Goal: Transaction & Acquisition: Purchase product/service

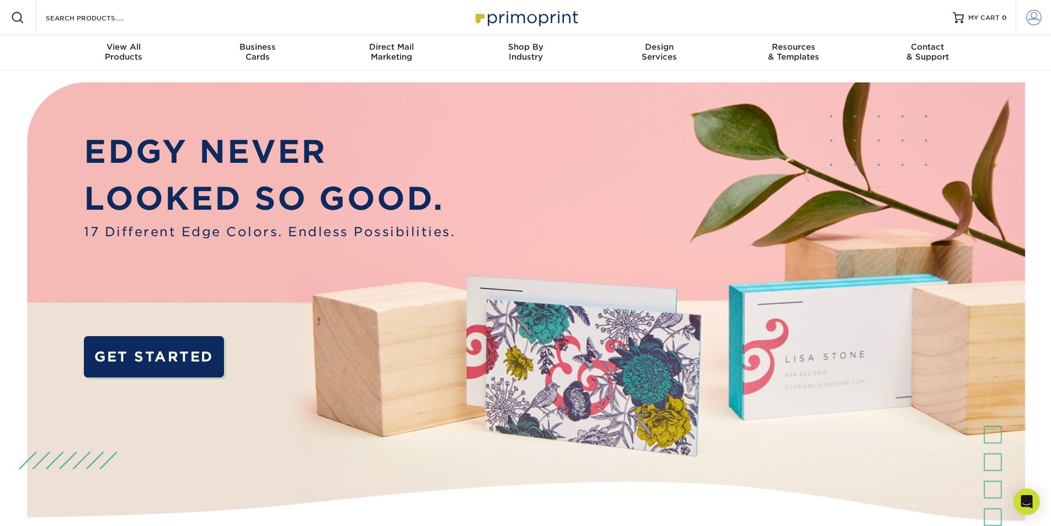
click at [1034, 16] on span at bounding box center [1033, 17] width 15 height 15
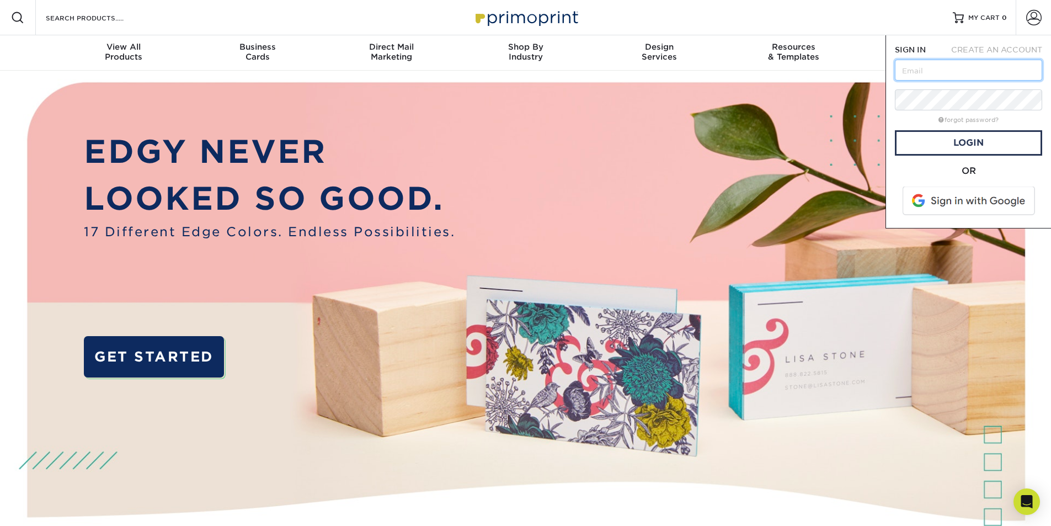
click at [935, 73] on input "text" at bounding box center [968, 70] width 147 height 21
type input "frank@cover2group.com"
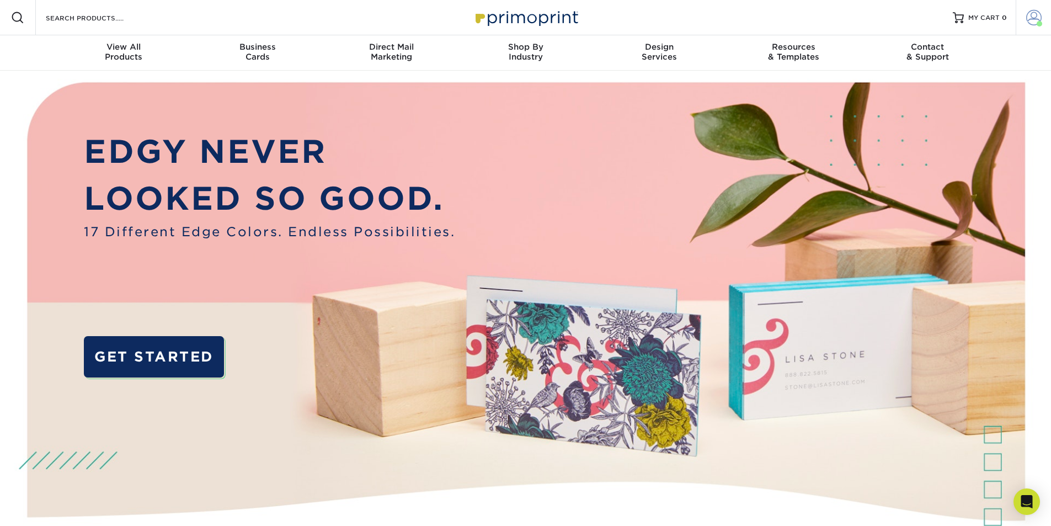
click at [1037, 16] on span at bounding box center [1033, 17] width 15 height 15
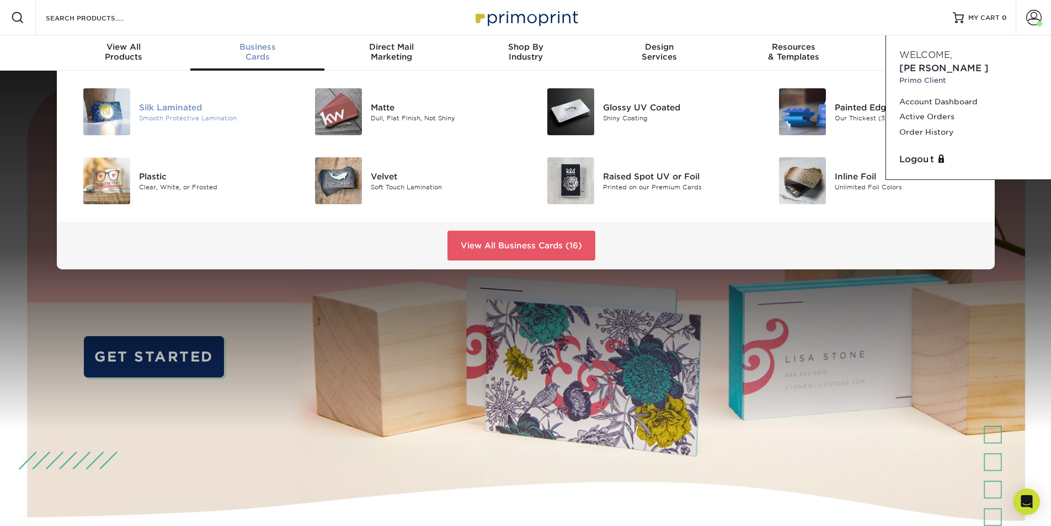
click at [207, 111] on div "Silk Laminated" at bounding box center [212, 107] width 146 height 12
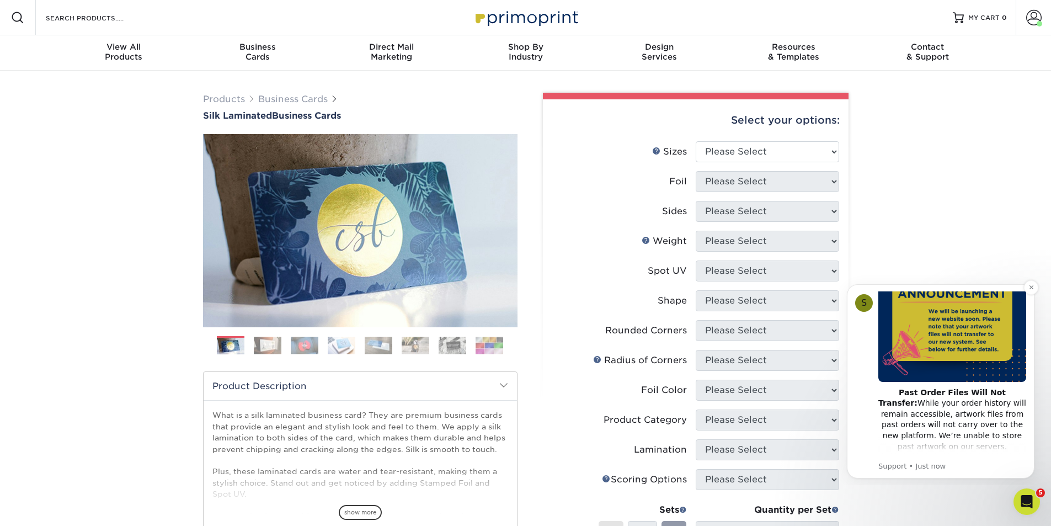
scroll to position [248, 0]
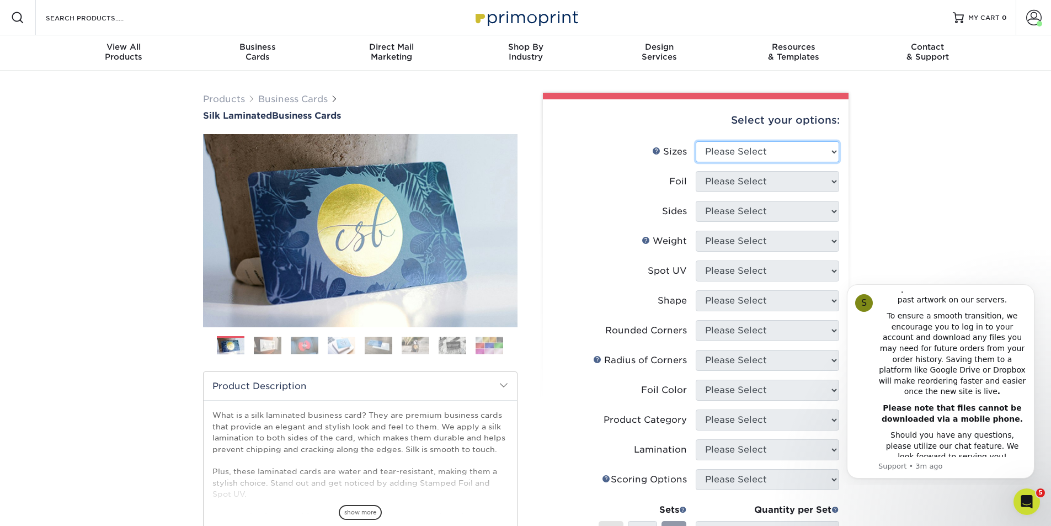
click at [834, 153] on select "Please Select 1.5" x 3.5" - Mini 1.75" x 3.5" - Mini 2" x 2" - Square 2" x 3" -…" at bounding box center [767, 151] width 143 height 21
select select "2.00x3.50"
click at [696, 141] on select "Please Select 1.5" x 3.5" - Mini 1.75" x 3.5" - Mini 2" x 2" - Square 2" x 3" -…" at bounding box center [767, 151] width 143 height 21
click at [832, 181] on select "Please Select Yes No" at bounding box center [767, 181] width 143 height 21
select select "0"
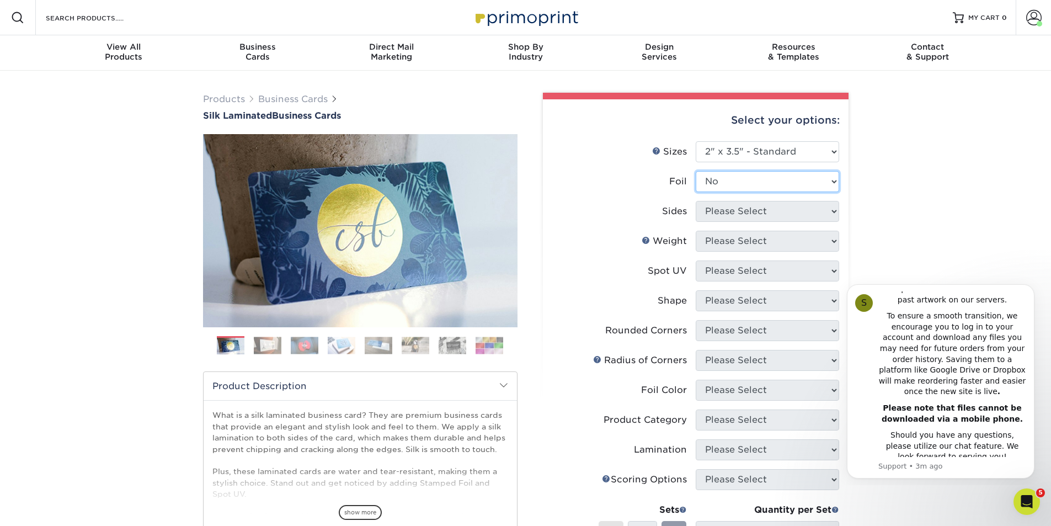
click at [696, 171] on select "Please Select Yes No" at bounding box center [767, 181] width 143 height 21
click at [834, 211] on select "Please Select Print Both Sides Print Front Only" at bounding box center [767, 211] width 143 height 21
select select "13abbda7-1d64-4f25-8bb2-c179b224825d"
click at [696, 201] on select "Please Select Print Both Sides Print Front Only" at bounding box center [767, 211] width 143 height 21
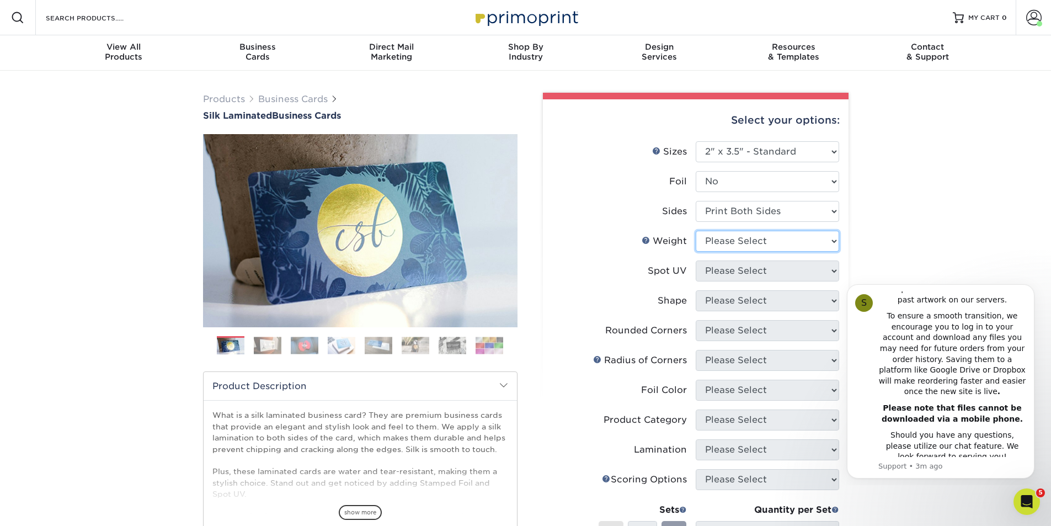
click at [832, 239] on select "Please Select 16PT" at bounding box center [767, 241] width 143 height 21
select select "16PT"
click at [696, 231] on select "Please Select 16PT" at bounding box center [767, 241] width 143 height 21
click at [830, 268] on select "Please Select No Spot UV Front and Back (Both Sides) Front Only Back Only" at bounding box center [767, 270] width 143 height 21
select select "2"
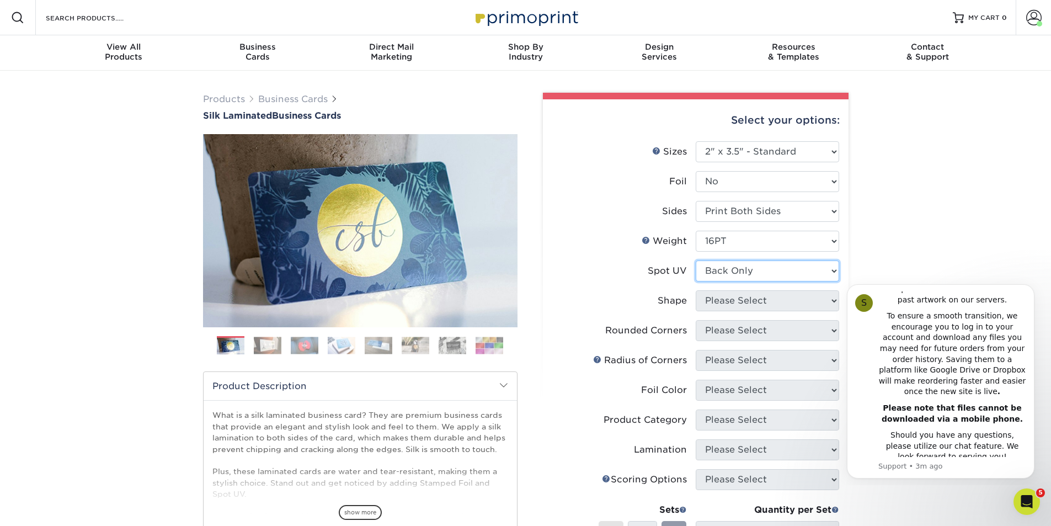
click at [696, 260] on select "Please Select No Spot UV Front and Back (Both Sides) Front Only Back Only" at bounding box center [767, 270] width 143 height 21
click at [797, 298] on select "Please Select Standard" at bounding box center [767, 300] width 143 height 21
select select "standard"
click at [696, 290] on select "Please Select Standard" at bounding box center [767, 300] width 143 height 21
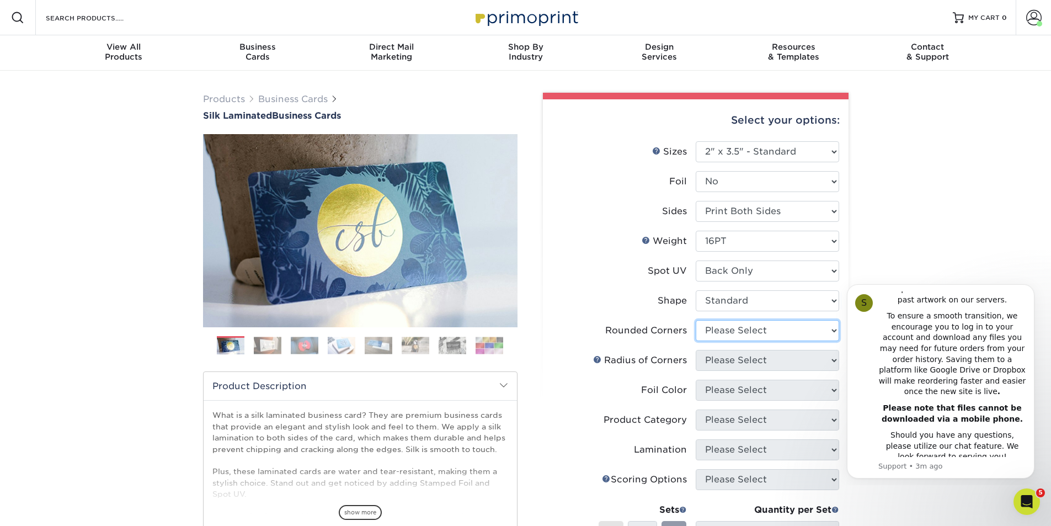
click at [789, 329] on select "Please Select Yes - Round 2 Corners Yes - Round 4 Corners No" at bounding box center [767, 330] width 143 height 21
select select "0"
click at [696, 320] on select "Please Select Yes - Round 2 Corners Yes - Round 4 Corners No" at bounding box center [767, 330] width 143 height 21
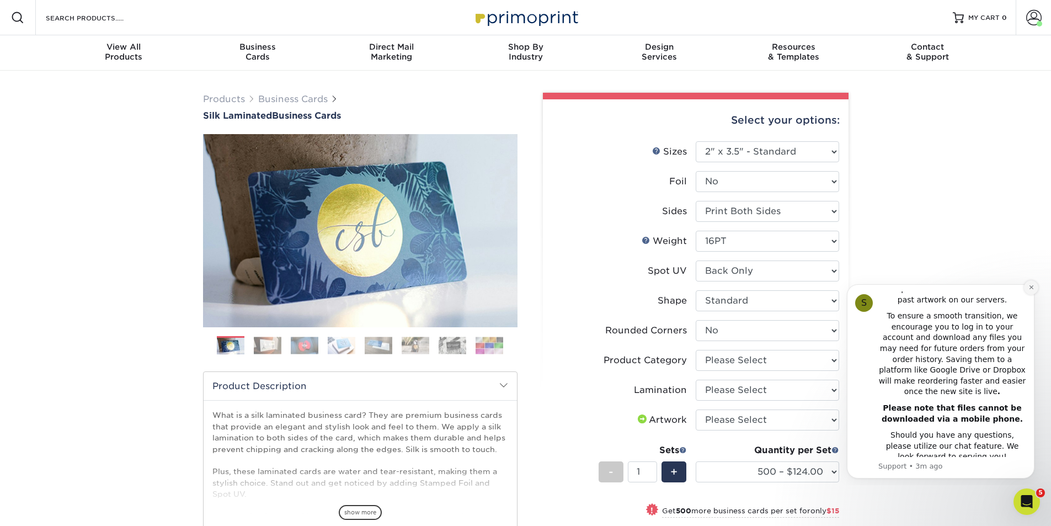
drag, startPoint x: 1033, startPoint y: 290, endPoint x: 1866, endPoint y: 564, distance: 878.0
click at [1033, 290] on icon "Dismiss notification" at bounding box center [1031, 287] width 6 height 6
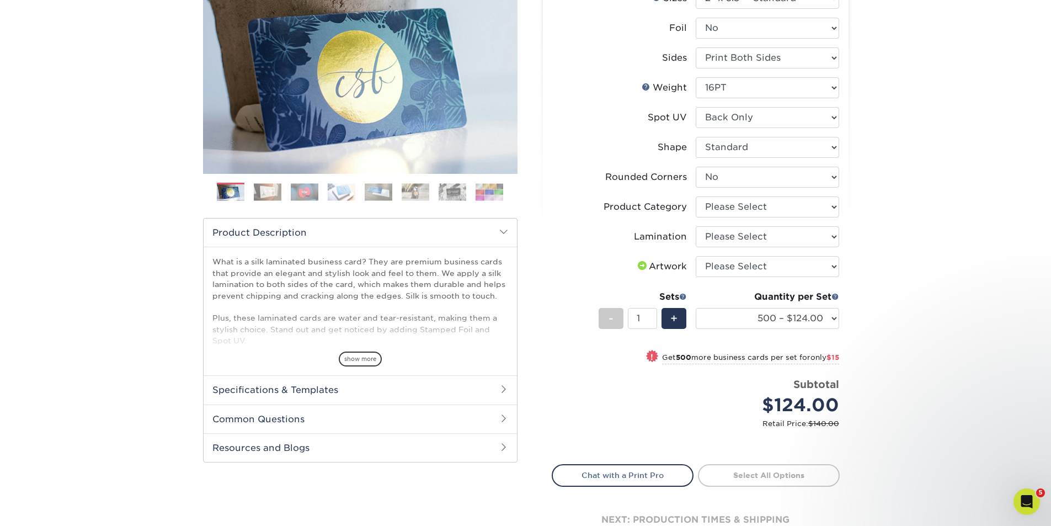
scroll to position [129, 0]
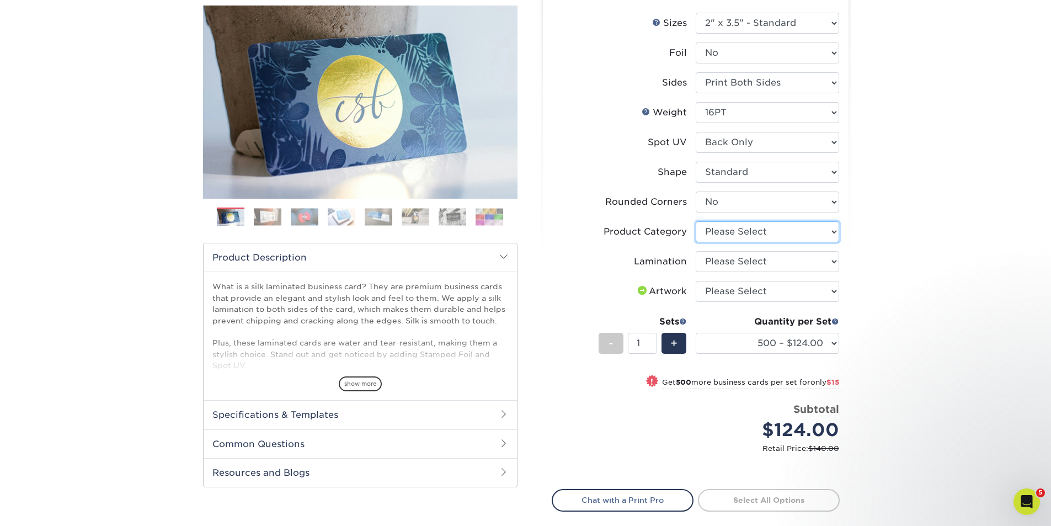
click at [831, 231] on select "Please Select Business Cards" at bounding box center [767, 231] width 143 height 21
select select "3b5148f1-0588-4f88-a218-97bcfdce65c1"
click at [696, 221] on select "Please Select Business Cards" at bounding box center [767, 231] width 143 height 21
click at [832, 261] on select "Please Select Silk" at bounding box center [767, 261] width 143 height 21
select select "ccacb42f-45f7-42d3-bbd3-7c8421cf37f0"
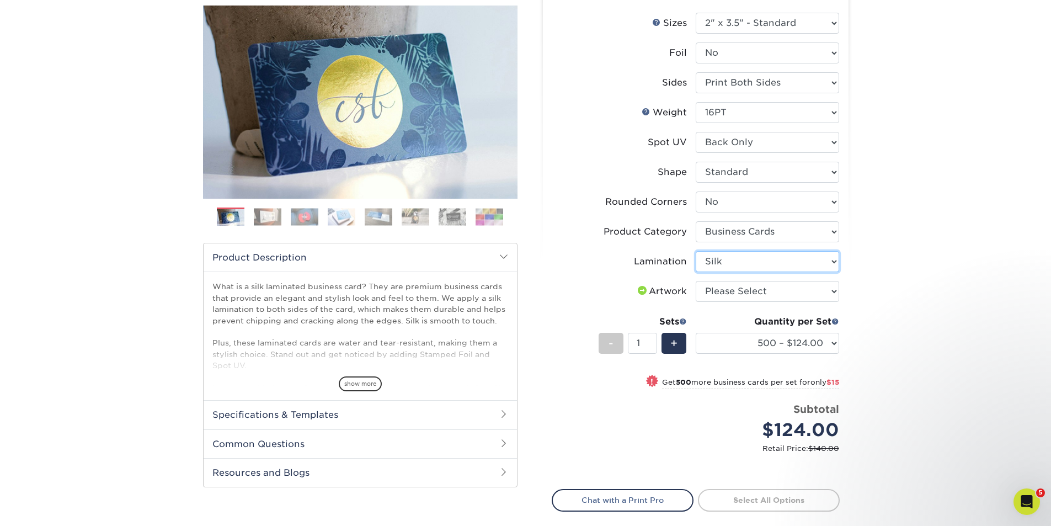
click at [696, 251] on select "Please Select Silk" at bounding box center [767, 261] width 143 height 21
click at [833, 290] on select "Please Select I will upload files I need a design - $100" at bounding box center [767, 291] width 143 height 21
select select "upload"
click at [696, 281] on select "Please Select I will upload files I need a design - $100" at bounding box center [767, 291] width 143 height 21
click at [759, 500] on link "Proceed to Shipping" at bounding box center [769, 499] width 142 height 20
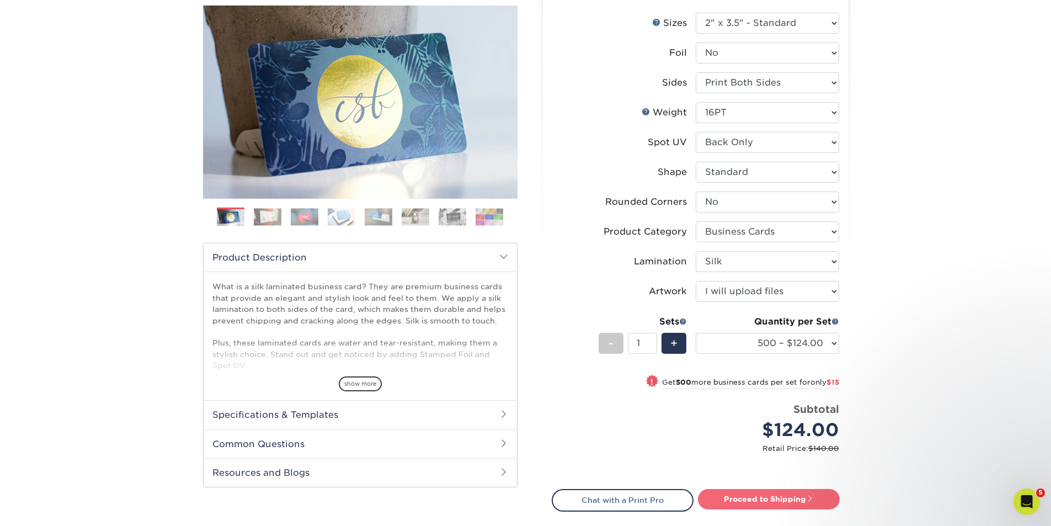
type input "Set 1"
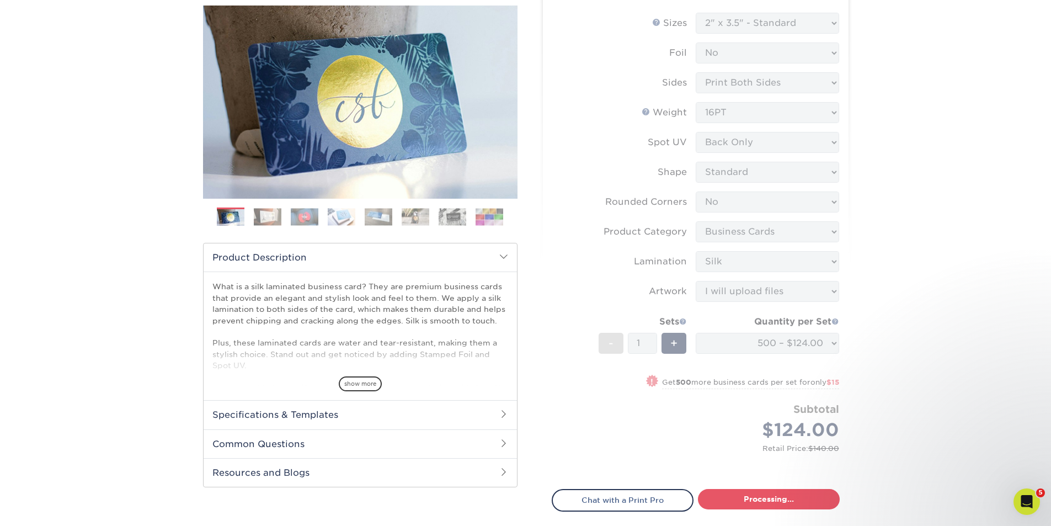
select select "e399a9eb-e8d1-49ae-b245-5a72cc745ce5"
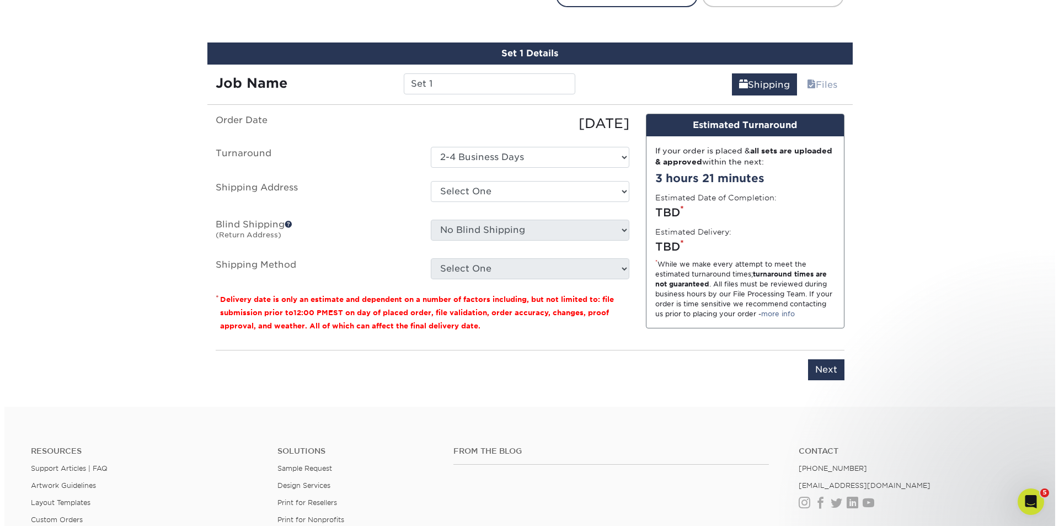
scroll to position [648, 0]
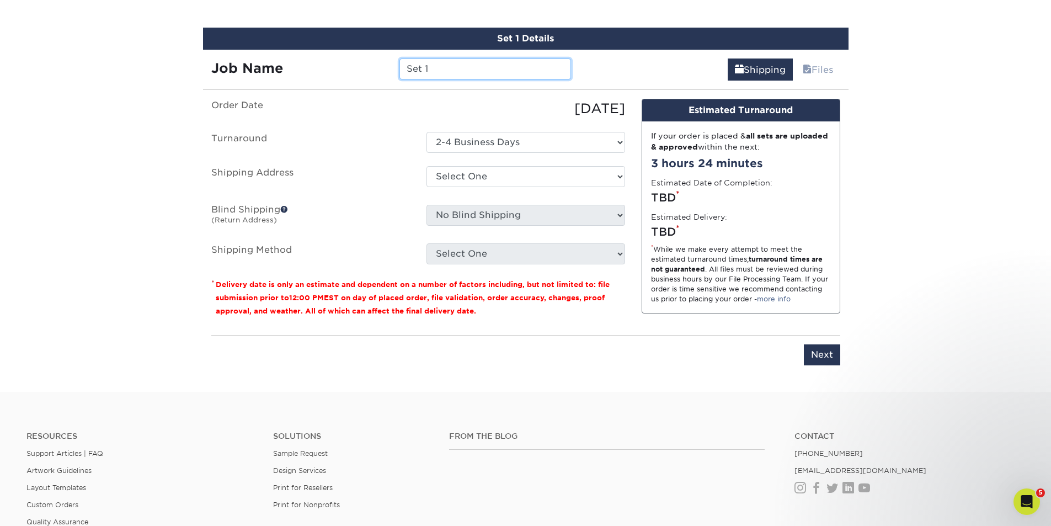
drag, startPoint x: 431, startPoint y: 69, endPoint x: 391, endPoint y: 71, distance: 40.3
click at [391, 71] on div "Set 1" at bounding box center [485, 68] width 188 height 21
type input "Josh Snively"
click at [618, 174] on select "Select One AMEX Assistant Athletic Director for External Relations Business Car…" at bounding box center [525, 176] width 199 height 21
select select "newaddress"
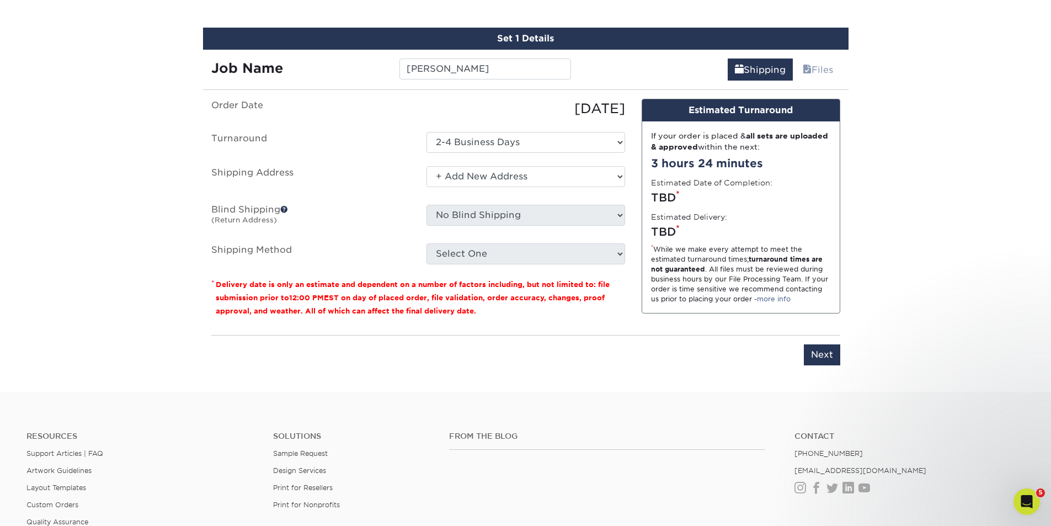
click at [426, 166] on select "Select One AMEX Assistant Athletic Director for External Relations Business Car…" at bounding box center [525, 176] width 199 height 21
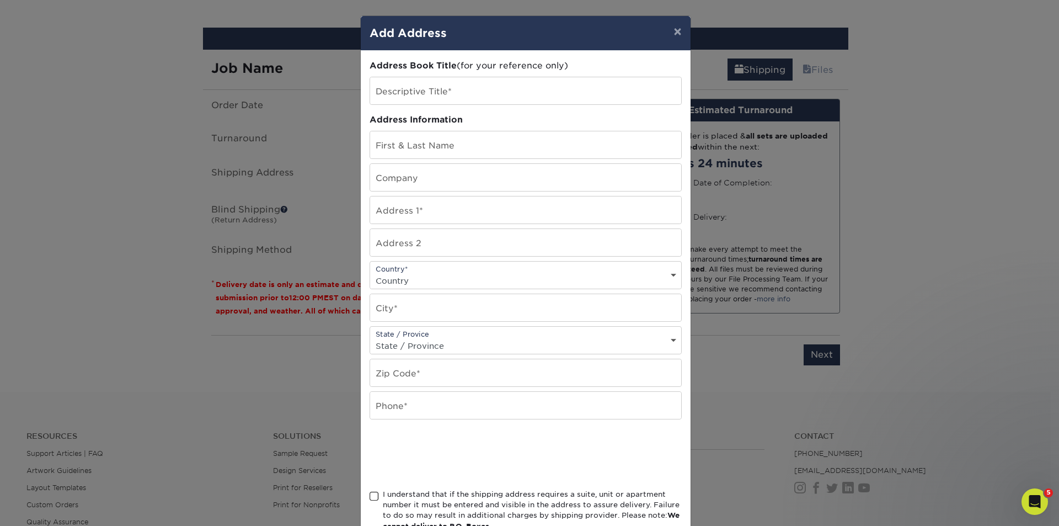
drag, startPoint x: 467, startPoint y: 35, endPoint x: 504, endPoint y: 42, distance: 37.5
click at [504, 42] on div "× Add Address" at bounding box center [526, 33] width 330 height 35
click at [674, 33] on button "×" at bounding box center [677, 31] width 25 height 31
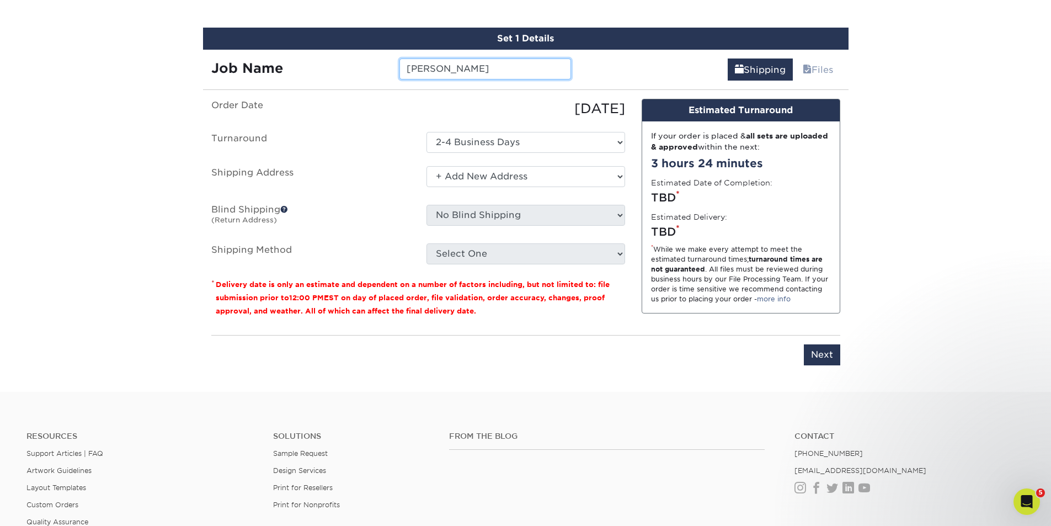
click at [407, 72] on input "Josh Snively" at bounding box center [485, 68] width 172 height 21
type input "FIG-Josh Snively"
click at [620, 178] on select "Select One AMEX Assistant Athletic Director for External Relations Business Car…" at bounding box center [525, 176] width 199 height 21
click at [426, 166] on select "Select One AMEX Assistant Athletic Director for External Relations Business Car…" at bounding box center [525, 176] width 199 height 21
click at [477, 178] on select "Select One AMEX Assistant Athletic Director for External Relations Business Car…" at bounding box center [525, 176] width 199 height 21
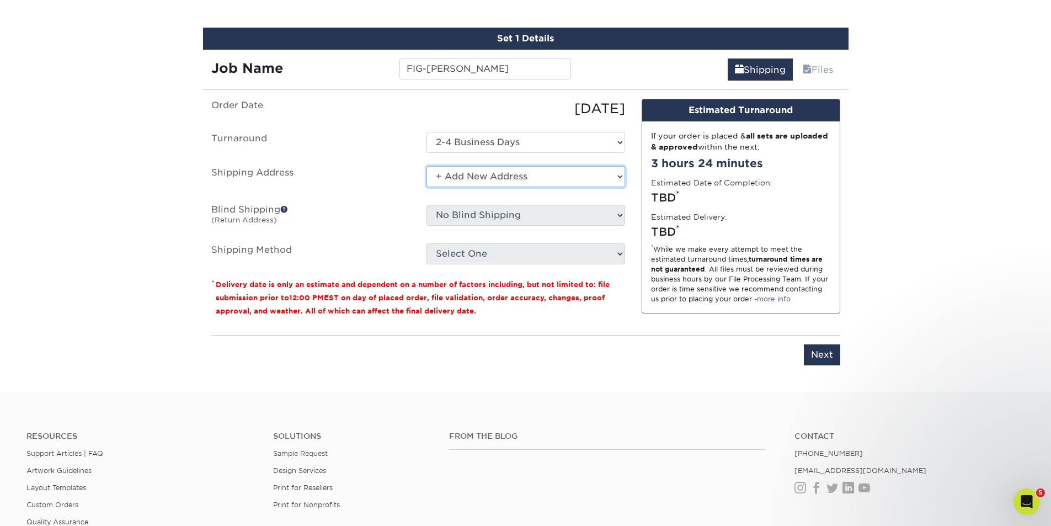
click at [426, 166] on select "Select One AMEX Assistant Athletic Director for External Relations Business Car…" at bounding box center [525, 176] width 199 height 21
click at [559, 140] on select "Select One 2-4 Business Days" at bounding box center [525, 142] width 199 height 21
click at [426, 132] on select "Select One 2-4 Business Days" at bounding box center [525, 142] width 199 height 21
click at [529, 177] on select "Select One AMEX Assistant Athletic Director for External Relations Business Car…" at bounding box center [525, 176] width 199 height 21
click at [426, 166] on select "Select One AMEX Assistant Athletic Director for External Relations Business Car…" at bounding box center [525, 176] width 199 height 21
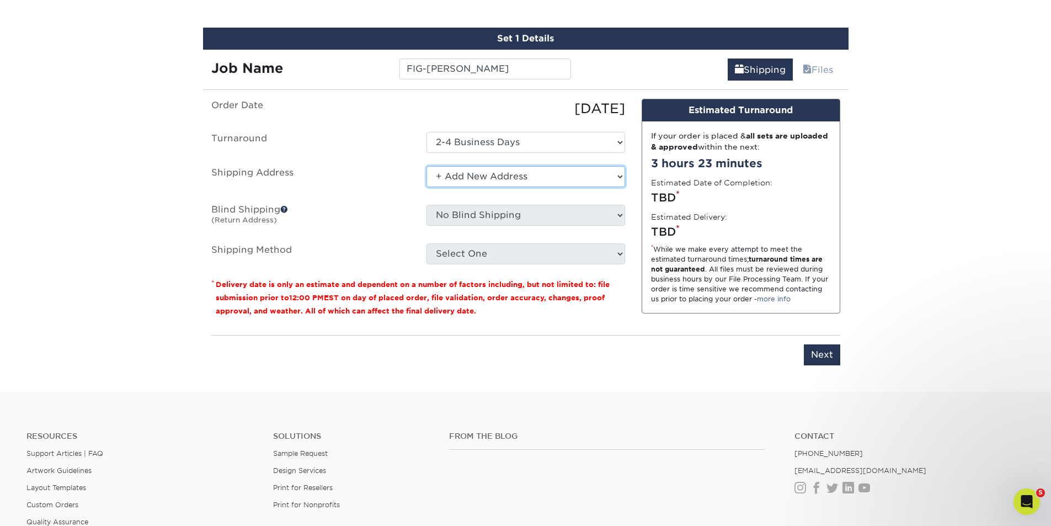
click at [553, 175] on select "Select One AMEX Assistant Athletic Director for External Relations Business Car…" at bounding box center [525, 176] width 199 height 21
click at [426, 166] on select "Select One AMEX Assistant Athletic Director for External Relations Business Car…" at bounding box center [525, 176] width 199 height 21
click at [616, 177] on select "Select One AMEX Assistant Athletic Director for External Relations Business Car…" at bounding box center [525, 176] width 199 height 21
select select "newaddress"
click at [426, 166] on select "Select One AMEX Assistant Athletic Director for External Relations Business Car…" at bounding box center [525, 176] width 199 height 21
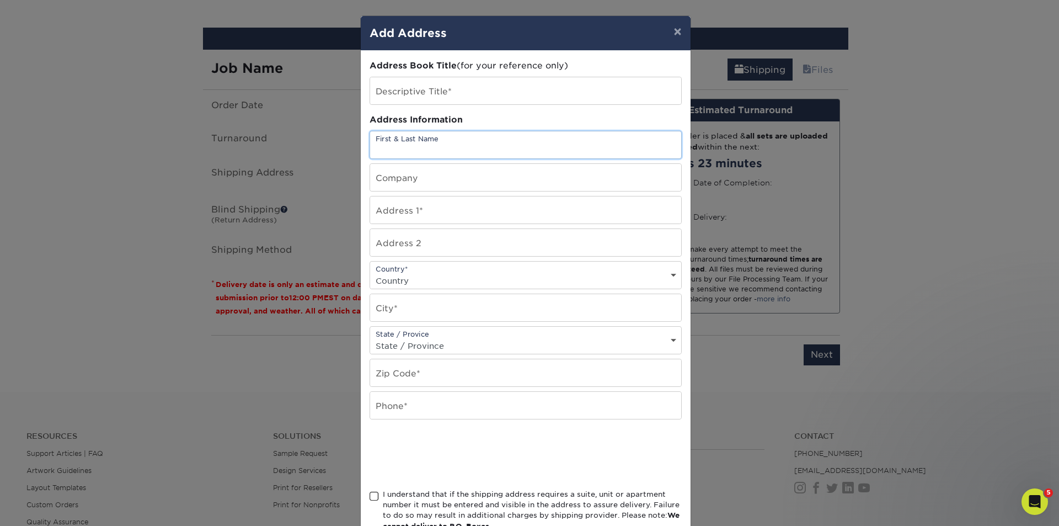
click at [478, 147] on input "text" at bounding box center [525, 144] width 311 height 27
type input "[PERSON_NAME]"
click at [412, 181] on input "text" at bounding box center [525, 177] width 311 height 27
type input "FIG"
click at [408, 212] on input "text" at bounding box center [525, 209] width 311 height 27
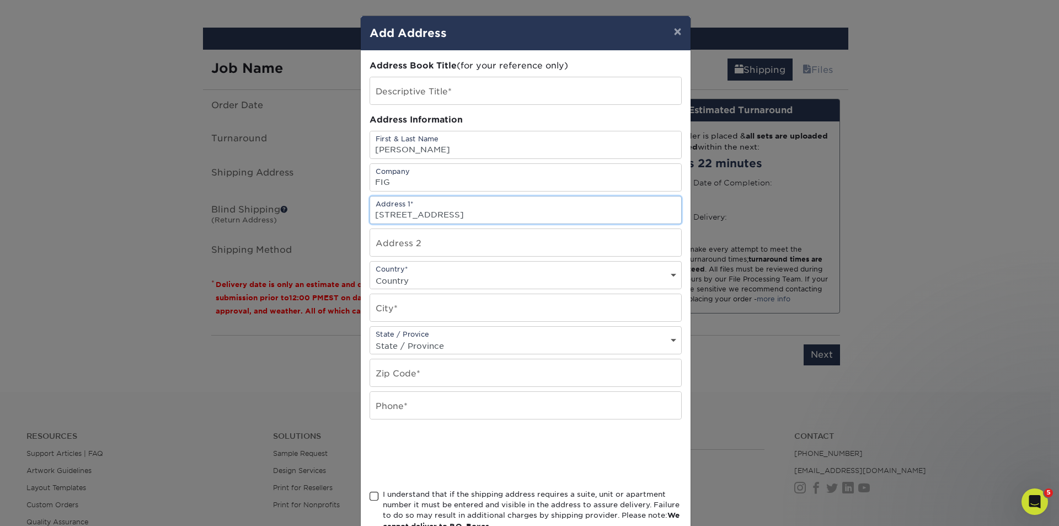
type input "13194 Aquamarine Drive"
click at [402, 308] on input "text" at bounding box center [525, 307] width 311 height 27
type input "Carmel"
click at [470, 347] on select "State / Province Alabama Alaska Arizona Arkansas California Colorado Connecticu…" at bounding box center [525, 346] width 311 height 16
select select "IN"
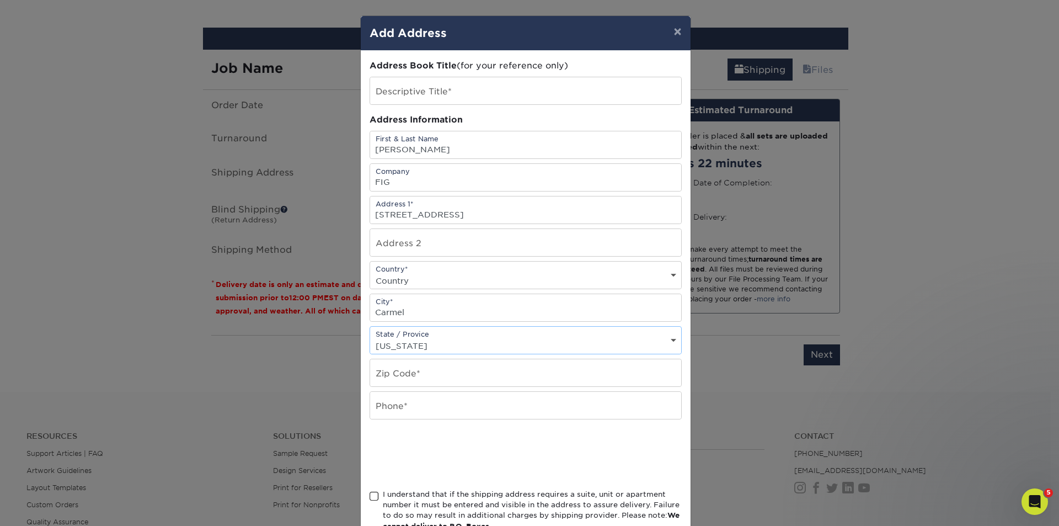
click at [370, 338] on select "State / Province Alabama Alaska Arizona Arkansas California Colorado Connecticu…" at bounding box center [525, 346] width 311 height 16
click at [441, 378] on input "text" at bounding box center [525, 372] width 311 height 27
type input "46033"
click at [416, 405] on input "text" at bounding box center [525, 405] width 311 height 27
type input "7049916888"
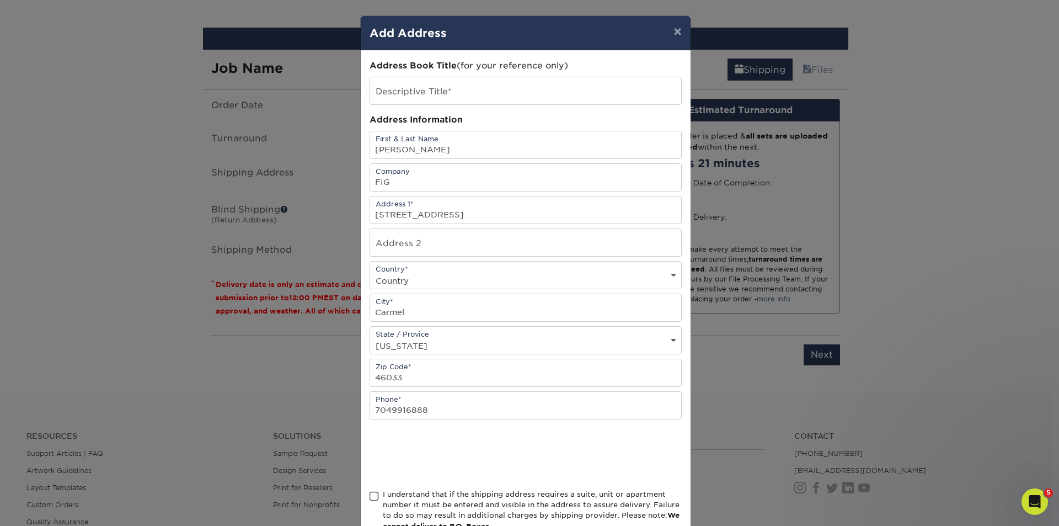
click at [593, 463] on div at bounding box center [526, 453] width 312 height 43
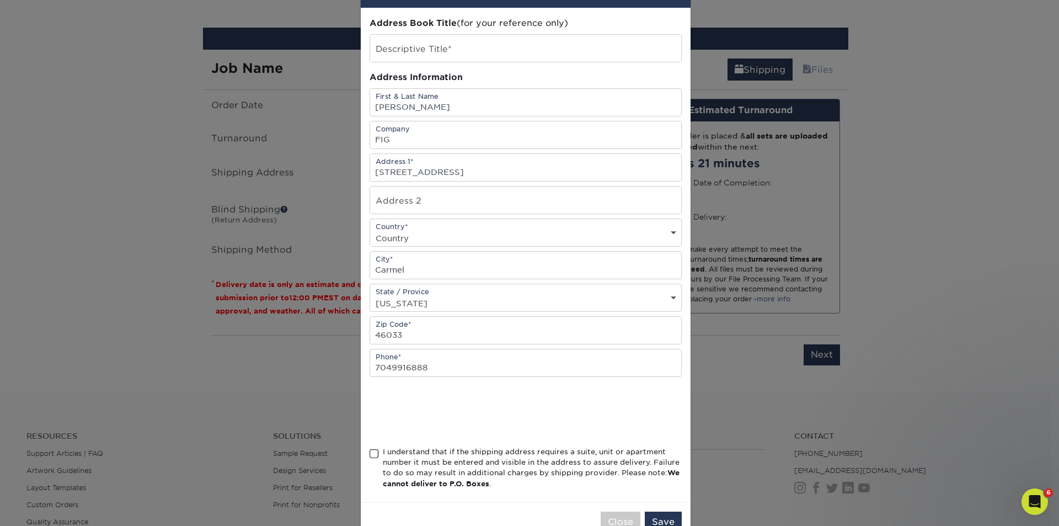
scroll to position [74, 0]
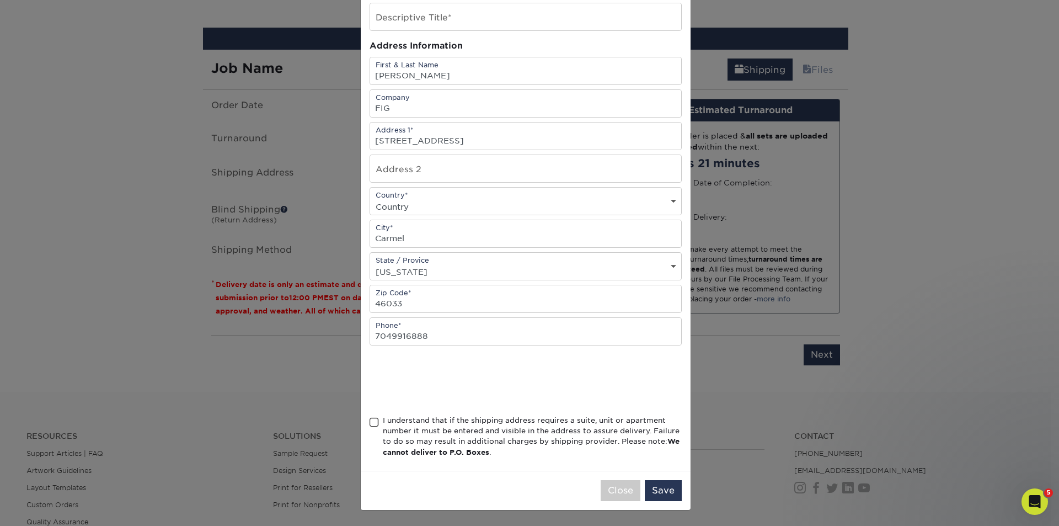
click at [370, 420] on span at bounding box center [374, 422] width 9 height 10
click at [0, 0] on input "I understand that if the shipping address requires a suite, unit or apartment n…" at bounding box center [0, 0] width 0 height 0
click at [661, 488] on button "Save" at bounding box center [663, 490] width 37 height 21
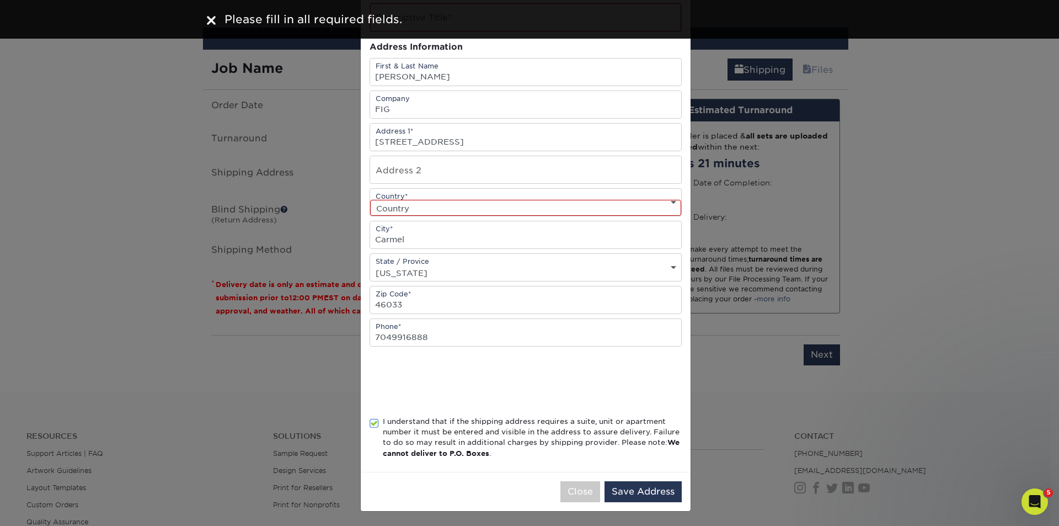
click at [669, 203] on select "Country United States Canada ----------------------------- Afghanistan Albania …" at bounding box center [525, 208] width 311 height 16
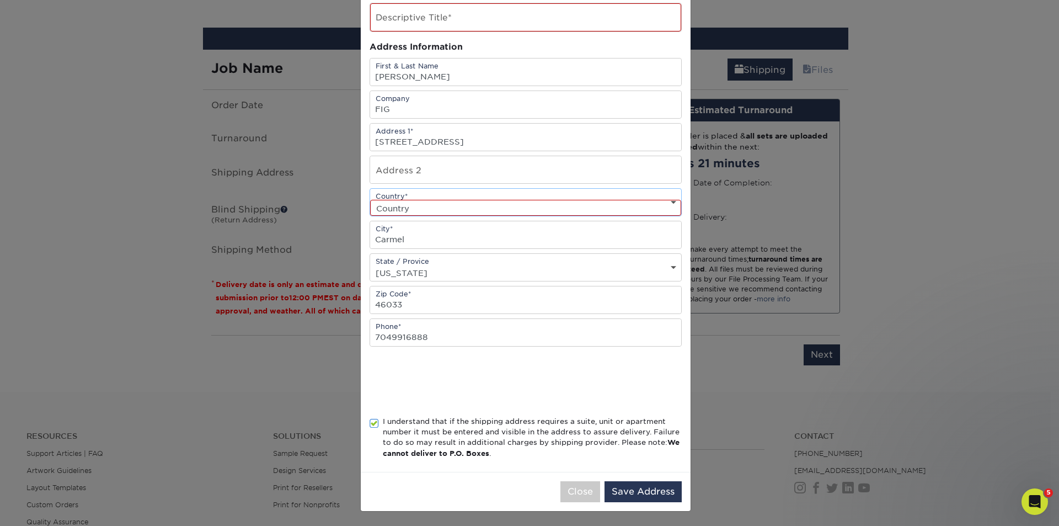
select select "US"
click at [370, 200] on select "Country United States Canada ----------------------------- Afghanistan Albania …" at bounding box center [525, 208] width 311 height 16
click at [632, 491] on button "Save Address" at bounding box center [643, 491] width 77 height 21
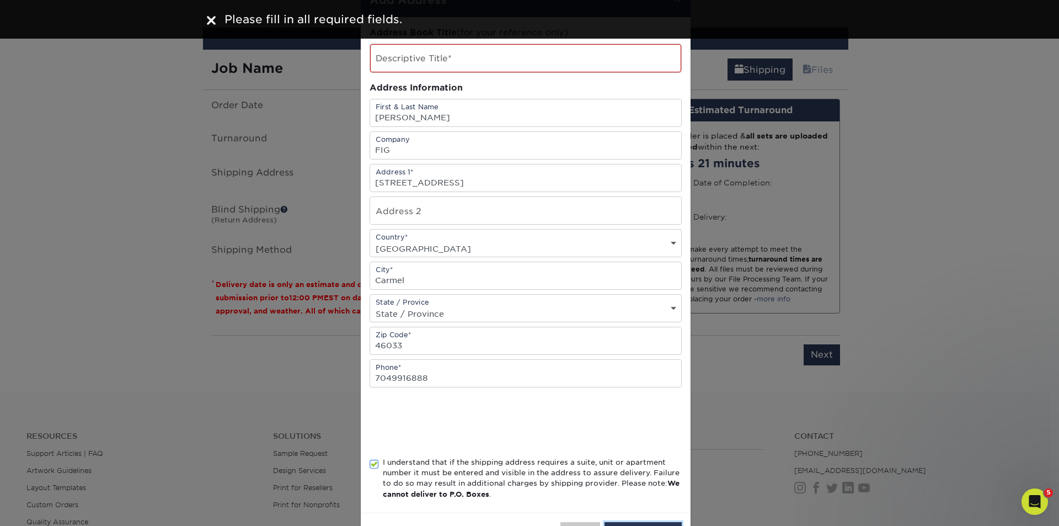
scroll to position [0, 0]
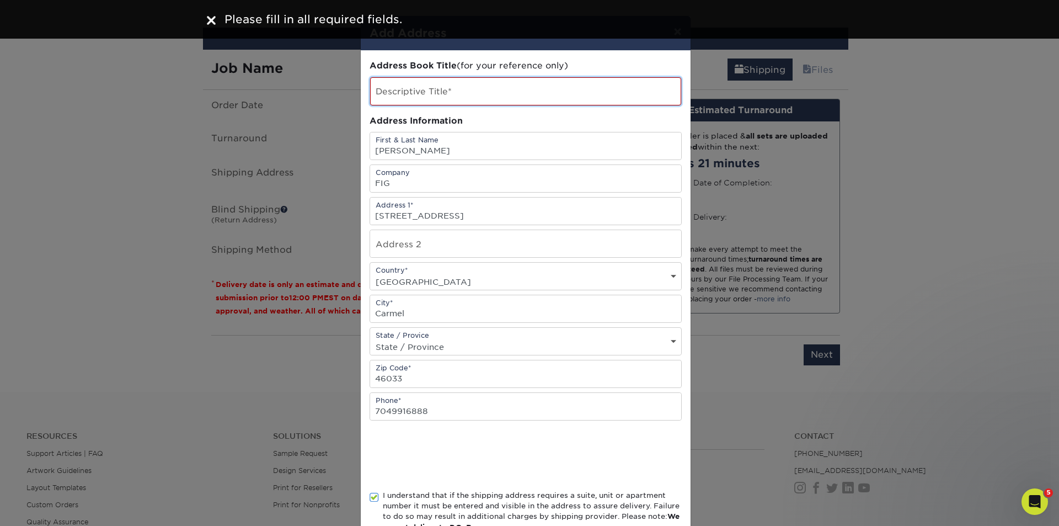
click at [461, 90] on input "text" at bounding box center [525, 91] width 311 height 28
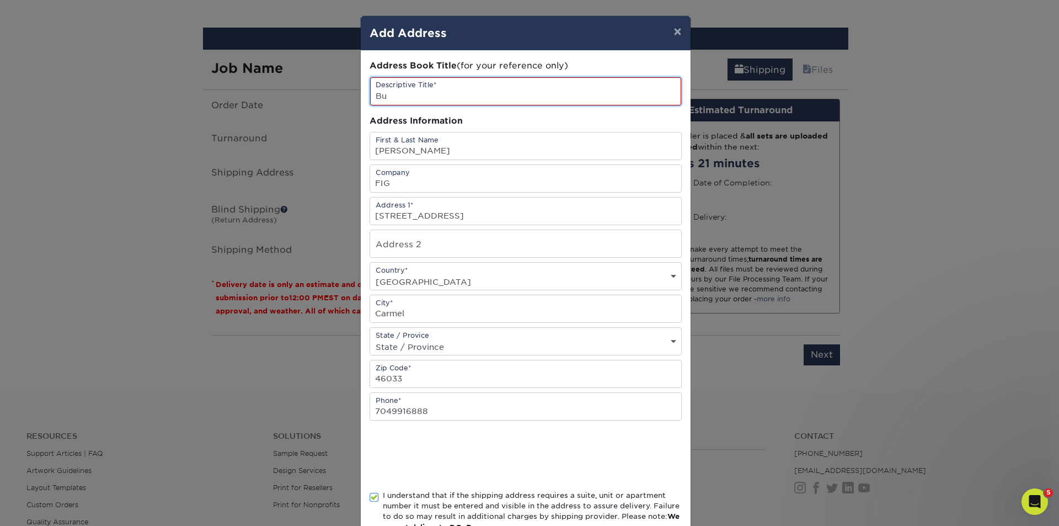
type input "B"
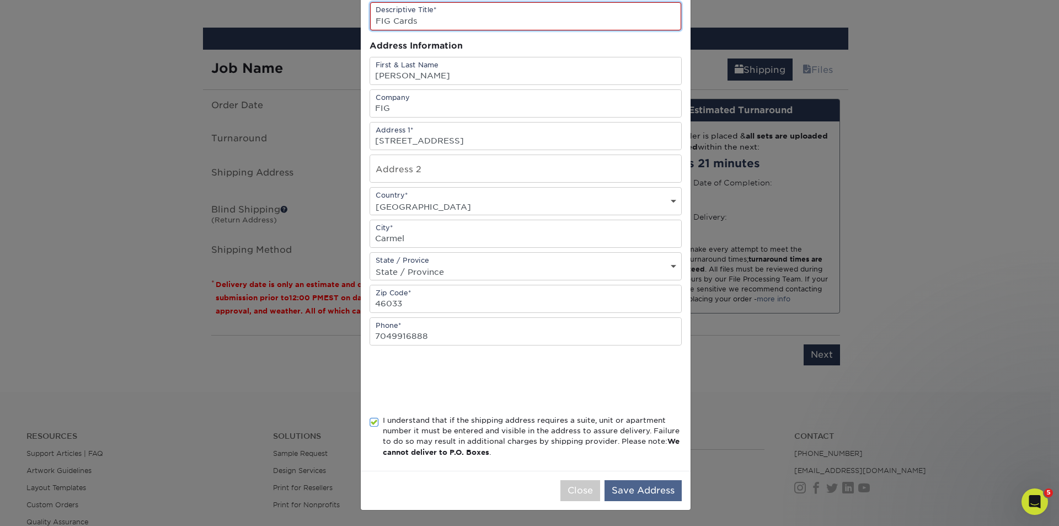
type input "FIG Cards"
click at [632, 489] on button "Save Address" at bounding box center [643, 490] width 77 height 21
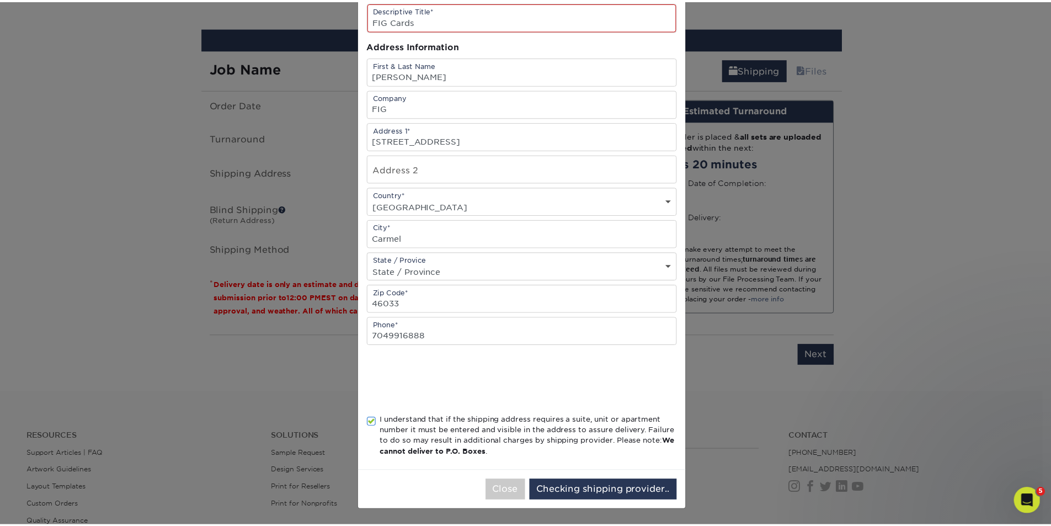
scroll to position [0, 0]
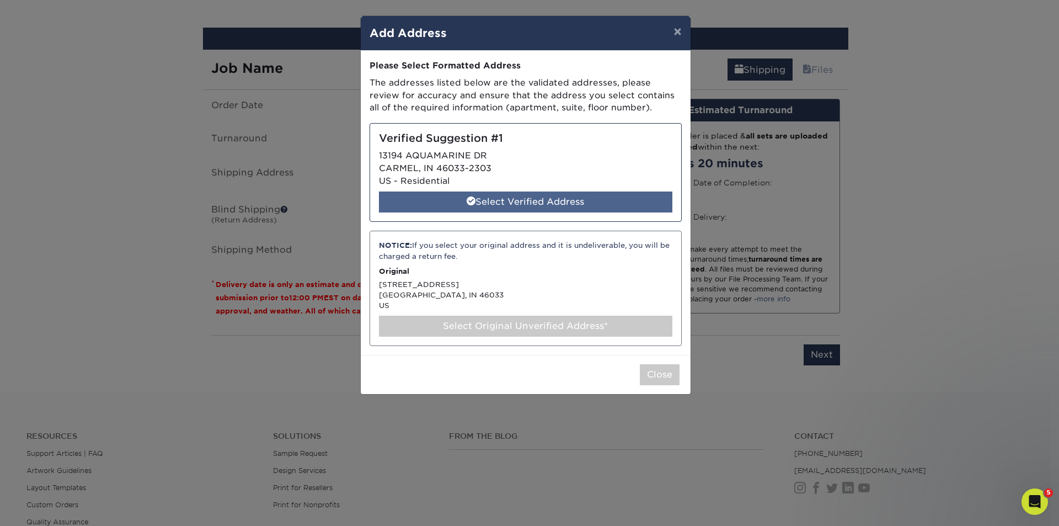
click at [510, 202] on div "Select Verified Address" at bounding box center [525, 201] width 293 height 21
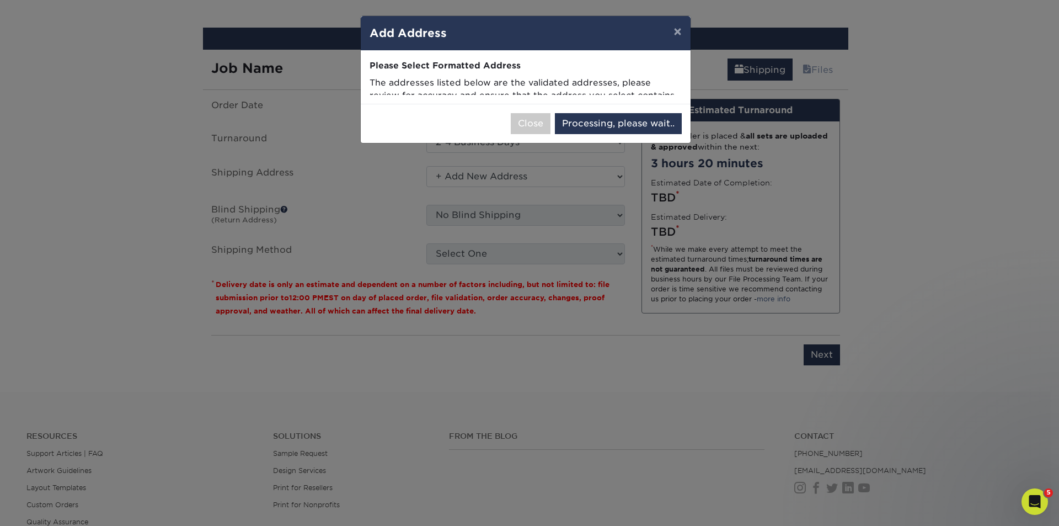
select select "285856"
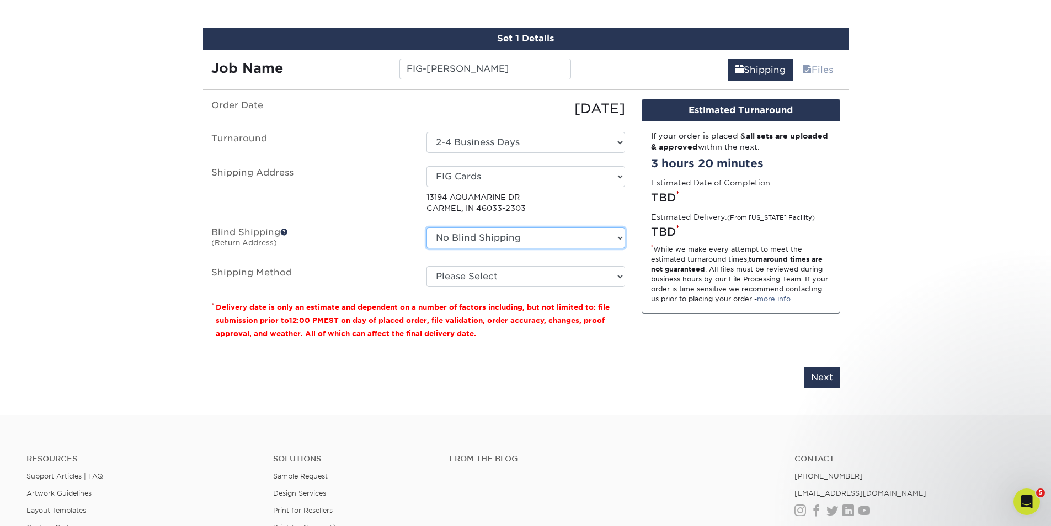
click at [618, 238] on select "No Blind Shipping AMEX Assistant Athletic Director for External Relations Busin…" at bounding box center [525, 237] width 199 height 21
click at [622, 237] on select "No Blind Shipping AMEX Assistant Athletic Director for External Relations Busin…" at bounding box center [525, 237] width 199 height 21
click at [426, 227] on select "No Blind Shipping AMEX Assistant Athletic Director for External Relations Busin…" at bounding box center [525, 237] width 199 height 21
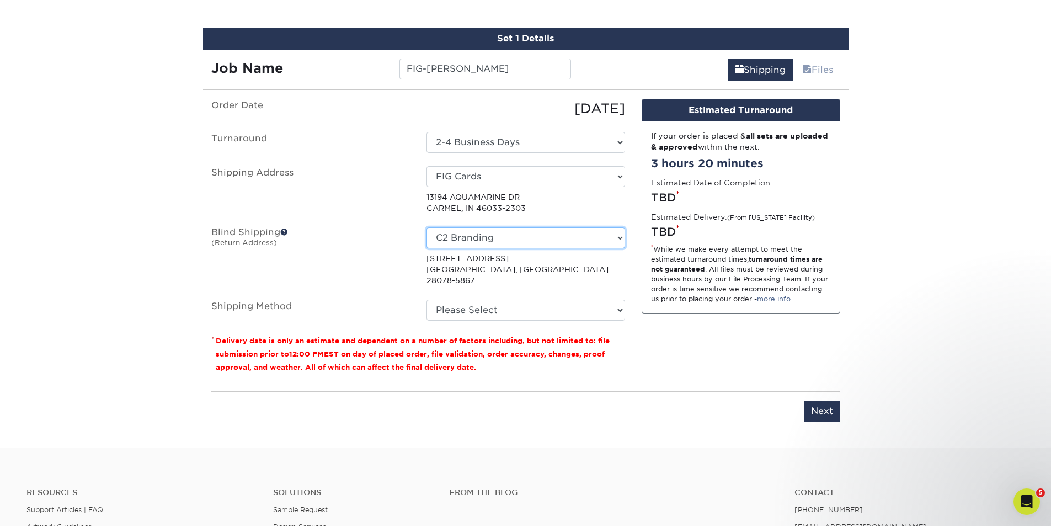
click at [619, 238] on select "No Blind Shipping AMEX Assistant Athletic Director for External Relations Busin…" at bounding box center [525, 237] width 199 height 21
select select "-1"
click at [426, 227] on select "No Blind Shipping AMEX Assistant Athletic Director for External Relations Busin…" at bounding box center [525, 237] width 199 height 21
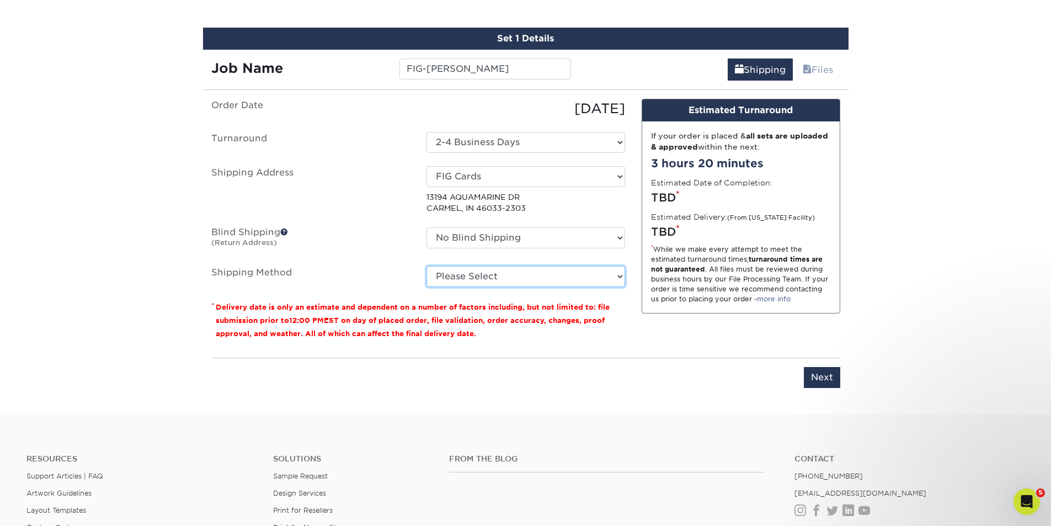
click at [619, 275] on select "Please Select Ground Shipping (+$8.96) 3 Day Shipping Service (+$20.04) 2 Day A…" at bounding box center [525, 276] width 199 height 21
select select "03"
click at [426, 266] on select "Please Select Ground Shipping (+$8.96) 3 Day Shipping Service (+$20.04) 2 Day A…" at bounding box center [525, 276] width 199 height 21
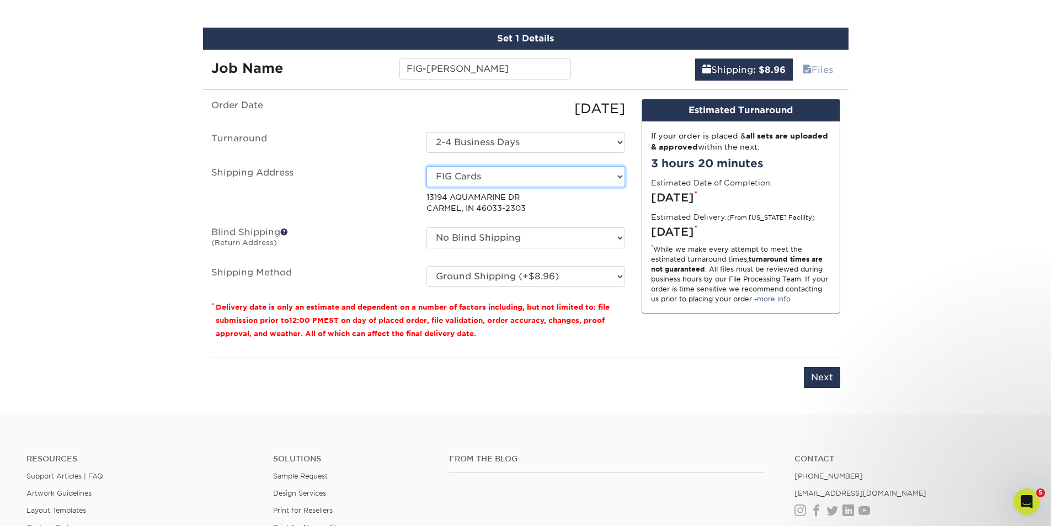
click at [462, 179] on select "Select One AMEX Assistant Athletic Director for External Relations Business Car…" at bounding box center [525, 176] width 199 height 21
click at [817, 378] on input "Next" at bounding box center [822, 377] width 36 height 21
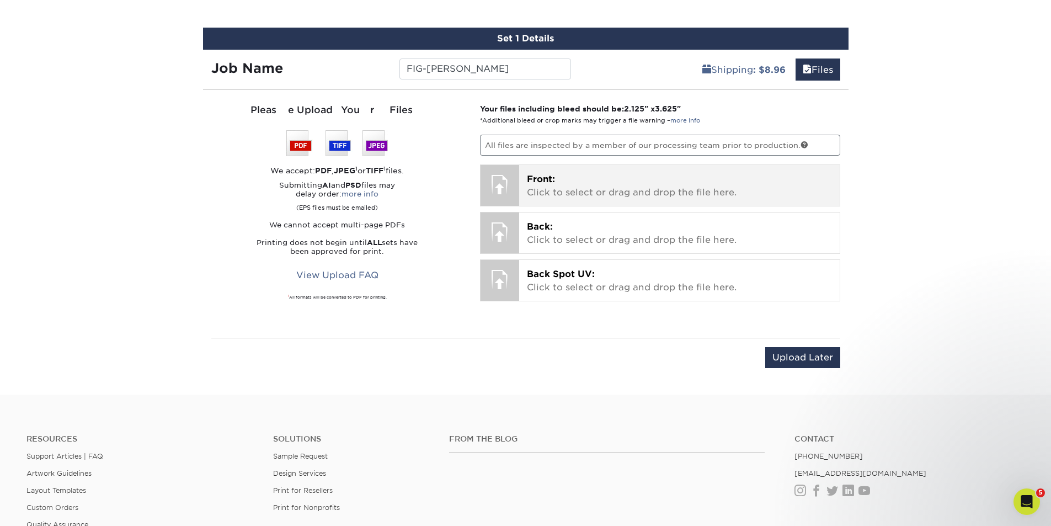
click at [580, 186] on p "Front: Click to select or drag and drop the file here." at bounding box center [679, 186] width 305 height 26
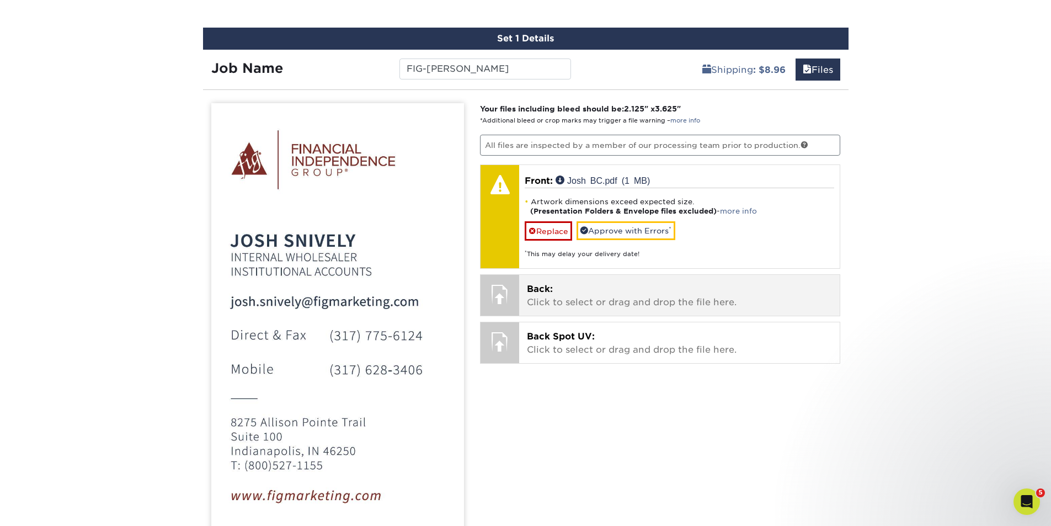
click at [550, 299] on p "Back: Click to select or drag and drop the file here." at bounding box center [679, 295] width 305 height 26
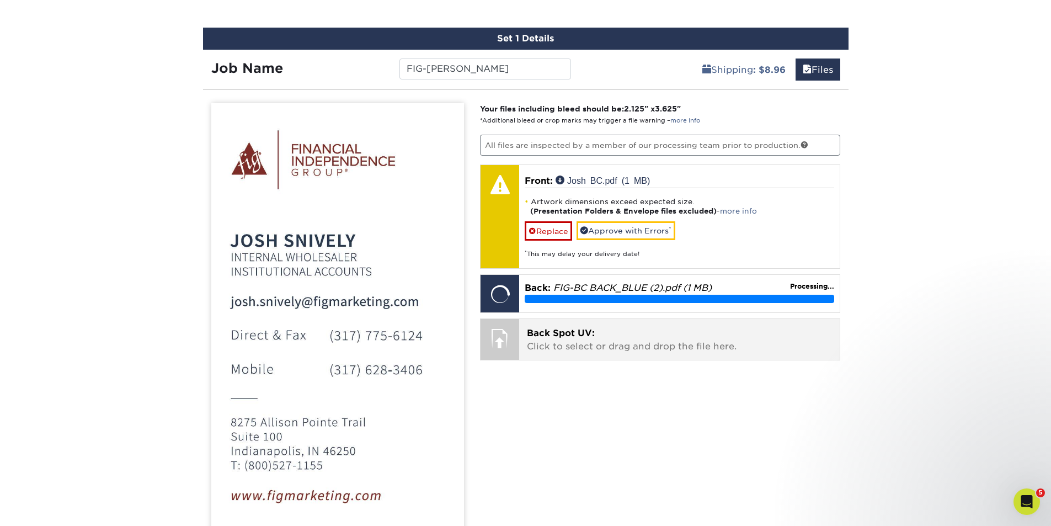
click at [579, 346] on p "Back Spot UV: Click to select or drag and drop the file here." at bounding box center [679, 340] width 305 height 26
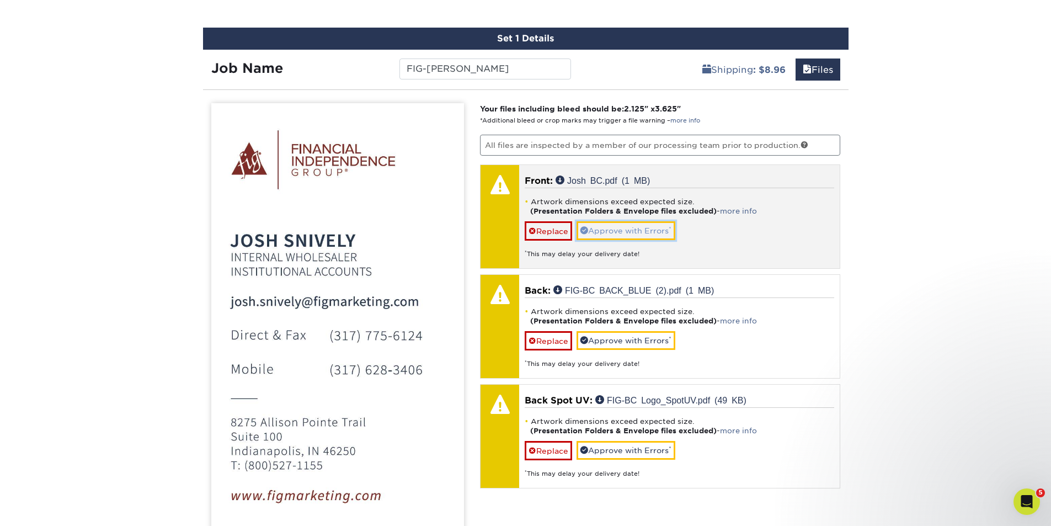
click at [614, 231] on link "Approve with Errors *" at bounding box center [625, 230] width 99 height 19
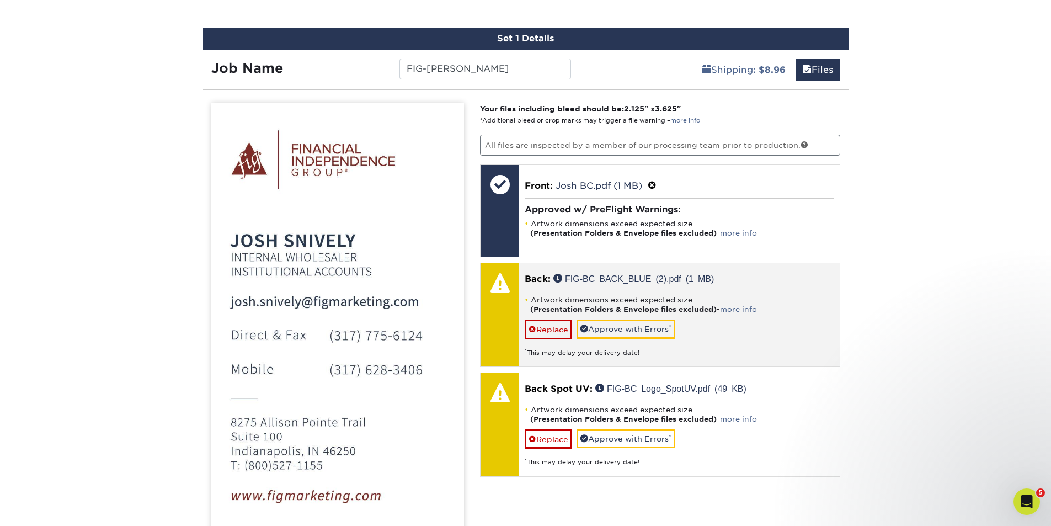
click at [782, 303] on li "Artwork dimensions exceed expected size. (Presentation Folders & Envelope files…" at bounding box center [679, 304] width 309 height 19
click at [575, 278] on link "FIG-BC BACK_BLUE (2).pdf (1 MB)" at bounding box center [633, 278] width 161 height 9
click at [493, 330] on div at bounding box center [499, 314] width 39 height 103
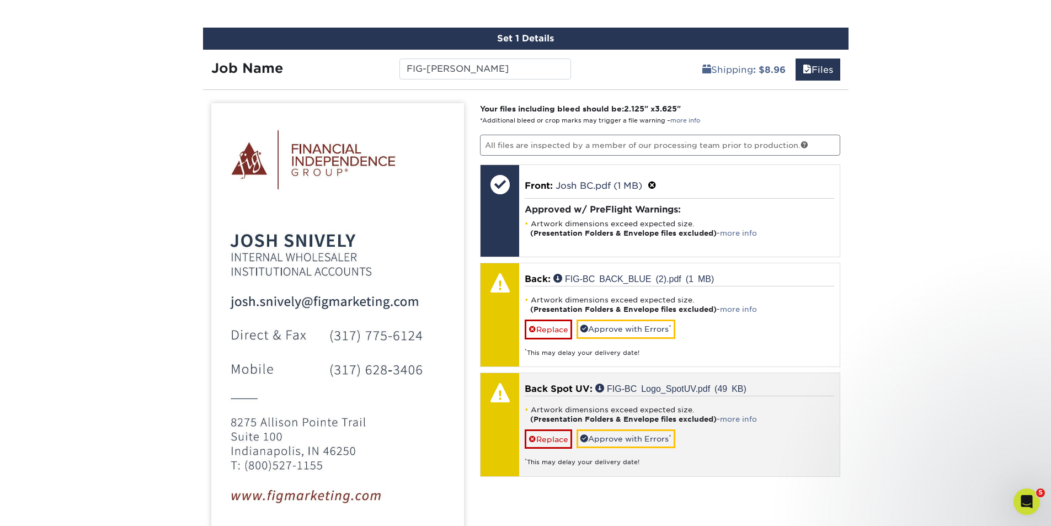
click at [764, 450] on div "* This may delay your delivery date!" at bounding box center [679, 457] width 309 height 18
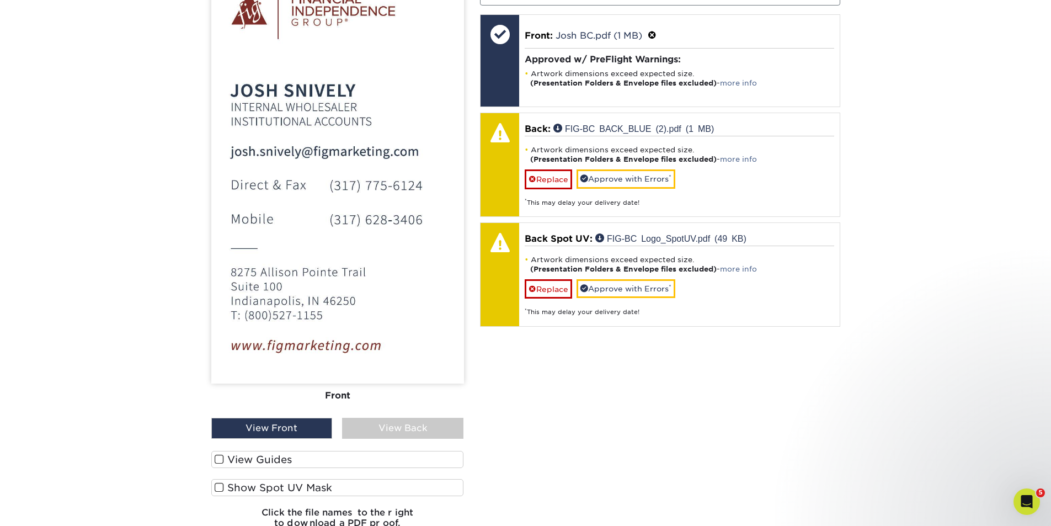
scroll to position [777, 0]
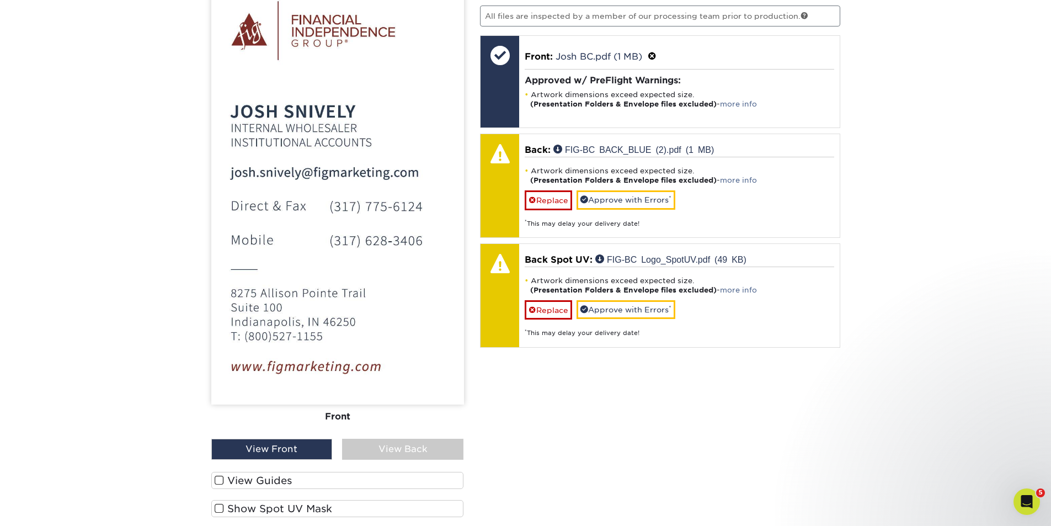
click at [384, 447] on div "View Back" at bounding box center [402, 448] width 121 height 21
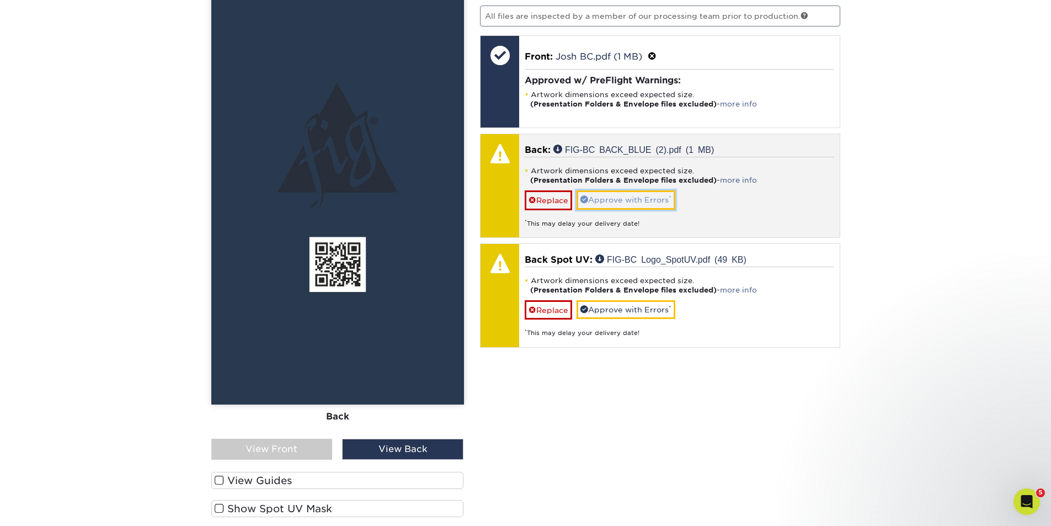
click at [605, 199] on link "Approve with Errors *" at bounding box center [625, 199] width 99 height 19
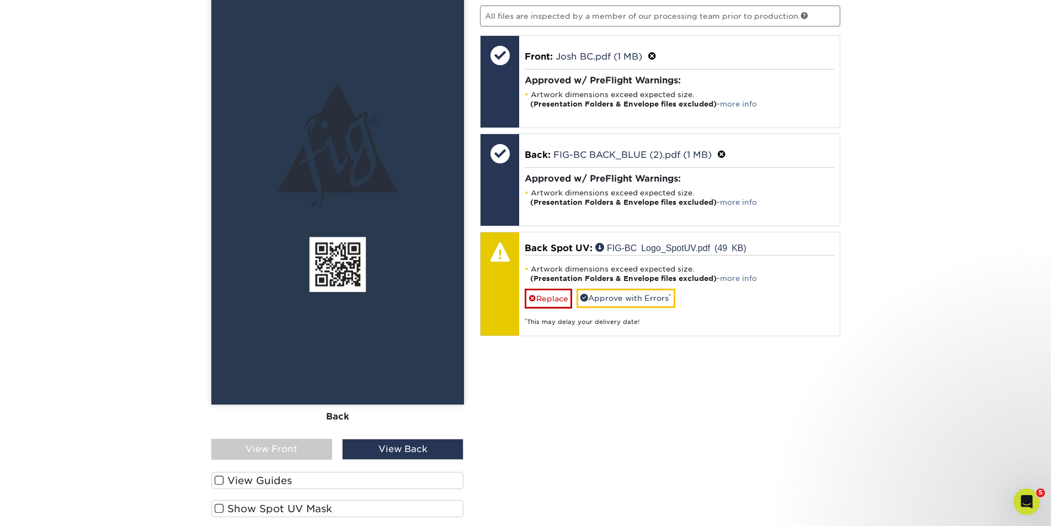
scroll to position [905, 0]
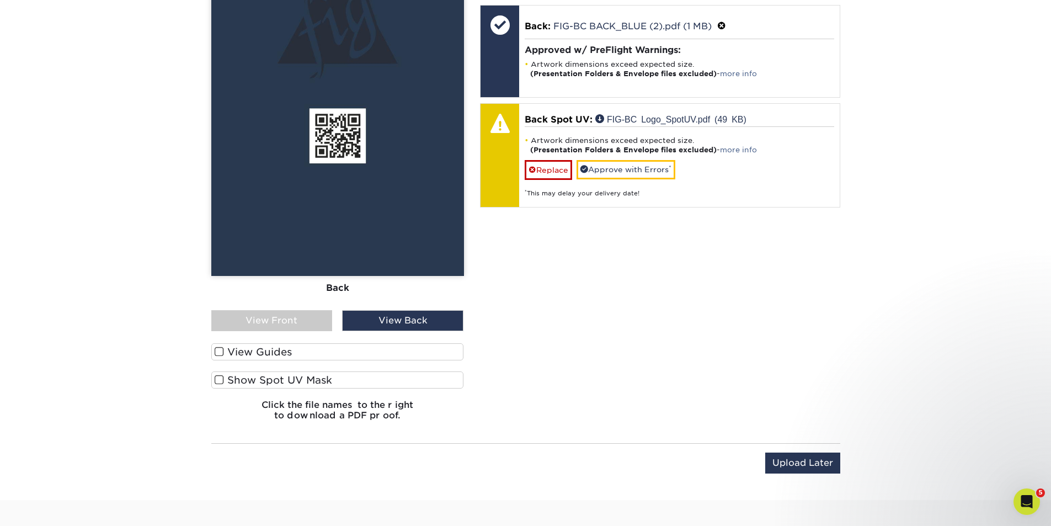
click at [218, 380] on span at bounding box center [219, 380] width 9 height 10
click at [0, 0] on input "Show Spot UV Mask" at bounding box center [0, 0] width 0 height 0
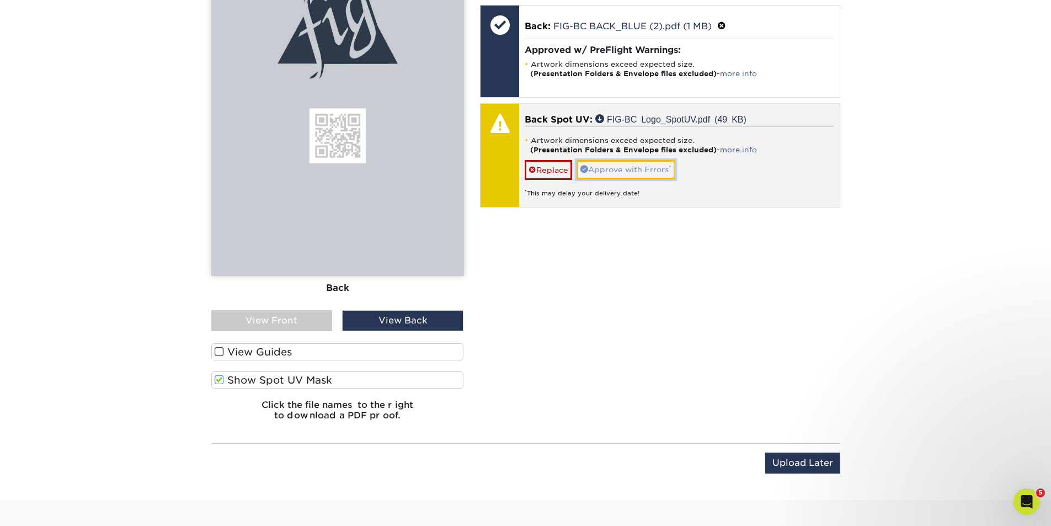
click at [624, 168] on link "Approve with Errors *" at bounding box center [625, 169] width 99 height 19
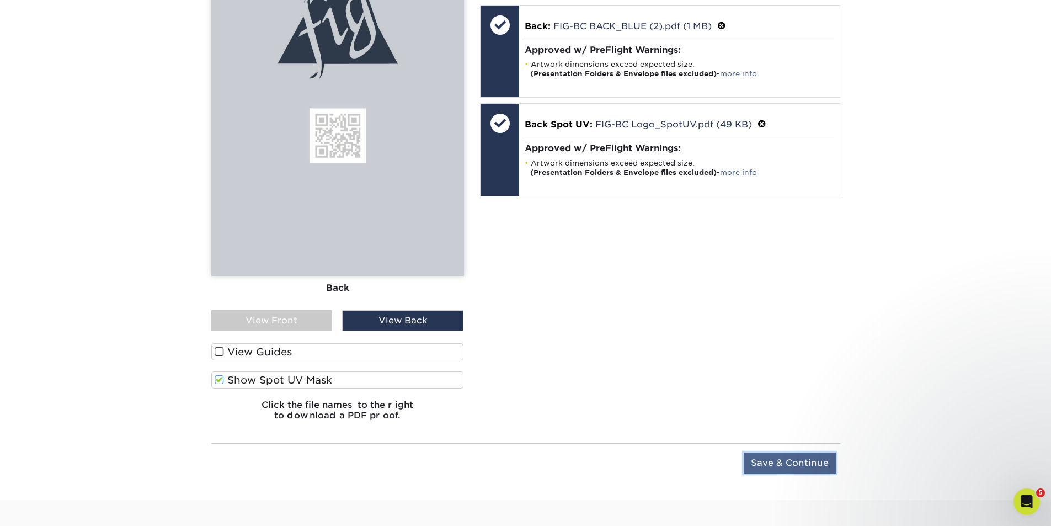
click at [779, 465] on input "Save & Continue" at bounding box center [789, 462] width 92 height 21
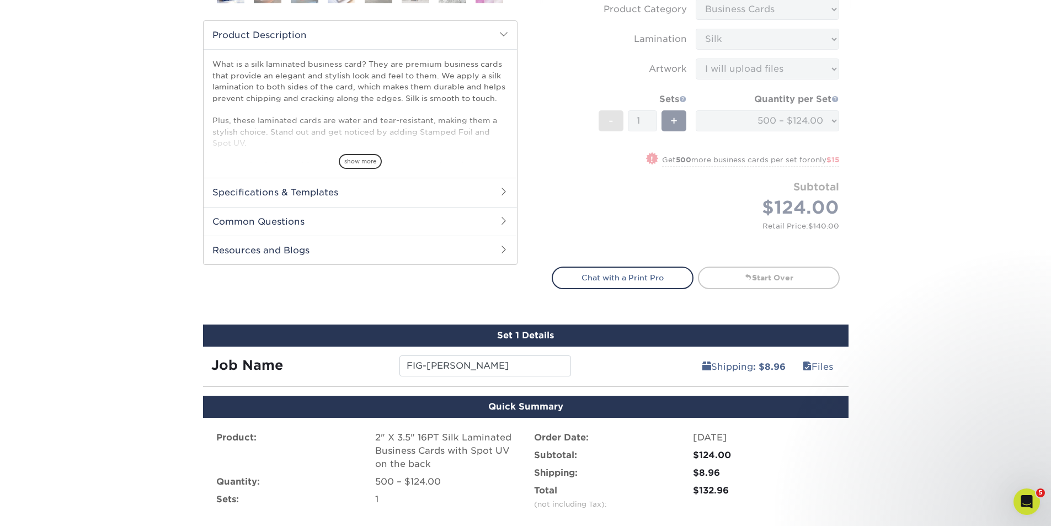
scroll to position [608, 0]
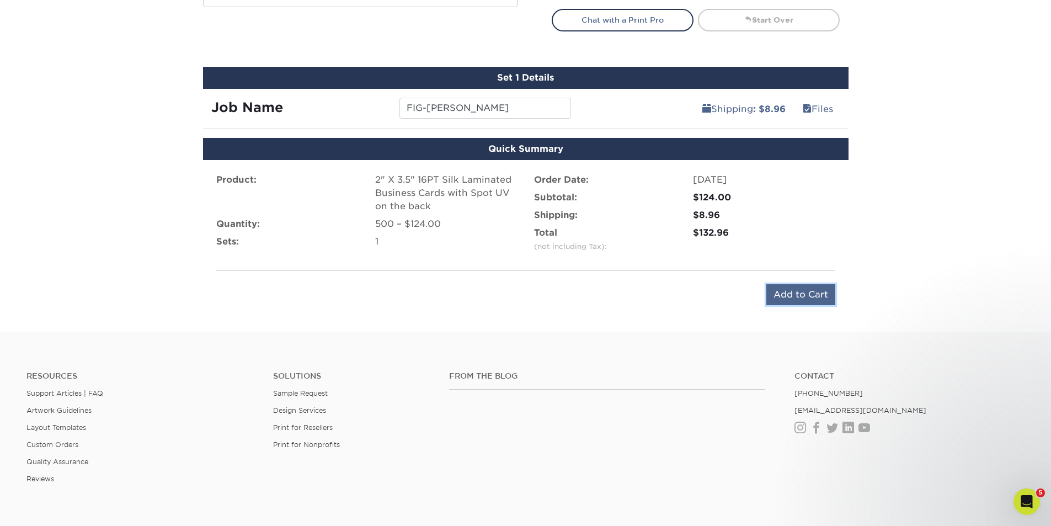
click at [798, 295] on input "Add to Cart" at bounding box center [800, 294] width 69 height 21
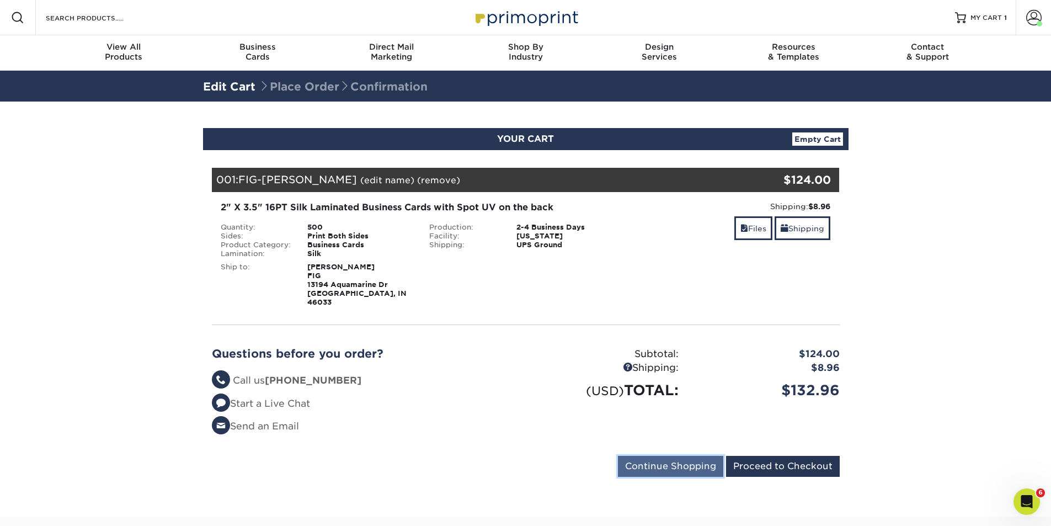
click at [659, 458] on input "Continue Shopping" at bounding box center [670, 466] width 105 height 21
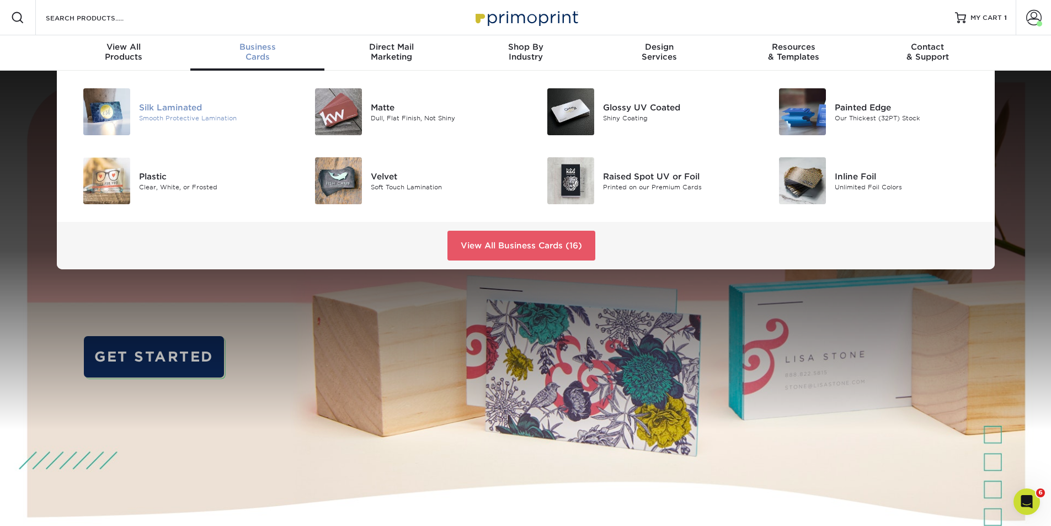
click at [167, 116] on div "Smooth Protective Lamination" at bounding box center [212, 117] width 146 height 9
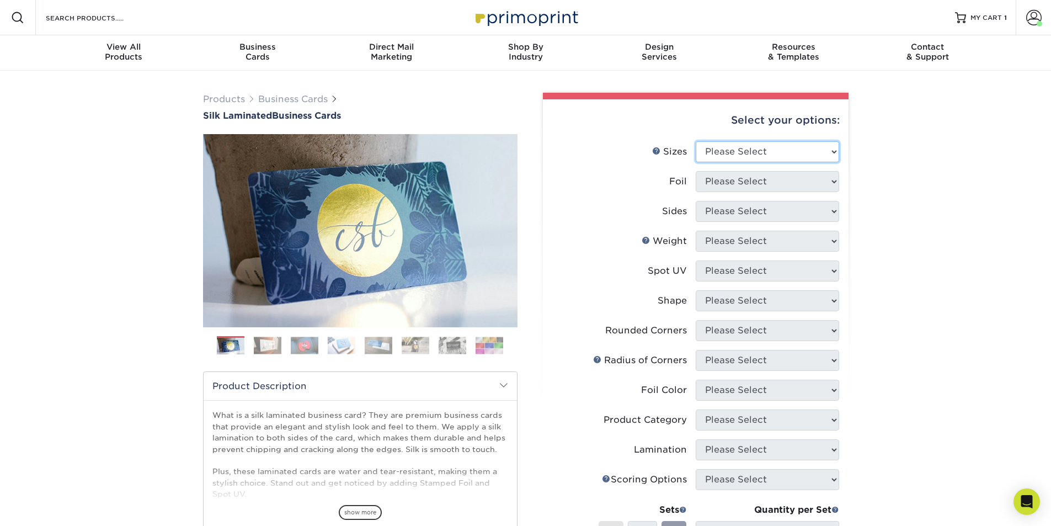
click at [830, 149] on select "Please Select 1.5" x 3.5" - Mini 1.75" x 3.5" - Mini 2" x 2" - Square 2" x 3" -…" at bounding box center [767, 151] width 143 height 21
select select "2.00x3.50"
click at [696, 141] on select "Please Select 1.5" x 3.5" - Mini 1.75" x 3.5" - Mini 2" x 2" - Square 2" x 3" -…" at bounding box center [767, 151] width 143 height 21
click at [833, 180] on select "Please Select Yes No" at bounding box center [767, 181] width 143 height 21
select select "0"
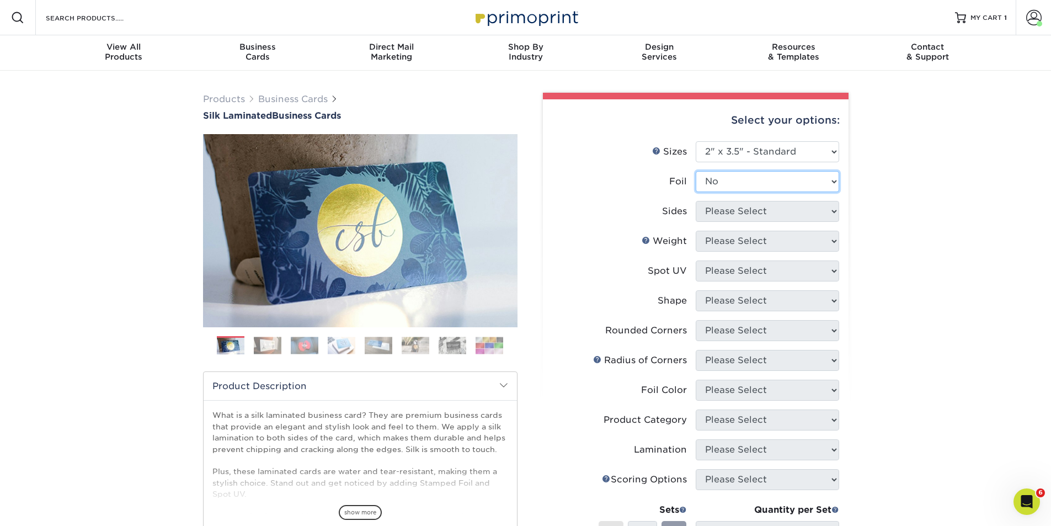
click at [696, 171] on select "Please Select Yes No" at bounding box center [767, 181] width 143 height 21
click at [833, 208] on select "Please Select Print Both Sides Print Front Only" at bounding box center [767, 211] width 143 height 21
select select "13abbda7-1d64-4f25-8bb2-c179b224825d"
click at [696, 201] on select "Please Select Print Both Sides Print Front Only" at bounding box center [767, 211] width 143 height 21
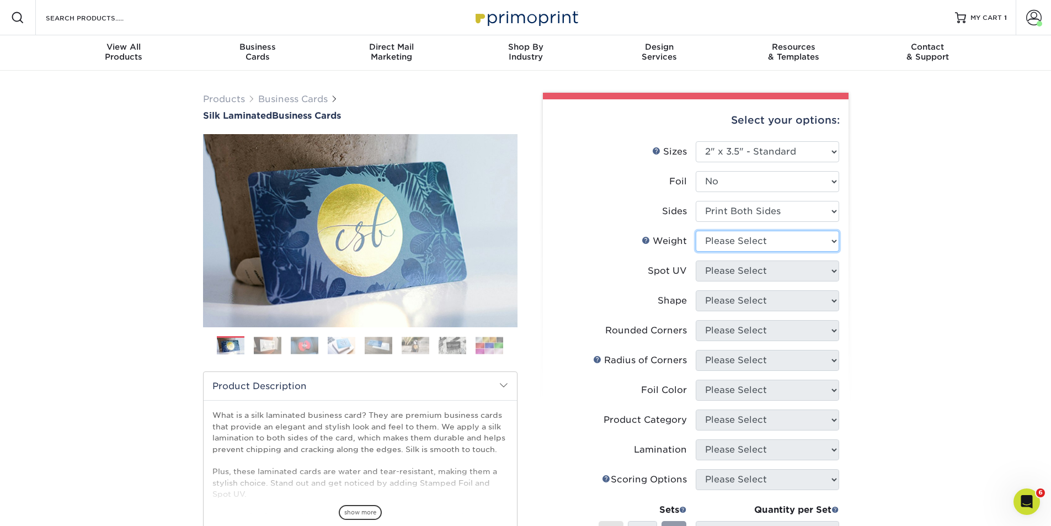
click at [835, 238] on select "Please Select 16PT" at bounding box center [767, 241] width 143 height 21
select select "16PT"
click at [696, 231] on select "Please Select 16PT" at bounding box center [767, 241] width 143 height 21
click at [831, 270] on select "Please Select No Spot UV Front and Back (Both Sides) Front Only Back Only" at bounding box center [767, 270] width 143 height 21
select select "2"
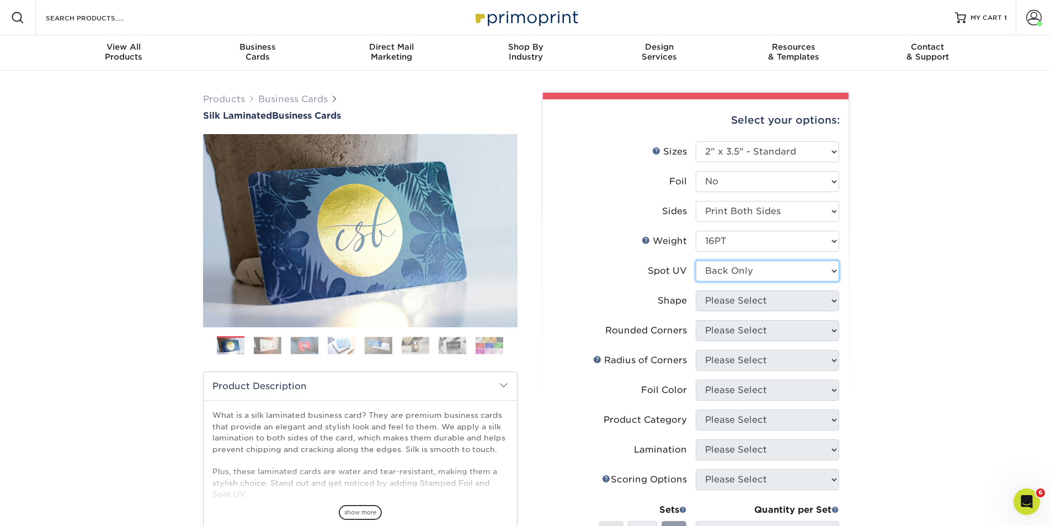
click at [696, 260] on select "Please Select No Spot UV Front and Back (Both Sides) Front Only Back Only" at bounding box center [767, 270] width 143 height 21
click at [811, 302] on select "Please Select Standard" at bounding box center [767, 300] width 143 height 21
select select "standard"
click at [696, 290] on select "Please Select Standard" at bounding box center [767, 300] width 143 height 21
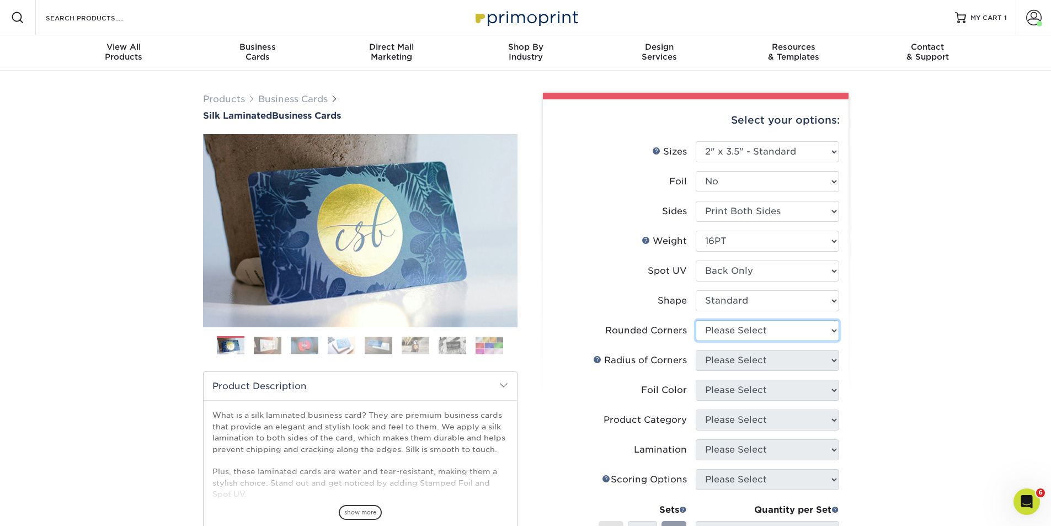
click at [779, 330] on select "Please Select Yes - Round 2 Corners Yes - Round 4 Corners No" at bounding box center [767, 330] width 143 height 21
select select "0"
click at [696, 320] on select "Please Select Yes - Round 2 Corners Yes - Round 4 Corners No" at bounding box center [767, 330] width 143 height 21
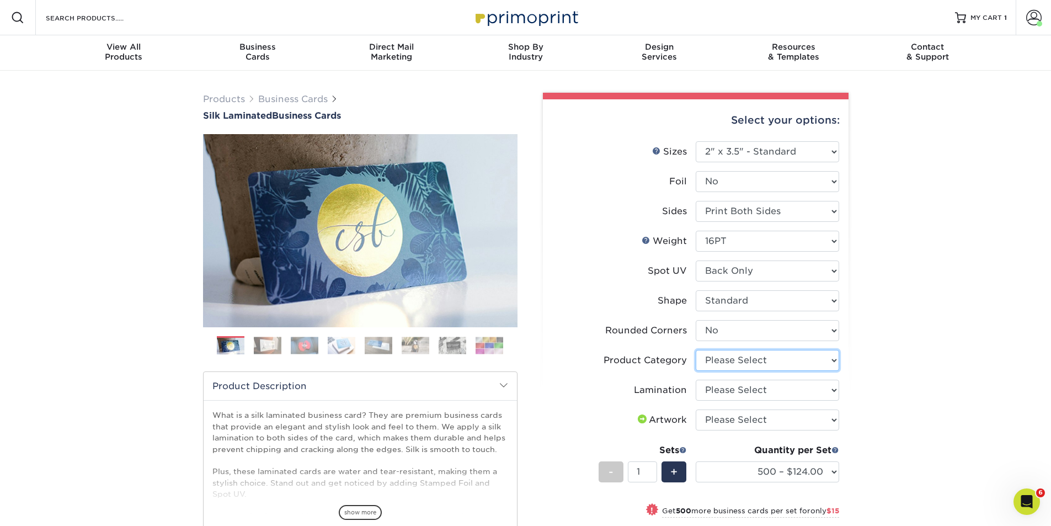
click at [784, 359] on select "Please Select Business Cards" at bounding box center [767, 360] width 143 height 21
select select "3b5148f1-0588-4f88-a218-97bcfdce65c1"
click at [696, 350] on select "Please Select Business Cards" at bounding box center [767, 360] width 143 height 21
click at [779, 387] on select "Please Select Silk" at bounding box center [767, 389] width 143 height 21
select select "ccacb42f-45f7-42d3-bbd3-7c8421cf37f0"
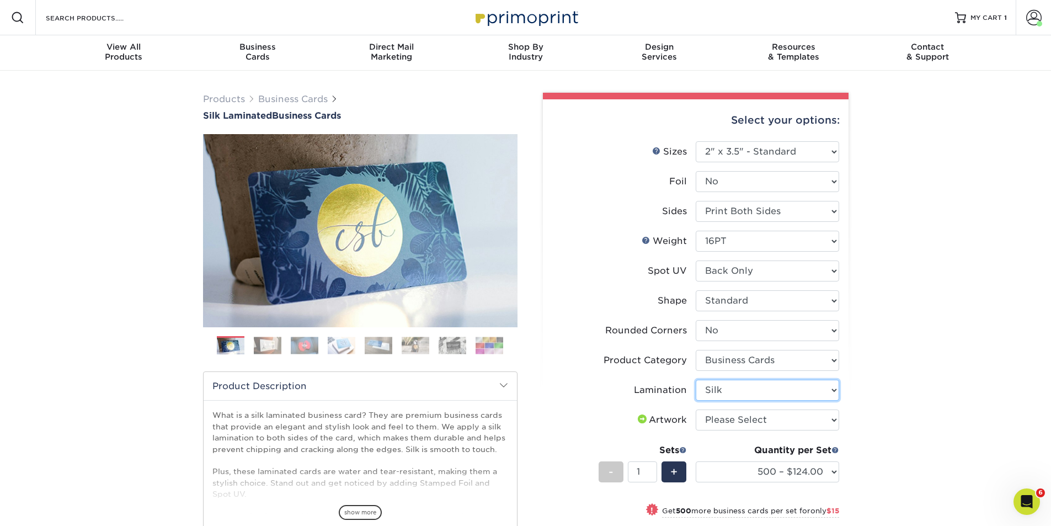
click at [696, 379] on select "Please Select Silk" at bounding box center [767, 389] width 143 height 21
click at [774, 417] on select "Please Select I will upload files I need a design - $100" at bounding box center [767, 419] width 143 height 21
select select "upload"
click at [696, 409] on select "Please Select I will upload files I need a design - $100" at bounding box center [767, 419] width 143 height 21
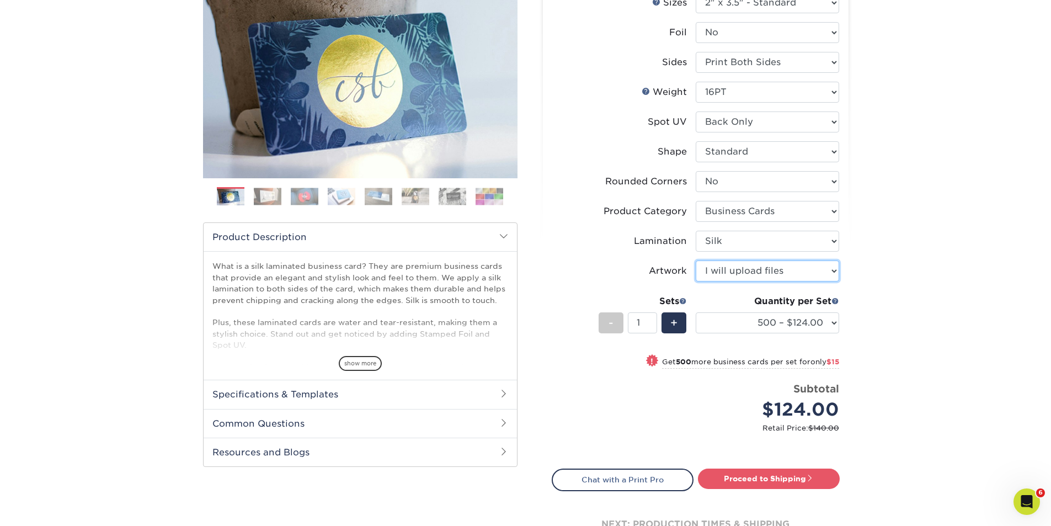
scroll to position [129, 0]
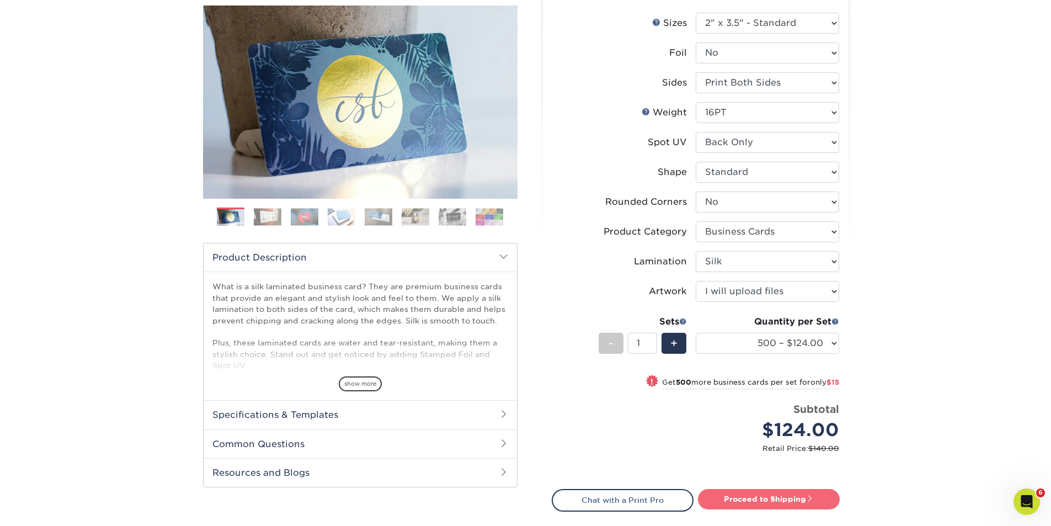
click at [759, 500] on link "Proceed to Shipping" at bounding box center [769, 499] width 142 height 20
type input "Set 1"
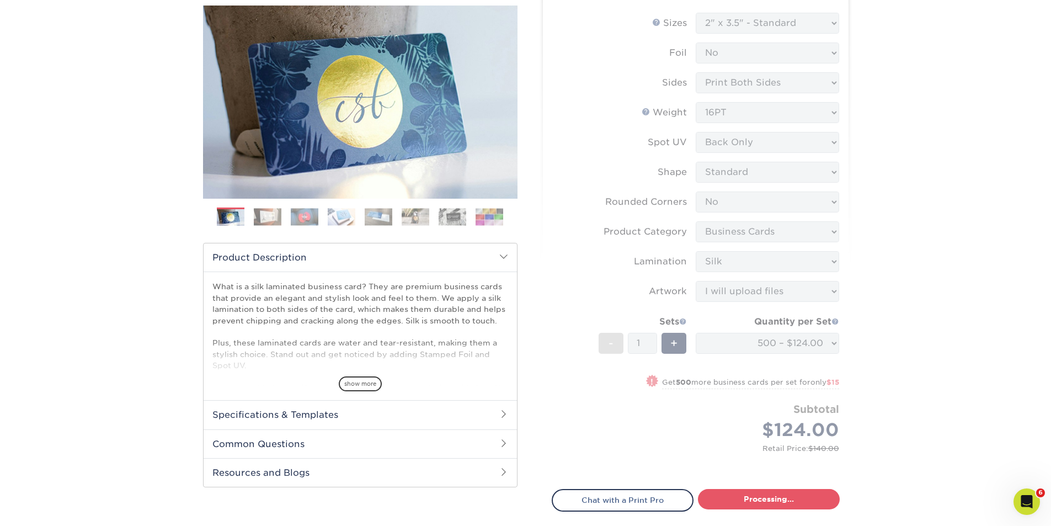
select select "e399a9eb-e8d1-49ae-b245-5a72cc745ce5"
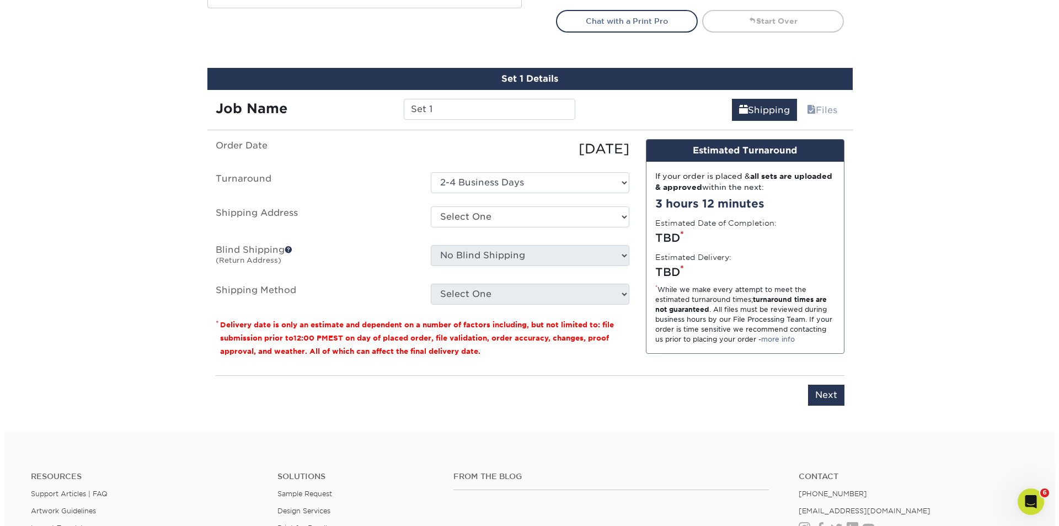
scroll to position [648, 0]
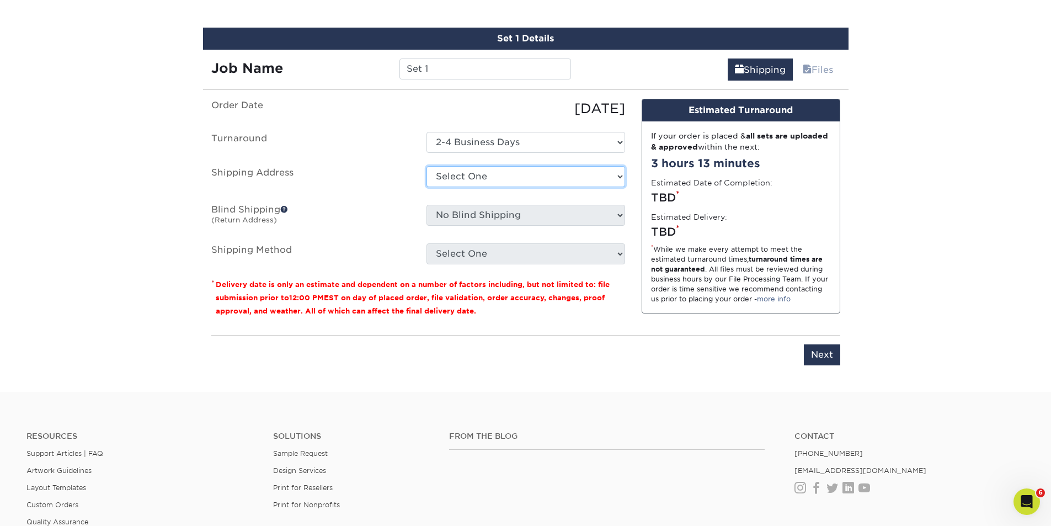
click at [618, 178] on select "Select One AMEX Assistant Athletic Director for External Relations Business Car…" at bounding box center [525, 176] width 199 height 21
select select "newaddress"
click at [426, 166] on select "Select One AMEX Assistant Athletic Director for External Relations Business Car…" at bounding box center [525, 176] width 199 height 21
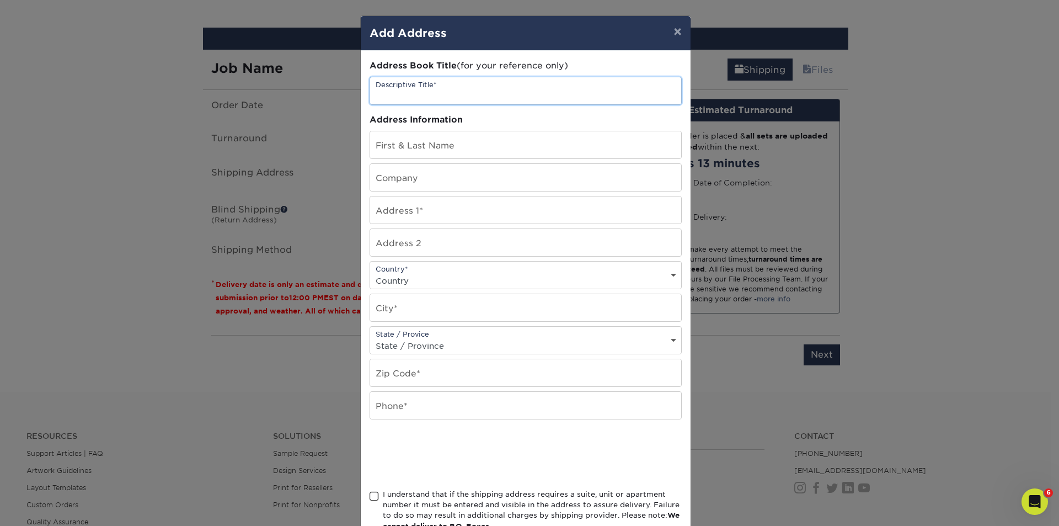
click at [465, 93] on input "text" at bounding box center [525, 90] width 311 height 27
type input "FIG [PERSON_NAME]"
click at [398, 148] on input "text" at bounding box center [525, 144] width 311 height 27
type input "[PERSON_NAME]"
click at [427, 182] on input "text" at bounding box center [525, 177] width 311 height 27
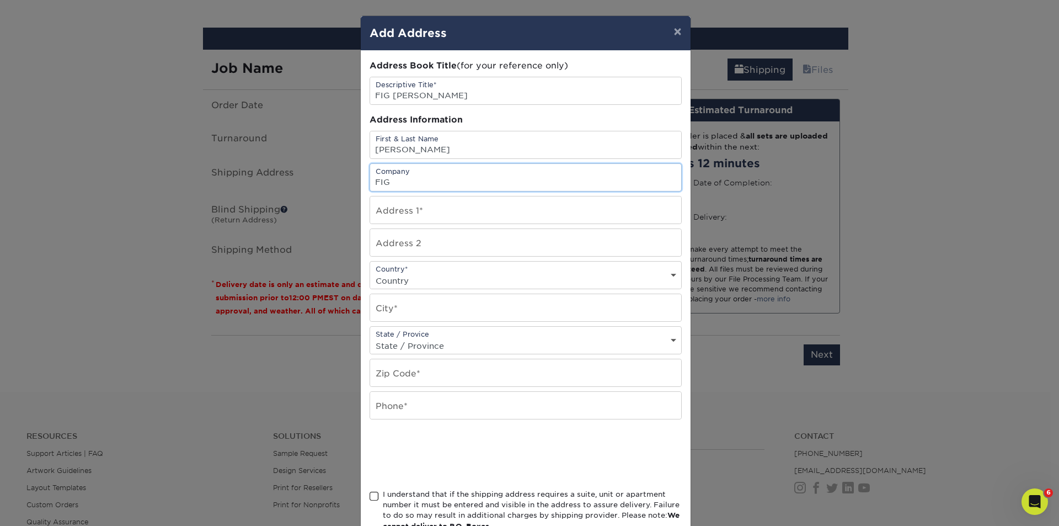
type input "FIG"
click at [414, 213] on input "text" at bounding box center [525, 209] width 311 height 27
type input "721 Hackberry Court"
click at [418, 279] on select "Country United States Canada ----------------------------- Afghanistan Albania …" at bounding box center [525, 280] width 311 height 16
select select "US"
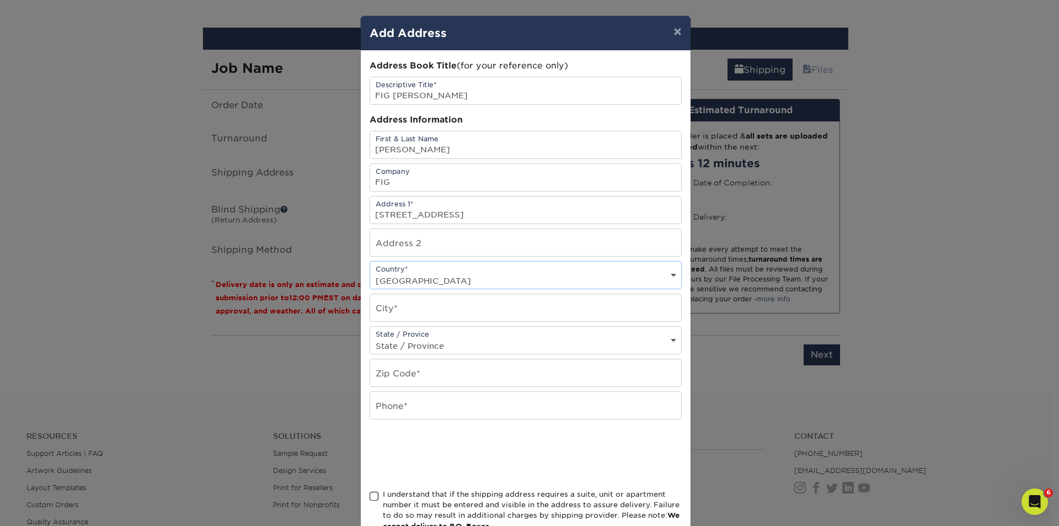
click at [370, 272] on select "Country United States Canada ----------------------------- Afghanistan Albania …" at bounding box center [525, 280] width 311 height 16
click at [398, 313] on input "text" at bounding box center [525, 307] width 311 height 27
type input "Bartlett"
click at [435, 344] on select "State / Province Alabama Alaska Arizona Arkansas California Colorado Connecticu…" at bounding box center [525, 346] width 311 height 16
select select "IL"
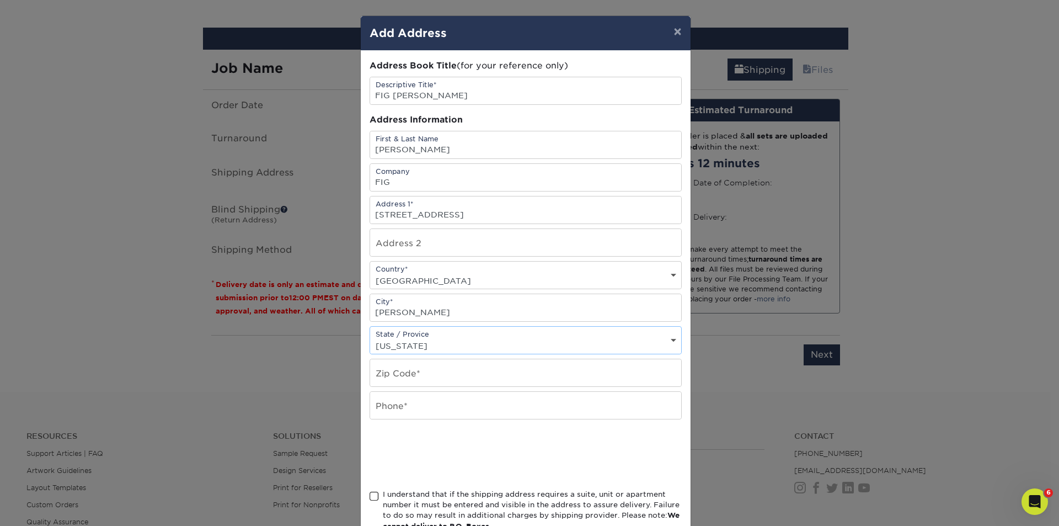
click at [370, 338] on select "State / Province Alabama Alaska Arizona Arkansas California Colorado Connecticu…" at bounding box center [525, 346] width 311 height 16
click at [420, 371] on input "text" at bounding box center [525, 372] width 311 height 27
type input "60103"
click at [403, 409] on input "text" at bounding box center [525, 405] width 311 height 27
type input "7049916888"
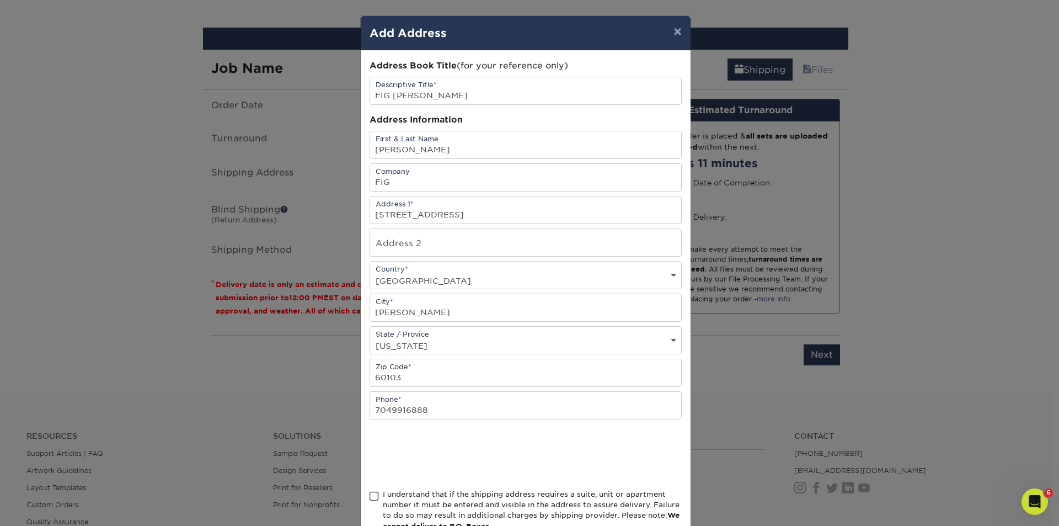
click at [577, 441] on div at bounding box center [526, 453] width 312 height 43
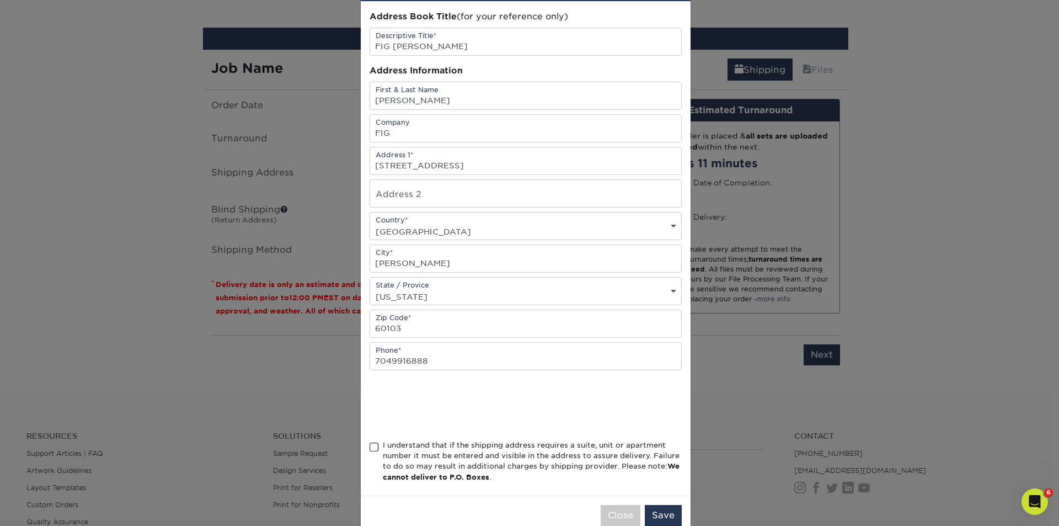
scroll to position [74, 0]
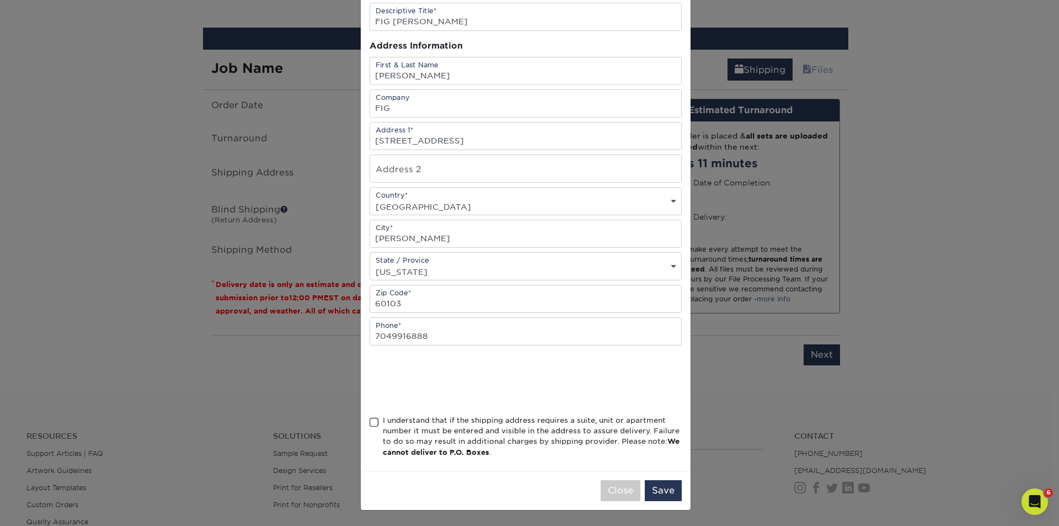
click at [370, 422] on span at bounding box center [374, 422] width 9 height 10
click at [0, 0] on input "I understand that if the shipping address requires a suite, unit or apartment n…" at bounding box center [0, 0] width 0 height 0
click at [657, 496] on button "Save" at bounding box center [663, 490] width 37 height 21
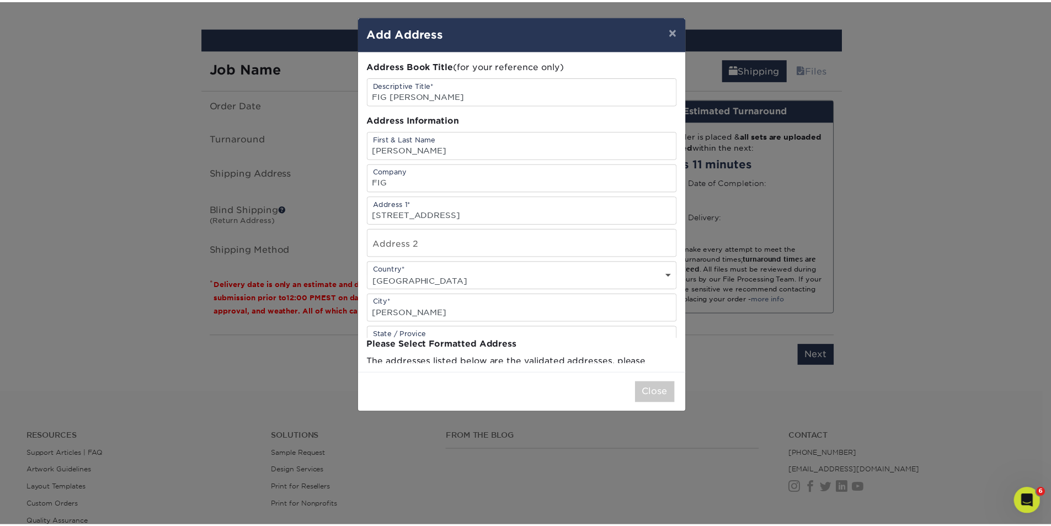
scroll to position [0, 0]
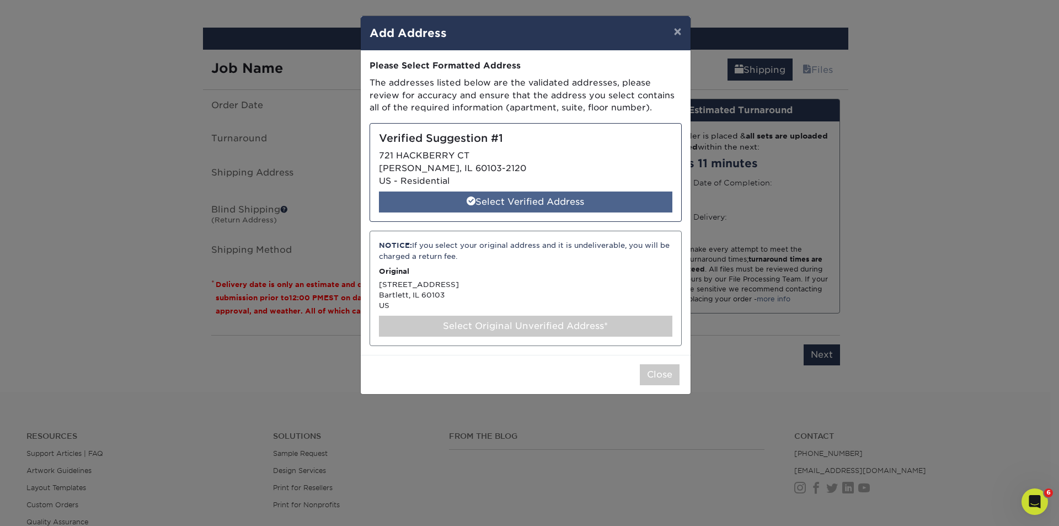
click at [520, 198] on div "Select Verified Address" at bounding box center [525, 201] width 293 height 21
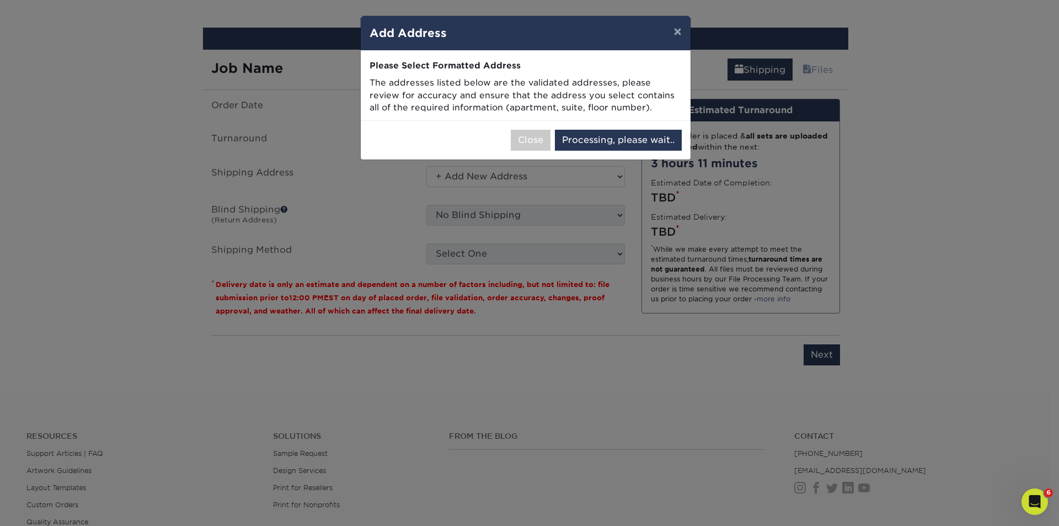
select select "285858"
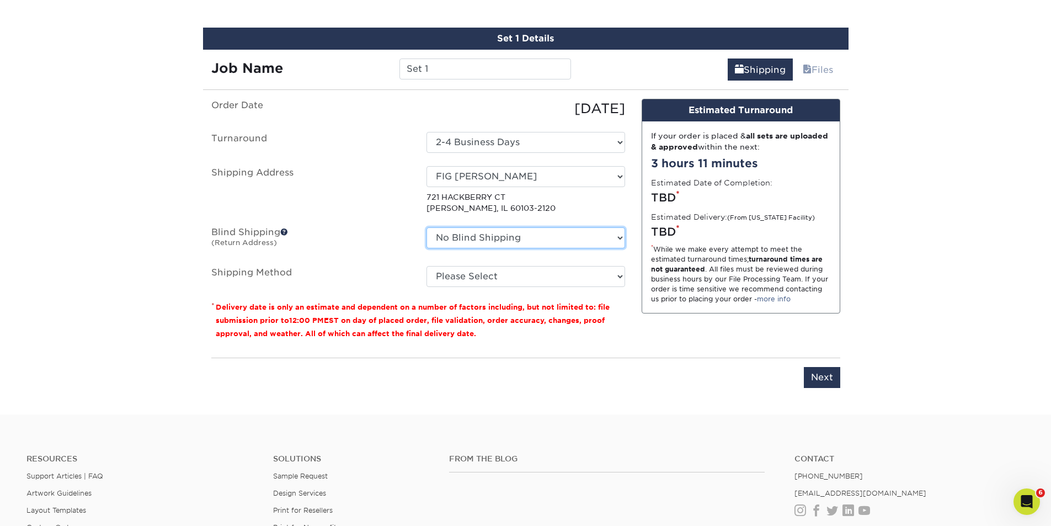
click at [620, 237] on select "No Blind Shipping AMEX Assistant Athletic Director for External Relations Busin…" at bounding box center [525, 237] width 199 height 21
select select "175278"
click at [426, 227] on select "No Blind Shipping AMEX Assistant Athletic Director for External Relations Busin…" at bounding box center [525, 237] width 199 height 21
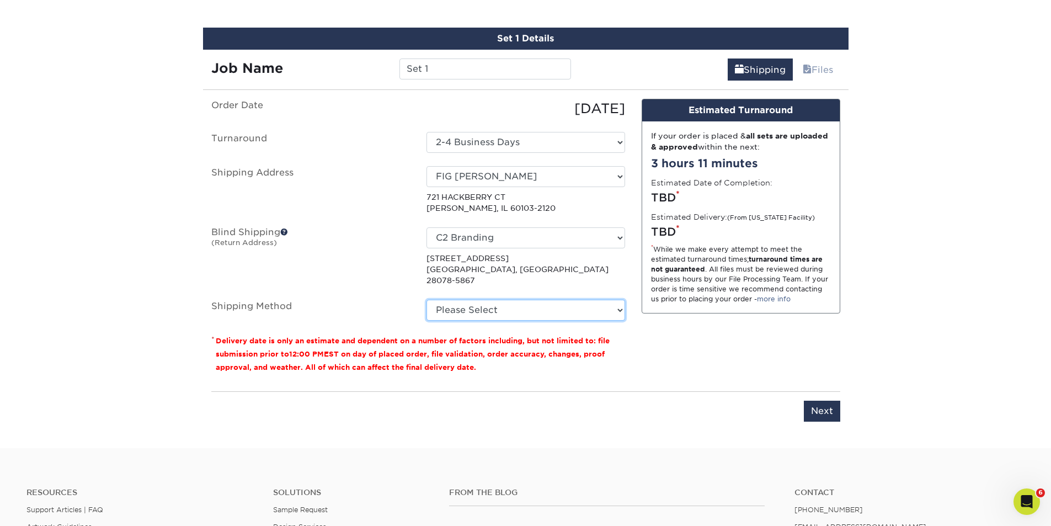
click at [618, 299] on select "Please Select Ground Shipping (+$8.96) 3 Day Shipping Service (+$20.04) 2 Day A…" at bounding box center [525, 309] width 199 height 21
select select "03"
click at [426, 299] on select "Please Select Ground Shipping (+$8.96) 3 Day Shipping Service (+$20.04) 2 Day A…" at bounding box center [525, 309] width 199 height 21
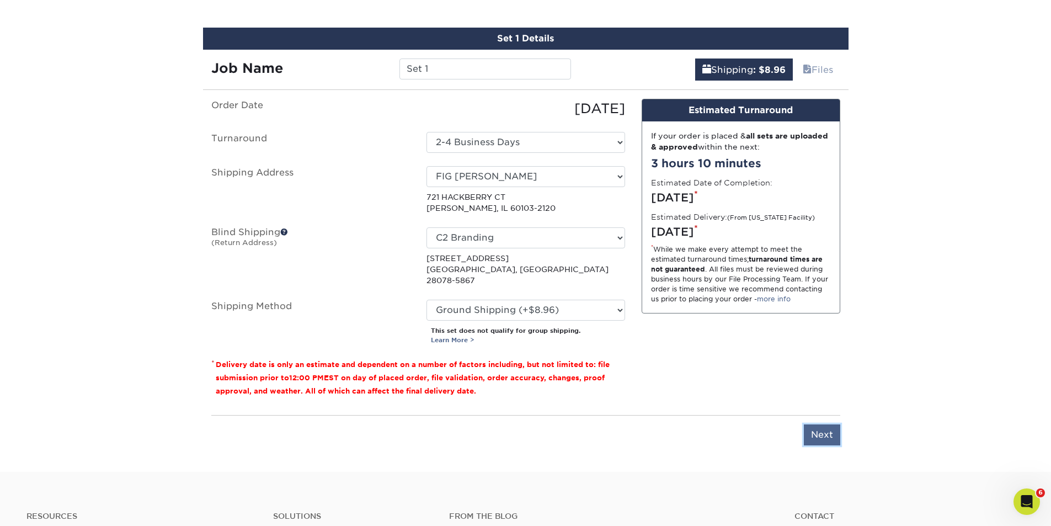
click at [826, 426] on input "Next" at bounding box center [822, 434] width 36 height 21
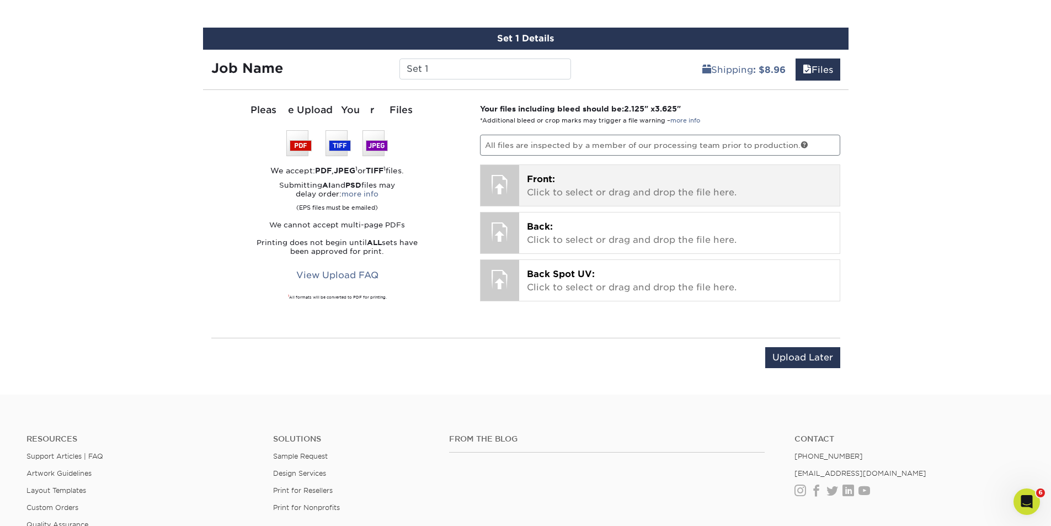
click at [568, 185] on p "Front: Click to select or drag and drop the file here." at bounding box center [679, 186] width 305 height 26
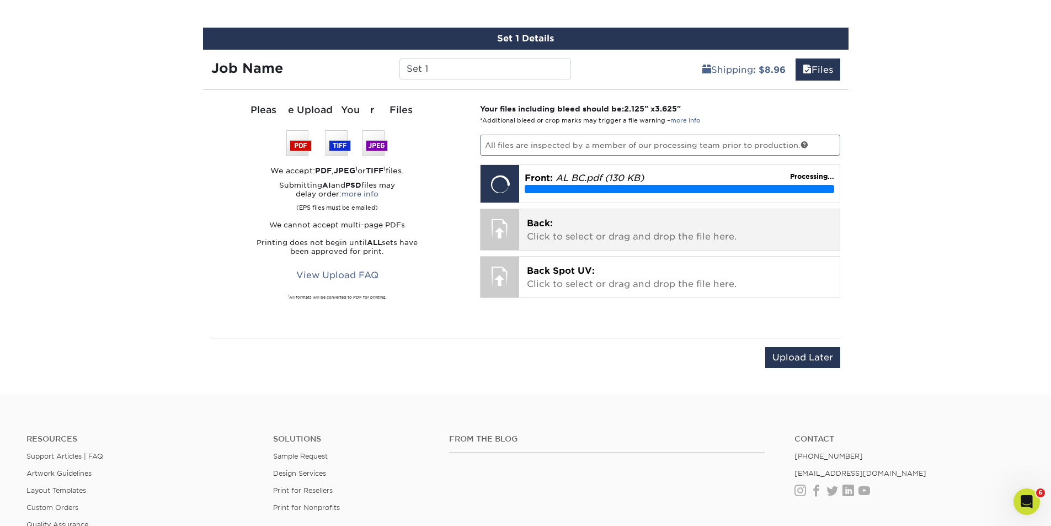
click at [555, 234] on p "Back: Click to select or drag and drop the file here." at bounding box center [679, 230] width 305 height 26
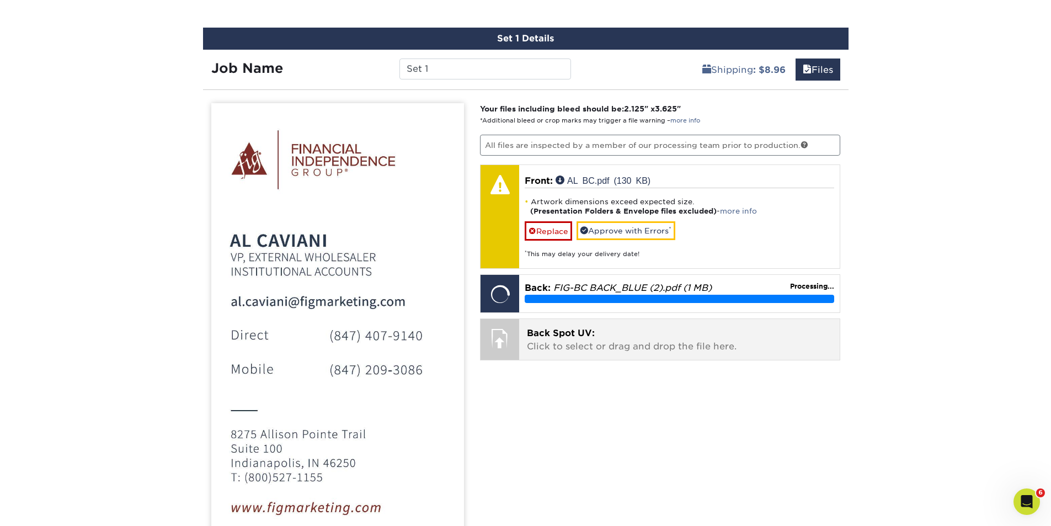
click at [609, 341] on p "Back Spot UV: Click to select or drag and drop the file here." at bounding box center [679, 340] width 305 height 26
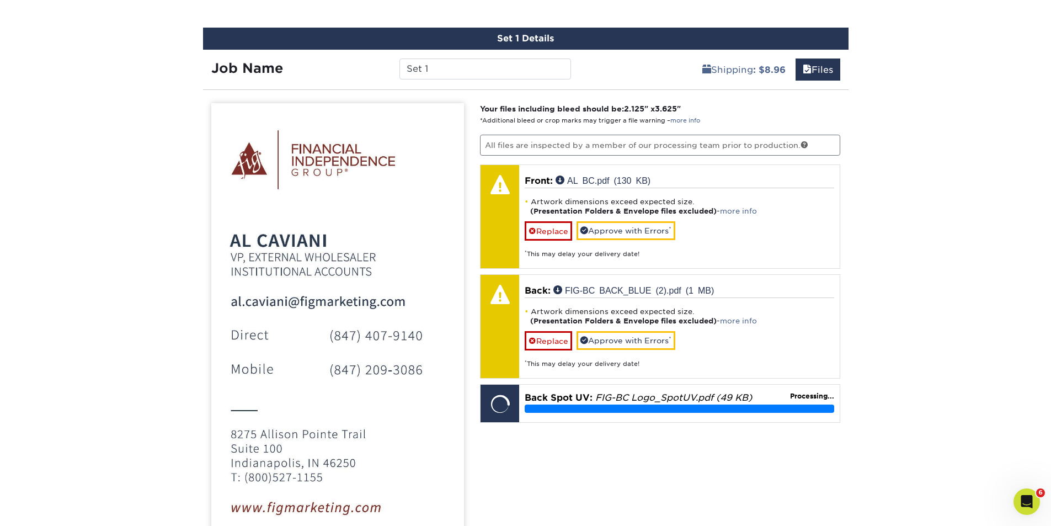
scroll to position [777, 0]
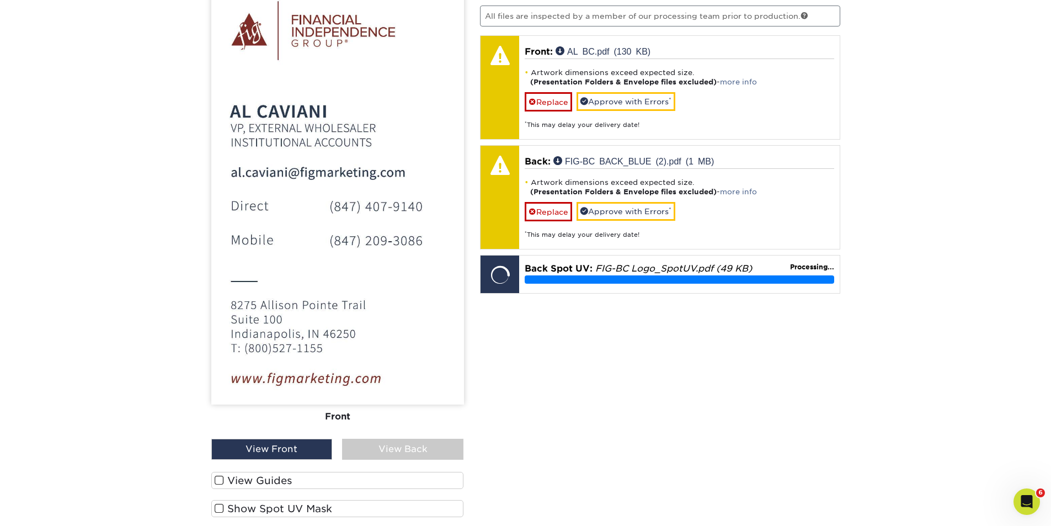
click at [388, 451] on div "View Back" at bounding box center [402, 448] width 121 height 21
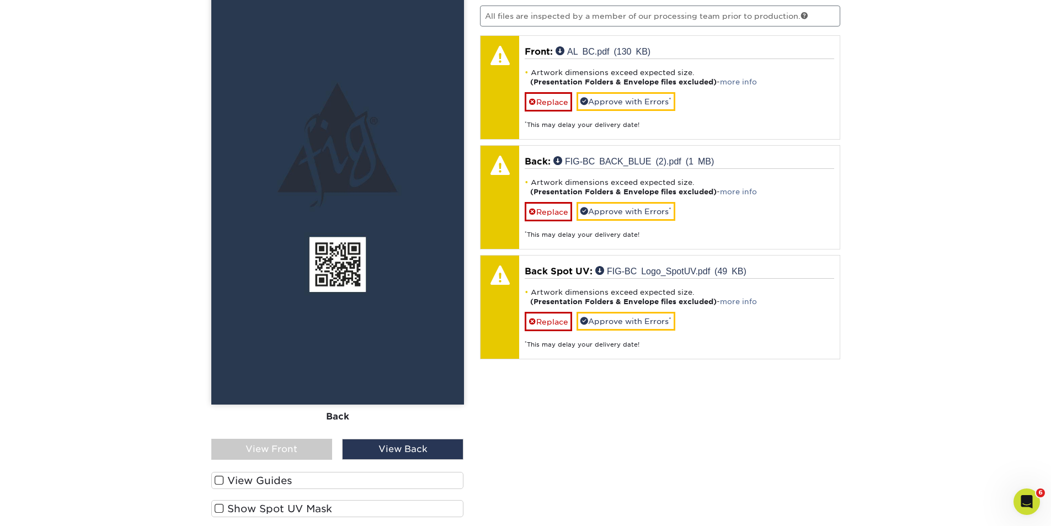
click at [217, 510] on span at bounding box center [219, 508] width 9 height 10
click at [0, 0] on input "Show Spot UV Mask" at bounding box center [0, 0] width 0 height 0
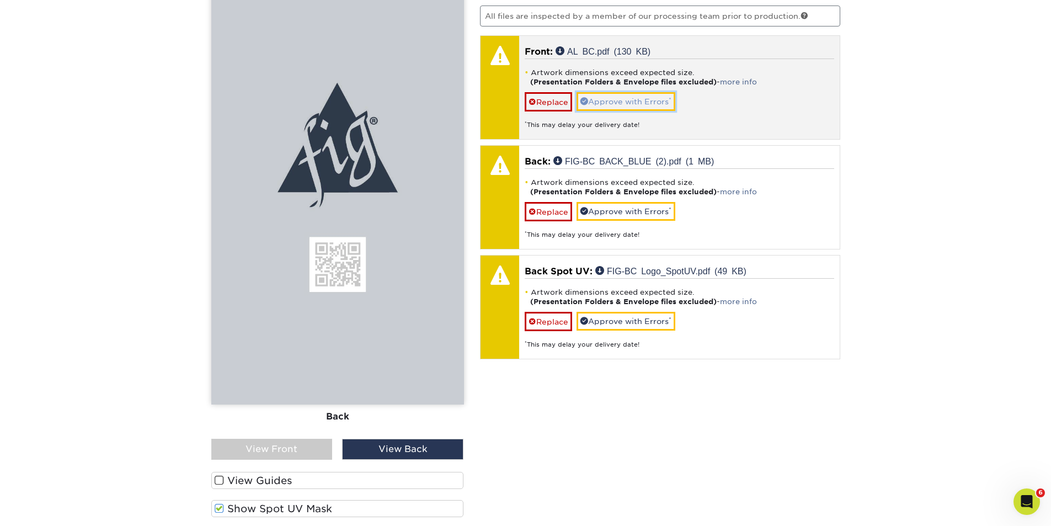
click at [624, 99] on link "Approve with Errors *" at bounding box center [625, 101] width 99 height 19
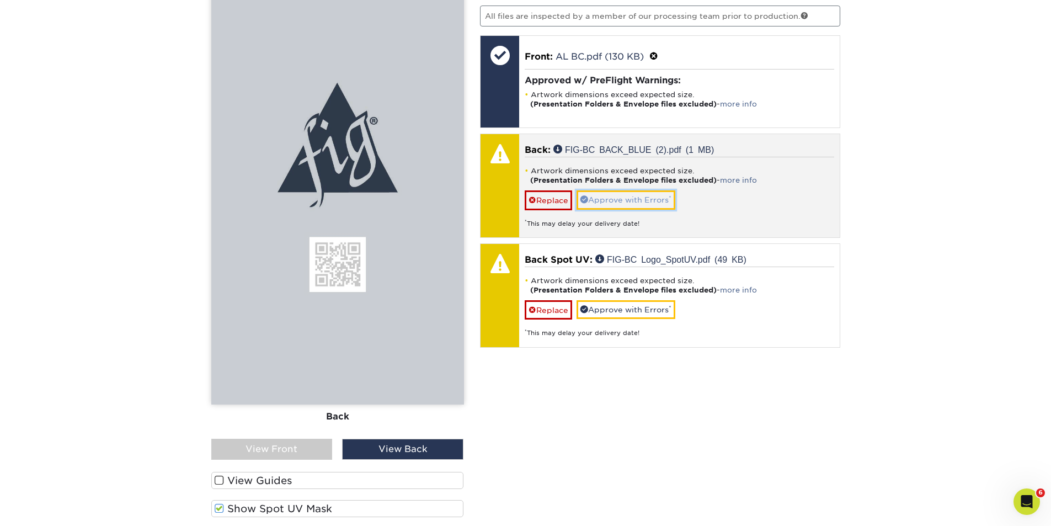
click at [624, 197] on link "Approve with Errors *" at bounding box center [625, 199] width 99 height 19
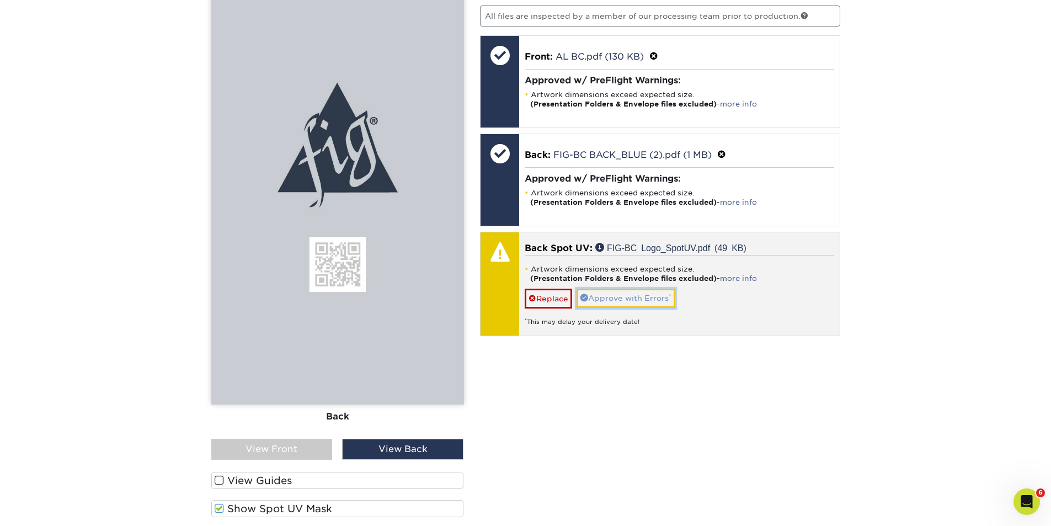
click at [636, 298] on link "Approve with Errors *" at bounding box center [625, 297] width 99 height 19
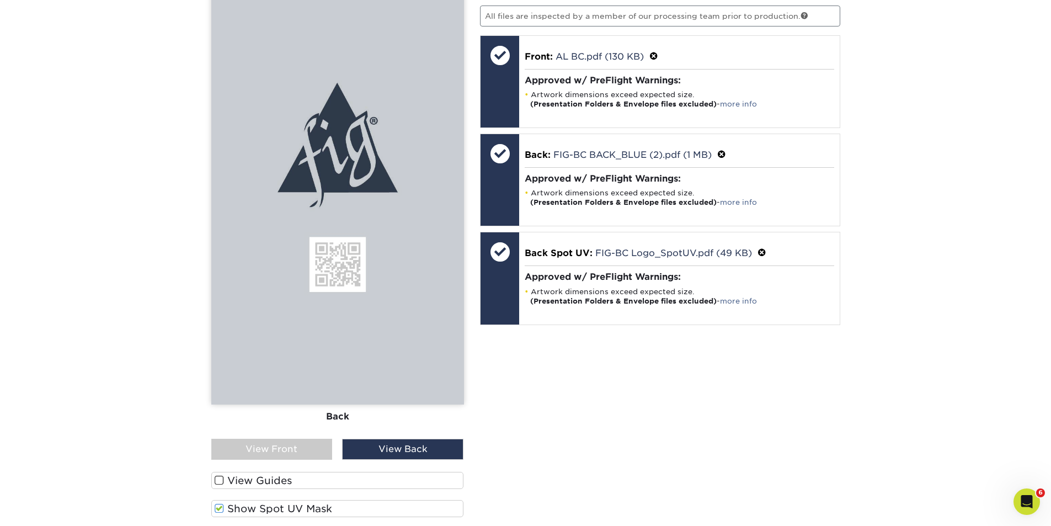
click at [280, 448] on div "View Front" at bounding box center [271, 448] width 121 height 21
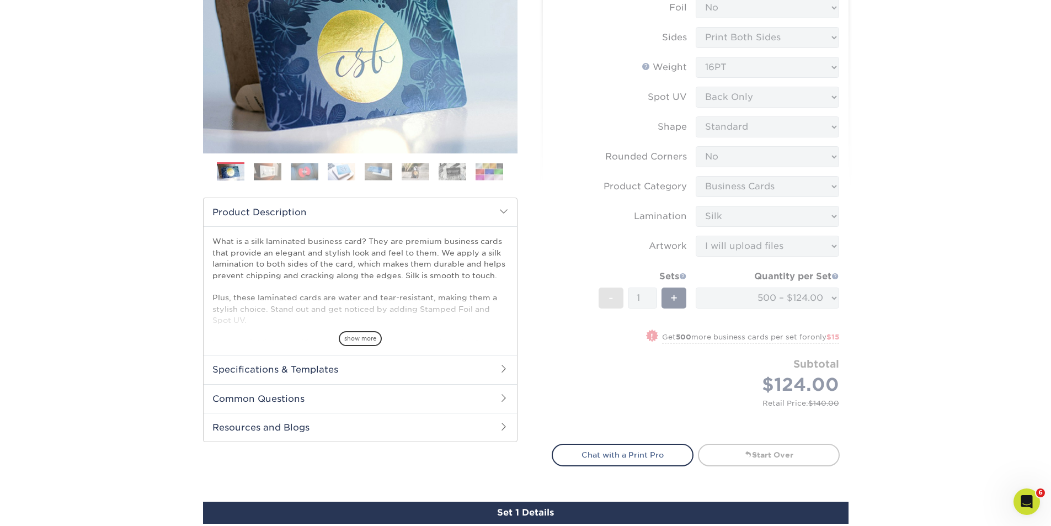
scroll to position [391, 0]
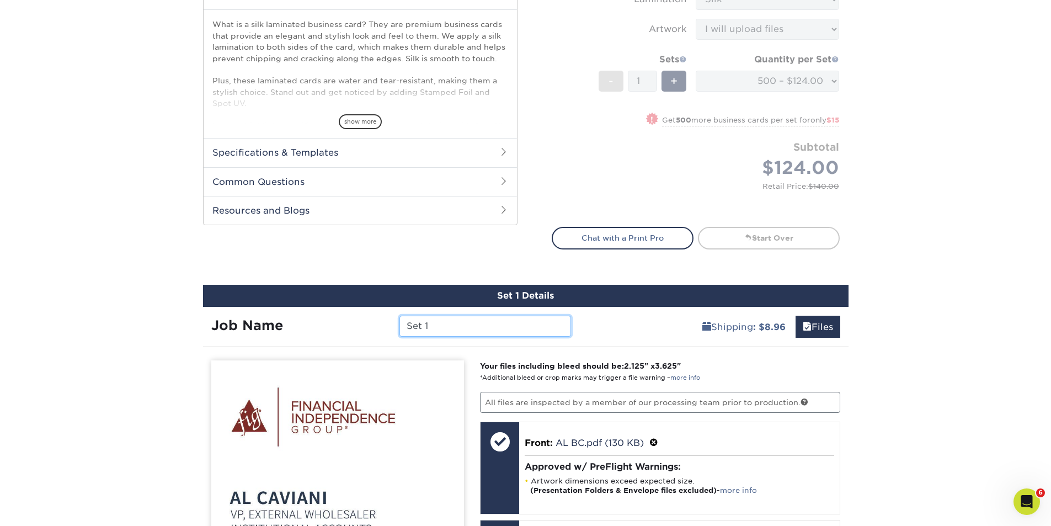
drag, startPoint x: 445, startPoint y: 325, endPoint x: 401, endPoint y: 334, distance: 44.9
click at [401, 334] on input "Set 1" at bounding box center [485, 325] width 172 height 21
click at [409, 329] on input "Al Caviani" at bounding box center [485, 325] width 172 height 21
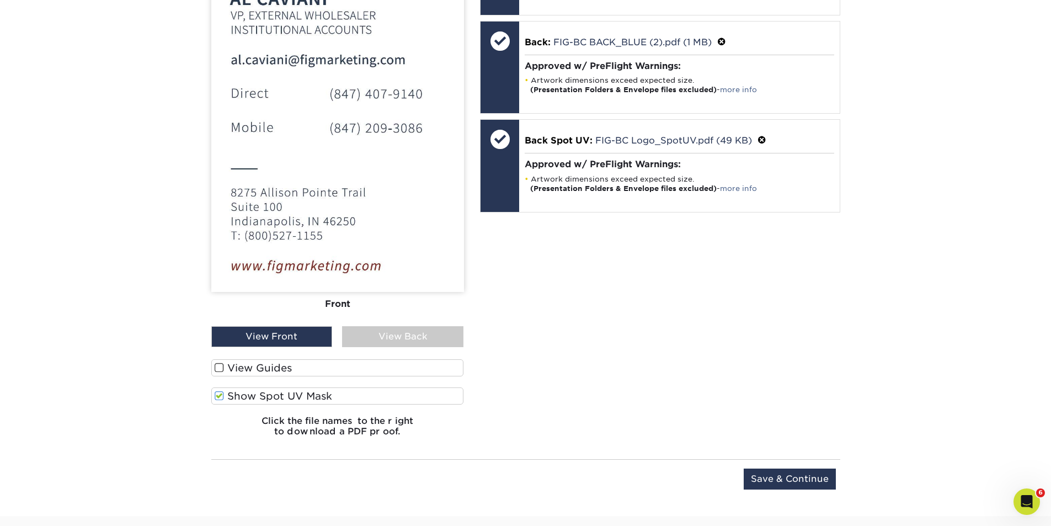
scroll to position [1034, 0]
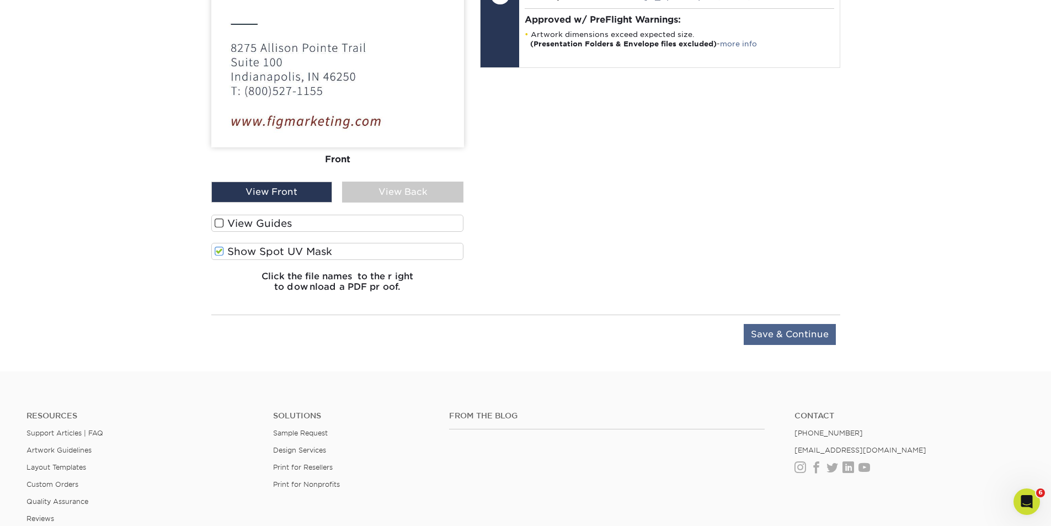
type input "FIG-Al Caviani"
click at [789, 334] on input "Save & Continue" at bounding box center [789, 334] width 92 height 21
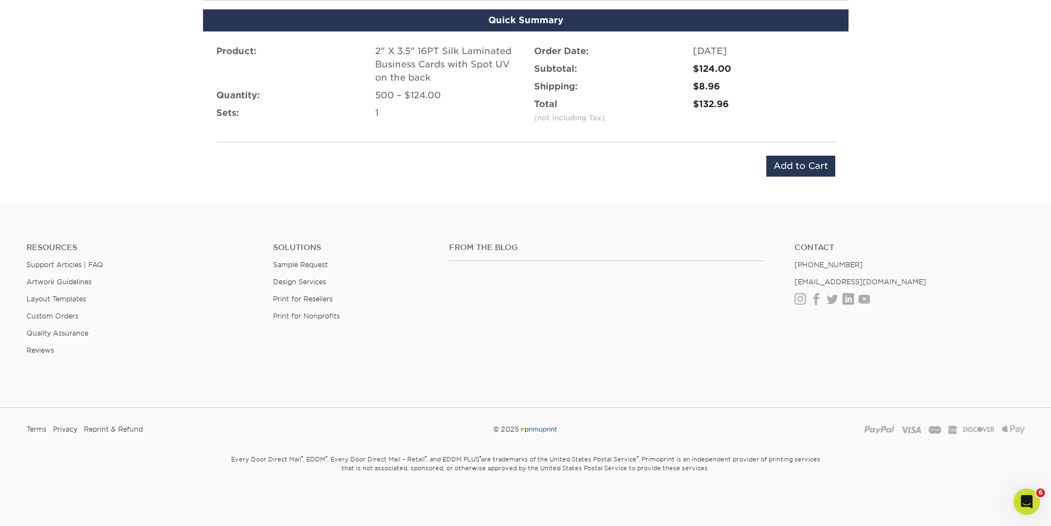
scroll to position [737, 0]
click at [796, 165] on input "Add to Cart" at bounding box center [800, 166] width 69 height 21
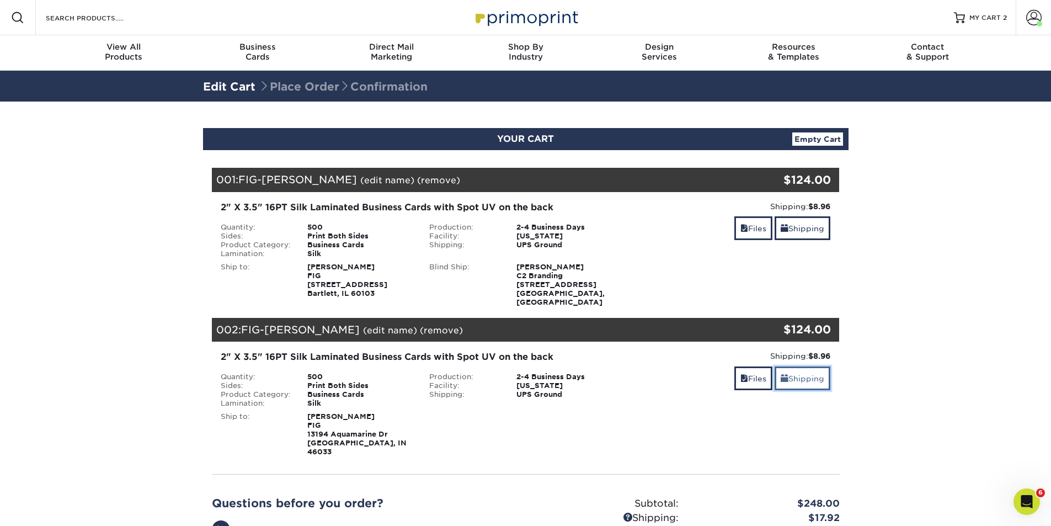
click at [801, 373] on link "Shipping" at bounding box center [802, 378] width 56 height 24
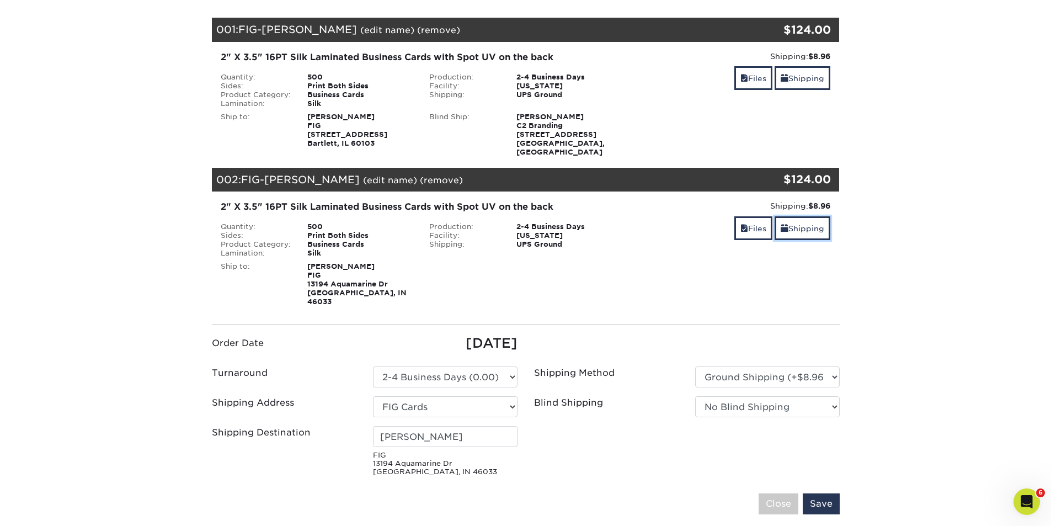
scroll to position [258, 0]
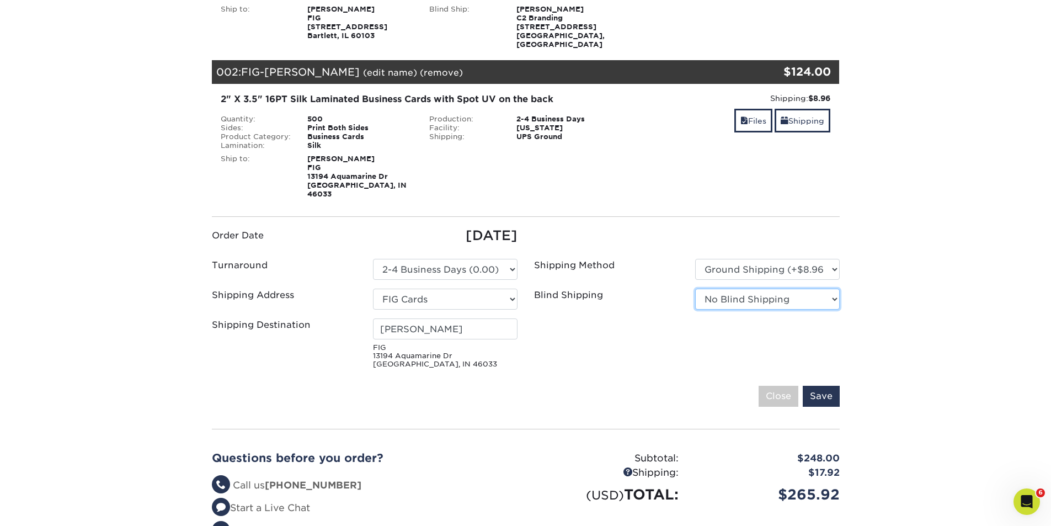
click at [837, 288] on select "No Blind Shipping AMEX Assistant Athletic Director for External Relations Busin…" at bounding box center [767, 298] width 145 height 21
select select "175278"
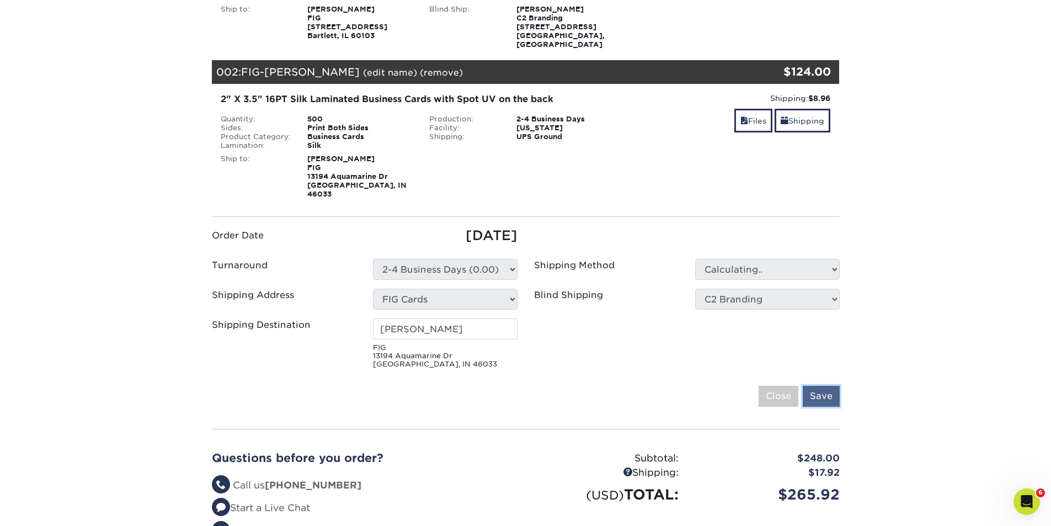
click at [817, 386] on input "Save" at bounding box center [821, 396] width 37 height 21
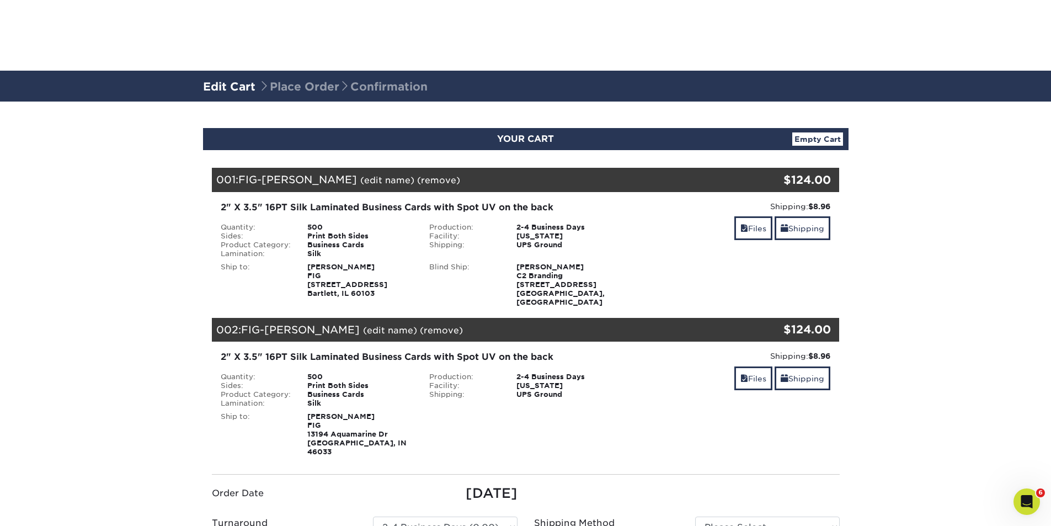
scroll to position [386, 0]
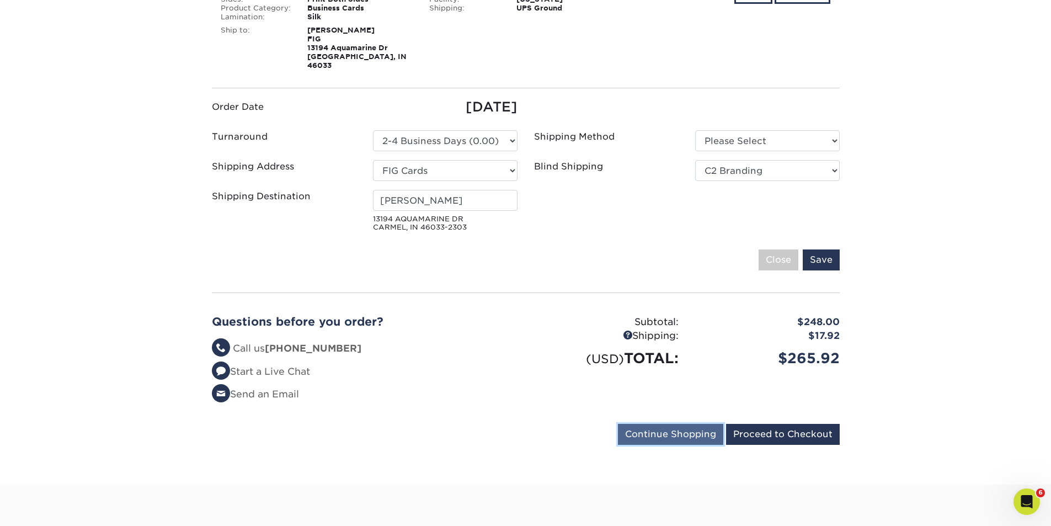
click at [657, 424] on input "Continue Shopping" at bounding box center [670, 434] width 105 height 21
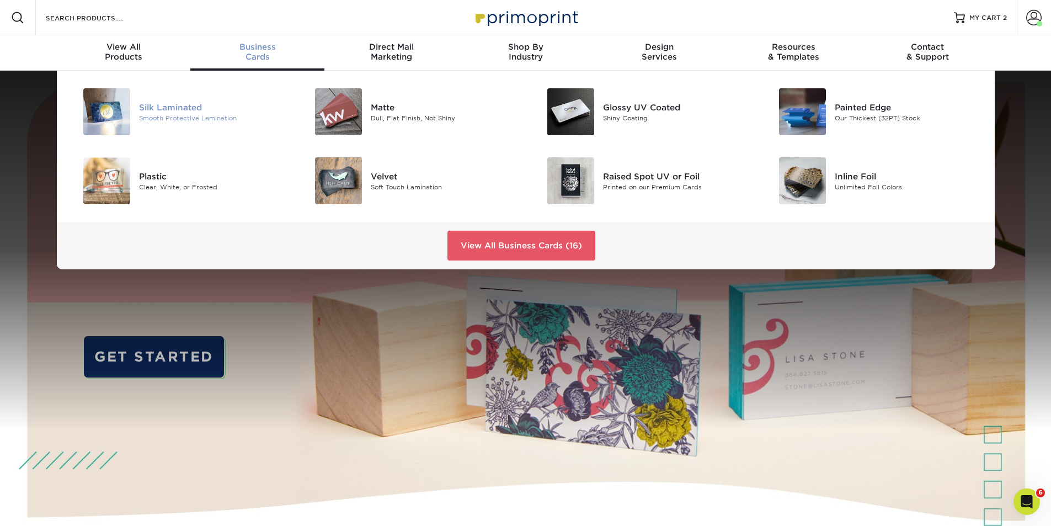
click at [172, 109] on div "Silk Laminated" at bounding box center [212, 107] width 146 height 12
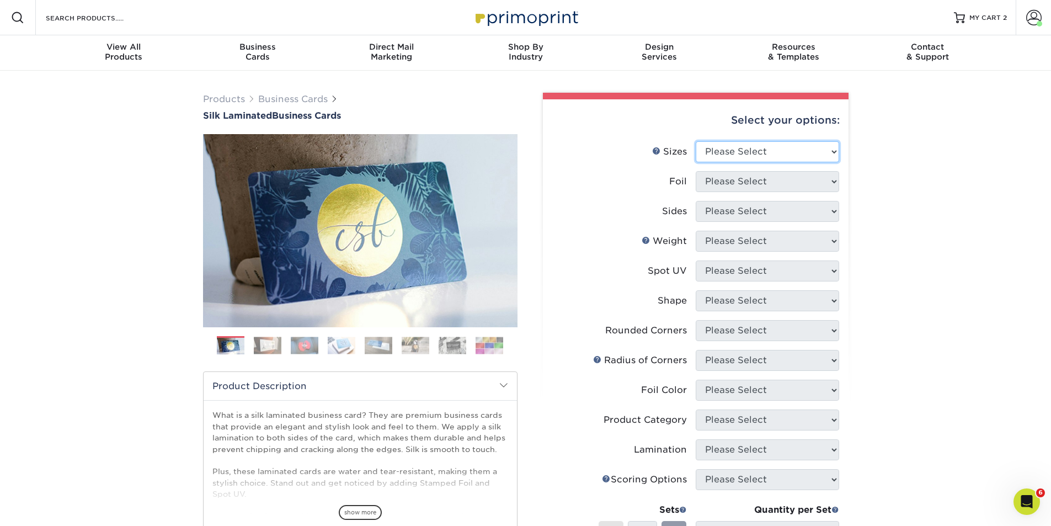
click at [835, 152] on select "Please Select 1.5" x 3.5" - Mini 1.75" x 3.5" - Mini 2" x 2" - Square 2" x 3" -…" at bounding box center [767, 151] width 143 height 21
select select "2.00x3.50"
click at [696, 141] on select "Please Select 1.5" x 3.5" - Mini 1.75" x 3.5" - Mini 2" x 2" - Square 2" x 3" -…" at bounding box center [767, 151] width 143 height 21
click at [829, 182] on select "Please Select Yes No" at bounding box center [767, 181] width 143 height 21
select select "0"
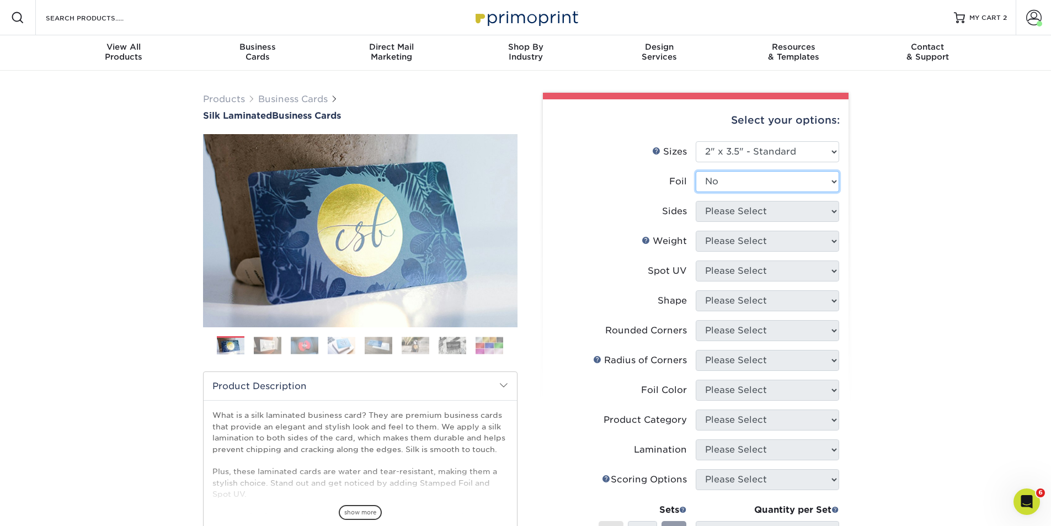
click at [696, 171] on select "Please Select Yes No" at bounding box center [767, 181] width 143 height 21
click at [827, 211] on select "Please Select Print Both Sides Print Front Only" at bounding box center [767, 211] width 143 height 21
select select "13abbda7-1d64-4f25-8bb2-c179b224825d"
click at [696, 201] on select "Please Select Print Both Sides Print Front Only" at bounding box center [767, 211] width 143 height 21
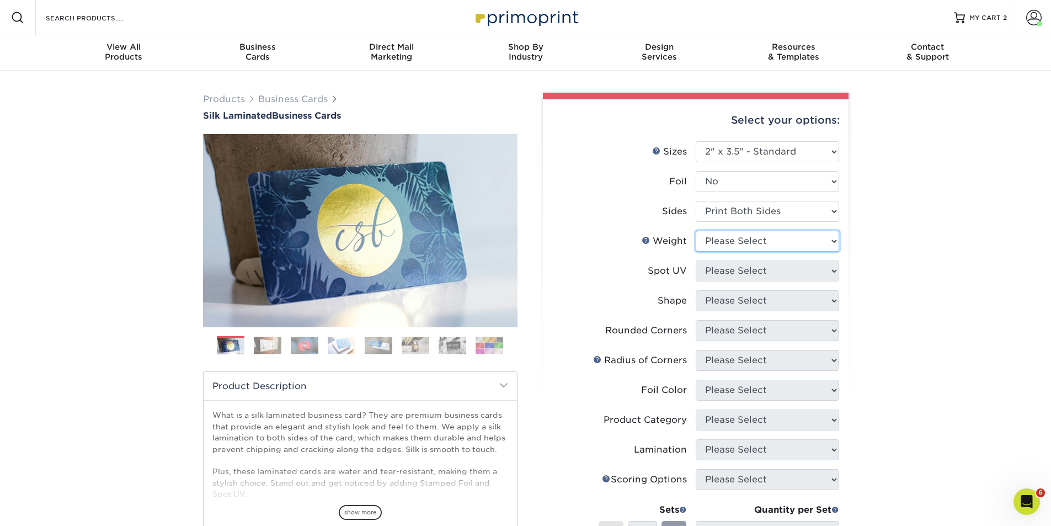
click at [812, 238] on select "Please Select 16PT" at bounding box center [767, 241] width 143 height 21
select select "16PT"
click at [696, 231] on select "Please Select 16PT" at bounding box center [767, 241] width 143 height 21
click at [780, 270] on select "Please Select No Spot UV Front and Back (Both Sides) Front Only Back Only" at bounding box center [767, 270] width 143 height 21
select select "2"
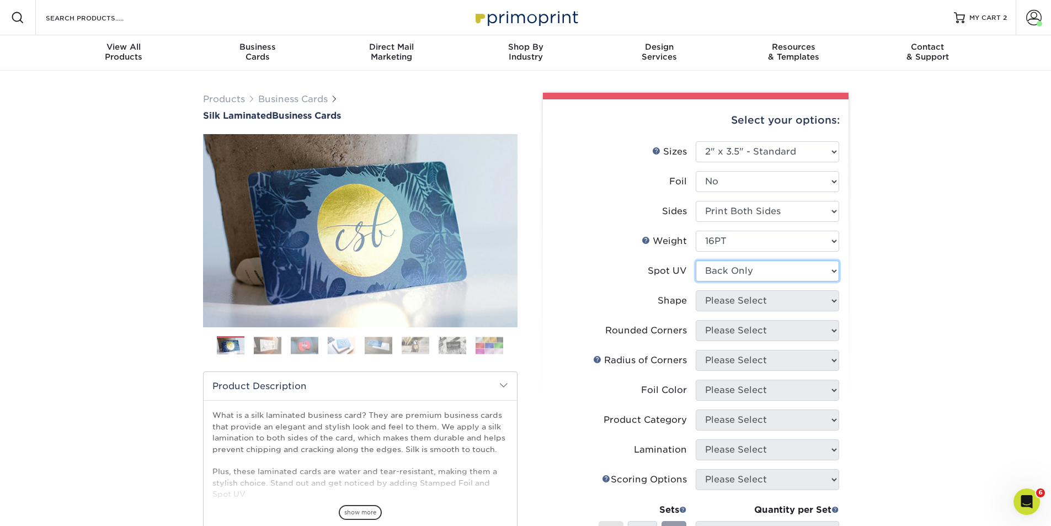
click at [696, 260] on select "Please Select No Spot UV Front and Back (Both Sides) Front Only Back Only" at bounding box center [767, 270] width 143 height 21
click at [775, 297] on select "Please Select Standard" at bounding box center [767, 300] width 143 height 21
select select "standard"
click at [696, 290] on select "Please Select Standard" at bounding box center [767, 300] width 143 height 21
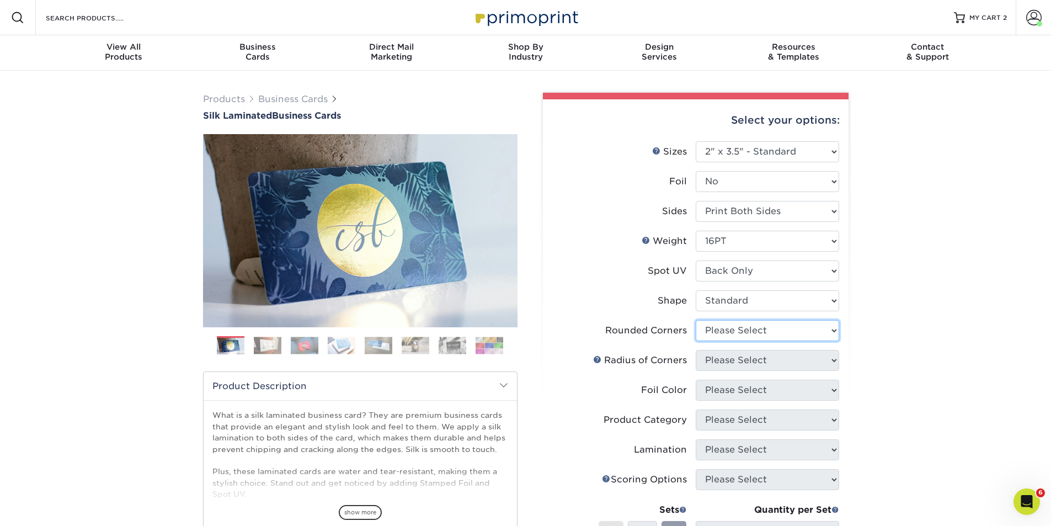
click at [774, 328] on select "Please Select Yes - Round 2 Corners Yes - Round 4 Corners No" at bounding box center [767, 330] width 143 height 21
select select "0"
click at [696, 320] on select "Please Select Yes - Round 2 Corners Yes - Round 4 Corners No" at bounding box center [767, 330] width 143 height 21
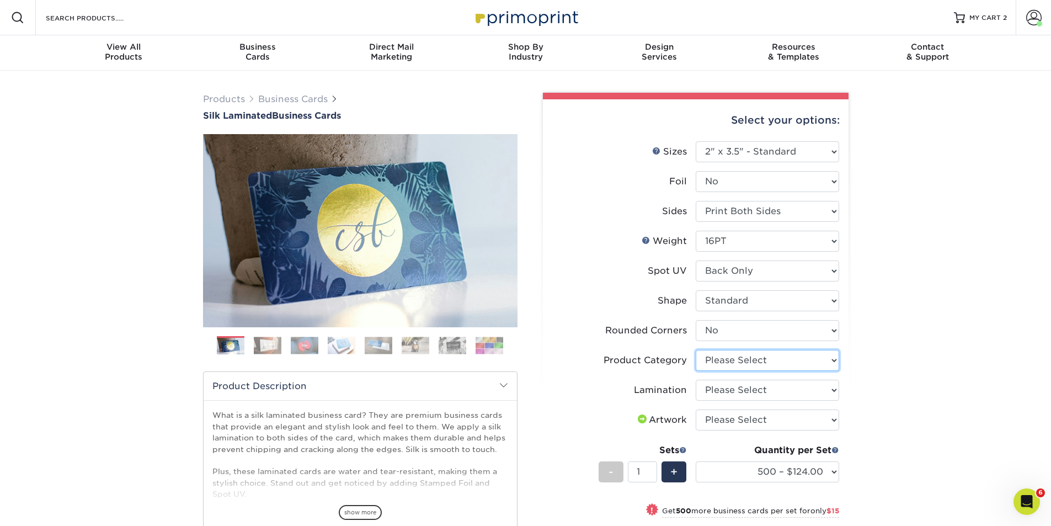
click at [782, 362] on select "Please Select Business Cards" at bounding box center [767, 360] width 143 height 21
select select "3b5148f1-0588-4f88-a218-97bcfdce65c1"
click at [696, 350] on select "Please Select Business Cards" at bounding box center [767, 360] width 143 height 21
click at [774, 390] on select "Please Select Silk" at bounding box center [767, 389] width 143 height 21
select select "ccacb42f-45f7-42d3-bbd3-7c8421cf37f0"
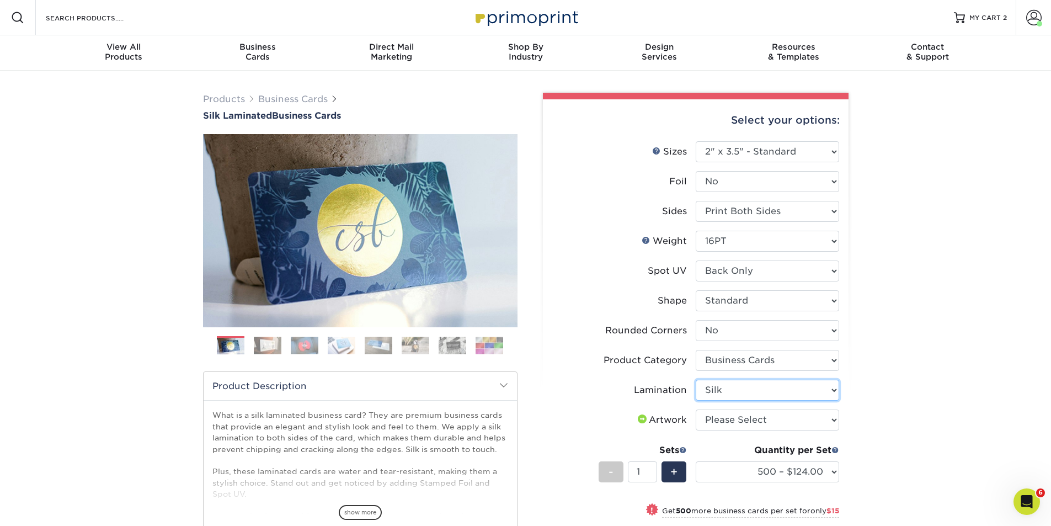
click at [696, 379] on select "Please Select Silk" at bounding box center [767, 389] width 143 height 21
click at [824, 423] on select "Please Select I will upload files I need a design - $100" at bounding box center [767, 419] width 143 height 21
select select "upload"
click at [696, 409] on select "Please Select I will upload files I need a design - $100" at bounding box center [767, 419] width 143 height 21
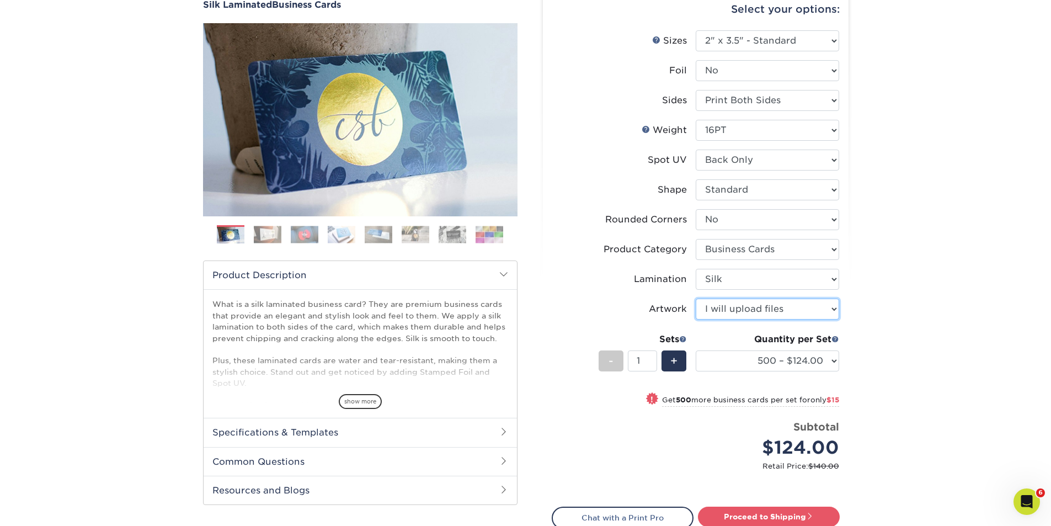
scroll to position [129, 0]
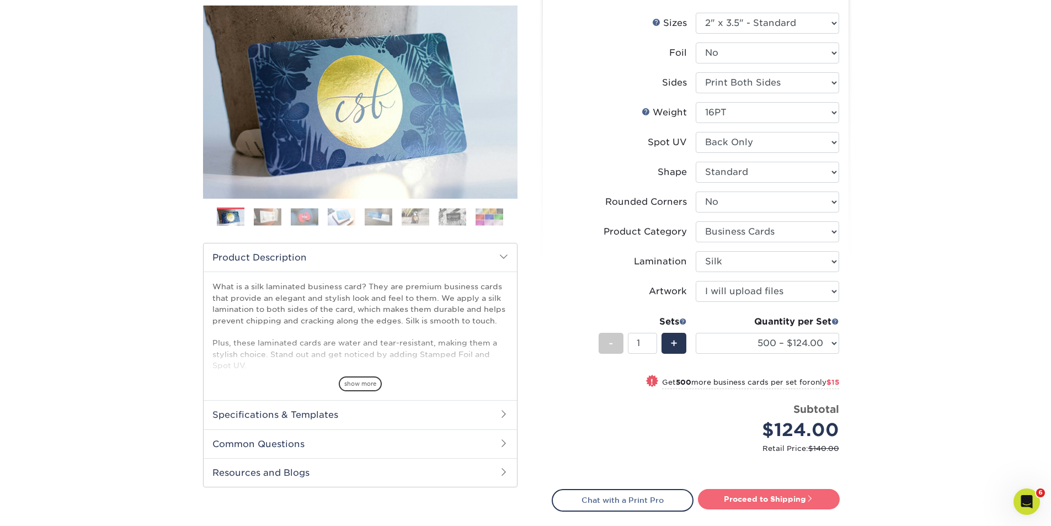
click at [757, 499] on link "Proceed to Shipping" at bounding box center [769, 499] width 142 height 20
type input "Set 1"
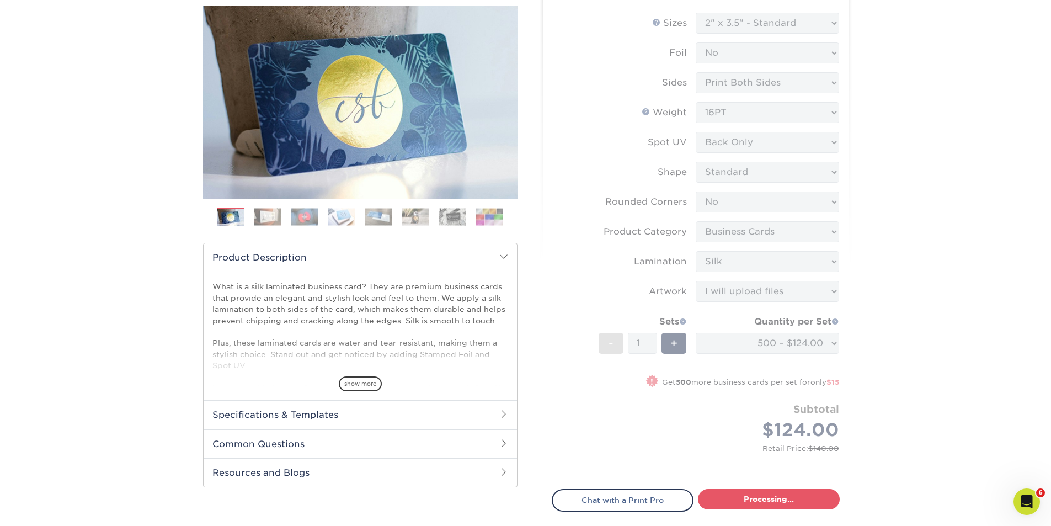
select select "e399a9eb-e8d1-49ae-b245-5a72cc745ce5"
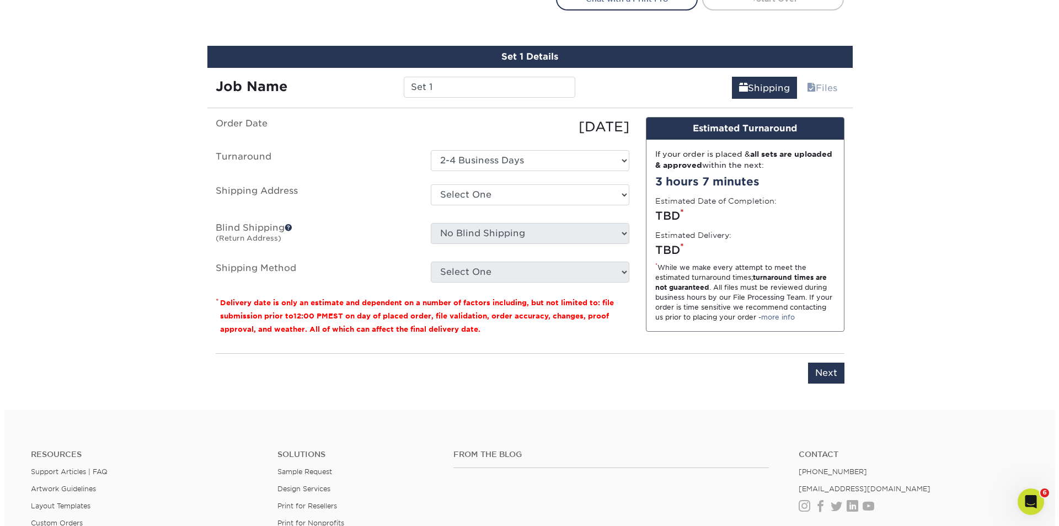
scroll to position [648, 0]
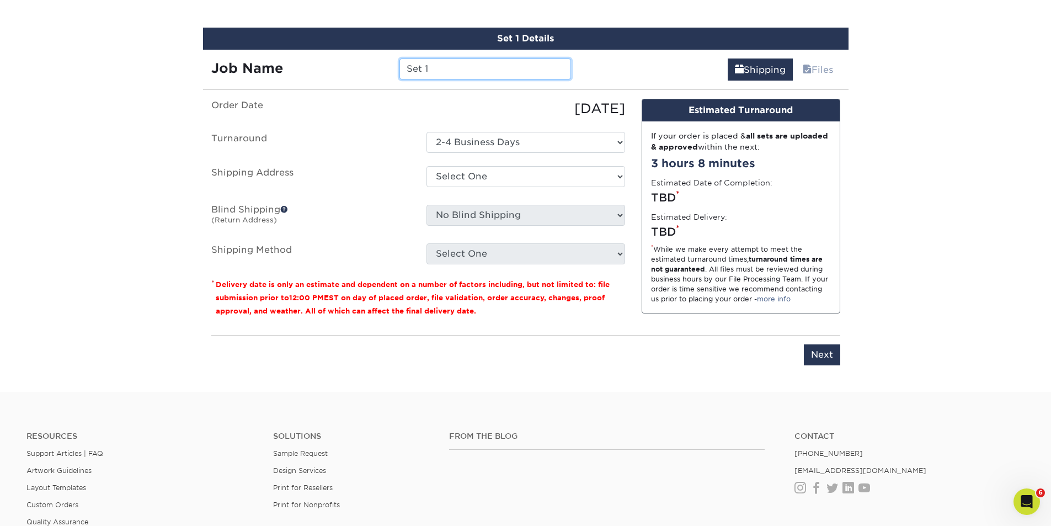
drag, startPoint x: 440, startPoint y: 66, endPoint x: 403, endPoint y: 68, distance: 37.0
click at [403, 68] on input "Set 1" at bounding box center [485, 68] width 172 height 21
type input "FIG-Meghan Eddy"
click at [622, 175] on select "Select One AMEX Assistant Athletic Director for External Relations Business Car…" at bounding box center [525, 176] width 199 height 21
select select "newaddress"
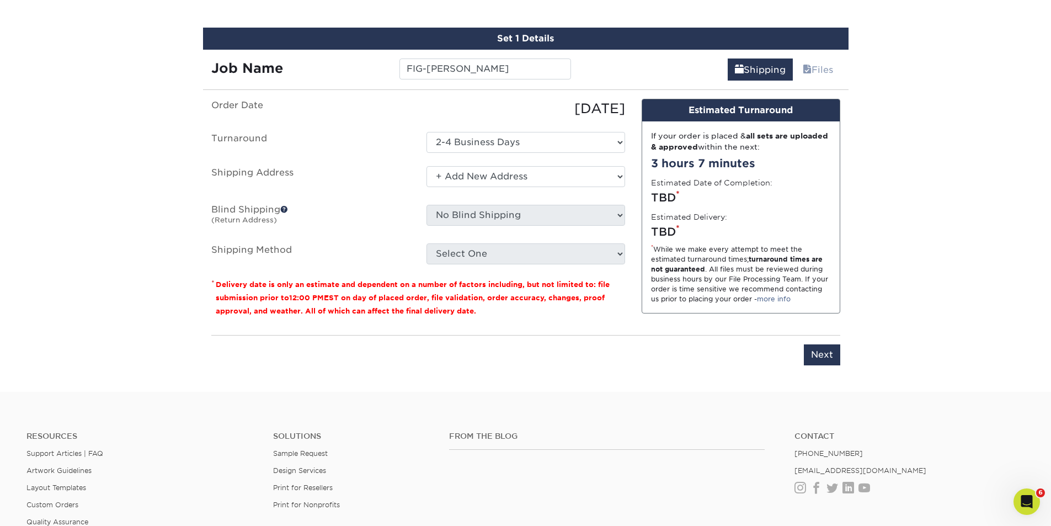
click at [426, 166] on select "Select One AMEX Assistant Athletic Director for External Relations Business Car…" at bounding box center [525, 176] width 199 height 21
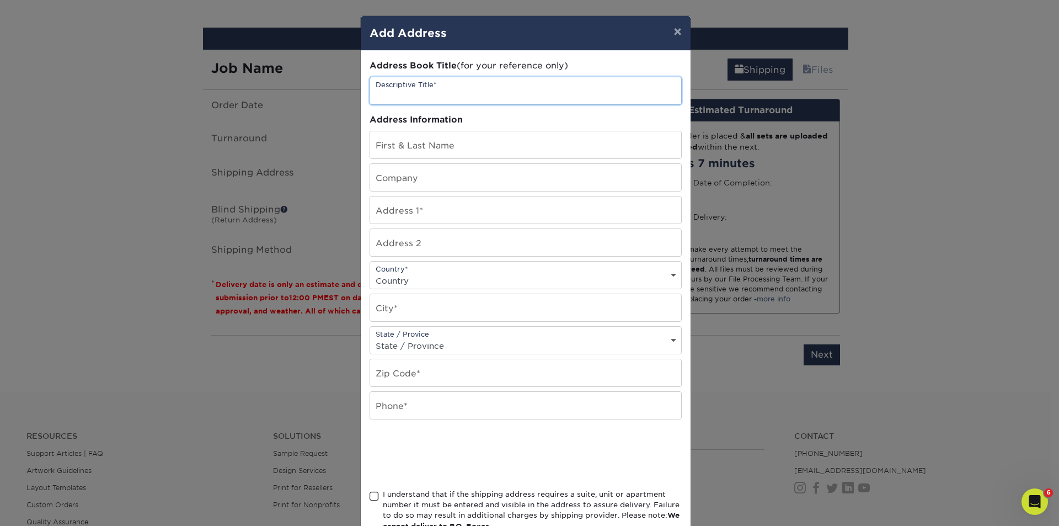
click at [461, 93] on input "text" at bounding box center [525, 90] width 311 height 27
type input "FIG-[PERSON_NAME]"
click at [421, 153] on input "text" at bounding box center [525, 144] width 311 height 27
type input "Meghan Eddy"
click at [420, 180] on input "text" at bounding box center [525, 177] width 311 height 27
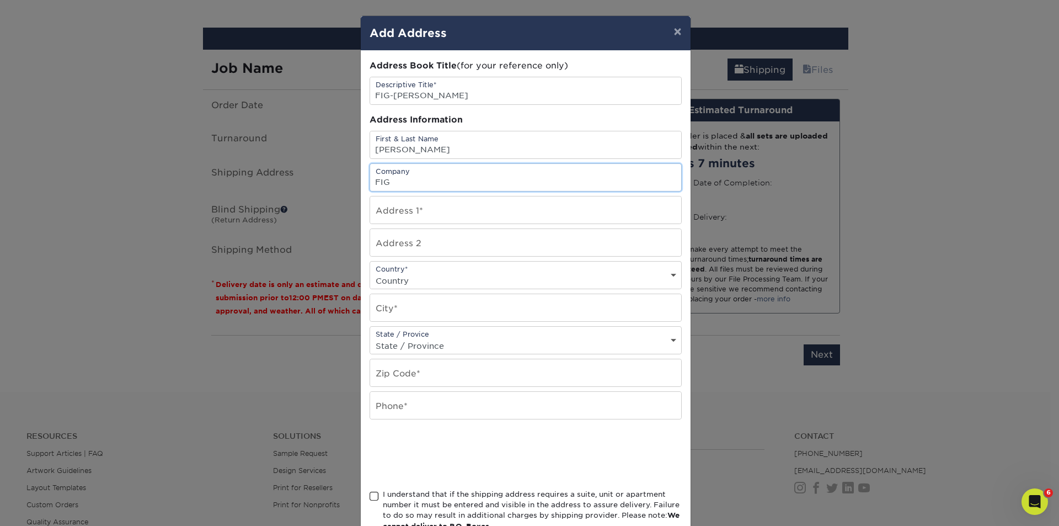
type input "FIG"
click at [438, 211] on input "text" at bounding box center [525, 209] width 311 height 27
type input "632 Canyon Point Circle"
click at [421, 274] on select "Country [GEOGRAPHIC_DATA] [GEOGRAPHIC_DATA] ----------------------------- [GEOG…" at bounding box center [525, 280] width 311 height 16
select select "US"
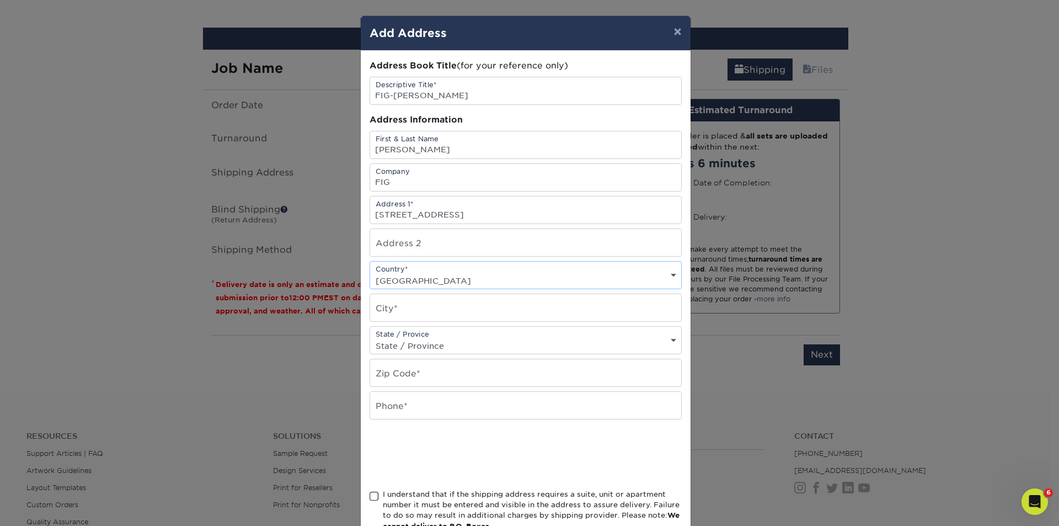
click at [370, 272] on select "Country [GEOGRAPHIC_DATA] [GEOGRAPHIC_DATA] ----------------------------- [GEOG…" at bounding box center [525, 280] width 311 height 16
click at [426, 307] on input "text" at bounding box center [525, 307] width 311 height 27
type input "Golden"
click at [433, 339] on select "State / Province [US_STATE] [US_STATE] [US_STATE] [US_STATE] [US_STATE] [US_STA…" at bounding box center [525, 346] width 311 height 16
select select "CO"
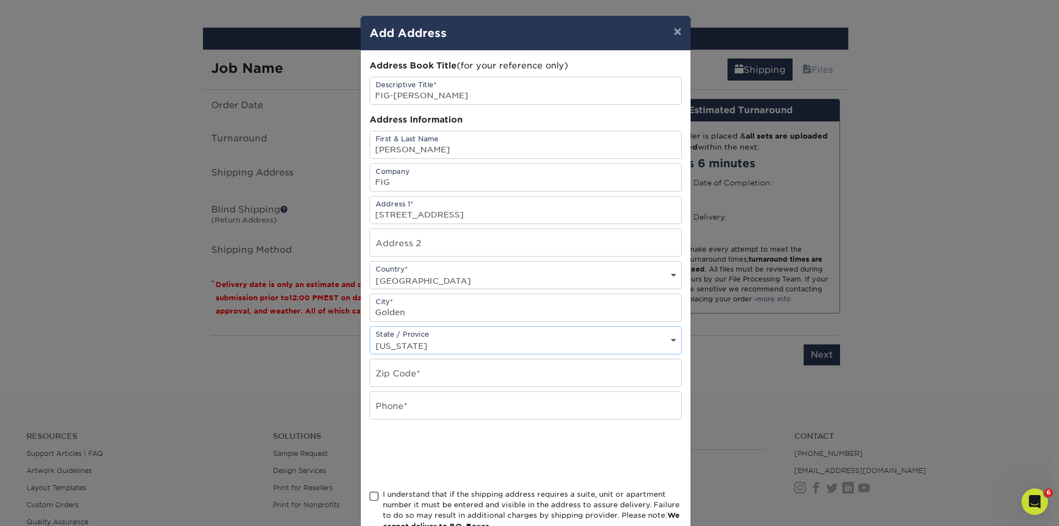
click at [370, 338] on select "State / Province Alabama Alaska Arizona Arkansas California Colorado Connecticu…" at bounding box center [525, 346] width 311 height 16
click at [413, 373] on input "text" at bounding box center [525, 372] width 311 height 27
type input "80403"
click at [397, 410] on input "text" at bounding box center [525, 405] width 311 height 27
type input "7049916888"
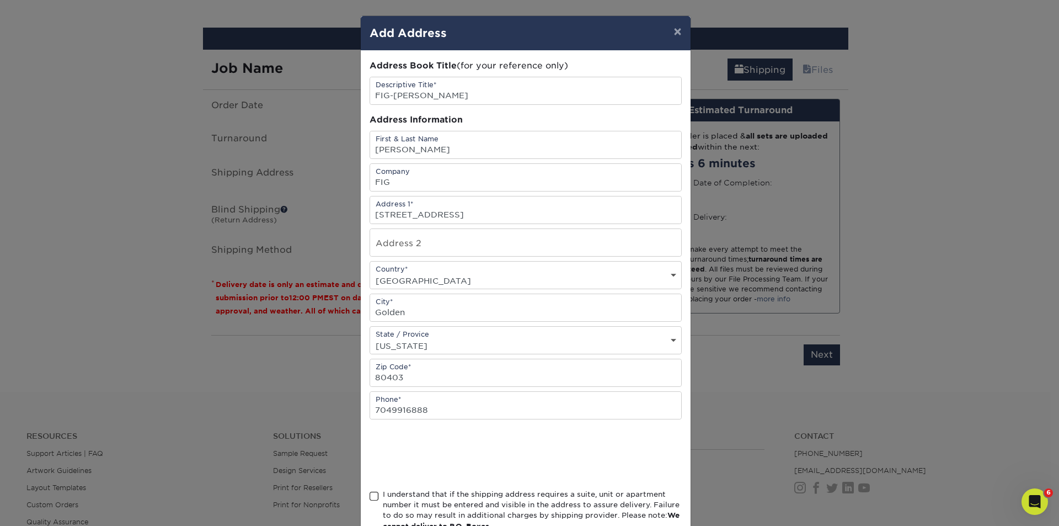
click at [577, 446] on div at bounding box center [526, 453] width 312 height 43
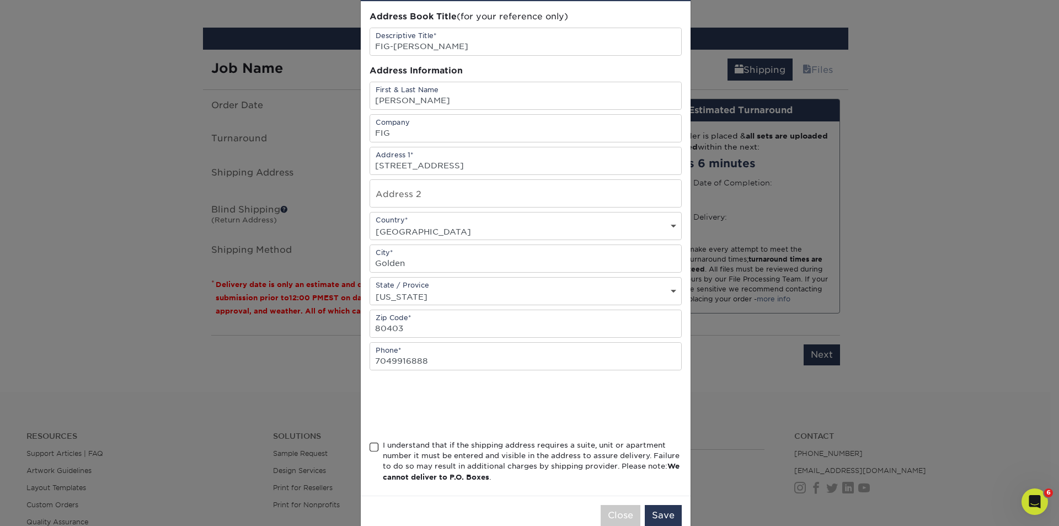
scroll to position [74, 0]
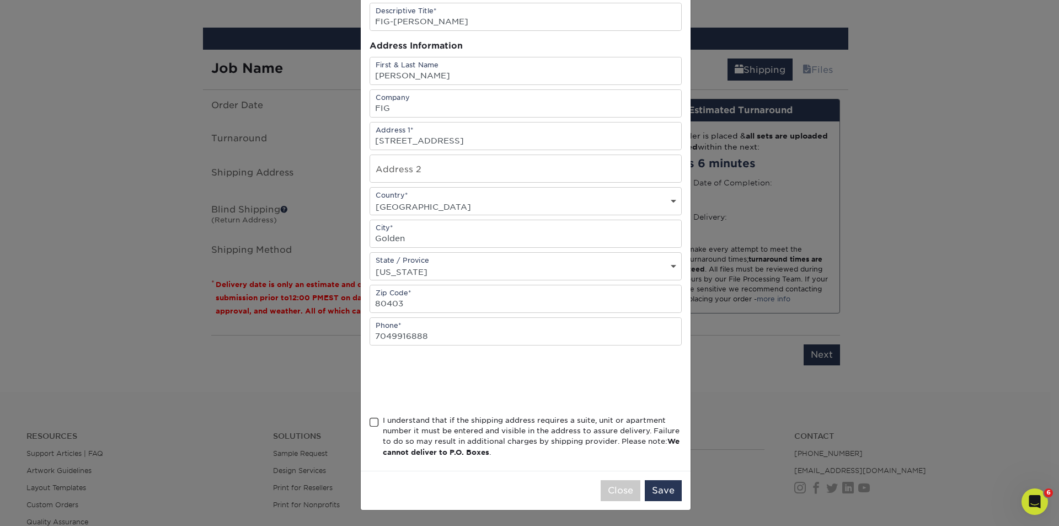
click at [372, 425] on span at bounding box center [374, 422] width 9 height 10
click at [0, 0] on input "I understand that if the shipping address requires a suite, unit or apartment n…" at bounding box center [0, 0] width 0 height 0
click at [657, 494] on button "Save" at bounding box center [663, 490] width 37 height 21
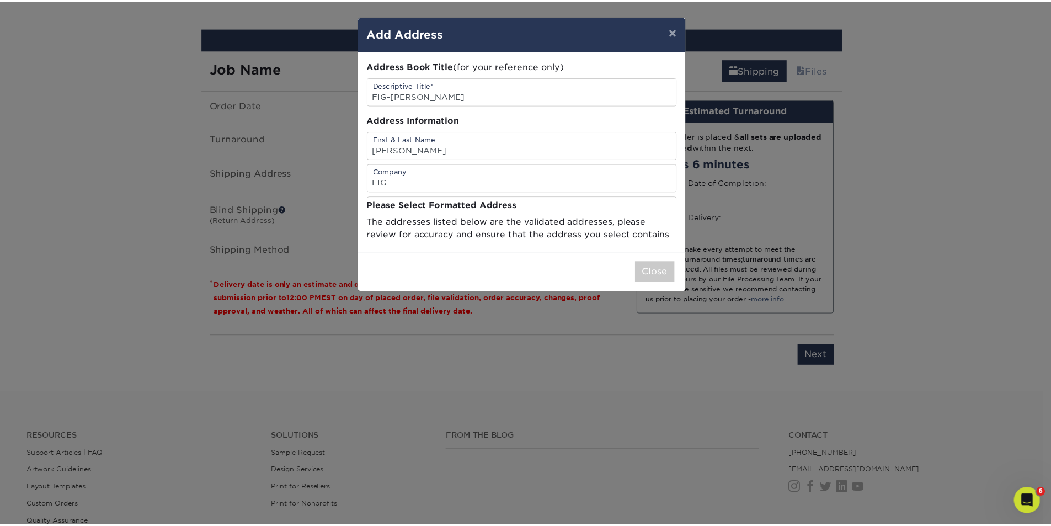
scroll to position [0, 0]
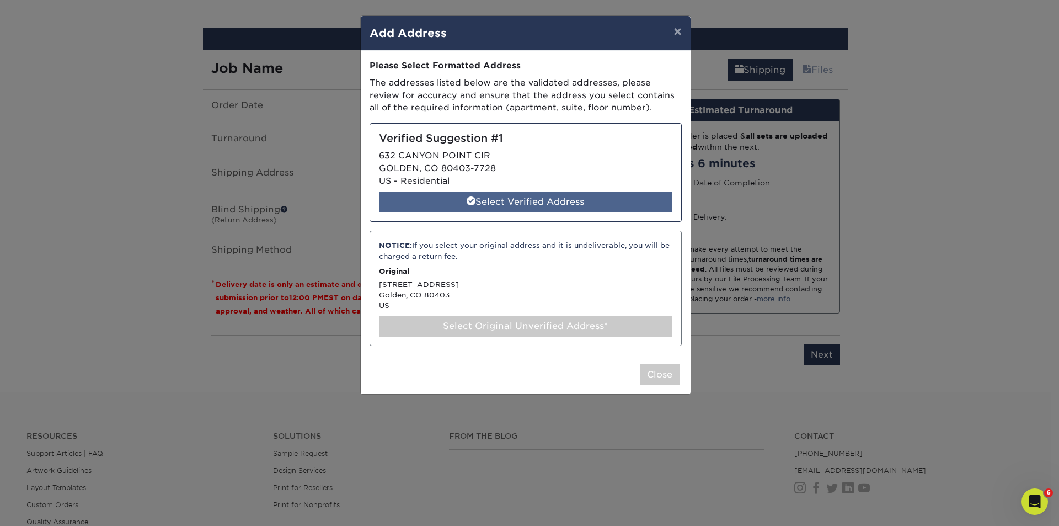
click at [499, 200] on div "Select Verified Address" at bounding box center [525, 201] width 293 height 21
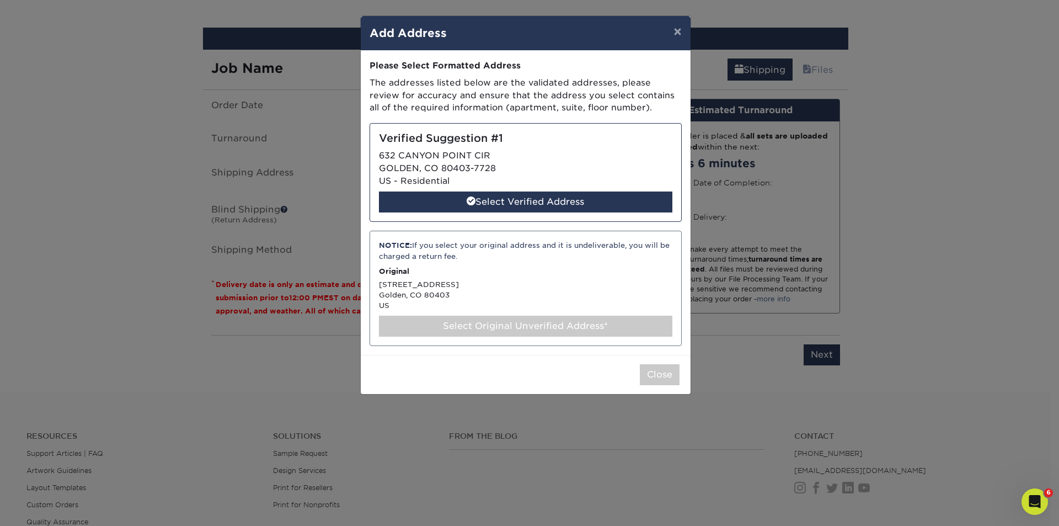
select select "285859"
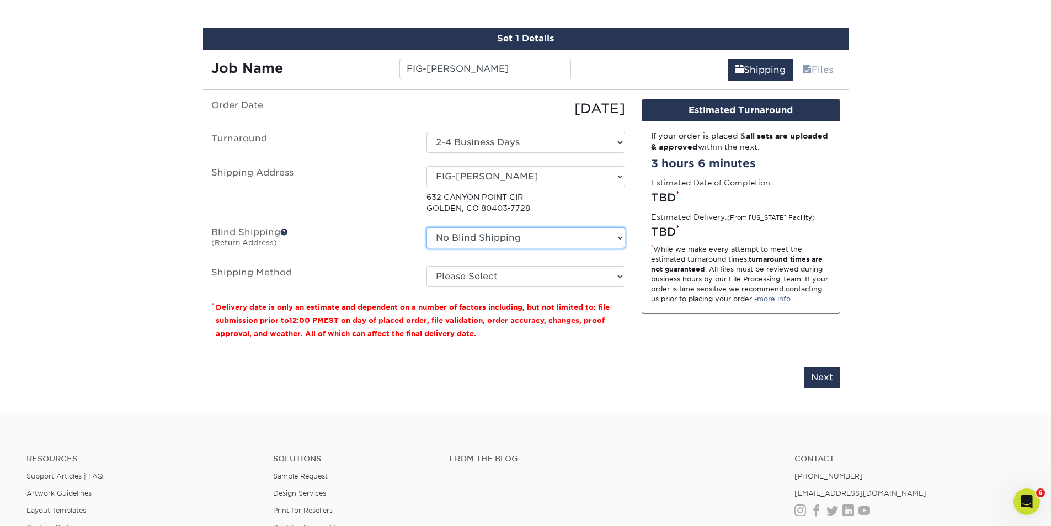
click at [622, 238] on select "No Blind Shipping AMEX Assistant Athletic Director for External Relations Busin…" at bounding box center [525, 237] width 199 height 21
select select "175278"
click at [426, 227] on select "No Blind Shipping AMEX Assistant Athletic Director for External Relations Busin…" at bounding box center [525, 237] width 199 height 21
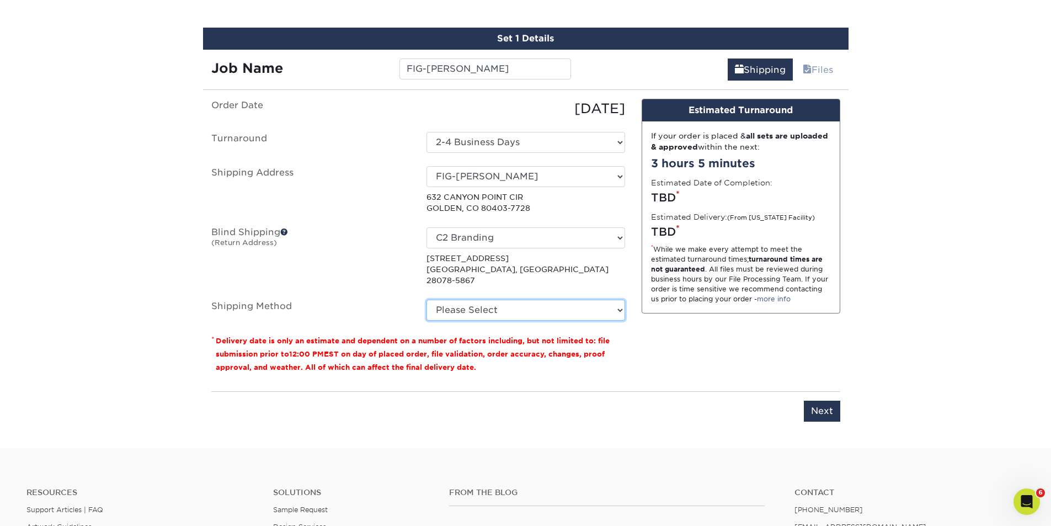
click at [620, 299] on select "Please Select Ground Shipping (+$8.96) 3 Day Shipping Service (+$24.92) 2 Day A…" at bounding box center [525, 309] width 199 height 21
select select "03"
click at [426, 299] on select "Please Select Ground Shipping (+$8.96) 3 Day Shipping Service (+$24.92) 2 Day A…" at bounding box center [525, 309] width 199 height 21
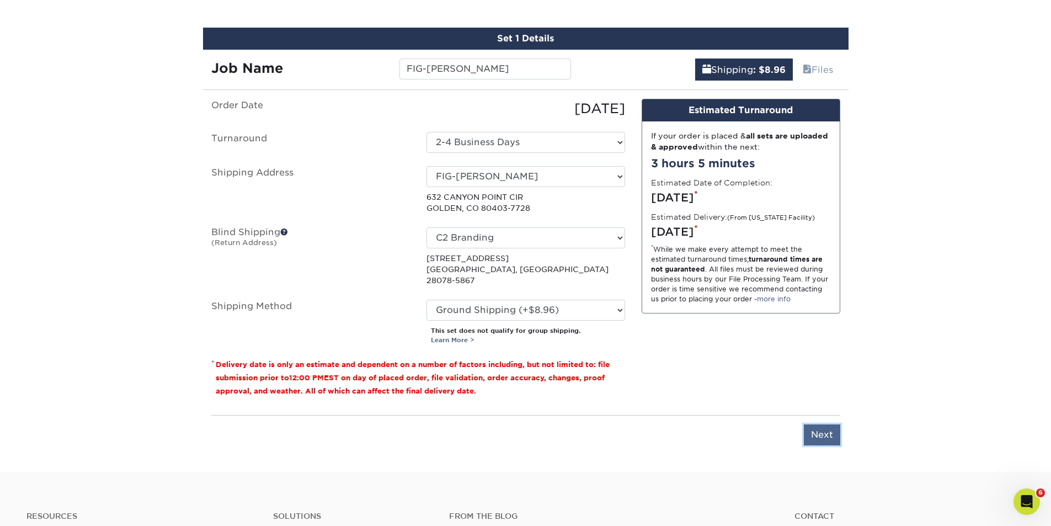
click at [821, 425] on input "Next" at bounding box center [822, 434] width 36 height 21
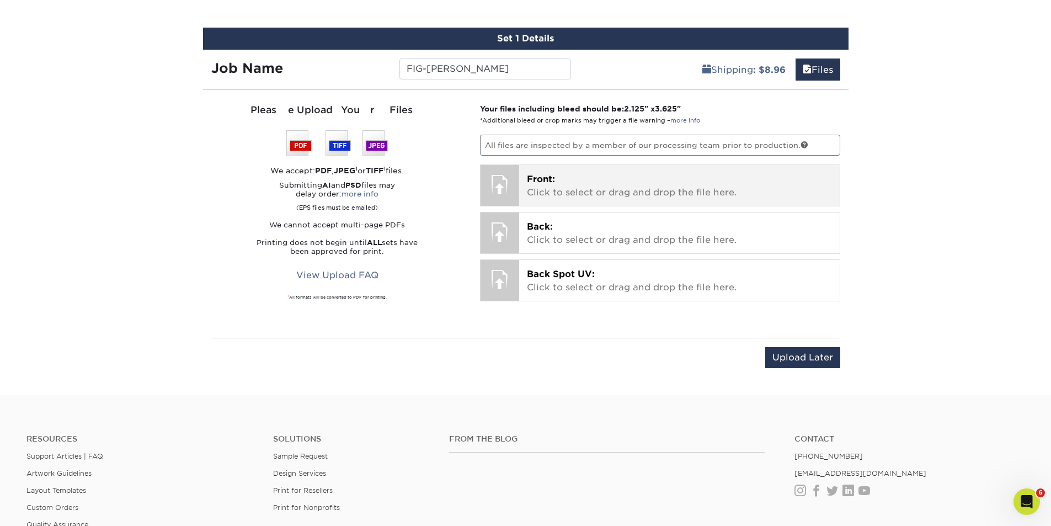
click at [548, 184] on p "Front: Click to select or drag and drop the file here." at bounding box center [679, 186] width 305 height 26
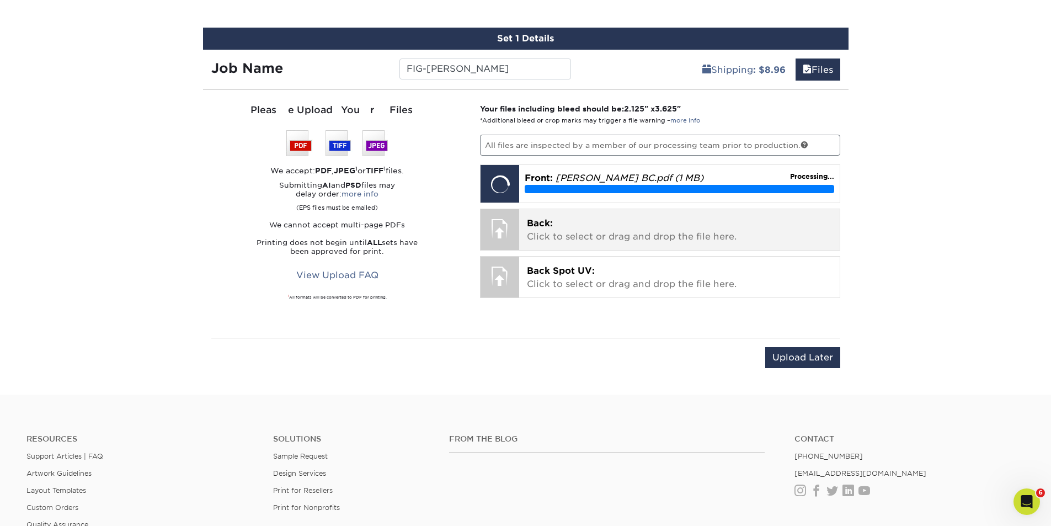
click at [587, 237] on p "Back: Click to select or drag and drop the file here." at bounding box center [679, 230] width 305 height 26
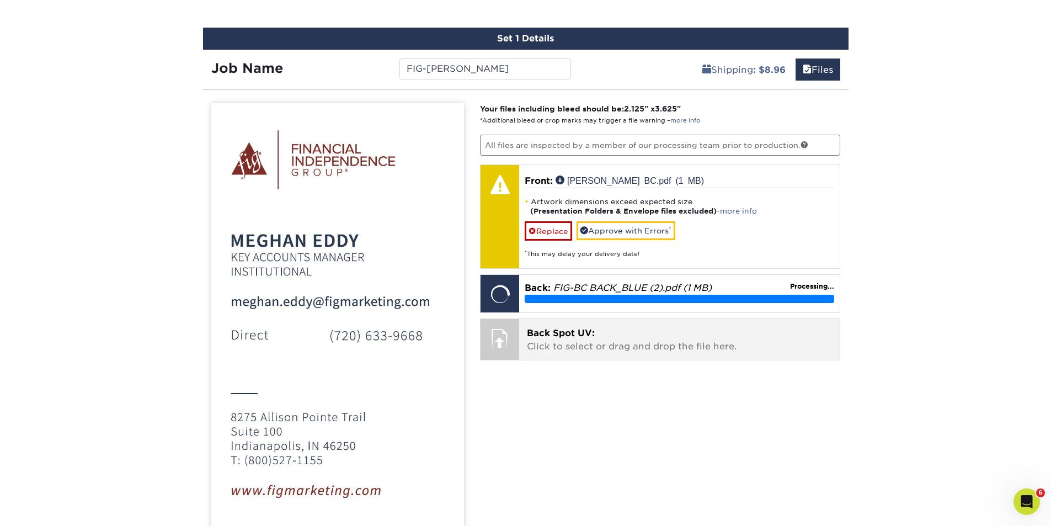
click at [553, 338] on p "Back Spot UV: Click to select or drag and drop the file here." at bounding box center [679, 340] width 305 height 26
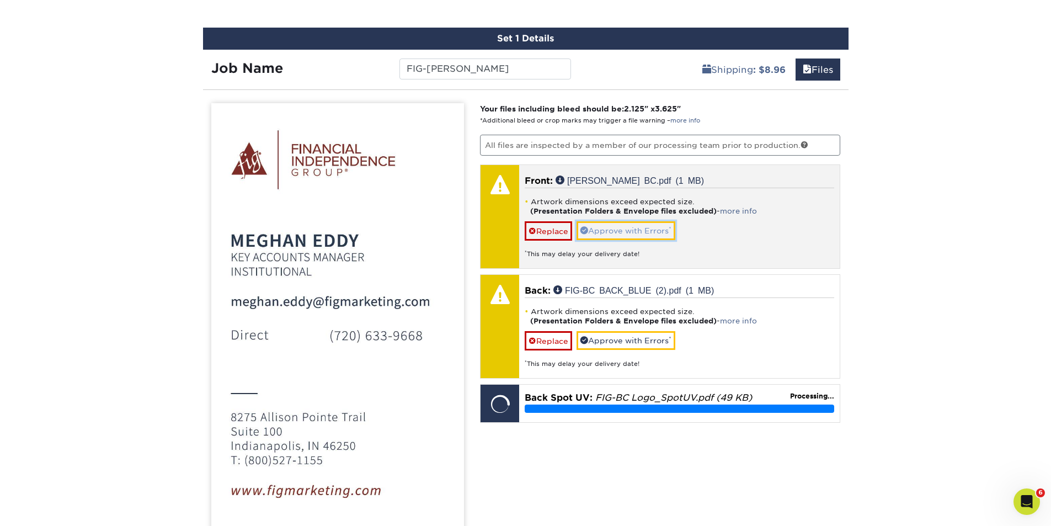
click at [625, 231] on link "Approve with Errors *" at bounding box center [625, 230] width 99 height 19
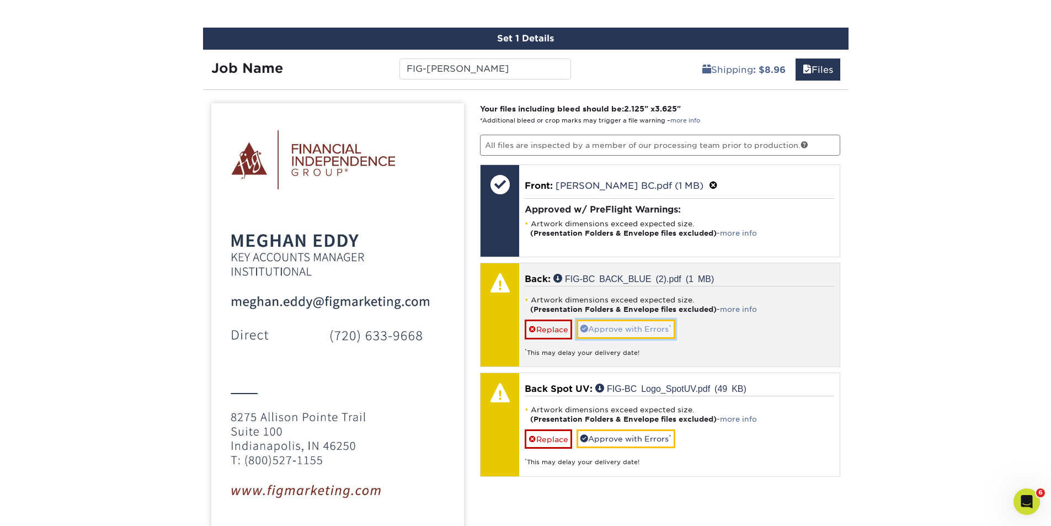
click at [620, 323] on link "Approve with Errors *" at bounding box center [625, 328] width 99 height 19
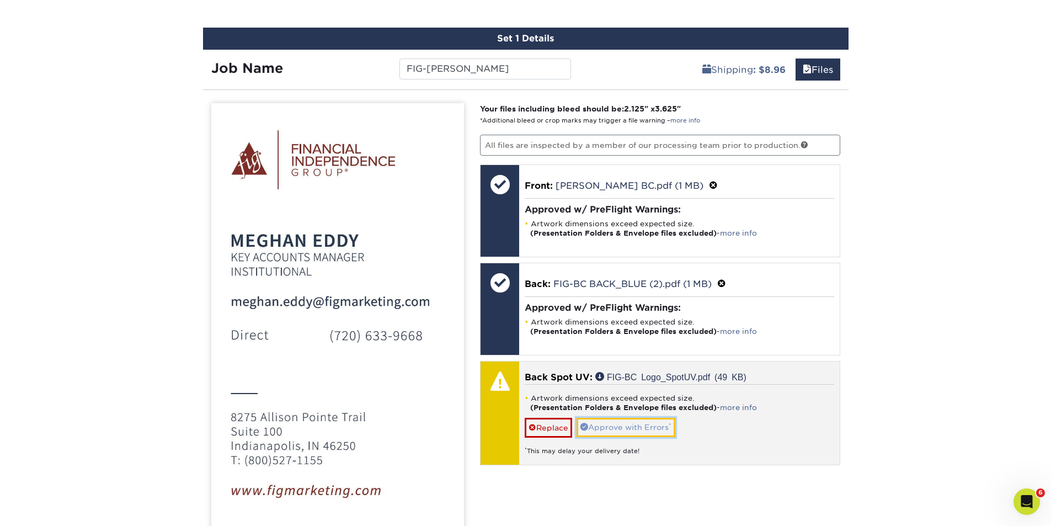
click at [625, 427] on link "Approve with Errors *" at bounding box center [625, 427] width 99 height 19
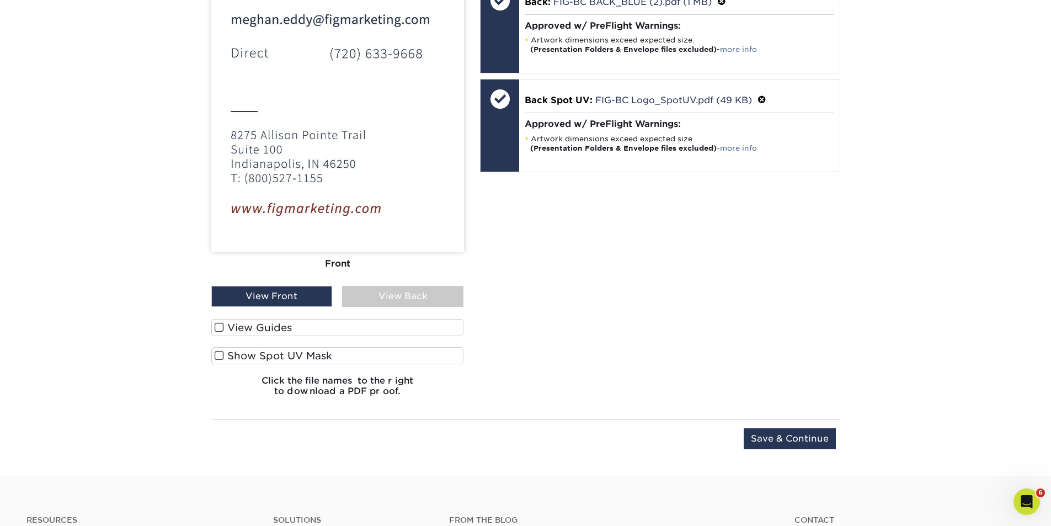
scroll to position [905, 0]
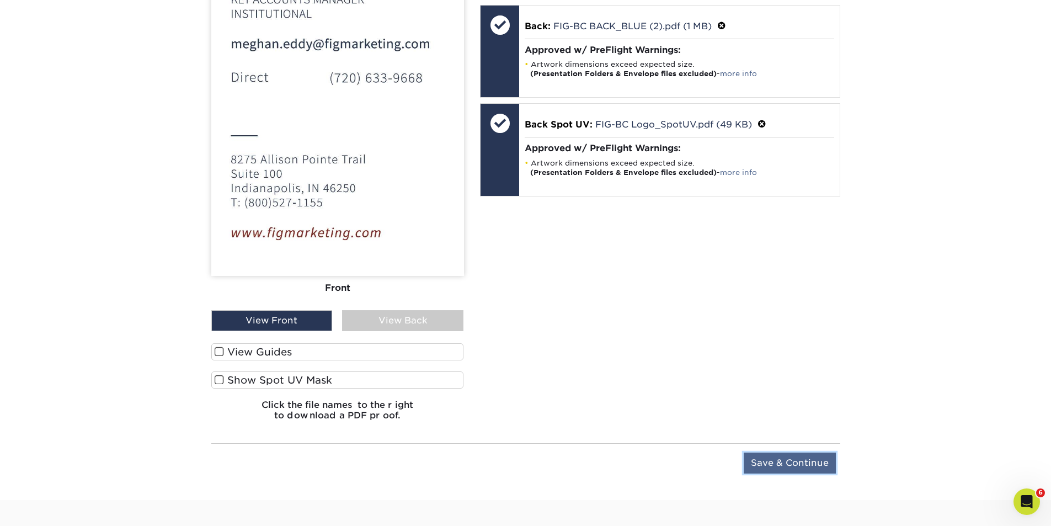
click at [773, 465] on input "Save & Continue" at bounding box center [789, 462] width 92 height 21
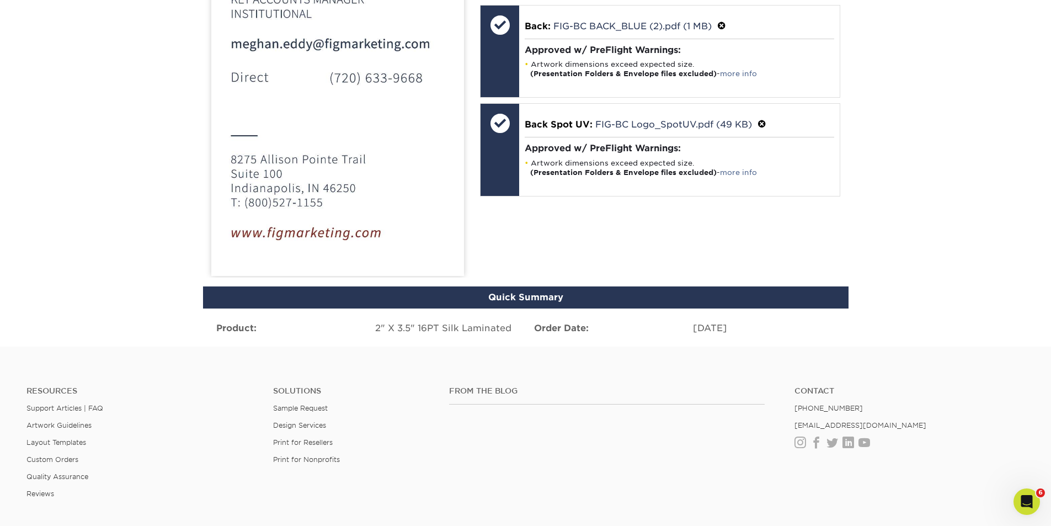
scroll to position [737, 0]
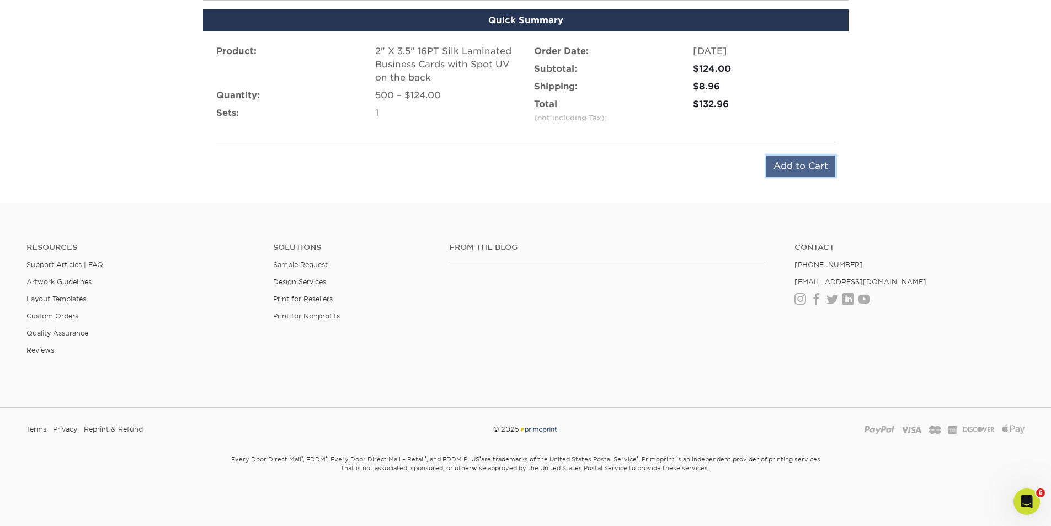
click at [793, 163] on input "Add to Cart" at bounding box center [800, 166] width 69 height 21
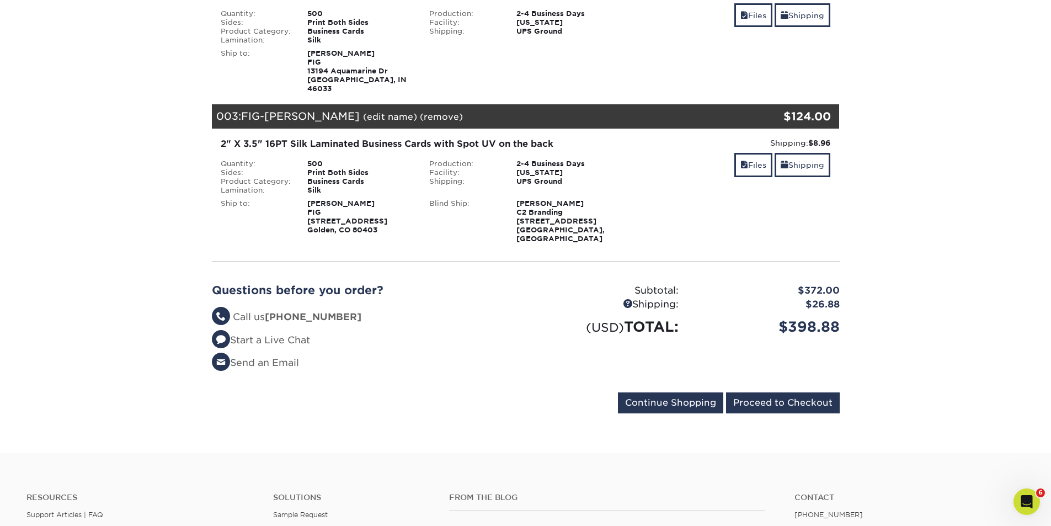
scroll to position [386, 0]
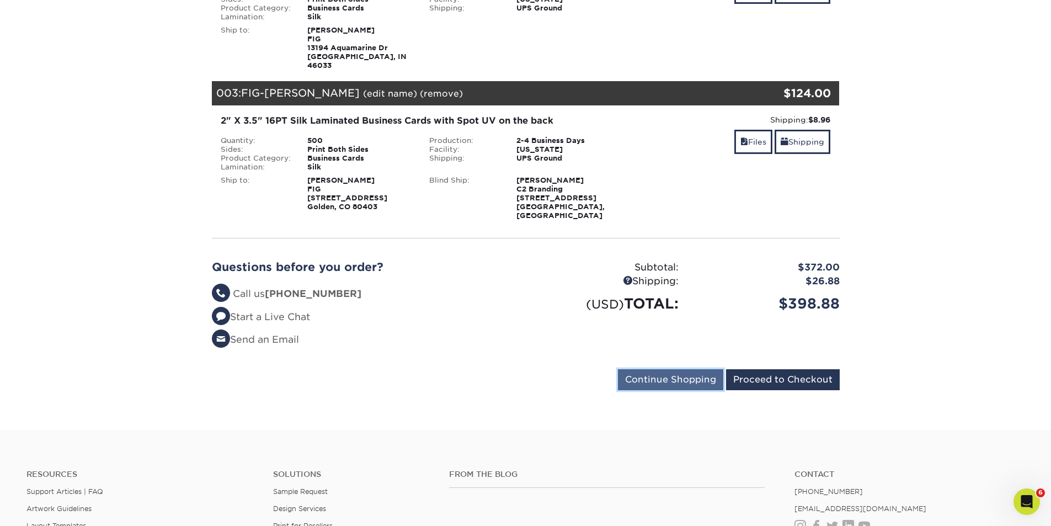
click at [668, 369] on input "Continue Shopping" at bounding box center [670, 379] width 105 height 21
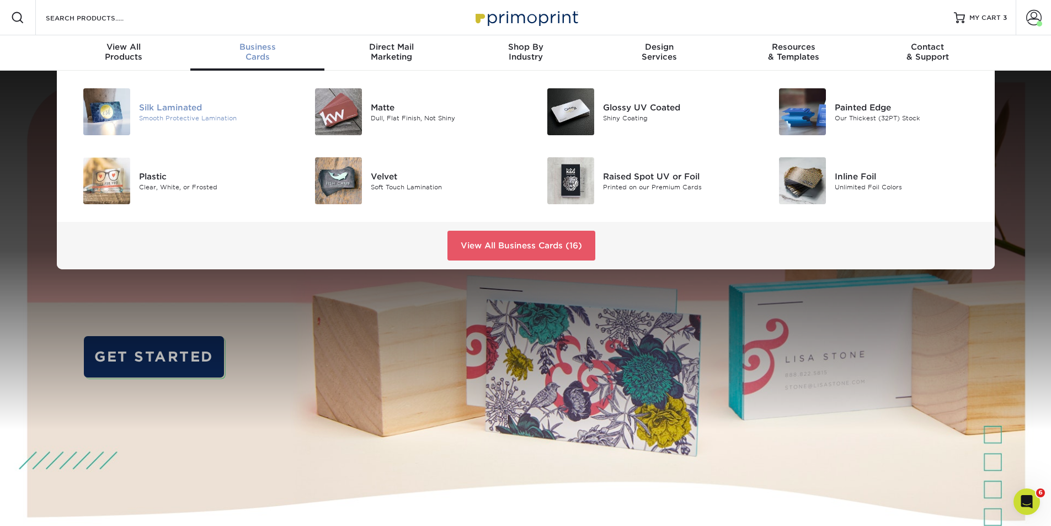
click at [172, 114] on div "Smooth Protective Lamination" at bounding box center [212, 117] width 146 height 9
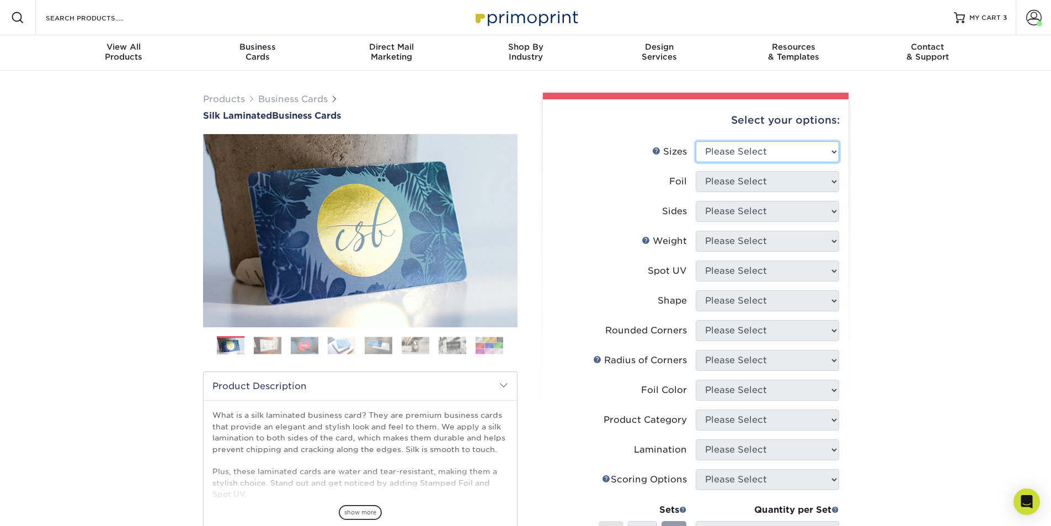
click at [782, 154] on select "Please Select 1.5" x 3.5" - Mini 1.75" x 3.5" - Mini 2" x 2" - Square 2" x 3" -…" at bounding box center [767, 151] width 143 height 21
select select "2.00x3.50"
click at [696, 141] on select "Please Select 1.5" x 3.5" - Mini 1.75" x 3.5" - Mini 2" x 2" - Square 2" x 3" -…" at bounding box center [767, 151] width 143 height 21
click at [793, 179] on select "Please Select Yes No" at bounding box center [767, 181] width 143 height 21
select select "0"
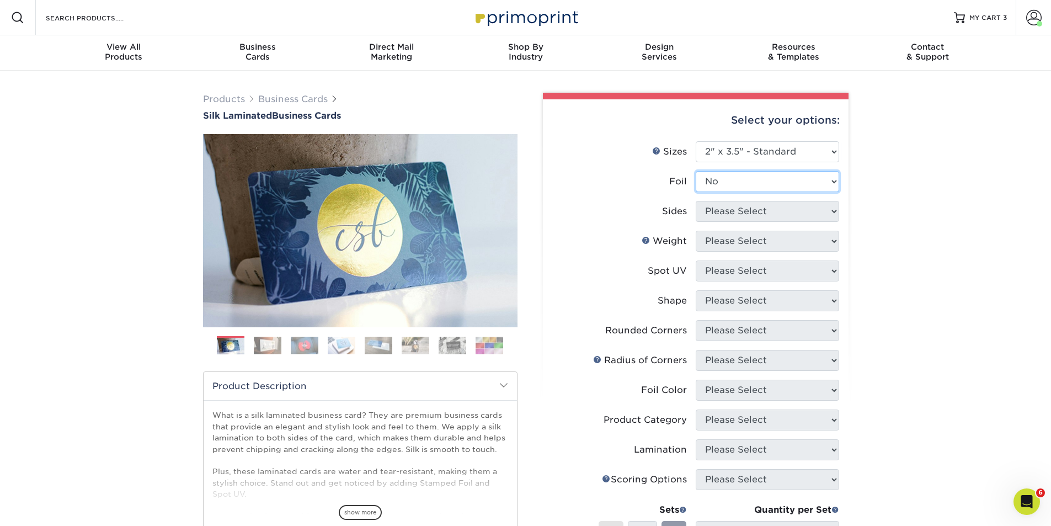
click at [696, 171] on select "Please Select Yes No" at bounding box center [767, 181] width 143 height 21
click at [770, 206] on select "Please Select Print Both Sides Print Front Only" at bounding box center [767, 211] width 143 height 21
select select "13abbda7-1d64-4f25-8bb2-c179b224825d"
click at [696, 201] on select "Please Select Print Both Sides Print Front Only" at bounding box center [767, 211] width 143 height 21
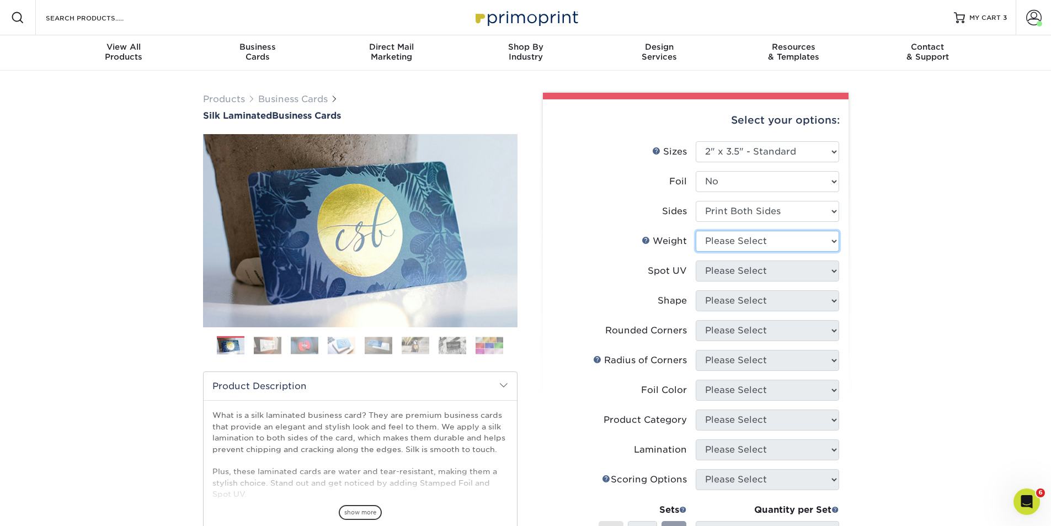
click at [775, 238] on select "Please Select 16PT" at bounding box center [767, 241] width 143 height 21
select select "16PT"
click at [696, 231] on select "Please Select 16PT" at bounding box center [767, 241] width 143 height 21
click at [763, 269] on select "Please Select No Spot UV Front and Back (Both Sides) Front Only Back Only" at bounding box center [767, 270] width 143 height 21
select select "2"
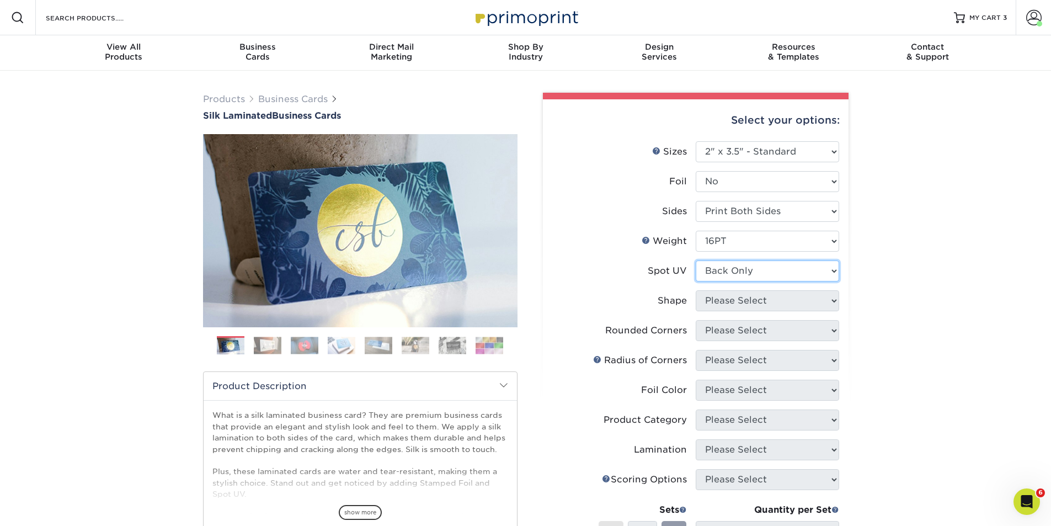
click at [696, 260] on select "Please Select No Spot UV Front and Back (Both Sides) Front Only Back Only" at bounding box center [767, 270] width 143 height 21
click at [774, 299] on select "Please Select Standard" at bounding box center [767, 300] width 143 height 21
select select "standard"
click at [696, 290] on select "Please Select Standard" at bounding box center [767, 300] width 143 height 21
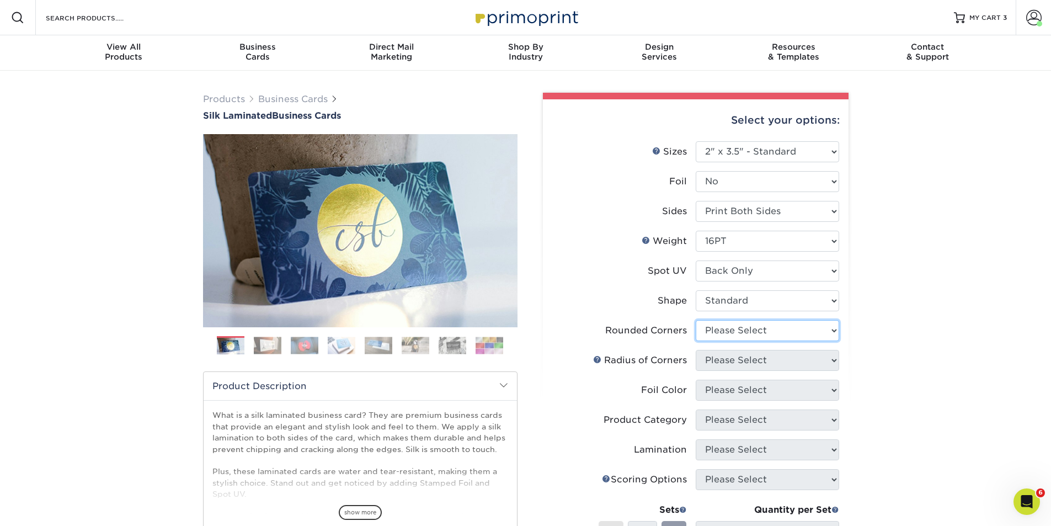
click at [780, 328] on select "Please Select Yes - Round 2 Corners Yes - Round 4 Corners No" at bounding box center [767, 330] width 143 height 21
select select "0"
click at [696, 320] on select "Please Select Yes - Round 2 Corners Yes - Round 4 Corners No" at bounding box center [767, 330] width 143 height 21
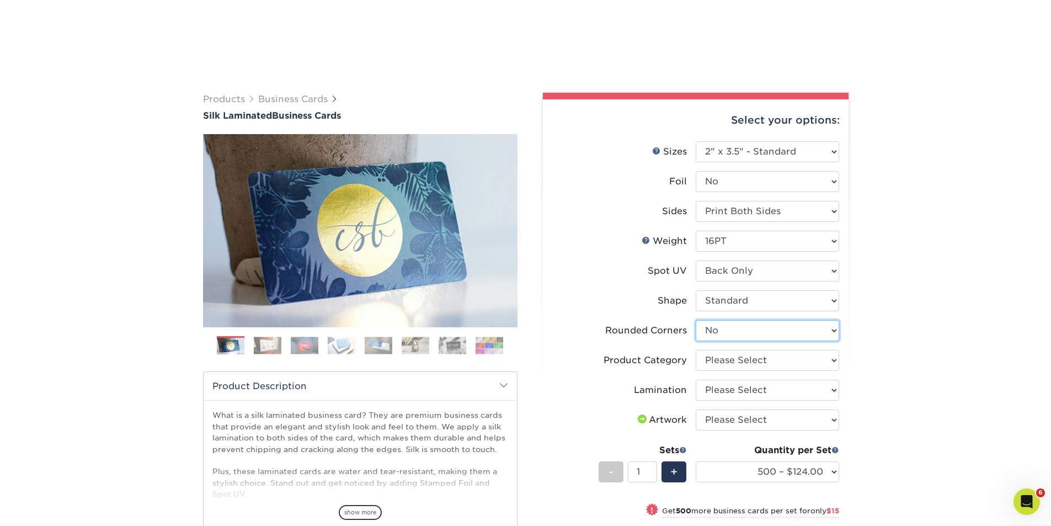
scroll to position [129, 0]
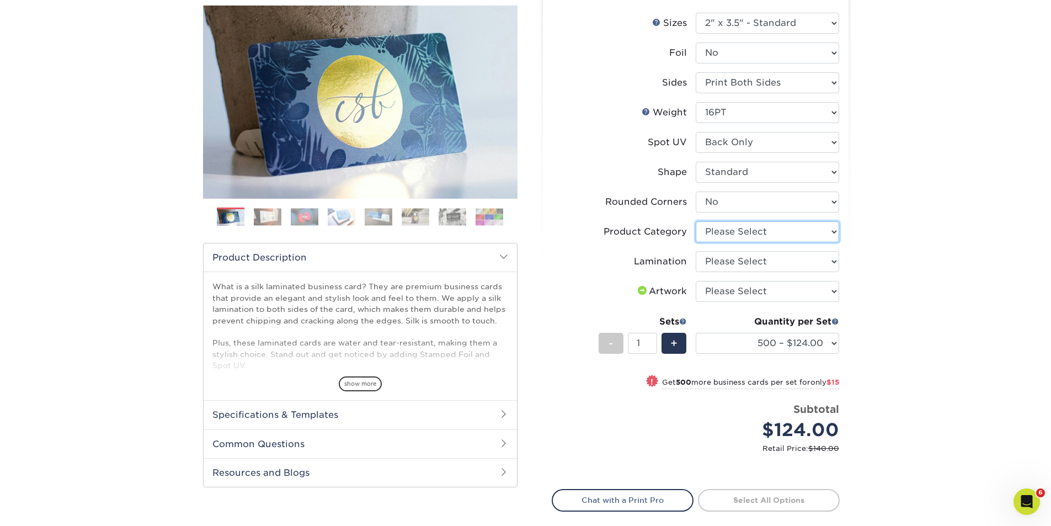
click at [793, 231] on select "Please Select Business Cards" at bounding box center [767, 231] width 143 height 21
select select "3b5148f1-0588-4f88-a218-97bcfdce65c1"
click at [696, 221] on select "Please Select Business Cards" at bounding box center [767, 231] width 143 height 21
click at [787, 263] on select "Please Select Silk" at bounding box center [767, 261] width 143 height 21
select select "ccacb42f-45f7-42d3-bbd3-7c8421cf37f0"
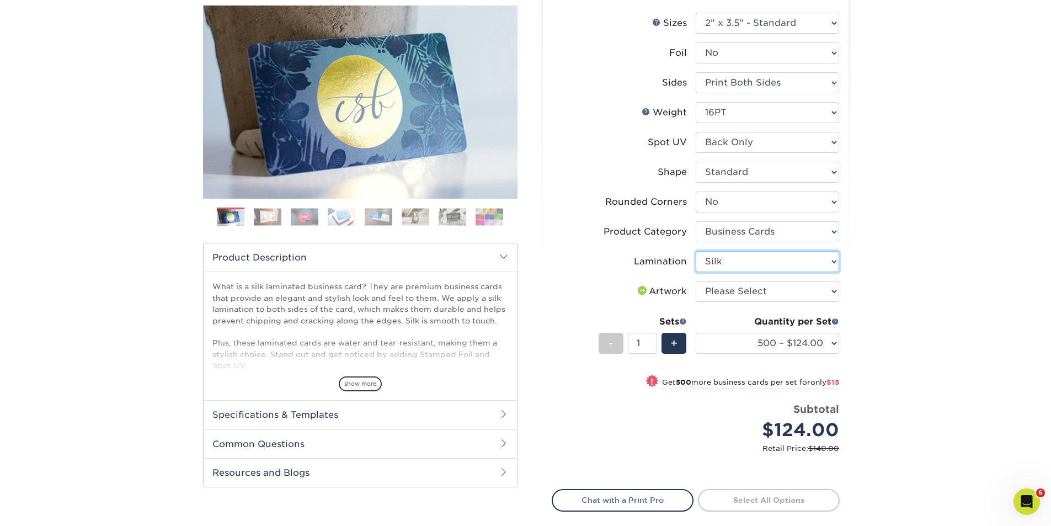
click at [696, 251] on select "Please Select Silk" at bounding box center [767, 261] width 143 height 21
click at [772, 291] on select "Please Select I will upload files I need a design - $100" at bounding box center [767, 291] width 143 height 21
select select "upload"
click at [696, 281] on select "Please Select I will upload files I need a design - $100" at bounding box center [767, 291] width 143 height 21
click at [759, 497] on link "Proceed to Shipping" at bounding box center [769, 499] width 142 height 20
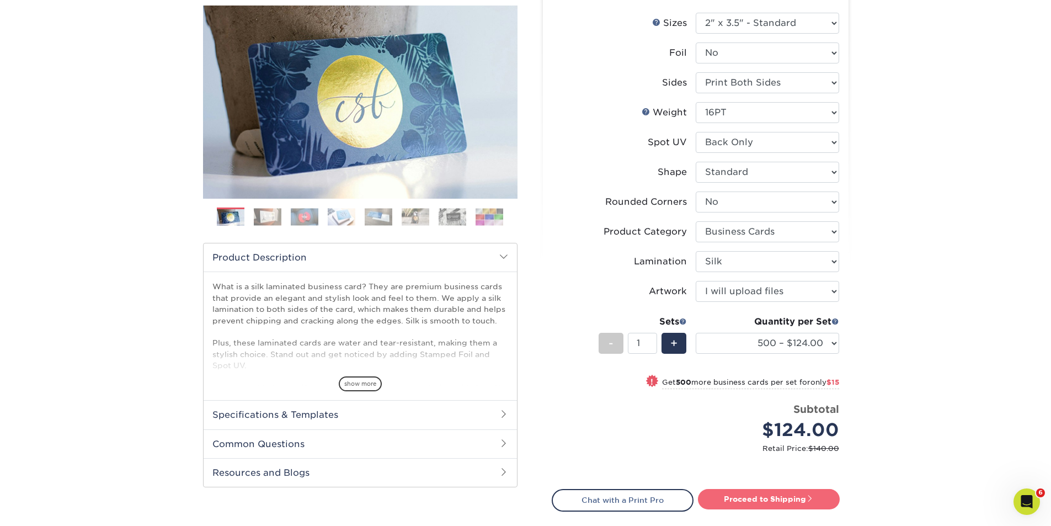
type input "Set 1"
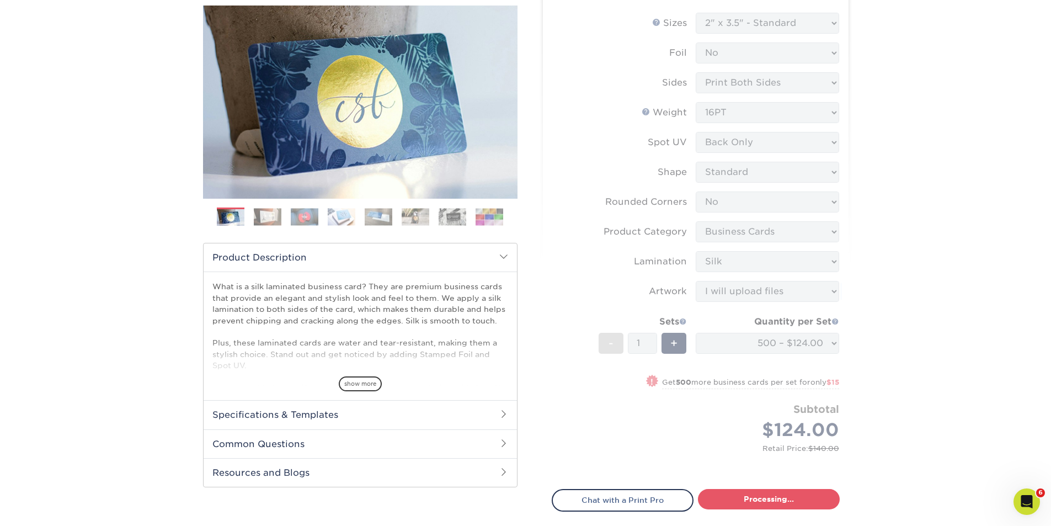
select select "e399a9eb-e8d1-49ae-b245-5a72cc745ce5"
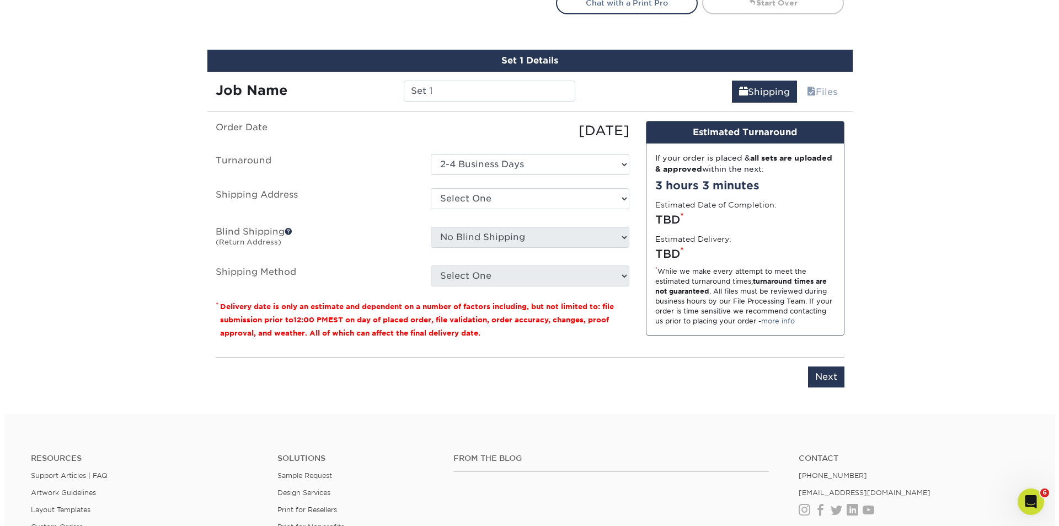
scroll to position [648, 0]
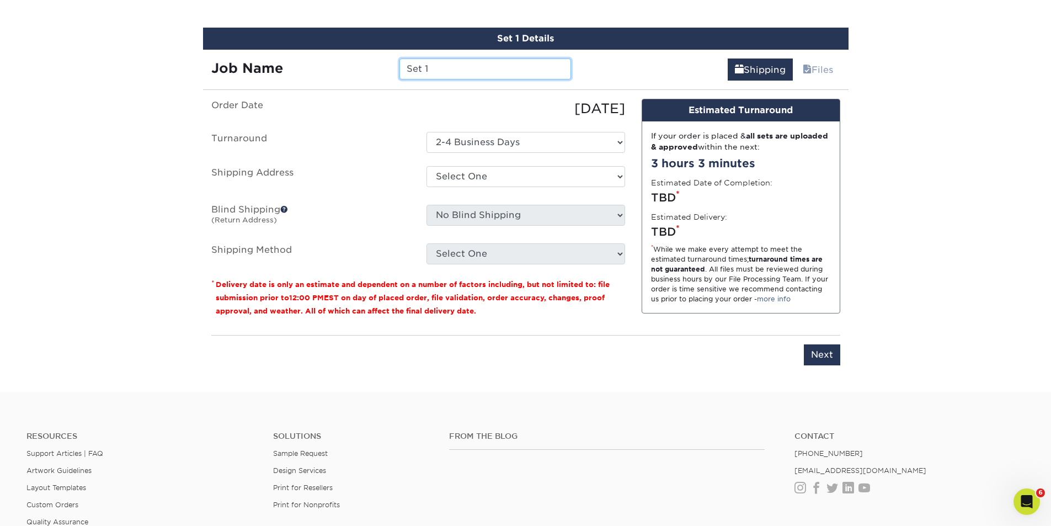
drag, startPoint x: 439, startPoint y: 68, endPoint x: 397, endPoint y: 68, distance: 41.9
click at [398, 68] on div "Set 1" at bounding box center [485, 68] width 188 height 21
type input "FIG-[PERSON_NAME]"
click at [619, 175] on select "Select One AMEX Assistant Athletic Director for External Relations Business Car…" at bounding box center [525, 176] width 199 height 21
select select "newaddress"
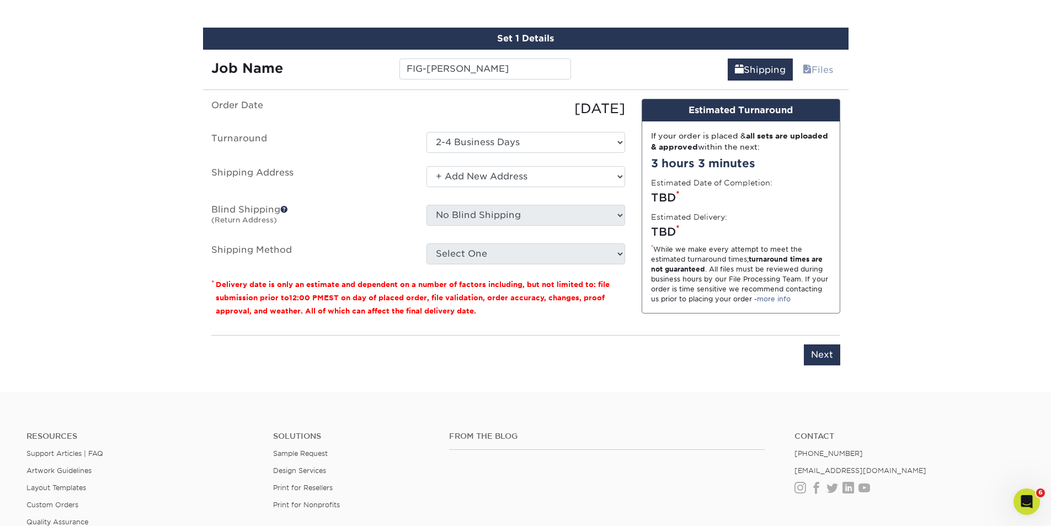
click at [426, 166] on select "Select One AMEX Assistant Athletic Director for External Relations Business Car…" at bounding box center [525, 176] width 199 height 21
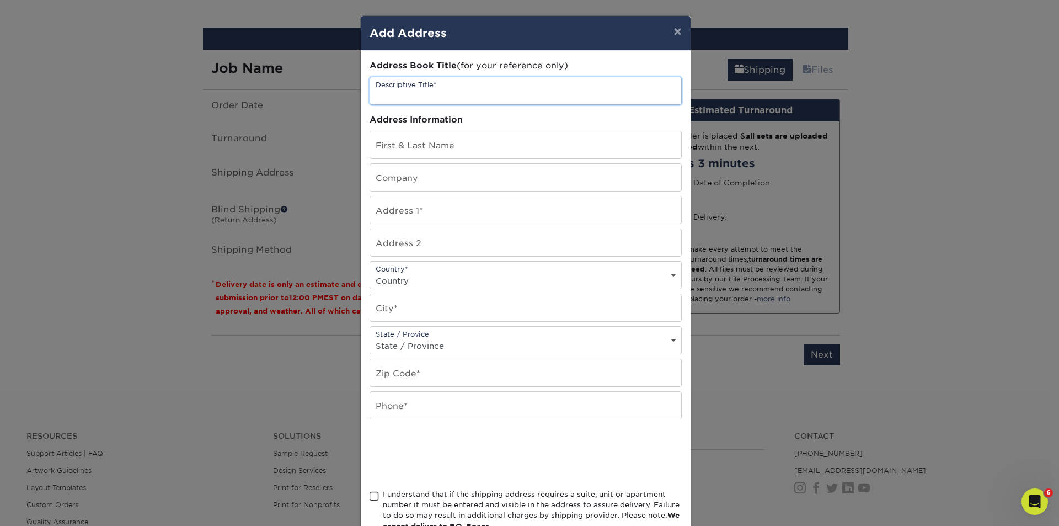
click at [454, 89] on input "text" at bounding box center [525, 90] width 311 height 27
type input "FIG-[PERSON_NAME]"
click at [422, 142] on input "text" at bounding box center [525, 144] width 311 height 27
type input "[PERSON_NAME]"
click at [425, 180] on input "text" at bounding box center [525, 177] width 311 height 27
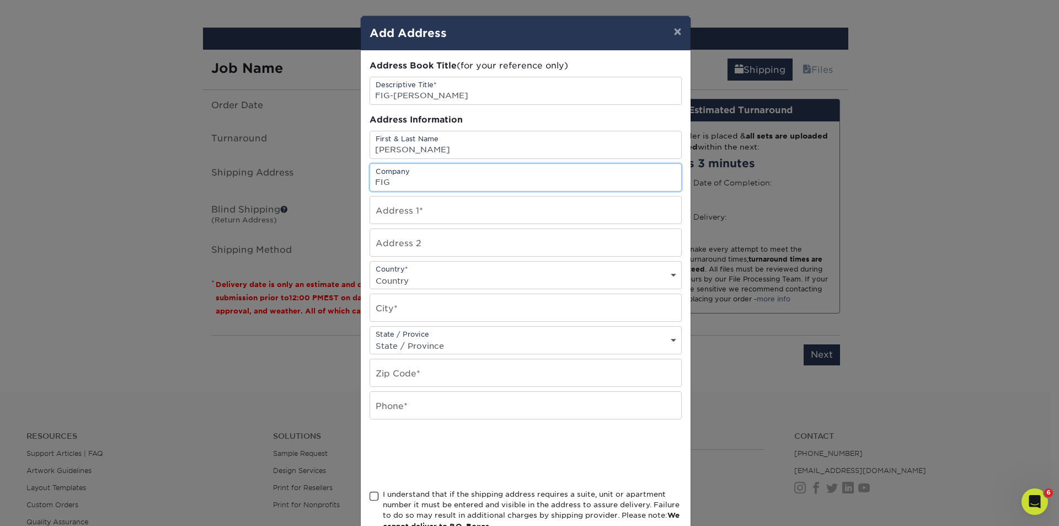
type input "FIG"
click at [422, 213] on input "text" at bounding box center [525, 209] width 311 height 27
type input "15941 Oak Park Ct."
click at [431, 268] on div "Country* Country United States Canada ----------------------------- Afghanistan…" at bounding box center [526, 275] width 312 height 28
click at [425, 281] on select "Country United States Canada ----------------------------- Afghanistan Albania …" at bounding box center [525, 280] width 311 height 16
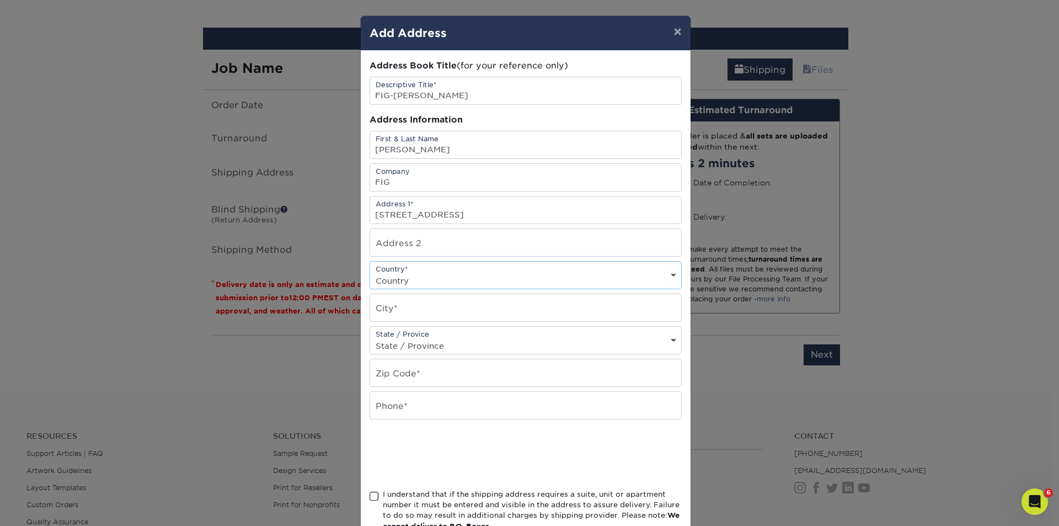
select select "US"
click at [370, 272] on select "Country United States Canada ----------------------------- Afghanistan Albania …" at bounding box center [525, 280] width 311 height 16
click at [410, 305] on input "text" at bounding box center [525, 307] width 311 height 27
type input "Westfield"
click at [472, 345] on select "State / Province Alabama Alaska Arizona Arkansas California Colorado Connecticu…" at bounding box center [525, 346] width 311 height 16
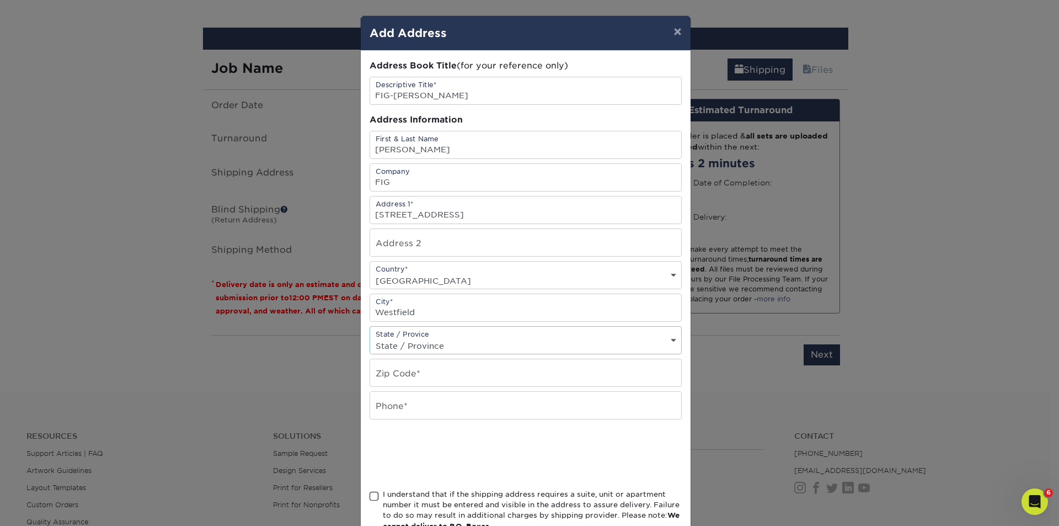
select select "IN"
click at [370, 338] on select "State / Province Alabama Alaska Arizona Arkansas California Colorado Connecticu…" at bounding box center [525, 346] width 311 height 16
click at [405, 375] on input "text" at bounding box center [525, 372] width 311 height 27
type input "46074"
click at [422, 408] on input "text" at bounding box center [525, 405] width 311 height 27
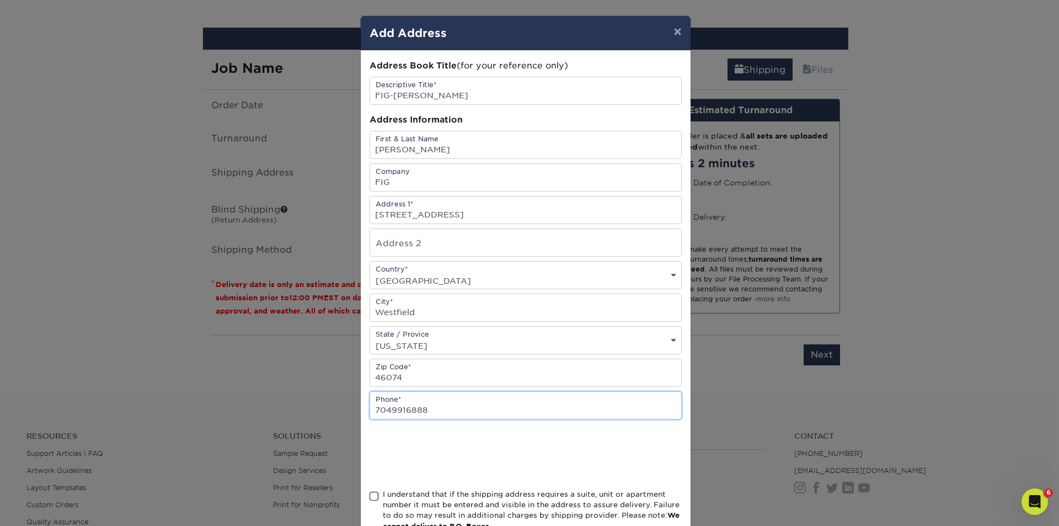
type input "7049916888"
click at [373, 494] on span at bounding box center [374, 496] width 9 height 10
click at [0, 0] on input "I understand that if the shipping address requires a suite, unit or apartment n…" at bounding box center [0, 0] width 0 height 0
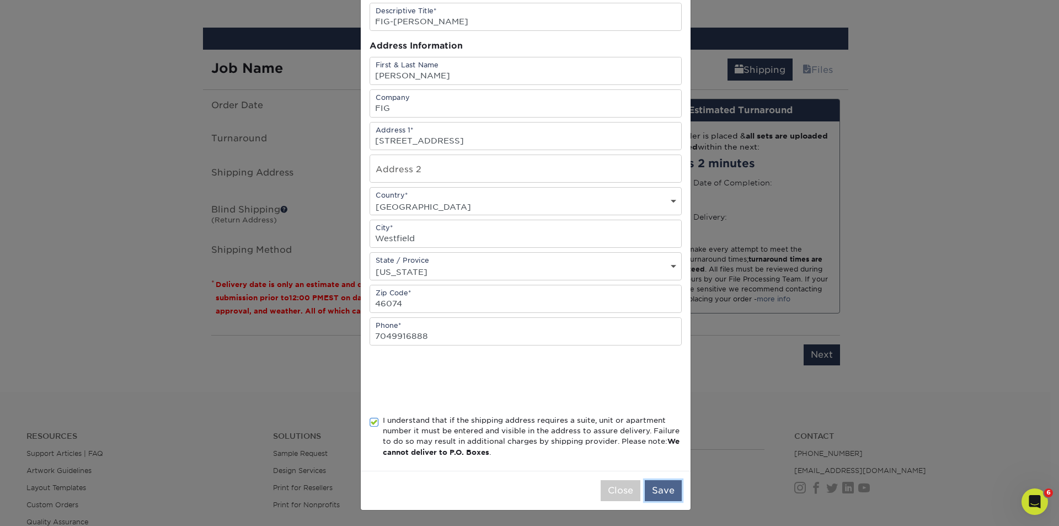
click at [652, 493] on button "Save" at bounding box center [663, 490] width 37 height 21
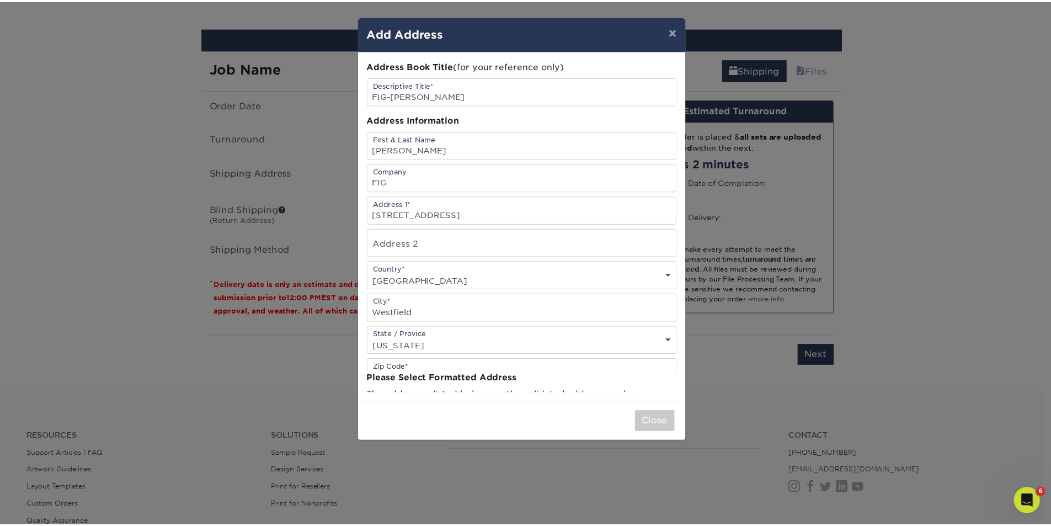
scroll to position [0, 0]
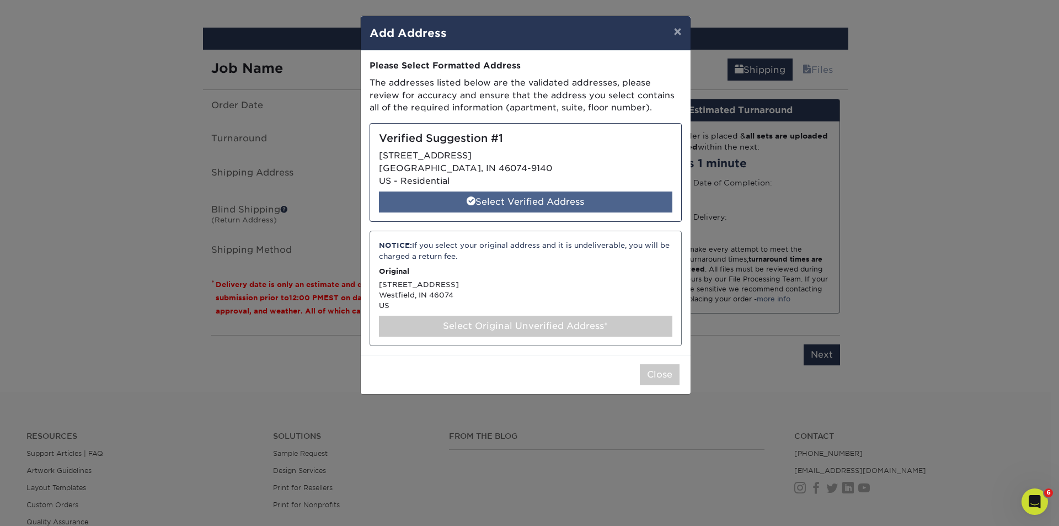
click at [512, 197] on div "Select Verified Address" at bounding box center [525, 201] width 293 height 21
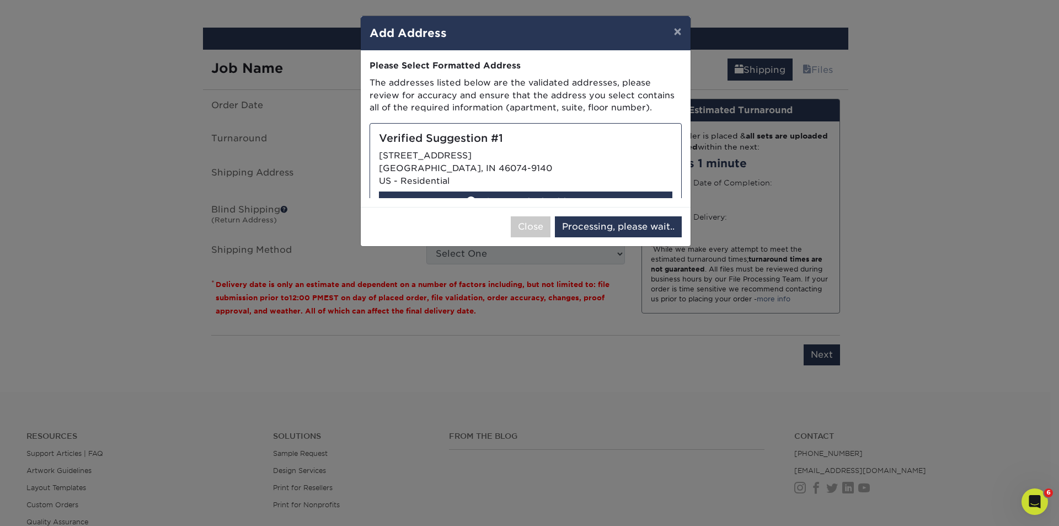
select select "285860"
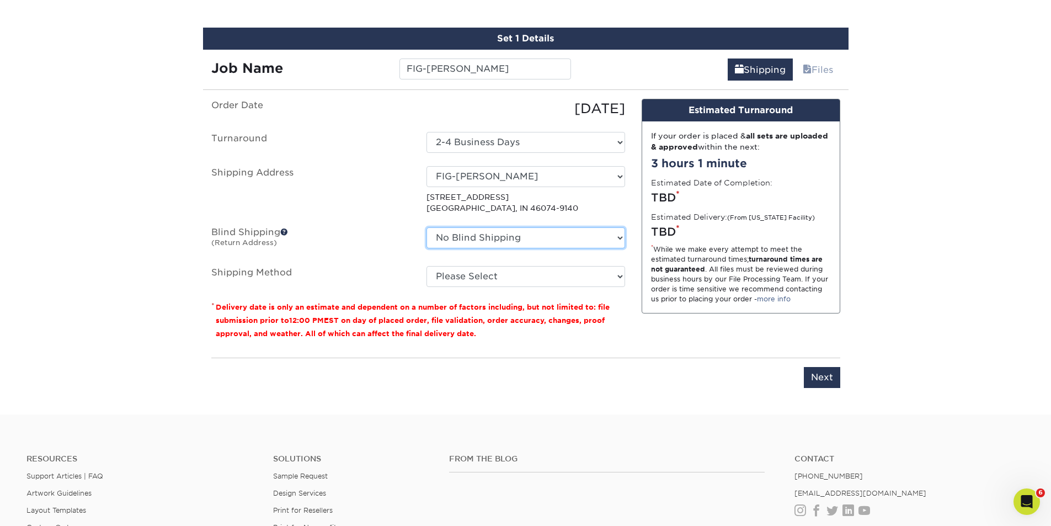
click at [620, 239] on select "No Blind Shipping AMEX Assistant Athletic Director for External Relations Busin…" at bounding box center [525, 237] width 199 height 21
select select "175278"
click at [426, 227] on select "No Blind Shipping AMEX Assistant Athletic Director for External Relations Busin…" at bounding box center [525, 237] width 199 height 21
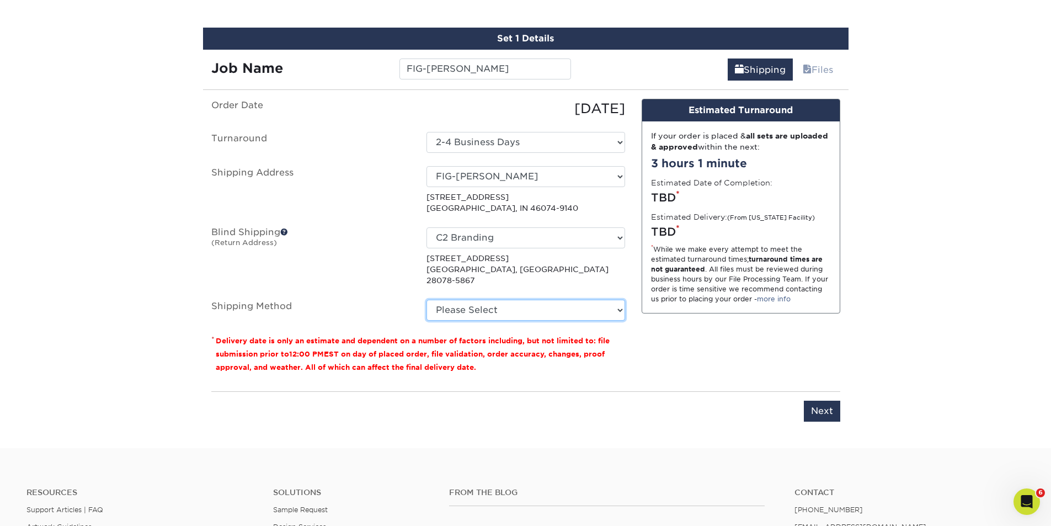
click at [616, 299] on select "Please Select Ground Shipping (+$8.96) 3 Day Shipping Service (+$20.04) 2 Day A…" at bounding box center [525, 309] width 199 height 21
select select "03"
click at [426, 299] on select "Please Select Ground Shipping (+$8.96) 3 Day Shipping Service (+$20.04) 2 Day A…" at bounding box center [525, 309] width 199 height 21
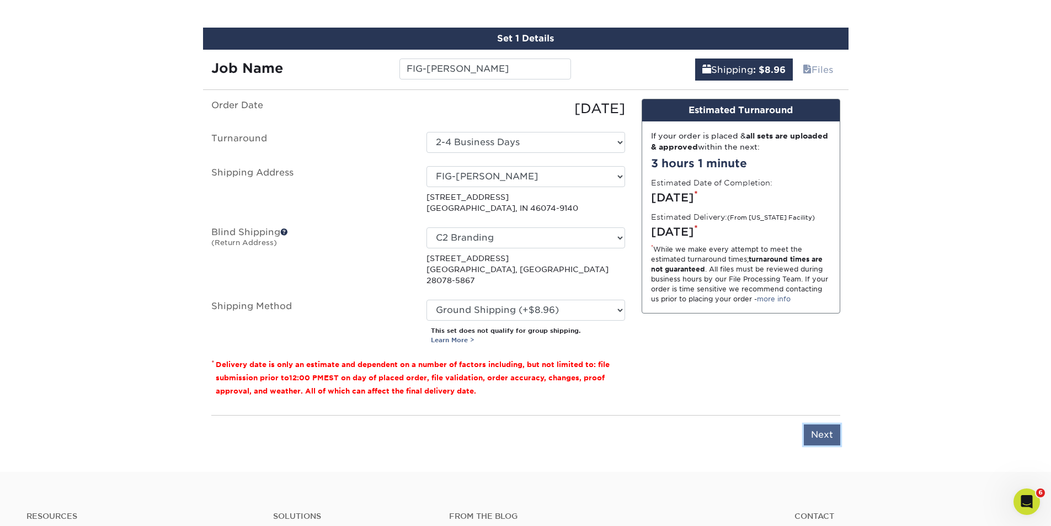
click at [819, 424] on input "Next" at bounding box center [822, 434] width 36 height 21
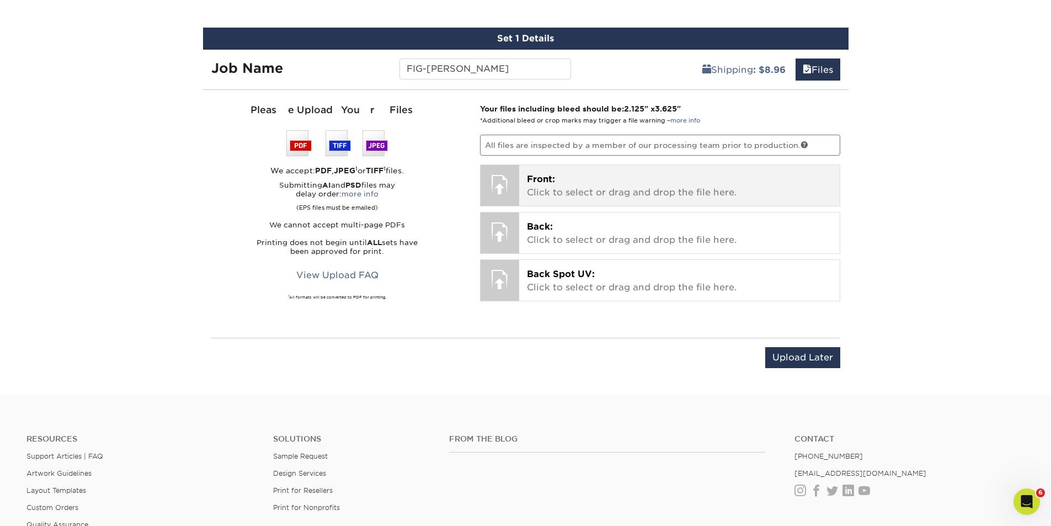
click at [558, 187] on p "Front: Click to select or drag and drop the file here." at bounding box center [679, 186] width 305 height 26
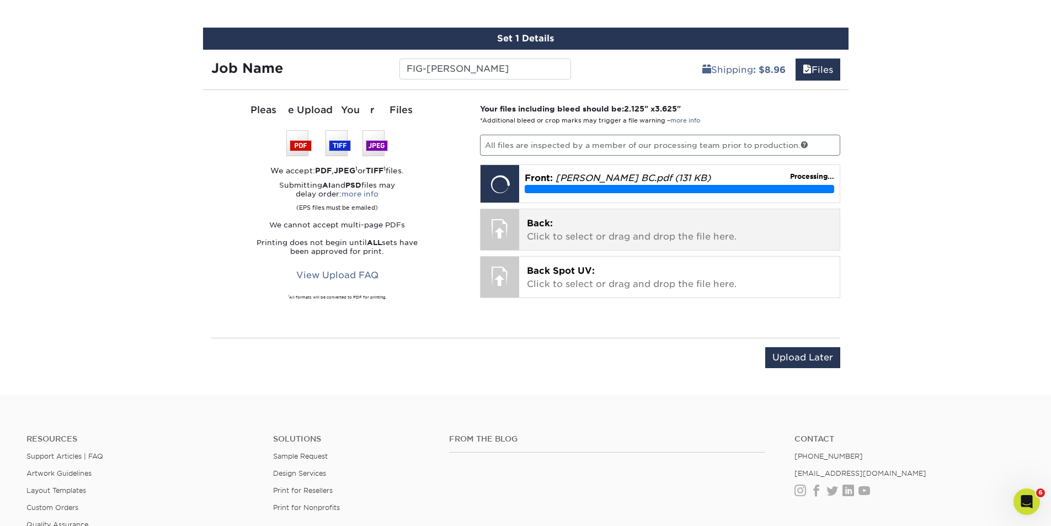
click at [606, 235] on p "Back: Click to select or drag and drop the file here." at bounding box center [679, 230] width 305 height 26
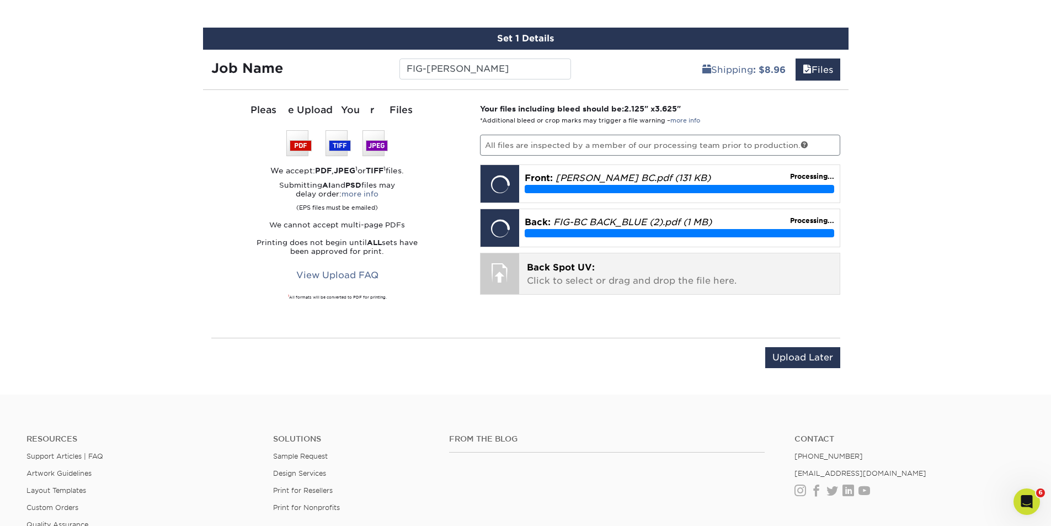
click at [568, 276] on div "Your files including bleed should be: 2.125 " x 3.625 " *Additional bleed or cr…" at bounding box center [660, 213] width 377 height 221
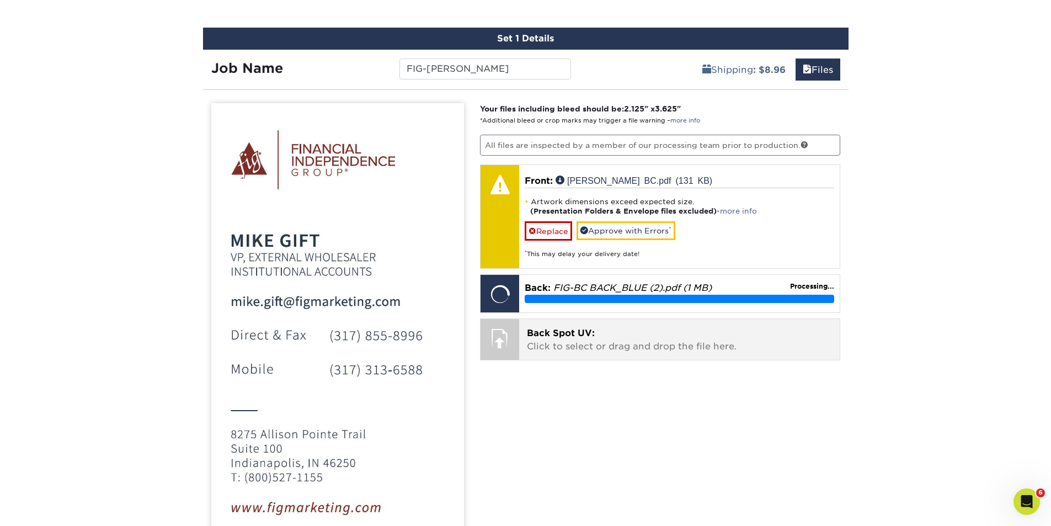
click at [575, 336] on span "Back Spot UV:" at bounding box center [561, 333] width 68 height 10
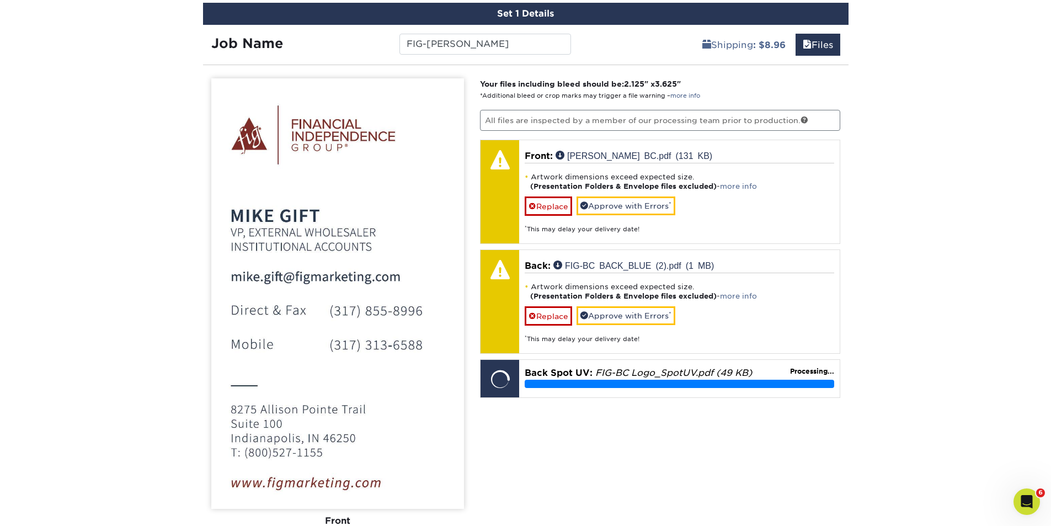
scroll to position [648, 0]
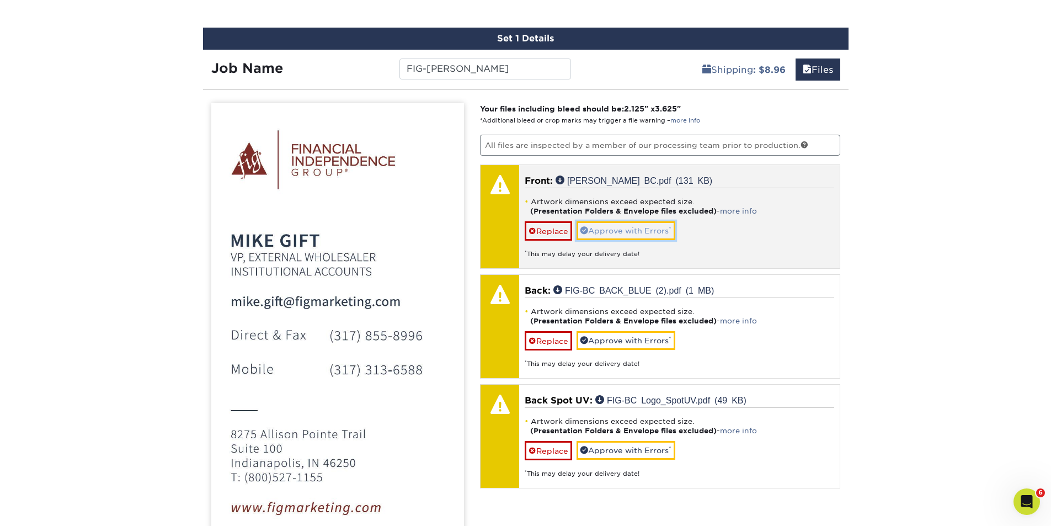
click at [617, 231] on link "Approve with Errors *" at bounding box center [625, 230] width 99 height 19
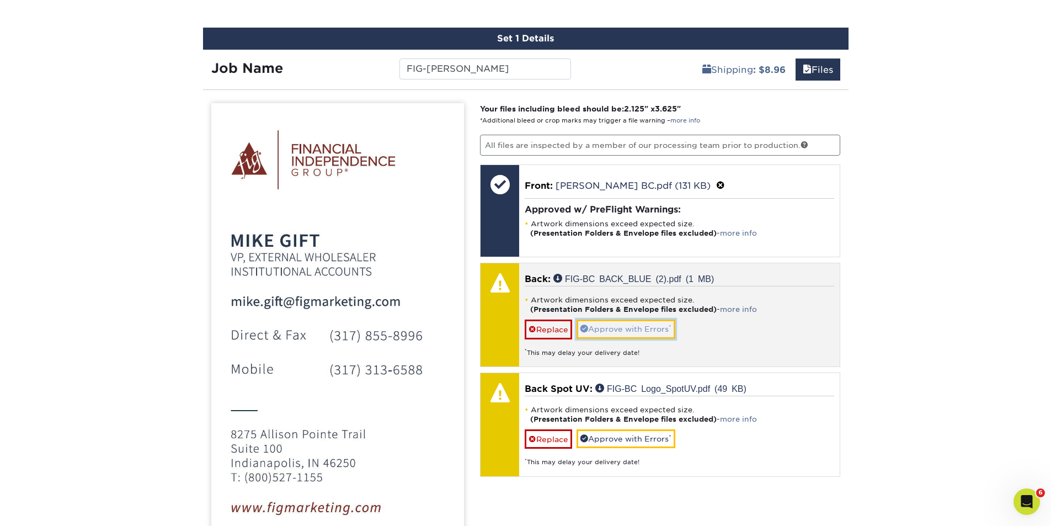
click at [615, 324] on link "Approve with Errors *" at bounding box center [625, 328] width 99 height 19
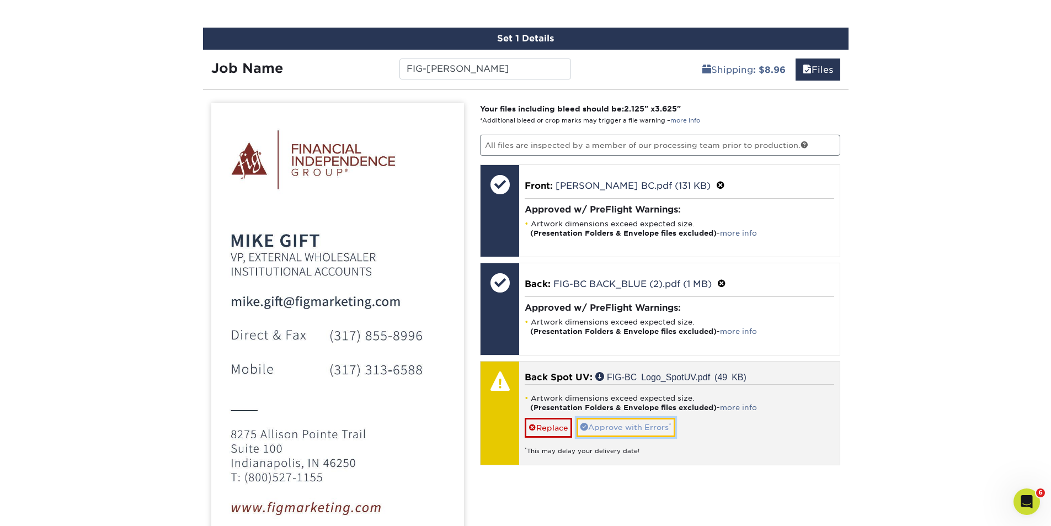
click at [612, 425] on link "Approve with Errors *" at bounding box center [625, 427] width 99 height 19
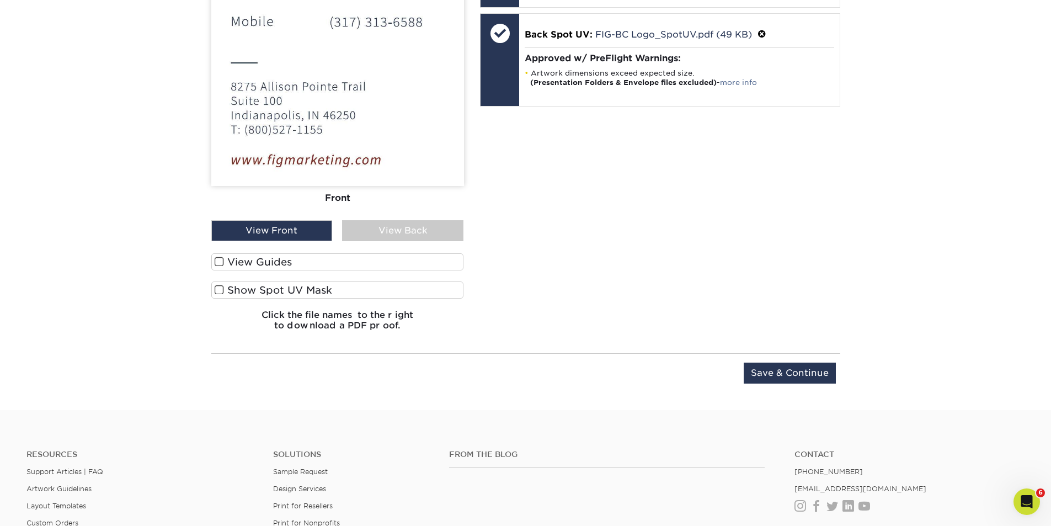
scroll to position [1034, 0]
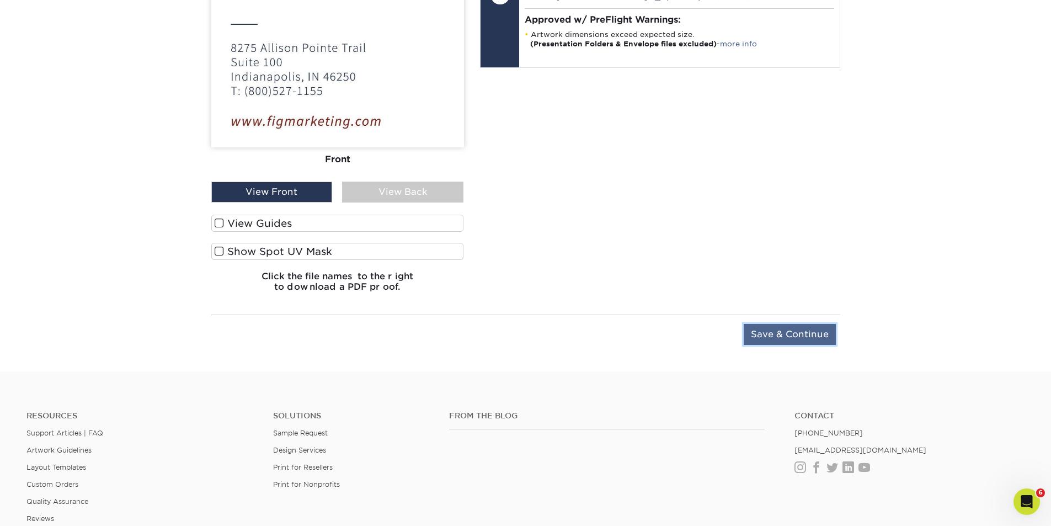
click at [791, 333] on input "Save & Continue" at bounding box center [789, 334] width 92 height 21
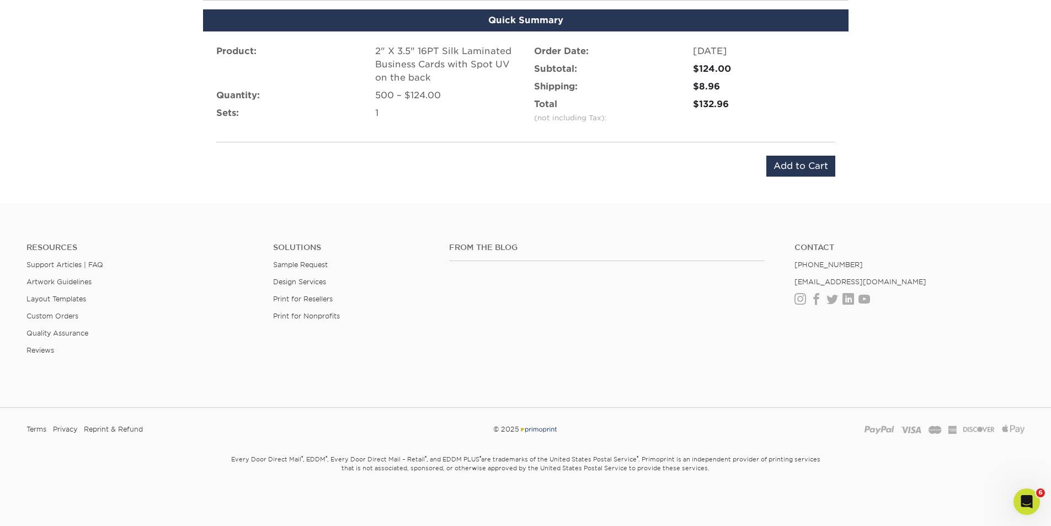
scroll to position [608, 0]
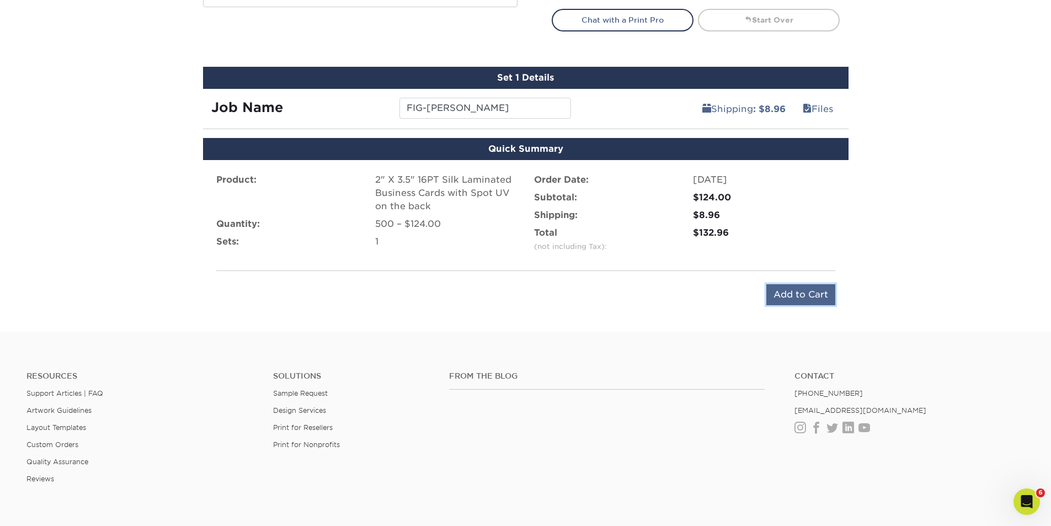
click at [795, 295] on input "Add to Cart" at bounding box center [800, 294] width 69 height 21
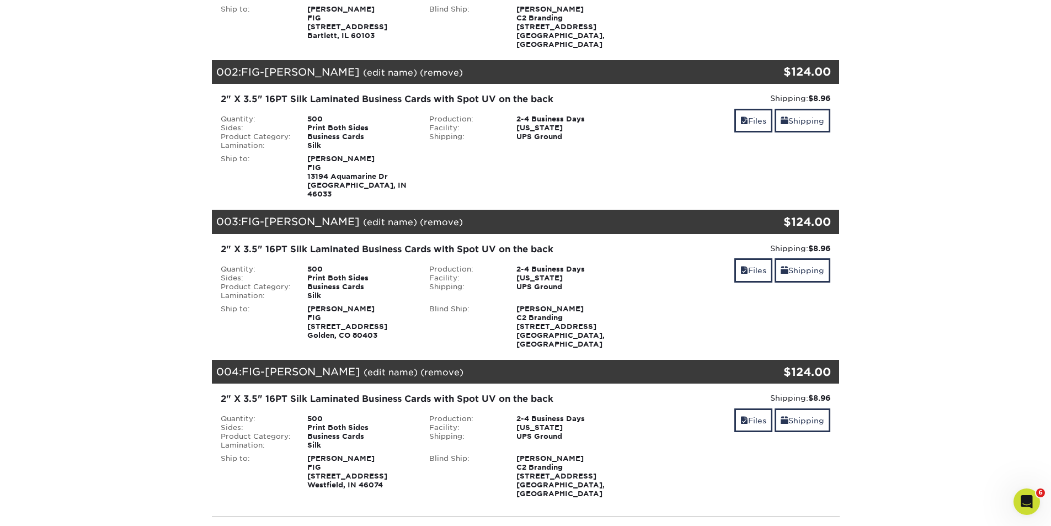
scroll to position [515, 0]
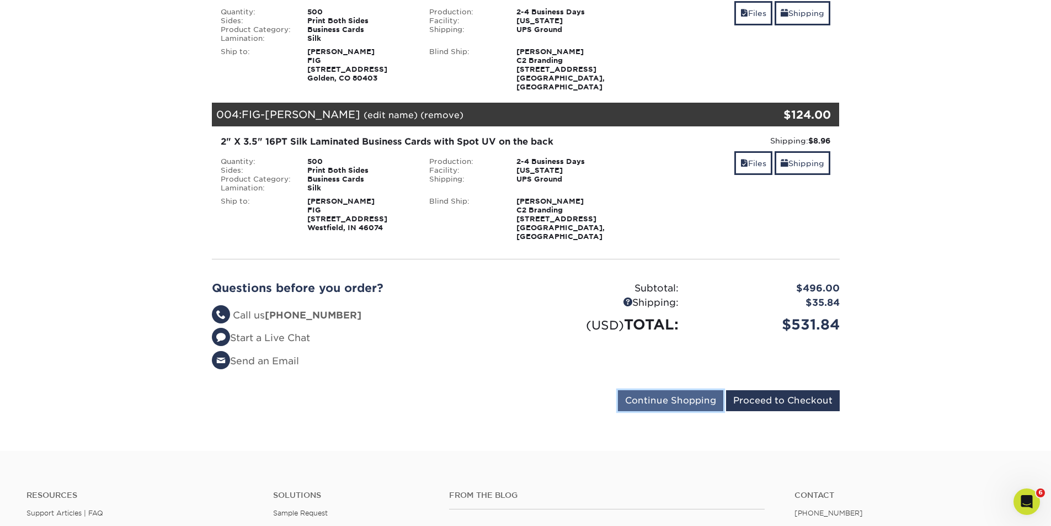
click at [655, 390] on input "Continue Shopping" at bounding box center [670, 400] width 105 height 21
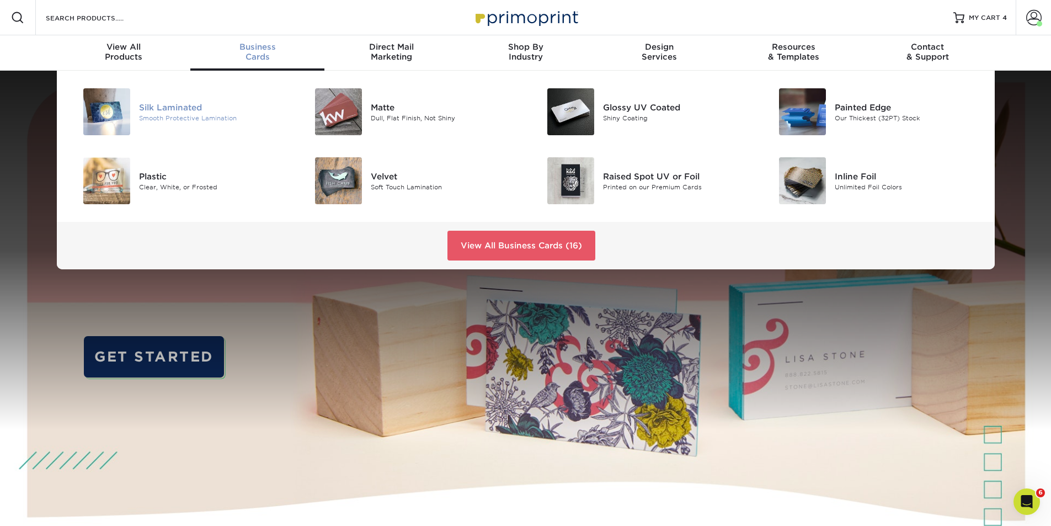
click at [156, 111] on div "Silk Laminated" at bounding box center [212, 107] width 146 height 12
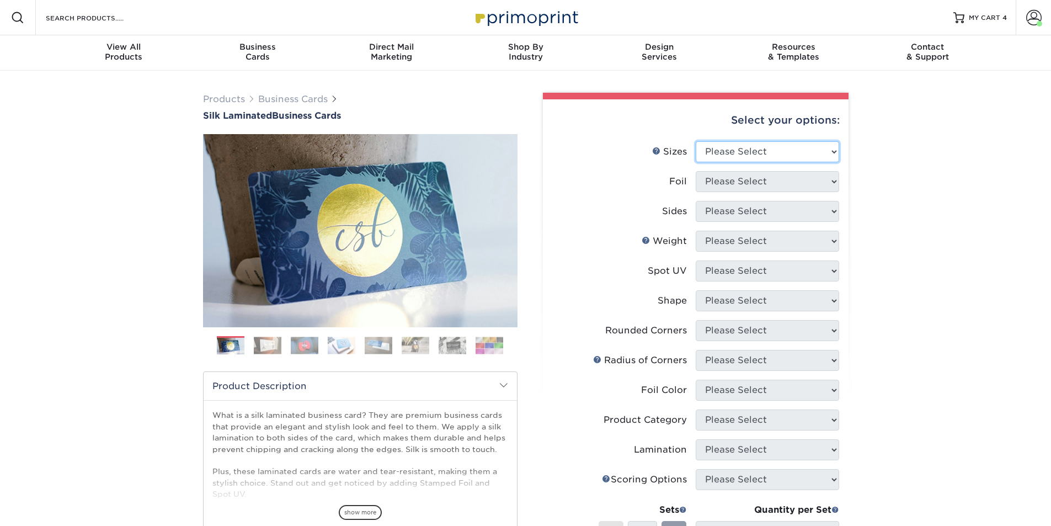
click at [803, 153] on select "Please Select 1.5" x 3.5" - Mini 1.75" x 3.5" - Mini 2" x 2" - Square 2" x 3" -…" at bounding box center [767, 151] width 143 height 21
select select "2.00x3.50"
click at [696, 141] on select "Please Select 1.5" x 3.5" - Mini 1.75" x 3.5" - Mini 2" x 2" - Square 2" x 3" -…" at bounding box center [767, 151] width 143 height 21
click at [771, 181] on select "Please Select Yes No" at bounding box center [767, 181] width 143 height 21
select select "0"
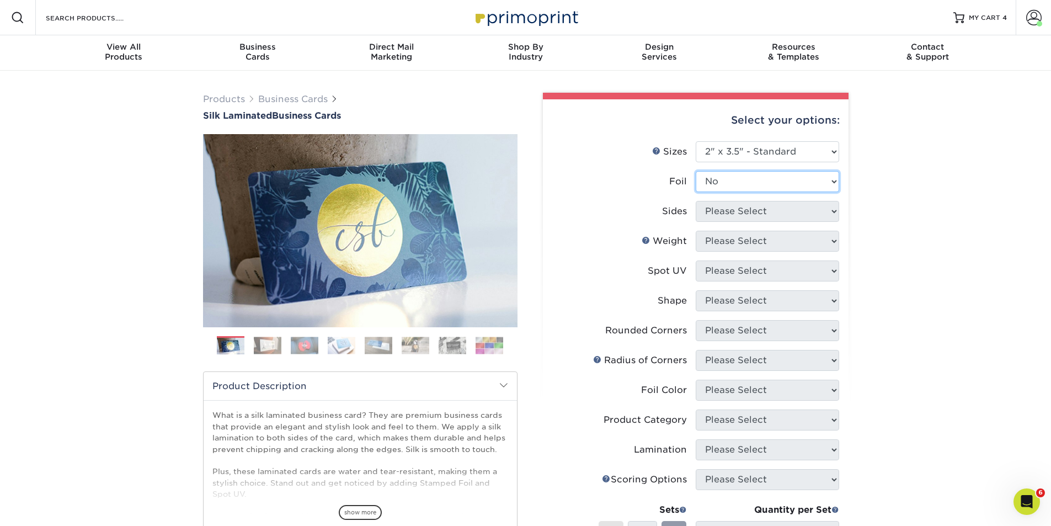
click at [696, 171] on select "Please Select Yes No" at bounding box center [767, 181] width 143 height 21
click at [781, 210] on select "Please Select Print Both Sides Print Front Only" at bounding box center [767, 211] width 143 height 21
select select "13abbda7-1d64-4f25-8bb2-c179b224825d"
click at [696, 201] on select "Please Select Print Both Sides Print Front Only" at bounding box center [767, 211] width 143 height 21
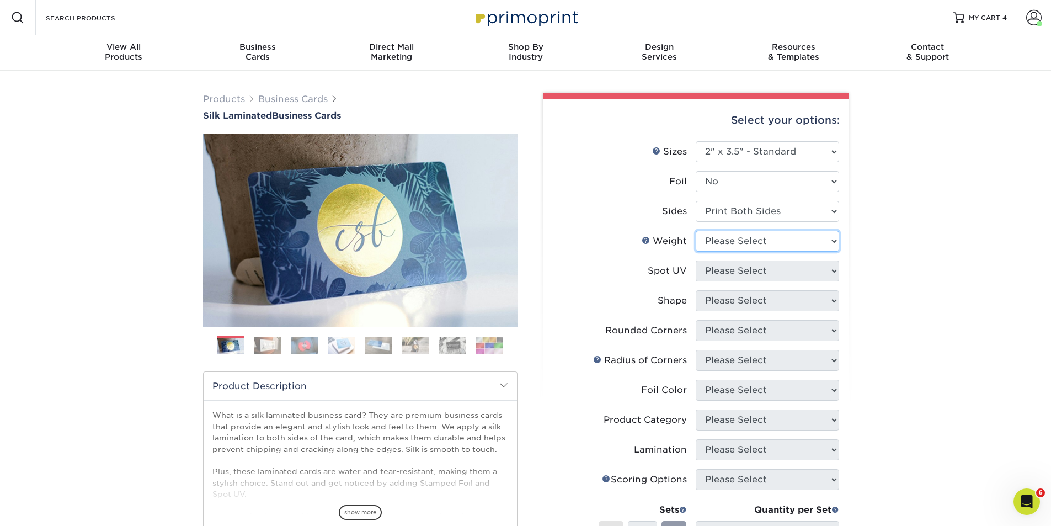
click at [781, 240] on select "Please Select 16PT" at bounding box center [767, 241] width 143 height 21
select select "16PT"
click at [696, 231] on select "Please Select 16PT" at bounding box center [767, 241] width 143 height 21
click at [780, 269] on select "Please Select No Spot UV Front and Back (Both Sides) Front Only Back Only" at bounding box center [767, 270] width 143 height 21
select select "2"
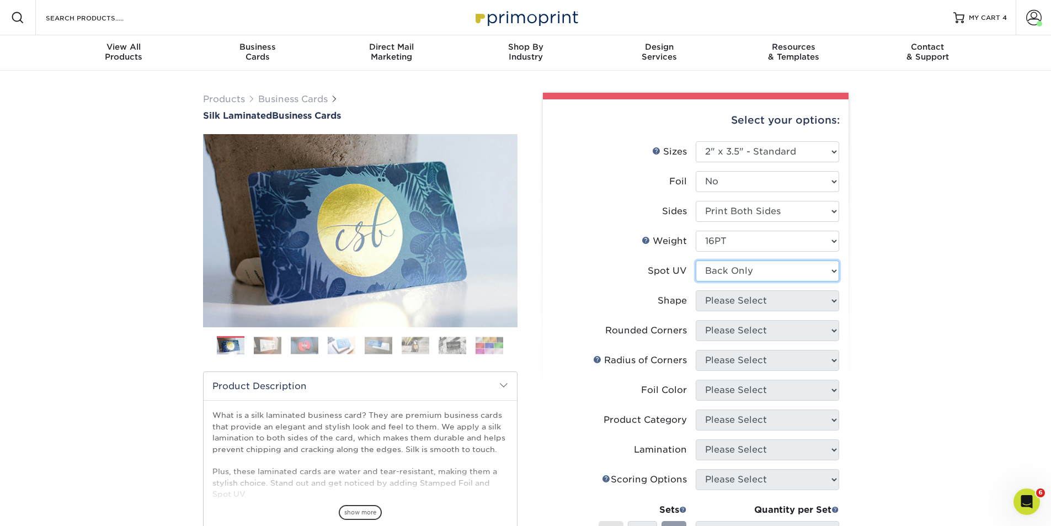
click at [696, 260] on select "Please Select No Spot UV Front and Back (Both Sides) Front Only Back Only" at bounding box center [767, 270] width 143 height 21
click at [779, 296] on select "Please Select Standard" at bounding box center [767, 300] width 143 height 21
select select "standard"
click at [696, 290] on select "Please Select Standard" at bounding box center [767, 300] width 143 height 21
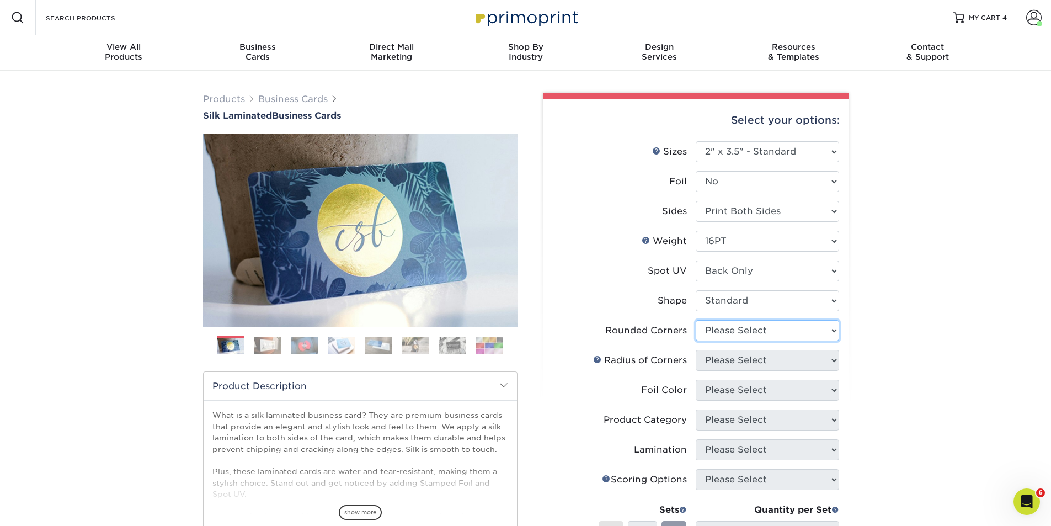
click at [773, 328] on select "Please Select Yes - Round 2 Corners Yes - Round 4 Corners No" at bounding box center [767, 330] width 143 height 21
select select "0"
click at [696, 320] on select "Please Select Yes - Round 2 Corners Yes - Round 4 Corners No" at bounding box center [767, 330] width 143 height 21
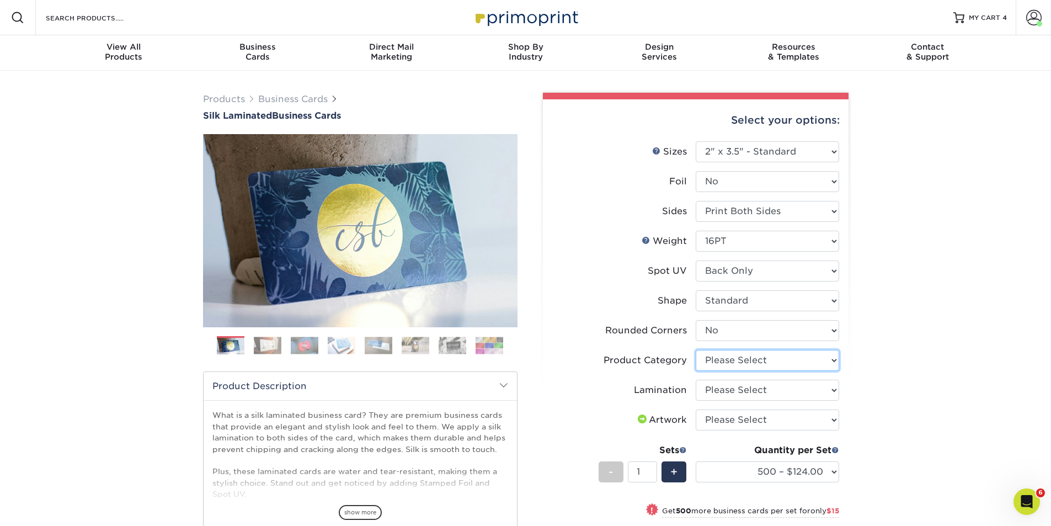
click at [785, 361] on select "Please Select Business Cards" at bounding box center [767, 360] width 143 height 21
select select "3b5148f1-0588-4f88-a218-97bcfdce65c1"
click at [696, 350] on select "Please Select Business Cards" at bounding box center [767, 360] width 143 height 21
click at [769, 386] on select "Please Select Silk" at bounding box center [767, 389] width 143 height 21
select select "ccacb42f-45f7-42d3-bbd3-7c8421cf37f0"
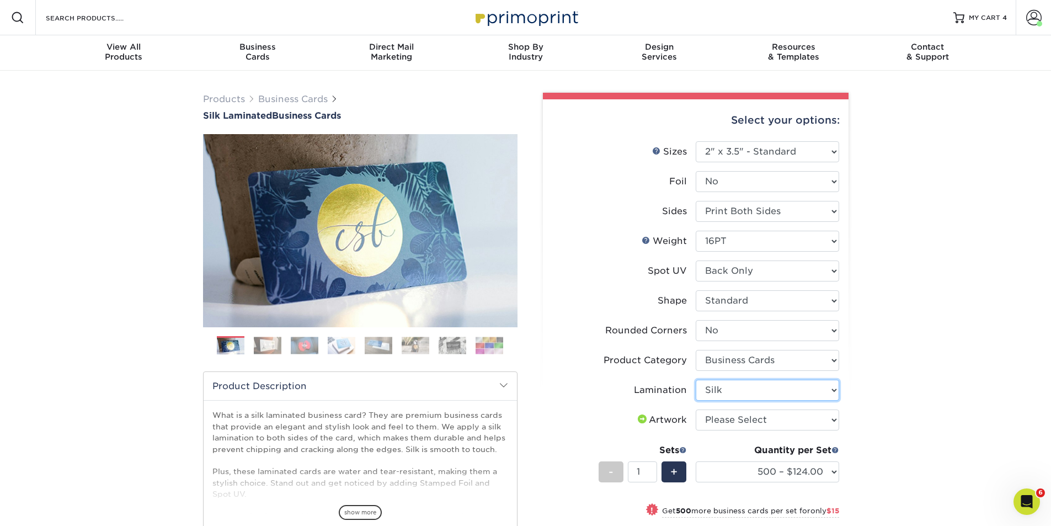
click at [696, 379] on select "Please Select Silk" at bounding box center [767, 389] width 143 height 21
click at [771, 420] on select "Please Select I will upload files I need a design - $100" at bounding box center [767, 419] width 143 height 21
select select "upload"
click at [696, 409] on select "Please Select I will upload files I need a design - $100" at bounding box center [767, 419] width 143 height 21
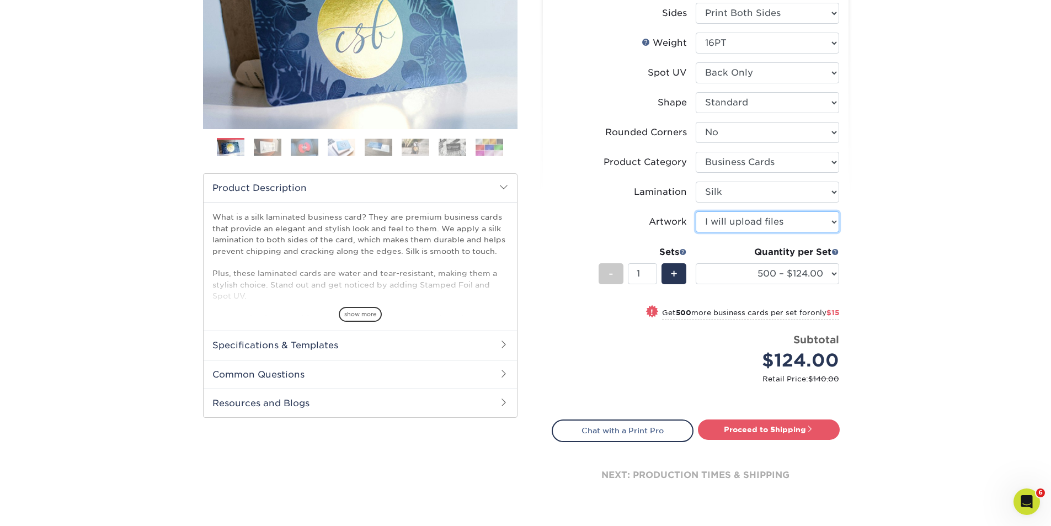
scroll to position [386, 0]
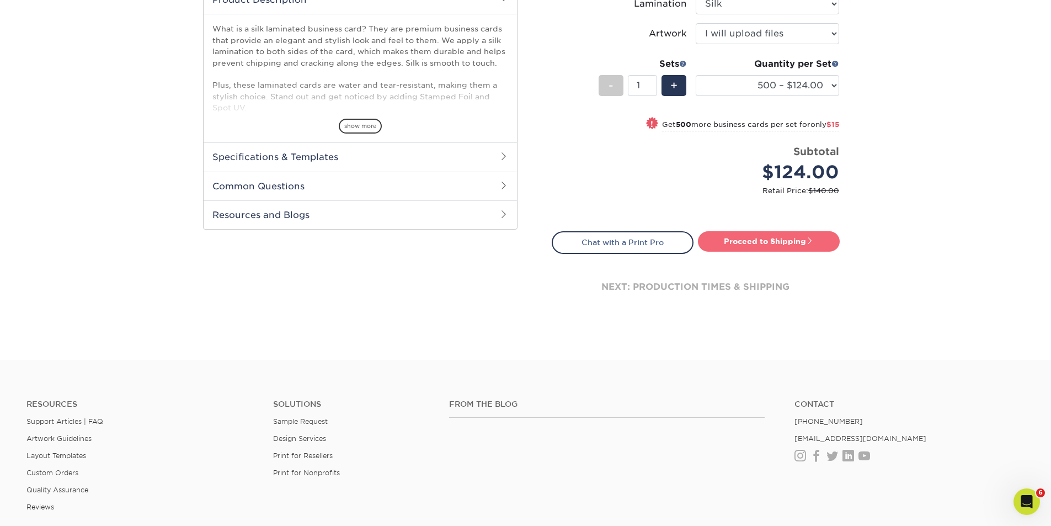
click at [763, 242] on link "Proceed to Shipping" at bounding box center [769, 241] width 142 height 20
type input "Set 1"
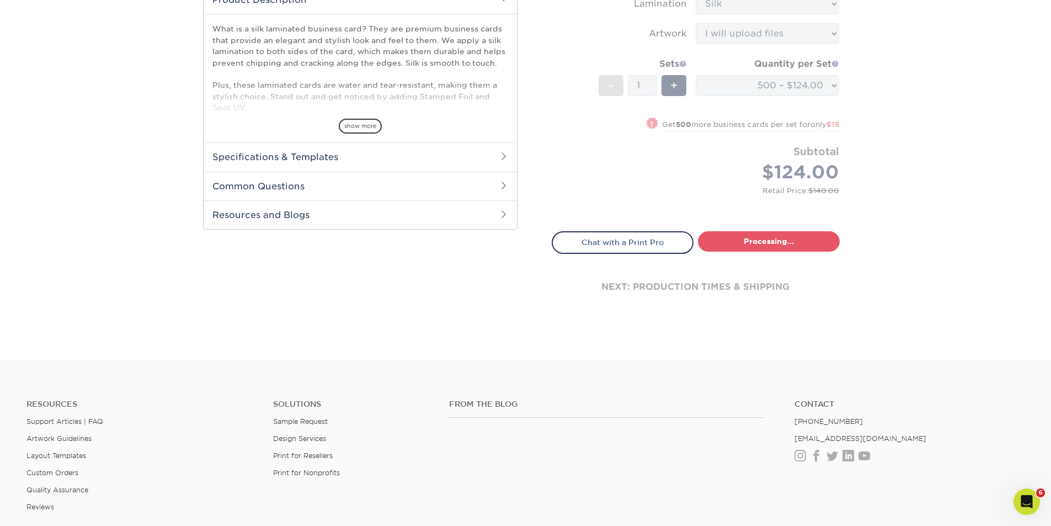
select select "e399a9eb-e8d1-49ae-b245-5a72cc745ce5"
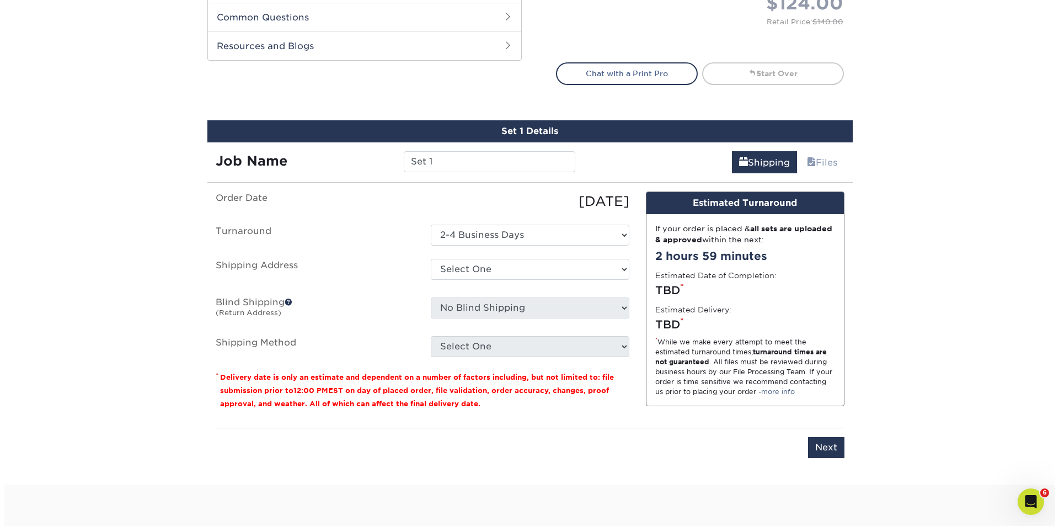
scroll to position [648, 0]
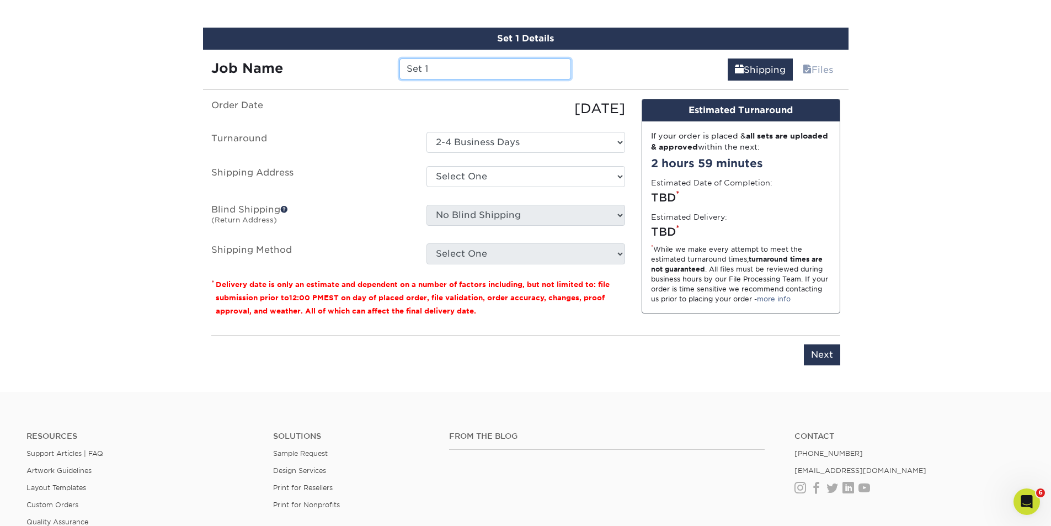
drag, startPoint x: 440, startPoint y: 67, endPoint x: 398, endPoint y: 68, distance: 42.5
click at [398, 68] on div "Set 1" at bounding box center [485, 68] width 188 height 21
type input "FIG-Abby King"
click at [523, 180] on select "Select One AMEX Assistant Athletic Director for External Relations Business Car…" at bounding box center [525, 176] width 199 height 21
select select "newaddress"
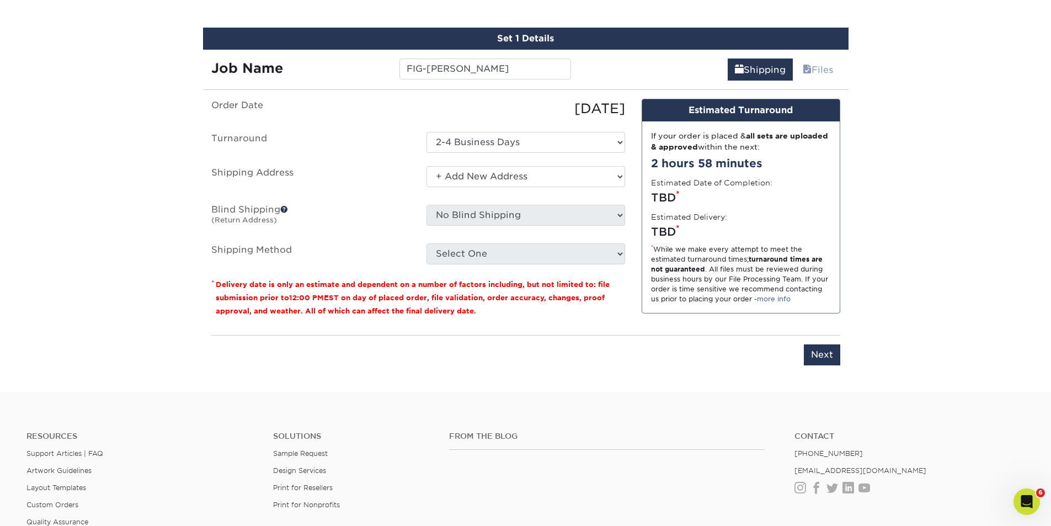
click at [426, 166] on select "Select One AMEX Assistant Athletic Director for External Relations Business Car…" at bounding box center [525, 176] width 199 height 21
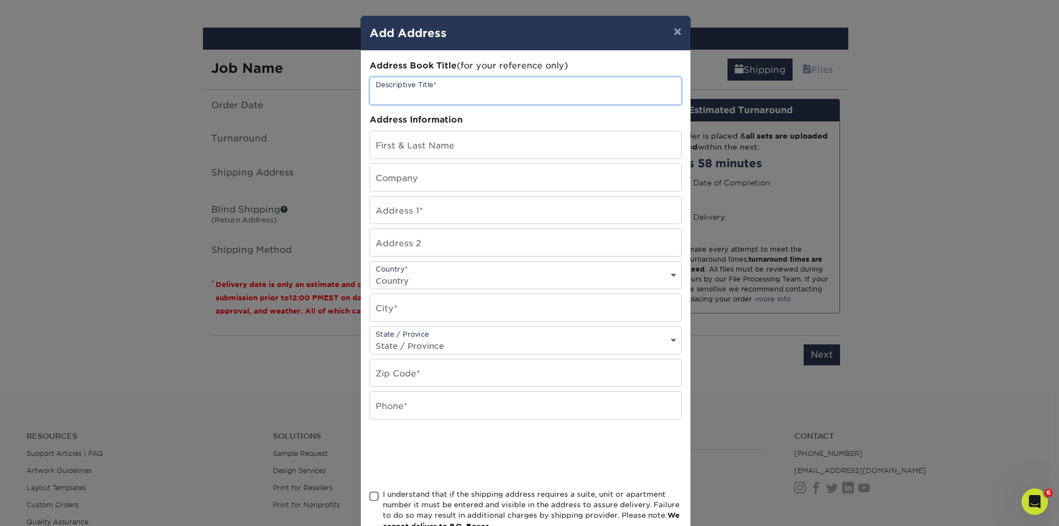
click at [475, 92] on input "text" at bounding box center [525, 90] width 311 height 27
type input "[US_STATE] Office"
click at [417, 145] on input "text" at bounding box center [525, 144] width 311 height 27
click at [408, 183] on input "text" at bounding box center [525, 177] width 311 height 27
drag, startPoint x: 415, startPoint y: 150, endPoint x: 369, endPoint y: 152, distance: 46.4
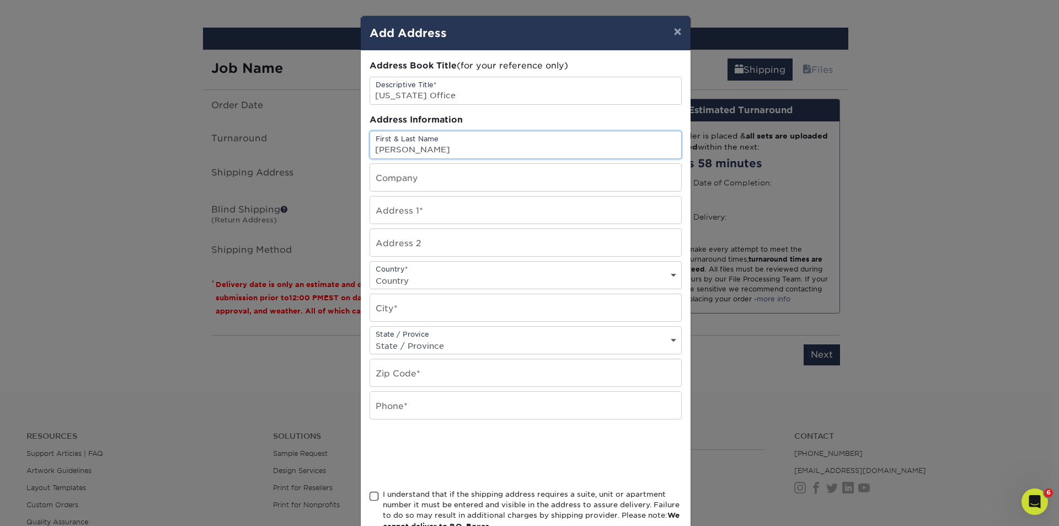
click at [370, 152] on input "Abby King" at bounding box center [525, 144] width 311 height 27
type input "[US_STATE] Office"
click at [419, 179] on input "text" at bounding box center [525, 177] width 311 height 27
type input "FIG"
click at [432, 216] on input "text" at bounding box center [525, 209] width 311 height 27
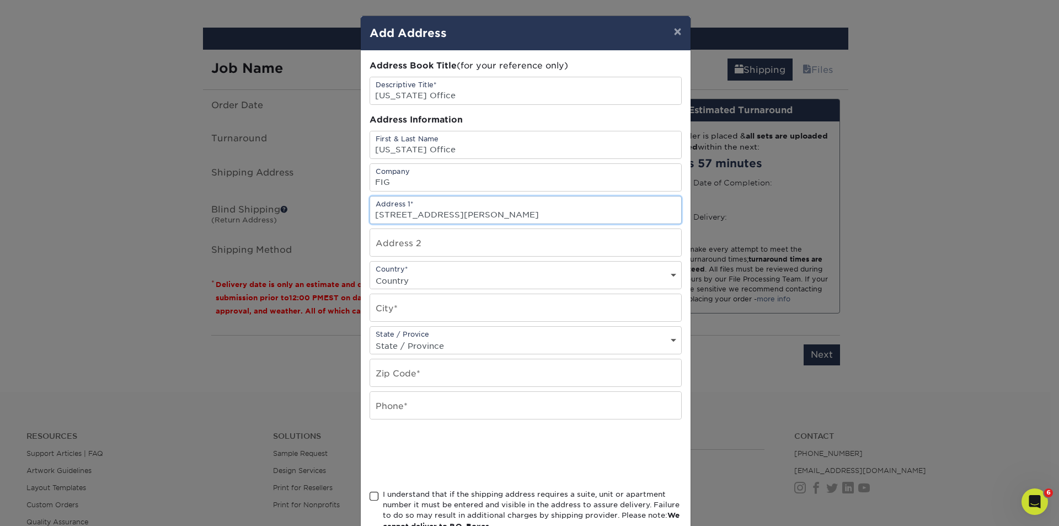
type input "8275 Allison Point Trail"
click at [435, 242] on input "text" at bounding box center [525, 242] width 311 height 27
type input "Suite 100"
click at [425, 272] on select "Country United States Canada ----------------------------- Afghanistan Albania …" at bounding box center [525, 280] width 311 height 16
select select "US"
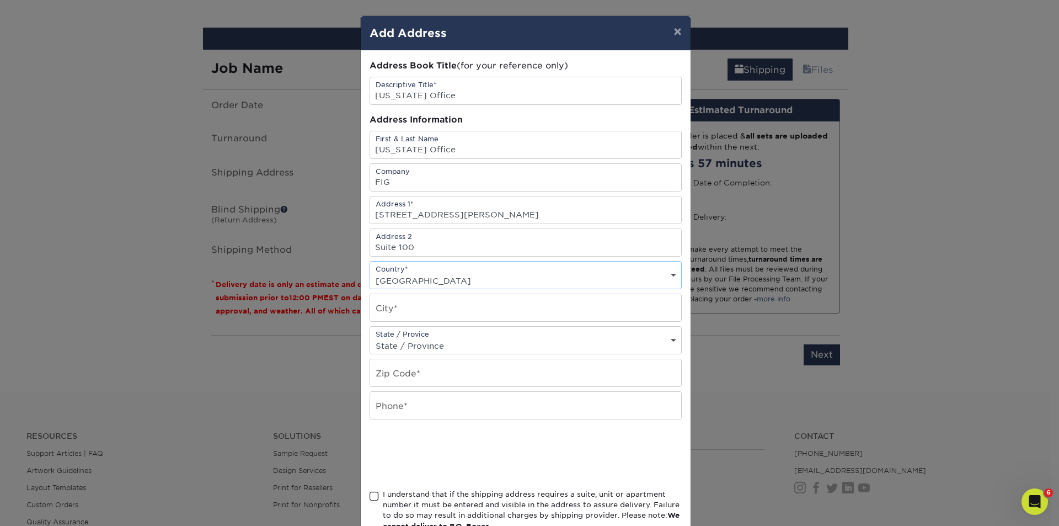
click at [370, 272] on select "Country United States Canada ----------------------------- Afghanistan Albania …" at bounding box center [525, 280] width 311 height 16
click at [414, 311] on input "text" at bounding box center [525, 307] width 311 height 27
type input "Indianapolis"
click at [446, 346] on select "State / Province Alabama Alaska Arizona Arkansas California Colorado Connecticu…" at bounding box center [525, 346] width 311 height 16
select select "IN"
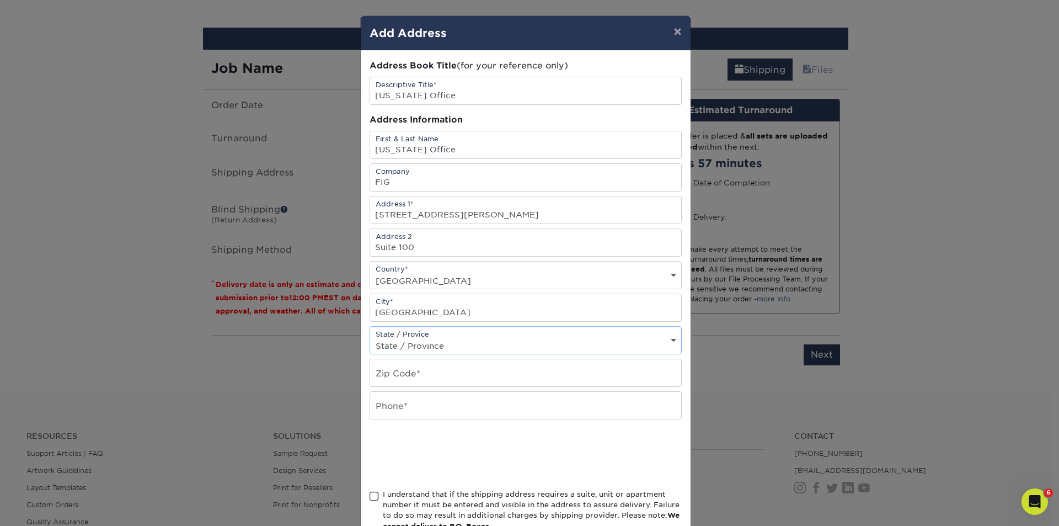
click at [370, 338] on select "State / Province Alabama Alaska Arizona Arkansas California Colorado Connecticu…" at bounding box center [525, 346] width 311 height 16
click at [421, 375] on input "text" at bounding box center [525, 372] width 311 height 27
type input "46250"
click at [420, 412] on input "text" at bounding box center [525, 405] width 311 height 27
type input "7049916888"
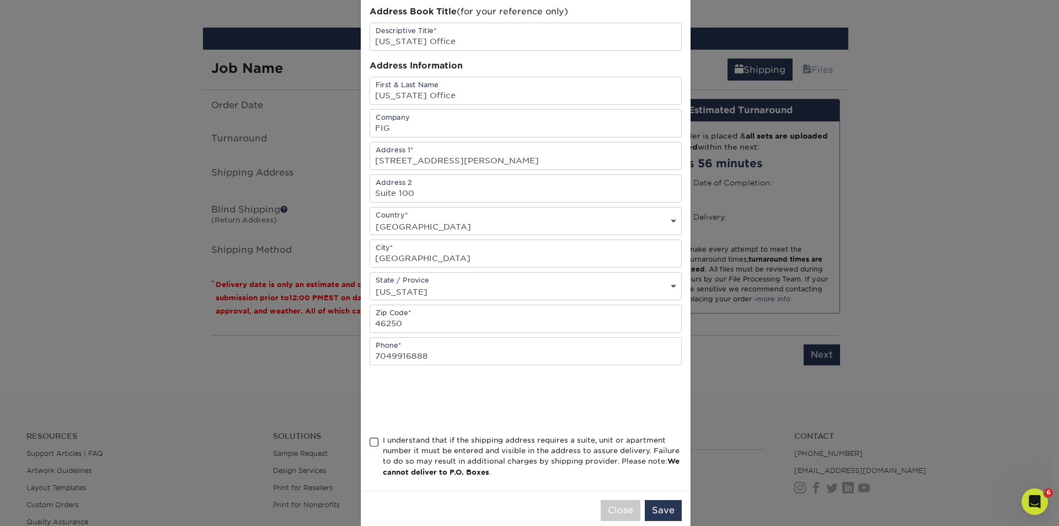
scroll to position [74, 0]
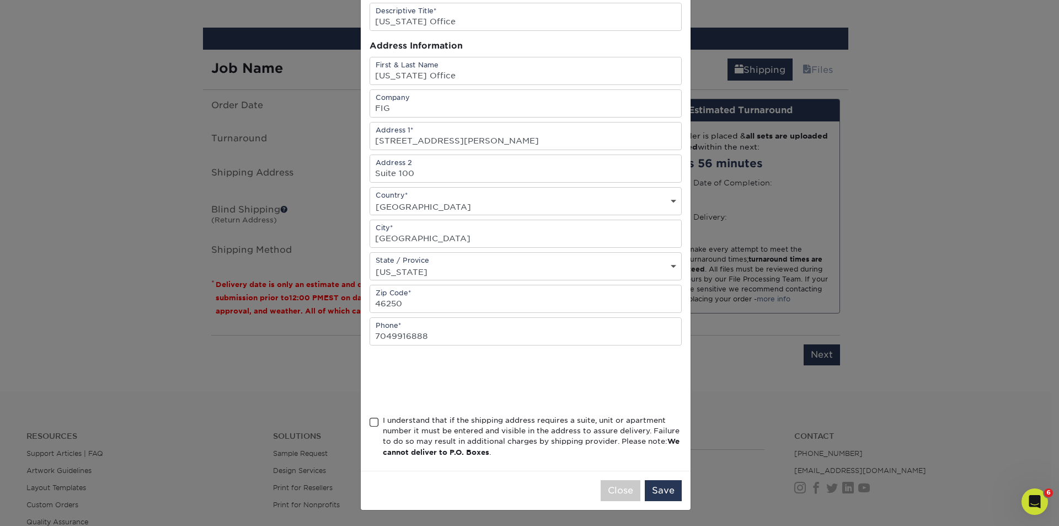
click at [370, 423] on span at bounding box center [374, 422] width 9 height 10
click at [0, 0] on input "I understand that if the shipping address requires a suite, unit or apartment n…" at bounding box center [0, 0] width 0 height 0
click at [654, 493] on button "Save" at bounding box center [663, 490] width 37 height 21
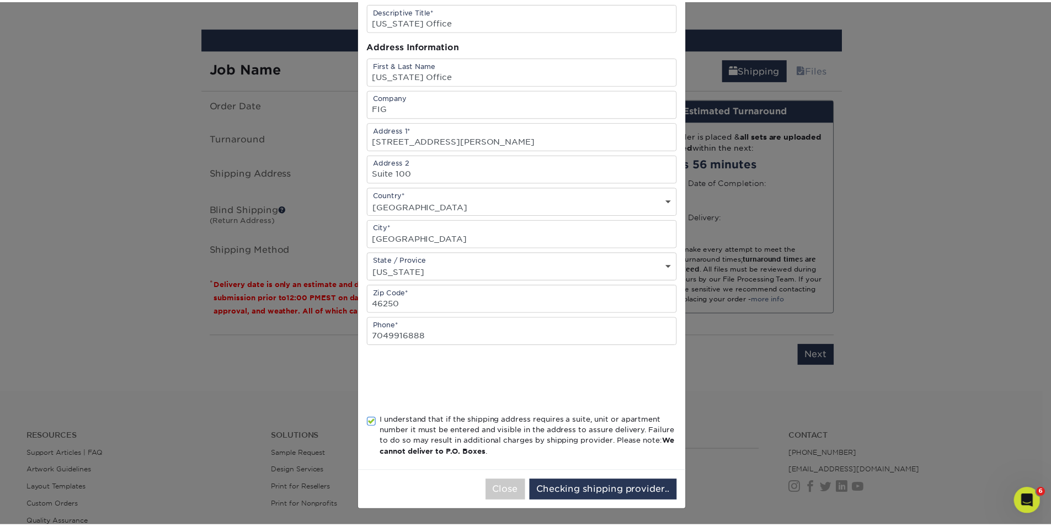
scroll to position [0, 0]
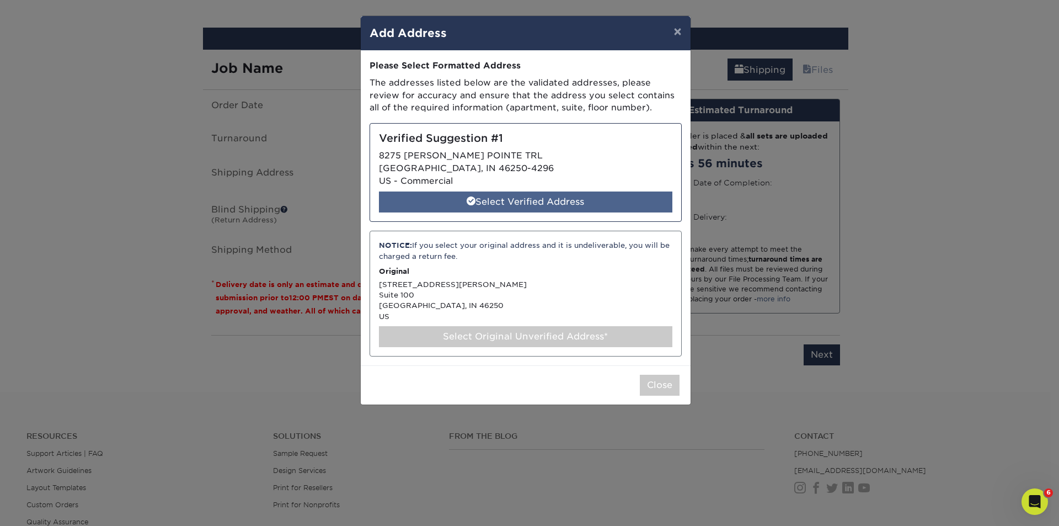
click at [509, 201] on div "Select Verified Address" at bounding box center [525, 201] width 293 height 21
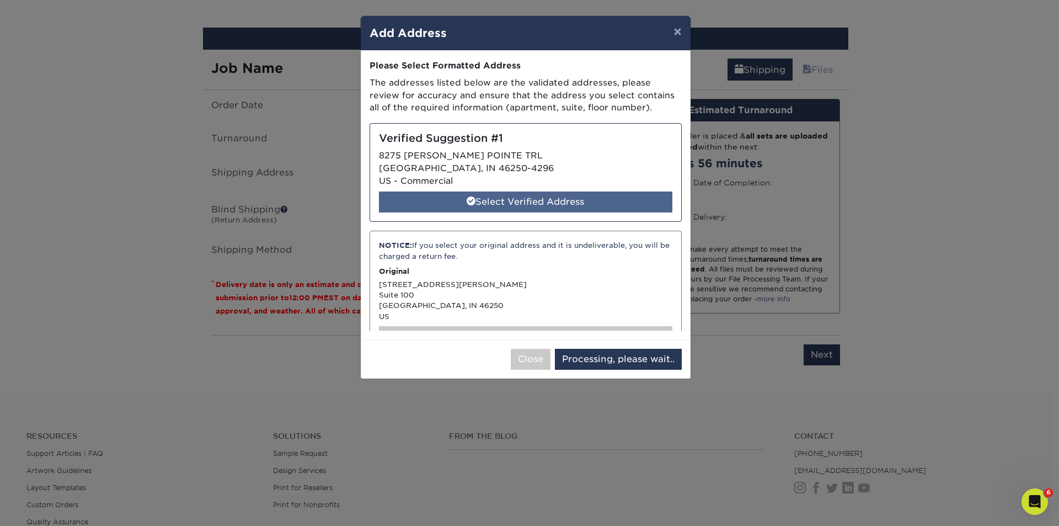
select select "285861"
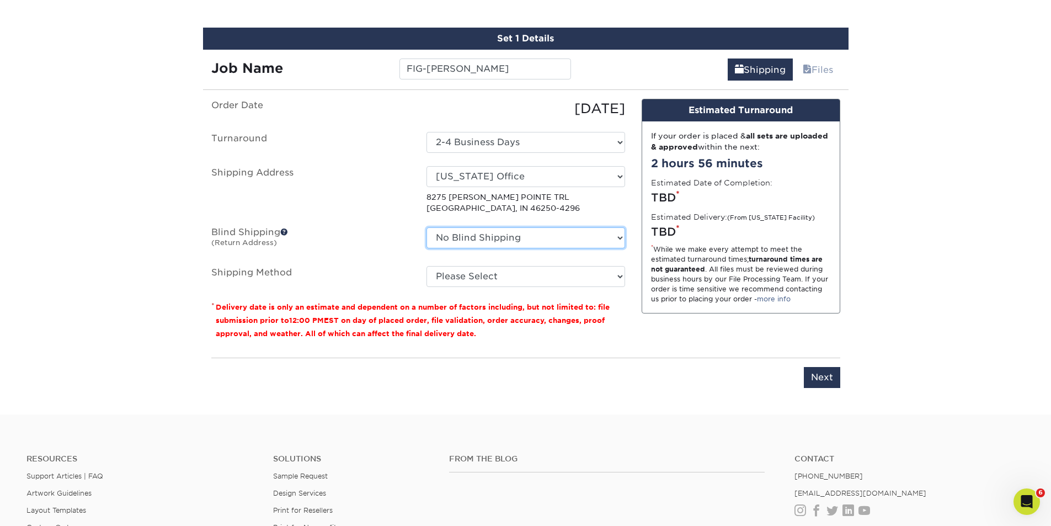
click at [622, 237] on select "No Blind Shipping AMEX Assistant Athletic Director for External Relations Busin…" at bounding box center [525, 237] width 199 height 21
select select "175278"
click at [426, 227] on select "No Blind Shipping AMEX Assistant Athletic Director for External Relations Busin…" at bounding box center [525, 237] width 199 height 21
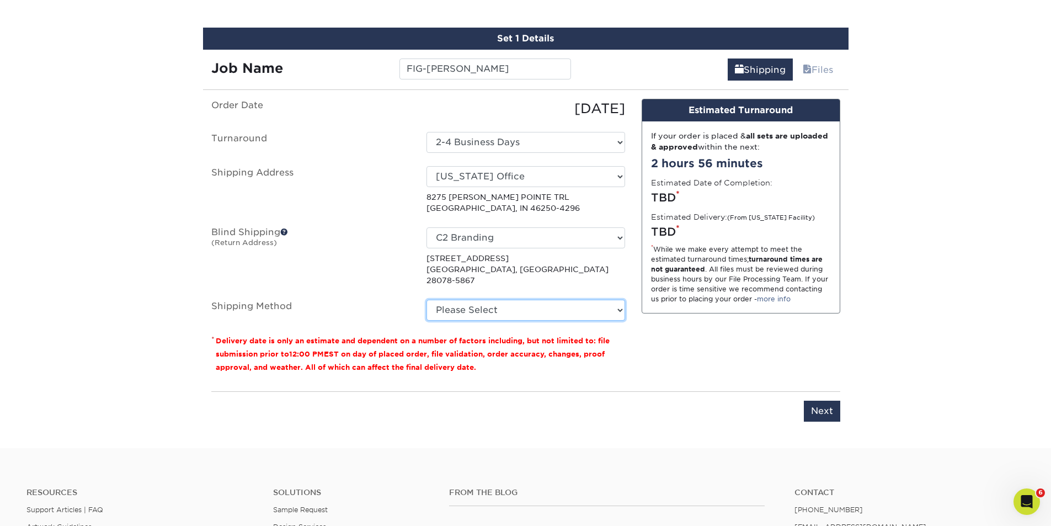
click at [619, 299] on select "Please Select Ground Shipping (+$8.96) 3 Day Shipping Service (+$15.34) 2 Day A…" at bounding box center [525, 309] width 199 height 21
select select "03"
click at [426, 299] on select "Please Select Ground Shipping (+$8.96) 3 Day Shipping Service (+$15.34) 2 Day A…" at bounding box center [525, 309] width 199 height 21
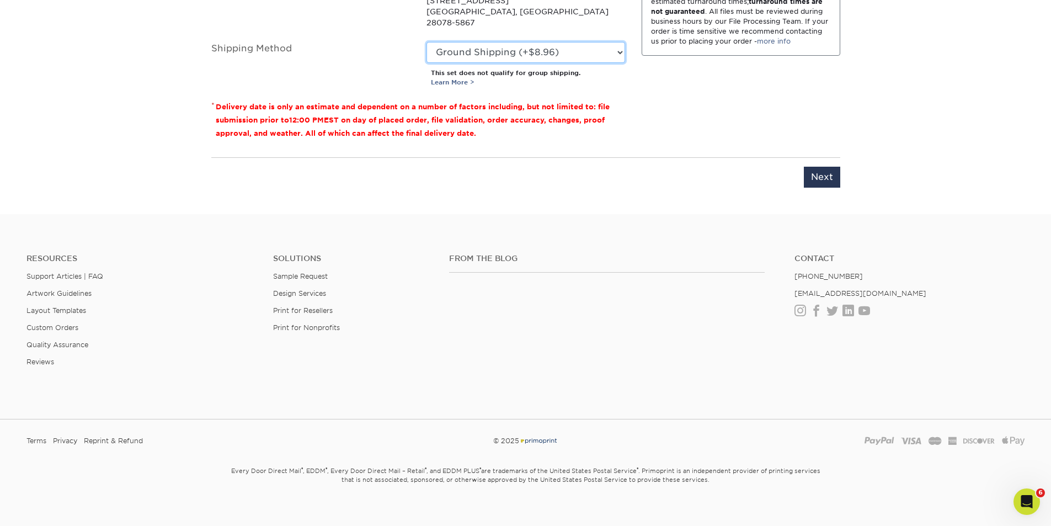
scroll to position [648, 0]
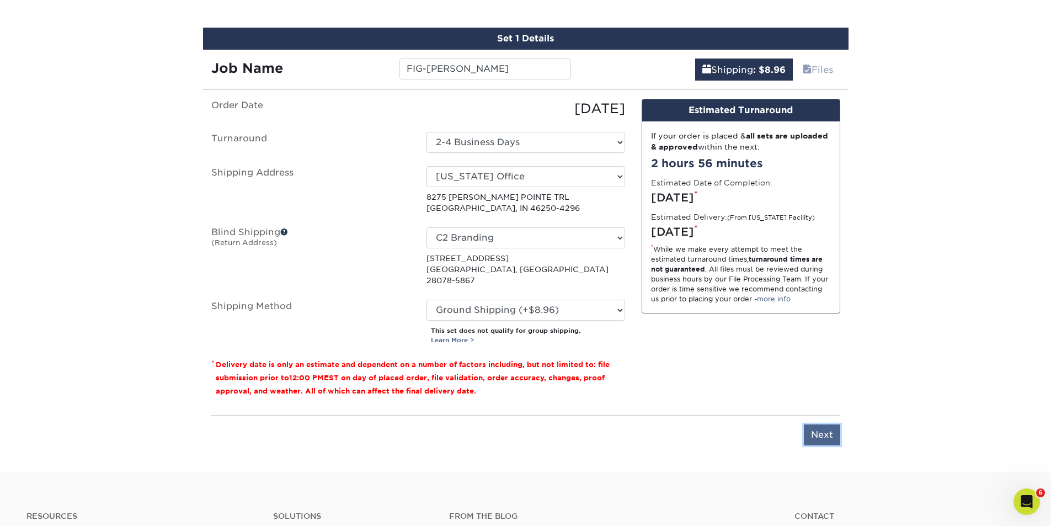
click at [818, 424] on input "Next" at bounding box center [822, 434] width 36 height 21
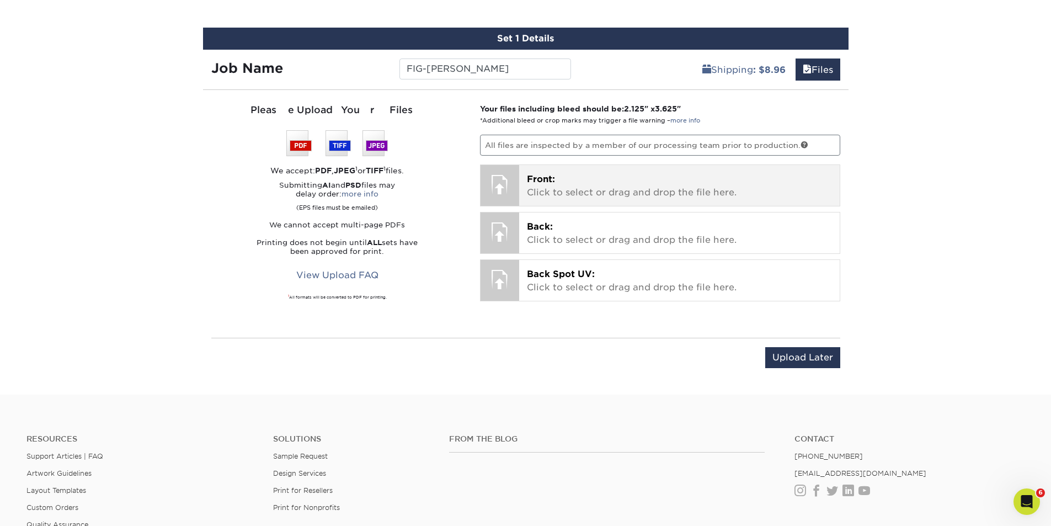
click at [557, 184] on p "Front: Click to select or drag and drop the file here." at bounding box center [679, 186] width 305 height 26
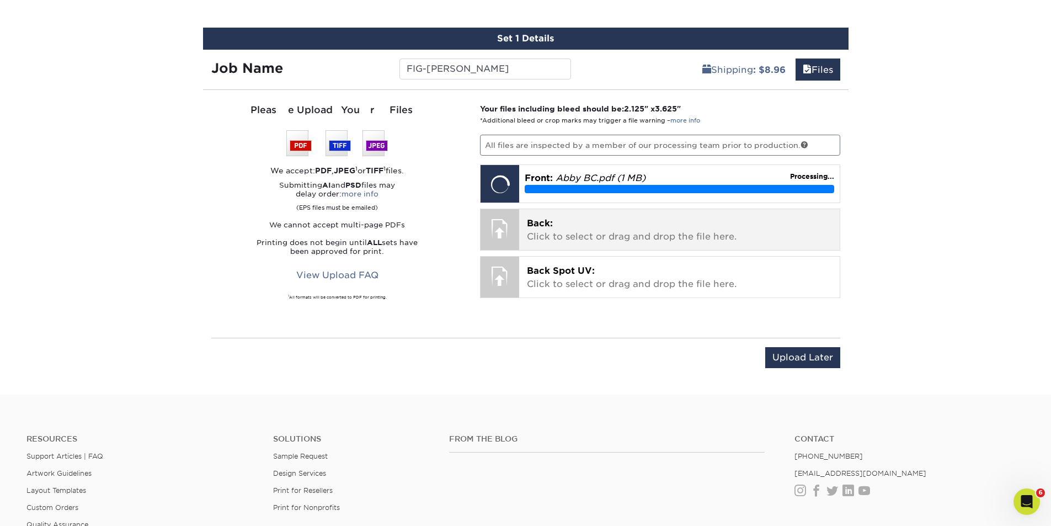
click at [578, 236] on p "Back: Click to select or drag and drop the file here." at bounding box center [679, 230] width 305 height 26
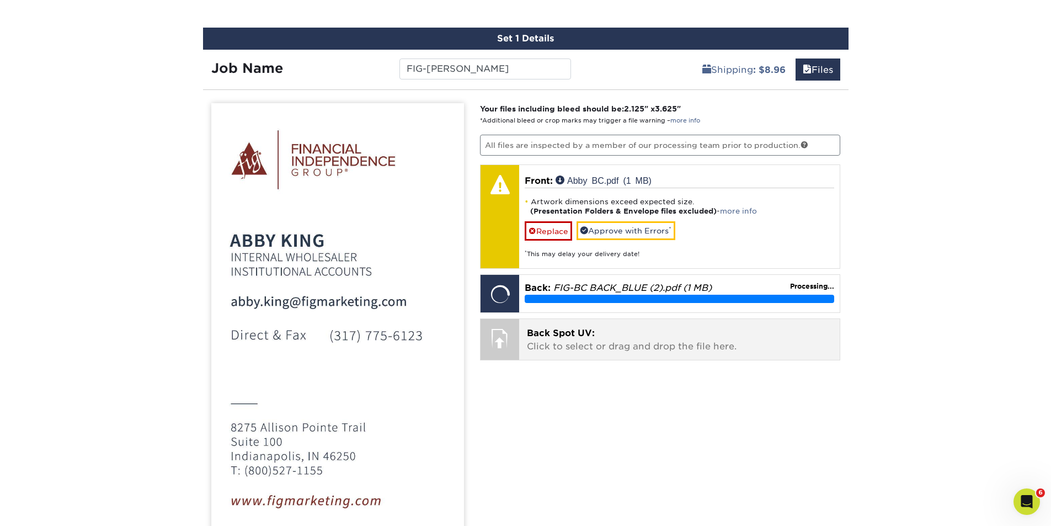
click at [560, 336] on span "Back Spot UV:" at bounding box center [561, 333] width 68 height 10
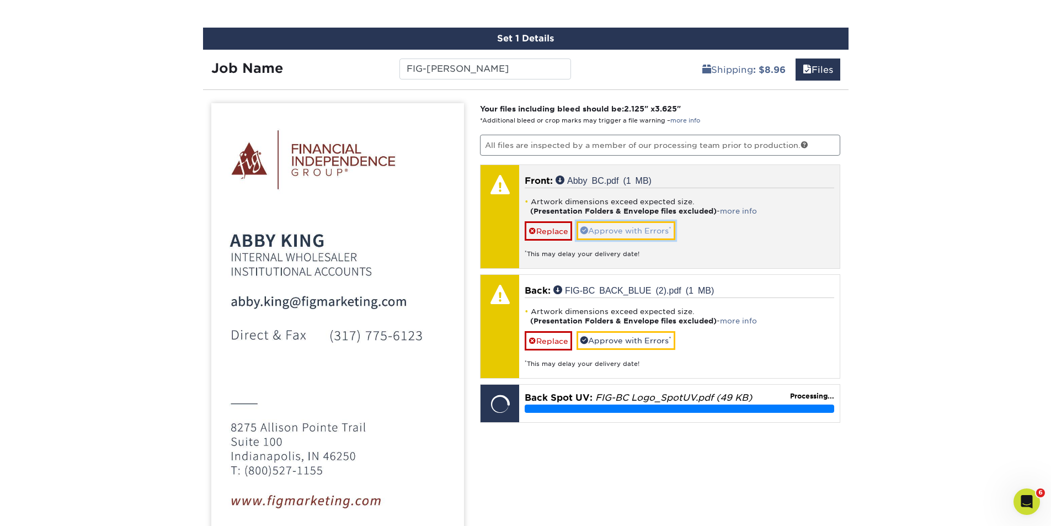
click at [618, 231] on link "Approve with Errors *" at bounding box center [625, 230] width 99 height 19
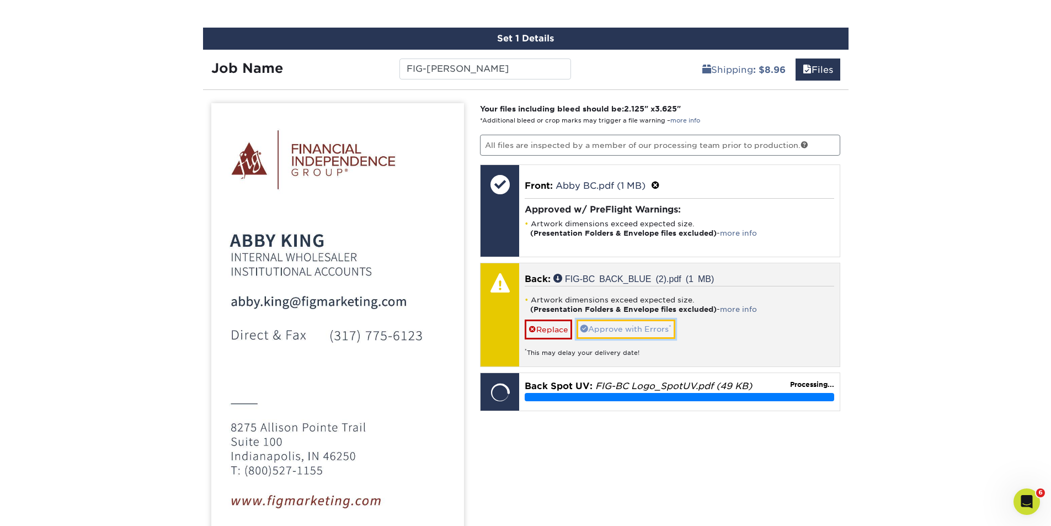
click at [614, 329] on link "Approve with Errors *" at bounding box center [625, 328] width 99 height 19
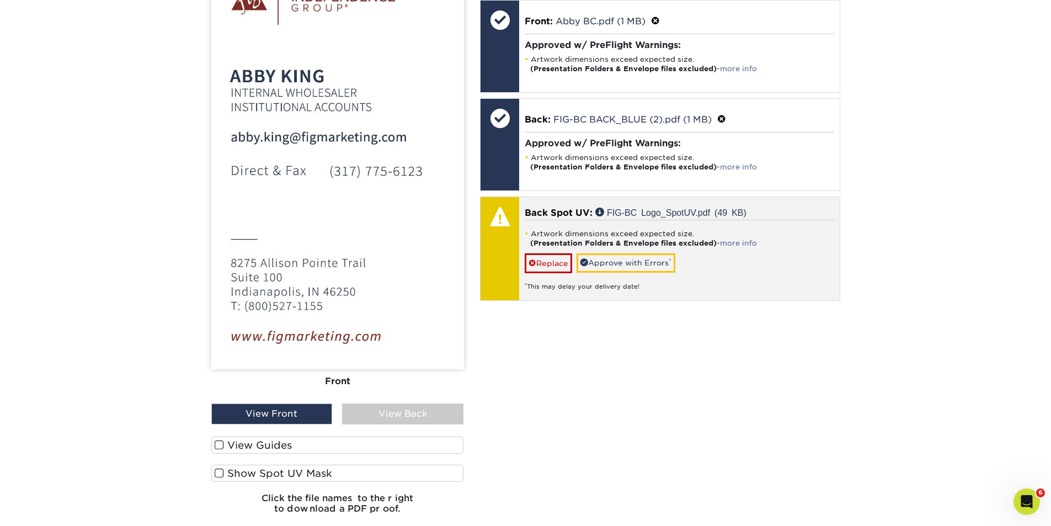
scroll to position [776, 0]
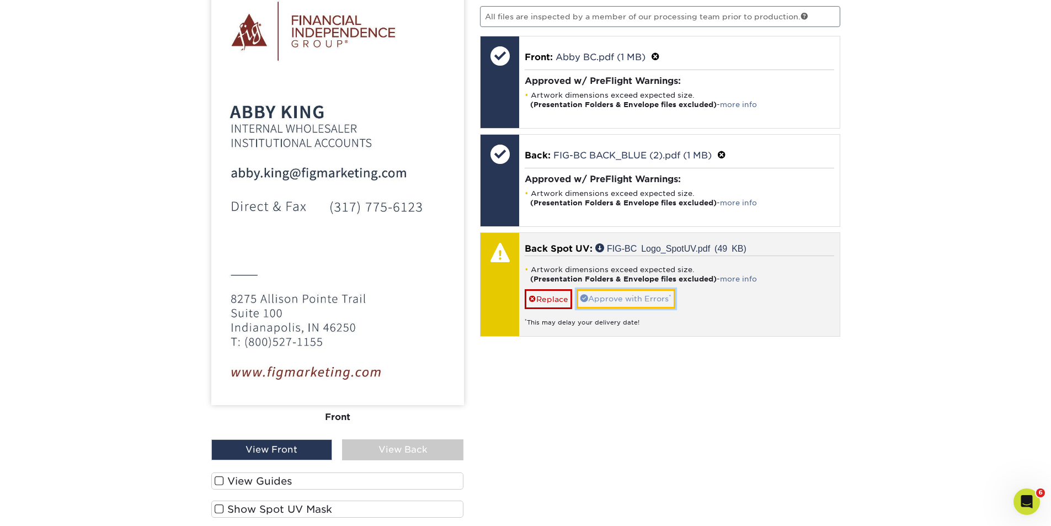
click at [623, 299] on link "Approve with Errors *" at bounding box center [625, 298] width 99 height 19
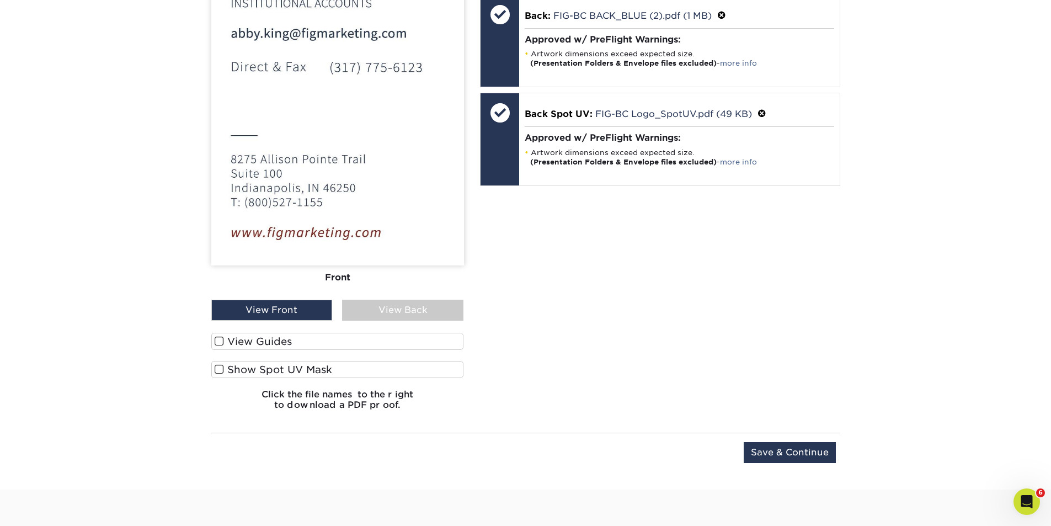
scroll to position [1034, 0]
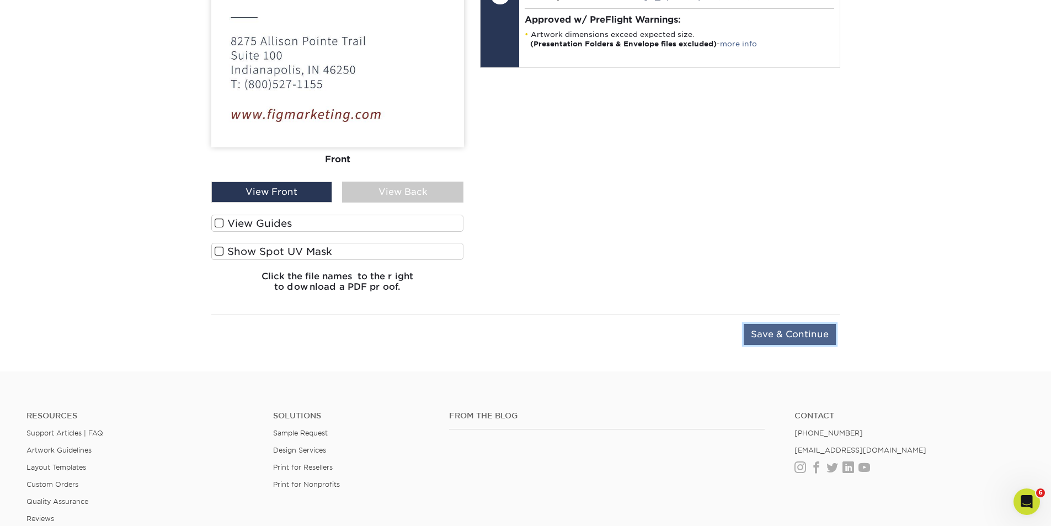
click at [770, 331] on input "Save & Continue" at bounding box center [789, 334] width 92 height 21
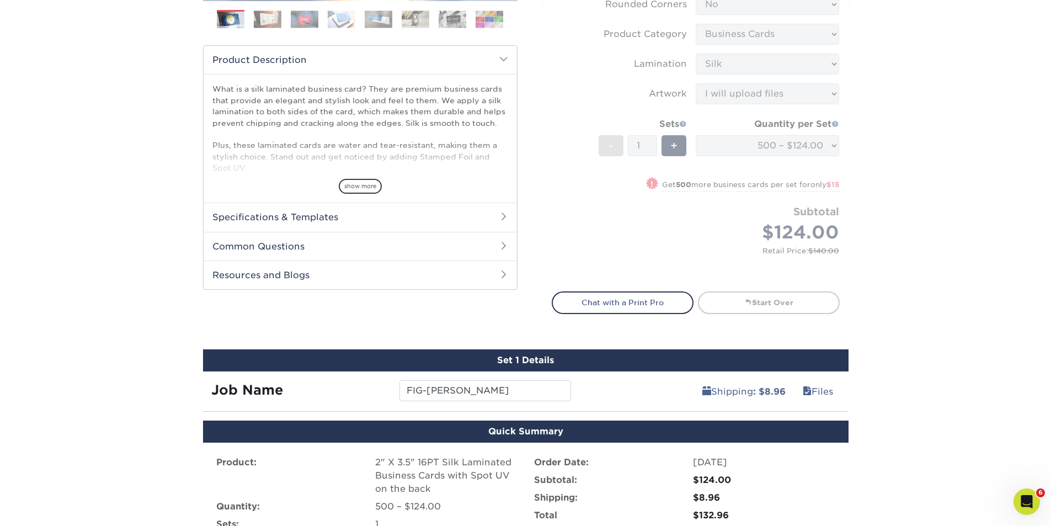
scroll to position [479, 0]
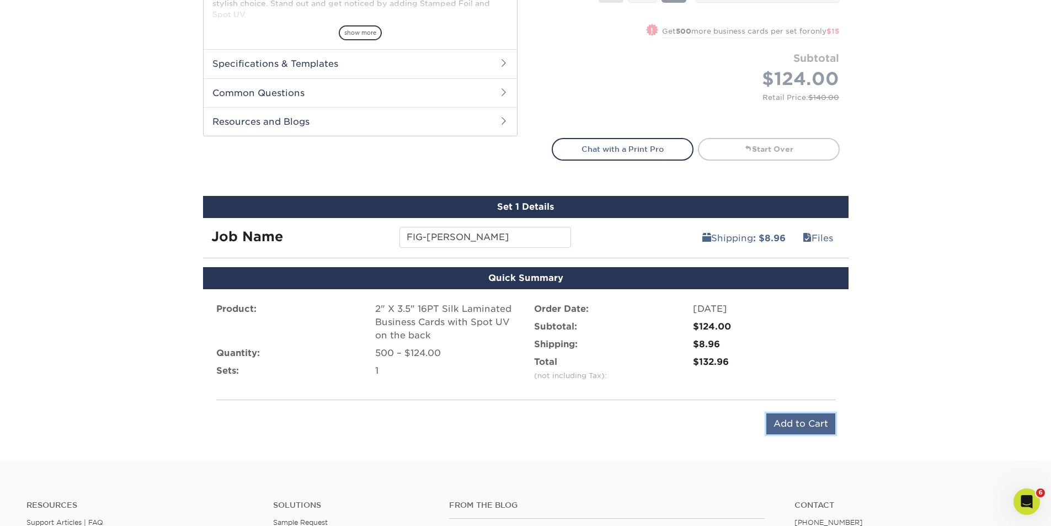
click at [794, 418] on input "Add to Cart" at bounding box center [800, 423] width 69 height 21
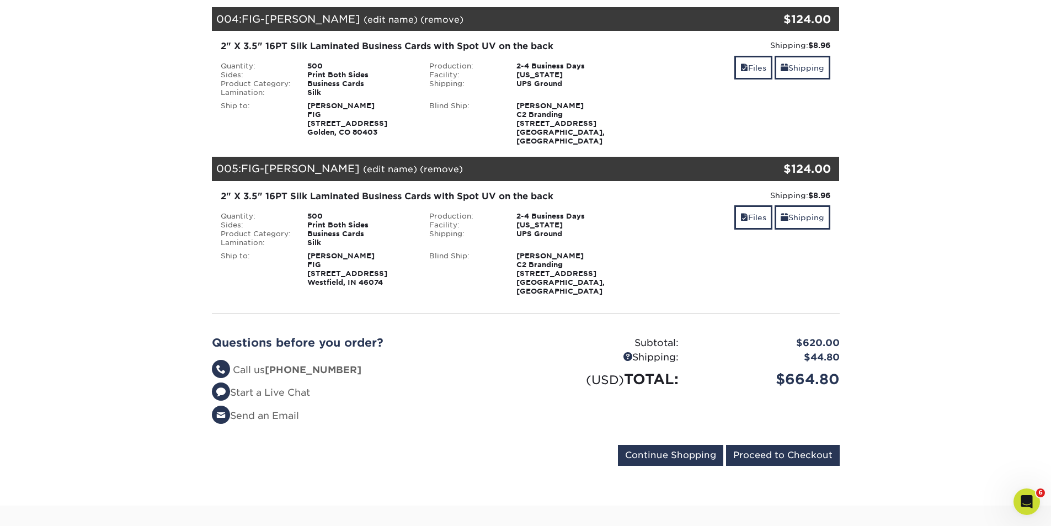
scroll to position [644, 0]
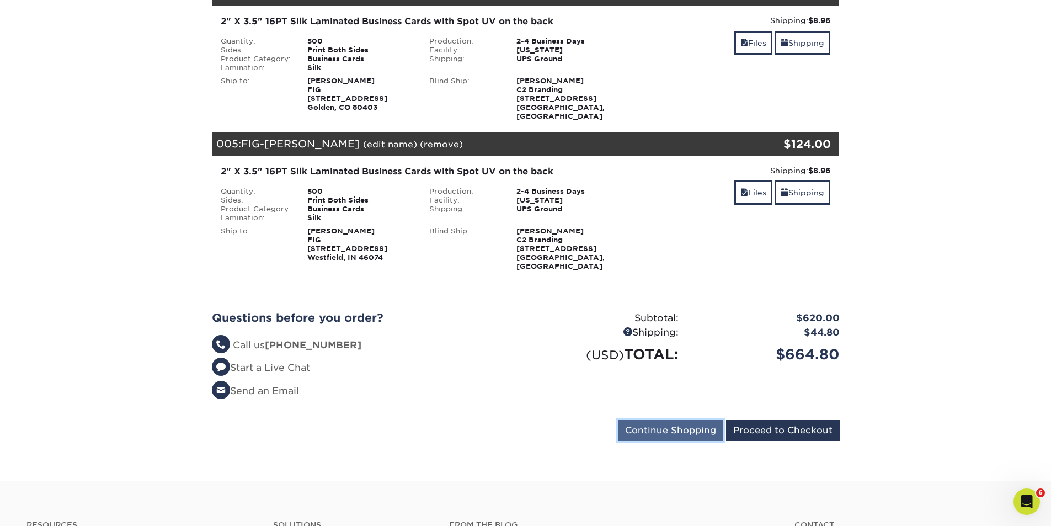
click at [663, 420] on input "Continue Shopping" at bounding box center [670, 430] width 105 height 21
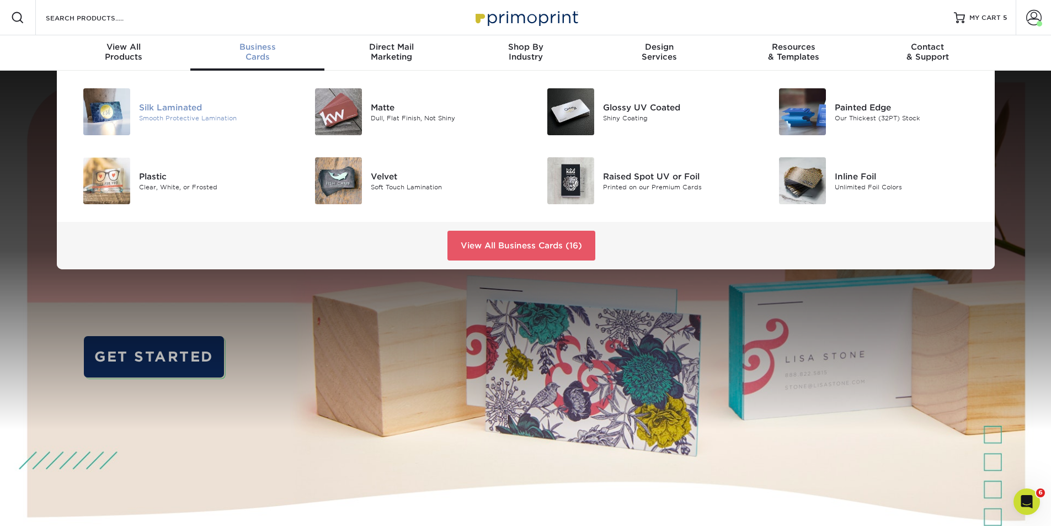
click at [174, 110] on div "Silk Laminated" at bounding box center [212, 107] width 146 height 12
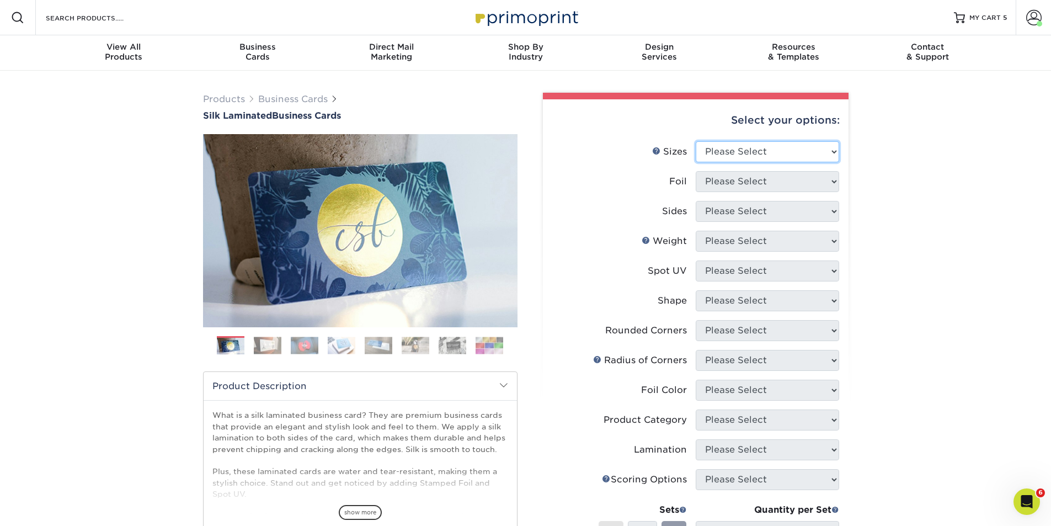
click at [773, 150] on select "Please Select 1.5" x 3.5" - Mini 1.75" x 3.5" - Mini 2" x 2" - Square 2" x 3" -…" at bounding box center [767, 151] width 143 height 21
select select "2.00x3.50"
click at [696, 141] on select "Please Select 1.5" x 3.5" - Mini 1.75" x 3.5" - Mini 2" x 2" - Square 2" x 3" -…" at bounding box center [767, 151] width 143 height 21
click at [777, 181] on select "Please Select Yes No" at bounding box center [767, 181] width 143 height 21
select select "0"
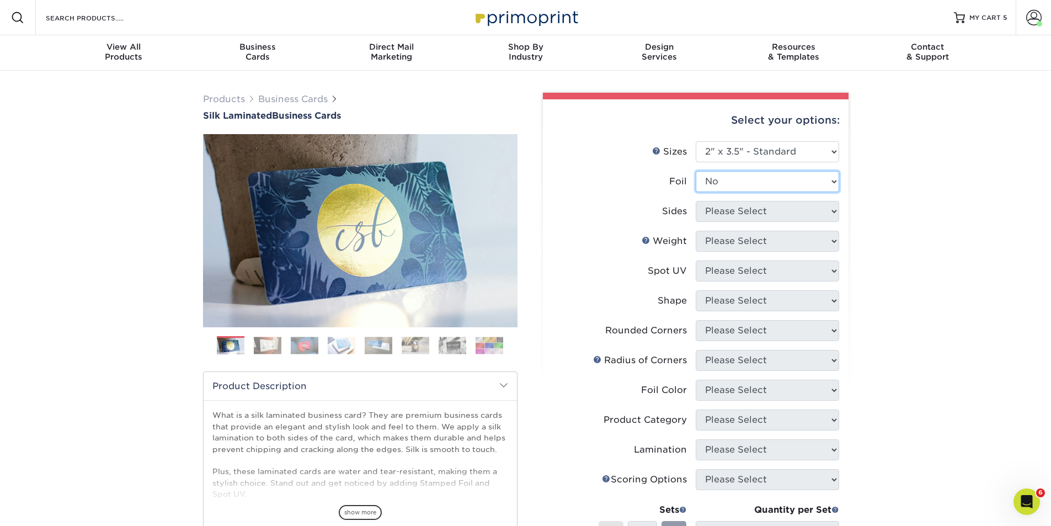
click at [696, 171] on select "Please Select Yes No" at bounding box center [767, 181] width 143 height 21
click at [775, 211] on select "Please Select Print Both Sides Print Front Only" at bounding box center [767, 211] width 143 height 21
select select "13abbda7-1d64-4f25-8bb2-c179b224825d"
click at [696, 201] on select "Please Select Print Both Sides Print Front Only" at bounding box center [767, 211] width 143 height 21
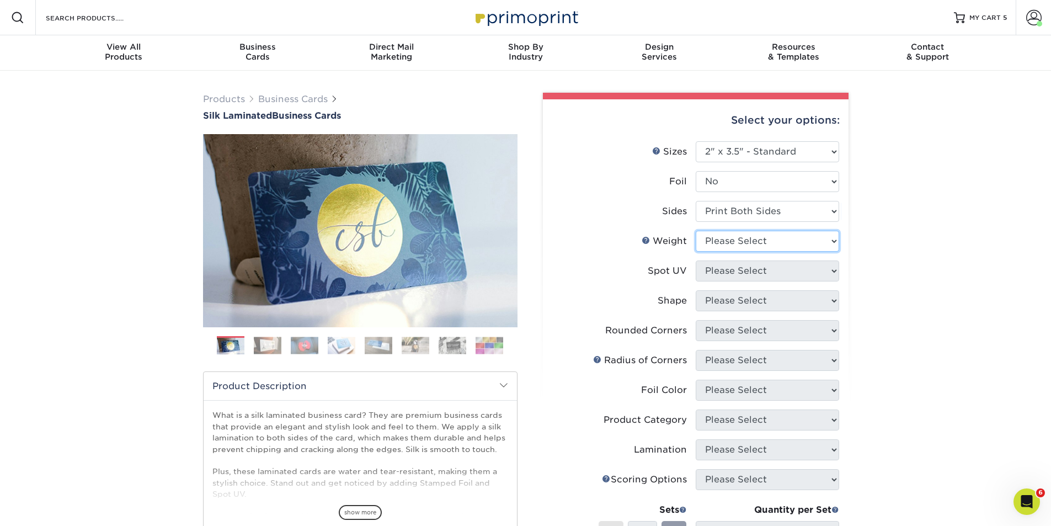
click at [775, 239] on select "Please Select 16PT" at bounding box center [767, 241] width 143 height 21
select select "16PT"
click at [696, 231] on select "Please Select 16PT" at bounding box center [767, 241] width 143 height 21
click at [766, 271] on select "Please Select No Spot UV Front and Back (Both Sides) Front Only Back Only" at bounding box center [767, 270] width 143 height 21
select select "2"
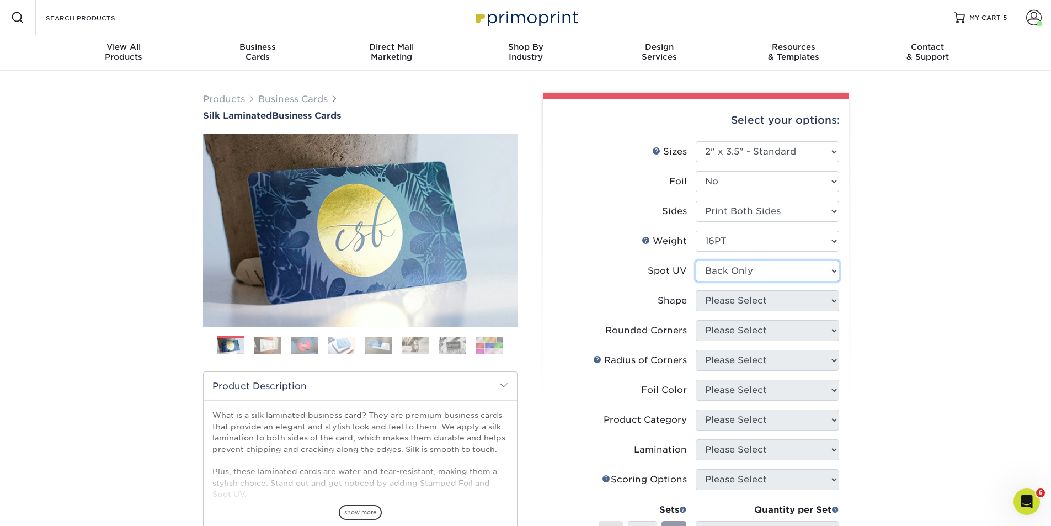
click at [696, 260] on select "Please Select No Spot UV Front and Back (Both Sides) Front Only Back Only" at bounding box center [767, 270] width 143 height 21
click at [782, 304] on select "Please Select Standard" at bounding box center [767, 300] width 143 height 21
select select "standard"
click at [696, 290] on select "Please Select Standard" at bounding box center [767, 300] width 143 height 21
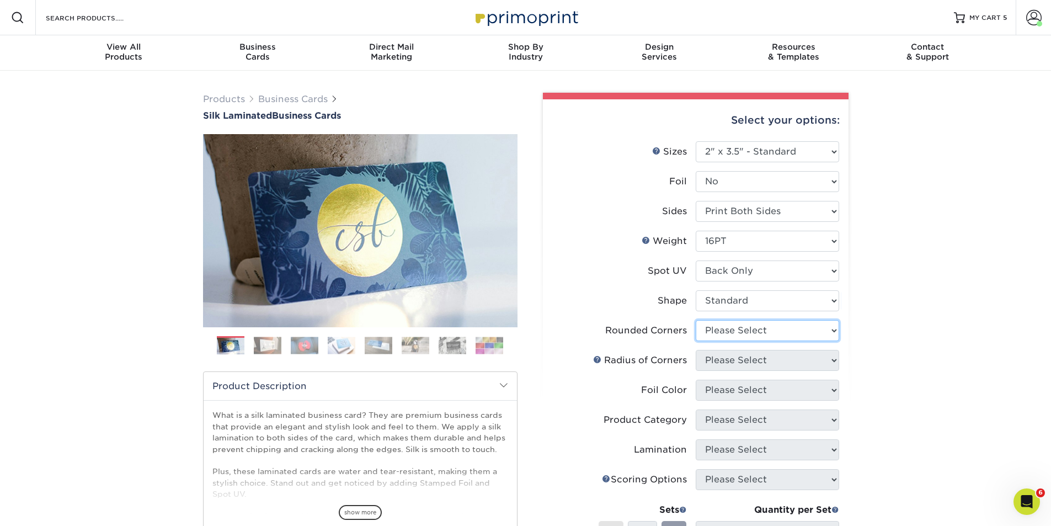
click at [769, 331] on select "Please Select Yes - Round 2 Corners Yes - Round 4 Corners No" at bounding box center [767, 330] width 143 height 21
select select "0"
click at [696, 320] on select "Please Select Yes - Round 2 Corners Yes - Round 4 Corners No" at bounding box center [767, 330] width 143 height 21
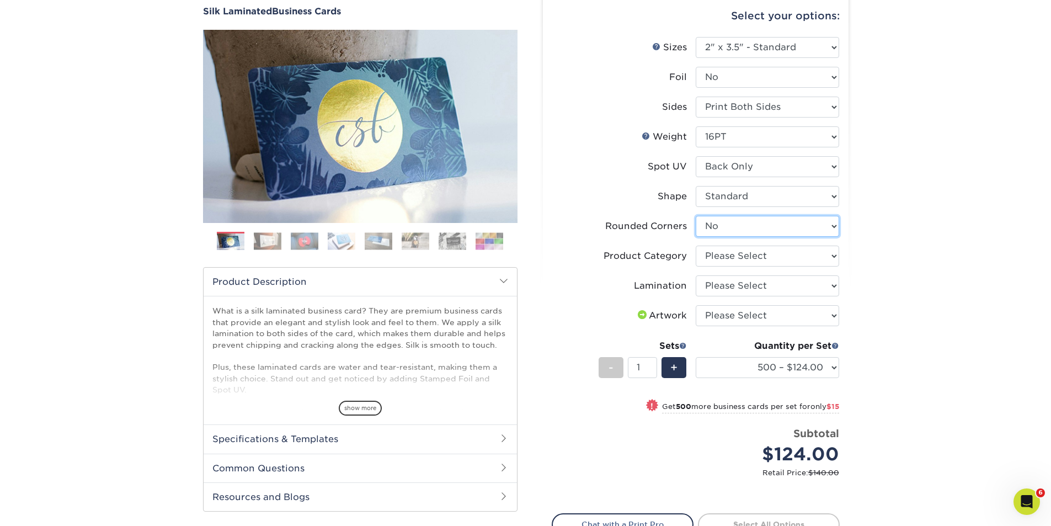
scroll to position [129, 0]
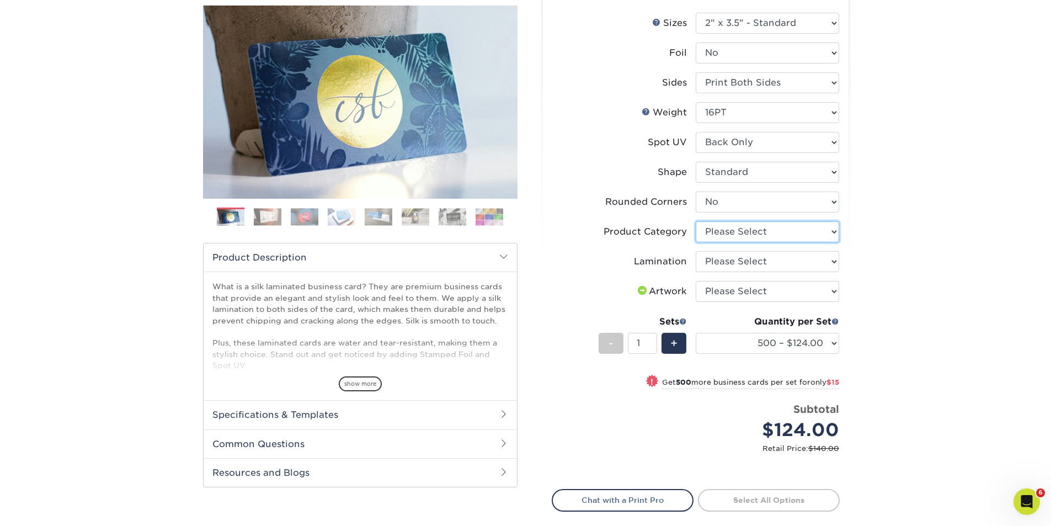
click at [773, 234] on select "Please Select Business Cards" at bounding box center [767, 231] width 143 height 21
select select "3b5148f1-0588-4f88-a218-97bcfdce65c1"
click at [696, 221] on select "Please Select Business Cards" at bounding box center [767, 231] width 143 height 21
click at [772, 256] on select "Please Select Silk" at bounding box center [767, 261] width 143 height 21
select select "ccacb42f-45f7-42d3-bbd3-7c8421cf37f0"
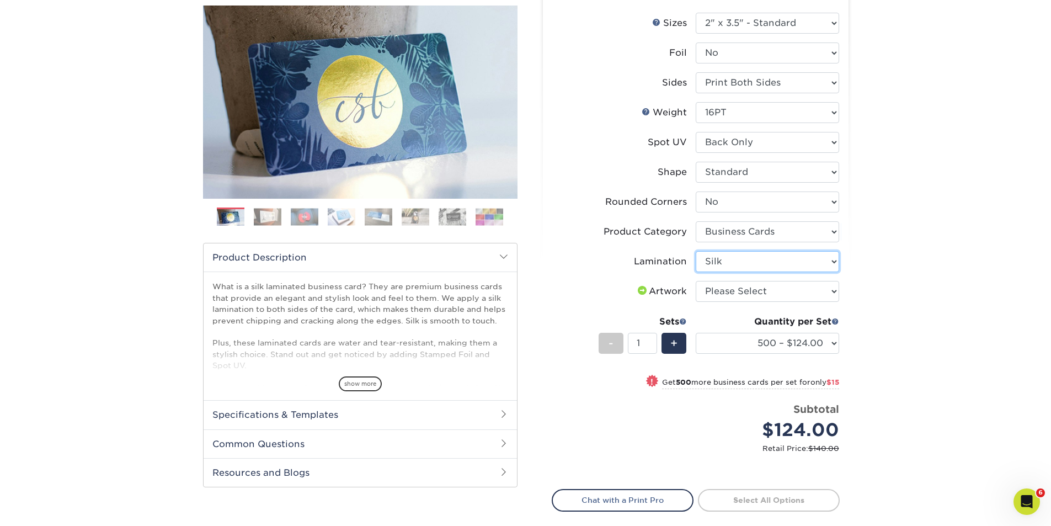
click at [696, 251] on select "Please Select Silk" at bounding box center [767, 261] width 143 height 21
click at [776, 293] on select "Please Select I will upload files I need a design - $100" at bounding box center [767, 291] width 143 height 21
select select "upload"
click at [696, 281] on select "Please Select I will upload files I need a design - $100" at bounding box center [767, 291] width 143 height 21
click at [759, 498] on link "Proceed to Shipping" at bounding box center [769, 499] width 142 height 20
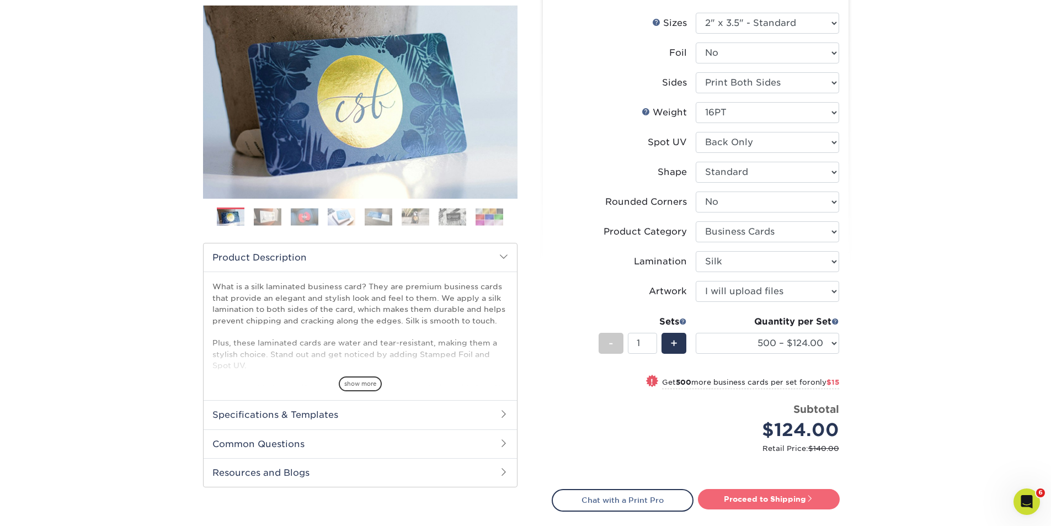
type input "Set 1"
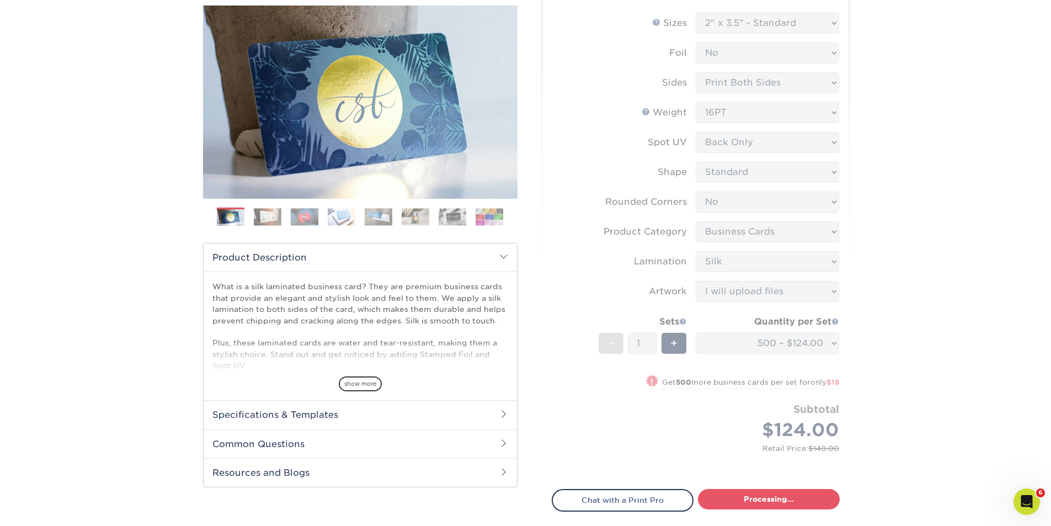
select select "e399a9eb-e8d1-49ae-b245-5a72cc745ce5"
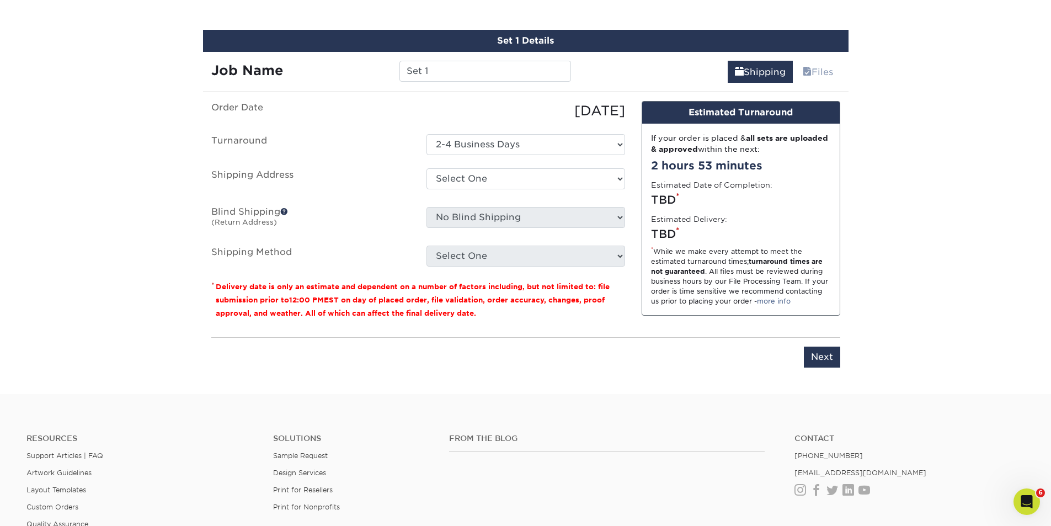
scroll to position [648, 0]
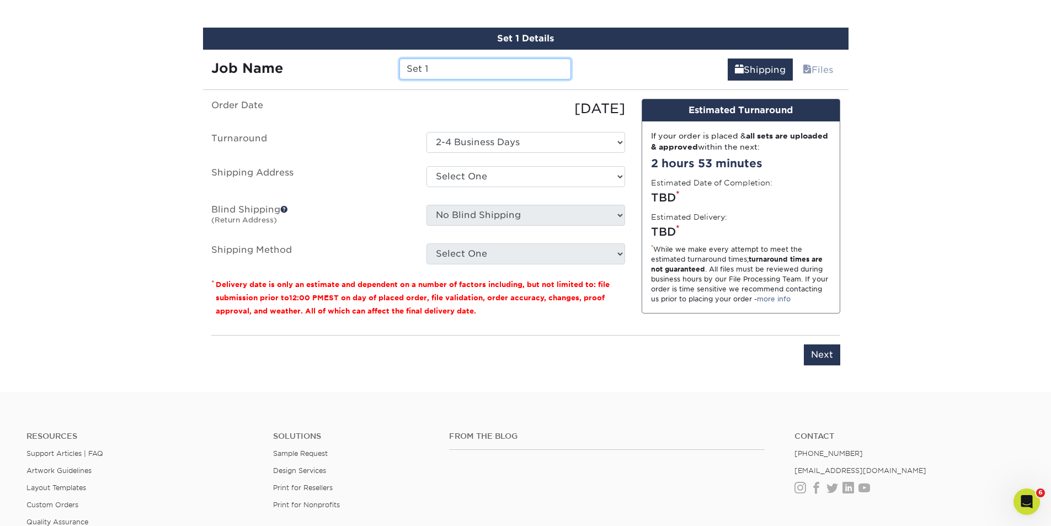
drag, startPoint x: 441, startPoint y: 62, endPoint x: 392, endPoint y: 71, distance: 49.2
click at [392, 71] on div "Set 1" at bounding box center [485, 68] width 188 height 21
click at [483, 72] on input "FIG-Brendan Stengal" at bounding box center [485, 68] width 172 height 21
type input "FIG-Brendan Stangal"
click at [620, 175] on select "Select One AMEX Assistant Athletic Director for External Relations Business Car…" at bounding box center [525, 176] width 199 height 21
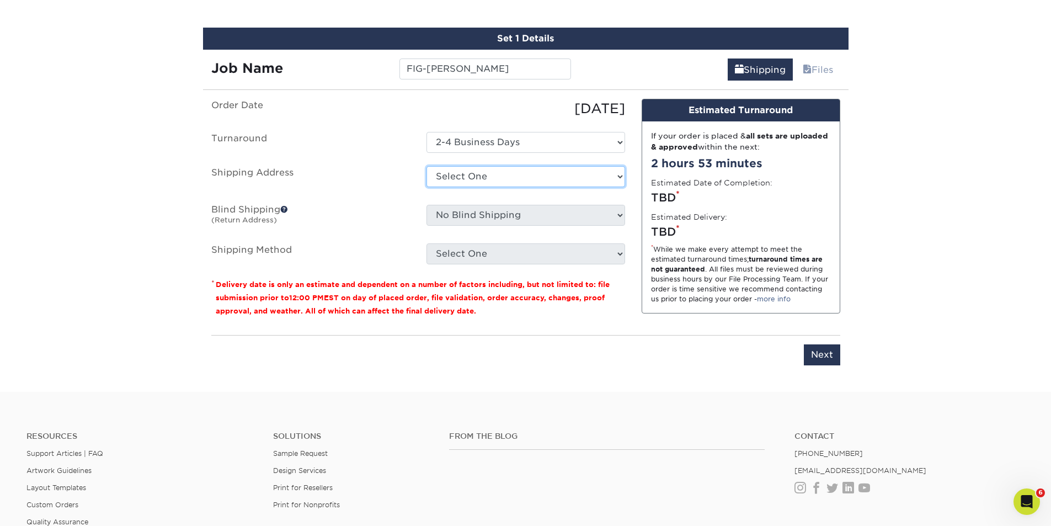
select select "285861"
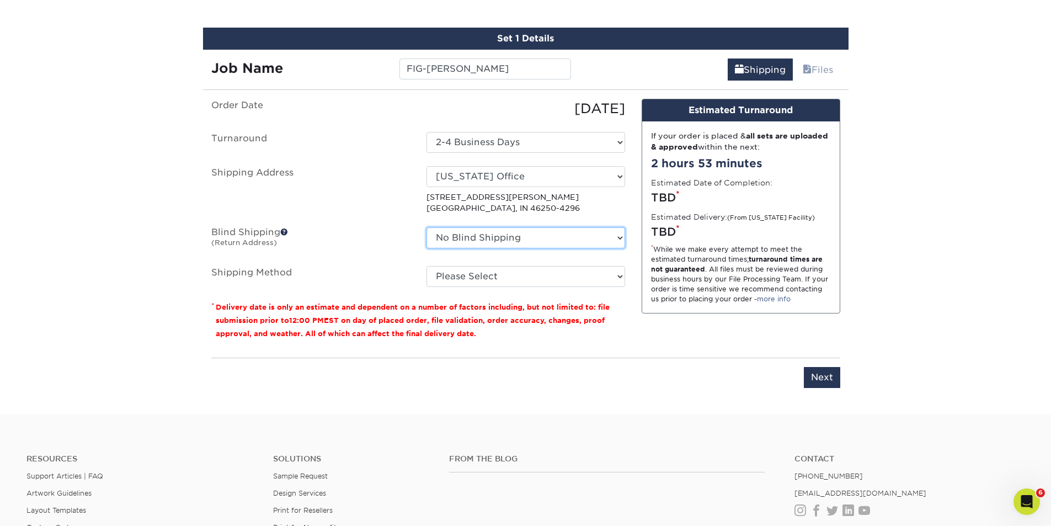
click at [617, 236] on select "No Blind Shipping AMEX Assistant Athletic Director for External Relations Busin…" at bounding box center [525, 237] width 199 height 21
select select "175278"
click at [426, 227] on select "No Blind Shipping AMEX Assistant Athletic Director for External Relations Busin…" at bounding box center [525, 237] width 199 height 21
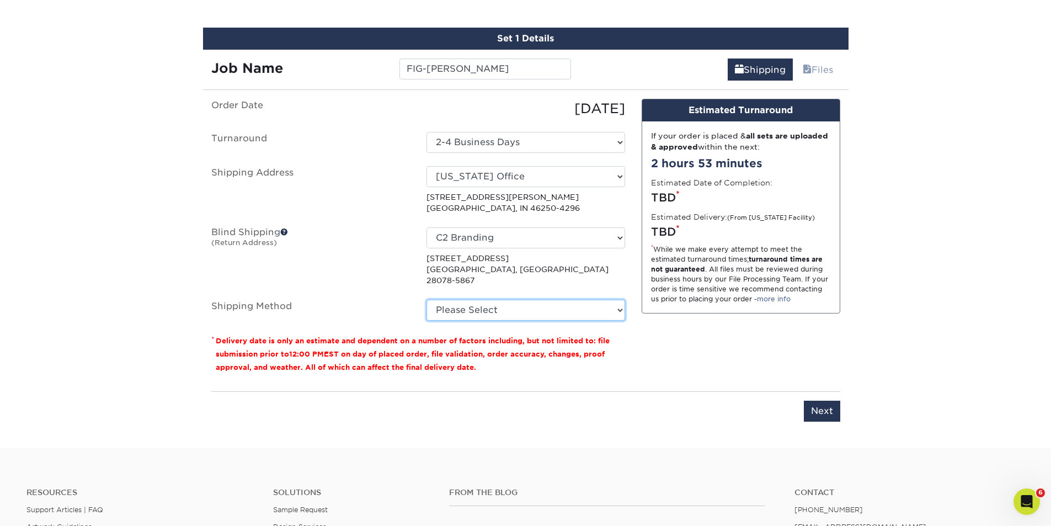
click at [620, 299] on select "Please Select Ground Shipping (+$8.96) 3 Day Shipping Service (+$15.34) 2 Day A…" at bounding box center [525, 309] width 199 height 21
select select "03"
click at [426, 299] on select "Please Select Ground Shipping (+$8.96) 3 Day Shipping Service (+$15.34) 2 Day A…" at bounding box center [525, 309] width 199 height 21
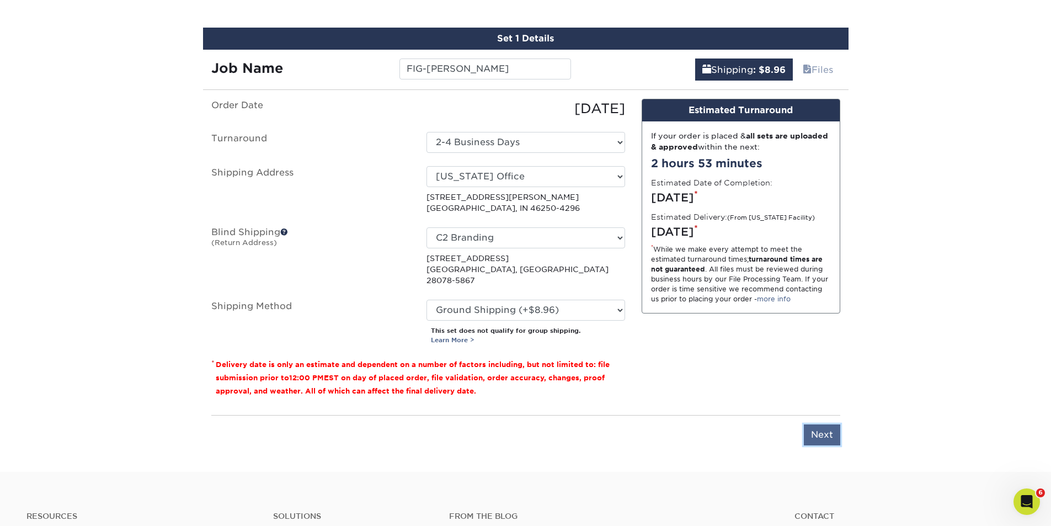
click at [812, 424] on input "Next" at bounding box center [822, 434] width 36 height 21
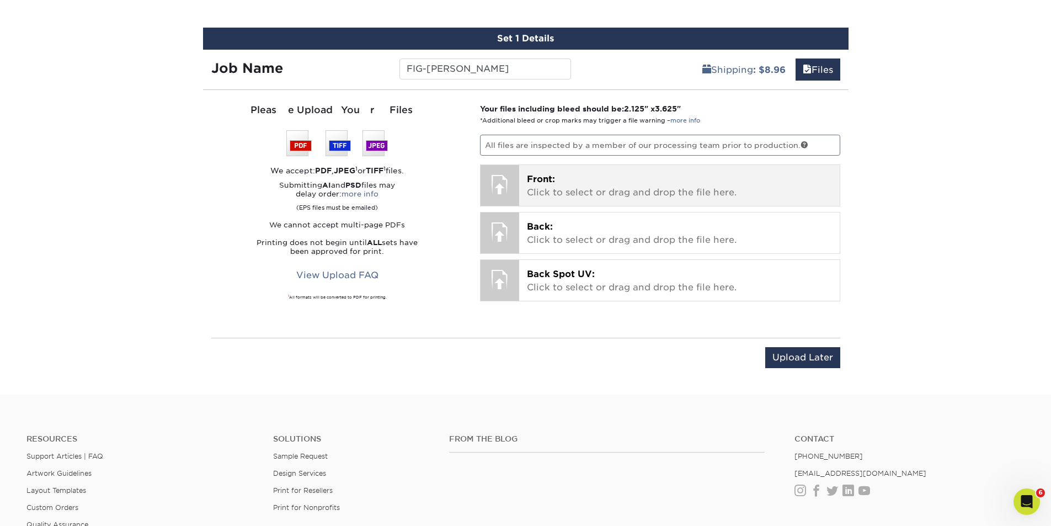
click at [592, 188] on p "Front: Click to select or drag and drop the file here." at bounding box center [679, 186] width 305 height 26
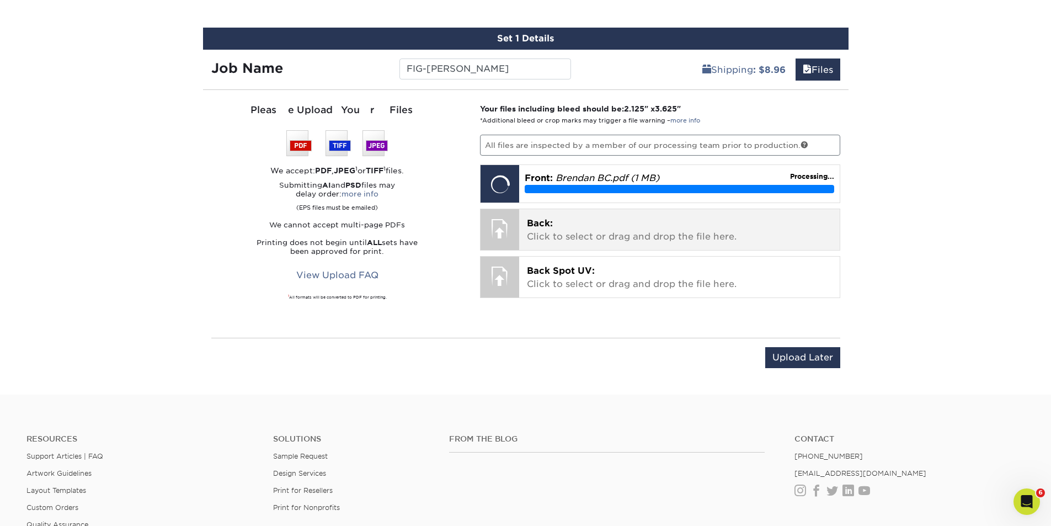
click at [566, 230] on p "Back: Click to select or drag and drop the file here." at bounding box center [679, 230] width 305 height 26
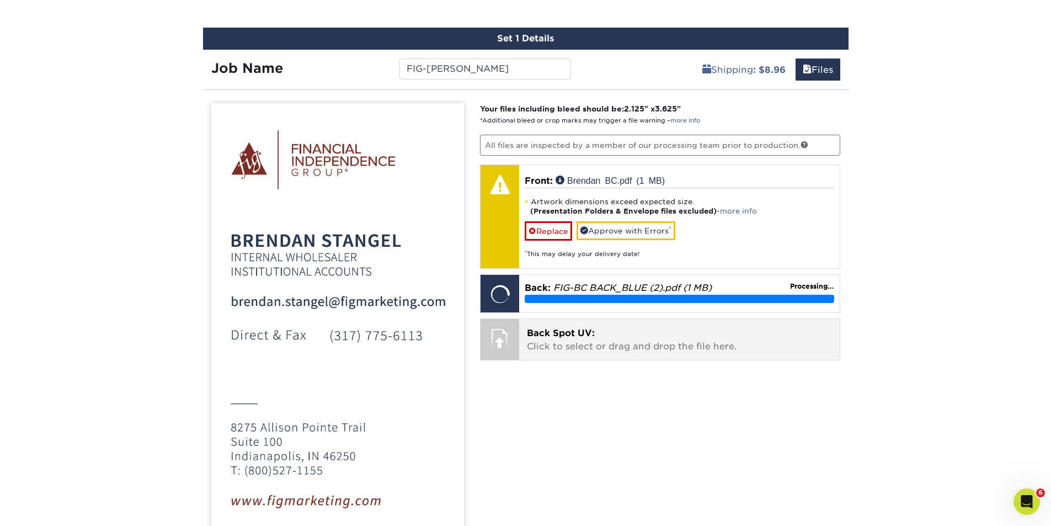
click at [558, 336] on span "Back Spot UV:" at bounding box center [561, 333] width 68 height 10
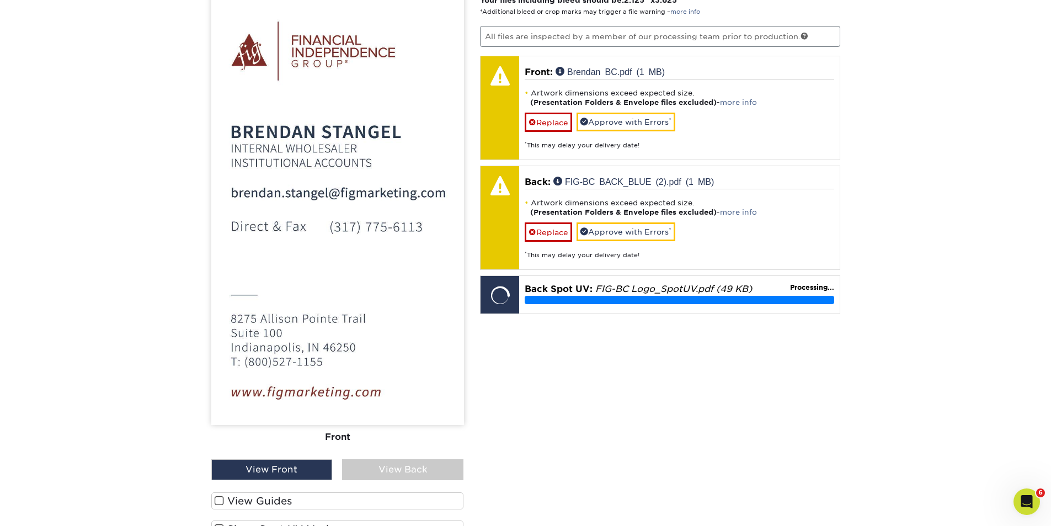
scroll to position [777, 0]
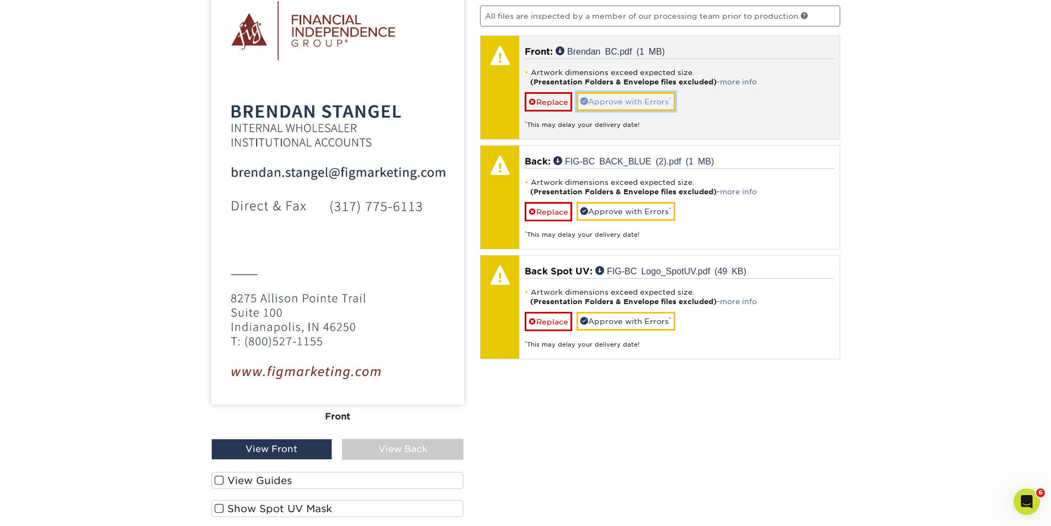
click at [622, 101] on link "Approve with Errors *" at bounding box center [625, 101] width 99 height 19
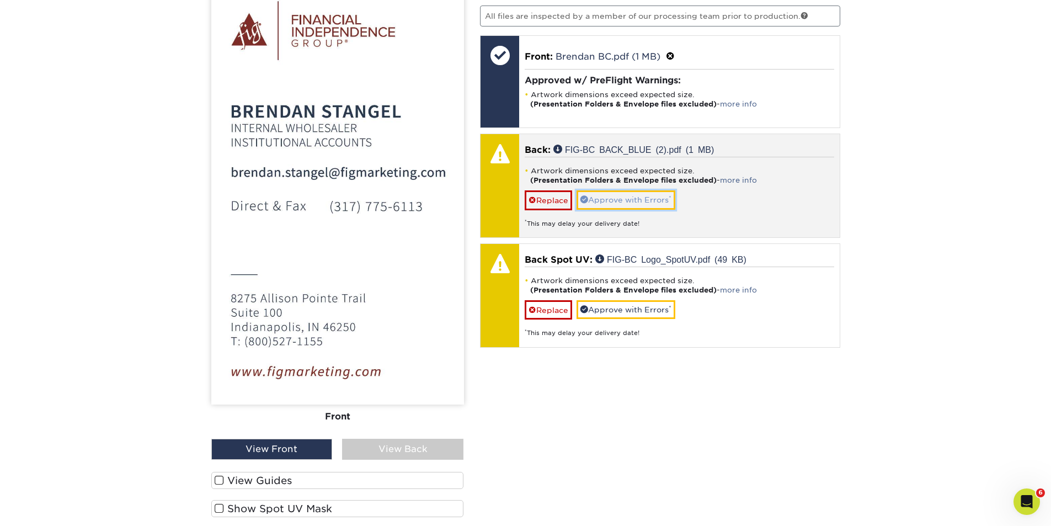
click at [615, 201] on link "Approve with Errors *" at bounding box center [625, 199] width 99 height 19
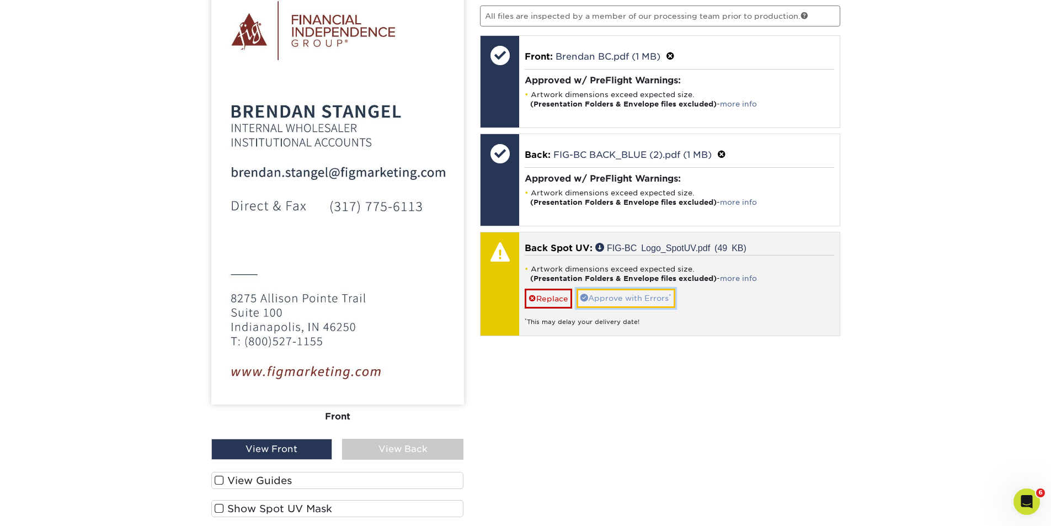
click at [623, 301] on link "Approve with Errors *" at bounding box center [625, 297] width 99 height 19
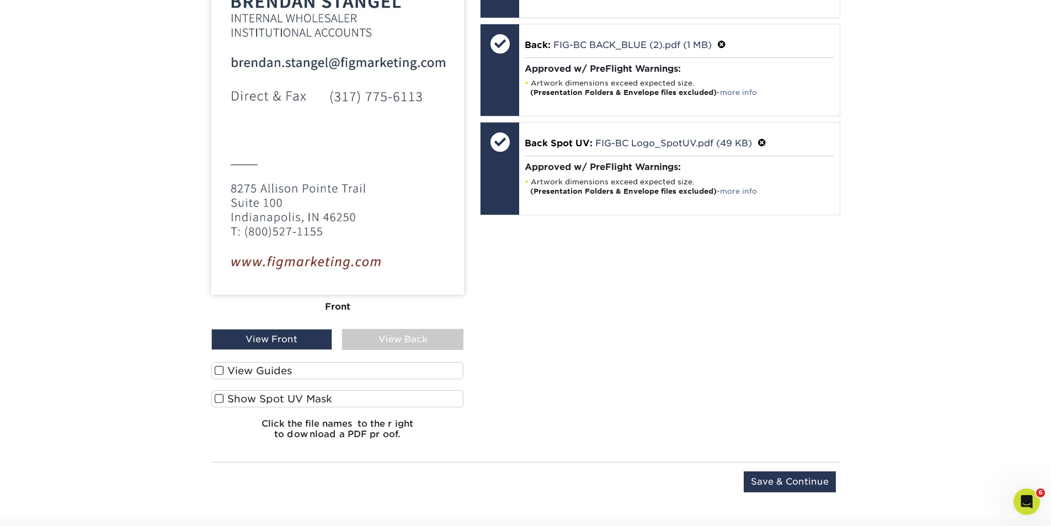
scroll to position [905, 0]
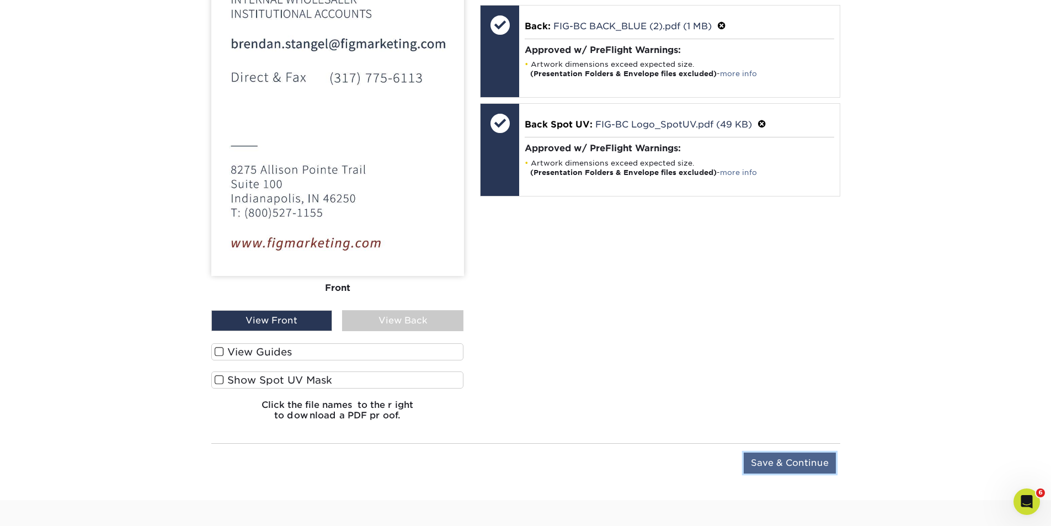
click at [783, 464] on input "Save & Continue" at bounding box center [789, 462] width 92 height 21
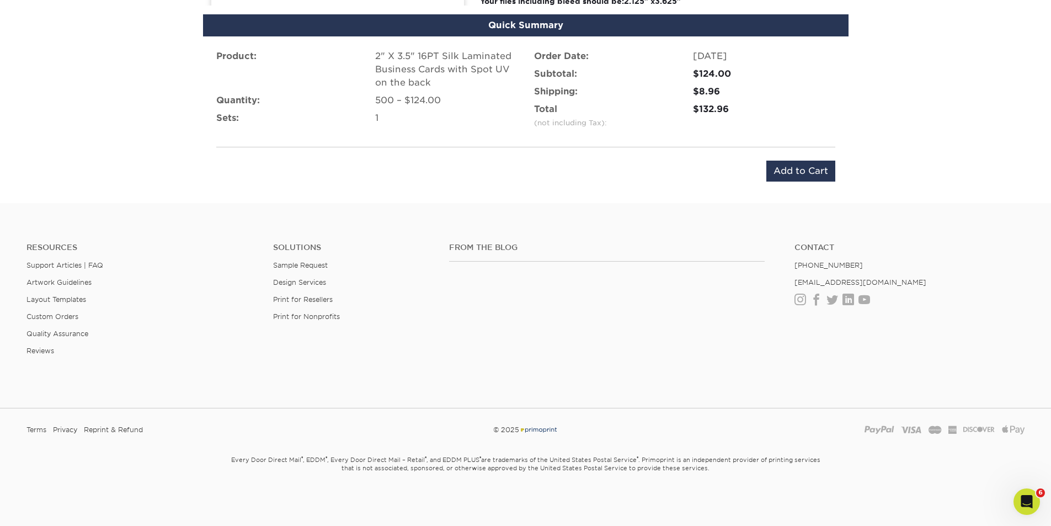
scroll to position [737, 0]
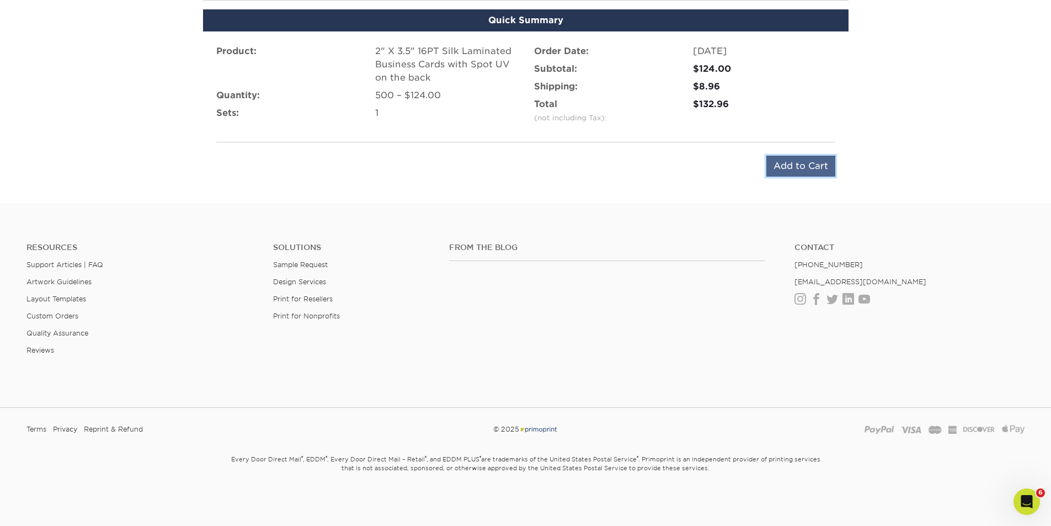
click at [795, 164] on input "Add to Cart" at bounding box center [800, 166] width 69 height 21
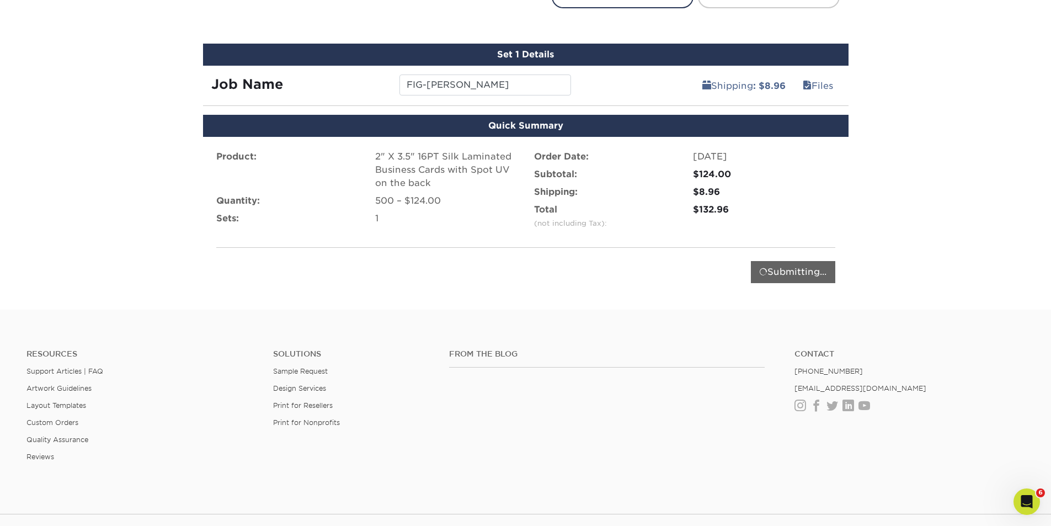
scroll to position [609, 0]
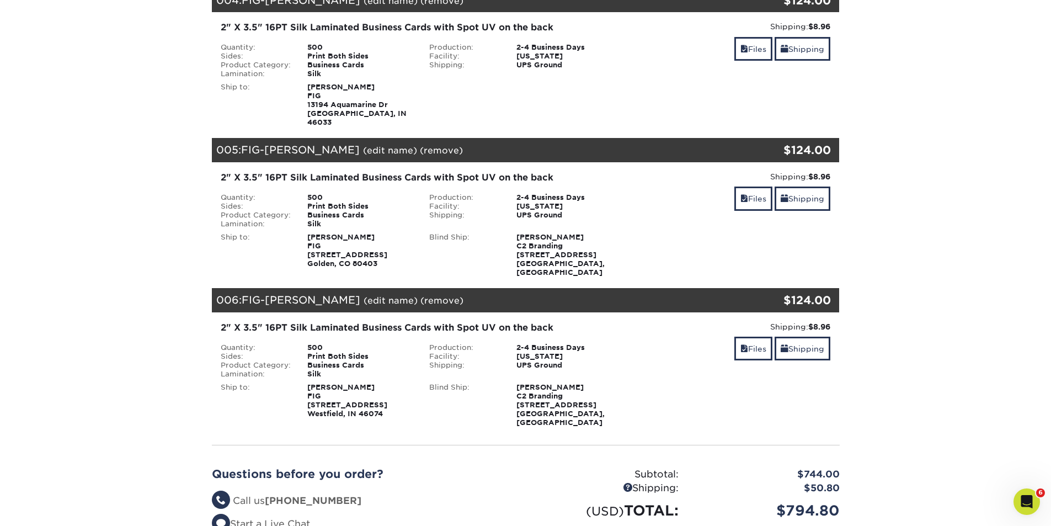
scroll to position [901, 0]
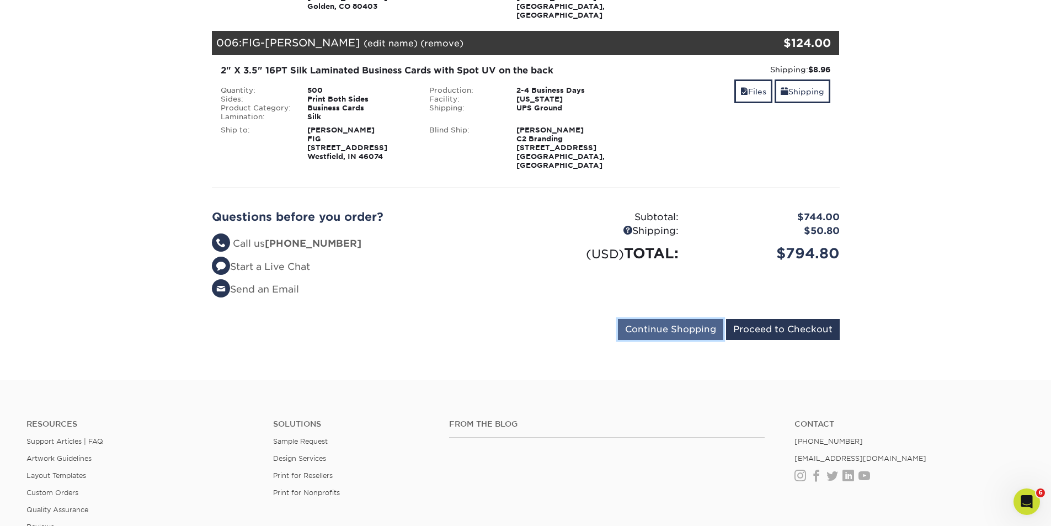
click at [660, 319] on input "Continue Shopping" at bounding box center [670, 329] width 105 height 21
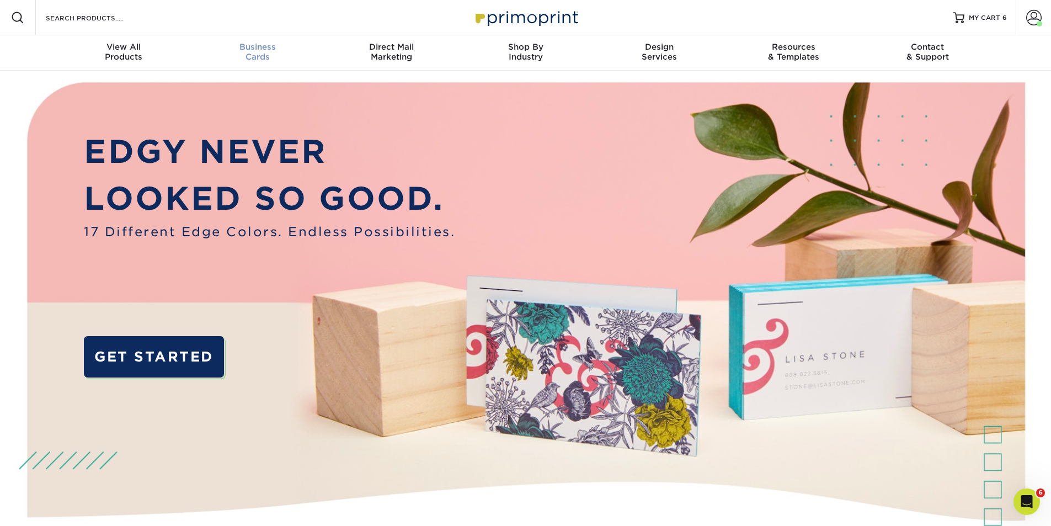
click at [261, 50] on span "Business" at bounding box center [257, 47] width 134 height 10
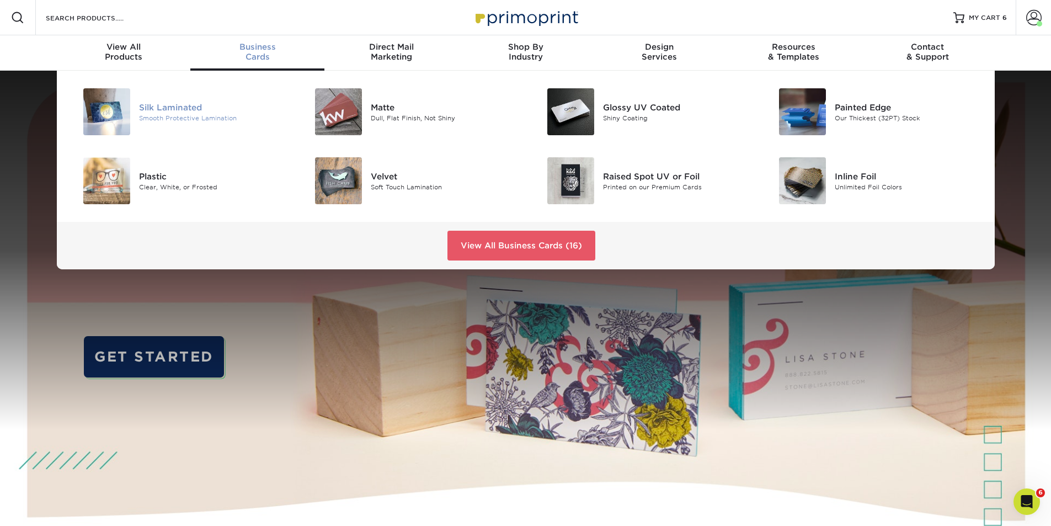
click at [176, 113] on div "Silk Laminated" at bounding box center [212, 107] width 146 height 12
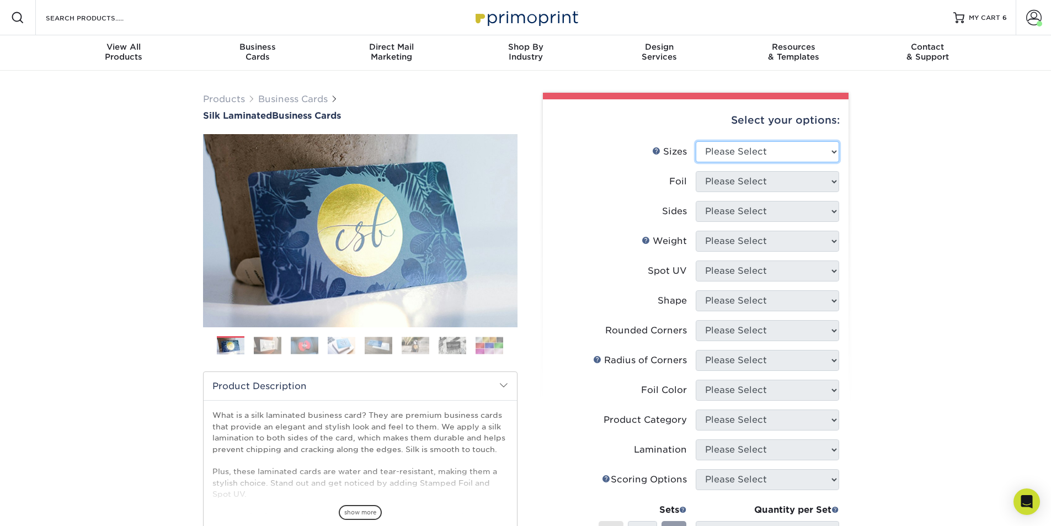
click at [832, 149] on select "Please Select 1.5" x 3.5" - Mini 1.75" x 3.5" - Mini 2" x 2" - Square 2" x 3" -…" at bounding box center [767, 151] width 143 height 21
select select "2.00x3.50"
click at [696, 141] on select "Please Select 1.5" x 3.5" - Mini 1.75" x 3.5" - Mini 2" x 2" - Square 2" x 3" -…" at bounding box center [767, 151] width 143 height 21
click at [797, 184] on select "Please Select Yes No" at bounding box center [767, 181] width 143 height 21
select select "0"
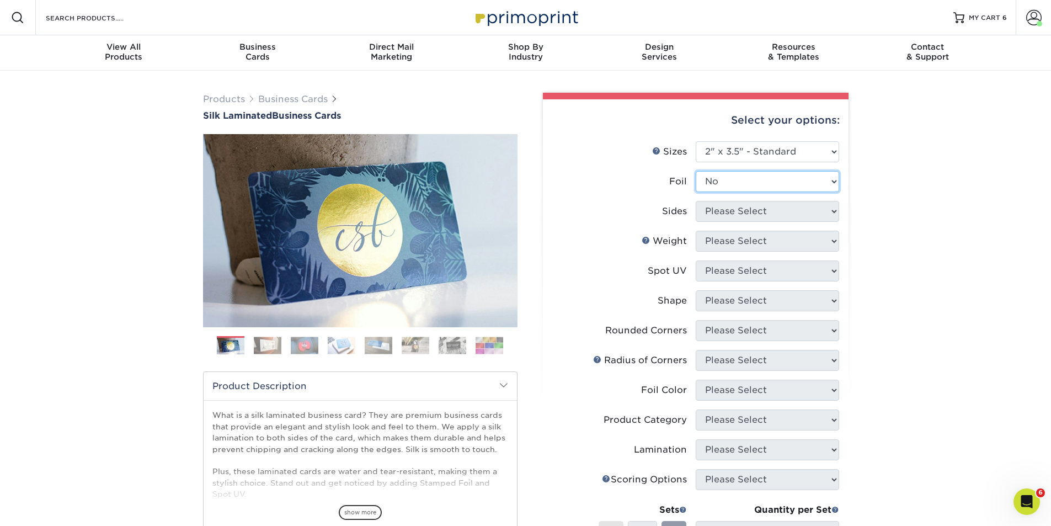
click at [696, 171] on select "Please Select Yes No" at bounding box center [767, 181] width 143 height 21
click at [789, 211] on select "Please Select Print Both Sides Print Front Only" at bounding box center [767, 211] width 143 height 21
select select "13abbda7-1d64-4f25-8bb2-c179b224825d"
click at [696, 201] on select "Please Select Print Both Sides Print Front Only" at bounding box center [767, 211] width 143 height 21
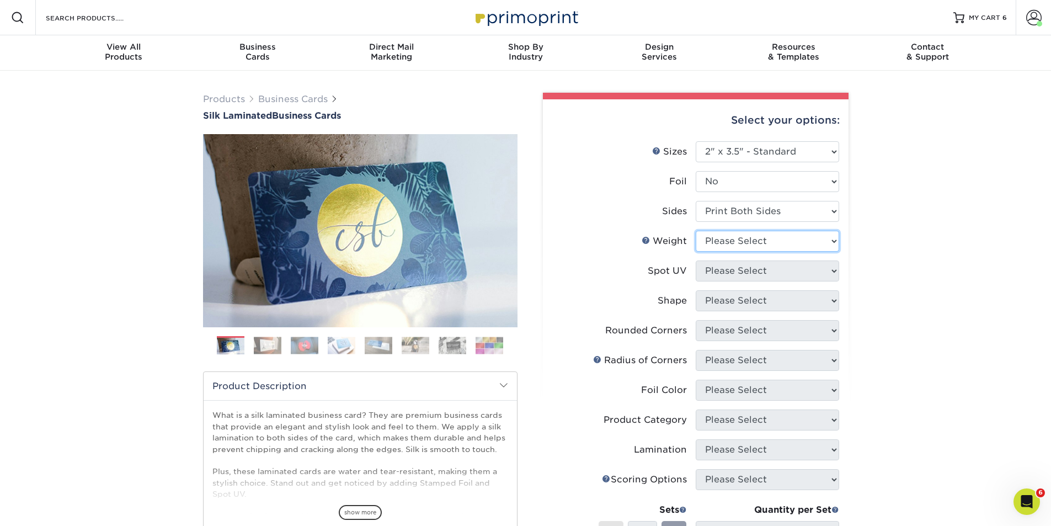
click at [795, 242] on select "Please Select 16PT" at bounding box center [767, 241] width 143 height 21
select select "16PT"
click at [696, 231] on select "Please Select 16PT" at bounding box center [767, 241] width 143 height 21
click at [777, 271] on select "Please Select No Spot UV Front and Back (Both Sides) Front Only Back Only" at bounding box center [767, 270] width 143 height 21
select select "2"
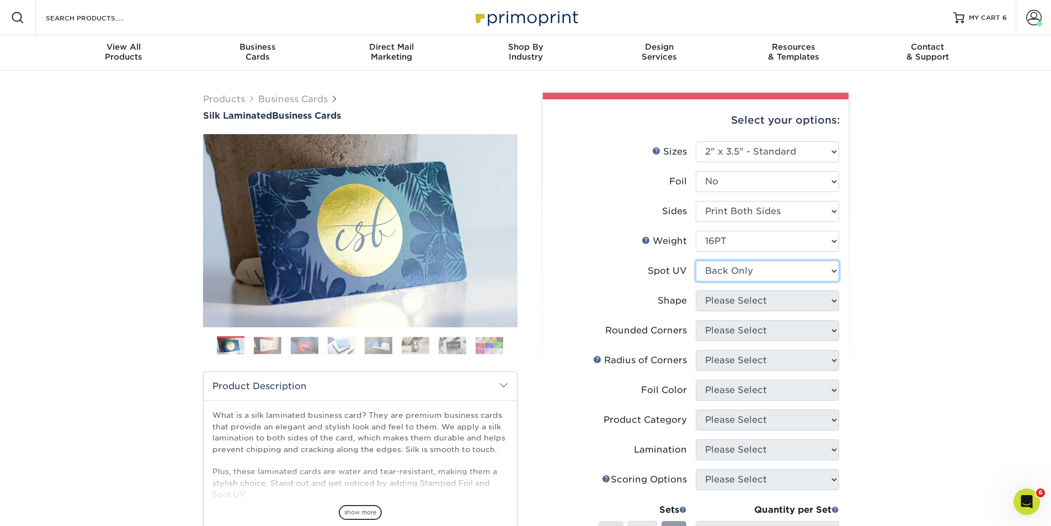
click at [696, 260] on select "Please Select No Spot UV Front and Back (Both Sides) Front Only Back Only" at bounding box center [767, 270] width 143 height 21
click at [778, 300] on select "Please Select Standard" at bounding box center [767, 300] width 143 height 21
select select "standard"
click at [696, 290] on select "Please Select Standard" at bounding box center [767, 300] width 143 height 21
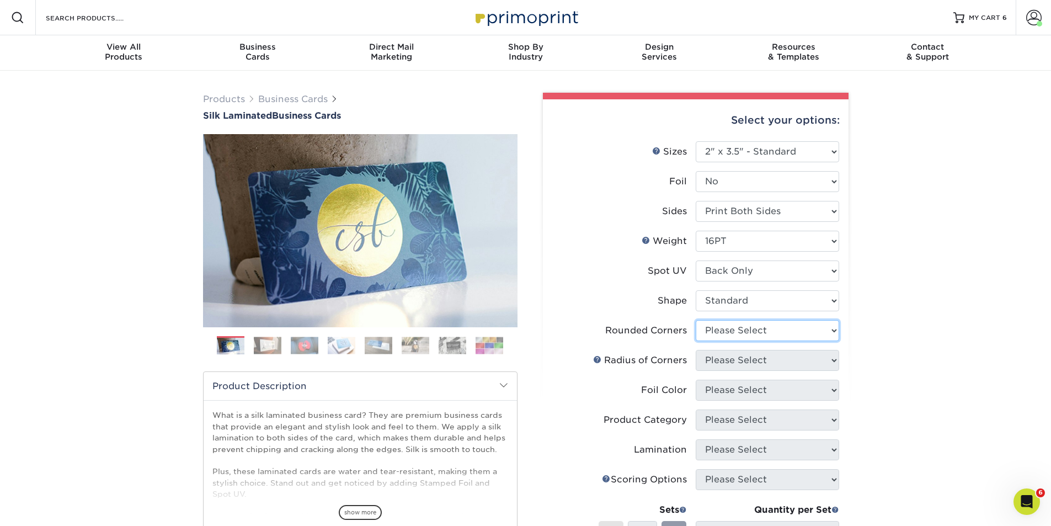
click at [772, 333] on select "Please Select Yes - Round 2 Corners Yes - Round 4 Corners No" at bounding box center [767, 330] width 143 height 21
select select "0"
click at [696, 320] on select "Please Select Yes - Round 2 Corners Yes - Round 4 Corners No" at bounding box center [767, 330] width 143 height 21
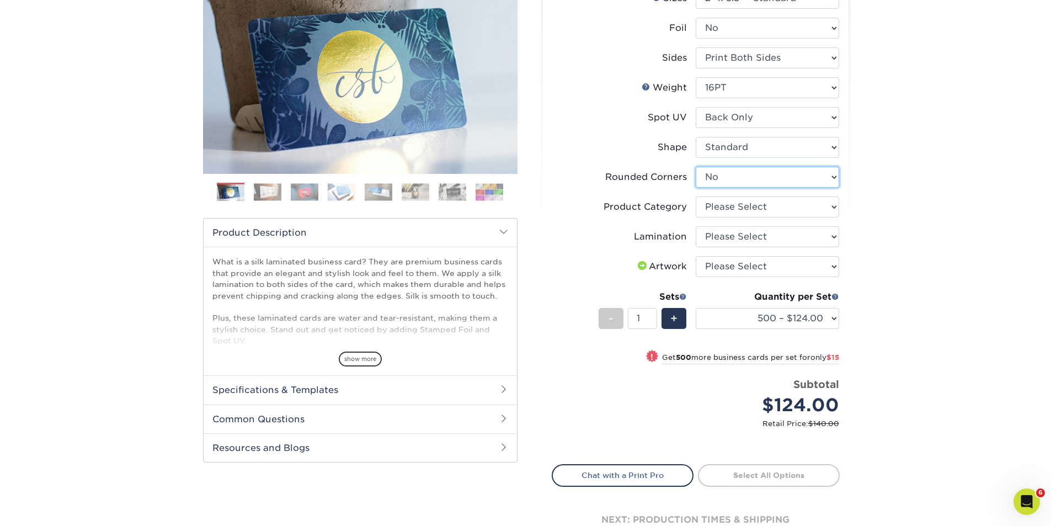
scroll to position [129, 0]
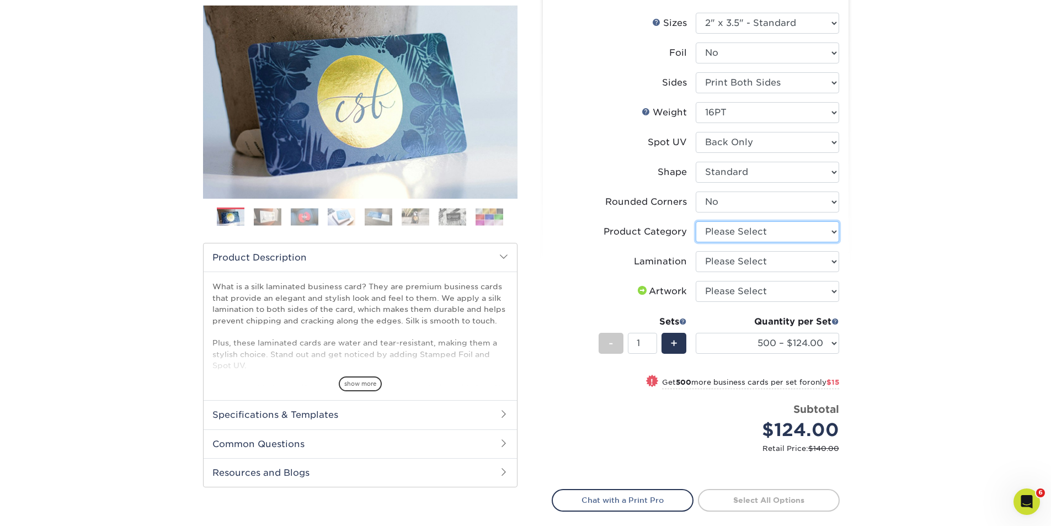
click at [782, 234] on select "Please Select Business Cards" at bounding box center [767, 231] width 143 height 21
select select "3b5148f1-0588-4f88-a218-97bcfdce65c1"
click at [696, 221] on select "Please Select Business Cards" at bounding box center [767, 231] width 143 height 21
click at [760, 256] on select "Please Select Silk" at bounding box center [767, 261] width 143 height 21
select select "ccacb42f-45f7-42d3-bbd3-7c8421cf37f0"
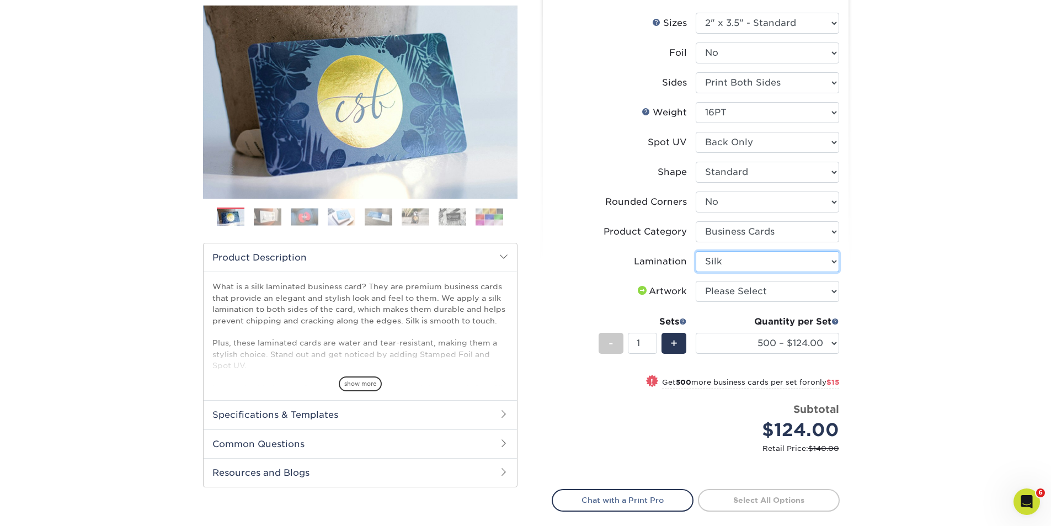
click at [696, 251] on select "Please Select Silk" at bounding box center [767, 261] width 143 height 21
click at [776, 294] on select "Please Select I will upload files I need a design - $100" at bounding box center [767, 291] width 143 height 21
select select "upload"
click at [696, 281] on select "Please Select I will upload files I need a design - $100" at bounding box center [767, 291] width 143 height 21
click at [757, 496] on link "Proceed to Shipping" at bounding box center [769, 499] width 142 height 20
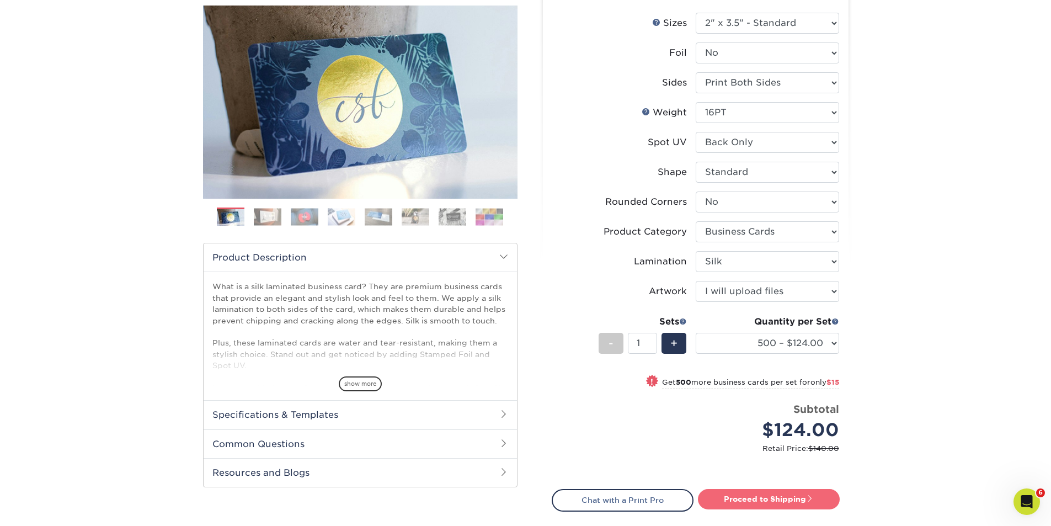
type input "Set 1"
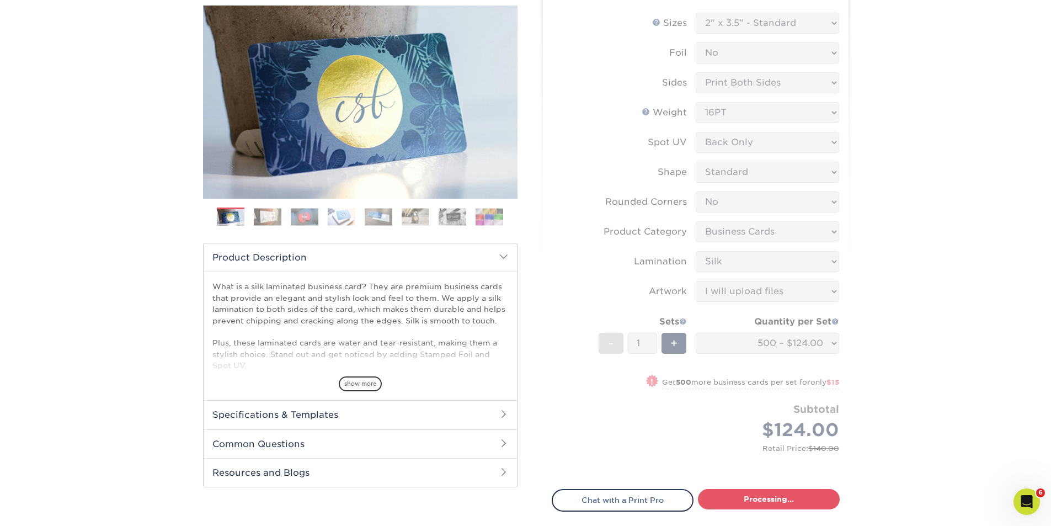
select select "e399a9eb-e8d1-49ae-b245-5a72cc745ce5"
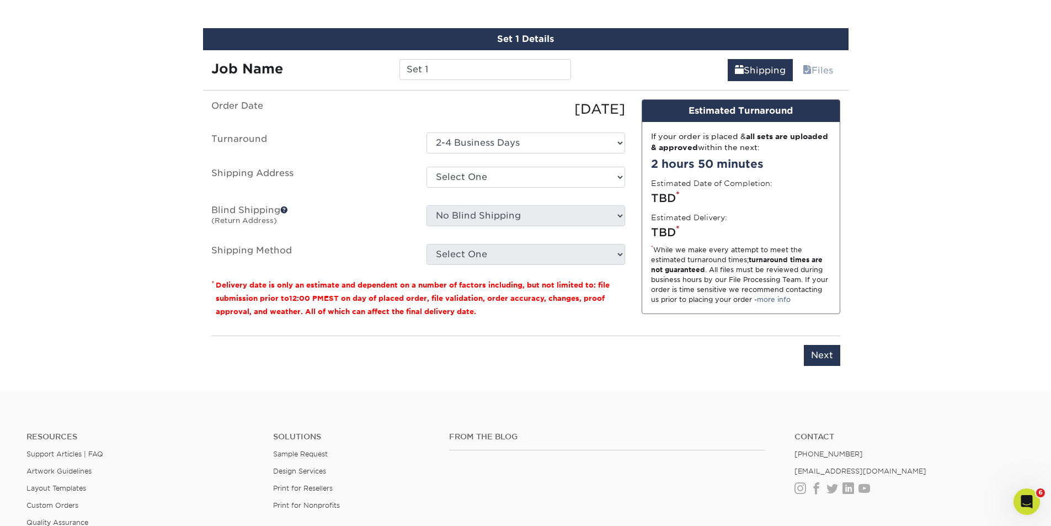
scroll to position [648, 0]
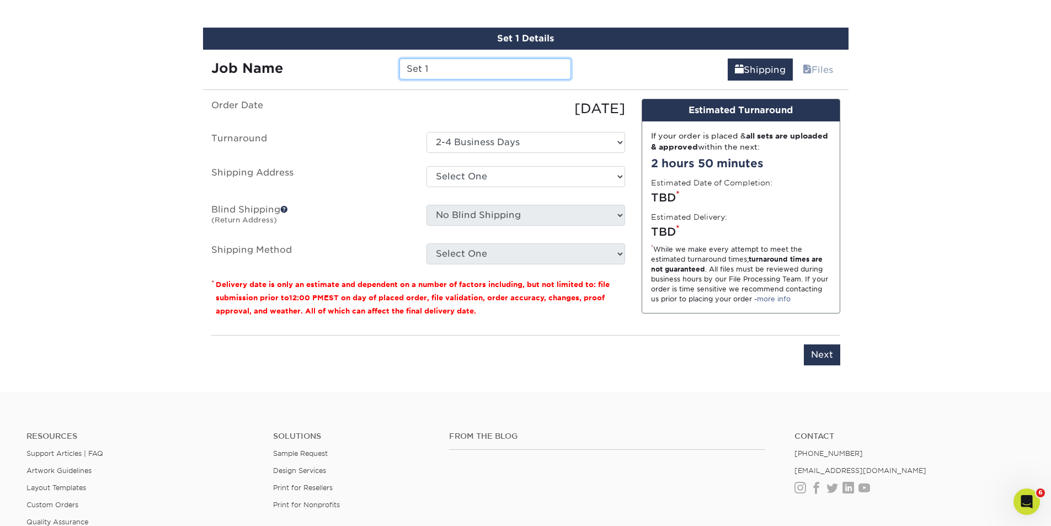
drag, startPoint x: 437, startPoint y: 70, endPoint x: 403, endPoint y: 67, distance: 34.3
click at [403, 67] on input "Set 1" at bounding box center [485, 68] width 172 height 21
type input "FIG-Zach Zawatski"
click at [537, 179] on select "Select One AMEX Assistant Athletic Director for External Relations Business Car…" at bounding box center [525, 176] width 199 height 21
select select "285861"
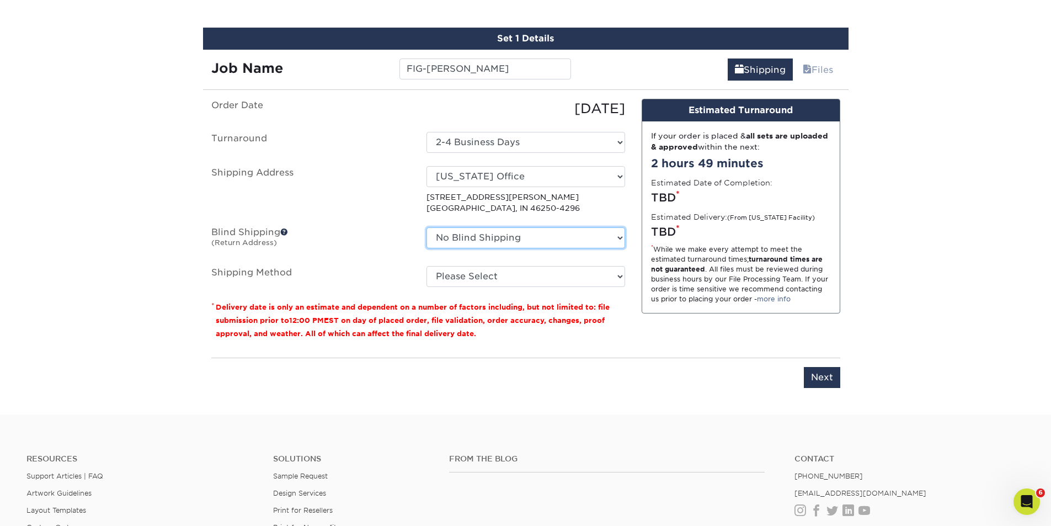
click at [568, 238] on select "No Blind Shipping AMEX Assistant Athletic Director for External Relations Busin…" at bounding box center [525, 237] width 199 height 21
select select "175278"
click at [426, 227] on select "No Blind Shipping AMEX Assistant Athletic Director for External Relations Busin…" at bounding box center [525, 237] width 199 height 21
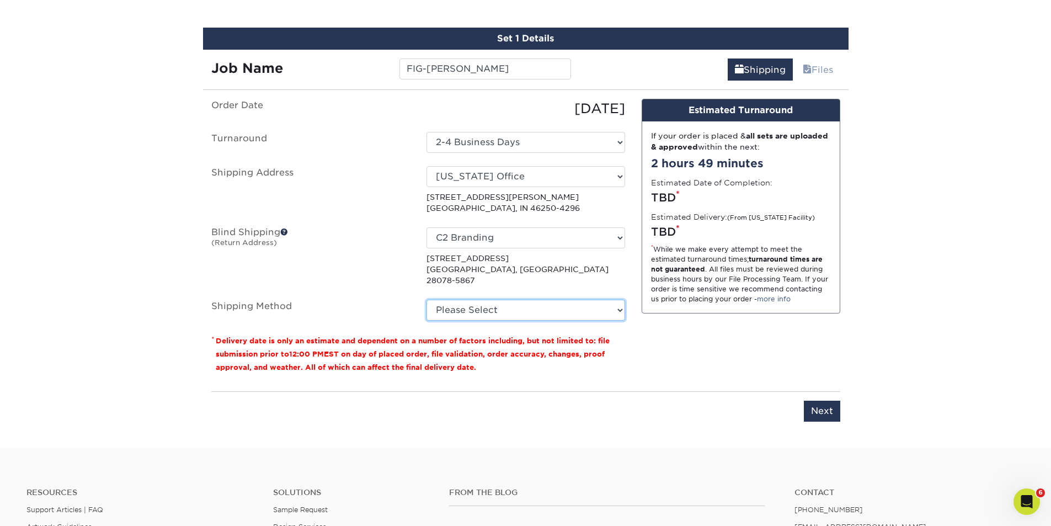
click at [598, 300] on select "Please Select Ground Shipping (+$8.96) 3 Day Shipping Service (+$15.34) 2 Day A…" at bounding box center [525, 309] width 199 height 21
select select "03"
click at [426, 299] on select "Please Select Ground Shipping (+$8.96) 3 Day Shipping Service (+$15.34) 2 Day A…" at bounding box center [525, 309] width 199 height 21
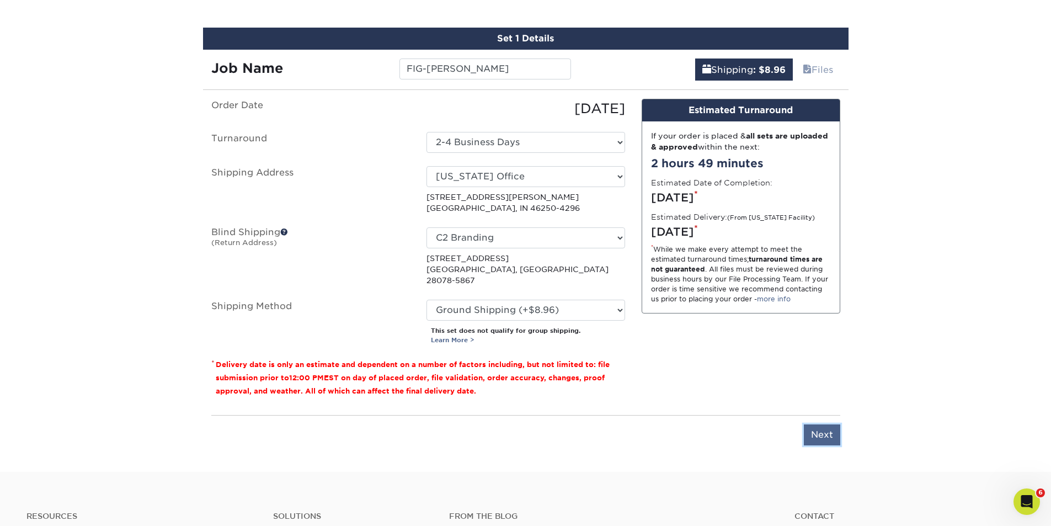
click at [821, 425] on input "Next" at bounding box center [822, 434] width 36 height 21
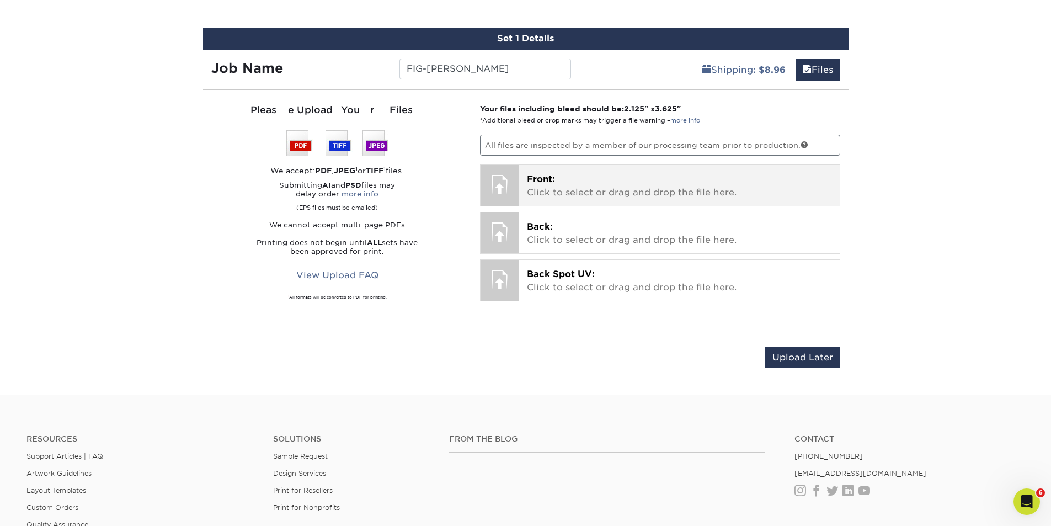
click at [570, 187] on p "Front: Click to select or drag and drop the file here." at bounding box center [679, 186] width 305 height 26
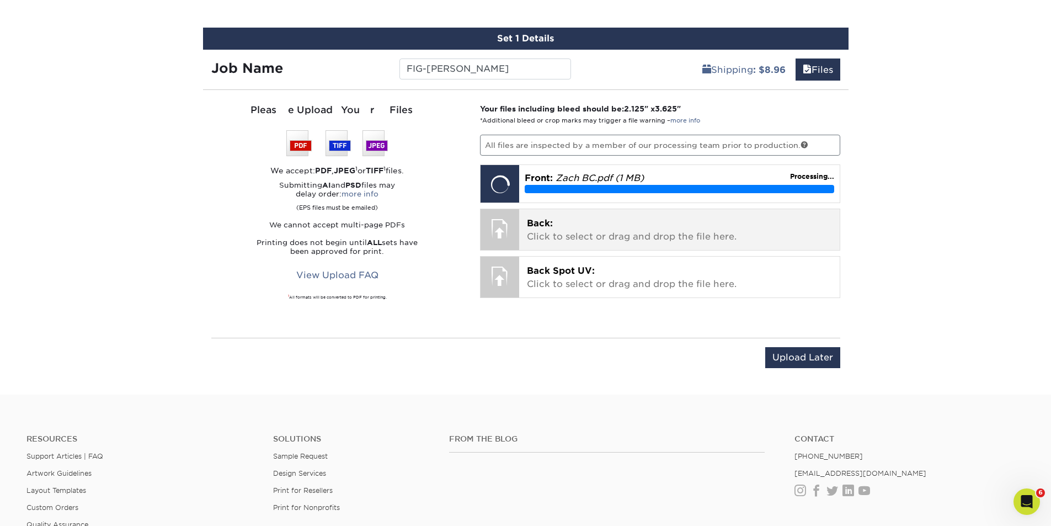
click at [557, 228] on p "Back: Click to select or drag and drop the file here." at bounding box center [679, 230] width 305 height 26
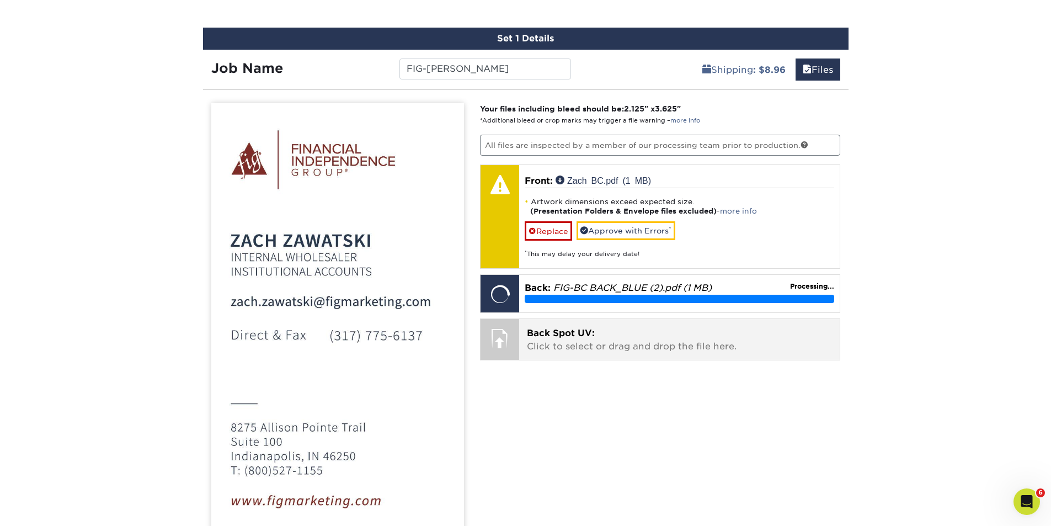
click at [569, 338] on span "Back Spot UV:" at bounding box center [561, 333] width 68 height 10
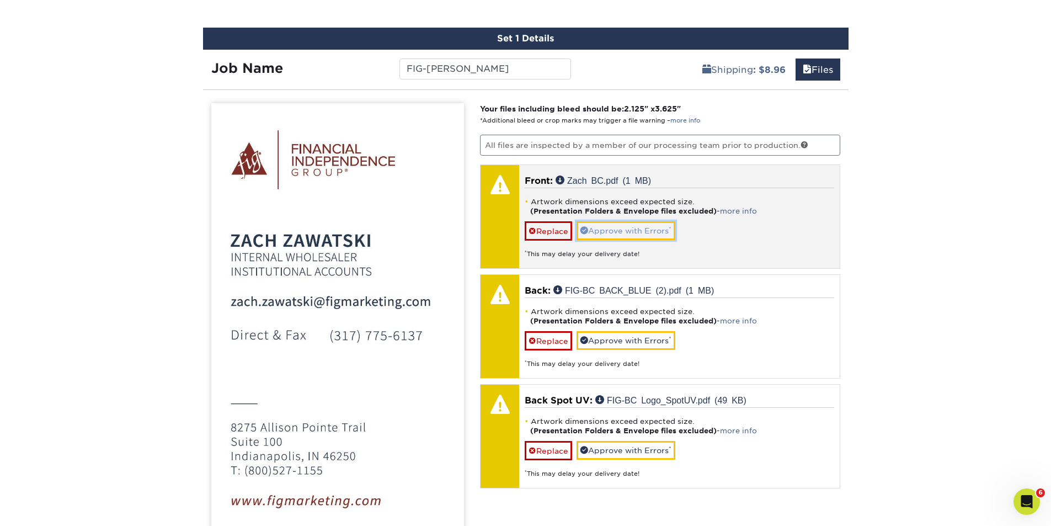
click at [624, 230] on link "Approve with Errors *" at bounding box center [625, 230] width 99 height 19
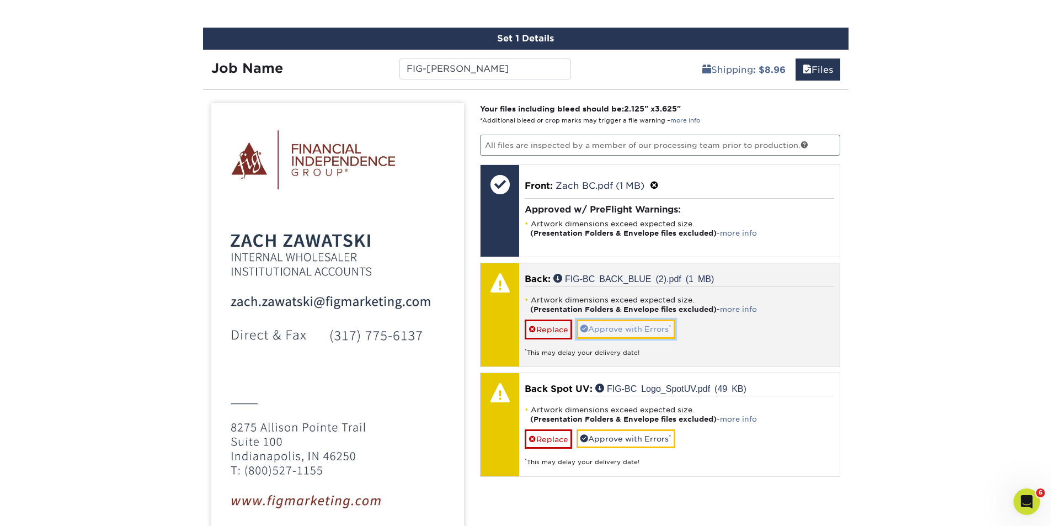
click at [625, 325] on link "Approve with Errors *" at bounding box center [625, 328] width 99 height 19
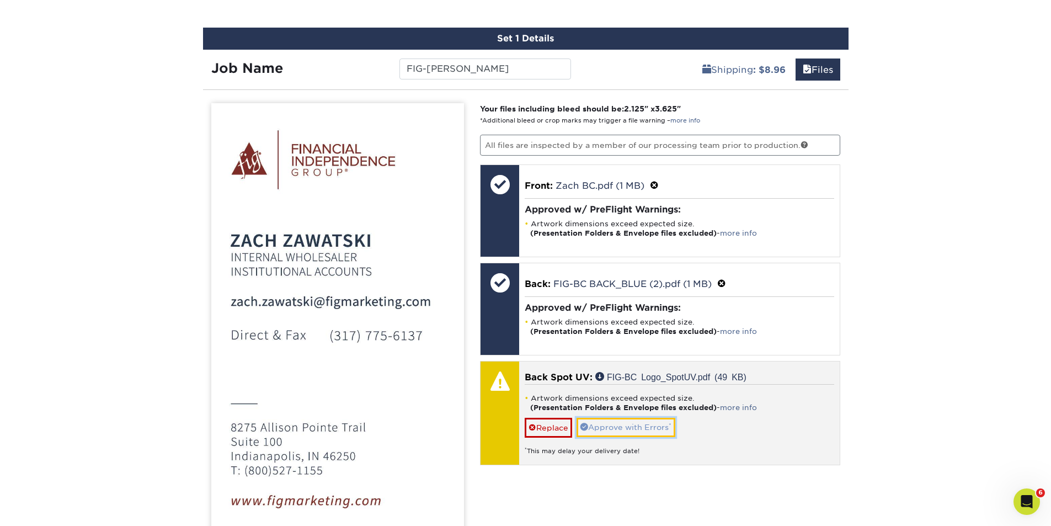
click at [617, 427] on link "Approve with Errors *" at bounding box center [625, 427] width 99 height 19
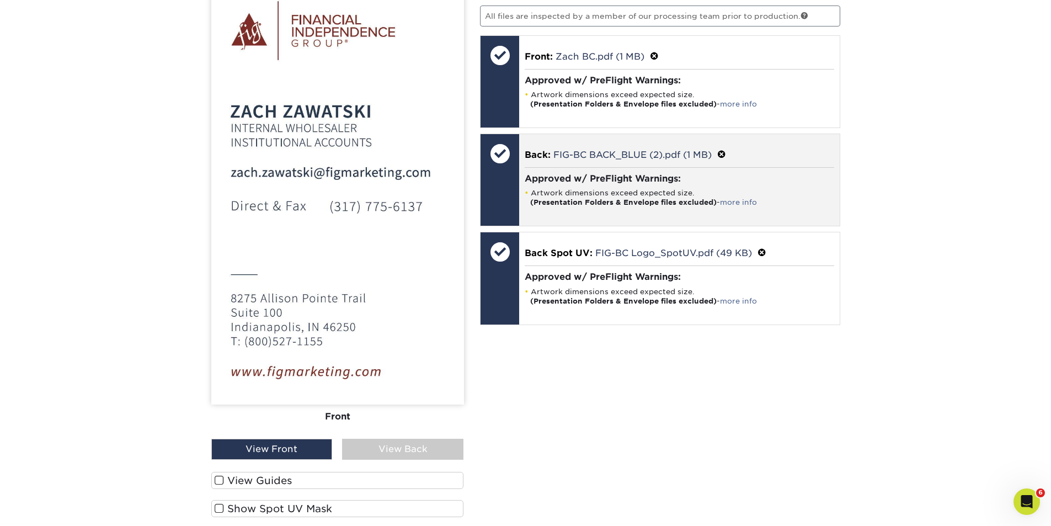
scroll to position [1034, 0]
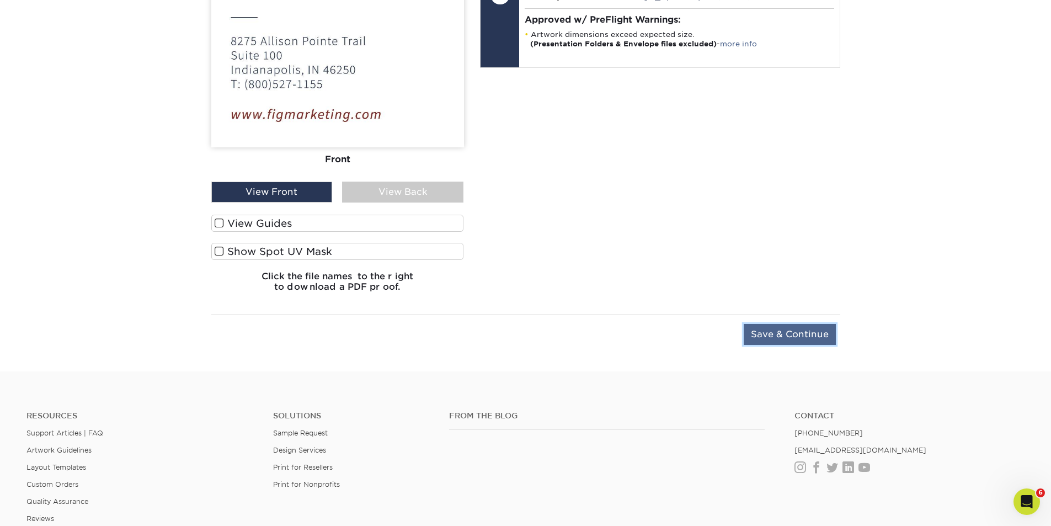
click at [789, 333] on input "Save & Continue" at bounding box center [789, 334] width 92 height 21
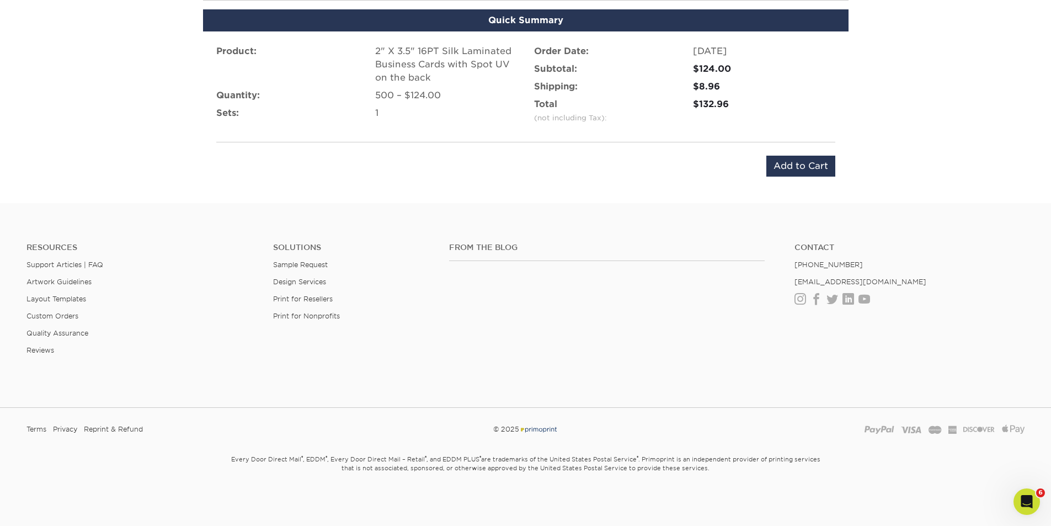
scroll to position [737, 0]
click at [796, 163] on input "Add to Cart" at bounding box center [800, 166] width 69 height 21
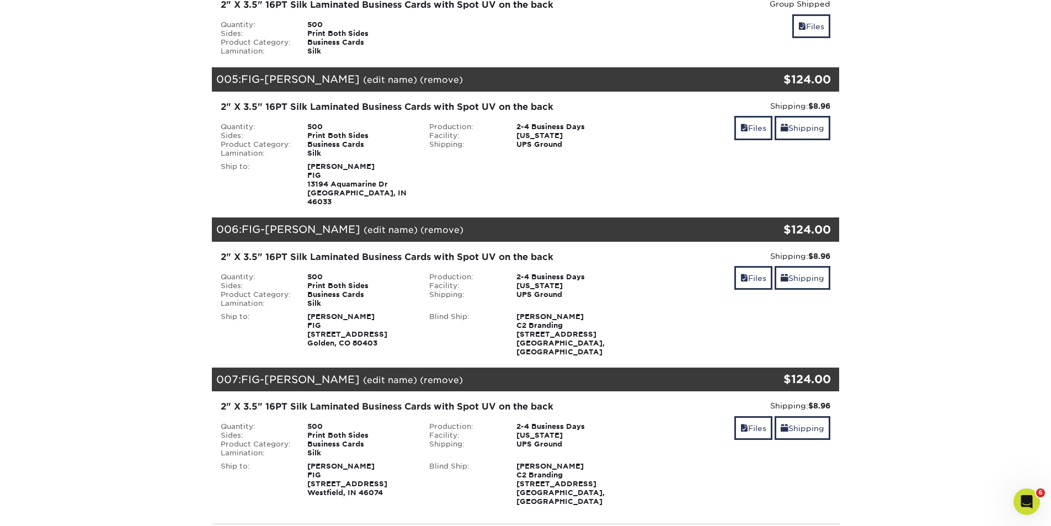
scroll to position [901, 0]
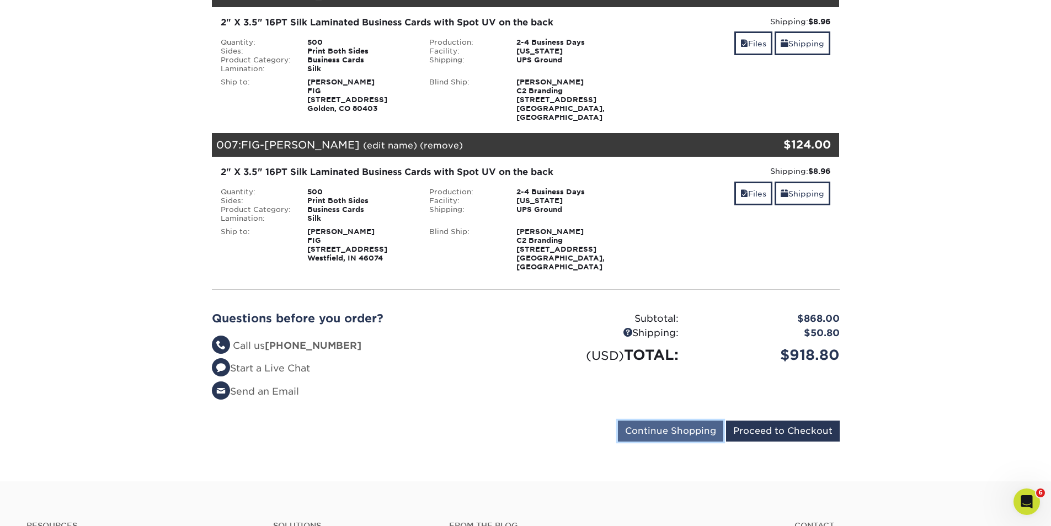
click at [661, 420] on input "Continue Shopping" at bounding box center [670, 430] width 105 height 21
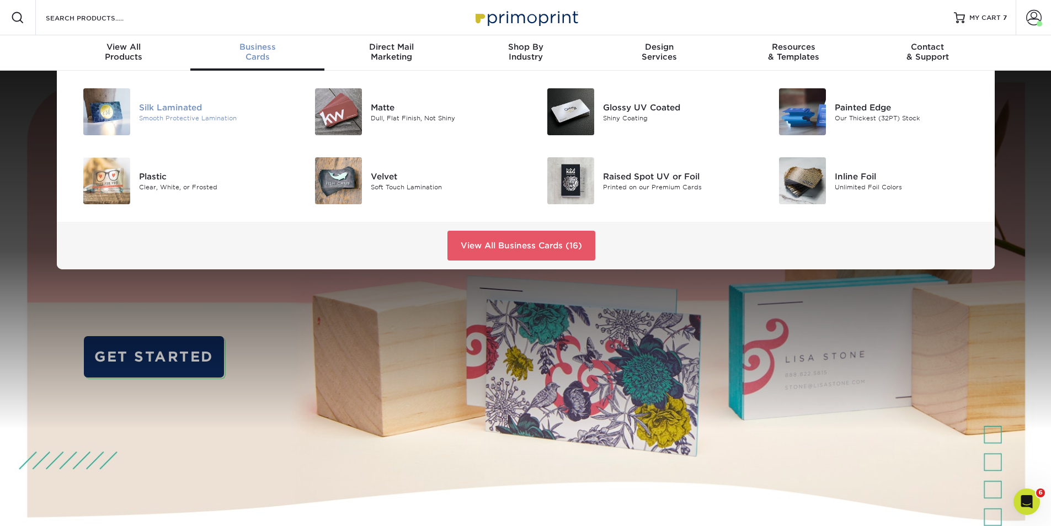
click at [174, 113] on div "Smooth Protective Lamination" at bounding box center [212, 117] width 146 height 9
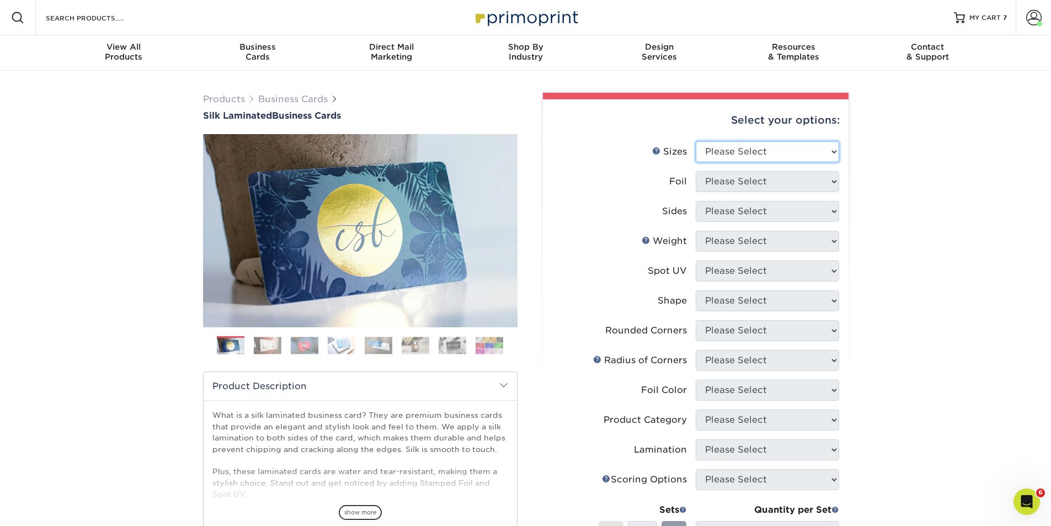
click at [780, 152] on select "Please Select 1.5" x 3.5" - Mini 1.75" x 3.5" - Mini 2" x 2" - Square 2" x 3" -…" at bounding box center [767, 151] width 143 height 21
select select "2.00x3.50"
click at [696, 141] on select "Please Select 1.5" x 3.5" - Mini 1.75" x 3.5" - Mini 2" x 2" - Square 2" x 3" -…" at bounding box center [767, 151] width 143 height 21
click at [777, 179] on select "Please Select Yes No" at bounding box center [767, 181] width 143 height 21
select select "0"
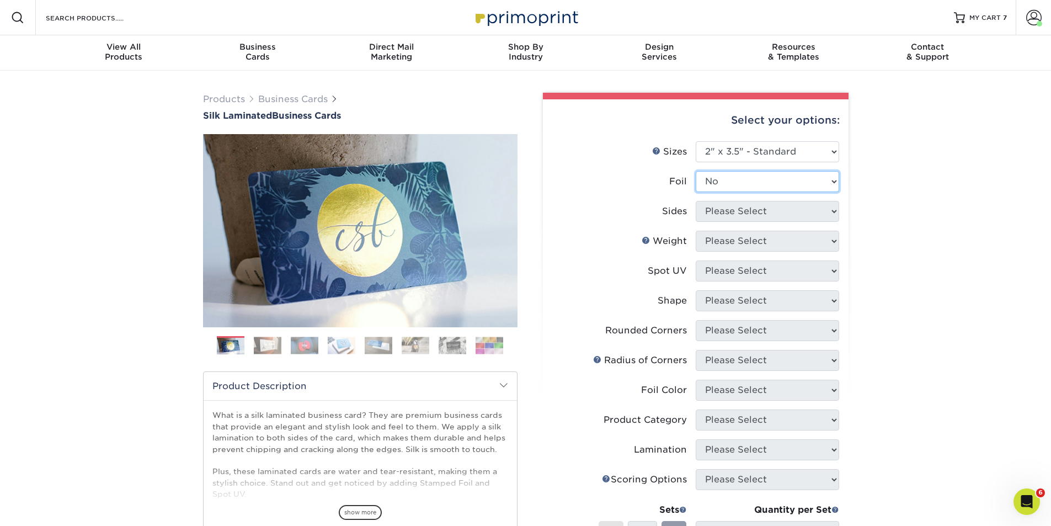
click at [696, 171] on select "Please Select Yes No" at bounding box center [767, 181] width 143 height 21
click at [762, 213] on select "Please Select Print Both Sides Print Front Only" at bounding box center [767, 211] width 143 height 21
select select "13abbda7-1d64-4f25-8bb2-c179b224825d"
click at [696, 201] on select "Please Select Print Both Sides Print Front Only" at bounding box center [767, 211] width 143 height 21
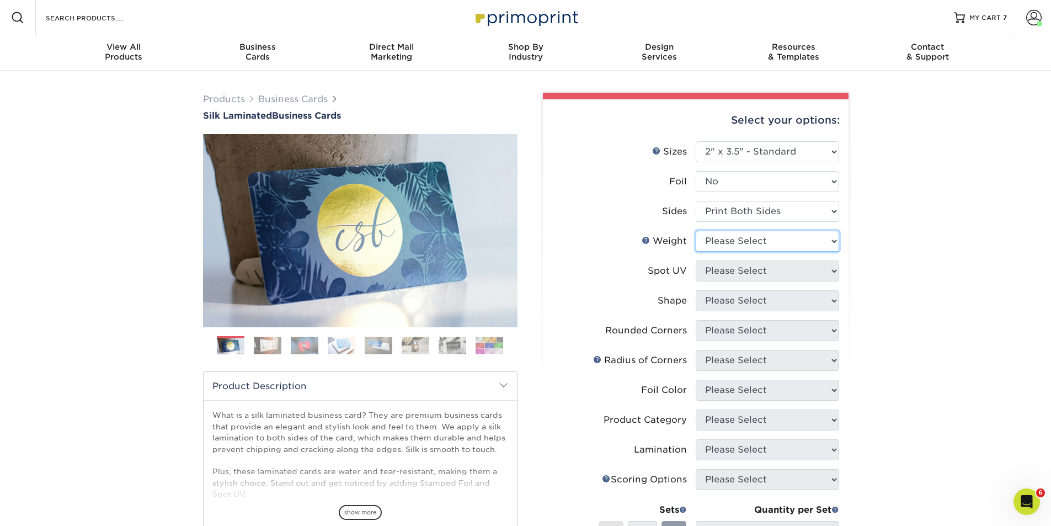
click at [777, 237] on select "Please Select 16PT" at bounding box center [767, 241] width 143 height 21
select select "16PT"
click at [696, 231] on select "Please Select 16PT" at bounding box center [767, 241] width 143 height 21
click at [784, 269] on select "Please Select No Spot UV Front and Back (Both Sides) Front Only Back Only" at bounding box center [767, 270] width 143 height 21
select select "2"
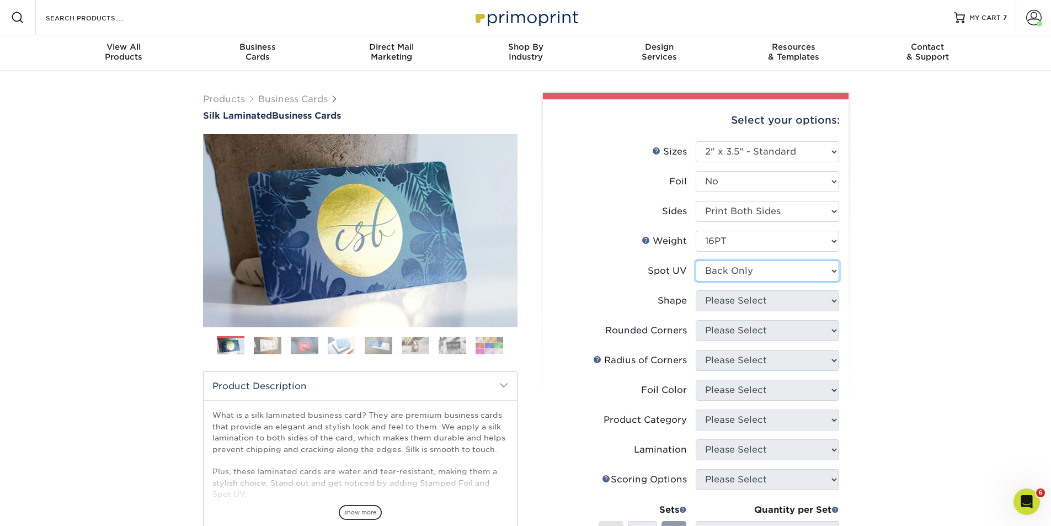
click at [696, 260] on select "Please Select No Spot UV Front and Back (Both Sides) Front Only Back Only" at bounding box center [767, 270] width 143 height 21
click at [786, 301] on select "Please Select Standard" at bounding box center [767, 300] width 143 height 21
select select "standard"
click at [696, 290] on select "Please Select Standard" at bounding box center [767, 300] width 143 height 21
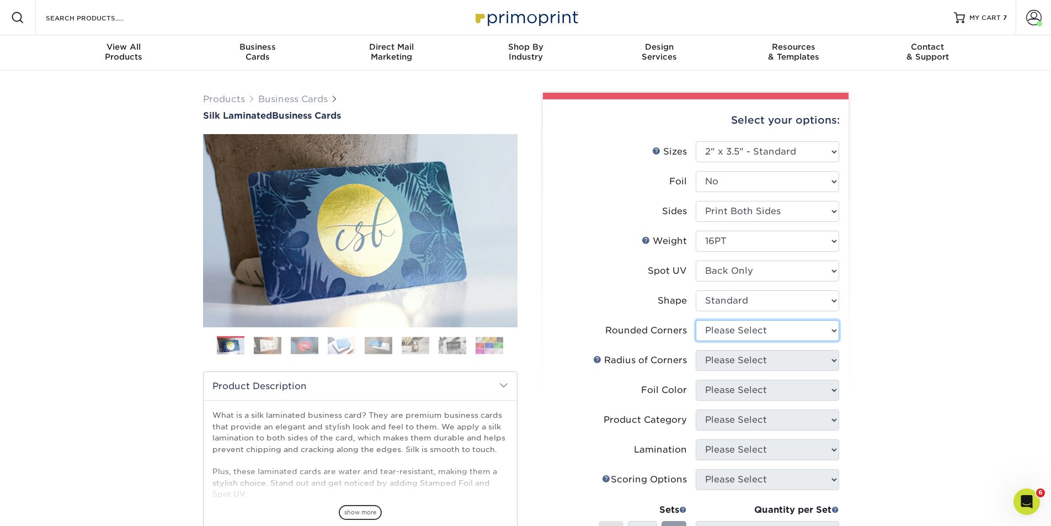
click at [780, 329] on select "Please Select Yes - Round 2 Corners Yes - Round 4 Corners No" at bounding box center [767, 330] width 143 height 21
select select "0"
click at [696, 320] on select "Please Select Yes - Round 2 Corners Yes - Round 4 Corners No" at bounding box center [767, 330] width 143 height 21
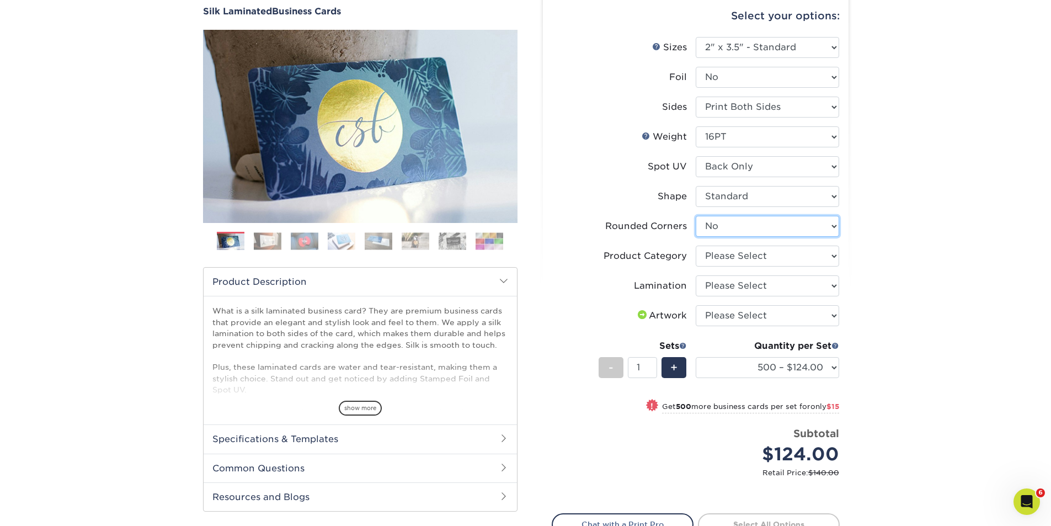
scroll to position [129, 0]
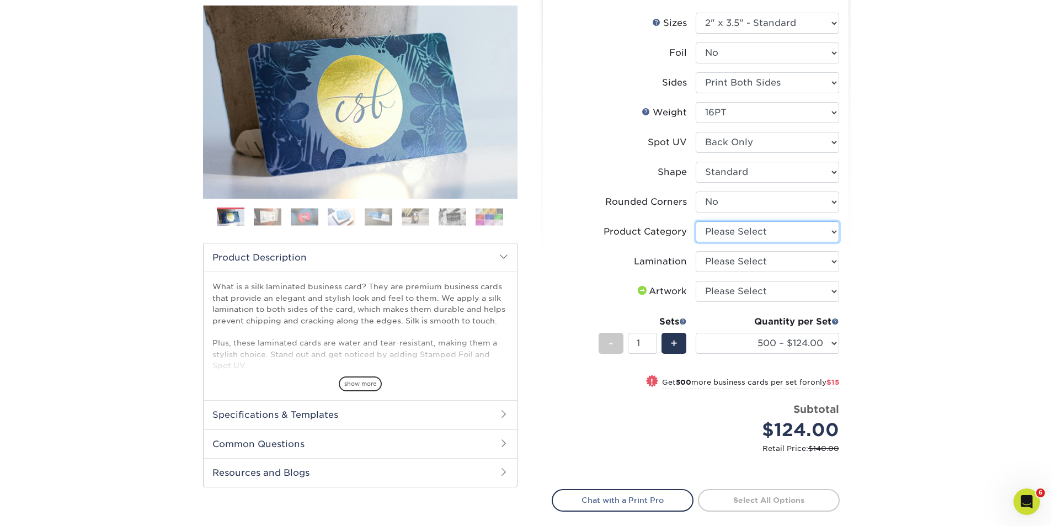
click at [777, 231] on select "Please Select Business Cards" at bounding box center [767, 231] width 143 height 21
select select "3b5148f1-0588-4f88-a218-97bcfdce65c1"
click at [696, 221] on select "Please Select Business Cards" at bounding box center [767, 231] width 143 height 21
click at [779, 259] on select "Please Select Silk" at bounding box center [767, 261] width 143 height 21
select select "ccacb42f-45f7-42d3-bbd3-7c8421cf37f0"
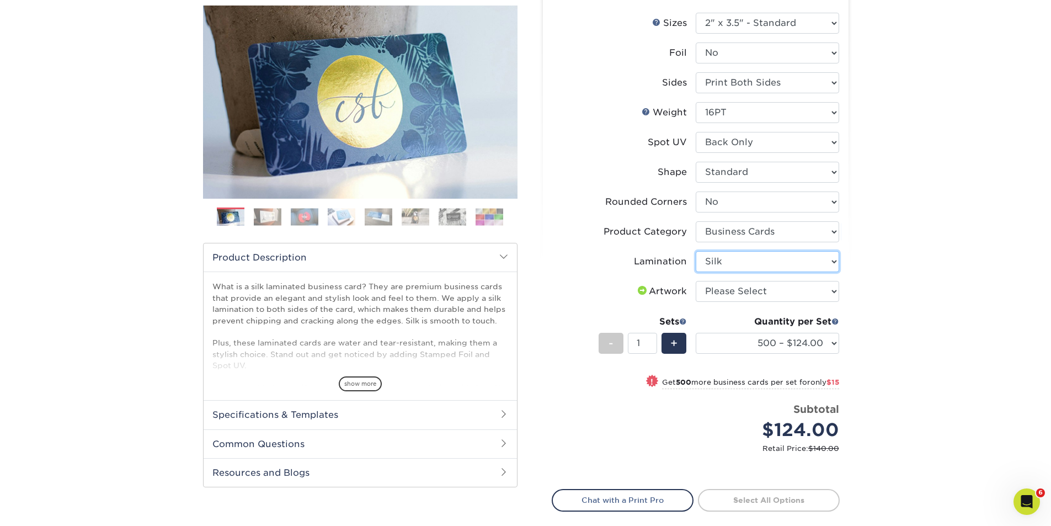
click at [696, 251] on select "Please Select Silk" at bounding box center [767, 261] width 143 height 21
click at [771, 293] on select "Please Select I will upload files I need a design - $100" at bounding box center [767, 291] width 143 height 21
select select "upload"
click at [696, 281] on select "Please Select I will upload files I need a design - $100" at bounding box center [767, 291] width 143 height 21
click at [746, 498] on link "Proceed to Shipping" at bounding box center [769, 499] width 142 height 20
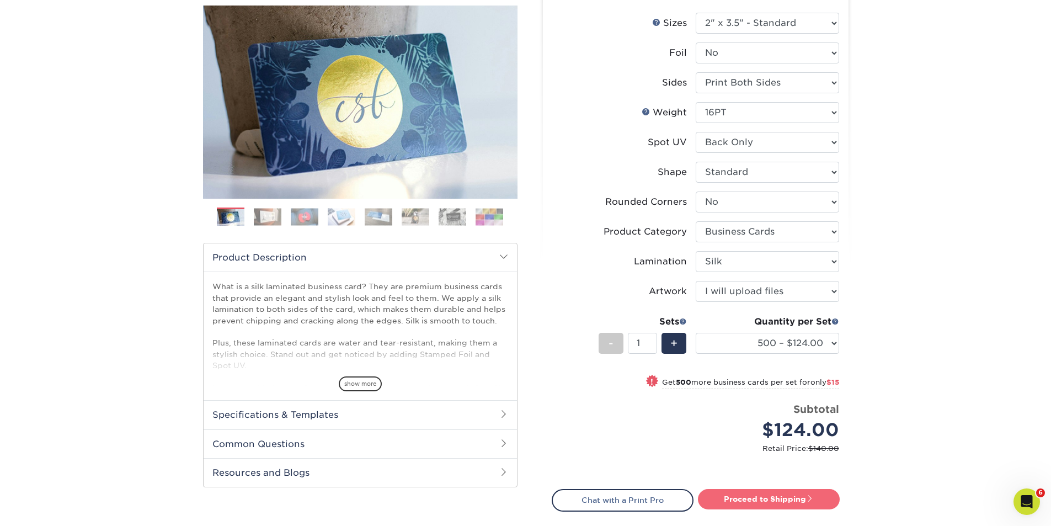
type input "Set 1"
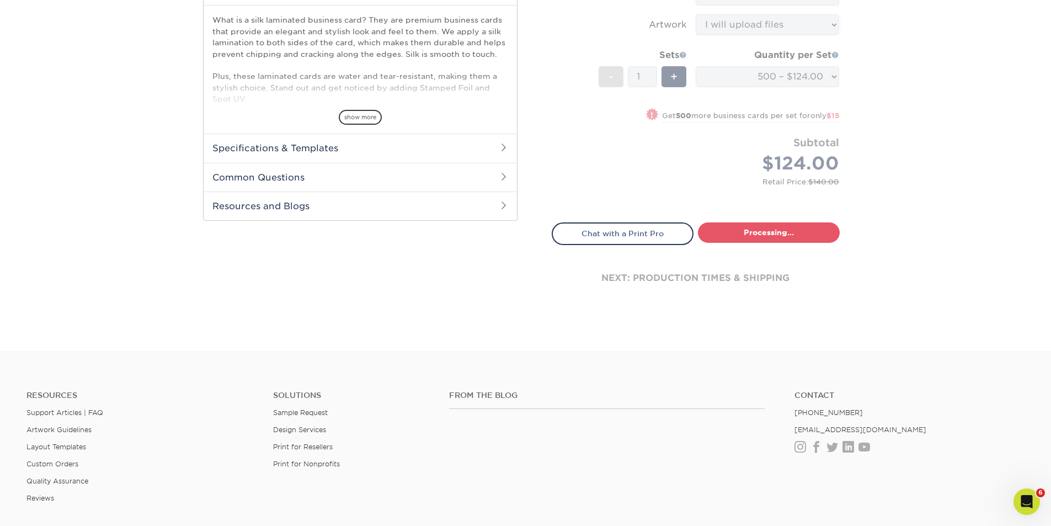
select select "e399a9eb-e8d1-49ae-b245-5a72cc745ce5"
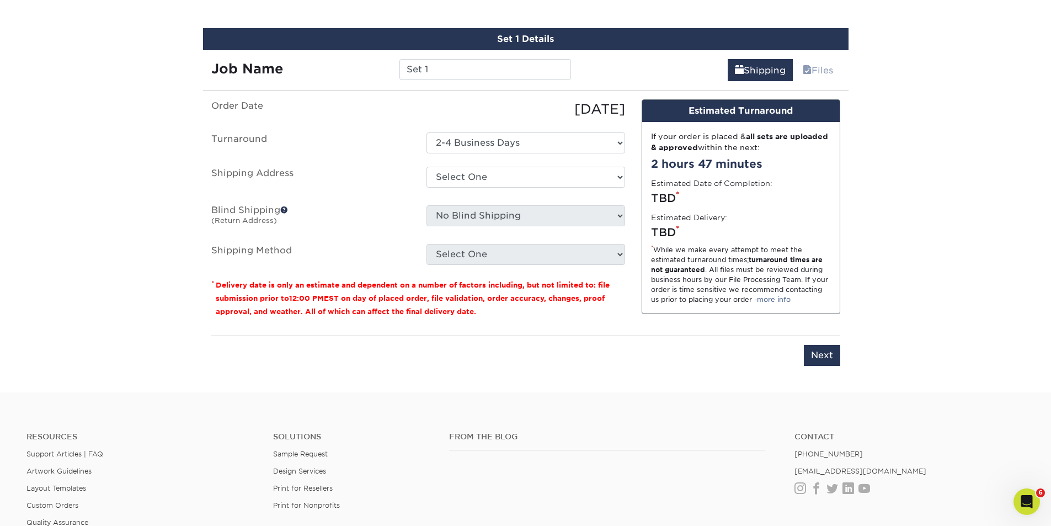
scroll to position [648, 0]
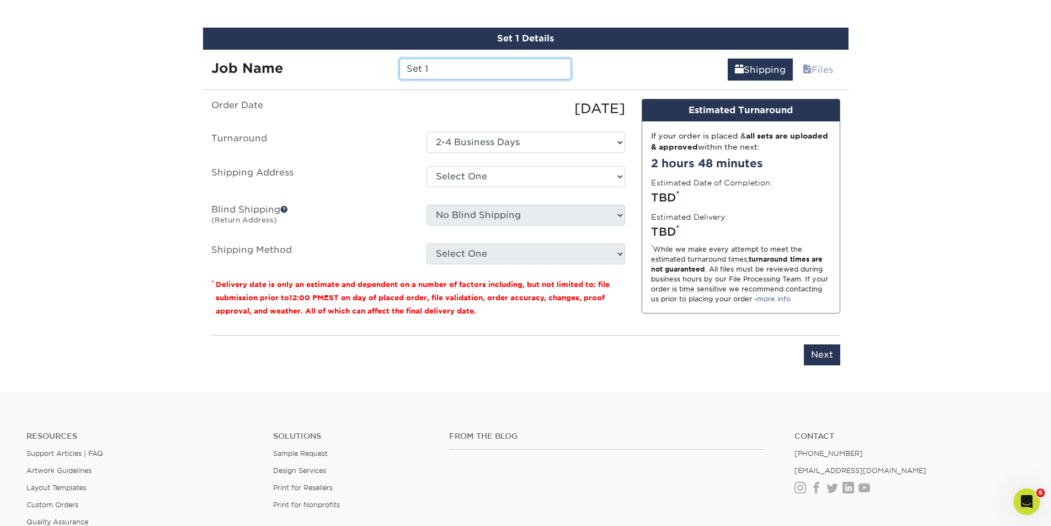
drag, startPoint x: 436, startPoint y: 68, endPoint x: 402, endPoint y: 67, distance: 34.8
click at [402, 67] on input "Set 1" at bounding box center [485, 68] width 172 height 21
type input "FIG-[PERSON_NAME]"
click at [539, 176] on select "Select One AMEX Assistant Athletic Director for External Relations Business Car…" at bounding box center [525, 176] width 199 height 21
select select "285861"
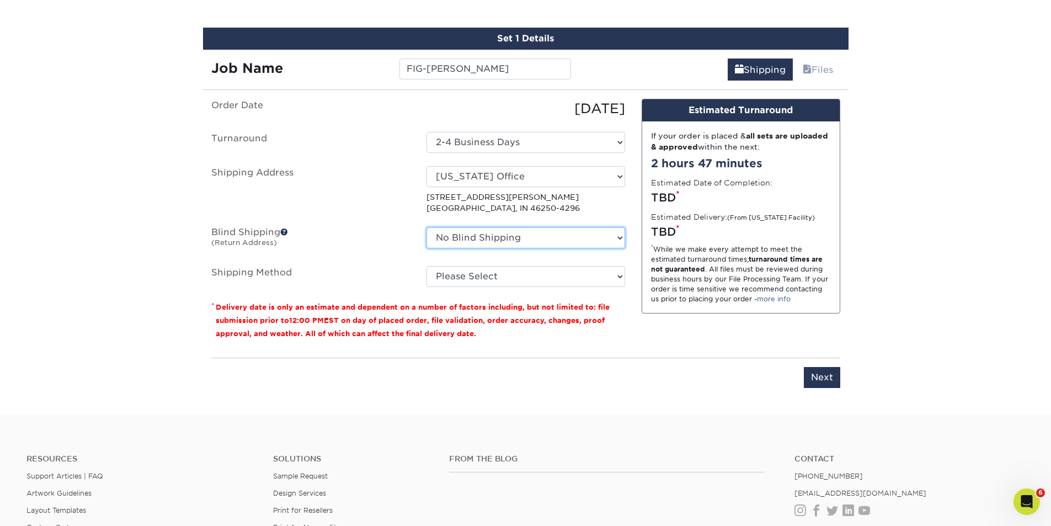
click at [547, 242] on select "No Blind Shipping AMEX Assistant Athletic Director for External Relations Busin…" at bounding box center [525, 237] width 199 height 21
click at [426, 227] on select "No Blind Shipping AMEX Assistant Athletic Director for External Relations Busin…" at bounding box center [525, 237] width 199 height 21
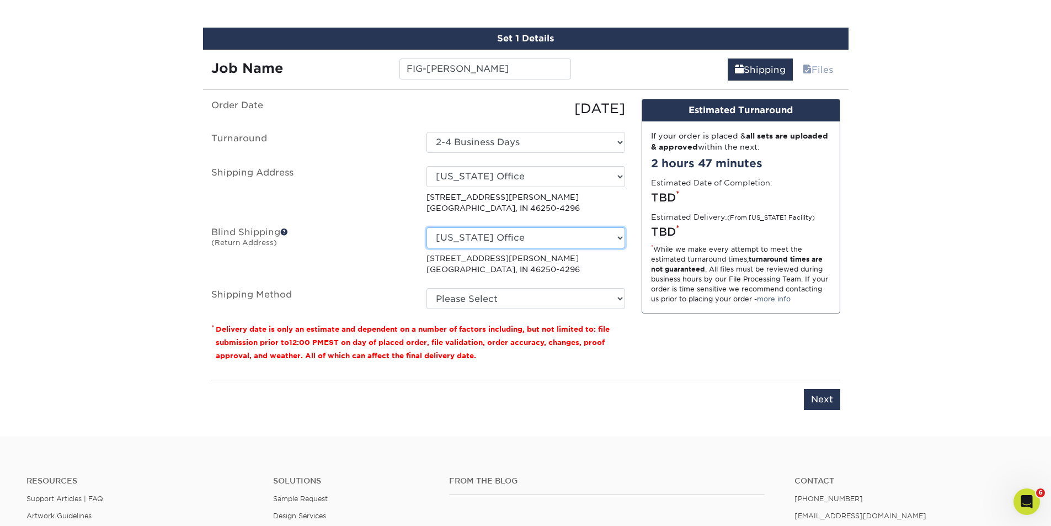
click at [618, 238] on select "No Blind Shipping AMEX Assistant Athletic Director for External Relations Busin…" at bounding box center [525, 237] width 199 height 21
select select "175278"
click at [426, 227] on select "No Blind Shipping AMEX Assistant Athletic Director for External Relations Busin…" at bounding box center [525, 237] width 199 height 21
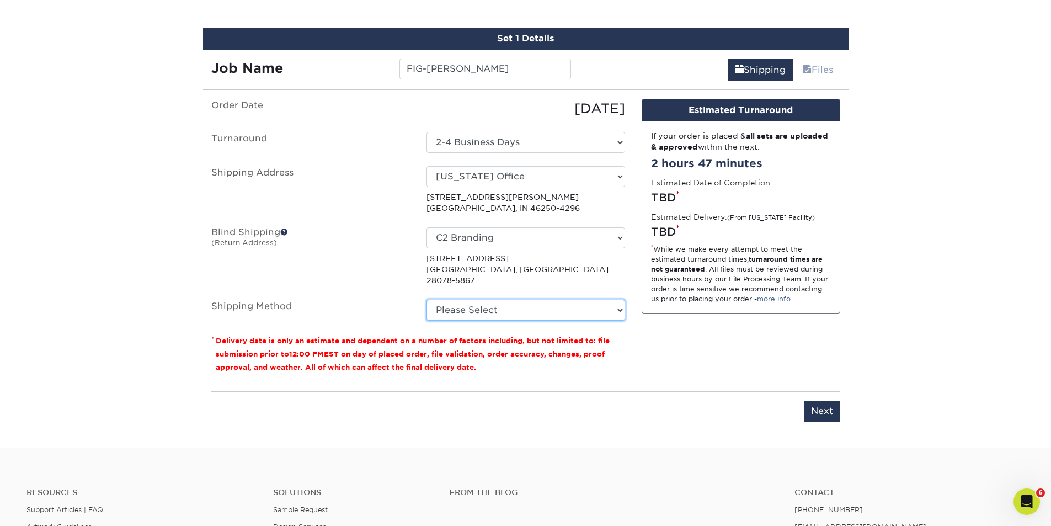
click at [618, 299] on select "Please Select Ground Shipping (+$8.96) 3 Day Shipping Service (+$15.34) 2 Day A…" at bounding box center [525, 309] width 199 height 21
select select "03"
click at [426, 299] on select "Please Select Ground Shipping (+$8.96) 3 Day Shipping Service (+$15.34) 2 Day A…" at bounding box center [525, 309] width 199 height 21
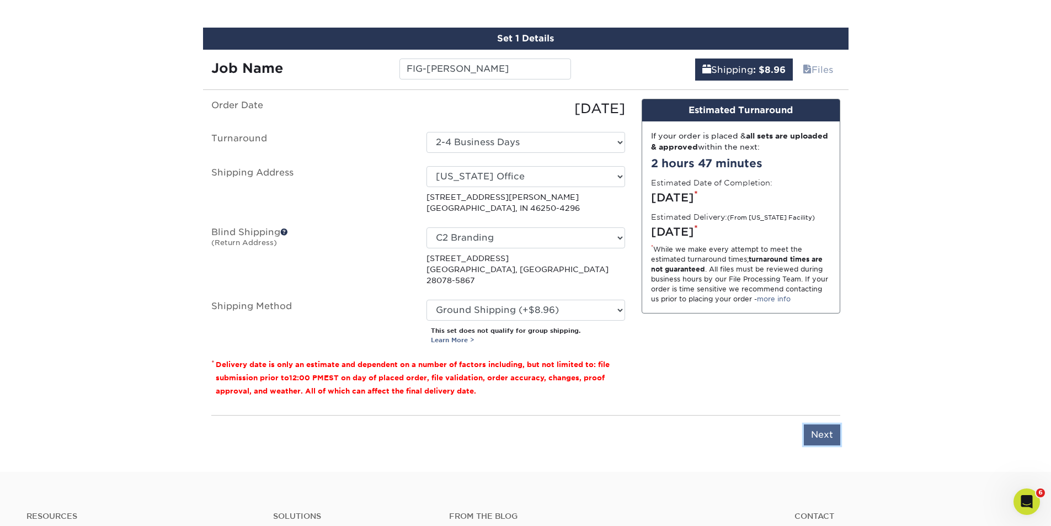
click at [818, 424] on input "Next" at bounding box center [822, 434] width 36 height 21
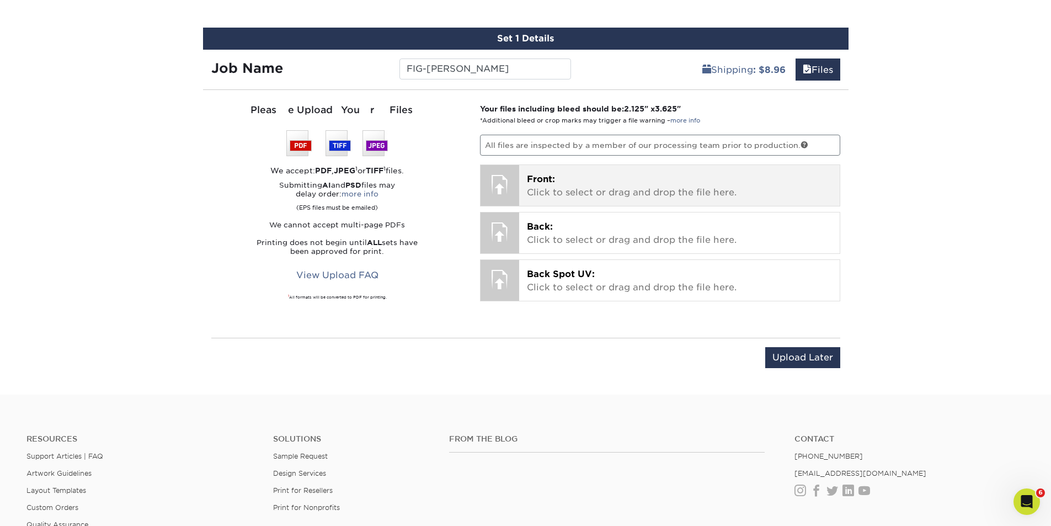
click at [565, 183] on p "Front: Click to select or drag and drop the file here." at bounding box center [679, 186] width 305 height 26
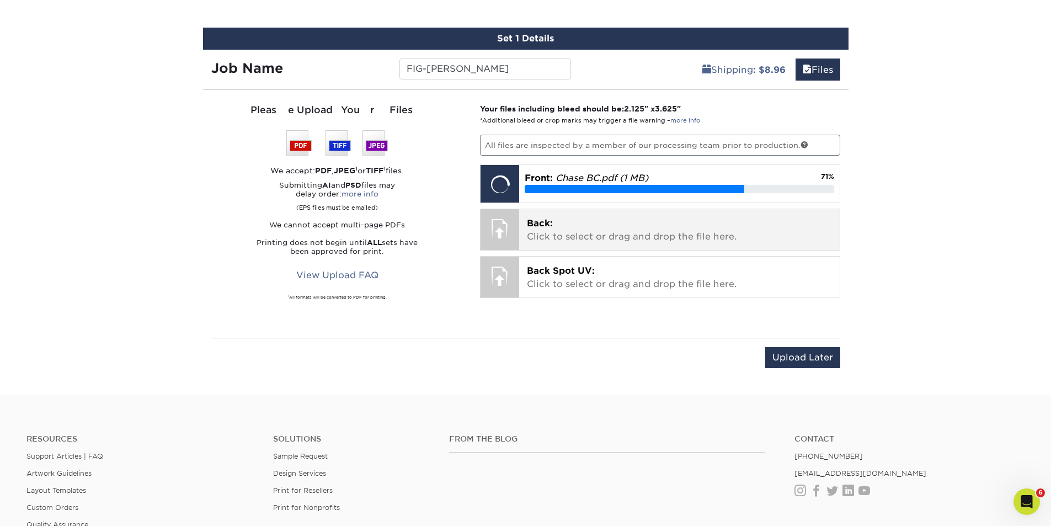
click at [557, 232] on p "Back: Click to select or drag and drop the file here." at bounding box center [679, 230] width 305 height 26
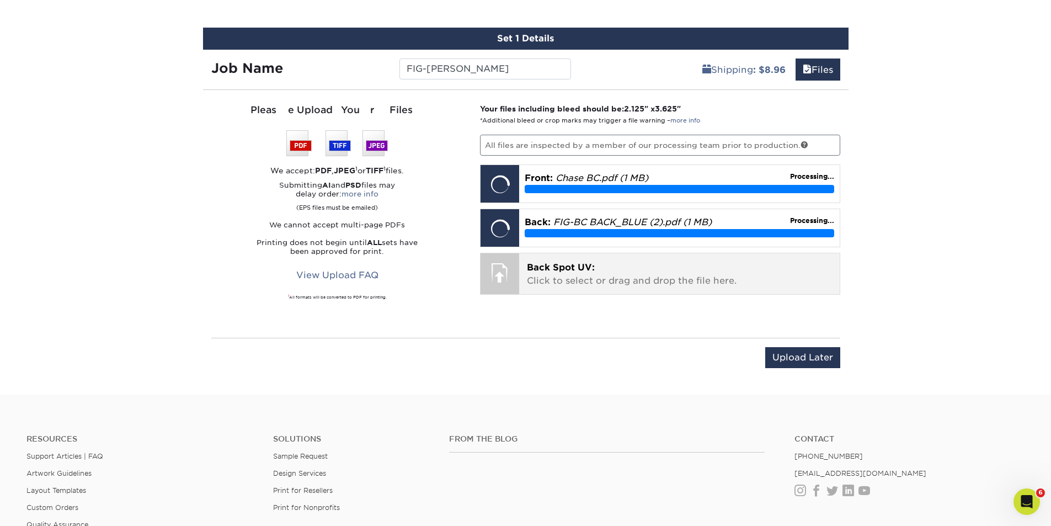
click at [613, 271] on p "Back Spot UV: Click to select or drag and drop the file here." at bounding box center [679, 274] width 305 height 26
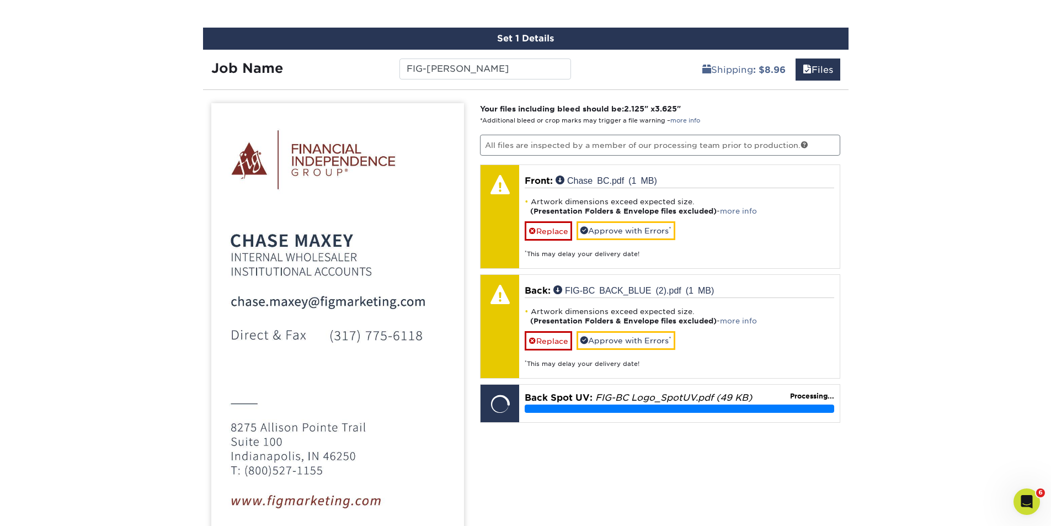
scroll to position [777, 0]
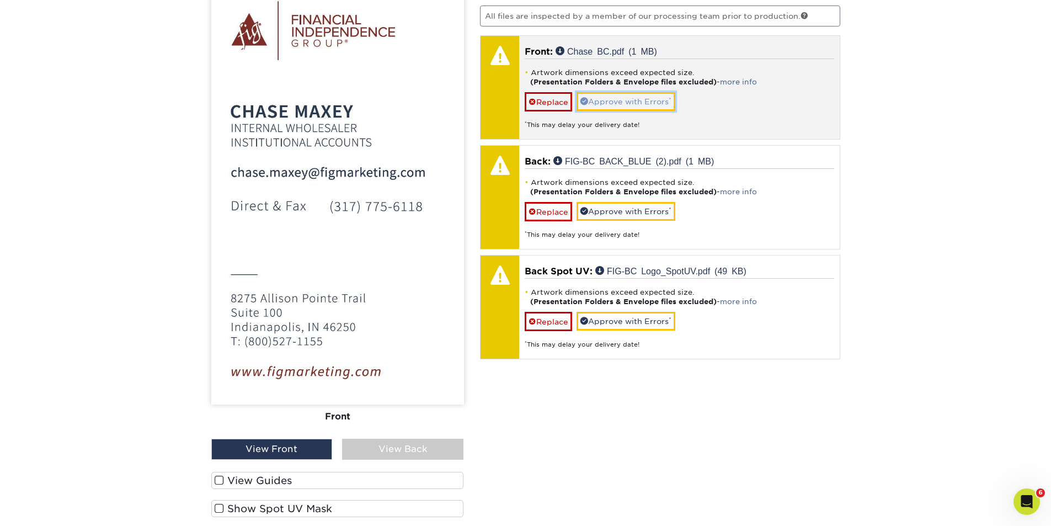
click at [628, 100] on link "Approve with Errors *" at bounding box center [625, 101] width 99 height 19
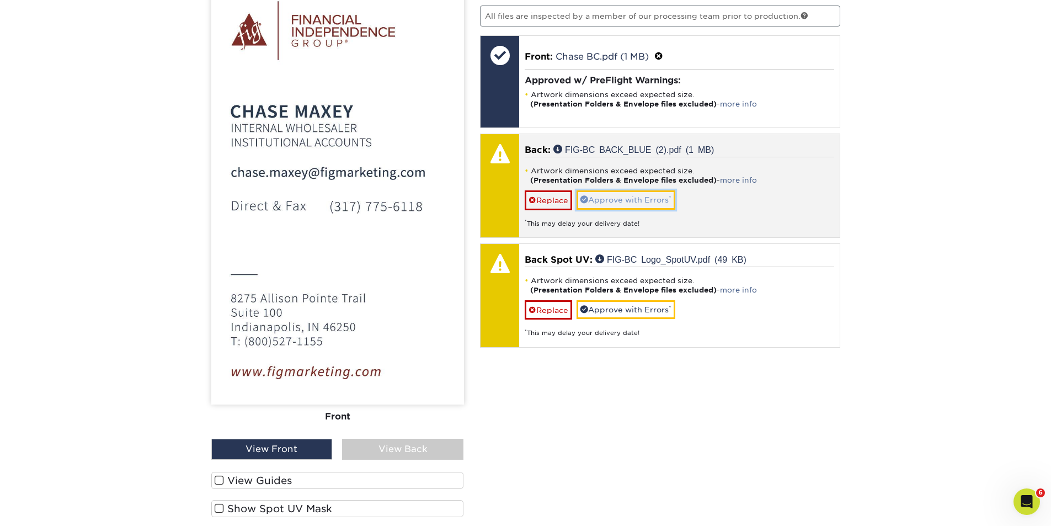
click at [629, 195] on link "Approve with Errors *" at bounding box center [625, 199] width 99 height 19
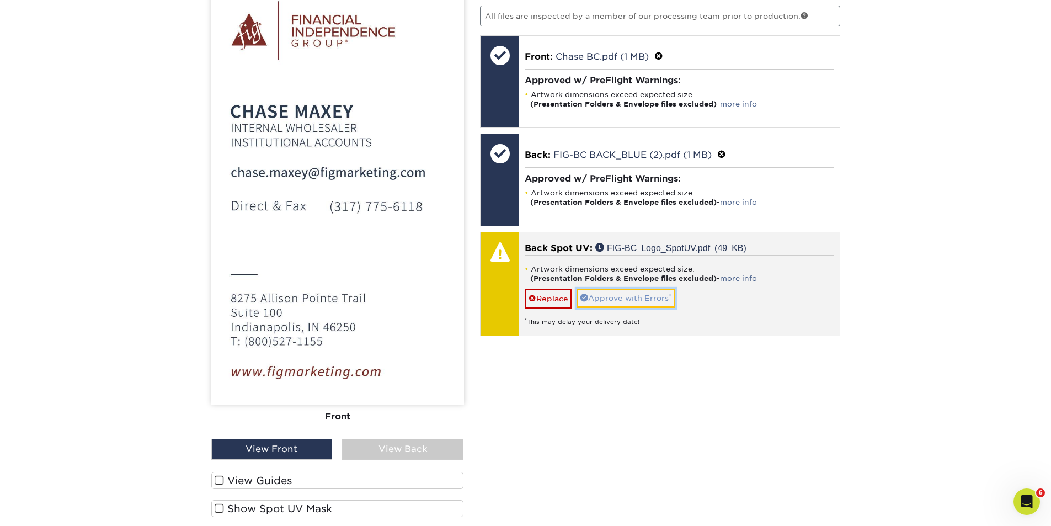
click at [628, 297] on link "Approve with Errors *" at bounding box center [625, 297] width 99 height 19
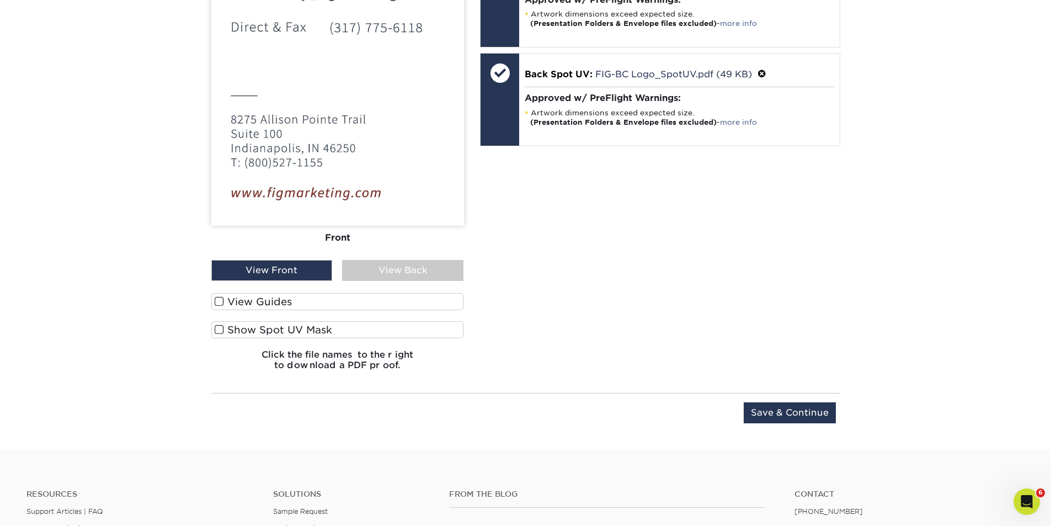
scroll to position [1034, 0]
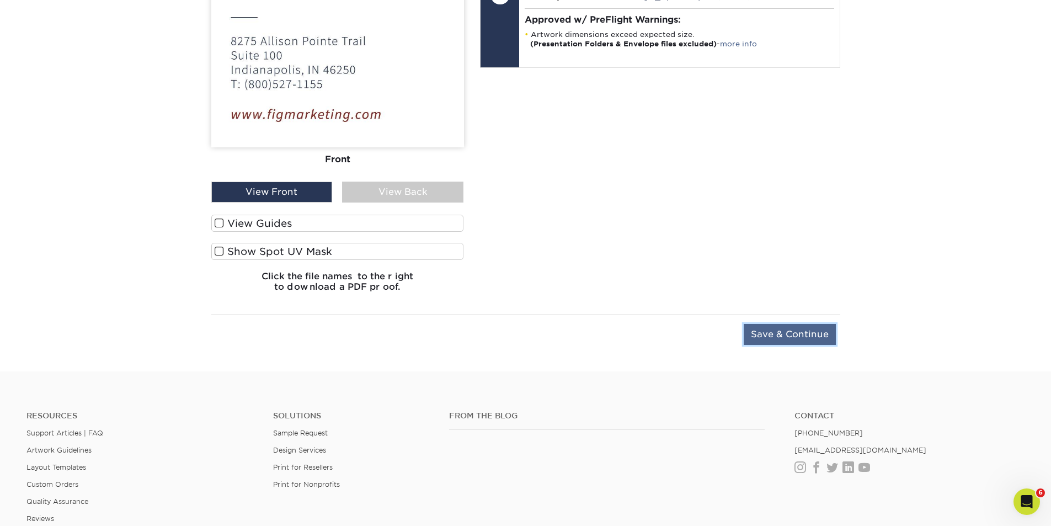
click at [793, 333] on input "Save & Continue" at bounding box center [789, 334] width 92 height 21
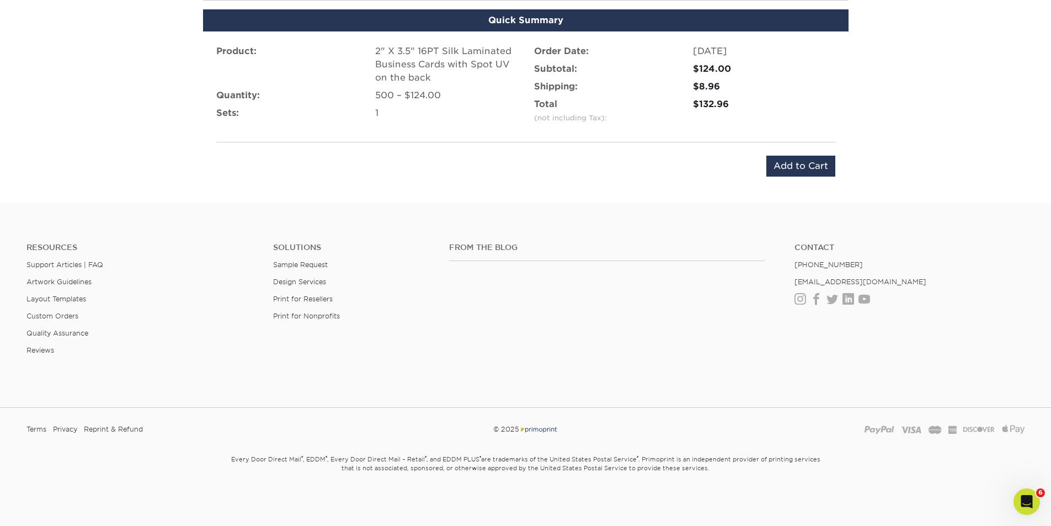
scroll to position [737, 0]
click at [807, 166] on input "Add to Cart" at bounding box center [800, 166] width 69 height 21
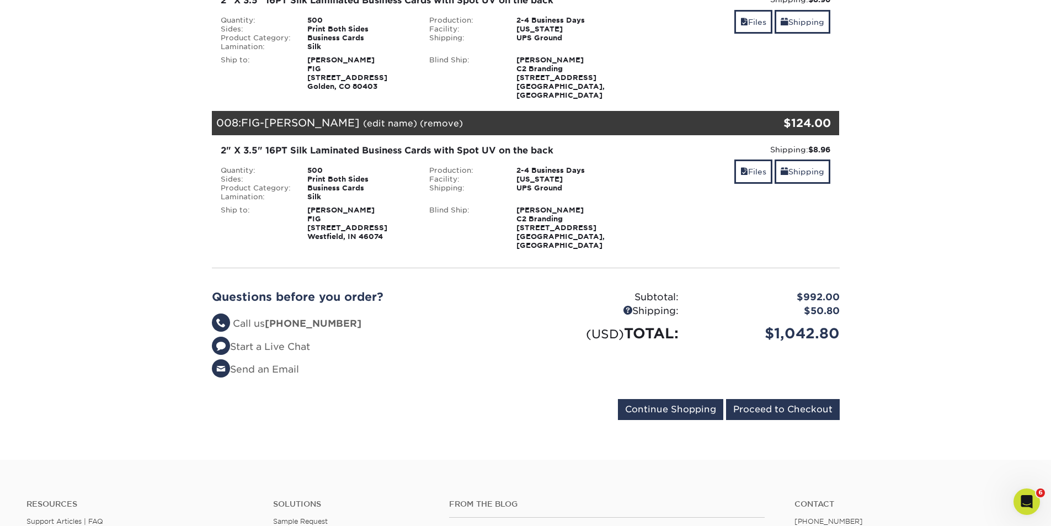
scroll to position [1030, 0]
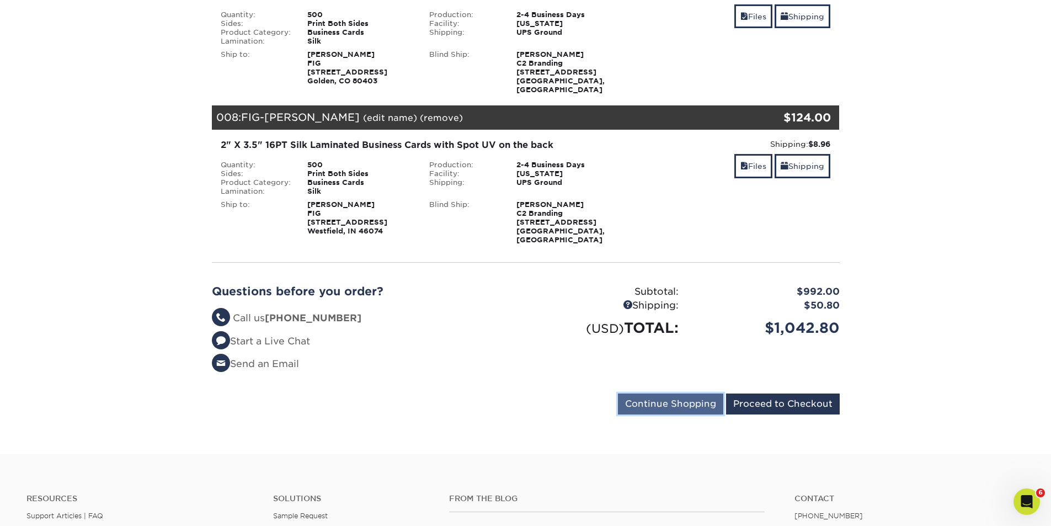
click at [652, 393] on input "Continue Shopping" at bounding box center [670, 403] width 105 height 21
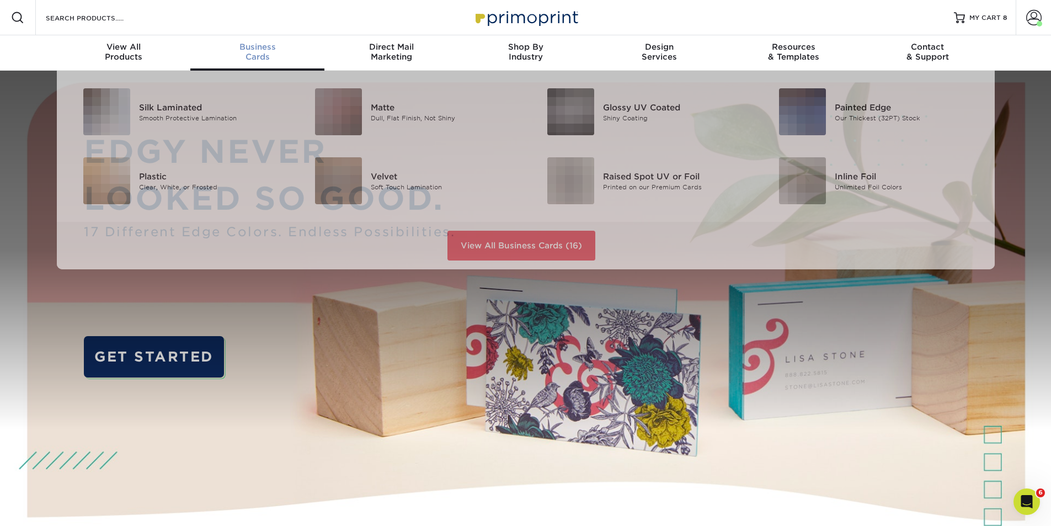
click at [261, 47] on span "Business" at bounding box center [257, 47] width 134 height 10
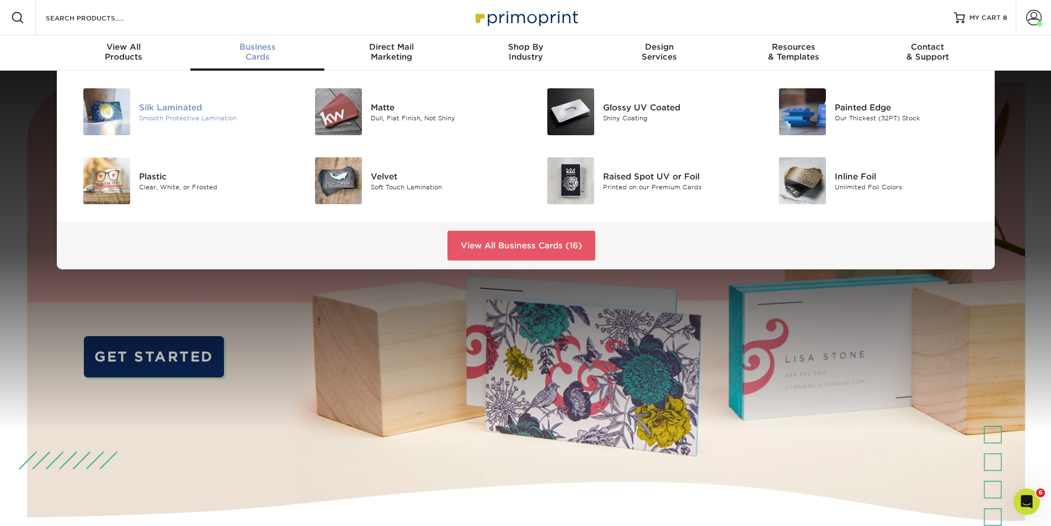
click at [168, 103] on div "Silk Laminated" at bounding box center [212, 107] width 146 height 12
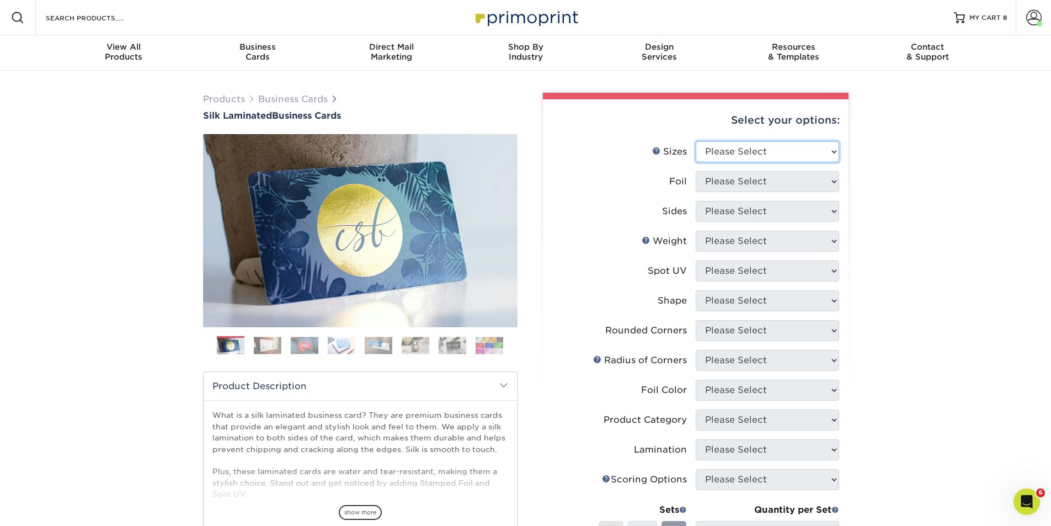
click at [786, 150] on select "Please Select 1.5" x 3.5" - Mini 1.75" x 3.5" - Mini 2" x 2" - Square 2" x 3" -…" at bounding box center [767, 151] width 143 height 21
select select "2.00x3.50"
click at [696, 141] on select "Please Select 1.5" x 3.5" - Mini 1.75" x 3.5" - Mini 2" x 2" - Square 2" x 3" -…" at bounding box center [767, 151] width 143 height 21
click at [763, 184] on select "Please Select Yes No" at bounding box center [767, 181] width 143 height 21
select select "0"
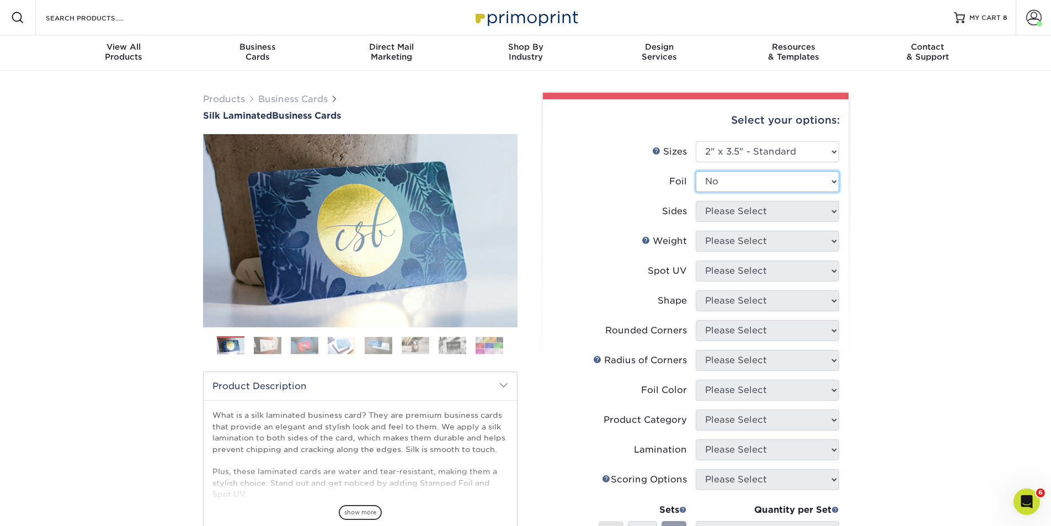
click at [696, 171] on select "Please Select Yes No" at bounding box center [767, 181] width 143 height 21
click at [741, 213] on select "Please Select Print Both Sides Print Front Only" at bounding box center [767, 211] width 143 height 21
select select "13abbda7-1d64-4f25-8bb2-c179b224825d"
click at [696, 201] on select "Please Select Print Both Sides Print Front Only" at bounding box center [767, 211] width 143 height 21
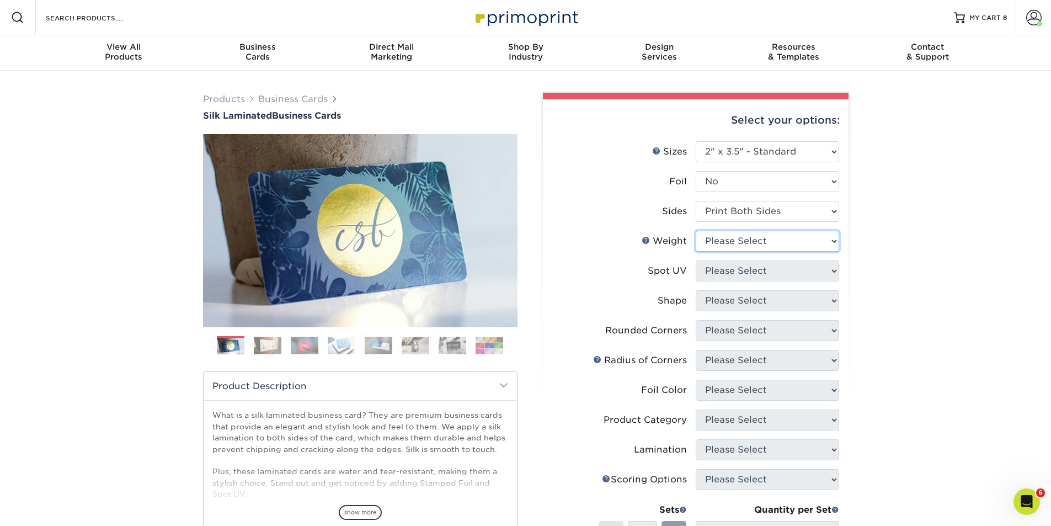
click at [771, 240] on select "Please Select 16PT" at bounding box center [767, 241] width 143 height 21
select select "16PT"
click at [696, 231] on select "Please Select 16PT" at bounding box center [767, 241] width 143 height 21
click at [762, 273] on select "Please Select No Spot UV Front and Back (Both Sides) Front Only Back Only" at bounding box center [767, 270] width 143 height 21
select select "2"
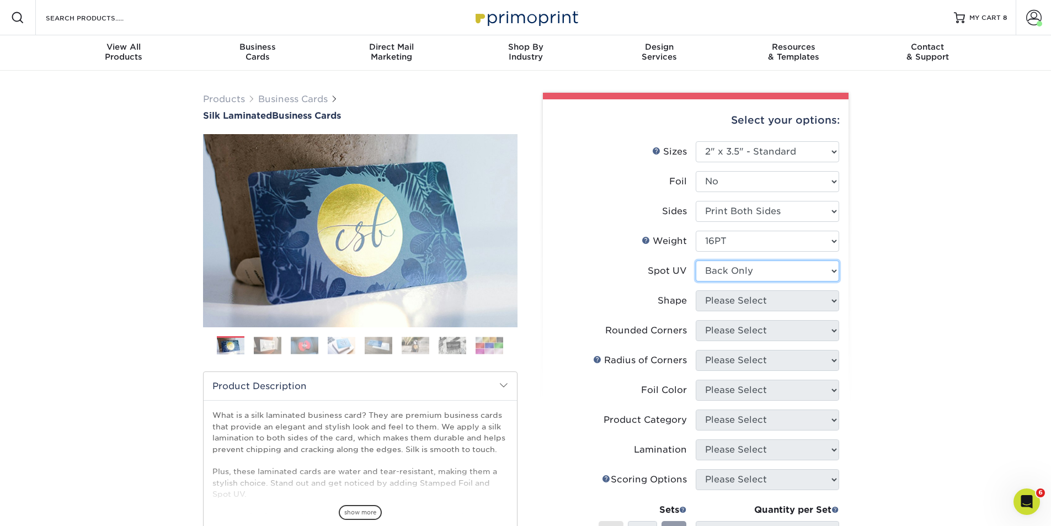
click at [696, 260] on select "Please Select No Spot UV Front and Back (Both Sides) Front Only Back Only" at bounding box center [767, 270] width 143 height 21
click at [777, 298] on select "Please Select Standard" at bounding box center [767, 300] width 143 height 21
select select "standard"
click at [696, 290] on select "Please Select Standard" at bounding box center [767, 300] width 143 height 21
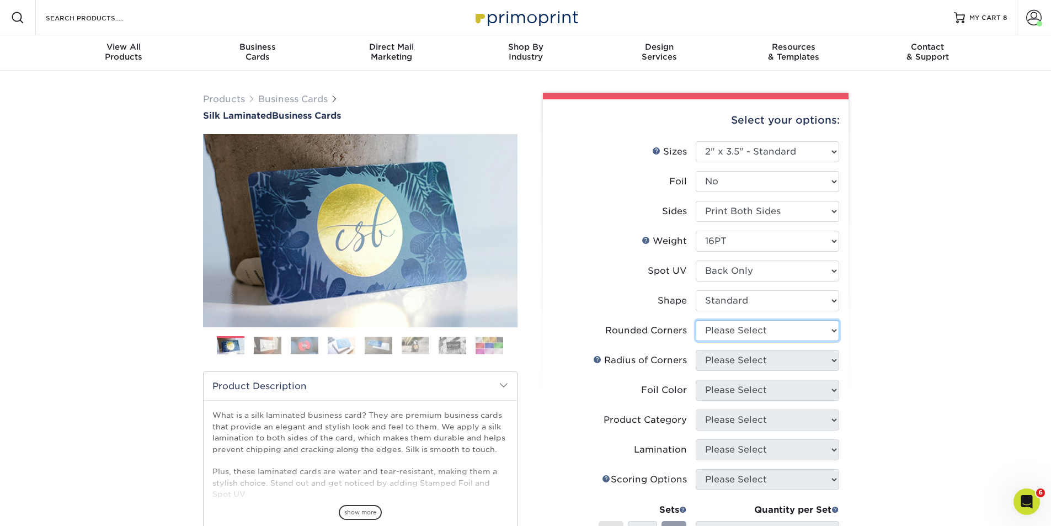
click at [768, 330] on select "Please Select Yes - Round 2 Corners Yes - Round 4 Corners No" at bounding box center [767, 330] width 143 height 21
select select "0"
click at [696, 320] on select "Please Select Yes - Round 2 Corners Yes - Round 4 Corners No" at bounding box center [767, 330] width 143 height 21
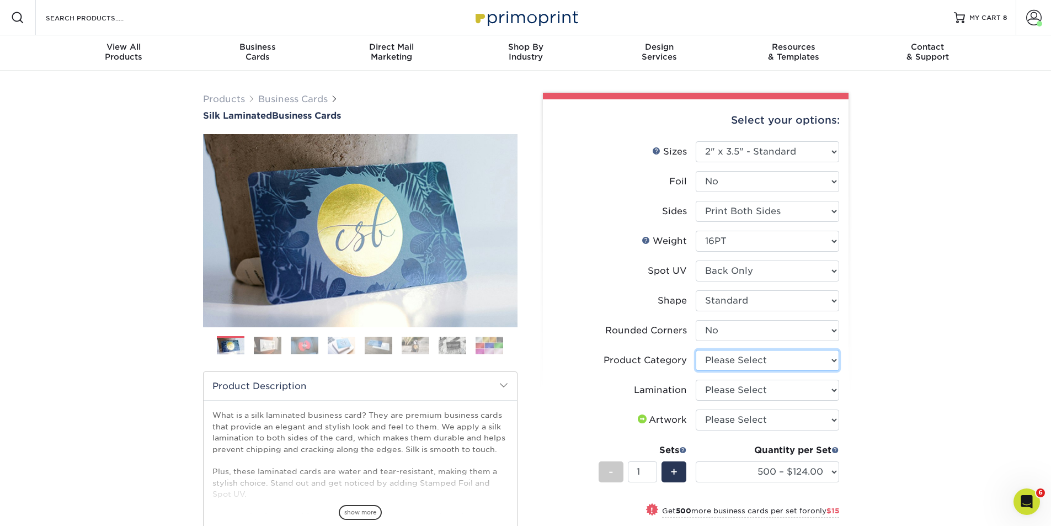
click at [787, 361] on select "Please Select Business Cards" at bounding box center [767, 360] width 143 height 21
select select "3b5148f1-0588-4f88-a218-97bcfdce65c1"
click at [696, 350] on select "Please Select Business Cards" at bounding box center [767, 360] width 143 height 21
click at [786, 391] on select "Please Select Silk" at bounding box center [767, 389] width 143 height 21
select select "ccacb42f-45f7-42d3-bbd3-7c8421cf37f0"
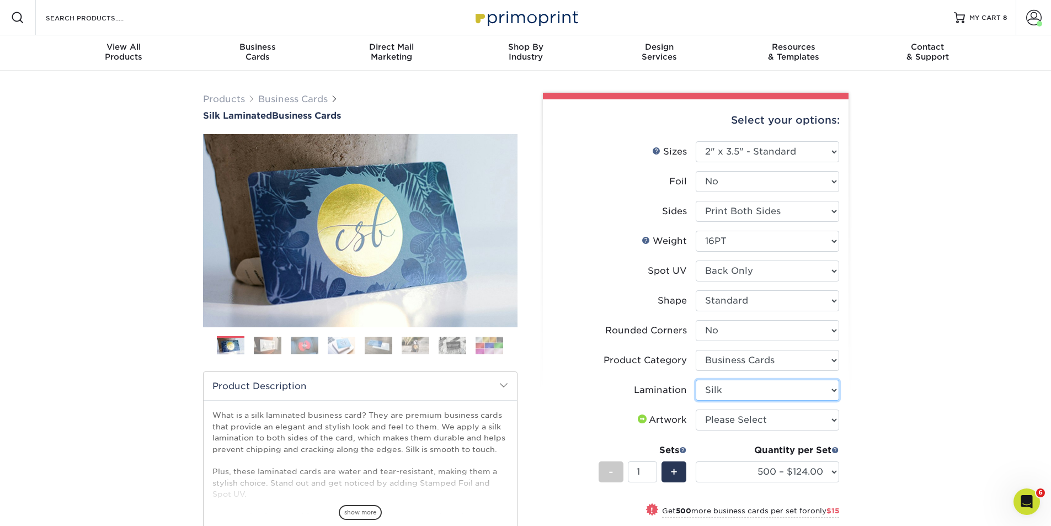
click at [696, 379] on select "Please Select Silk" at bounding box center [767, 389] width 143 height 21
click at [779, 420] on select "Please Select I will upload files I need a design - $100" at bounding box center [767, 419] width 143 height 21
select select "upload"
click at [696, 409] on select "Please Select I will upload files I need a design - $100" at bounding box center [767, 419] width 143 height 21
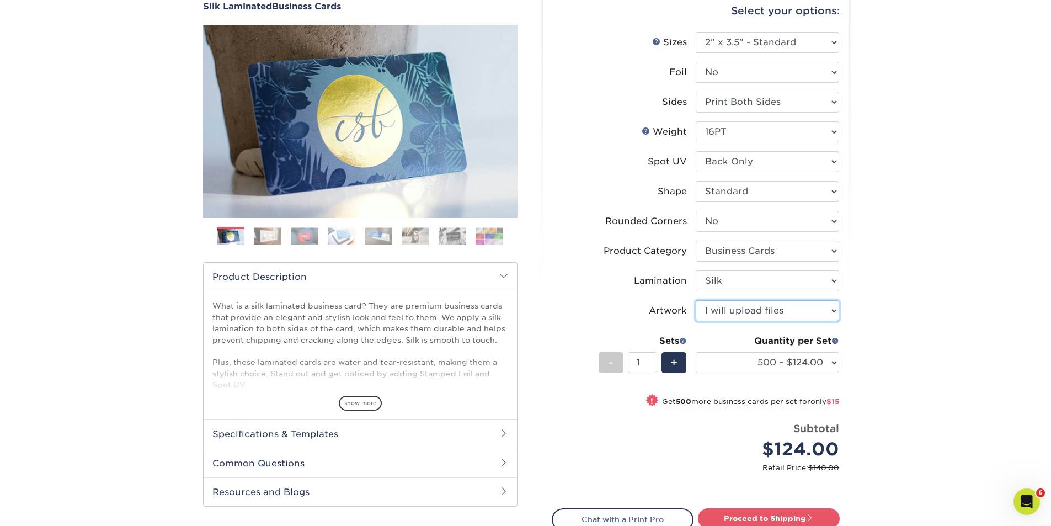
scroll to position [258, 0]
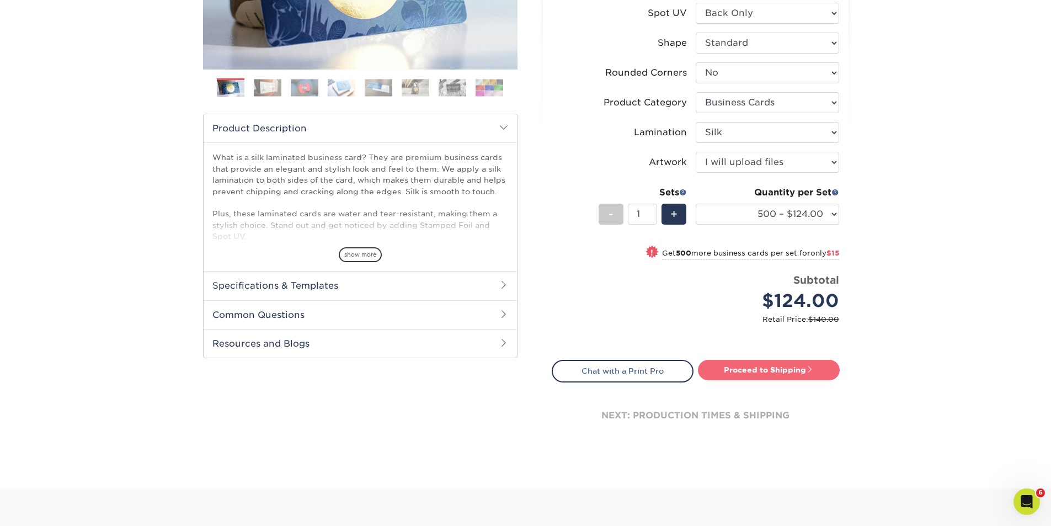
click at [755, 368] on link "Proceed to Shipping" at bounding box center [769, 370] width 142 height 20
type input "Set 1"
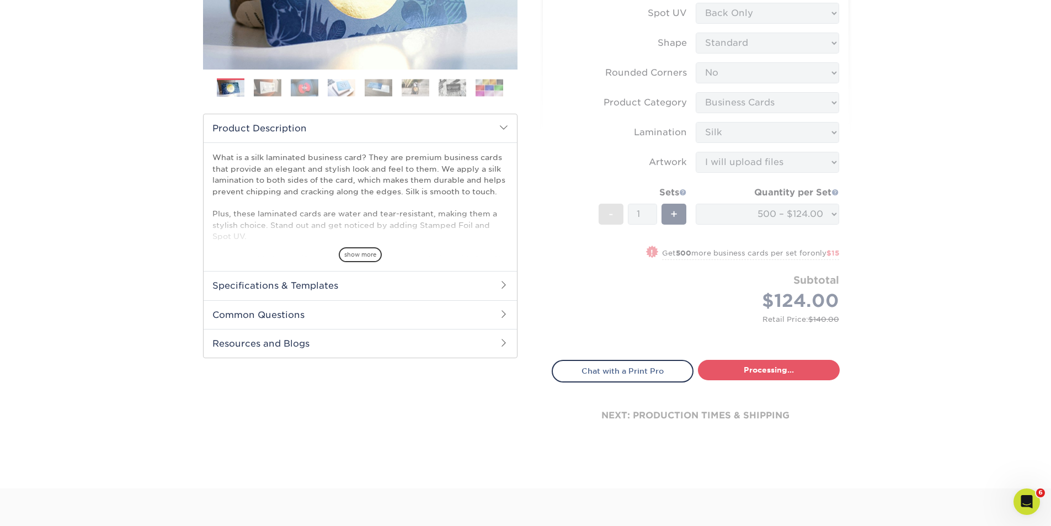
select select "e399a9eb-e8d1-49ae-b245-5a72cc745ce5"
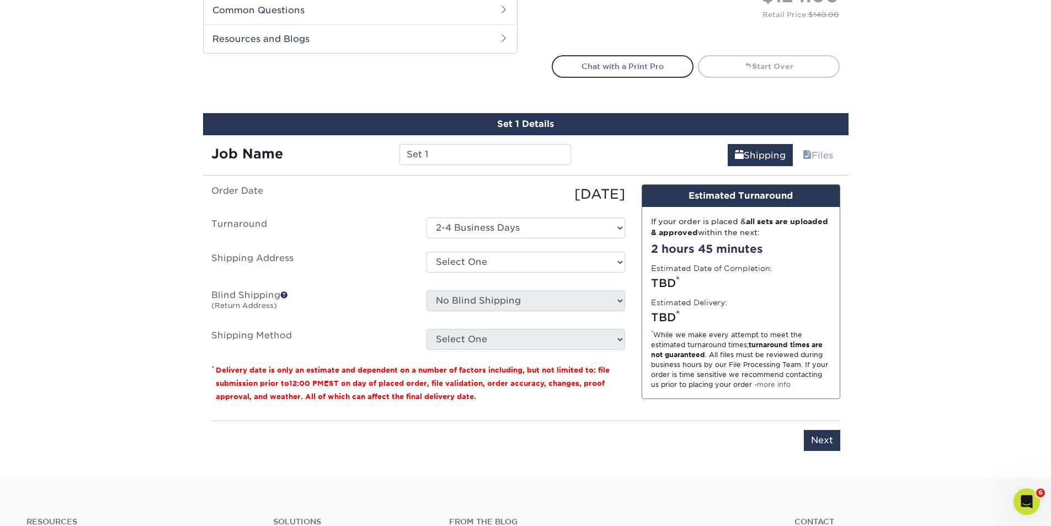
scroll to position [648, 0]
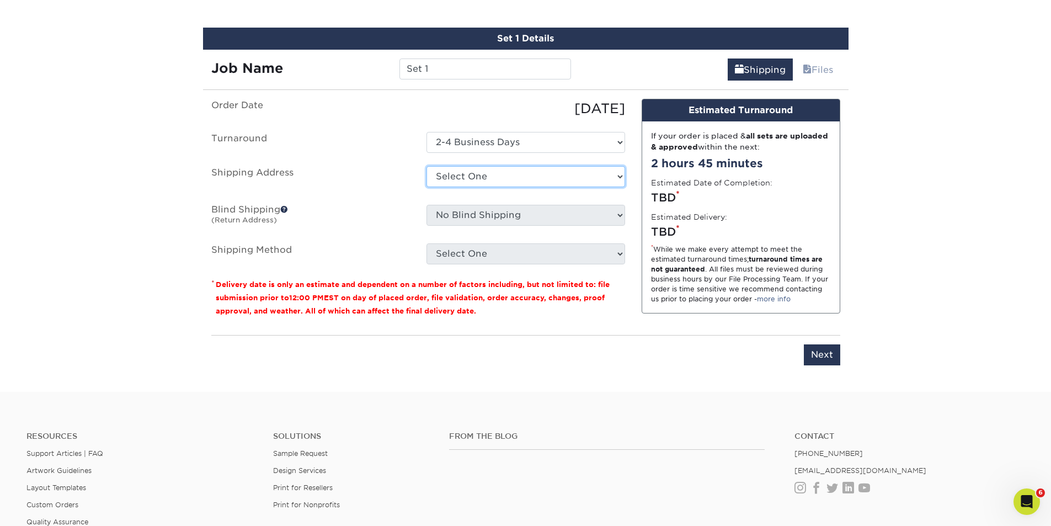
click at [554, 175] on select "Select One AMEX Assistant Athletic Director for External Relations Business Car…" at bounding box center [525, 176] width 199 height 21
select select "285861"
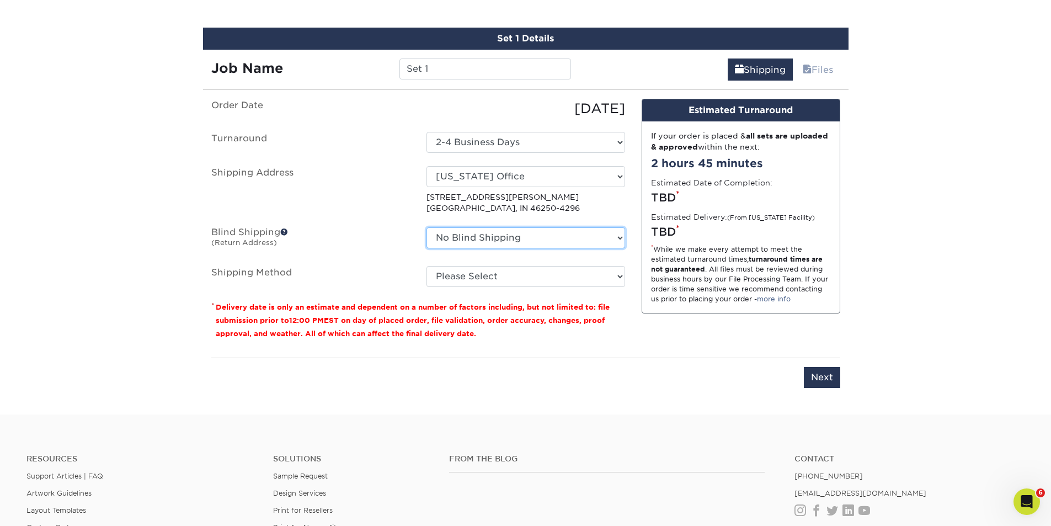
click at [622, 237] on select "No Blind Shipping AMEX Assistant Athletic Director for External Relations Busin…" at bounding box center [525, 237] width 199 height 21
select select "175278"
click at [426, 227] on select "No Blind Shipping AMEX Assistant Athletic Director for External Relations Busin…" at bounding box center [525, 237] width 199 height 21
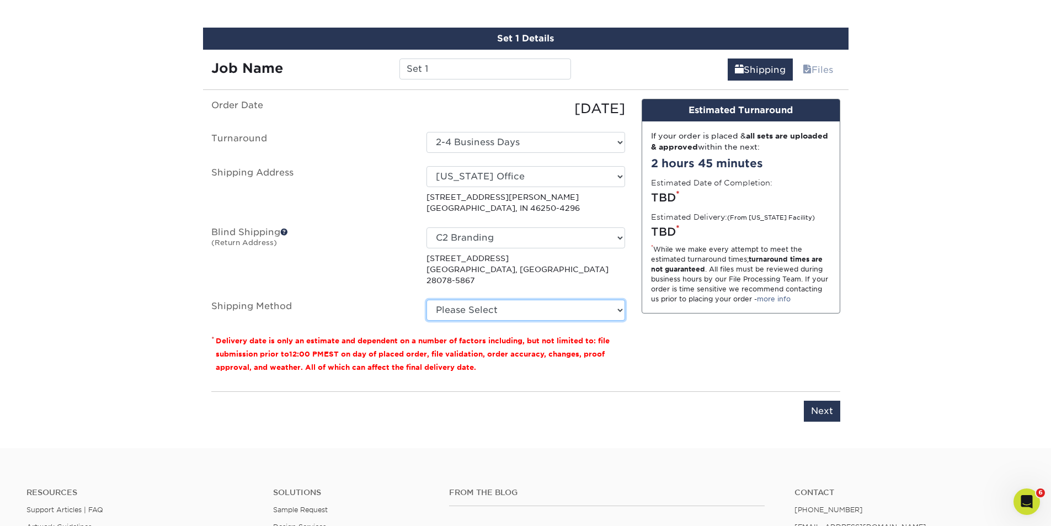
click at [617, 299] on select "Please Select Ground Shipping (+$8.96) 3 Day Shipping Service (+$15.34) 2 Day A…" at bounding box center [525, 309] width 199 height 21
select select "03"
click at [426, 299] on select "Please Select Ground Shipping (+$8.96) 3 Day Shipping Service (+$15.34) 2 Day A…" at bounding box center [525, 309] width 199 height 21
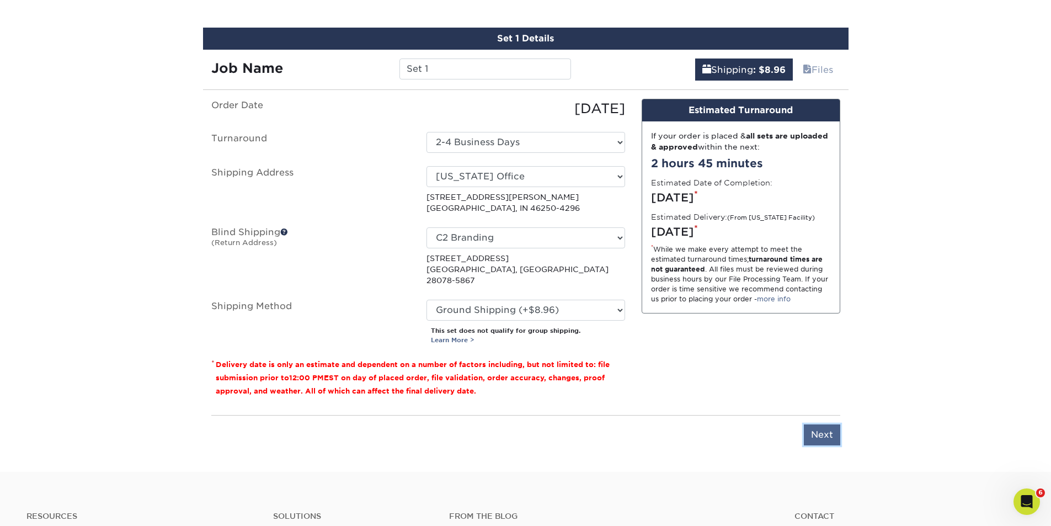
click at [827, 424] on input "Next" at bounding box center [822, 434] width 36 height 21
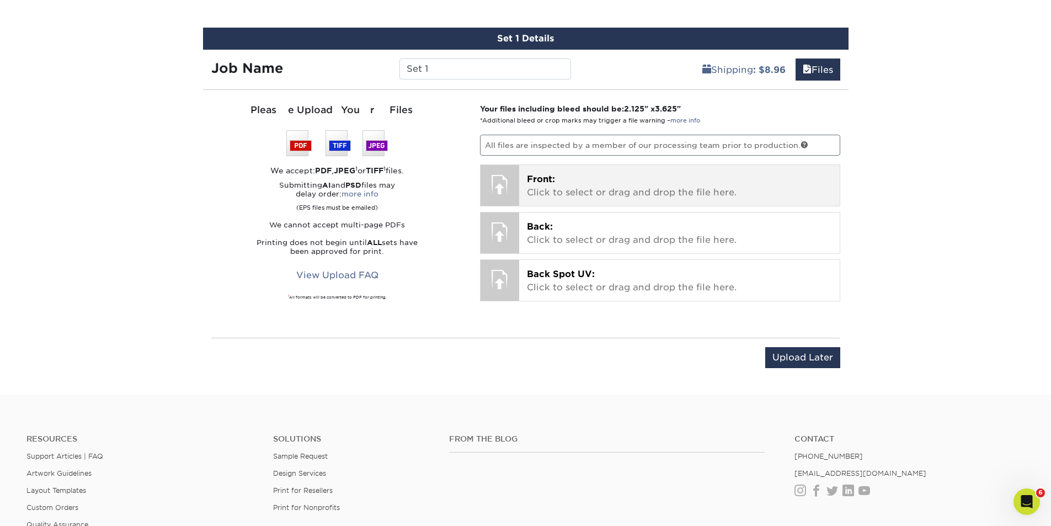
click at [586, 182] on p "Front: Click to select or drag and drop the file here." at bounding box center [679, 186] width 305 height 26
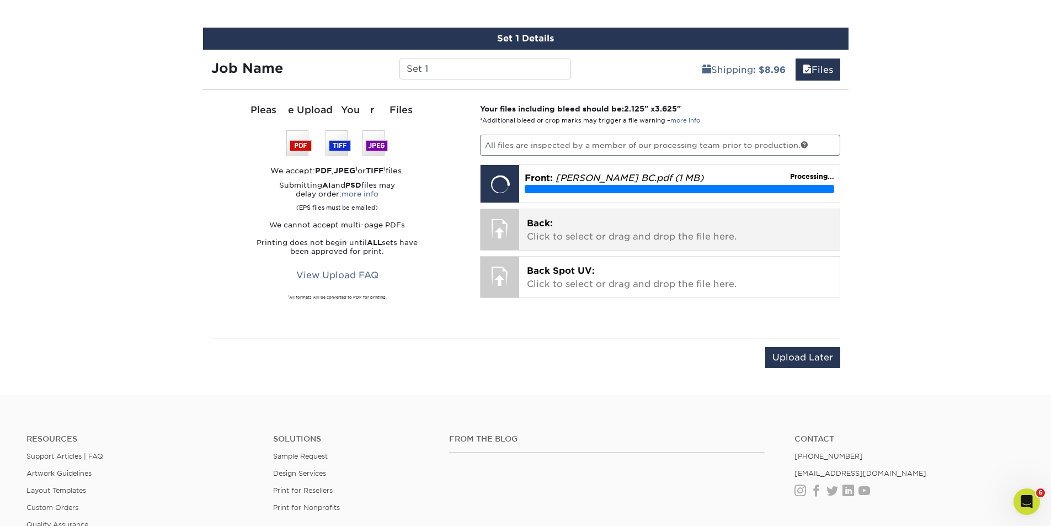
click at [589, 228] on p "Back: Click to select or drag and drop the file here." at bounding box center [679, 230] width 305 height 26
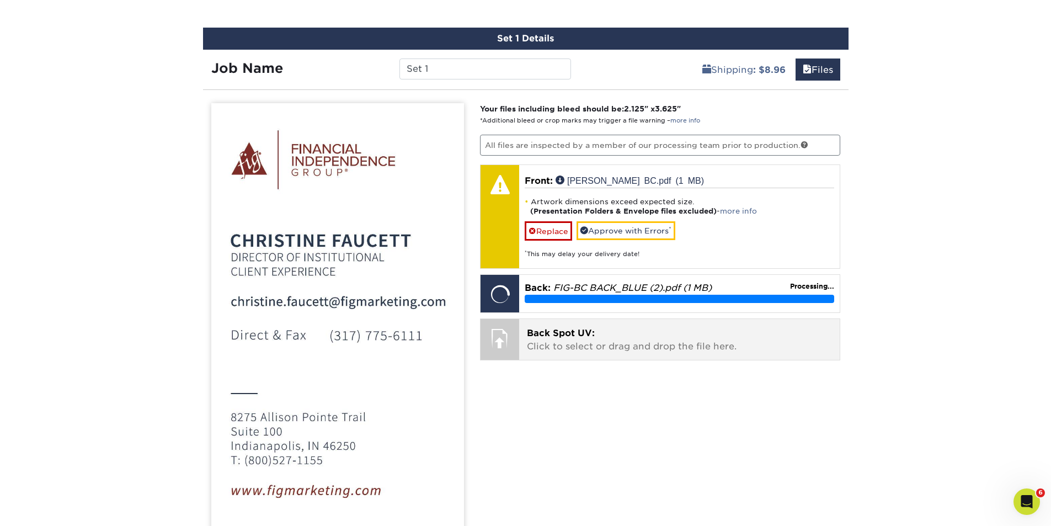
click at [598, 345] on p "Back Spot UV: Click to select or drag and drop the file here." at bounding box center [679, 340] width 305 height 26
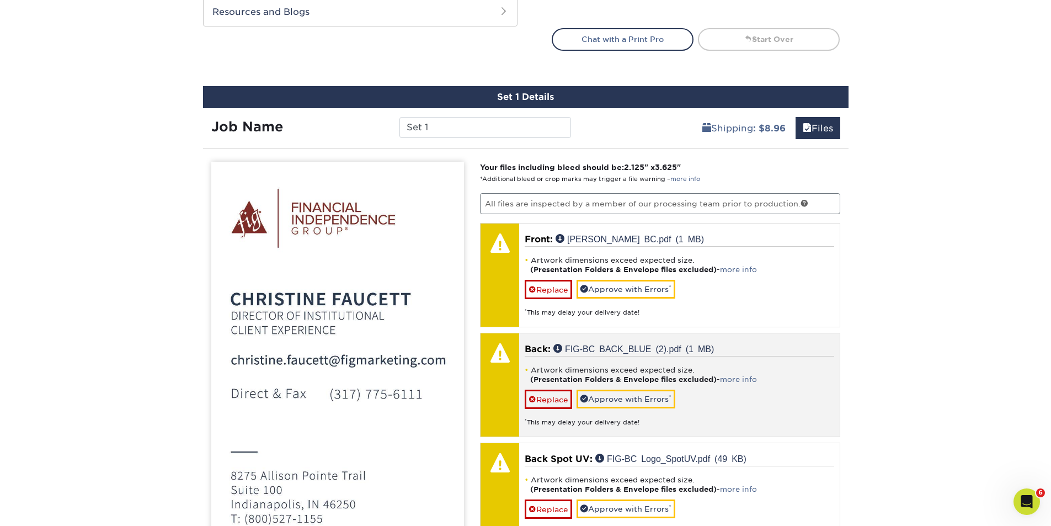
scroll to position [518, 0]
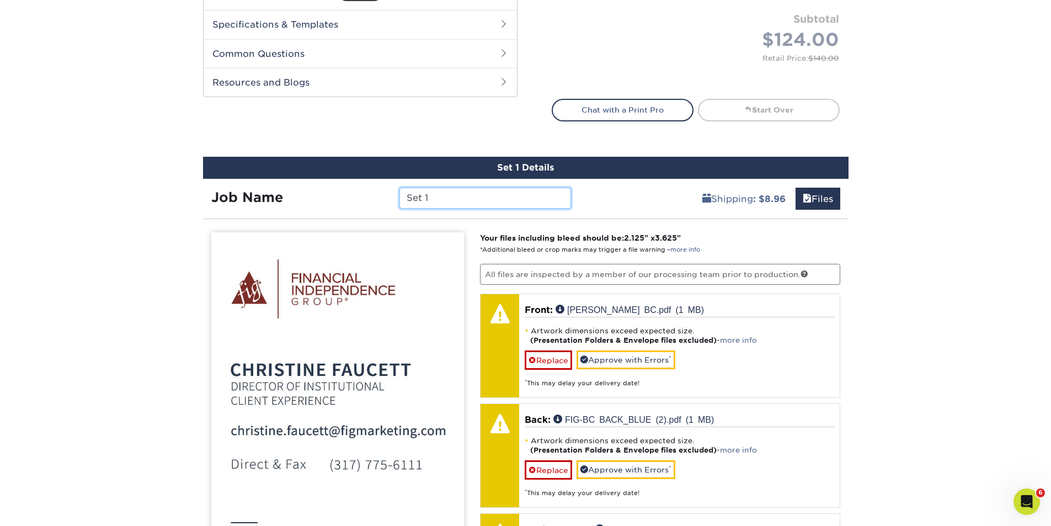
drag, startPoint x: 440, startPoint y: 199, endPoint x: 395, endPoint y: 199, distance: 44.1
click at [395, 199] on div "Set 1" at bounding box center [485, 198] width 188 height 21
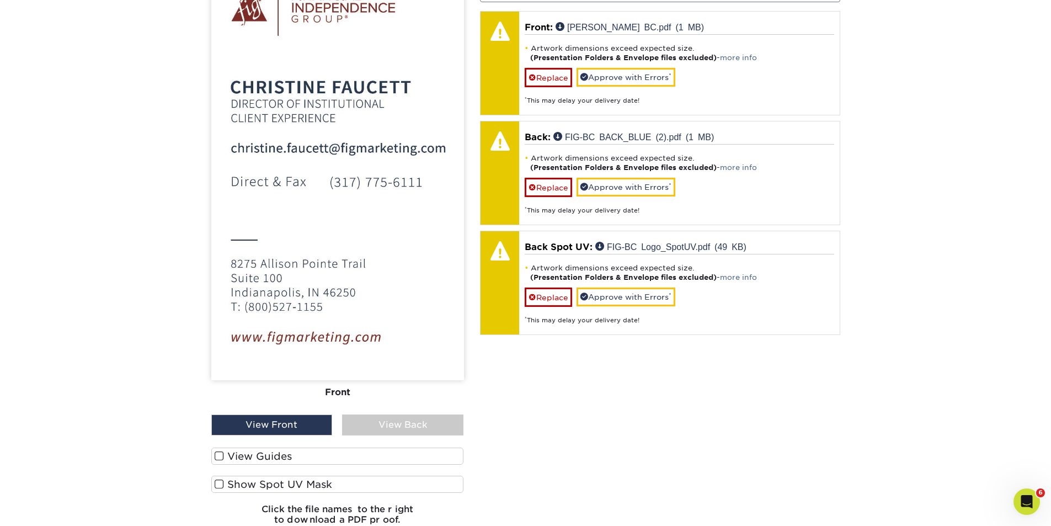
scroll to position [776, 0]
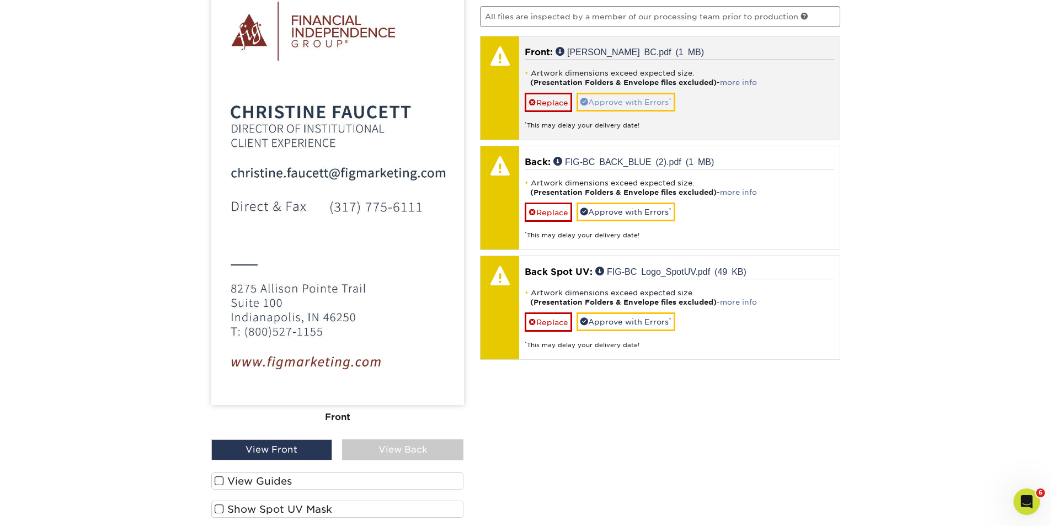
type input "FIG_Christine Faucett"
click at [625, 104] on link "Approve with Errors *" at bounding box center [625, 102] width 99 height 19
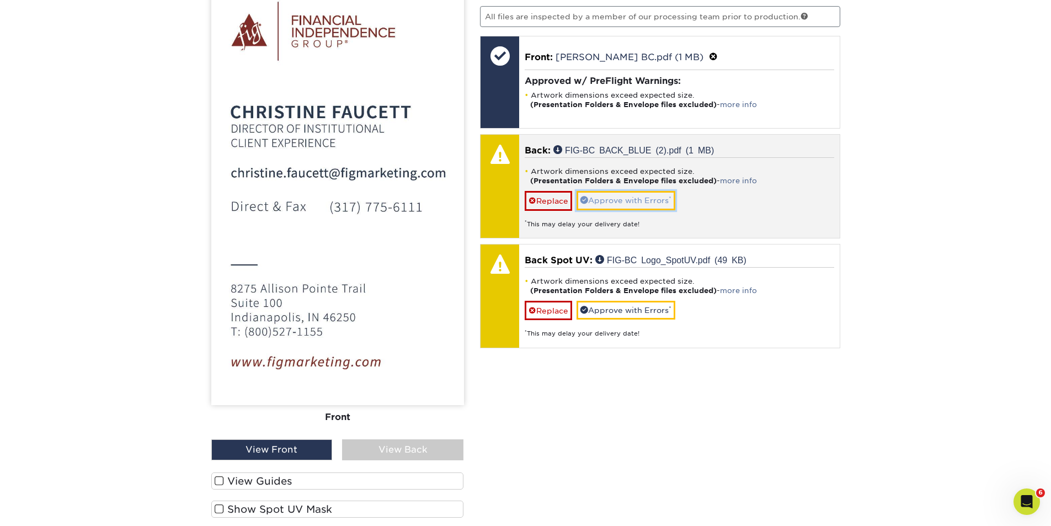
click at [630, 202] on link "Approve with Errors *" at bounding box center [625, 200] width 99 height 19
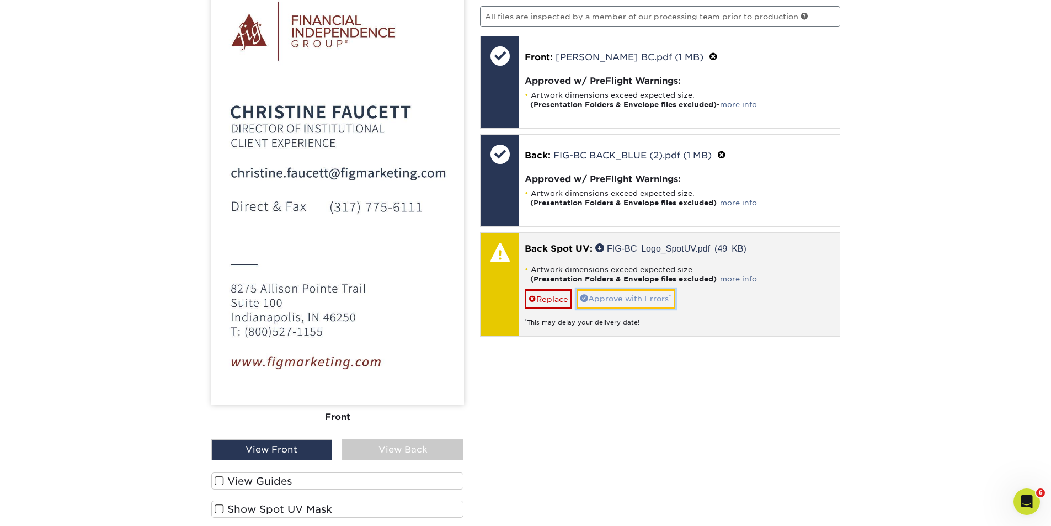
click at [617, 297] on link "Approve with Errors *" at bounding box center [625, 298] width 99 height 19
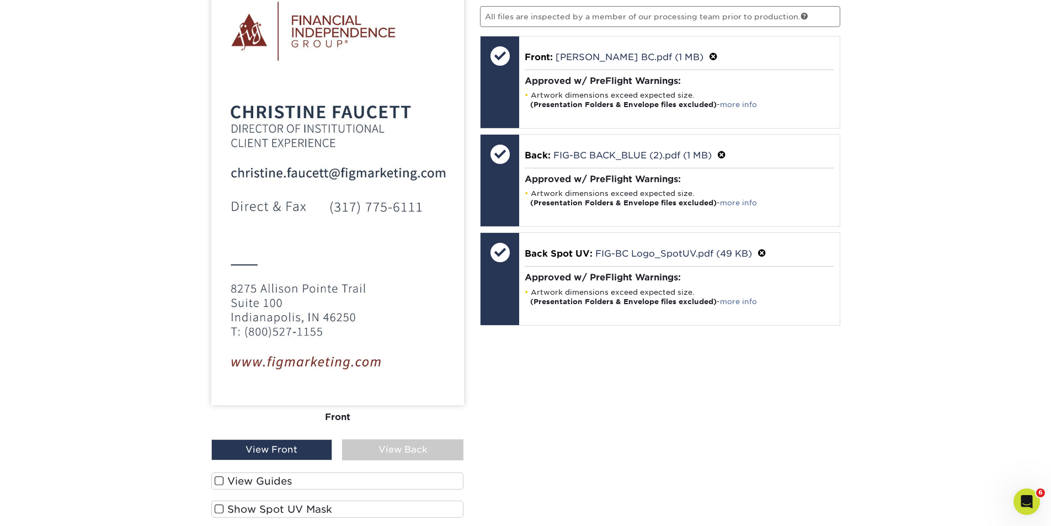
scroll to position [1034, 0]
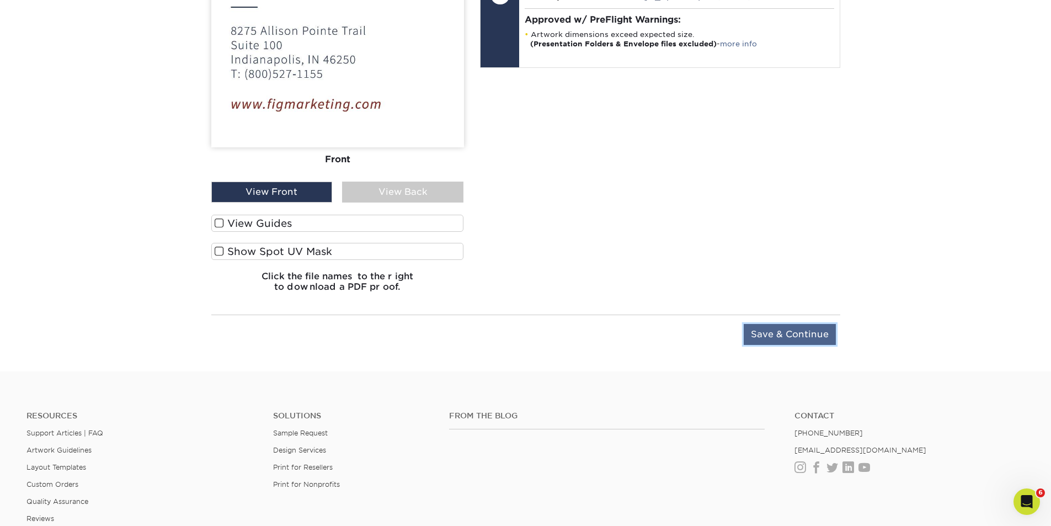
click at [800, 334] on input "Save & Continue" at bounding box center [789, 334] width 92 height 21
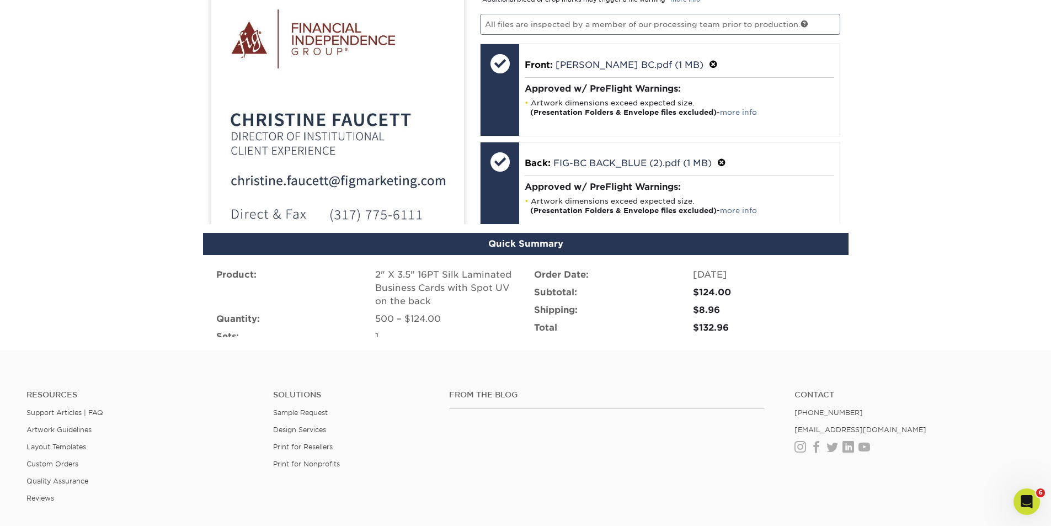
scroll to position [737, 0]
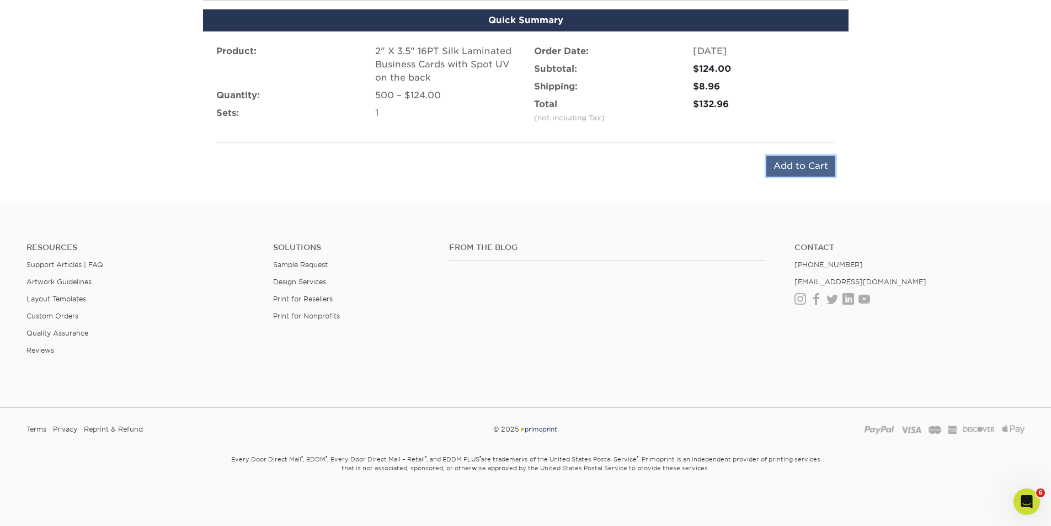
click at [795, 165] on input "Add to Cart" at bounding box center [800, 166] width 69 height 21
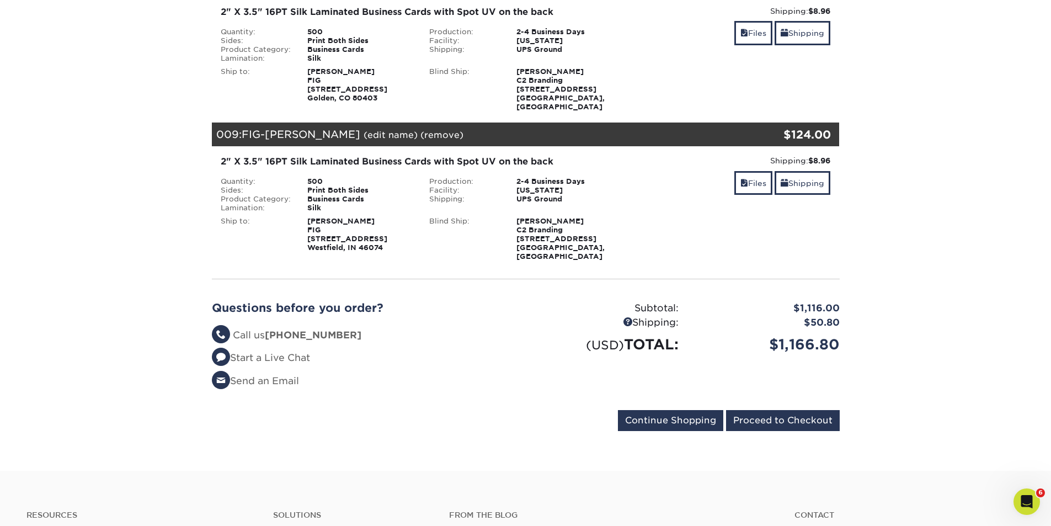
scroll to position [1072, 0]
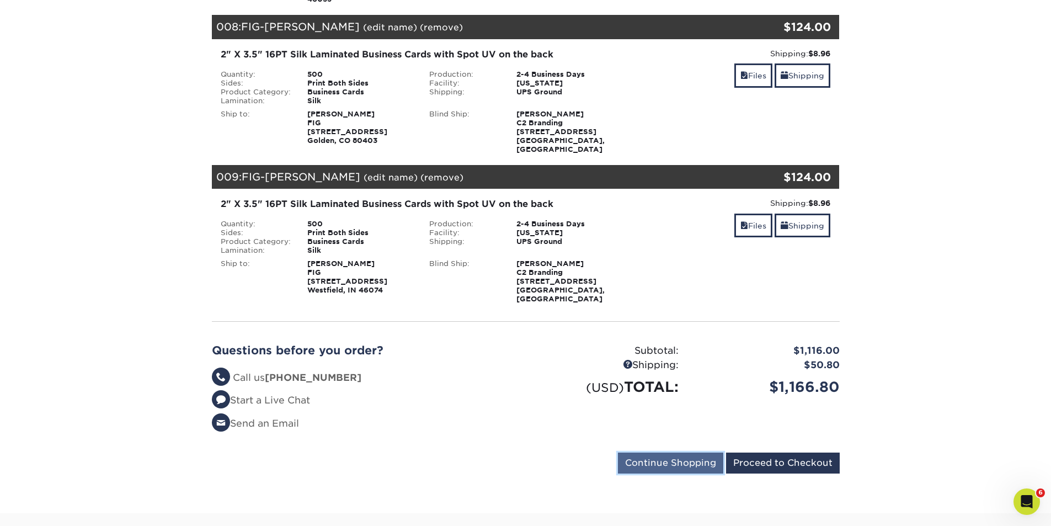
click at [650, 452] on input "Continue Shopping" at bounding box center [670, 462] width 105 height 21
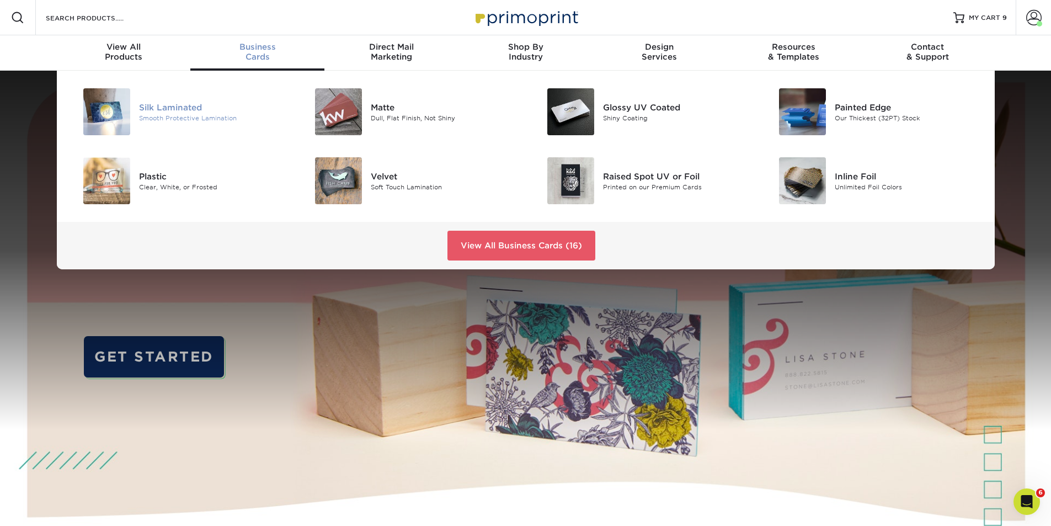
click at [167, 105] on div "Silk Laminated" at bounding box center [212, 107] width 146 height 12
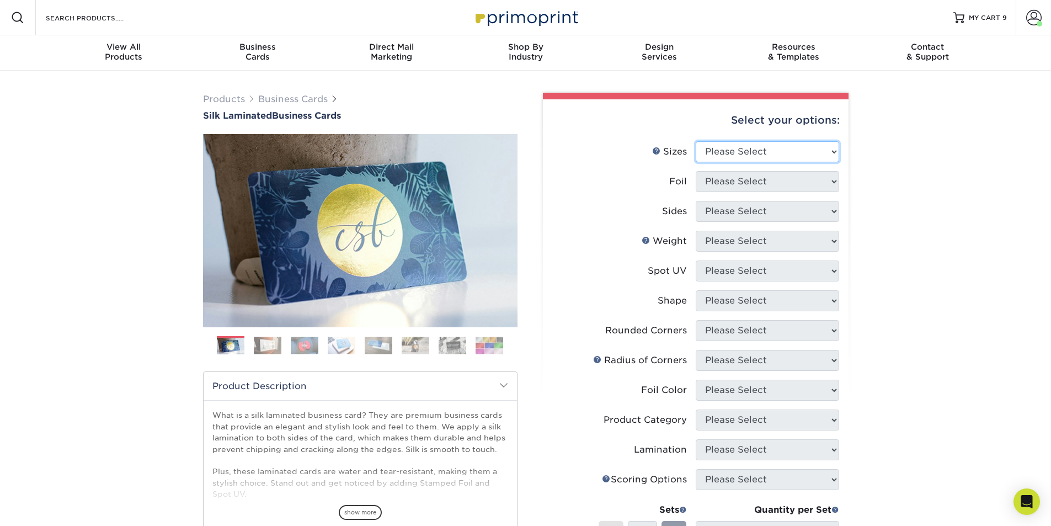
click at [836, 153] on select "Please Select 1.5" x 3.5" - Mini 1.75" x 3.5" - Mini 2" x 2" - Square 2" x 3" -…" at bounding box center [767, 151] width 143 height 21
select select "2.00x3.50"
click at [696, 141] on select "Please Select 1.5" x 3.5" - Mini 1.75" x 3.5" - Mini 2" x 2" - Square 2" x 3" -…" at bounding box center [767, 151] width 143 height 21
click at [790, 182] on select "Please Select Yes No" at bounding box center [767, 181] width 143 height 21
select select "0"
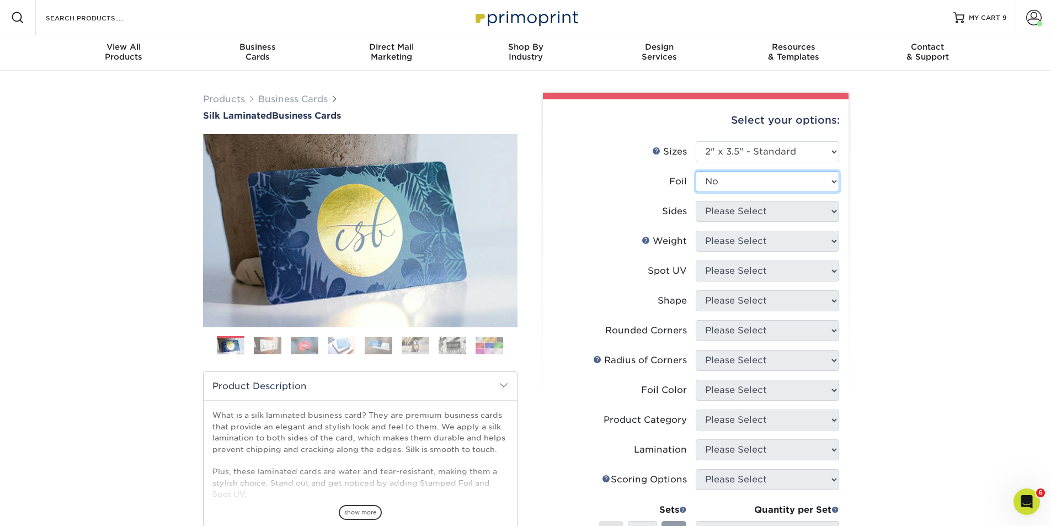
click at [696, 171] on select "Please Select Yes No" at bounding box center [767, 181] width 143 height 21
click at [770, 210] on select "Please Select Print Both Sides Print Front Only" at bounding box center [767, 211] width 143 height 21
select select "13abbda7-1d64-4f25-8bb2-c179b224825d"
click at [696, 201] on select "Please Select Print Both Sides Print Front Only" at bounding box center [767, 211] width 143 height 21
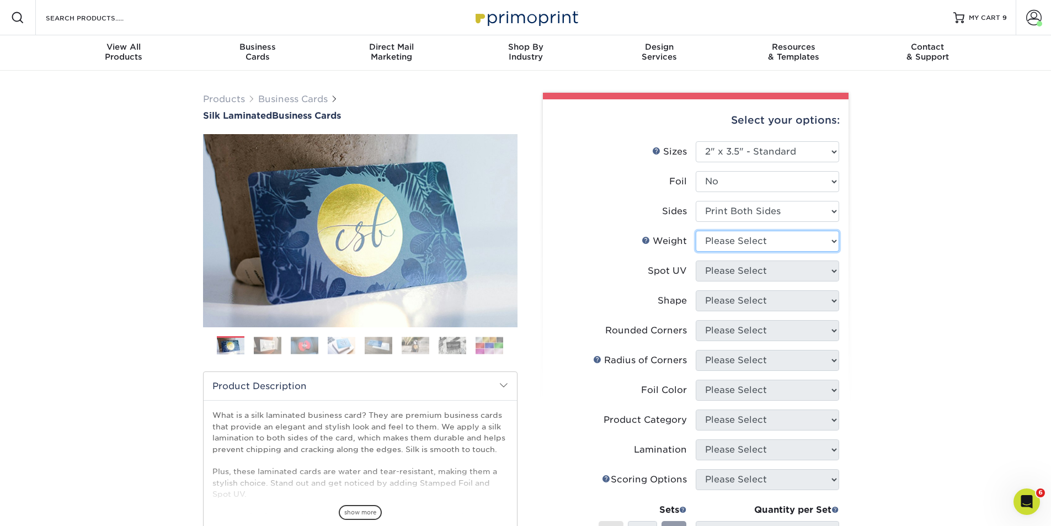
click at [767, 245] on select "Please Select 16PT" at bounding box center [767, 241] width 143 height 21
select select "16PT"
click at [696, 231] on select "Please Select 16PT" at bounding box center [767, 241] width 143 height 21
click at [757, 273] on select "Please Select No Spot UV Front and Back (Both Sides) Front Only Back Only" at bounding box center [767, 270] width 143 height 21
select select "2"
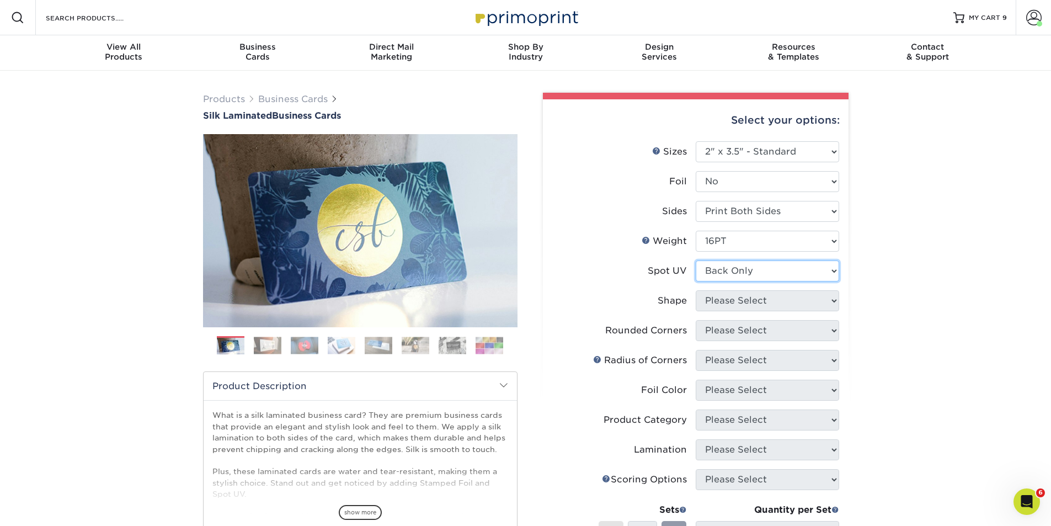
click at [696, 260] on select "Please Select No Spot UV Front and Back (Both Sides) Front Only Back Only" at bounding box center [767, 270] width 143 height 21
click at [768, 303] on select "Please Select Standard" at bounding box center [767, 300] width 143 height 21
select select "standard"
click at [696, 290] on select "Please Select Standard" at bounding box center [767, 300] width 143 height 21
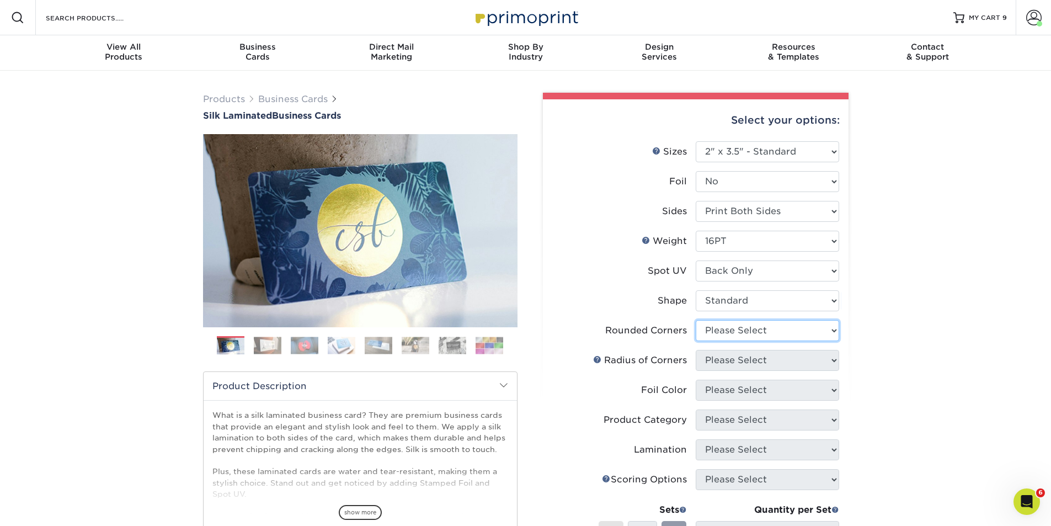
click at [779, 332] on select "Please Select Yes - Round 2 Corners Yes - Round 4 Corners No" at bounding box center [767, 330] width 143 height 21
select select "0"
click at [696, 320] on select "Please Select Yes - Round 2 Corners Yes - Round 4 Corners No" at bounding box center [767, 330] width 143 height 21
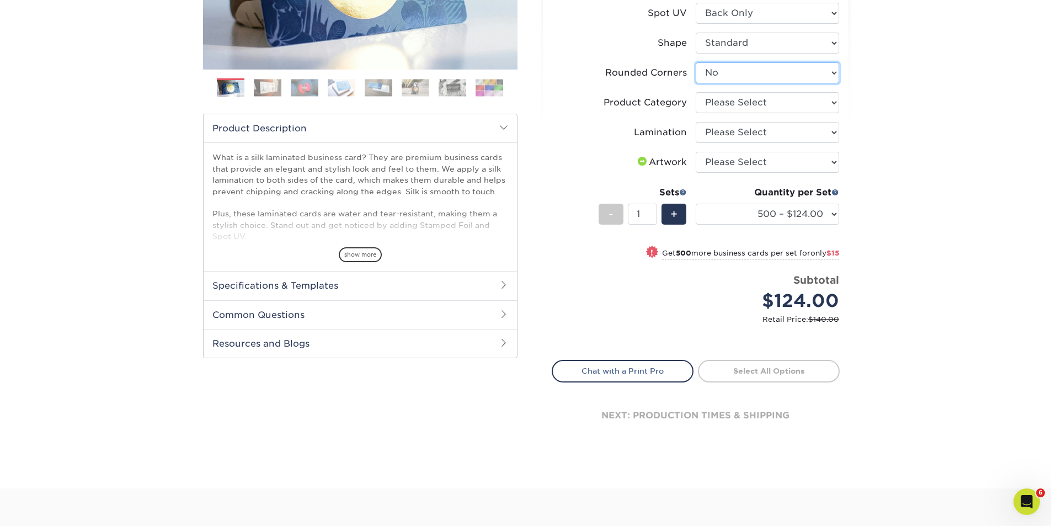
scroll to position [129, 0]
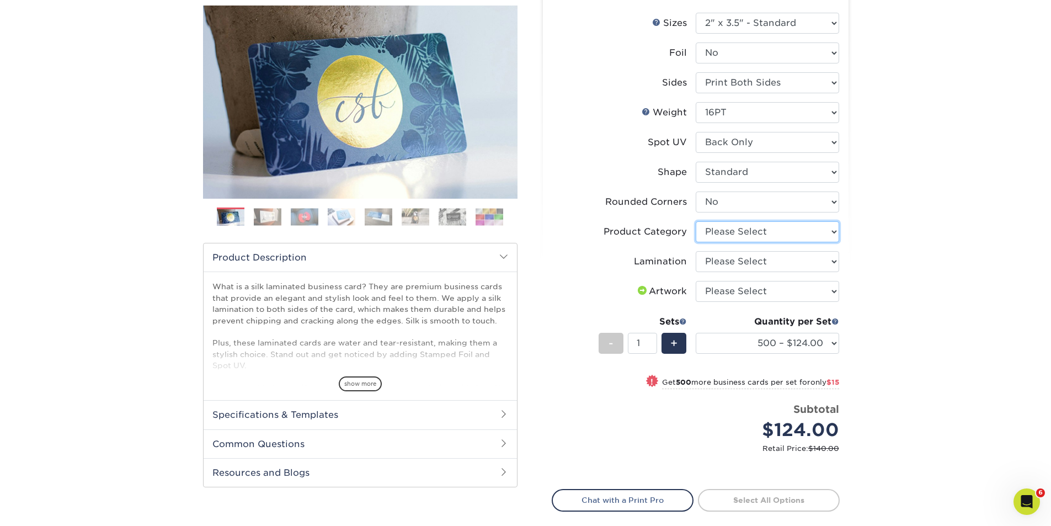
click at [788, 229] on select "Please Select Business Cards" at bounding box center [767, 231] width 143 height 21
select select "3b5148f1-0588-4f88-a218-97bcfdce65c1"
click at [696, 221] on select "Please Select Business Cards" at bounding box center [767, 231] width 143 height 21
click at [773, 258] on select "Please Select Silk" at bounding box center [767, 261] width 143 height 21
select select "ccacb42f-45f7-42d3-bbd3-7c8421cf37f0"
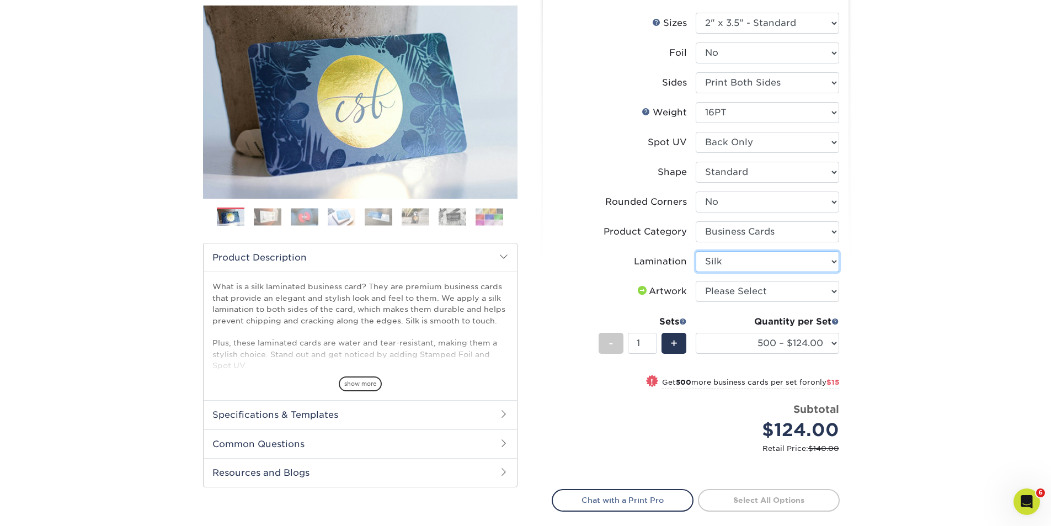
click at [696, 251] on select "Please Select Silk" at bounding box center [767, 261] width 143 height 21
click at [759, 289] on select "Please Select I will upload files I need a design - $100" at bounding box center [767, 291] width 143 height 21
select select "upload"
click at [696, 281] on select "Please Select I will upload files I need a design - $100" at bounding box center [767, 291] width 143 height 21
click at [772, 495] on link "Proceed to Shipping" at bounding box center [769, 499] width 142 height 20
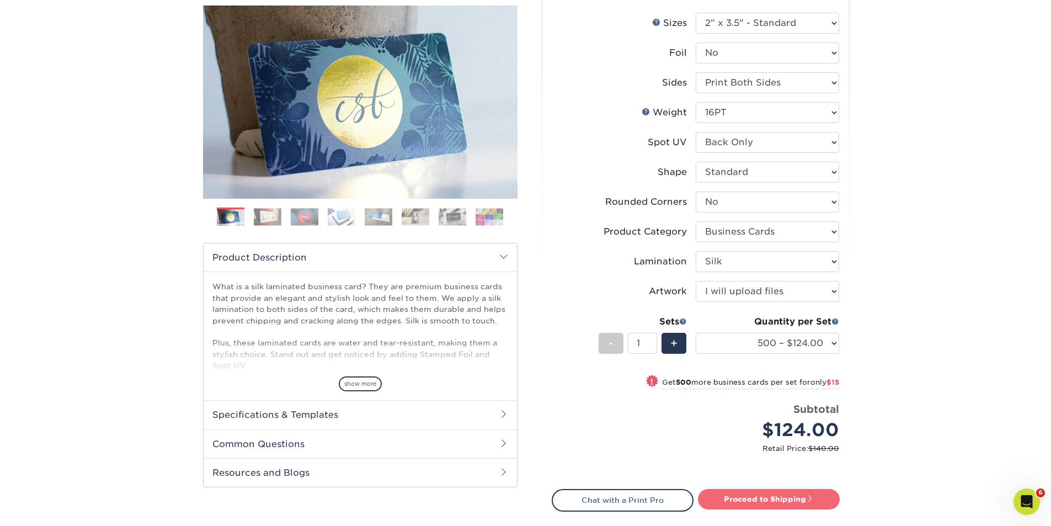
type input "Set 1"
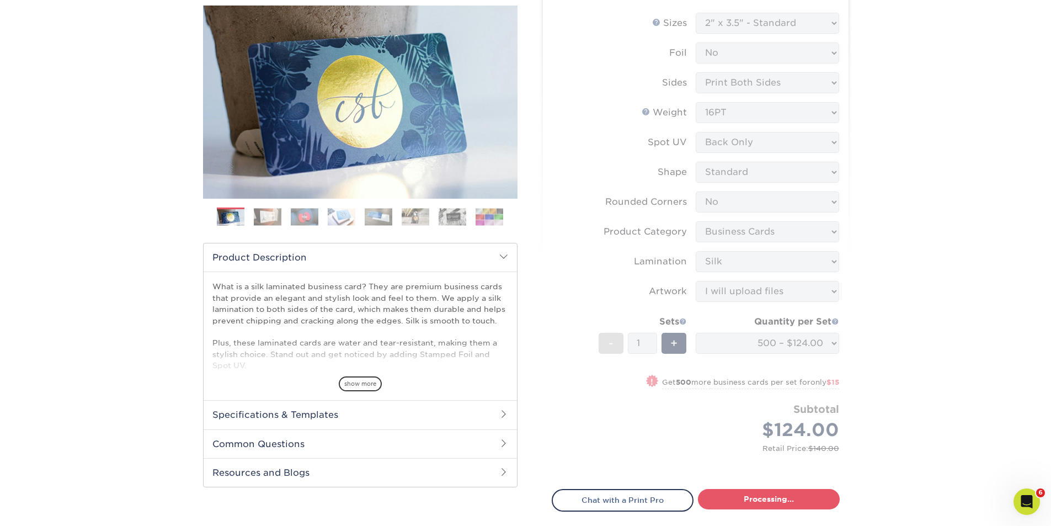
select select "e399a9eb-e8d1-49ae-b245-5a72cc745ce5"
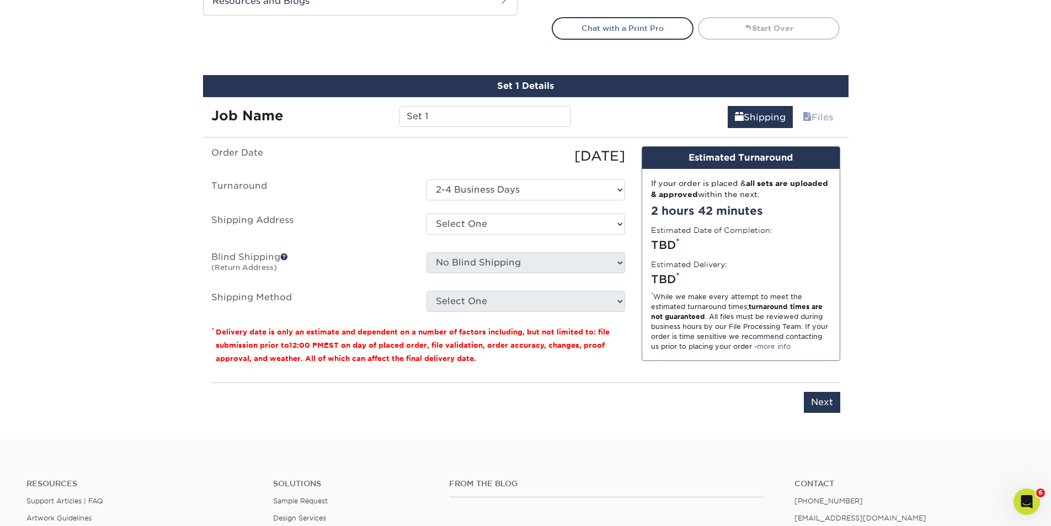
scroll to position [648, 0]
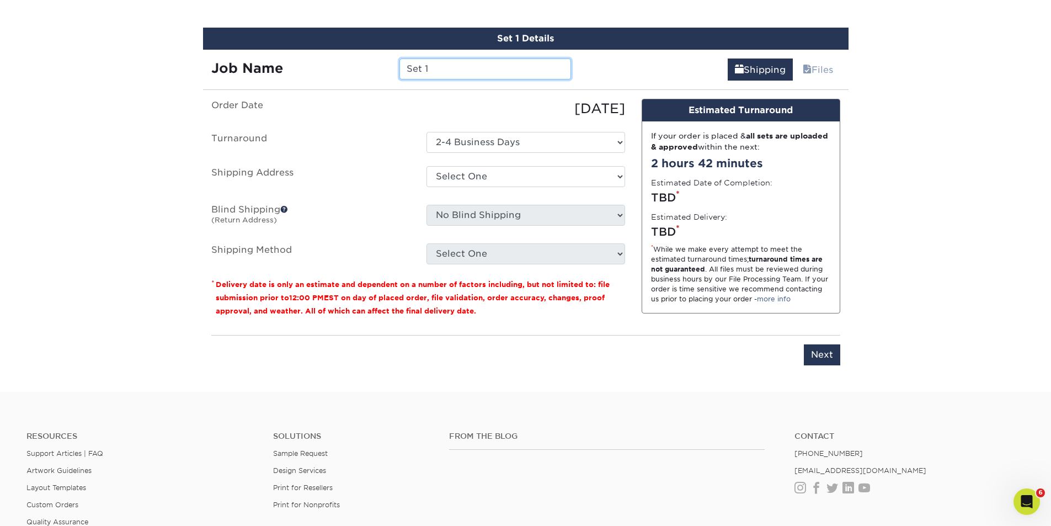
drag, startPoint x: 442, startPoint y: 69, endPoint x: 400, endPoint y: 68, distance: 41.4
click at [400, 68] on input "Set 1" at bounding box center [485, 68] width 172 height 21
type input "FIG-[PERSON_NAME]"
click at [550, 178] on select "Select One AMEX Assistant Athletic Director for External Relations Business Car…" at bounding box center [525, 176] width 199 height 21
select select "285861"
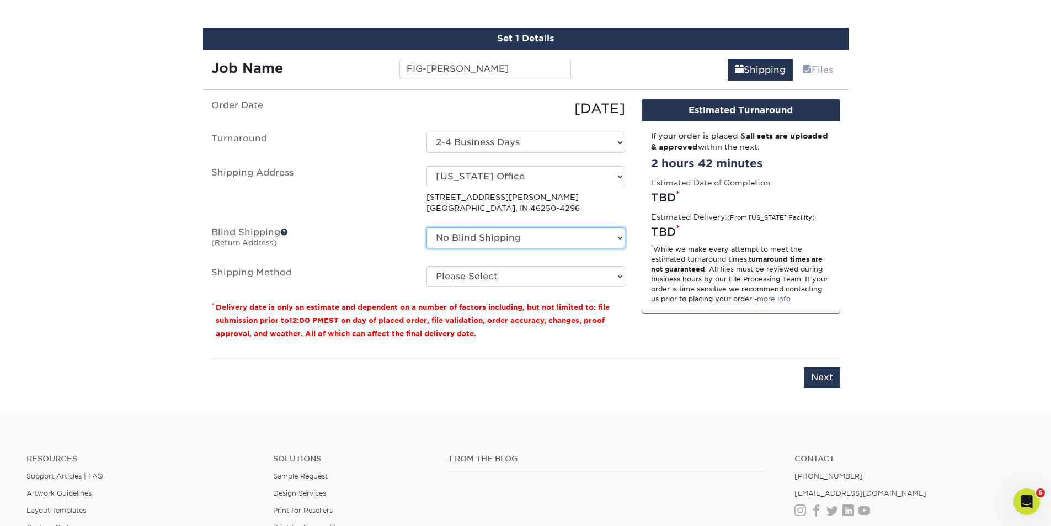
click at [618, 238] on select "No Blind Shipping AMEX Assistant Athletic Director for External Relations Busin…" at bounding box center [525, 237] width 199 height 21
select select "175278"
click at [426, 227] on select "No Blind Shipping AMEX Assistant Athletic Director for External Relations Busin…" at bounding box center [525, 237] width 199 height 21
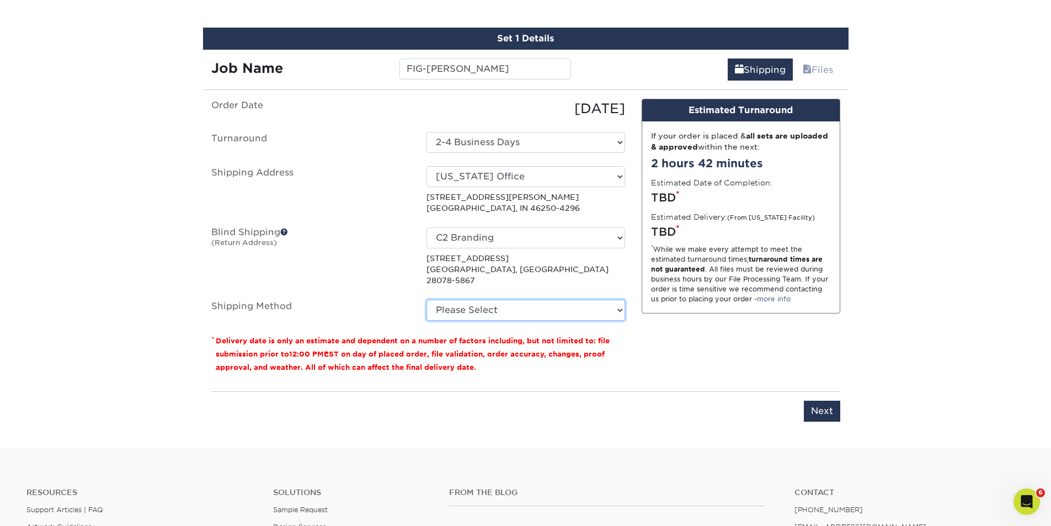
click at [617, 299] on select "Please Select Ground Shipping (+$8.96) 3 Day Shipping Service (+$15.34) 2 Day A…" at bounding box center [525, 309] width 199 height 21
select select "03"
click at [426, 299] on select "Please Select Ground Shipping (+$8.96) 3 Day Shipping Service (+$15.34) 2 Day A…" at bounding box center [525, 309] width 199 height 21
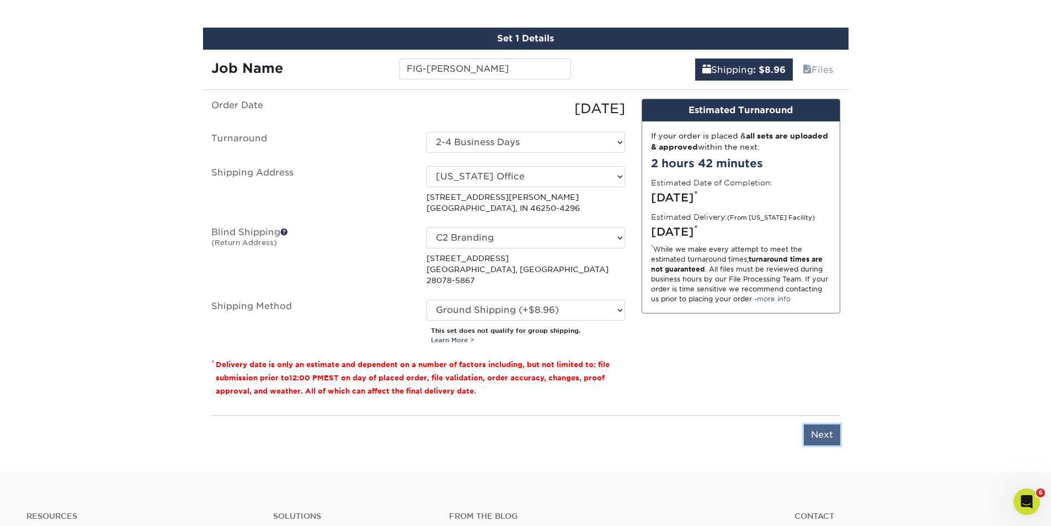
click at [825, 424] on input "Next" at bounding box center [822, 434] width 36 height 21
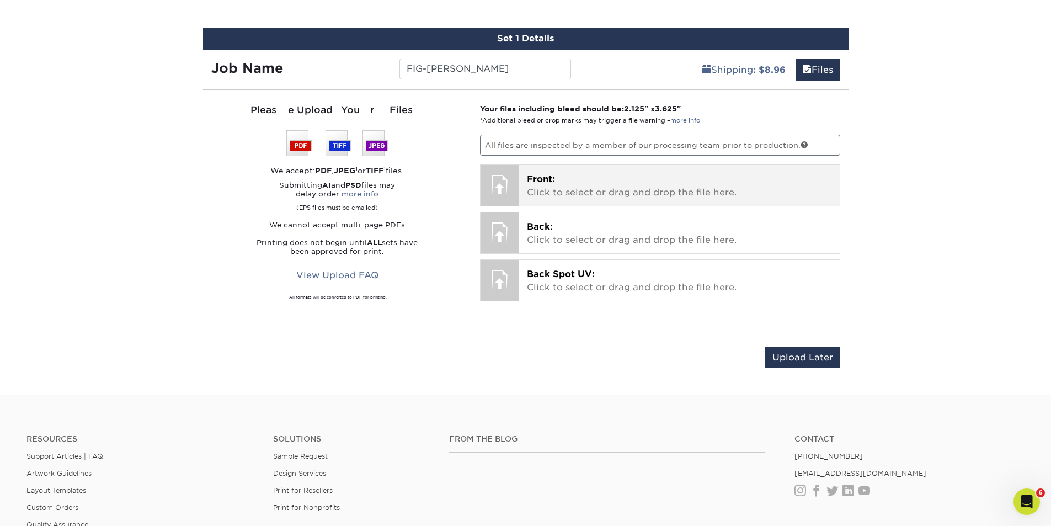
click at [574, 191] on p "Front: Click to select or drag and drop the file here." at bounding box center [679, 186] width 305 height 26
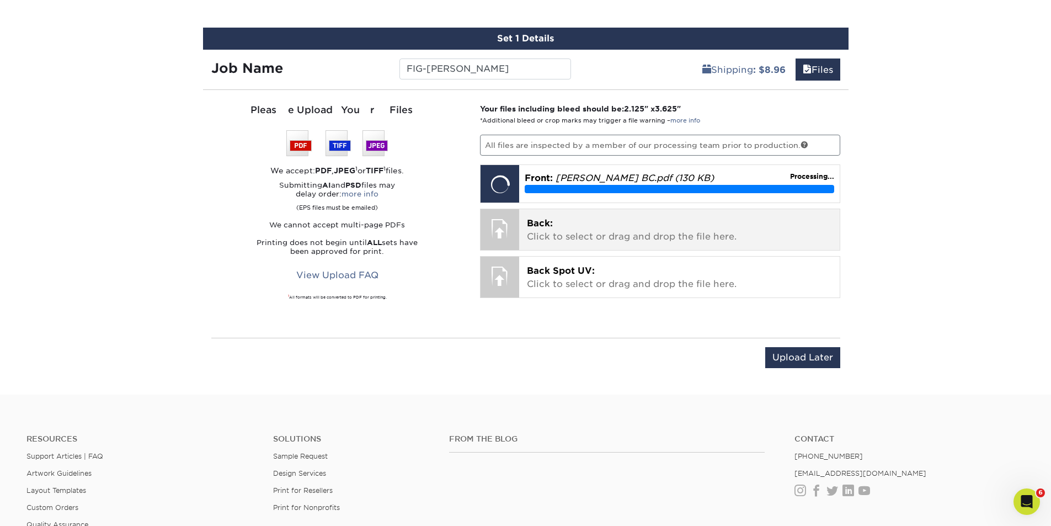
click at [575, 235] on p "Back: Click to select or drag and drop the file here." at bounding box center [679, 230] width 305 height 26
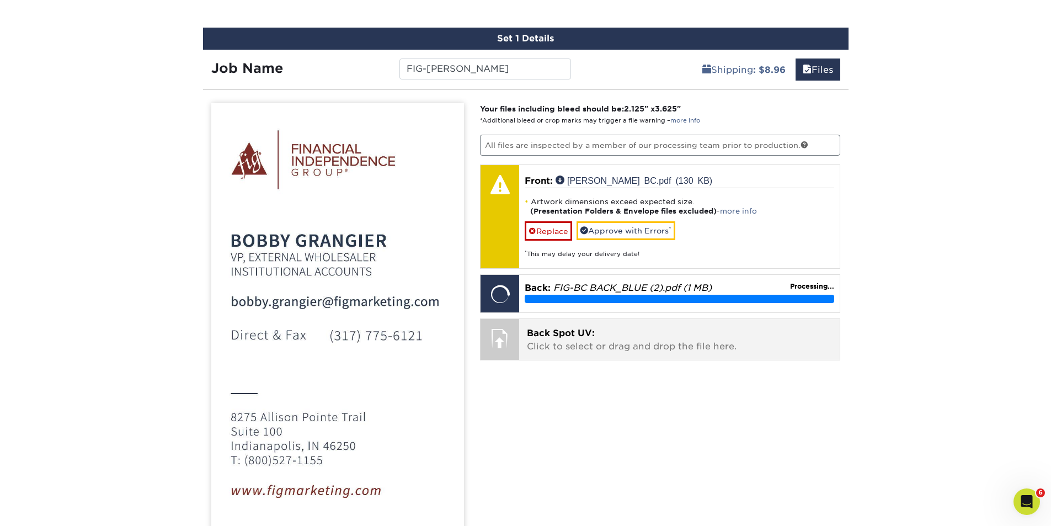
click at [568, 334] on span "Back Spot UV:" at bounding box center [561, 333] width 68 height 10
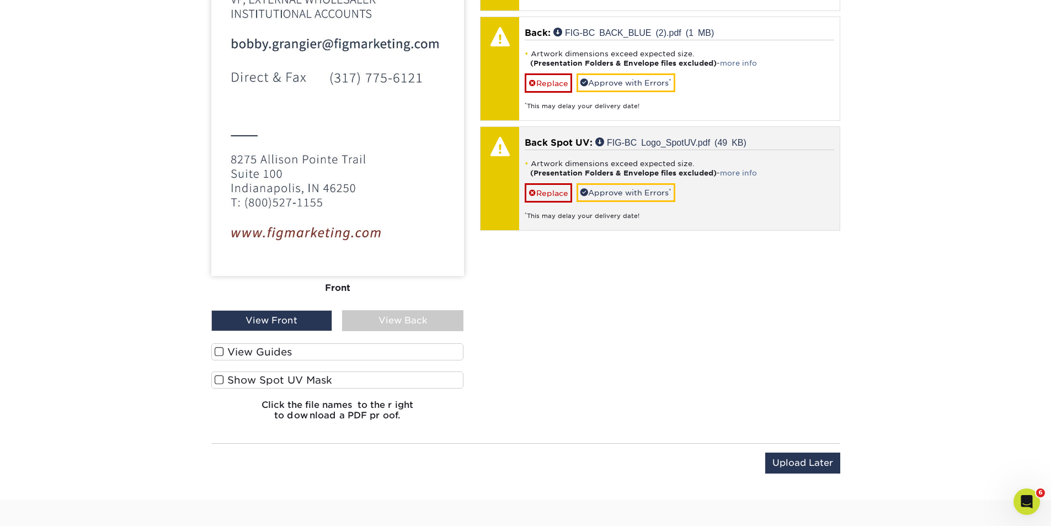
scroll to position [777, 0]
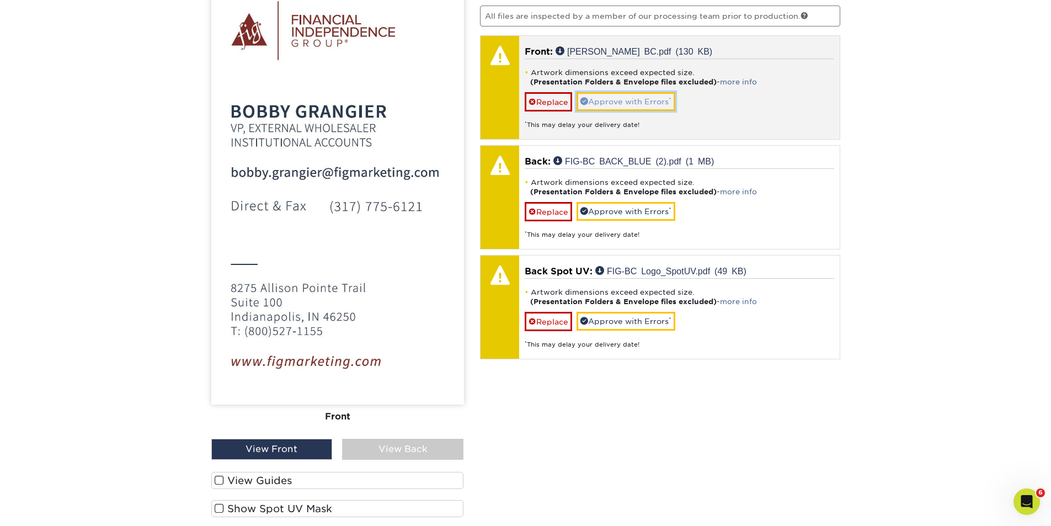
click at [625, 100] on link "Approve with Errors *" at bounding box center [625, 101] width 99 height 19
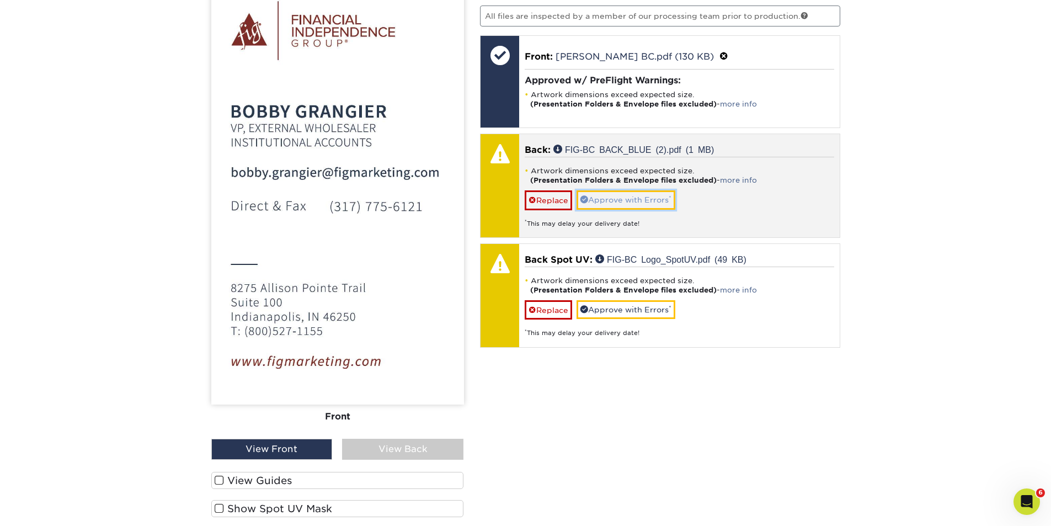
click at [612, 198] on link "Approve with Errors *" at bounding box center [625, 199] width 99 height 19
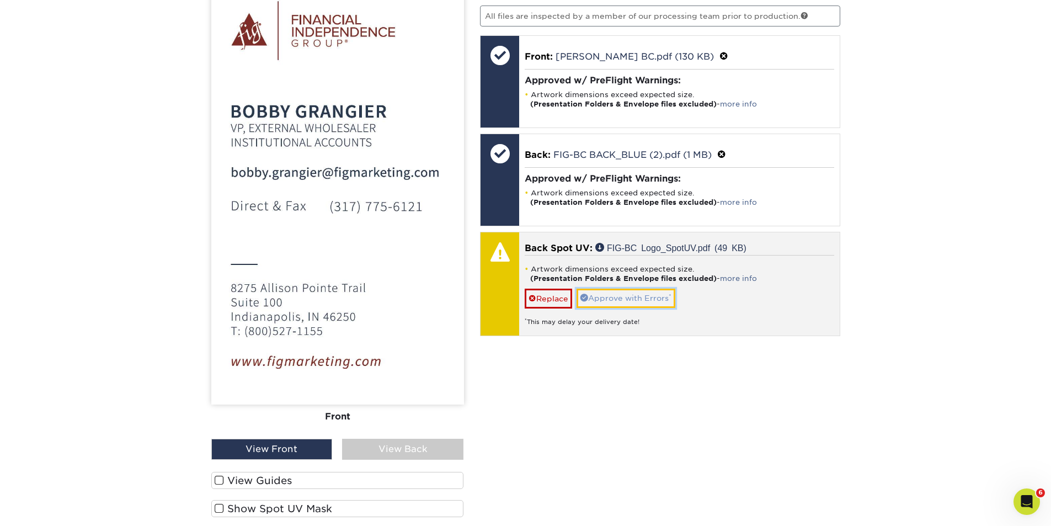
click at [616, 297] on link "Approve with Errors *" at bounding box center [625, 297] width 99 height 19
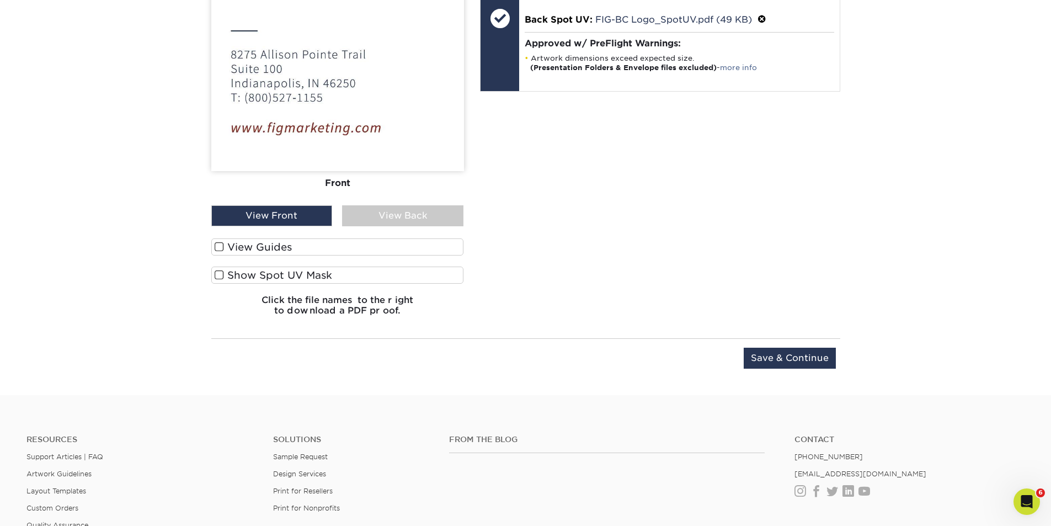
scroll to position [1034, 0]
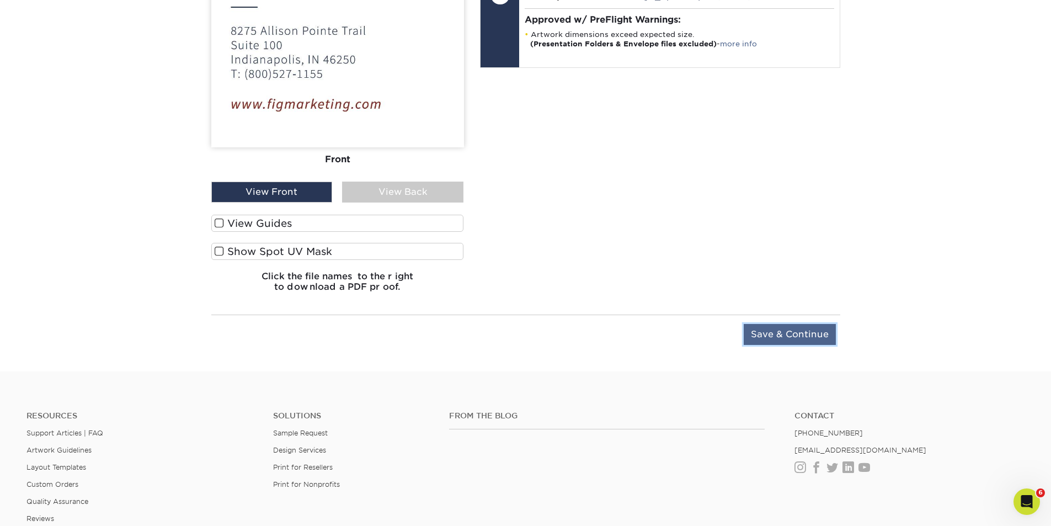
click at [787, 335] on input "Save & Continue" at bounding box center [789, 334] width 92 height 21
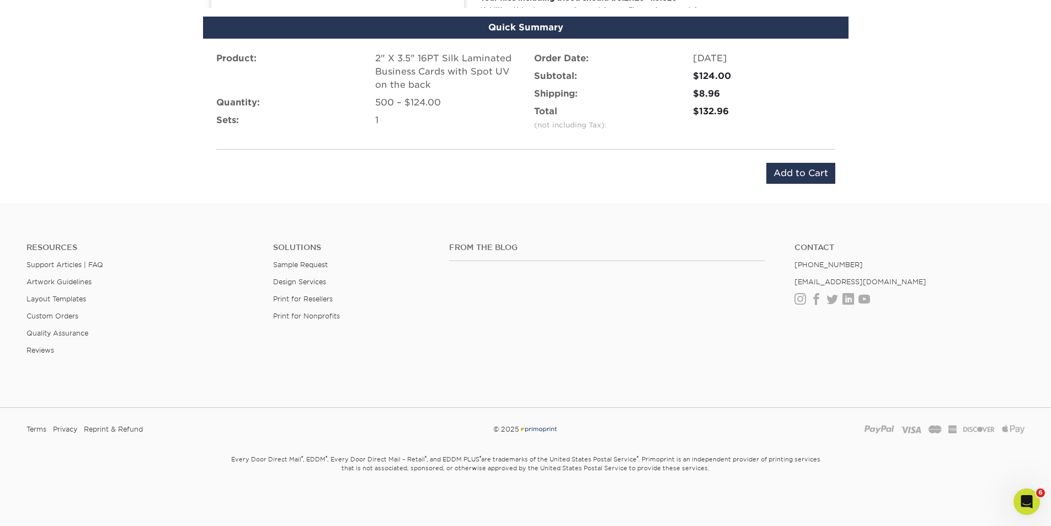
scroll to position [737, 0]
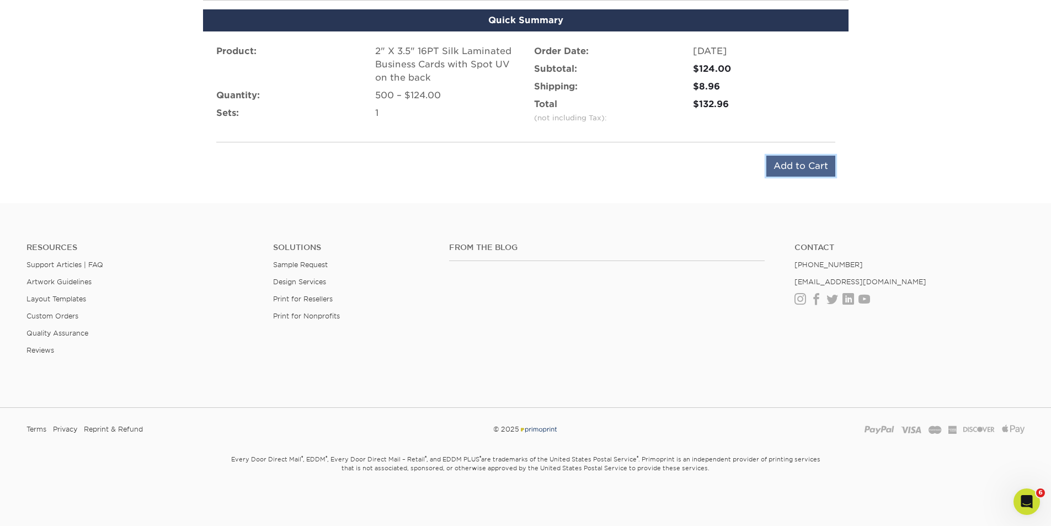
click at [803, 163] on input "Add to Cart" at bounding box center [800, 166] width 69 height 21
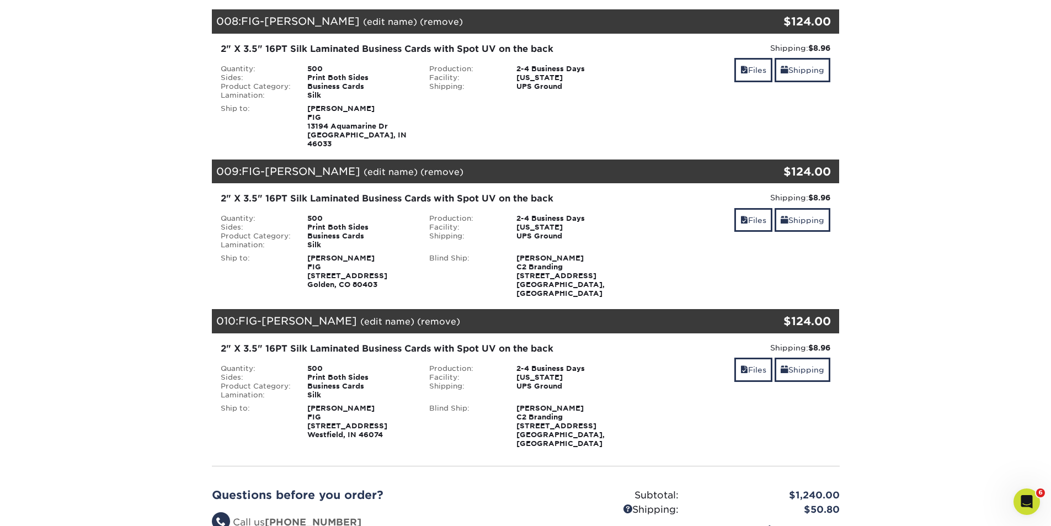
scroll to position [1158, 0]
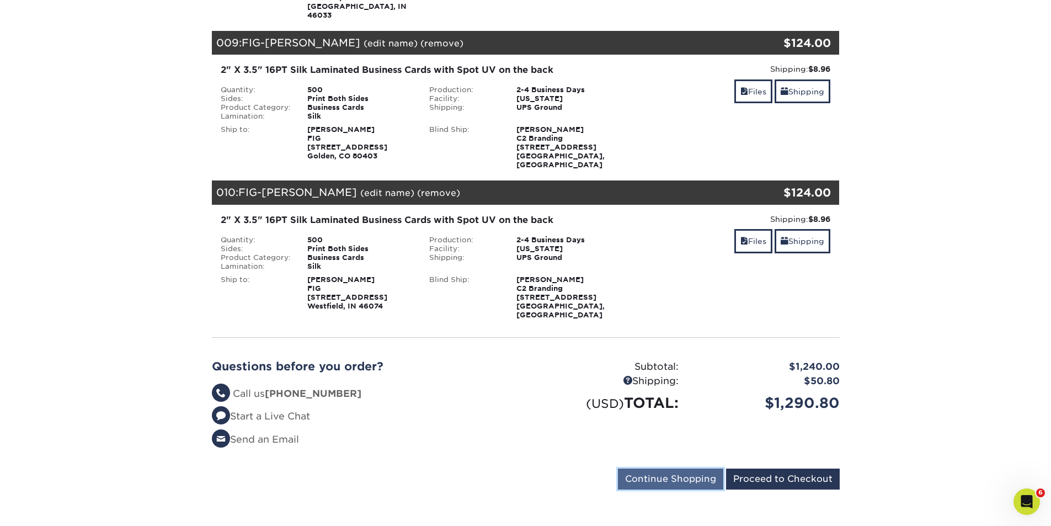
click at [668, 468] on input "Continue Shopping" at bounding box center [670, 478] width 105 height 21
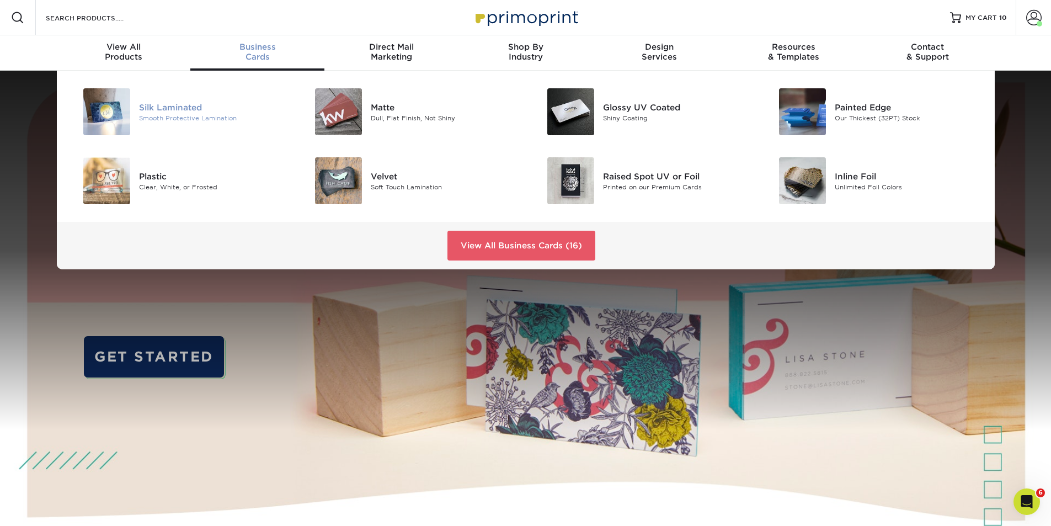
click at [172, 111] on div "Silk Laminated" at bounding box center [212, 107] width 146 height 12
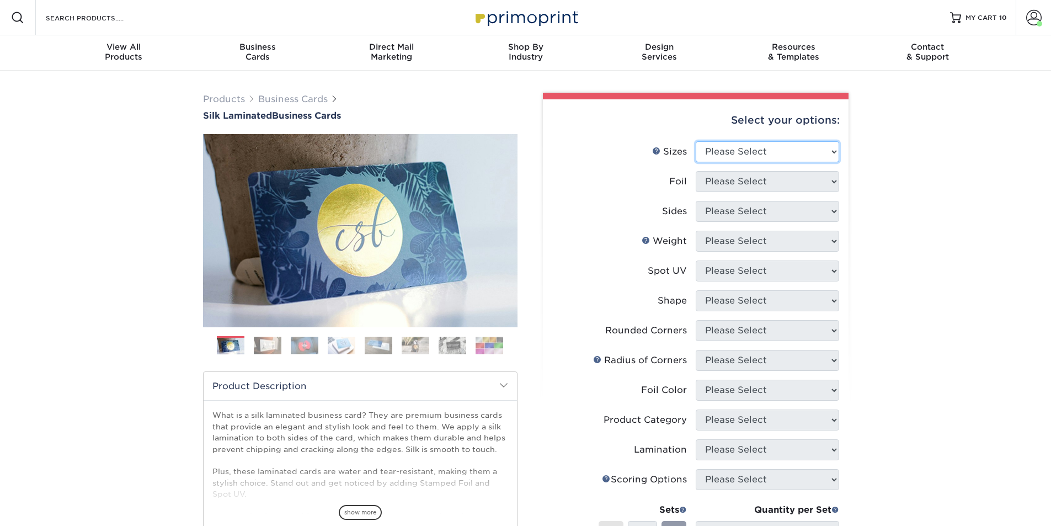
click at [769, 153] on select "Please Select 1.5" x 3.5" - Mini 1.75" x 3.5" - Mini 2" x 2" - Square 2" x 3" -…" at bounding box center [767, 151] width 143 height 21
select select "2.00x3.50"
click at [696, 141] on select "Please Select 1.5" x 3.5" - Mini 1.75" x 3.5" - Mini 2" x 2" - Square 2" x 3" -…" at bounding box center [767, 151] width 143 height 21
click at [777, 183] on select "Please Select Yes No" at bounding box center [767, 181] width 143 height 21
select select "0"
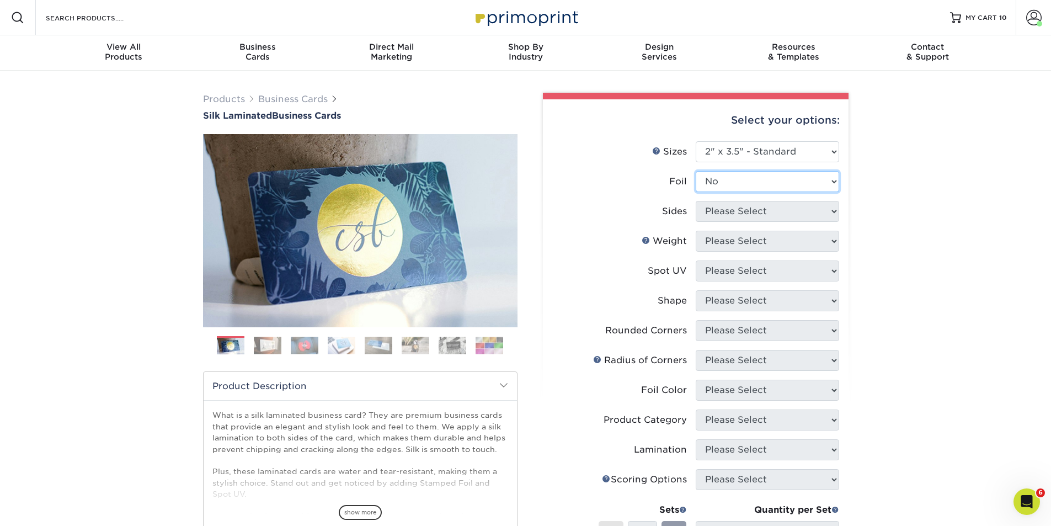
click at [696, 171] on select "Please Select Yes No" at bounding box center [767, 181] width 143 height 21
click at [763, 208] on select "Please Select Print Both Sides Print Front Only" at bounding box center [767, 211] width 143 height 21
select select "13abbda7-1d64-4f25-8bb2-c179b224825d"
click at [696, 201] on select "Please Select Print Both Sides Print Front Only" at bounding box center [767, 211] width 143 height 21
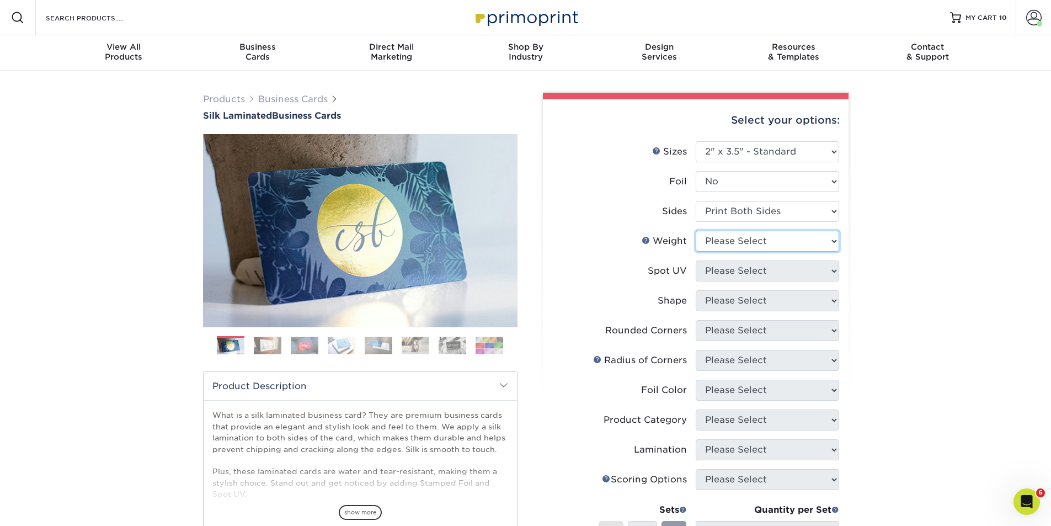
click at [773, 236] on select "Please Select 16PT" at bounding box center [767, 241] width 143 height 21
select select "16PT"
click at [696, 231] on select "Please Select 16PT" at bounding box center [767, 241] width 143 height 21
click at [778, 268] on select "Please Select No Spot UV Front and Back (Both Sides) Front Only Back Only" at bounding box center [767, 270] width 143 height 21
select select "2"
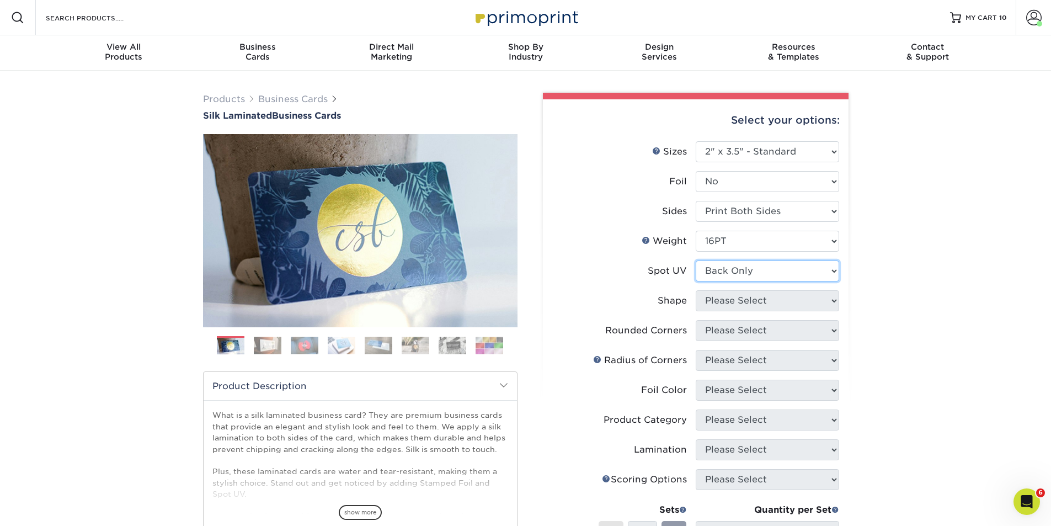
click at [696, 260] on select "Please Select No Spot UV Front and Back (Both Sides) Front Only Back Only" at bounding box center [767, 270] width 143 height 21
click at [786, 298] on select "Please Select Standard" at bounding box center [767, 300] width 143 height 21
select select "standard"
click at [696, 290] on select "Please Select Standard" at bounding box center [767, 300] width 143 height 21
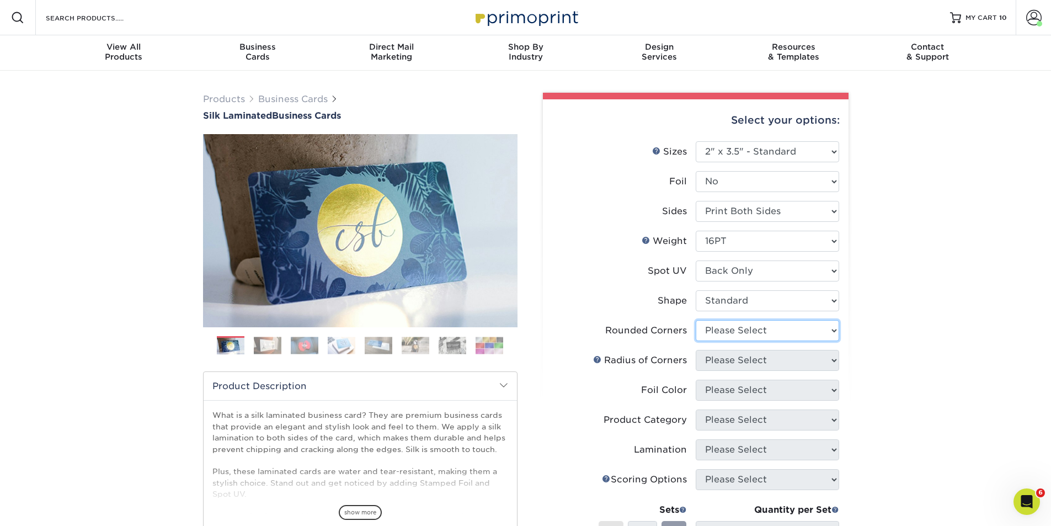
click at [779, 327] on select "Please Select Yes - Round 2 Corners Yes - Round 4 Corners No" at bounding box center [767, 330] width 143 height 21
select select "0"
click at [696, 320] on select "Please Select Yes - Round 2 Corners Yes - Round 4 Corners No" at bounding box center [767, 330] width 143 height 21
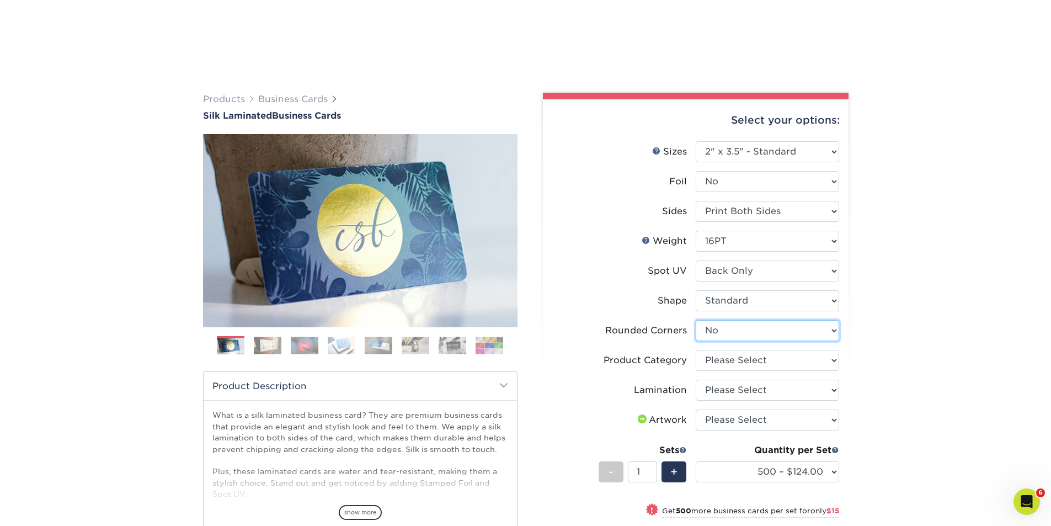
scroll to position [129, 0]
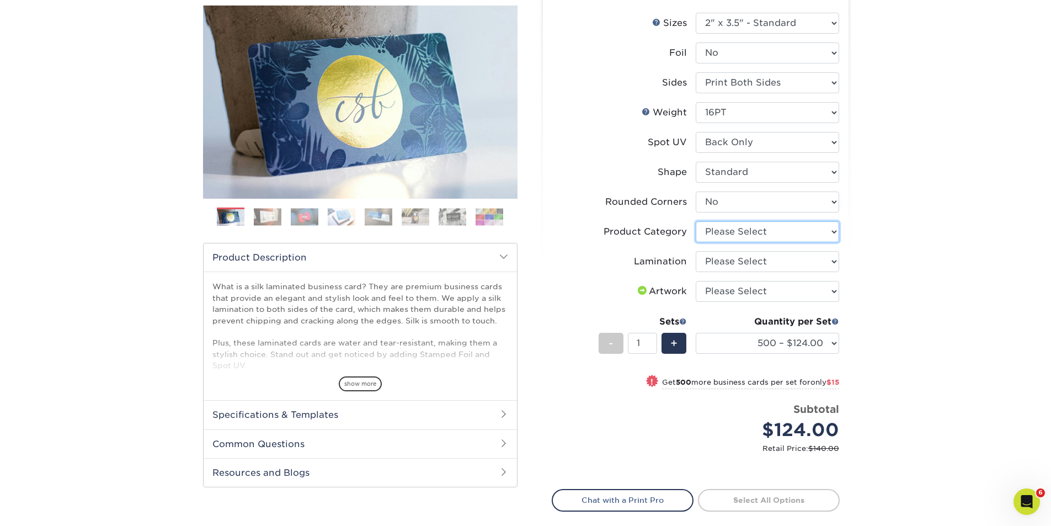
click at [774, 228] on select "Please Select Business Cards" at bounding box center [767, 231] width 143 height 21
select select "3b5148f1-0588-4f88-a218-97bcfdce65c1"
click at [696, 221] on select "Please Select Business Cards" at bounding box center [767, 231] width 143 height 21
click at [778, 264] on select "Please Select Silk" at bounding box center [767, 261] width 143 height 21
select select "ccacb42f-45f7-42d3-bbd3-7c8421cf37f0"
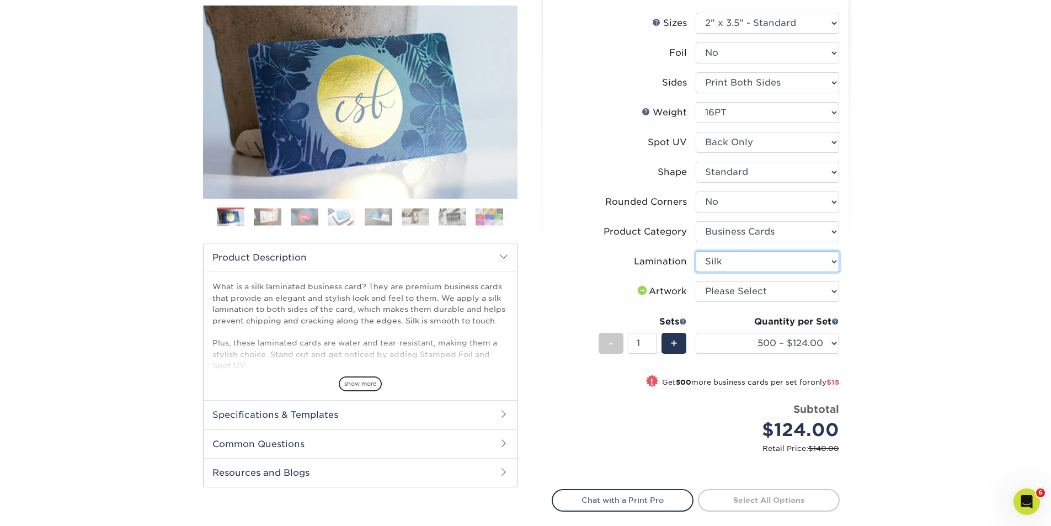
click at [696, 251] on select "Please Select Silk" at bounding box center [767, 261] width 143 height 21
click at [783, 295] on select "Please Select I will upload files I need a design - $100" at bounding box center [767, 291] width 143 height 21
select select "upload"
click at [696, 281] on select "Please Select I will upload files I need a design - $100" at bounding box center [767, 291] width 143 height 21
click at [772, 498] on link "Proceed to Shipping" at bounding box center [769, 499] width 142 height 20
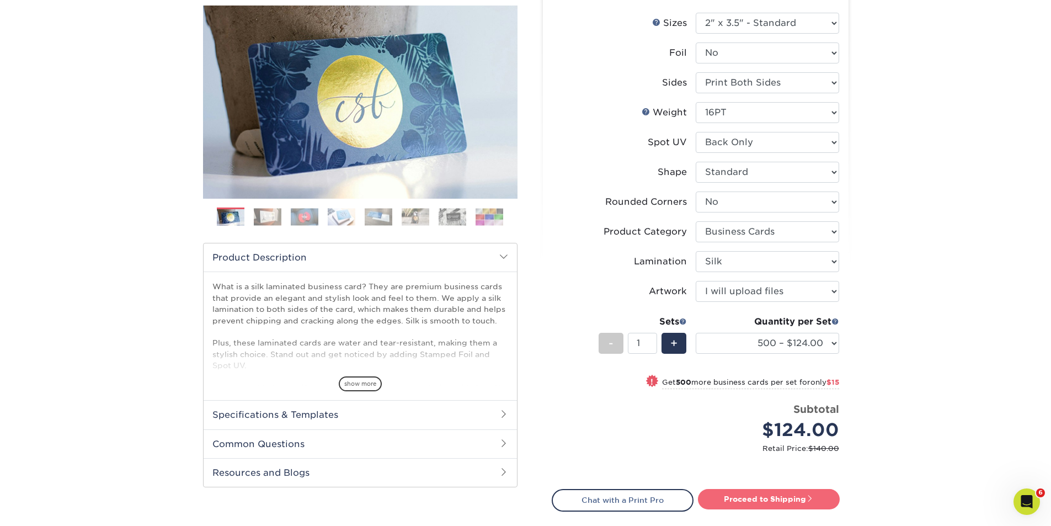
type input "Set 1"
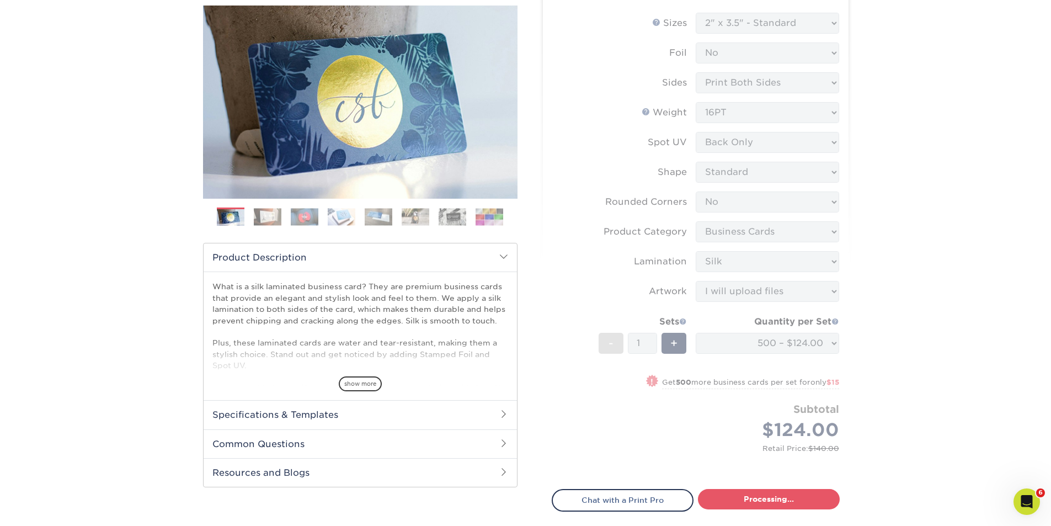
select select "e399a9eb-e8d1-49ae-b245-5a72cc745ce5"
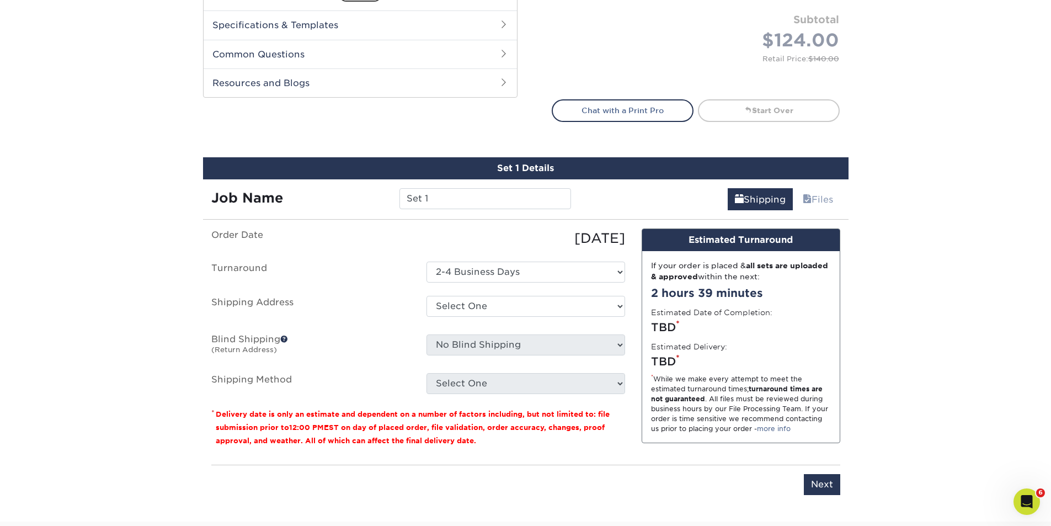
scroll to position [648, 0]
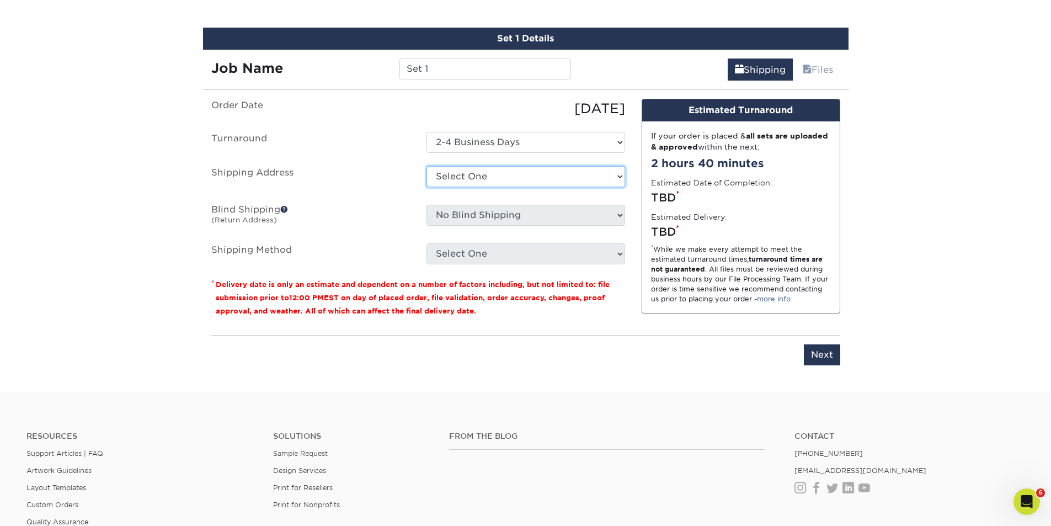
click at [532, 179] on select "Select One AMEX Assistant Athletic Director for External Relations Business Car…" at bounding box center [525, 176] width 199 height 21
select select "285861"
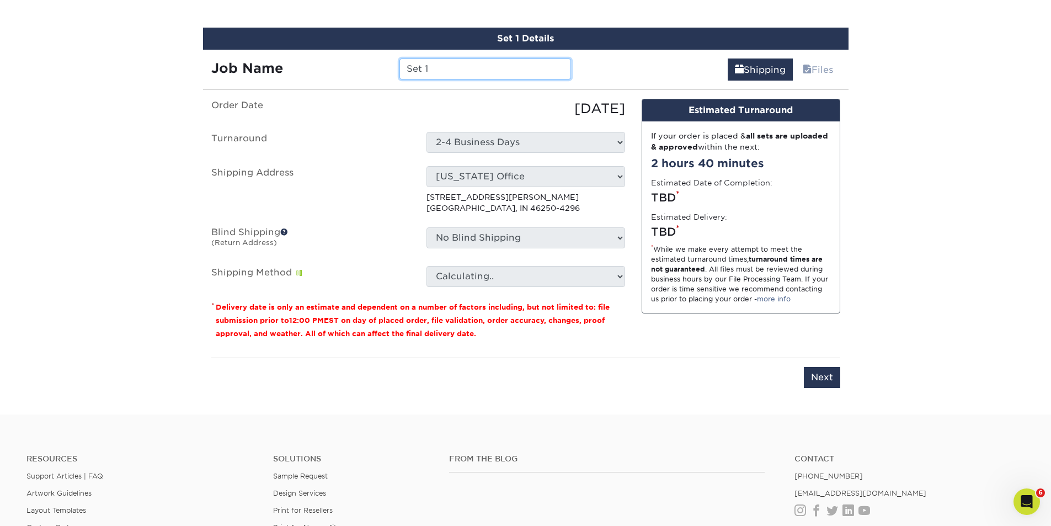
drag, startPoint x: 435, startPoint y: 66, endPoint x: 399, endPoint y: 66, distance: 36.4
click at [405, 66] on input "Set 1" at bounding box center [485, 68] width 172 height 21
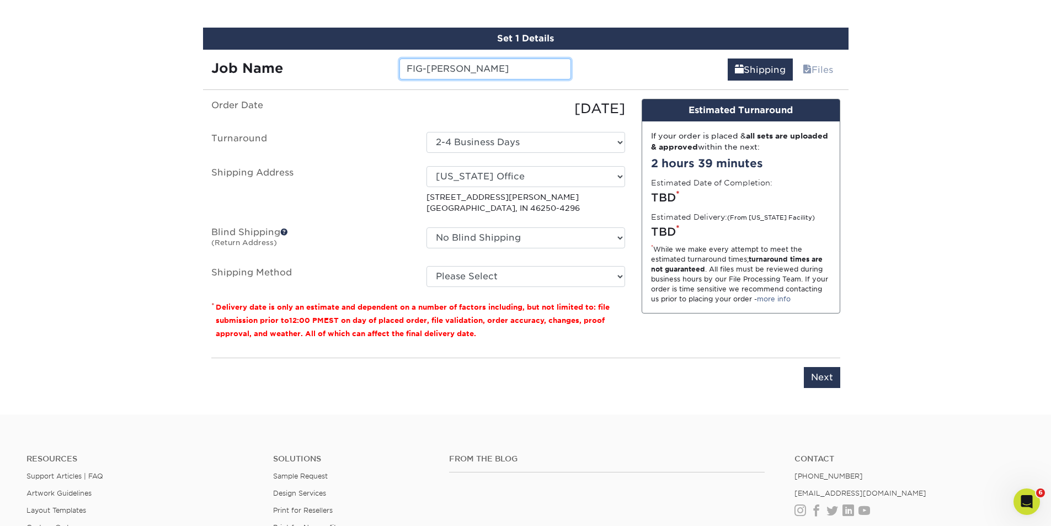
type input "FIG-[PERSON_NAME]"
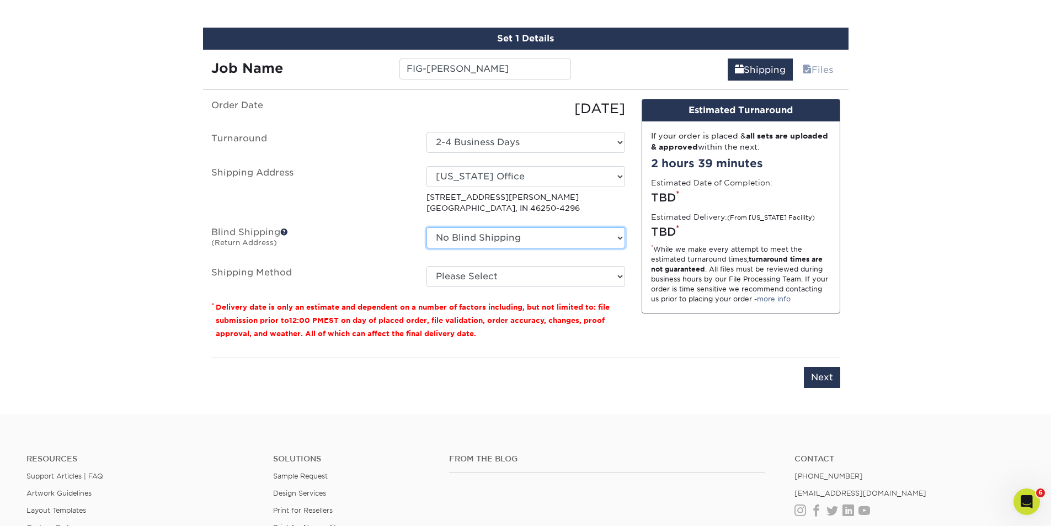
click at [536, 240] on select "No Blind Shipping AMEX Assistant Athletic Director for External Relations Busin…" at bounding box center [525, 237] width 199 height 21
select select "175278"
click at [426, 227] on select "No Blind Shipping AMEX Assistant Athletic Director for External Relations Busin…" at bounding box center [525, 237] width 199 height 21
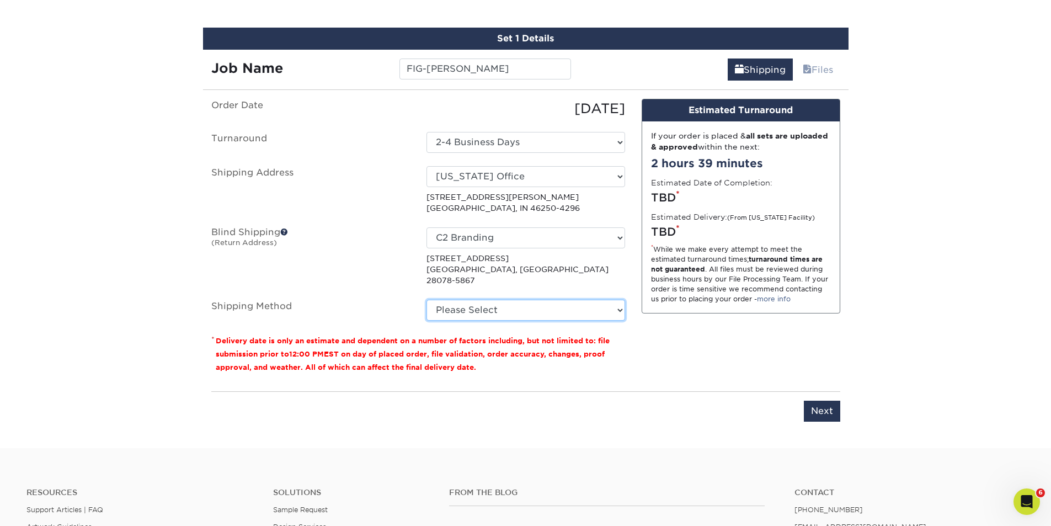
click at [617, 299] on select "Please Select Ground Shipping (+$8.96) 3 Day Shipping Service (+$15.34) 2 Day A…" at bounding box center [525, 309] width 199 height 21
select select "03"
click at [426, 299] on select "Please Select Ground Shipping (+$8.96) 3 Day Shipping Service (+$15.34) 2 Day A…" at bounding box center [525, 309] width 199 height 21
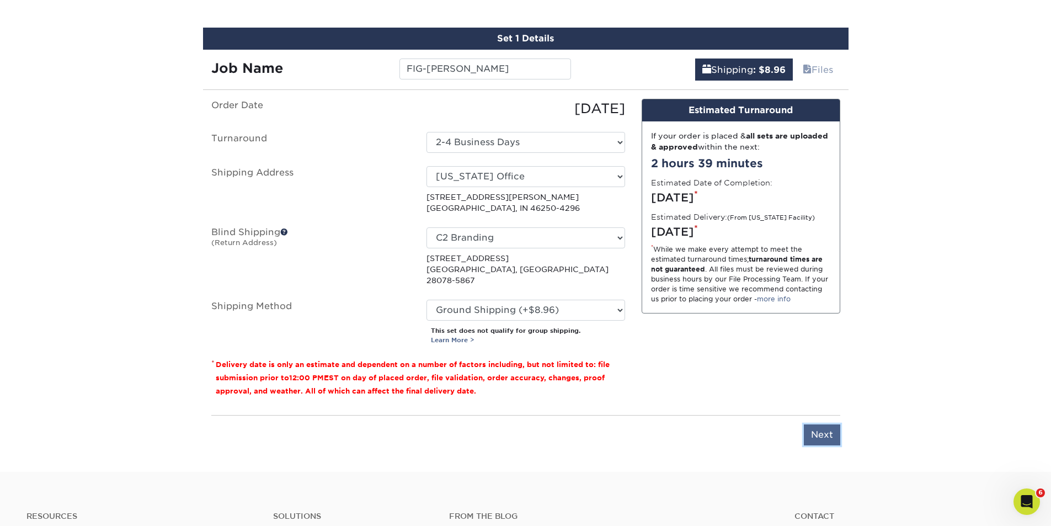
click at [822, 424] on input "Next" at bounding box center [822, 434] width 36 height 21
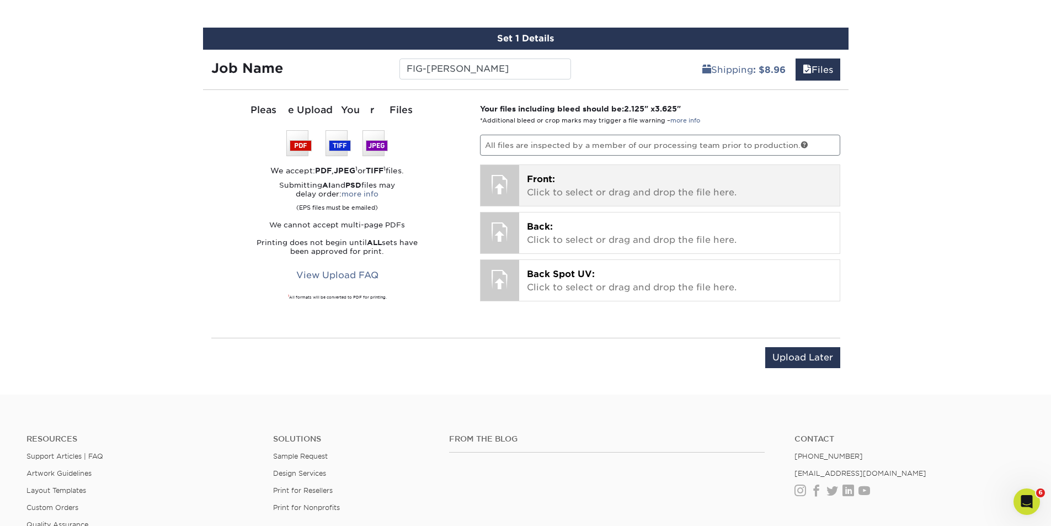
click at [573, 183] on p "Front: Click to select or drag and drop the file here." at bounding box center [679, 186] width 305 height 26
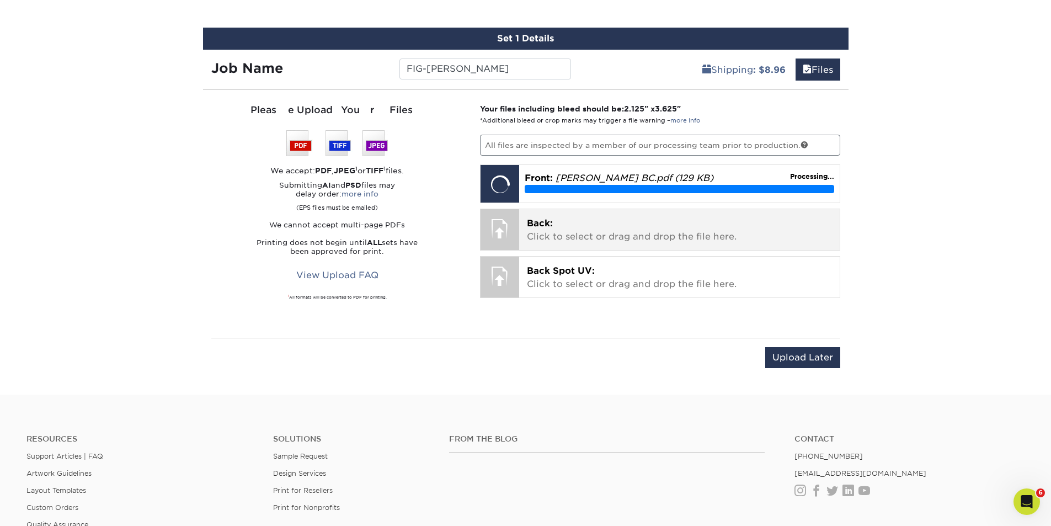
click at [590, 228] on p "Back: Click to select or drag and drop the file here." at bounding box center [679, 230] width 305 height 26
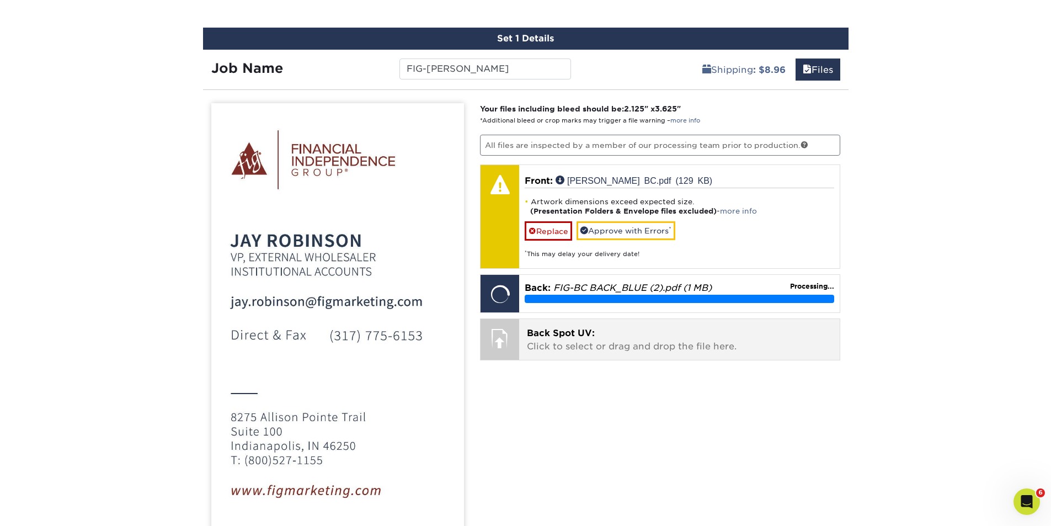
click at [557, 338] on p "Back Spot UV: Click to select or drag and drop the file here." at bounding box center [679, 340] width 305 height 26
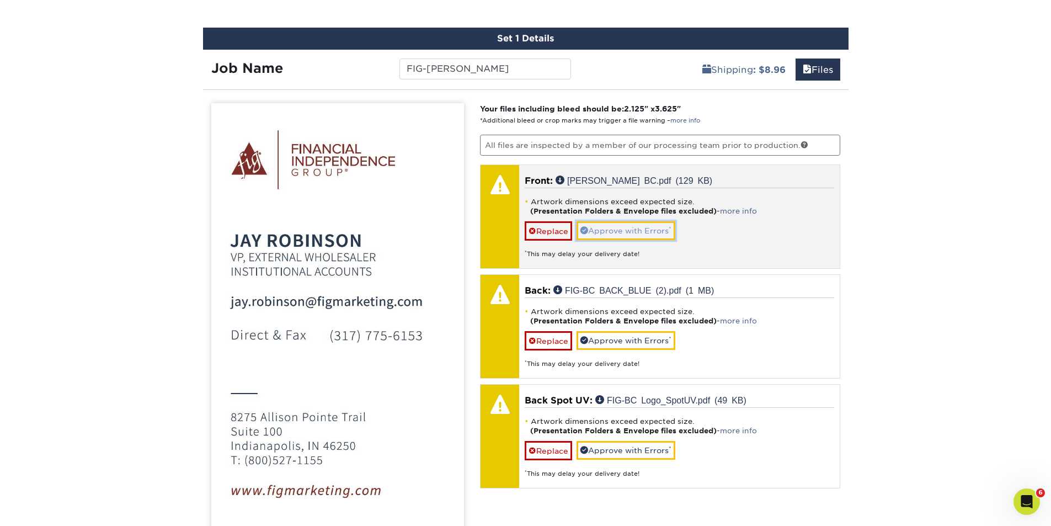
click at [635, 230] on link "Approve with Errors *" at bounding box center [625, 230] width 99 height 19
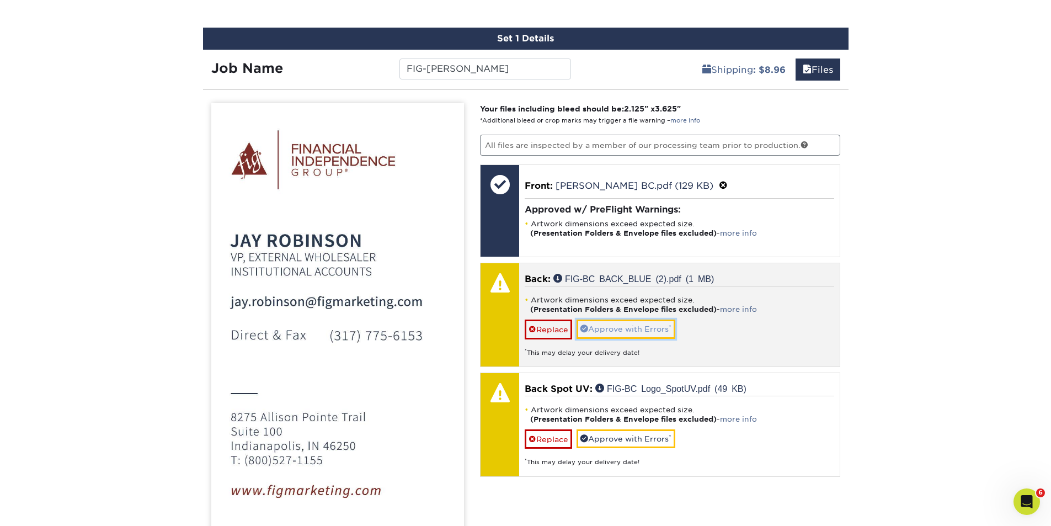
click at [622, 325] on link "Approve with Errors *" at bounding box center [625, 328] width 99 height 19
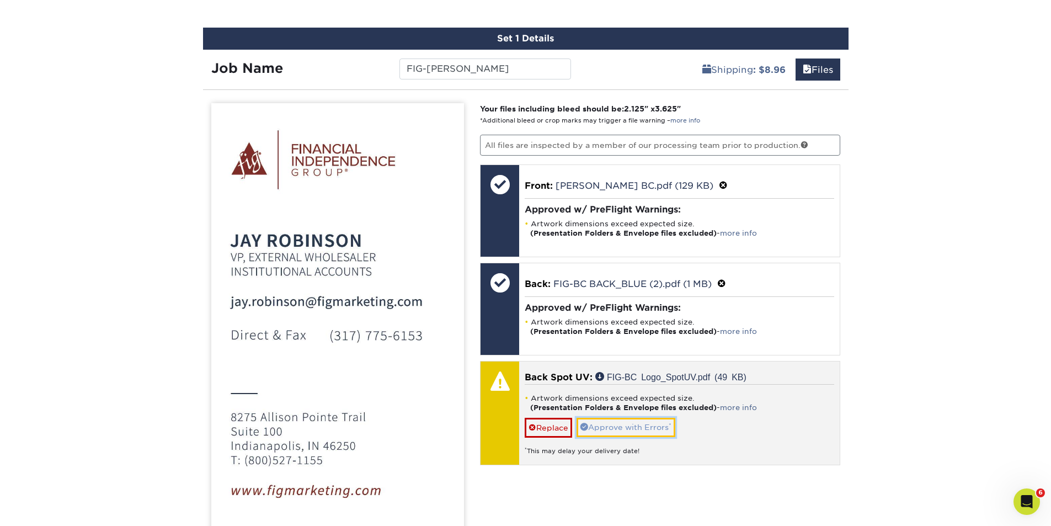
click at [611, 424] on link "Approve with Errors *" at bounding box center [625, 427] width 99 height 19
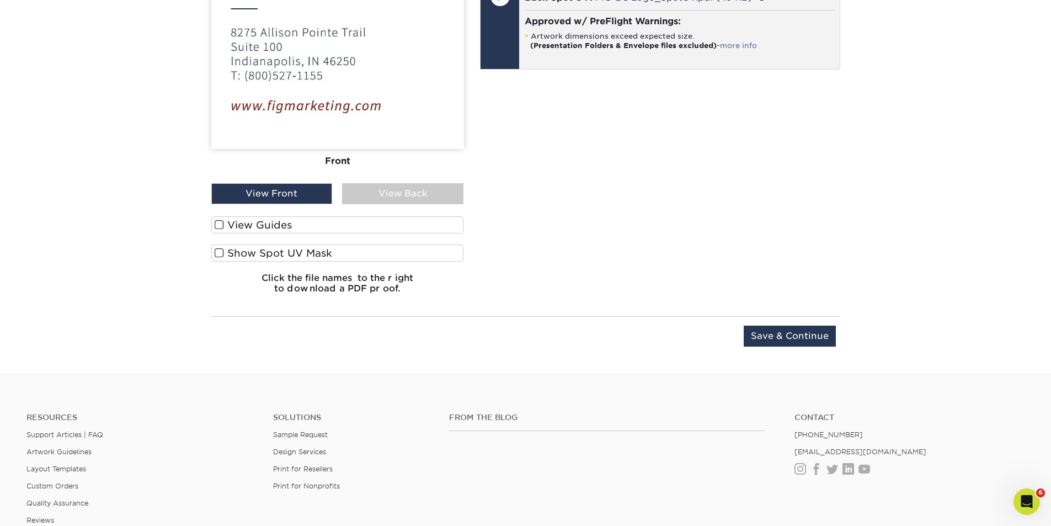
scroll to position [1034, 0]
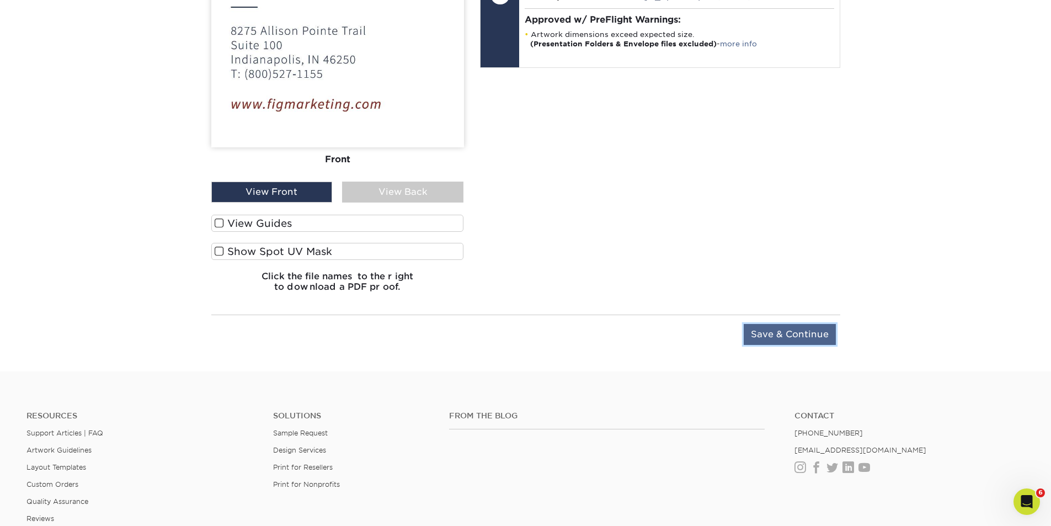
click at [791, 333] on input "Save & Continue" at bounding box center [789, 334] width 92 height 21
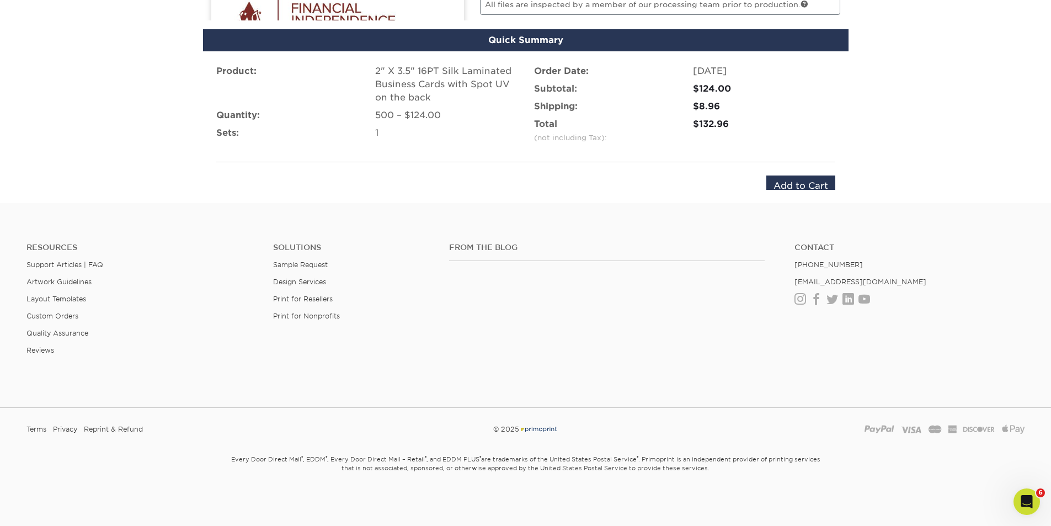
scroll to position [737, 0]
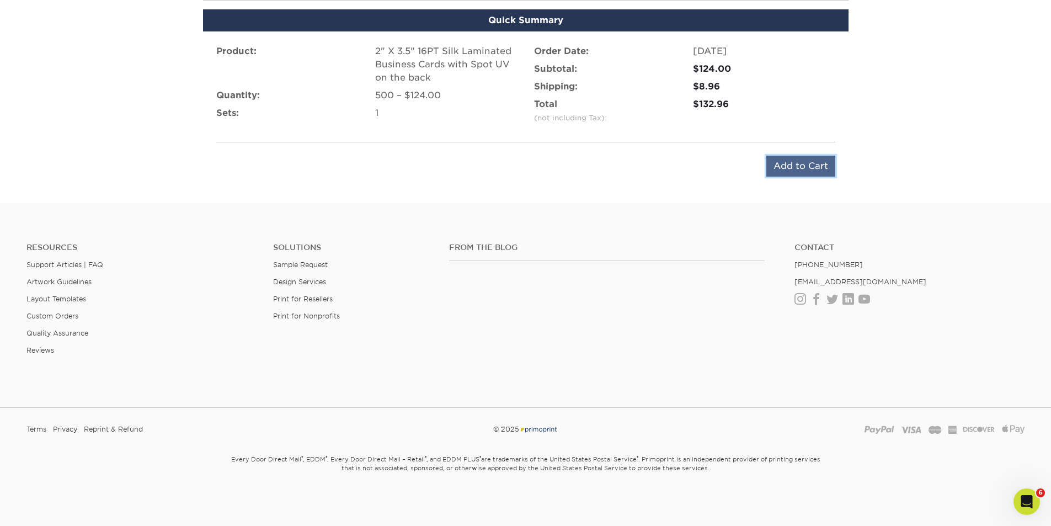
click at [806, 169] on input "Add to Cart" at bounding box center [800, 166] width 69 height 21
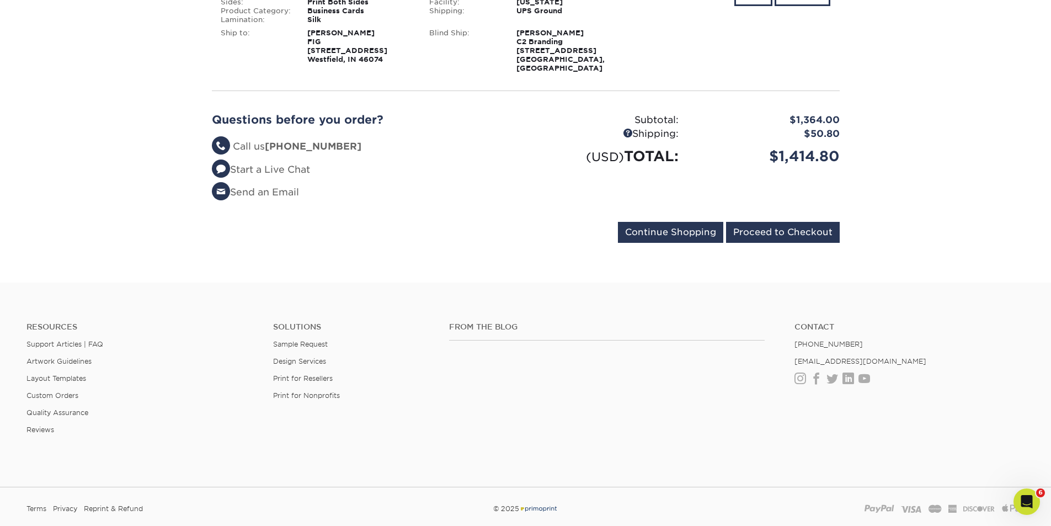
scroll to position [1533, 0]
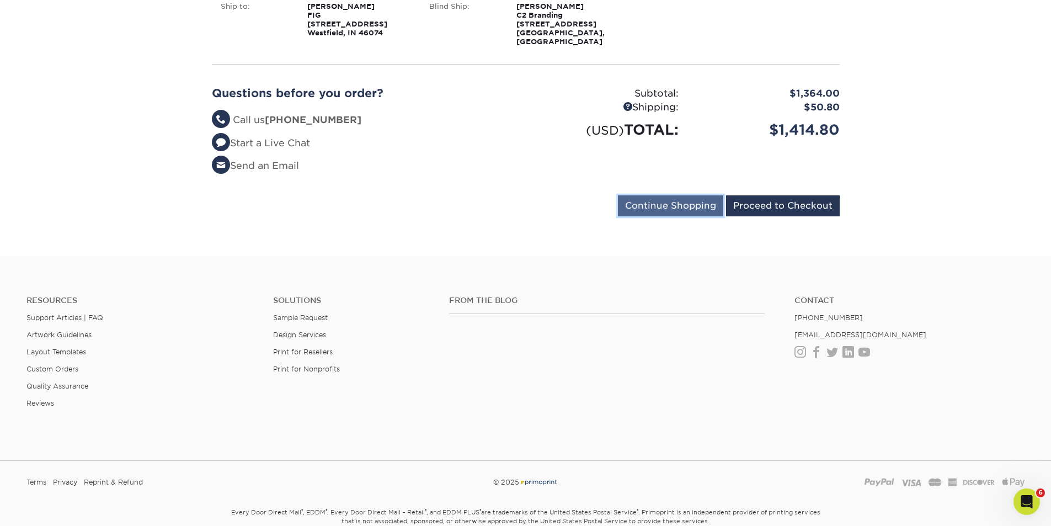
click at [655, 195] on input "Continue Shopping" at bounding box center [670, 205] width 105 height 21
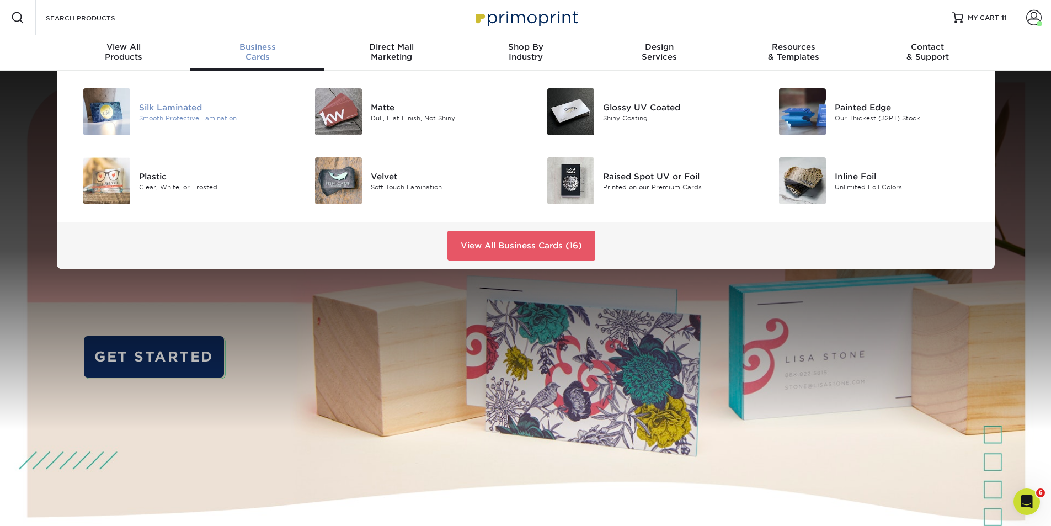
click at [174, 110] on div "Silk Laminated" at bounding box center [212, 107] width 146 height 12
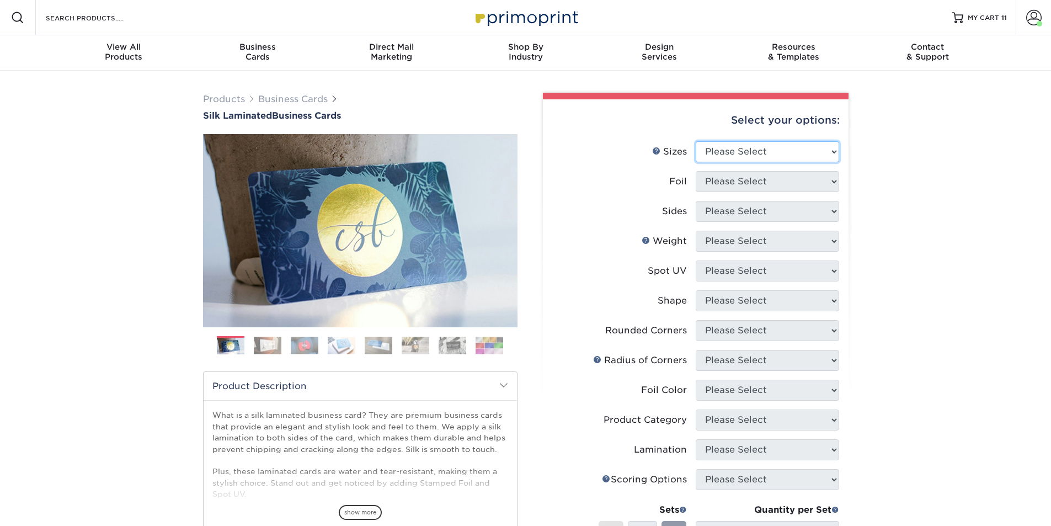
click at [790, 152] on select "Please Select 1.5" x 3.5" - Mini 1.75" x 3.5" - Mini 2" x 2" - Square 2" x 3" -…" at bounding box center [767, 151] width 143 height 21
select select "2.00x3.50"
click at [696, 141] on select "Please Select 1.5" x 3.5" - Mini 1.75" x 3.5" - Mini 2" x 2" - Square 2" x 3" -…" at bounding box center [767, 151] width 143 height 21
click at [779, 181] on select "Please Select Yes No" at bounding box center [767, 181] width 143 height 21
select select "0"
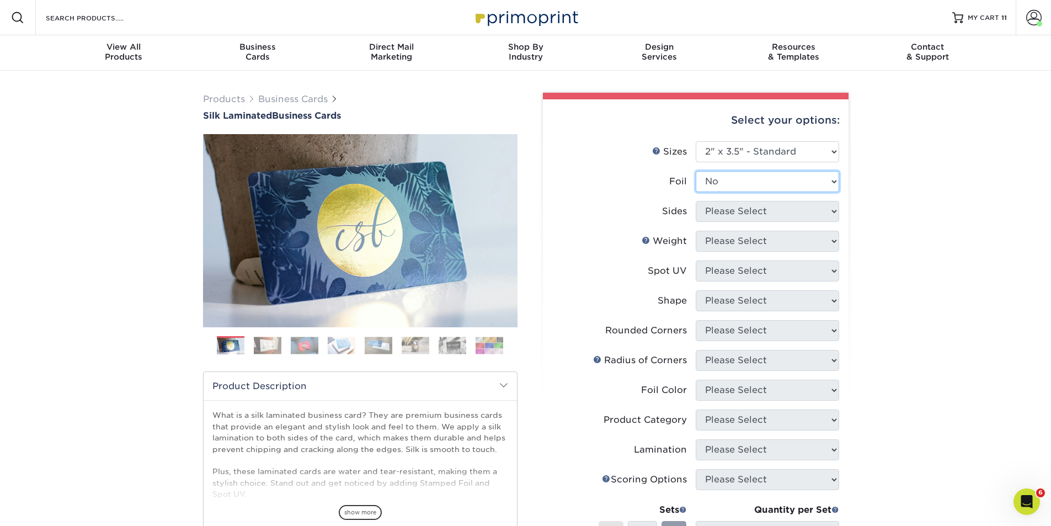
click at [696, 171] on select "Please Select Yes No" at bounding box center [767, 181] width 143 height 21
click at [778, 212] on select "Please Select Print Both Sides Print Front Only" at bounding box center [767, 211] width 143 height 21
select select "13abbda7-1d64-4f25-8bb2-c179b224825d"
click at [696, 201] on select "Please Select Print Both Sides Print Front Only" at bounding box center [767, 211] width 143 height 21
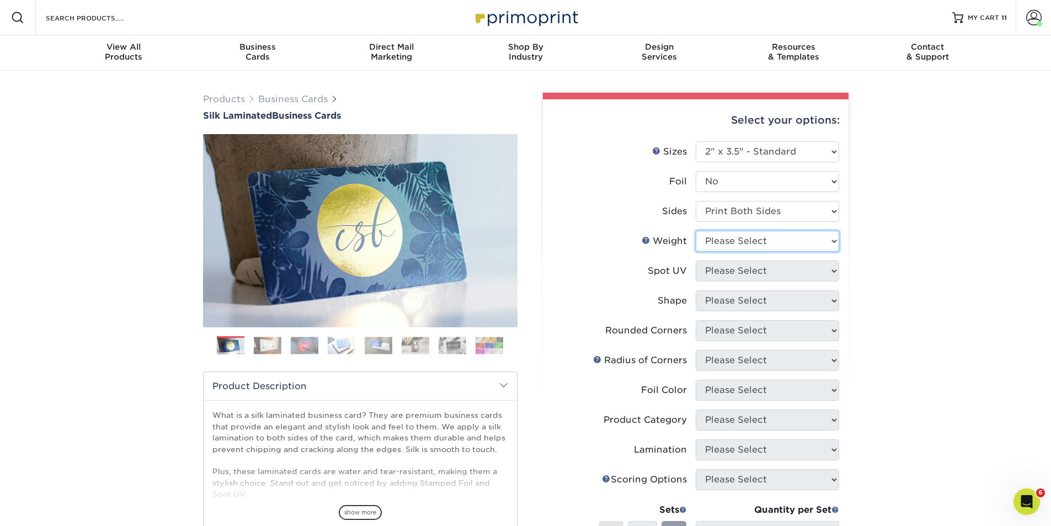
click at [782, 239] on select "Please Select 16PT" at bounding box center [767, 241] width 143 height 21
select select "16PT"
click at [696, 231] on select "Please Select 16PT" at bounding box center [767, 241] width 143 height 21
click at [777, 275] on select "Please Select No Spot UV Front and Back (Both Sides) Front Only Back Only" at bounding box center [767, 270] width 143 height 21
select select "2"
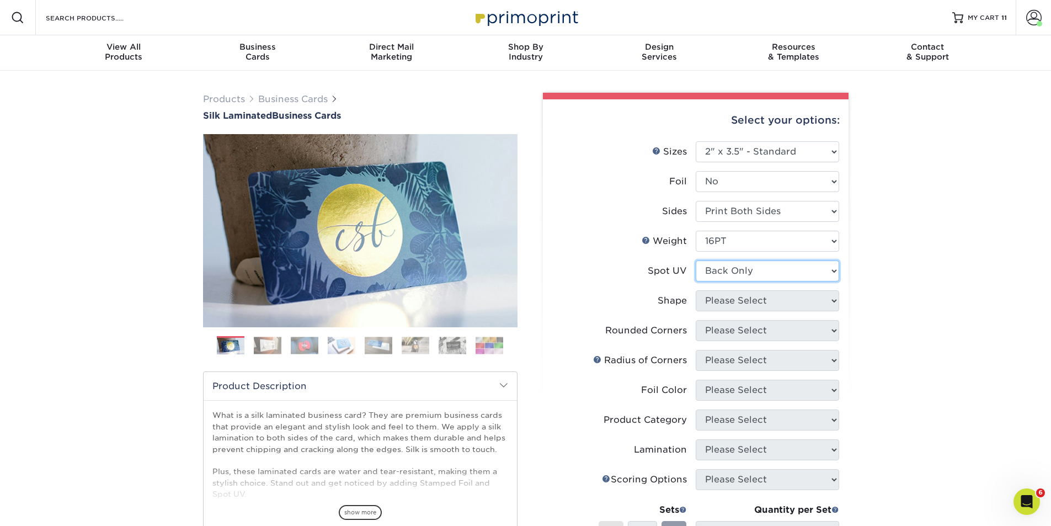
click at [696, 260] on select "Please Select No Spot UV Front and Back (Both Sides) Front Only Back Only" at bounding box center [767, 270] width 143 height 21
click at [790, 302] on select "Please Select Standard" at bounding box center [767, 300] width 143 height 21
select select "standard"
click at [696, 290] on select "Please Select Standard" at bounding box center [767, 300] width 143 height 21
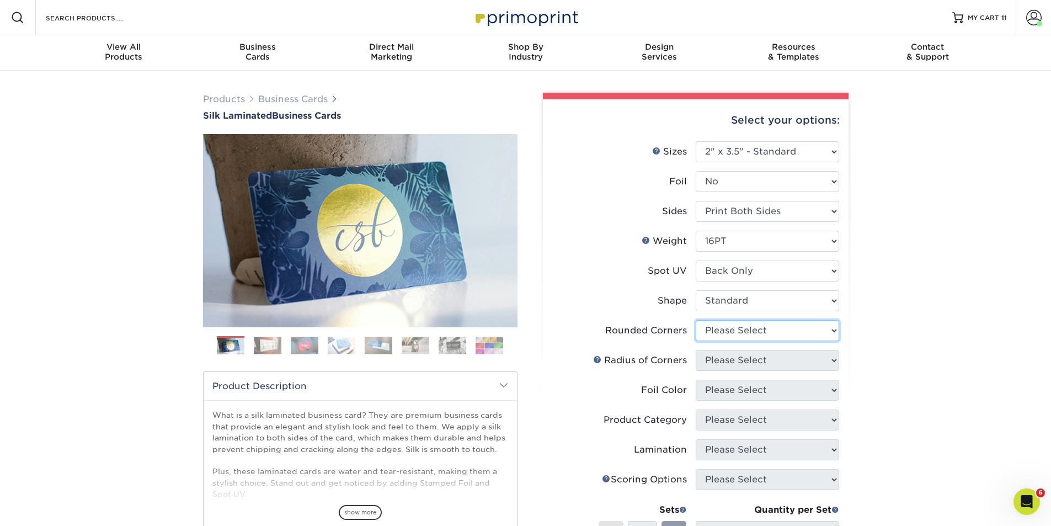
click at [772, 334] on select "Please Select Yes - Round 2 Corners Yes - Round 4 Corners No" at bounding box center [767, 330] width 143 height 21
select select "0"
click at [696, 320] on select "Please Select Yes - Round 2 Corners Yes - Round 4 Corners No" at bounding box center [767, 330] width 143 height 21
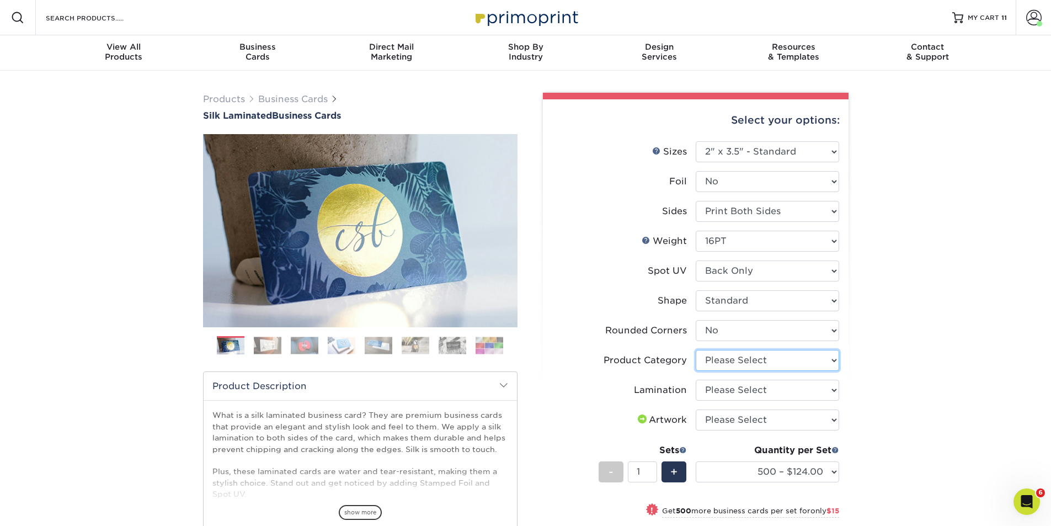
click at [759, 361] on select "Please Select Business Cards" at bounding box center [767, 360] width 143 height 21
select select "3b5148f1-0588-4f88-a218-97bcfdce65c1"
click at [696, 350] on select "Please Select Business Cards" at bounding box center [767, 360] width 143 height 21
click at [769, 391] on select "Please Select Silk" at bounding box center [767, 389] width 143 height 21
select select "ccacb42f-45f7-42d3-bbd3-7c8421cf37f0"
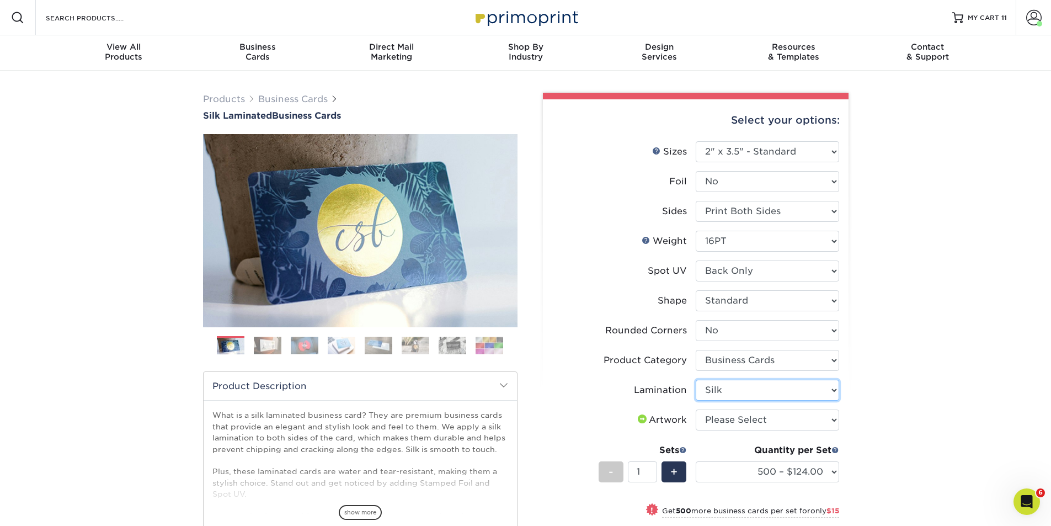
click at [696, 379] on select "Please Select Silk" at bounding box center [767, 389] width 143 height 21
click at [768, 419] on select "Please Select I will upload files I need a design - $100" at bounding box center [767, 419] width 143 height 21
select select "upload"
click at [696, 409] on select "Please Select I will upload files I need a design - $100" at bounding box center [767, 419] width 143 height 21
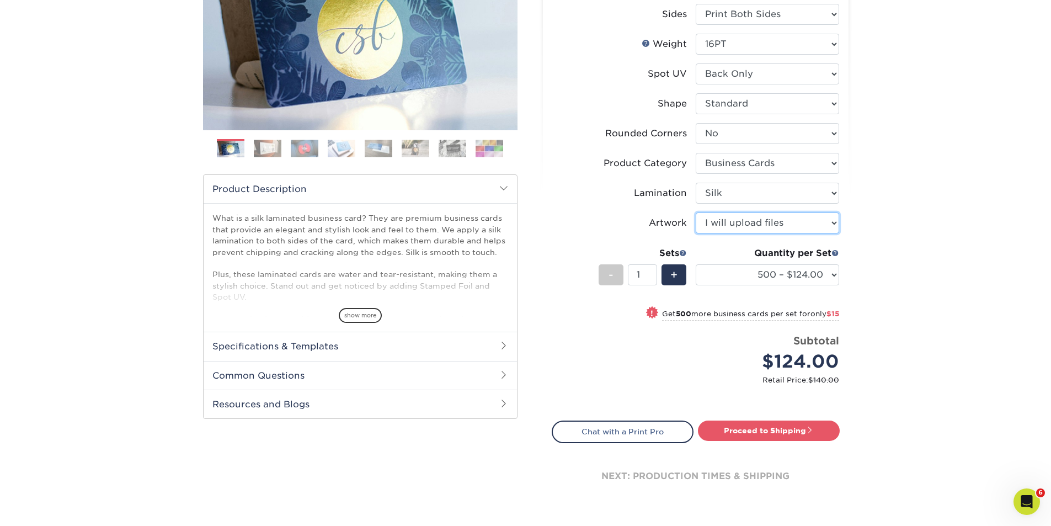
scroll to position [129, 0]
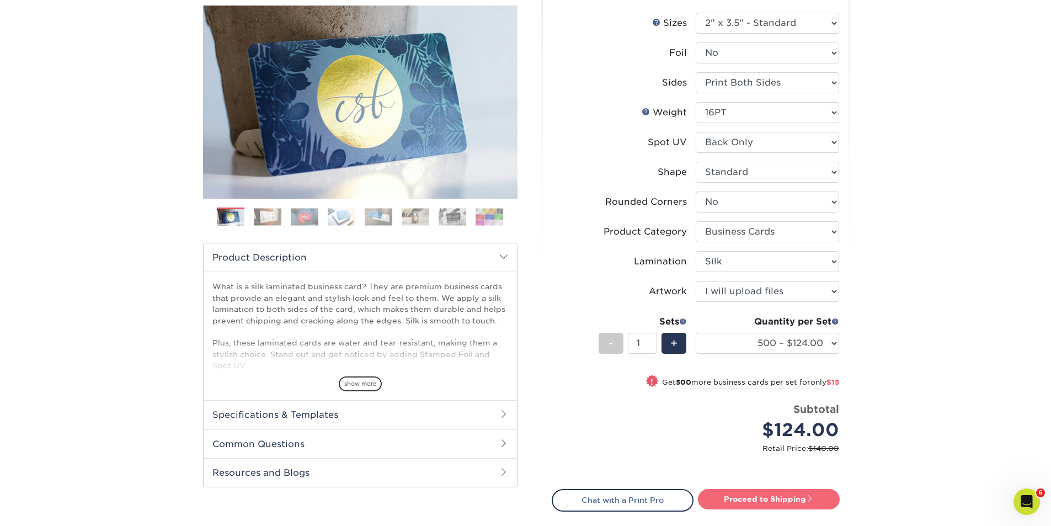
click at [762, 496] on link "Proceed to Shipping" at bounding box center [769, 499] width 142 height 20
type input "Set 1"
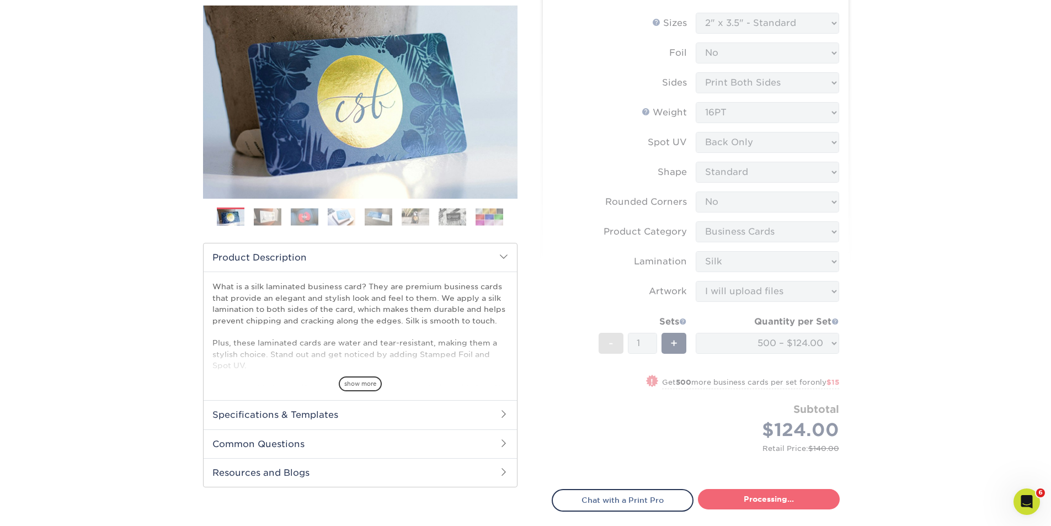
select select "e399a9eb-e8d1-49ae-b245-5a72cc745ce5"
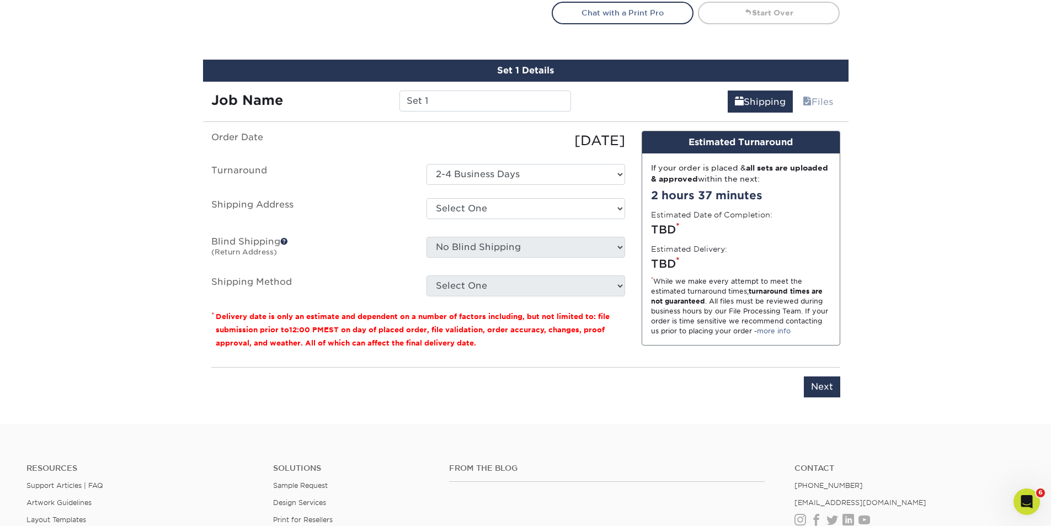
scroll to position [648, 0]
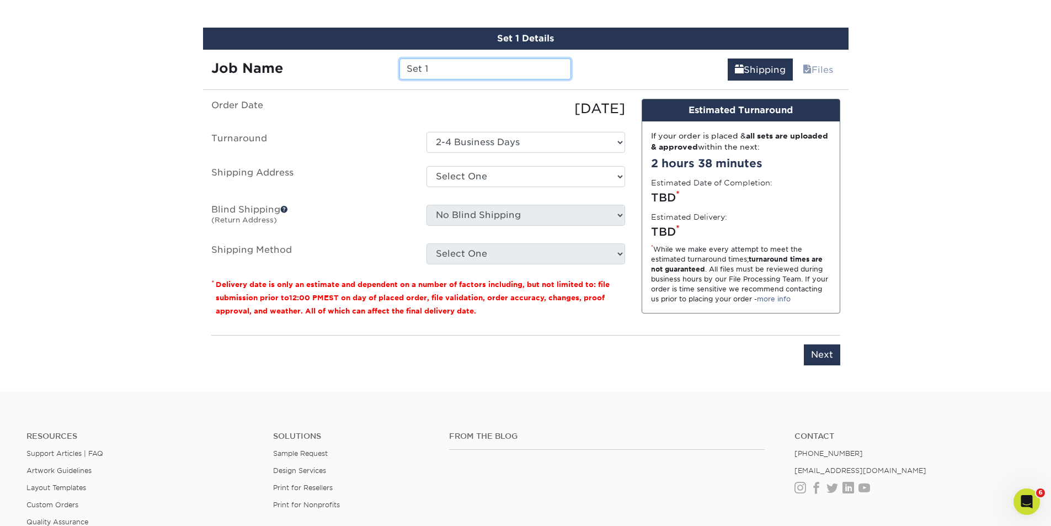
drag, startPoint x: 447, startPoint y: 70, endPoint x: 406, endPoint y: 70, distance: 41.4
click at [406, 70] on input "Set 1" at bounding box center [485, 68] width 172 height 21
type input "J"
type input "FIG-Jason Walters"
click at [543, 180] on select "Select One AMEX Assistant Athletic Director for External Relations Business Car…" at bounding box center [525, 176] width 199 height 21
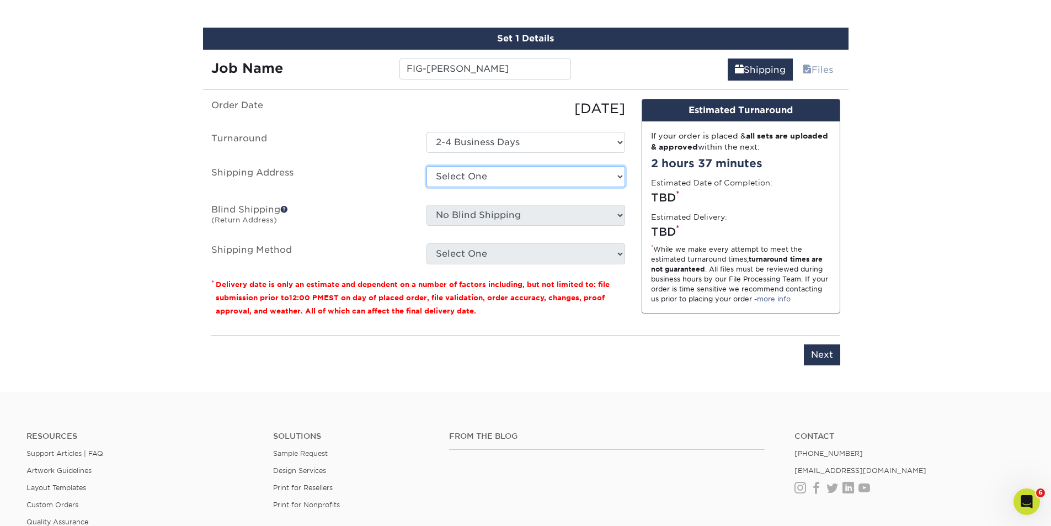
select select "285861"
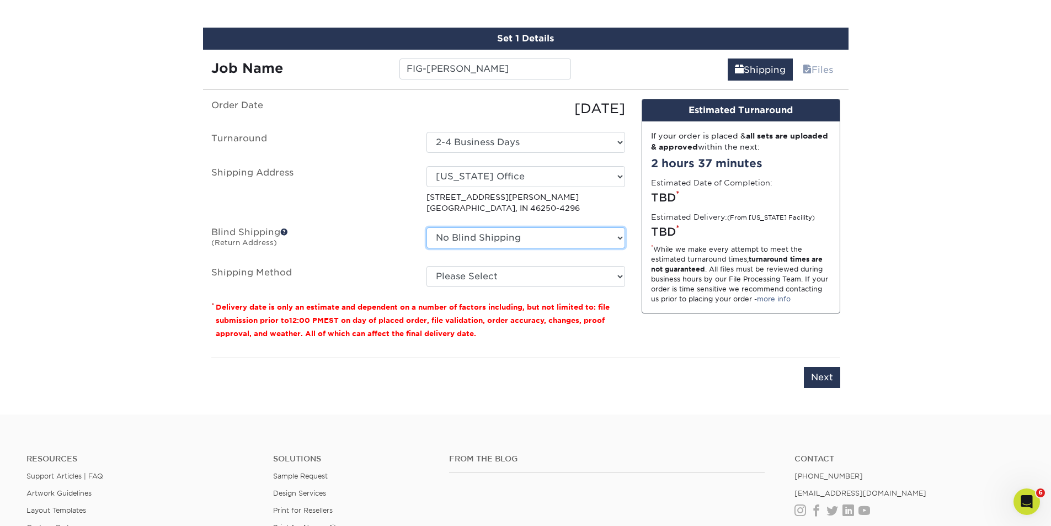
click at [617, 238] on select "No Blind Shipping AMEX Assistant Athletic Director for External Relations Busin…" at bounding box center [525, 237] width 199 height 21
select select "175278"
click at [426, 227] on select "No Blind Shipping AMEX Assistant Athletic Director for External Relations Busin…" at bounding box center [525, 237] width 199 height 21
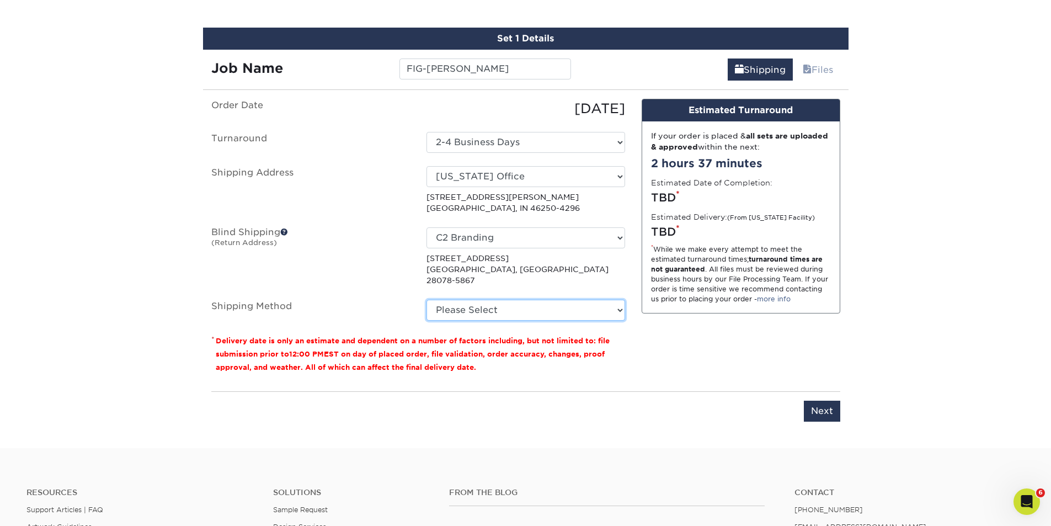
click at [556, 301] on select "Please Select Ground Shipping (+$8.96) 3 Day Shipping Service (+$15.34) 2 Day A…" at bounding box center [525, 309] width 199 height 21
select select "03"
click at [426, 299] on select "Please Select Ground Shipping (+$8.96) 3 Day Shipping Service (+$15.34) 2 Day A…" at bounding box center [525, 309] width 199 height 21
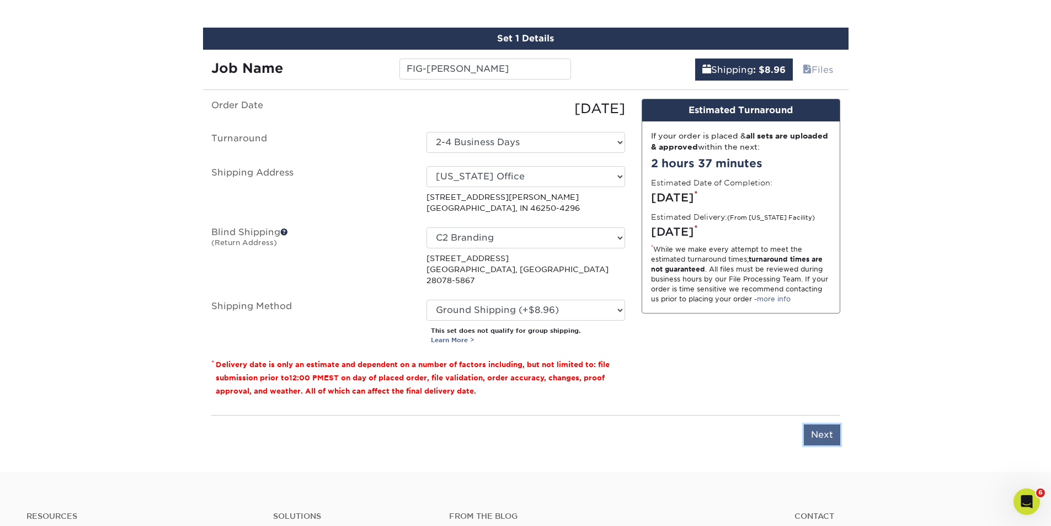
click at [814, 424] on input "Next" at bounding box center [822, 434] width 36 height 21
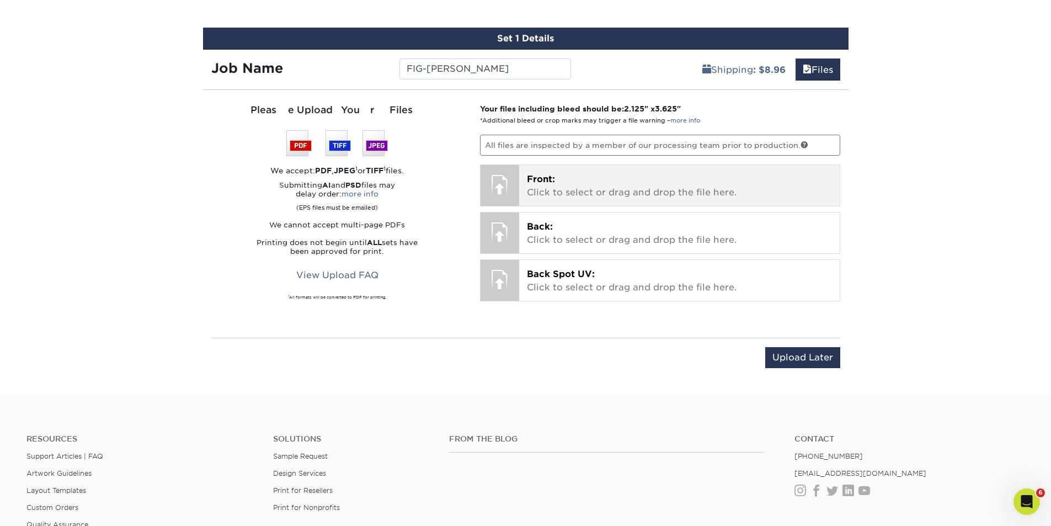
click at [583, 184] on p "Front: Click to select or drag and drop the file here." at bounding box center [679, 186] width 305 height 26
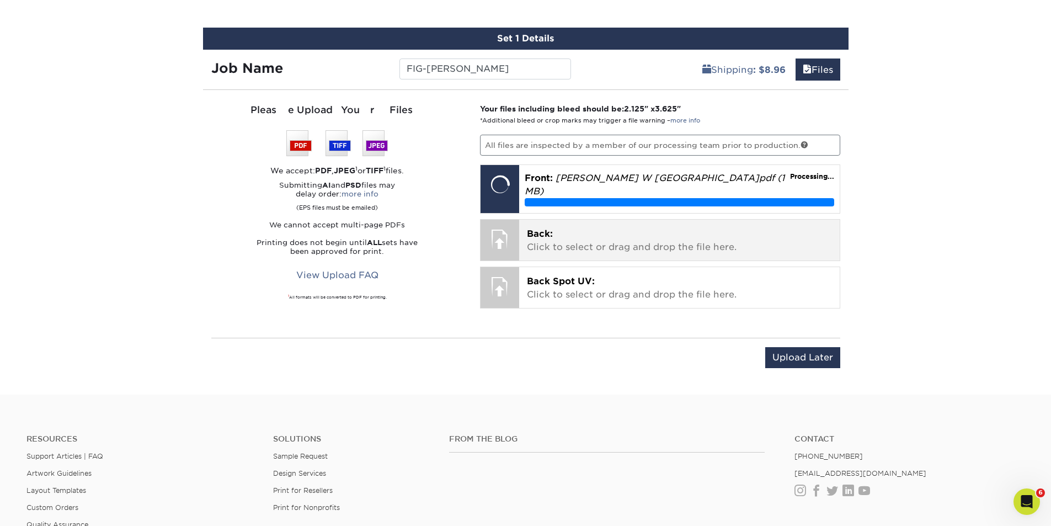
click at [570, 228] on p "Back: Click to select or drag and drop the file here." at bounding box center [679, 240] width 305 height 26
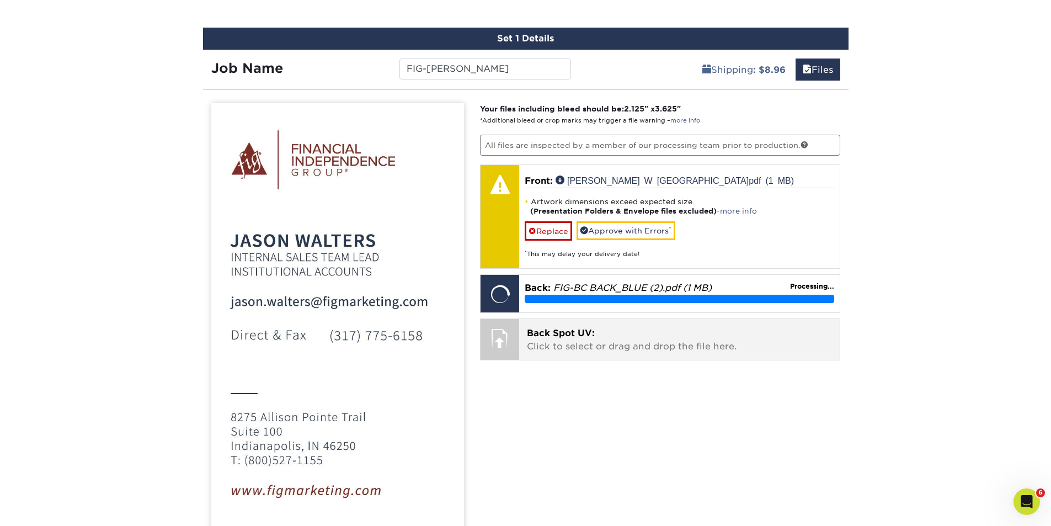
click at [580, 283] on em "FIG-BC BACK_BLUE (2).pdf (1 MB)" at bounding box center [632, 287] width 158 height 10
click at [573, 333] on span "Back Spot UV:" at bounding box center [561, 333] width 68 height 10
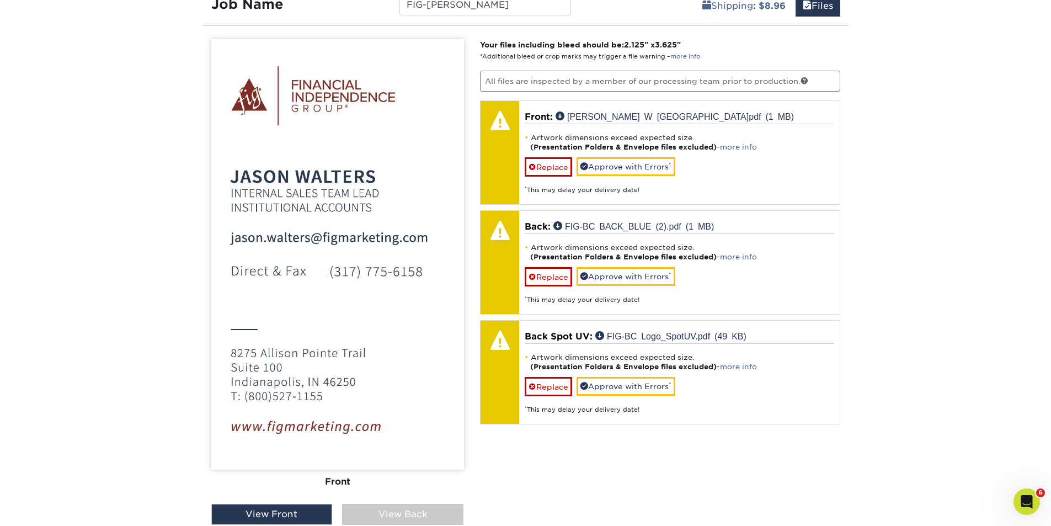
scroll to position [777, 0]
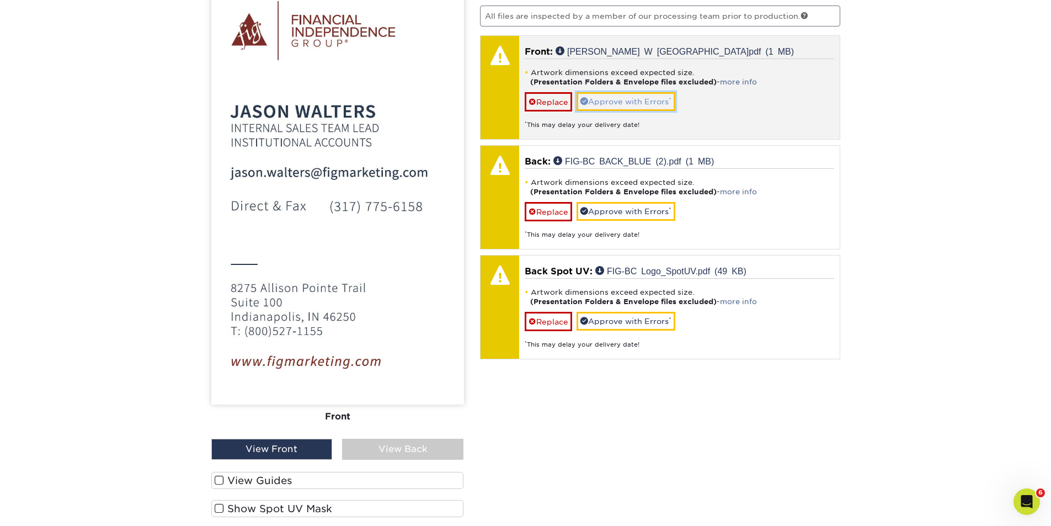
click at [627, 101] on link "Approve with Errors *" at bounding box center [625, 101] width 99 height 19
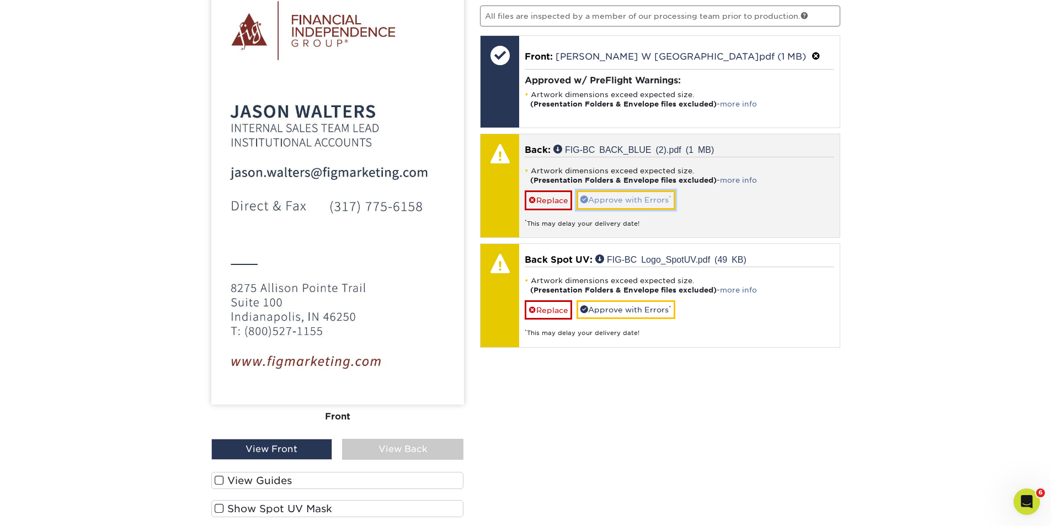
click at [623, 199] on link "Approve with Errors *" at bounding box center [625, 199] width 99 height 19
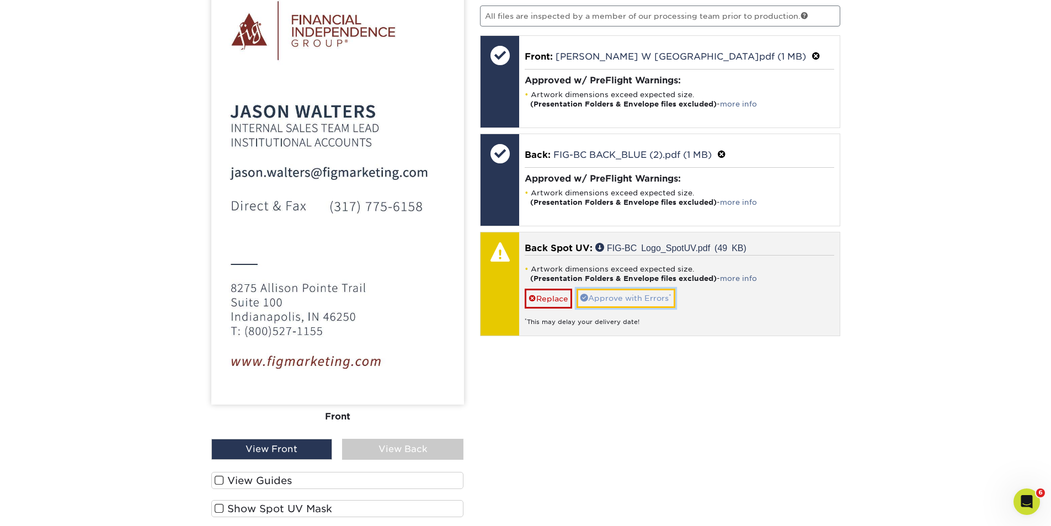
click at [624, 297] on link "Approve with Errors *" at bounding box center [625, 297] width 99 height 19
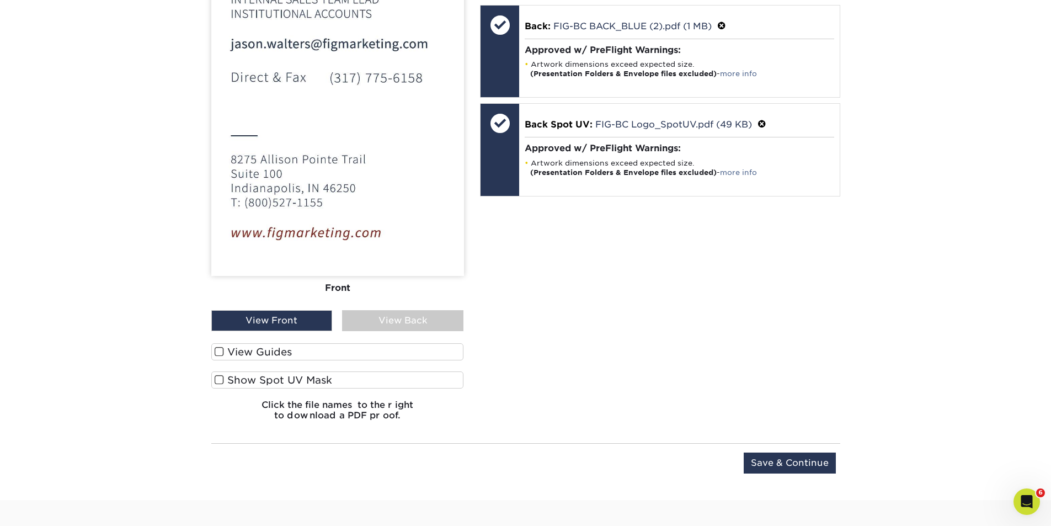
scroll to position [1163, 0]
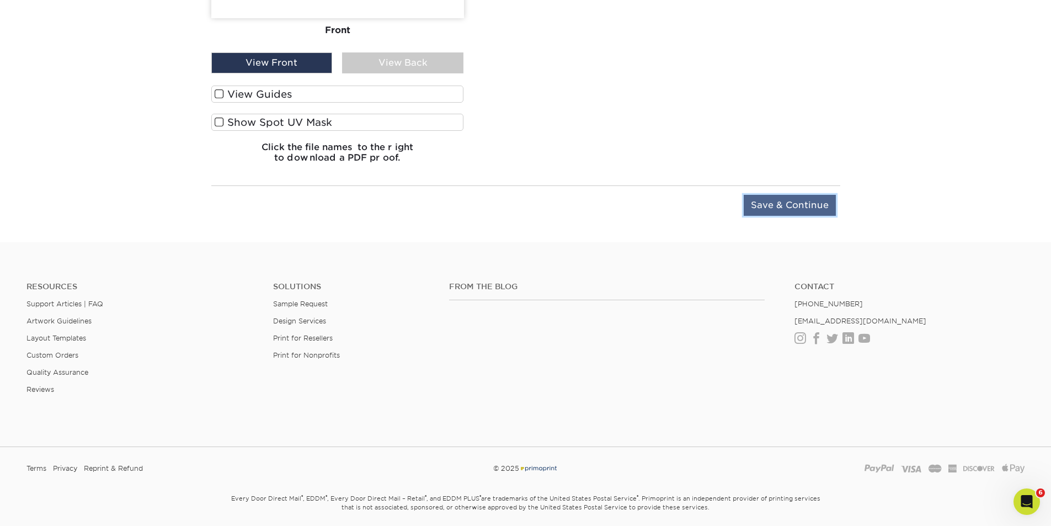
click at [778, 207] on input "Save & Continue" at bounding box center [789, 205] width 92 height 21
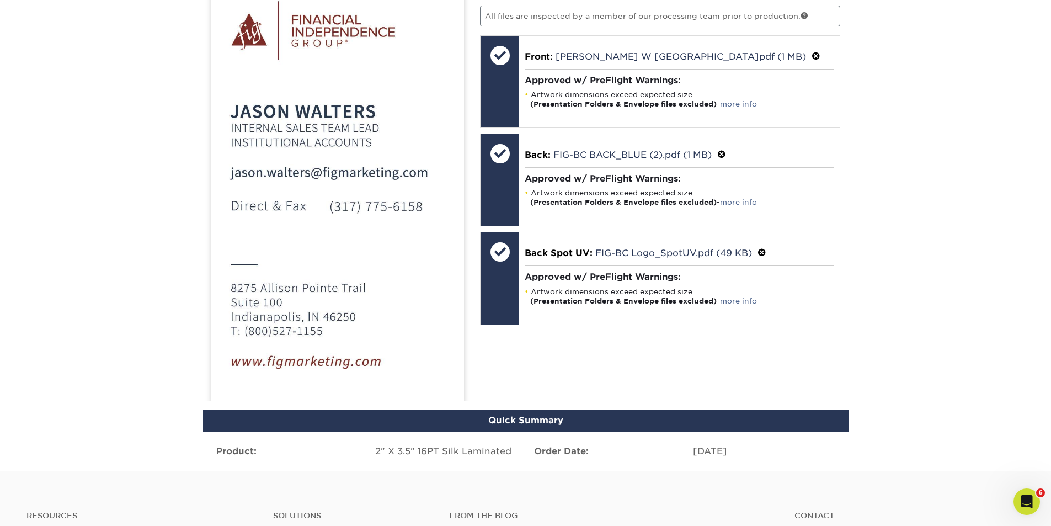
scroll to position [737, 0]
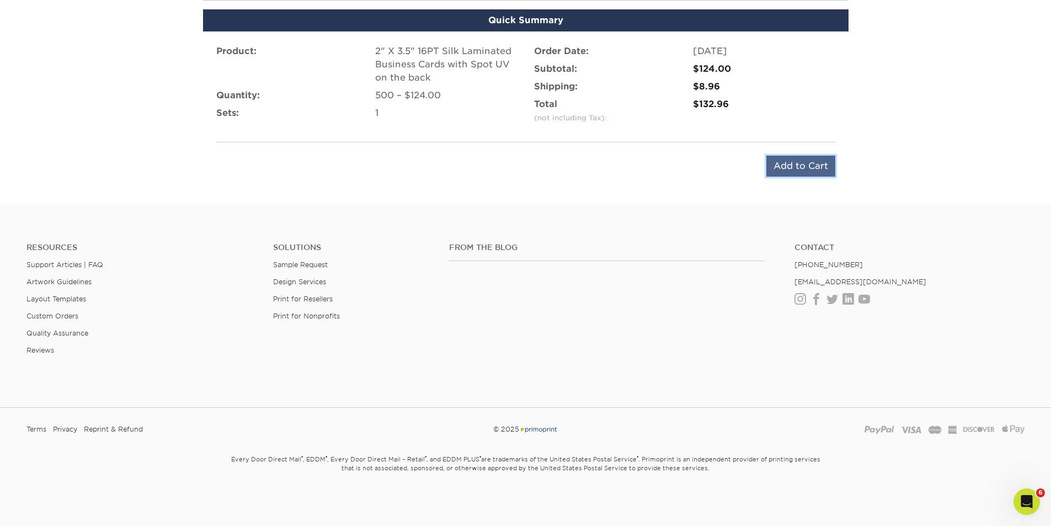
click at [796, 163] on input "Add to Cart" at bounding box center [800, 166] width 69 height 21
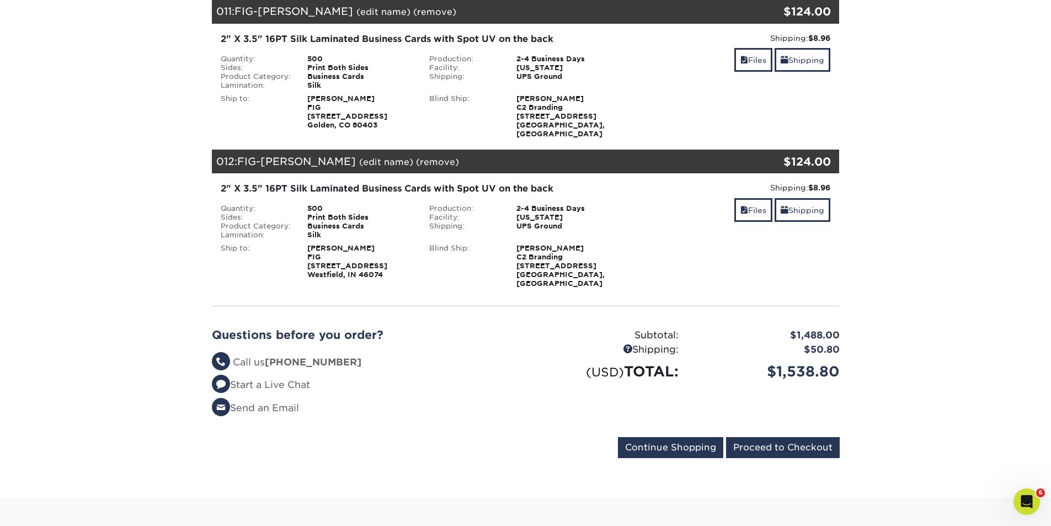
scroll to position [1416, 0]
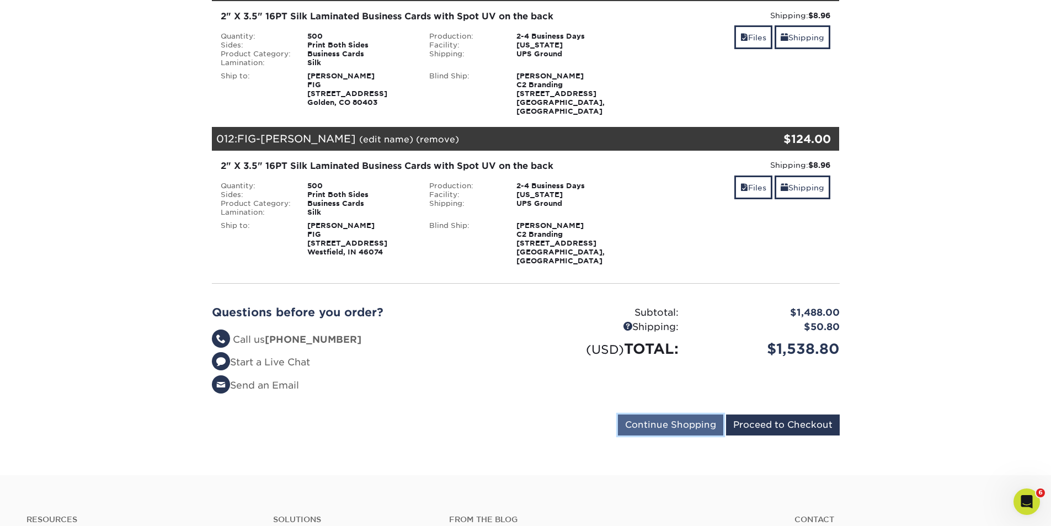
click at [661, 414] on input "Continue Shopping" at bounding box center [670, 424] width 105 height 21
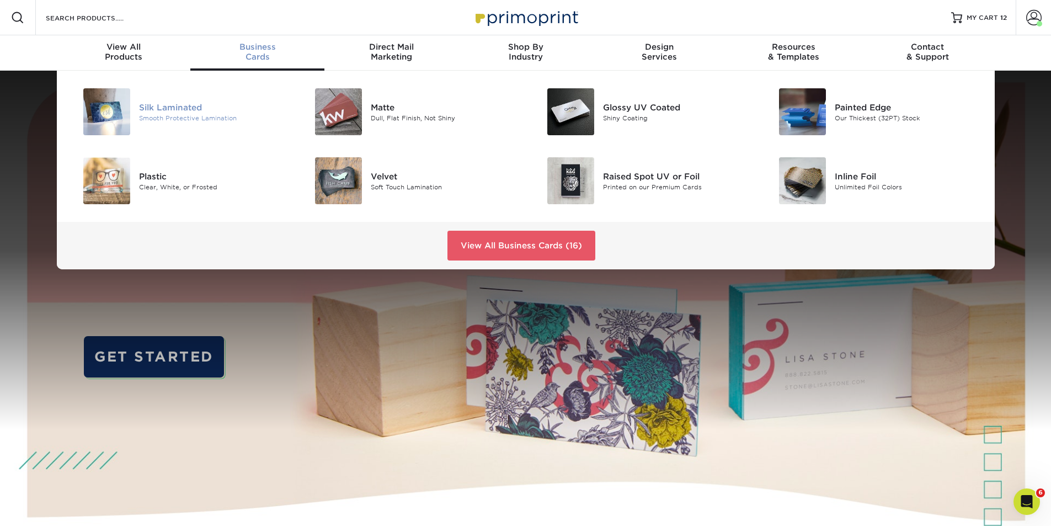
click at [169, 113] on div "Silk Laminated" at bounding box center [212, 107] width 146 height 12
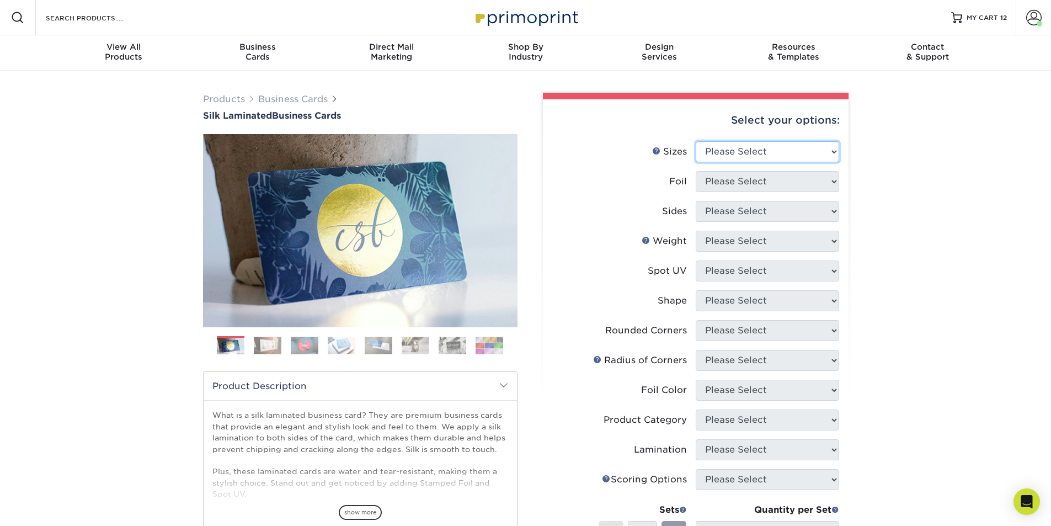
click at [784, 156] on select "Please Select 1.5" x 3.5" - Mini 1.75" x 3.5" - Mini 2" x 2" - Square 2" x 3" -…" at bounding box center [767, 151] width 143 height 21
select select "2.00x3.50"
click at [696, 141] on select "Please Select 1.5" x 3.5" - Mini 1.75" x 3.5" - Mini 2" x 2" - Square 2" x 3" -…" at bounding box center [767, 151] width 143 height 21
click at [768, 179] on select "Please Select Yes No" at bounding box center [767, 181] width 143 height 21
select select "0"
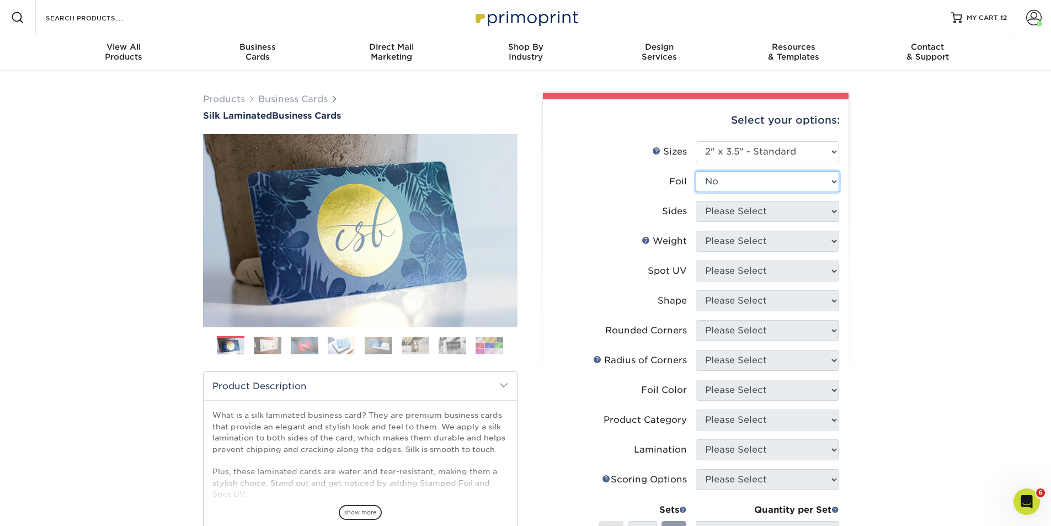
click at [696, 171] on select "Please Select Yes No" at bounding box center [767, 181] width 143 height 21
click at [780, 208] on select "Please Select Print Both Sides Print Front Only" at bounding box center [767, 211] width 143 height 21
select select "13abbda7-1d64-4f25-8bb2-c179b224825d"
click at [696, 201] on select "Please Select Print Both Sides Print Front Only" at bounding box center [767, 211] width 143 height 21
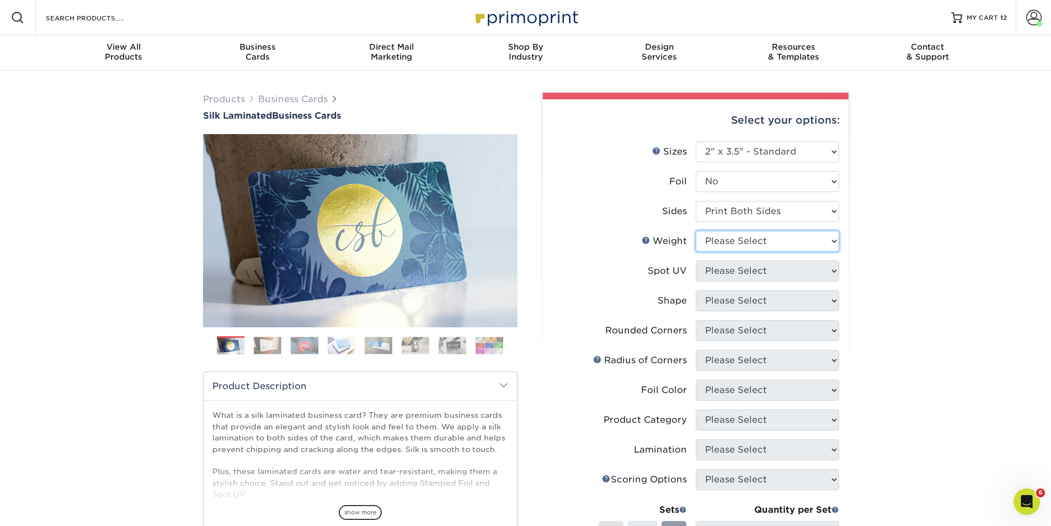
click at [785, 240] on select "Please Select 16PT" at bounding box center [767, 241] width 143 height 21
select select "16PT"
click at [696, 231] on select "Please Select 16PT" at bounding box center [767, 241] width 143 height 21
click at [772, 270] on select "Please Select No Spot UV Front and Back (Both Sides) Front Only Back Only" at bounding box center [767, 270] width 143 height 21
select select "2"
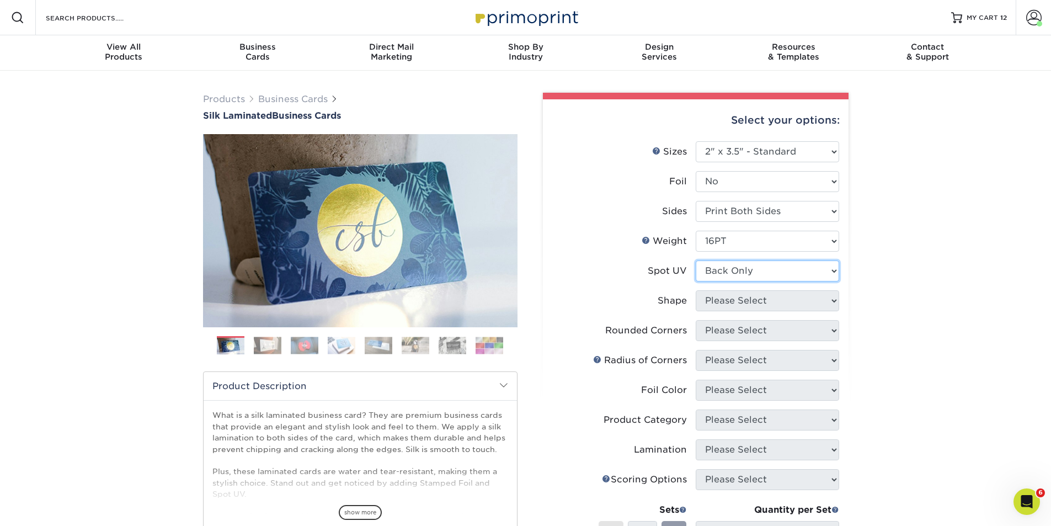
click at [696, 260] on select "Please Select No Spot UV Front and Back (Both Sides) Front Only Back Only" at bounding box center [767, 270] width 143 height 21
click at [780, 301] on select "Please Select Standard" at bounding box center [767, 300] width 143 height 21
select select "standard"
click at [696, 290] on select "Please Select Standard" at bounding box center [767, 300] width 143 height 21
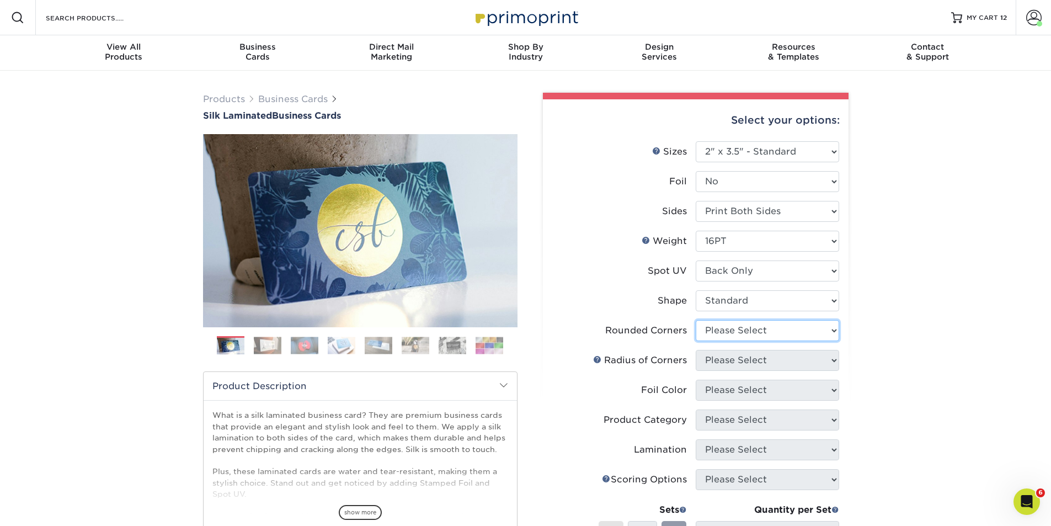
click at [773, 328] on select "Please Select Yes - Round 2 Corners Yes - Round 4 Corners No" at bounding box center [767, 330] width 143 height 21
select select "0"
click at [696, 320] on select "Please Select Yes - Round 2 Corners Yes - Round 4 Corners No" at bounding box center [767, 330] width 143 height 21
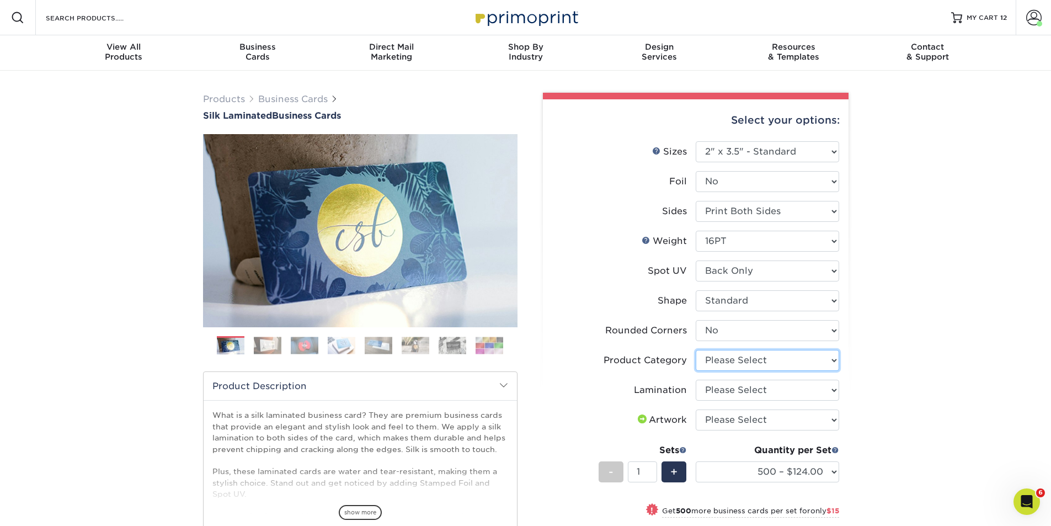
click at [783, 362] on select "Please Select Business Cards" at bounding box center [767, 360] width 143 height 21
select select "3b5148f1-0588-4f88-a218-97bcfdce65c1"
click at [696, 350] on select "Please Select Business Cards" at bounding box center [767, 360] width 143 height 21
click at [745, 391] on select "Please Select Silk" at bounding box center [767, 389] width 143 height 21
select select "ccacb42f-45f7-42d3-bbd3-7c8421cf37f0"
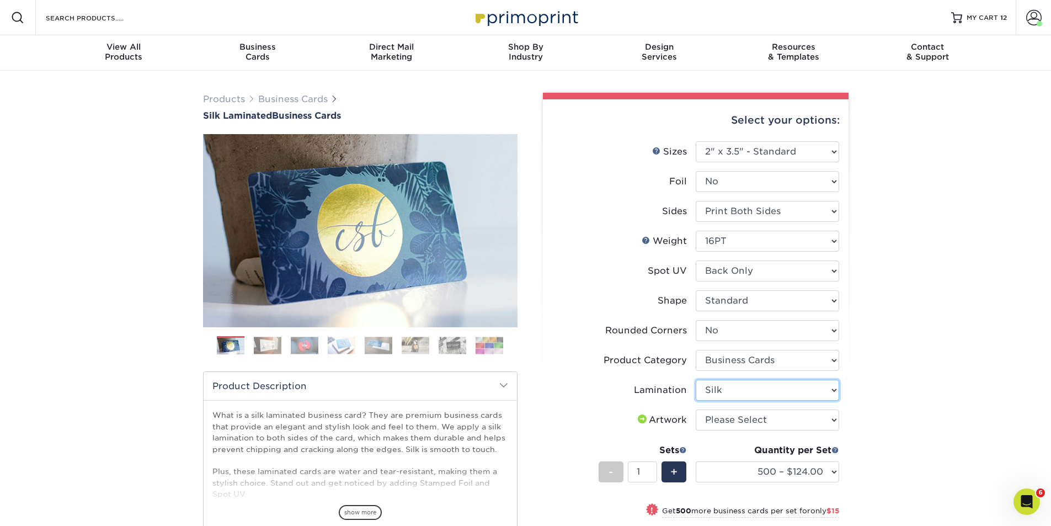
click at [696, 379] on select "Please Select Silk" at bounding box center [767, 389] width 143 height 21
click at [741, 422] on select "Please Select I will upload files I need a design - $100" at bounding box center [767, 419] width 143 height 21
select select "upload"
click at [696, 409] on select "Please Select I will upload files I need a design - $100" at bounding box center [767, 419] width 143 height 21
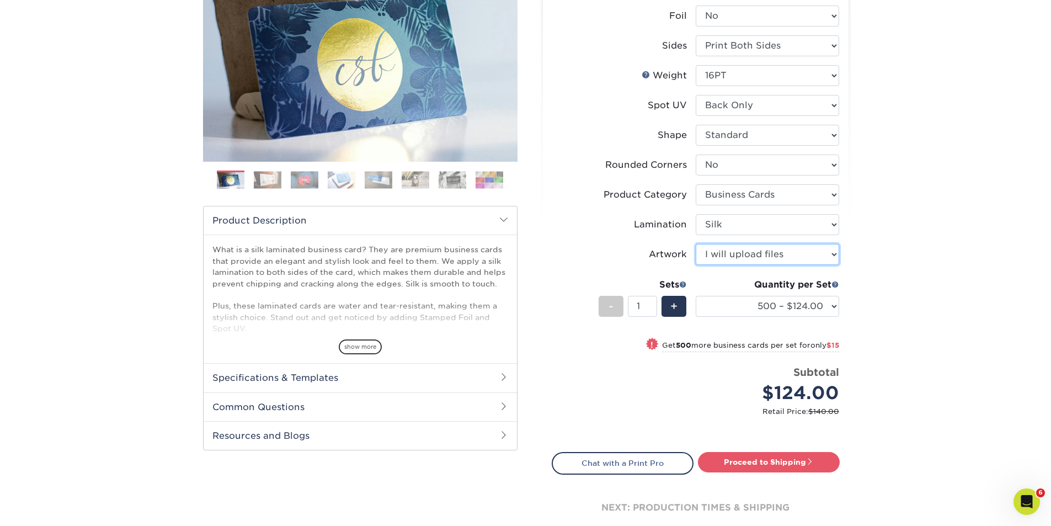
scroll to position [258, 0]
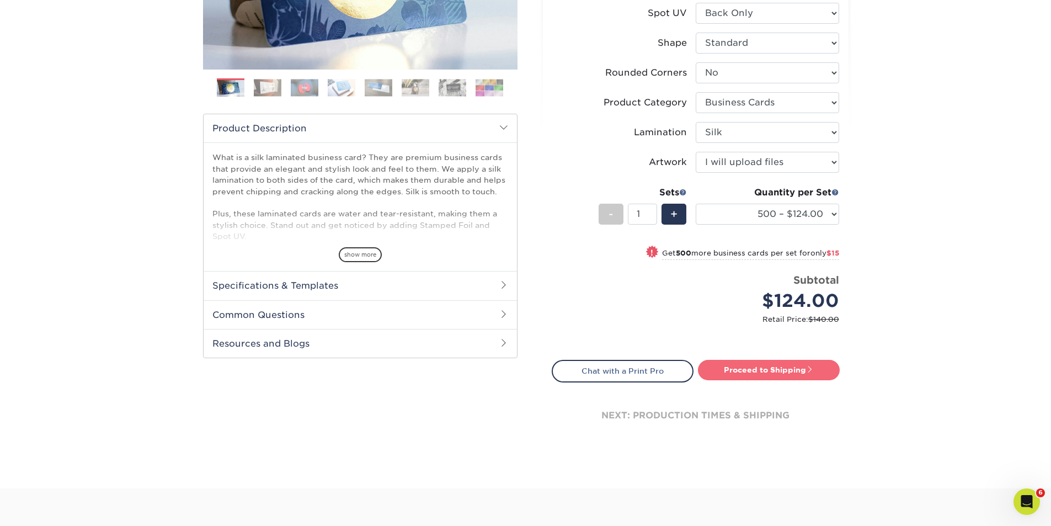
click at [766, 371] on link "Proceed to Shipping" at bounding box center [769, 370] width 142 height 20
type input "Set 1"
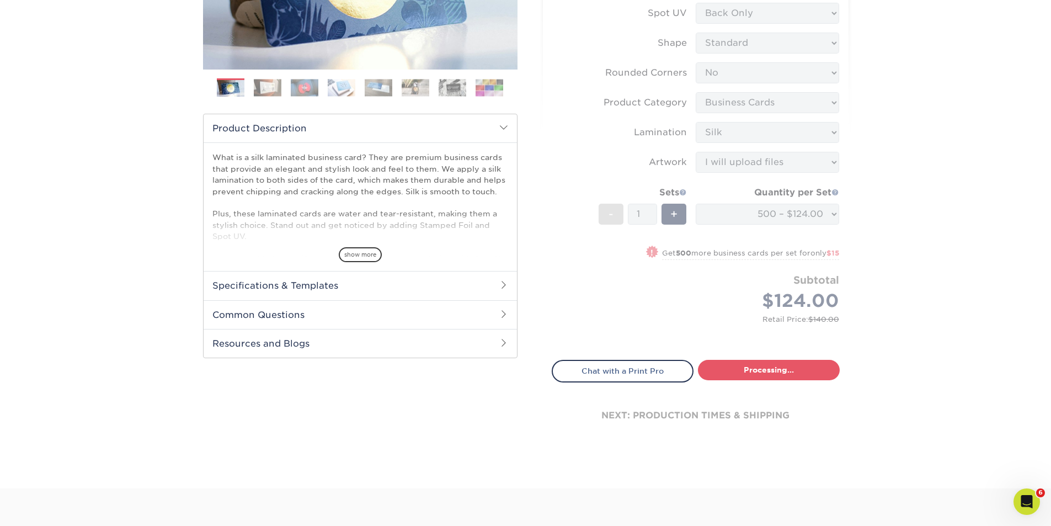
select select "e399a9eb-e8d1-49ae-b245-5a72cc745ce5"
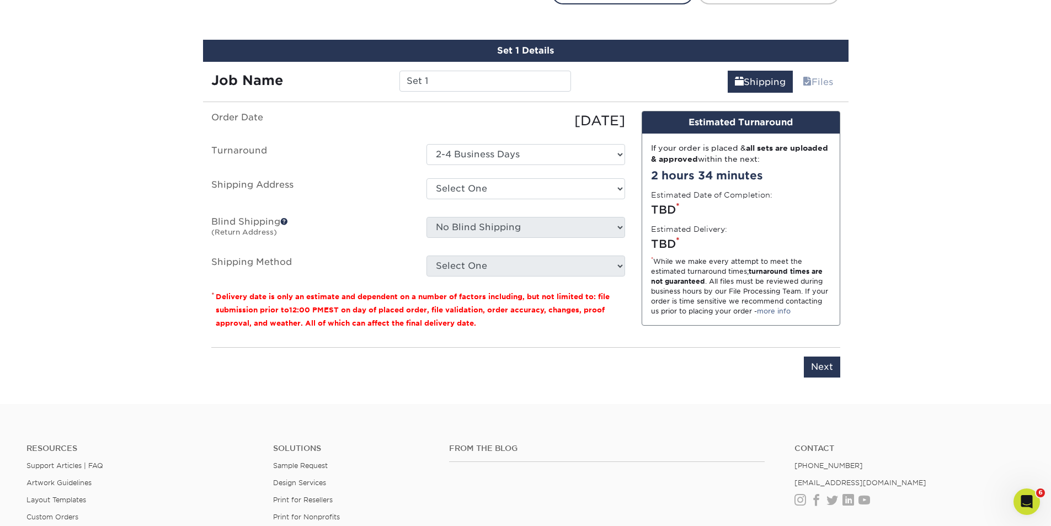
scroll to position [648, 0]
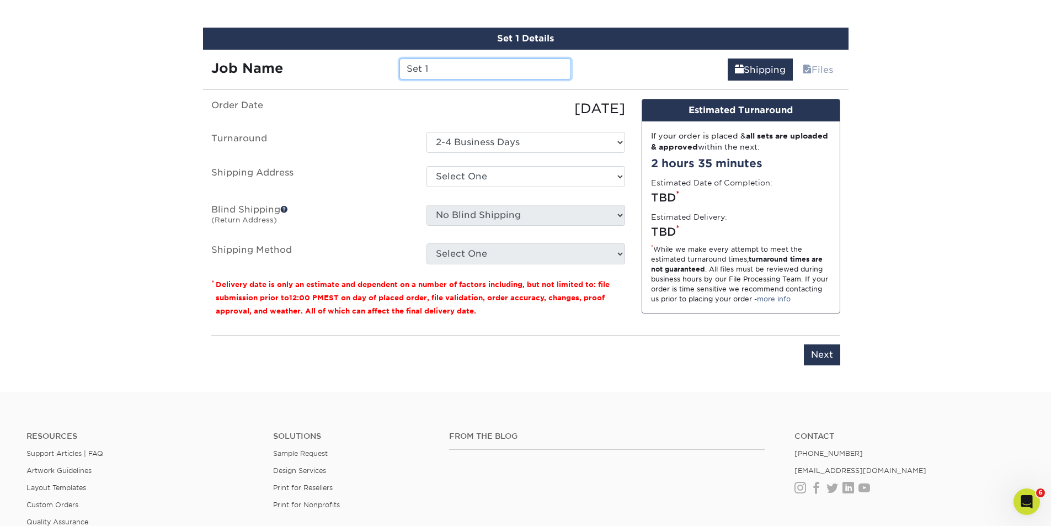
drag, startPoint x: 440, startPoint y: 69, endPoint x: 402, endPoint y: 70, distance: 38.1
click at [402, 70] on input "Set 1" at bounding box center [485, 68] width 172 height 21
type input "I"
type input "FIG-[PERSON_NAME]"
click at [534, 174] on select "Select One AMEX Assistant Athletic Director for External Relations Business Car…" at bounding box center [525, 176] width 199 height 21
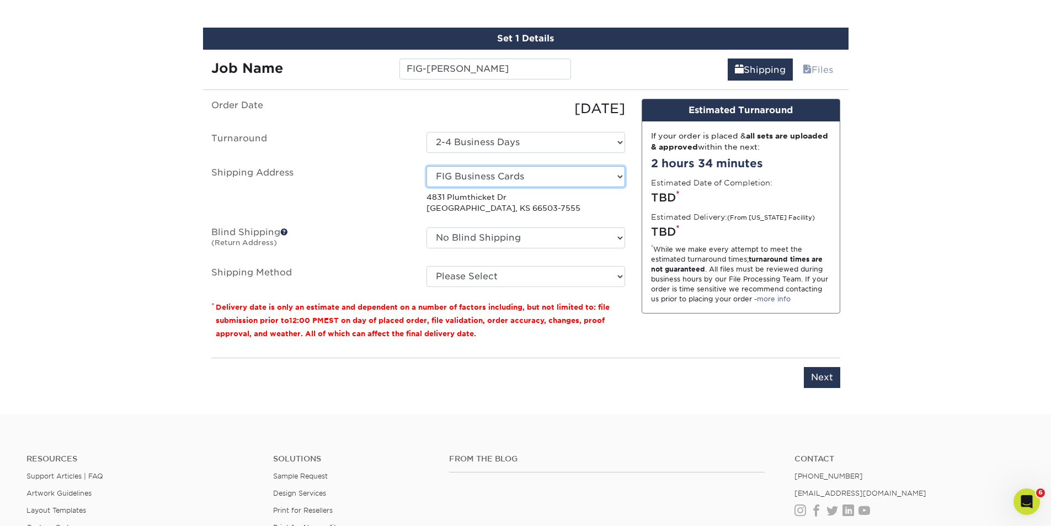
click at [619, 175] on select "Select One AMEX Assistant Athletic Director for External Relations Business Car…" at bounding box center [525, 176] width 199 height 21
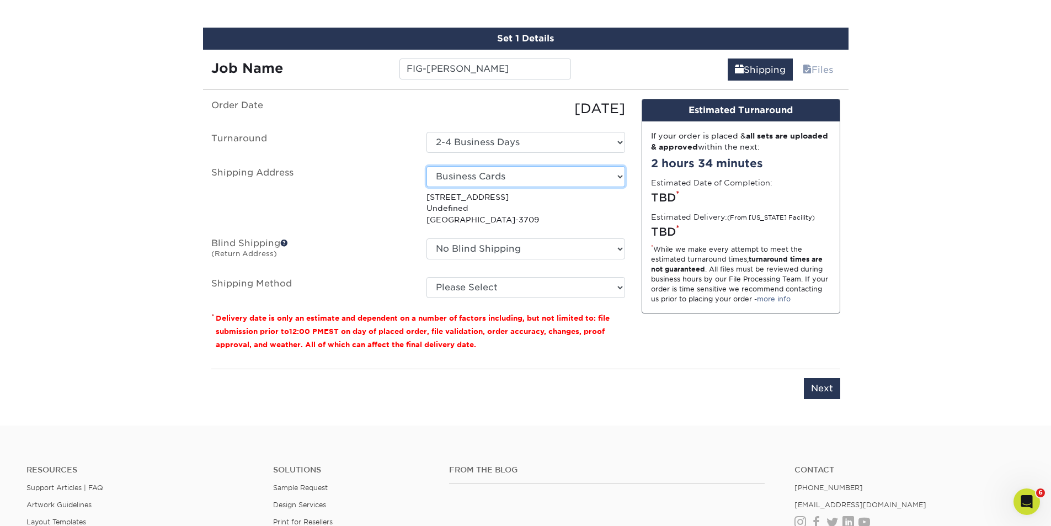
click at [619, 173] on select "Select One AMEX Assistant Athletic Director for External Relations Business Car…" at bounding box center [525, 176] width 199 height 21
click at [617, 176] on select "Select One AMEX Assistant Athletic Director for External Relations Business Car…" at bounding box center [525, 176] width 199 height 21
select select "270729"
click at [620, 249] on select "No Blind Shipping AMEX Assistant Athletic Director for External Relations Busin…" at bounding box center [525, 248] width 199 height 21
select select "175278"
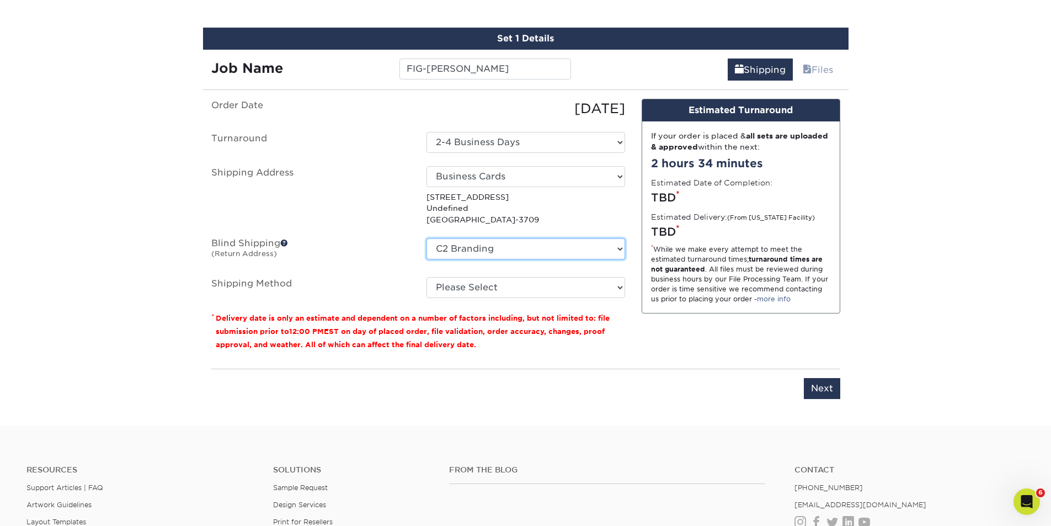
click at [426, 238] on select "No Blind Shipping AMEX Assistant Athletic Director for External Relations Busin…" at bounding box center [525, 248] width 199 height 21
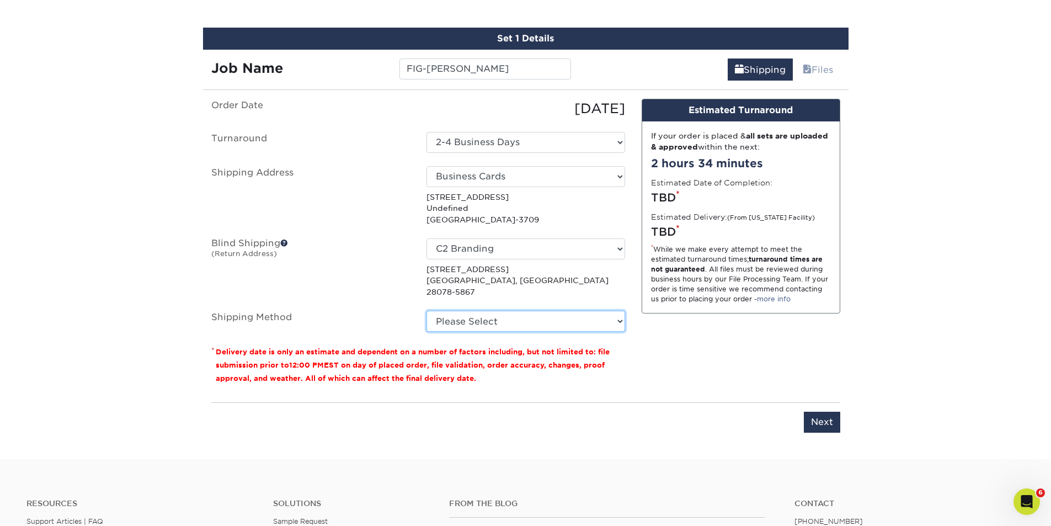
click at [611, 311] on select "Please Select Ground Shipping (+$8.96) 3 Day Shipping Service (+$15.33) 2 Day A…" at bounding box center [525, 321] width 199 height 21
select select "03"
click at [426, 311] on select "Please Select Ground Shipping (+$8.96) 3 Day Shipping Service (+$15.33) 2 Day A…" at bounding box center [525, 321] width 199 height 21
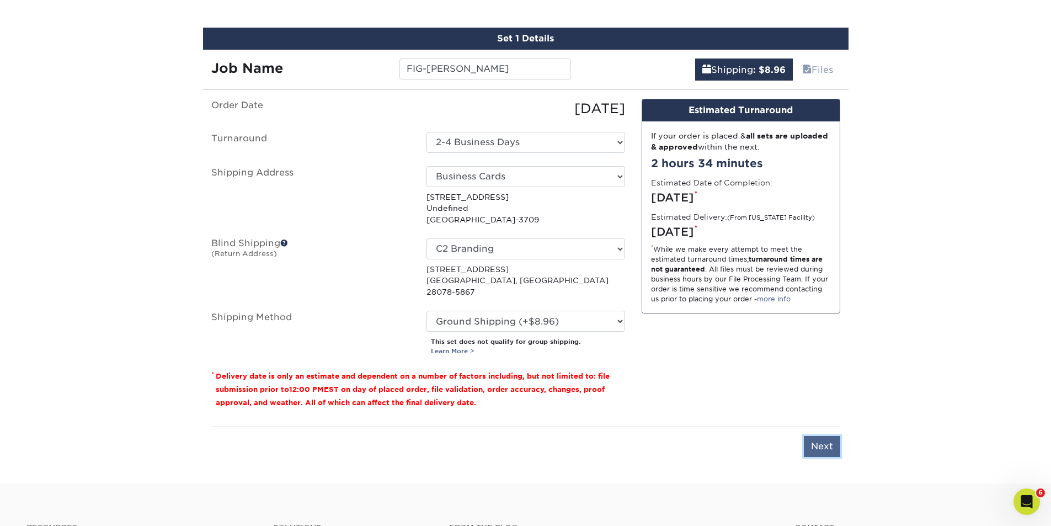
click at [813, 436] on input "Next" at bounding box center [822, 446] width 36 height 21
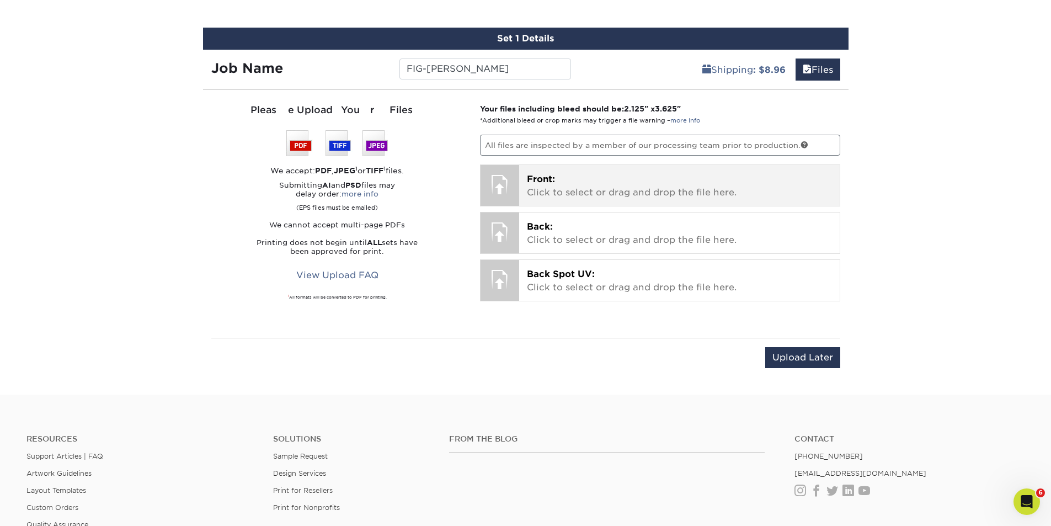
click at [563, 176] on p "Front: Click to select or drag and drop the file here." at bounding box center [679, 186] width 305 height 26
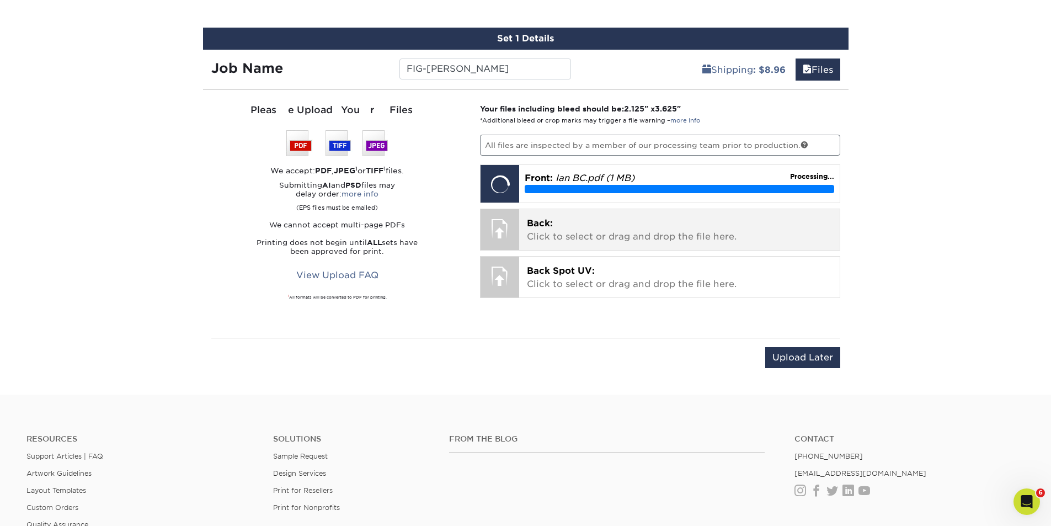
click at [638, 233] on p "Back: Click to select or drag and drop the file here." at bounding box center [679, 230] width 305 height 26
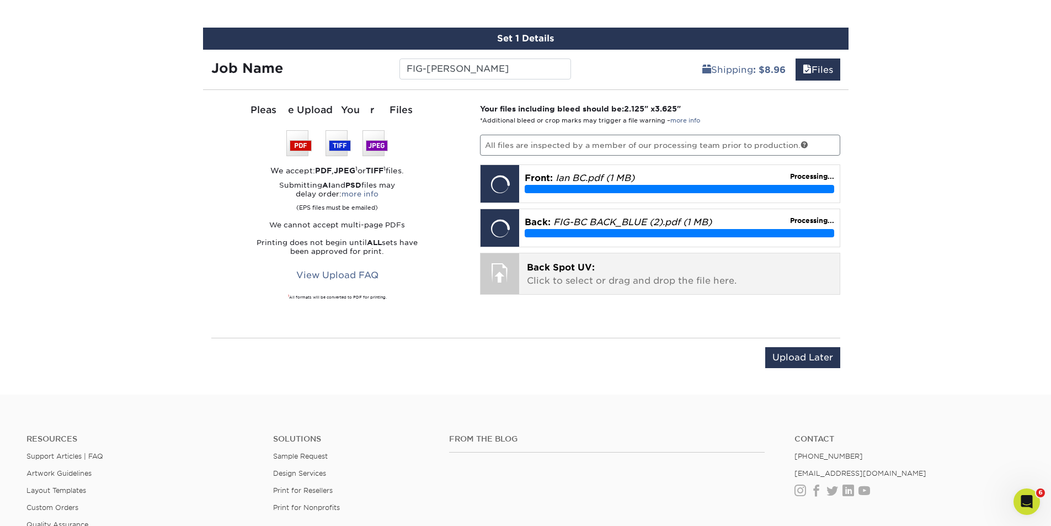
click at [645, 278] on p "Back Spot UV: Click to select or drag and drop the file here." at bounding box center [679, 274] width 305 height 26
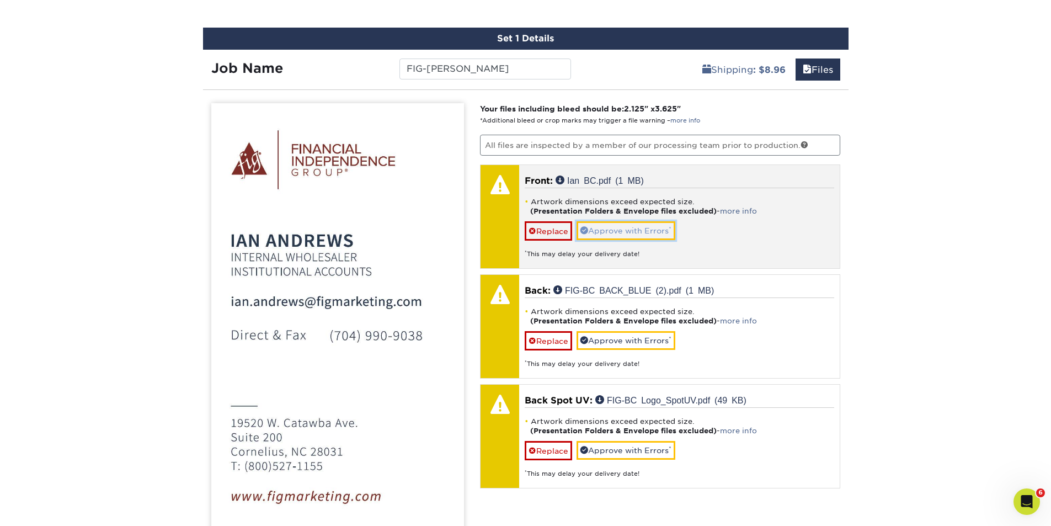
click at [624, 230] on link "Approve with Errors *" at bounding box center [625, 230] width 99 height 19
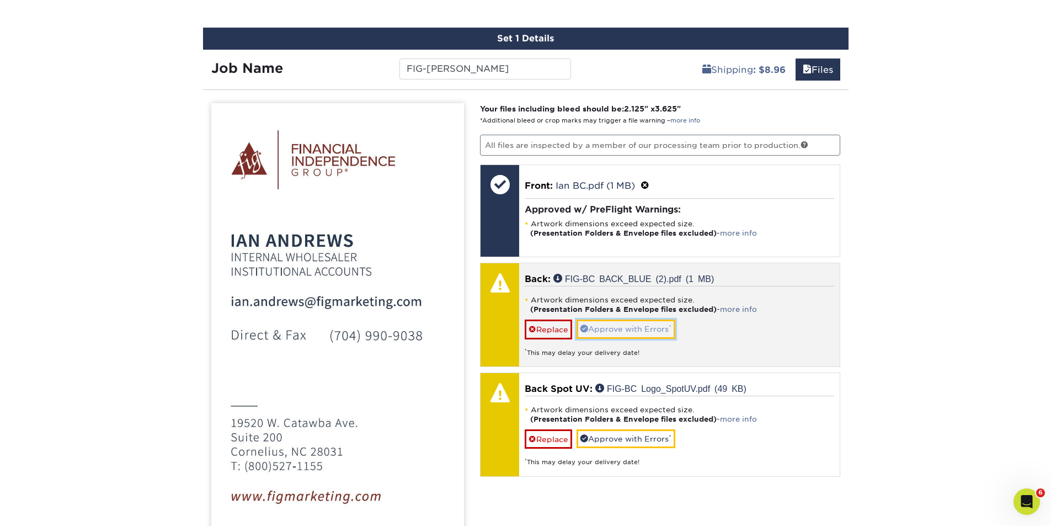
click at [627, 324] on link "Approve with Errors *" at bounding box center [625, 328] width 99 height 19
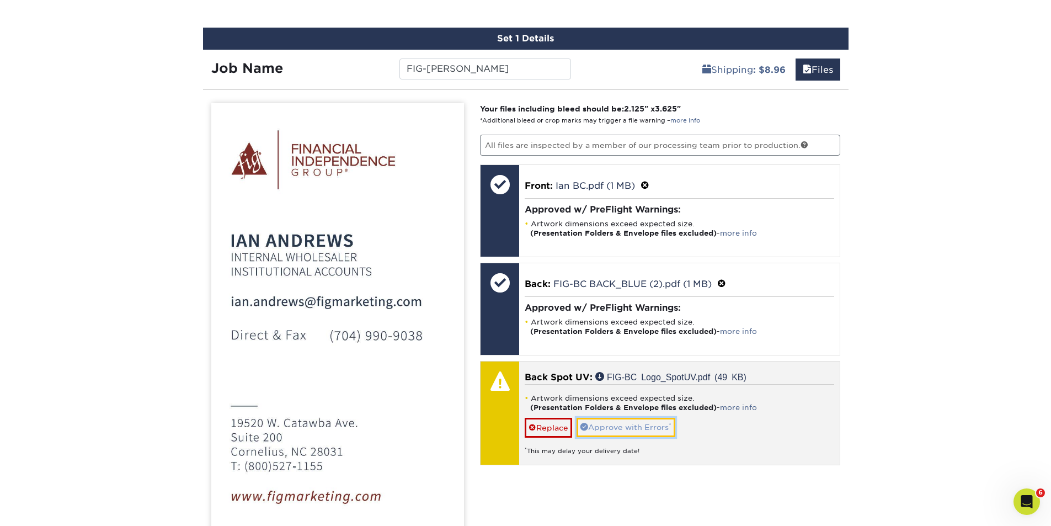
click at [620, 427] on link "Approve with Errors *" at bounding box center [625, 427] width 99 height 19
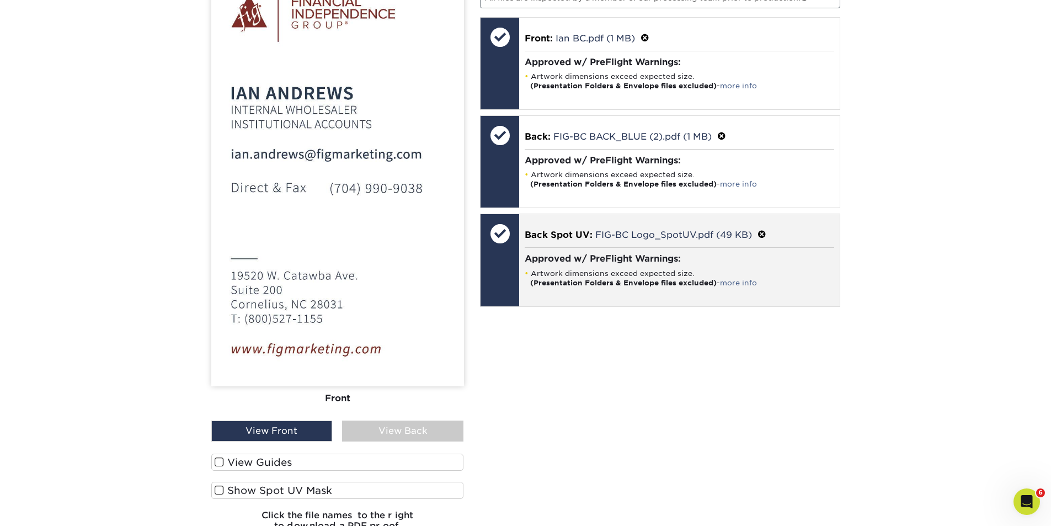
scroll to position [1034, 0]
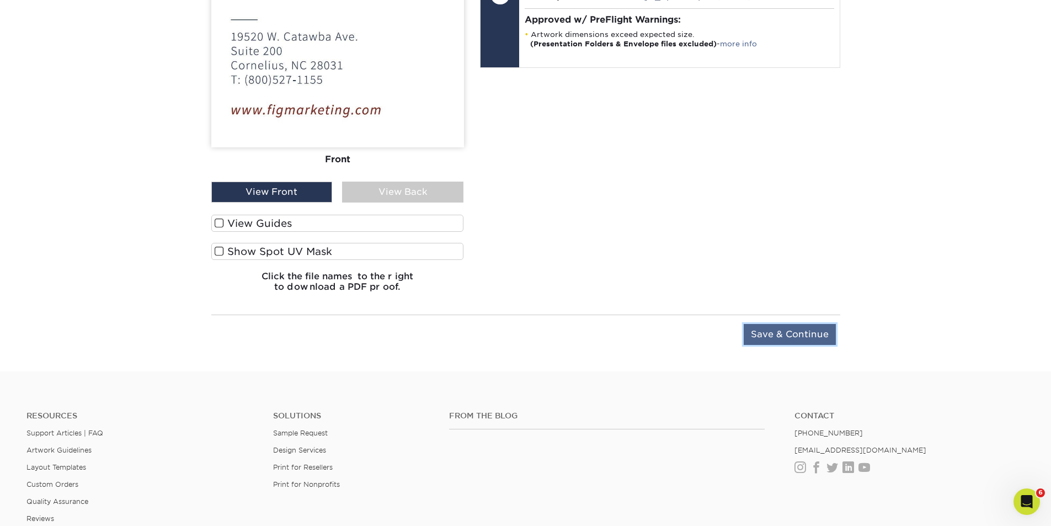
click at [775, 333] on input "Save & Continue" at bounding box center [789, 334] width 92 height 21
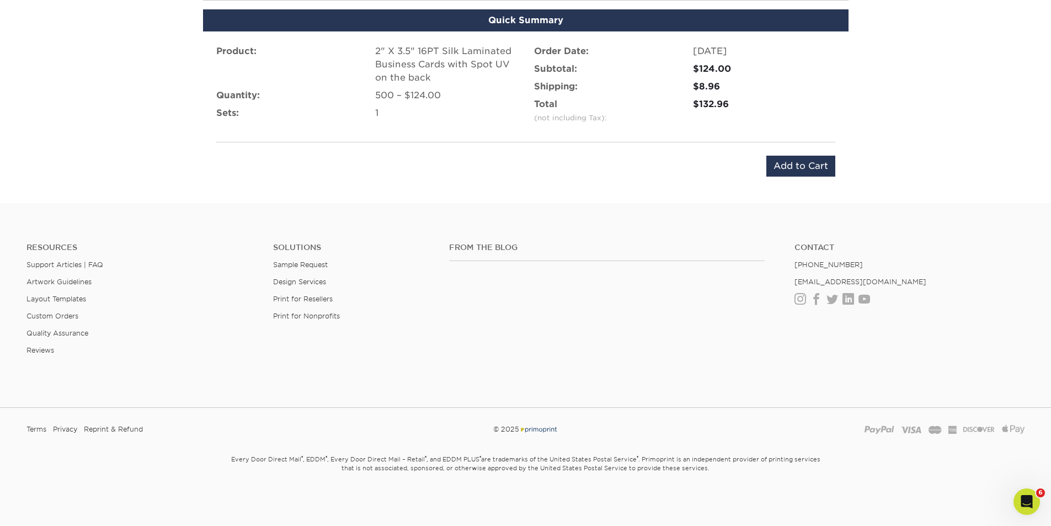
scroll to position [737, 0]
click at [790, 164] on input "Add to Cart" at bounding box center [800, 166] width 69 height 21
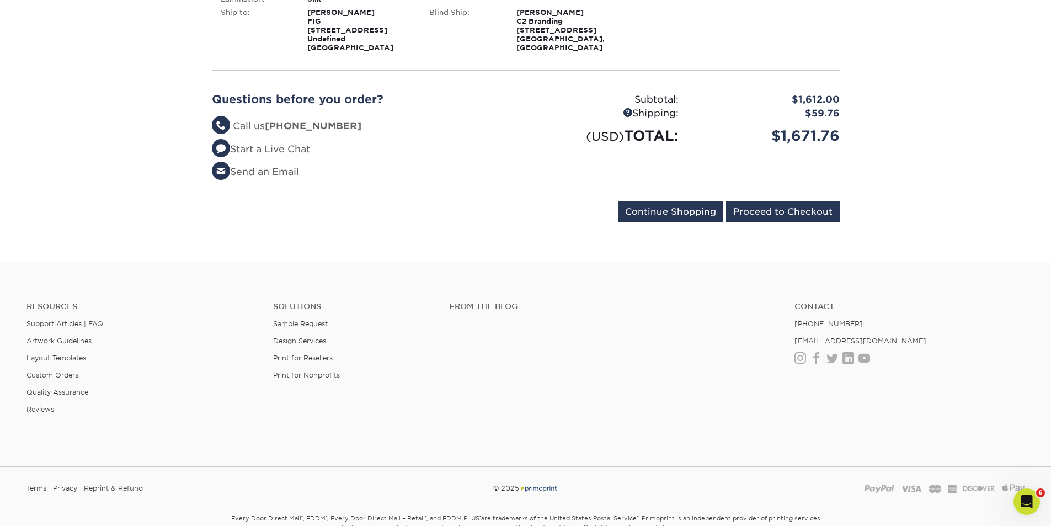
scroll to position [1731, 0]
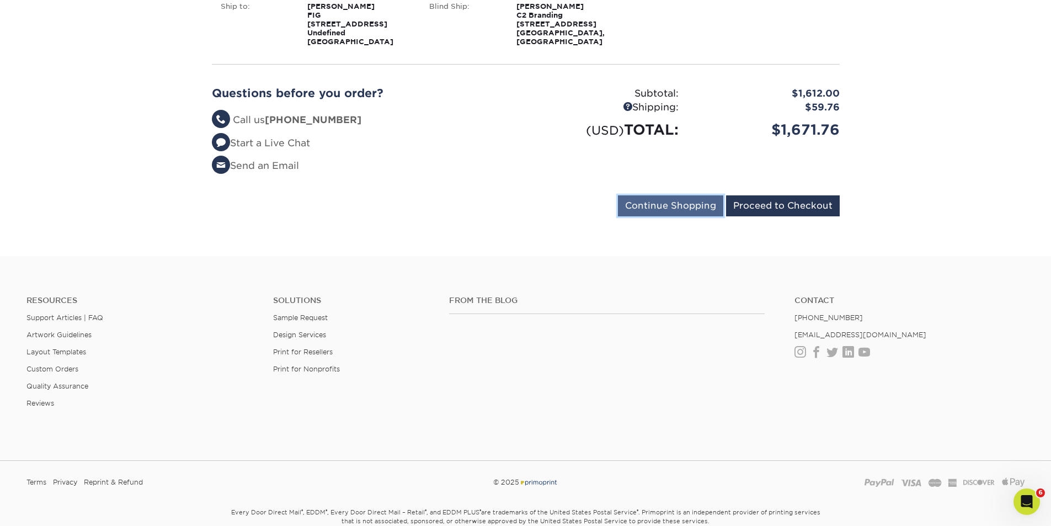
click at [655, 195] on input "Continue Shopping" at bounding box center [670, 205] width 105 height 21
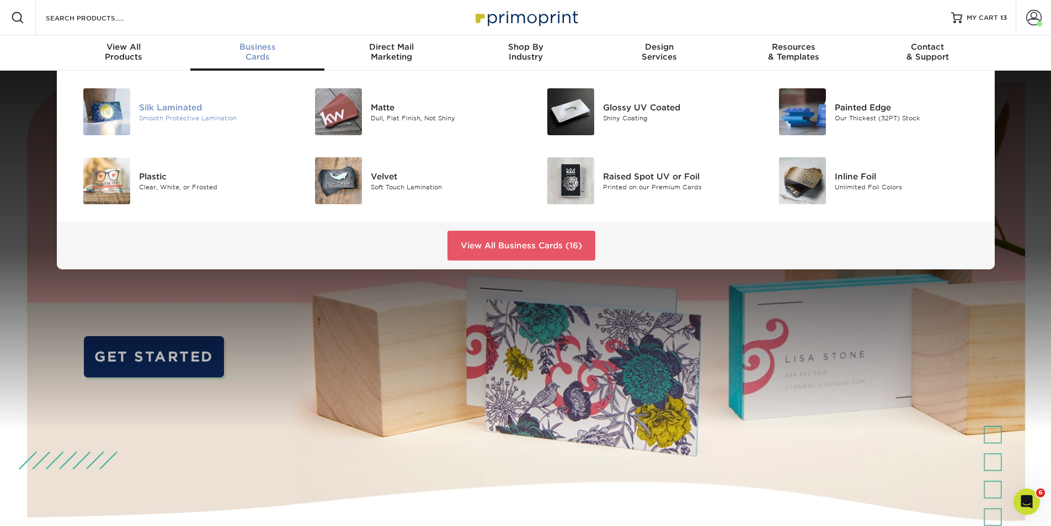
click at [184, 105] on div "Silk Laminated" at bounding box center [212, 107] width 146 height 12
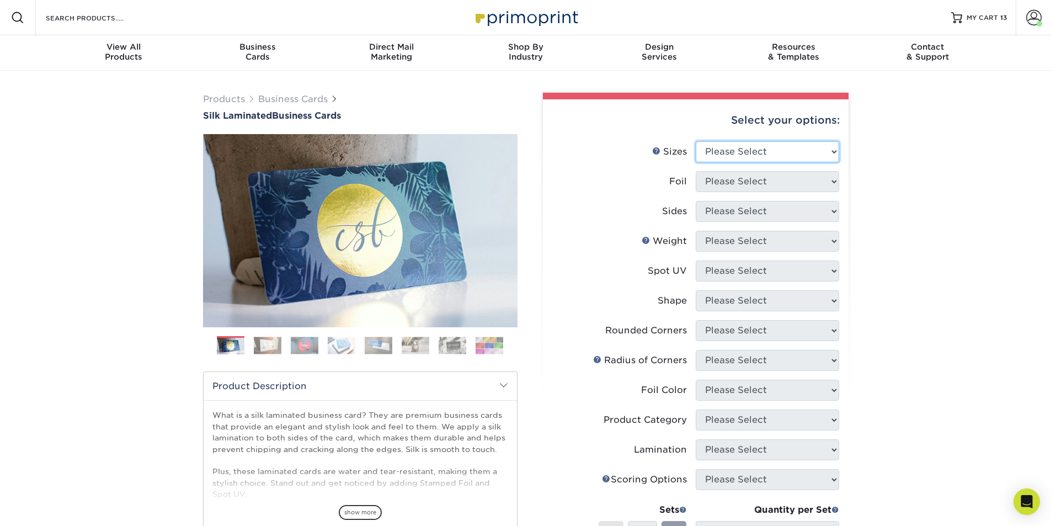
click at [797, 148] on select "Please Select 1.5" x 3.5" - Mini 1.75" x 3.5" - Mini 2" x 2" - Square 2" x 3" -…" at bounding box center [767, 151] width 143 height 21
select select "2.00x3.50"
click at [696, 141] on select "Please Select 1.5" x 3.5" - Mini 1.75" x 3.5" - Mini 2" x 2" - Square 2" x 3" -…" at bounding box center [767, 151] width 143 height 21
click at [783, 179] on select "Please Select Yes No" at bounding box center [767, 181] width 143 height 21
select select "0"
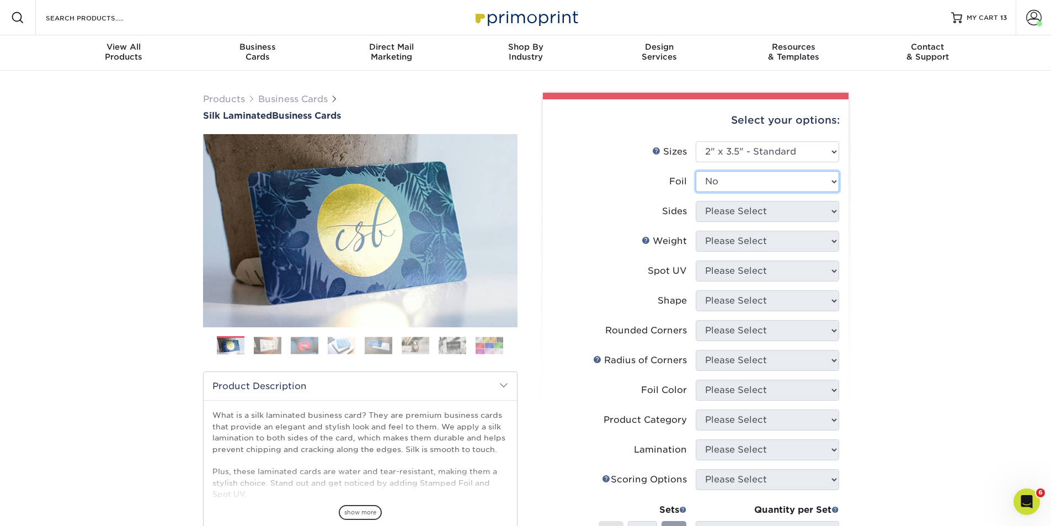
click at [696, 171] on select "Please Select Yes No" at bounding box center [767, 181] width 143 height 21
drag, startPoint x: 777, startPoint y: 211, endPoint x: 770, endPoint y: 213, distance: 7.0
click at [777, 211] on select "Please Select Print Both Sides Print Front Only" at bounding box center [767, 211] width 143 height 21
select select "13abbda7-1d64-4f25-8bb2-c179b224825d"
click at [696, 201] on select "Please Select Print Both Sides Print Front Only" at bounding box center [767, 211] width 143 height 21
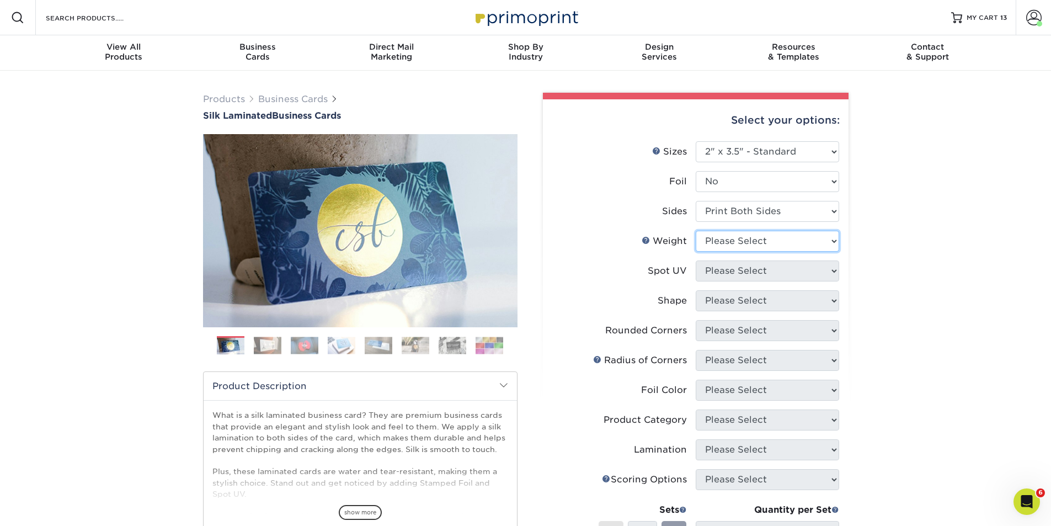
click at [789, 243] on select "Please Select 16PT" at bounding box center [767, 241] width 143 height 21
select select "16PT"
click at [696, 231] on select "Please Select 16PT" at bounding box center [767, 241] width 143 height 21
click at [774, 269] on select "Please Select No Spot UV Front and Back (Both Sides) Front Only Back Only" at bounding box center [767, 270] width 143 height 21
select select "2"
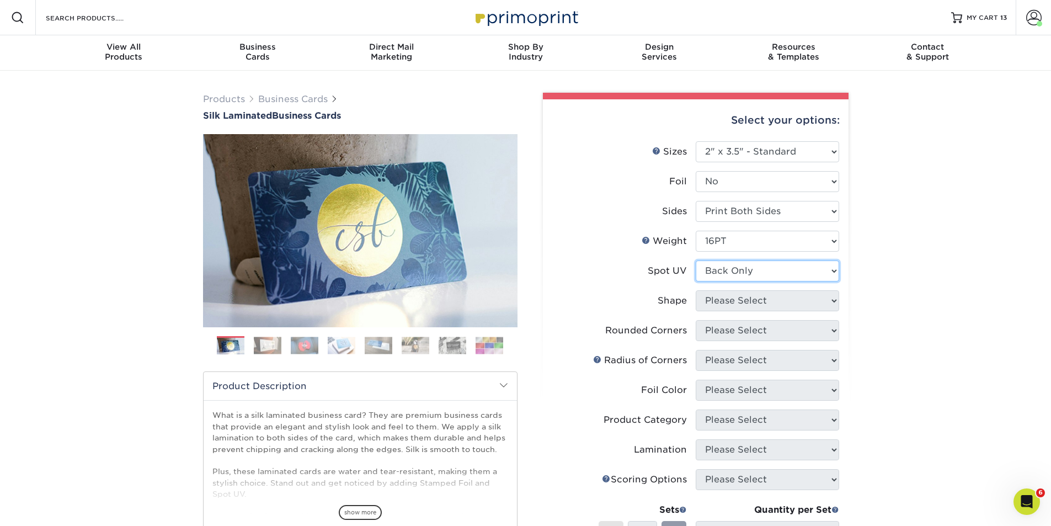
click at [696, 260] on select "Please Select No Spot UV Front and Back (Both Sides) Front Only Back Only" at bounding box center [767, 270] width 143 height 21
click at [784, 302] on select "Please Select Standard" at bounding box center [767, 300] width 143 height 21
select select "standard"
click at [696, 290] on select "Please Select Standard" at bounding box center [767, 300] width 143 height 21
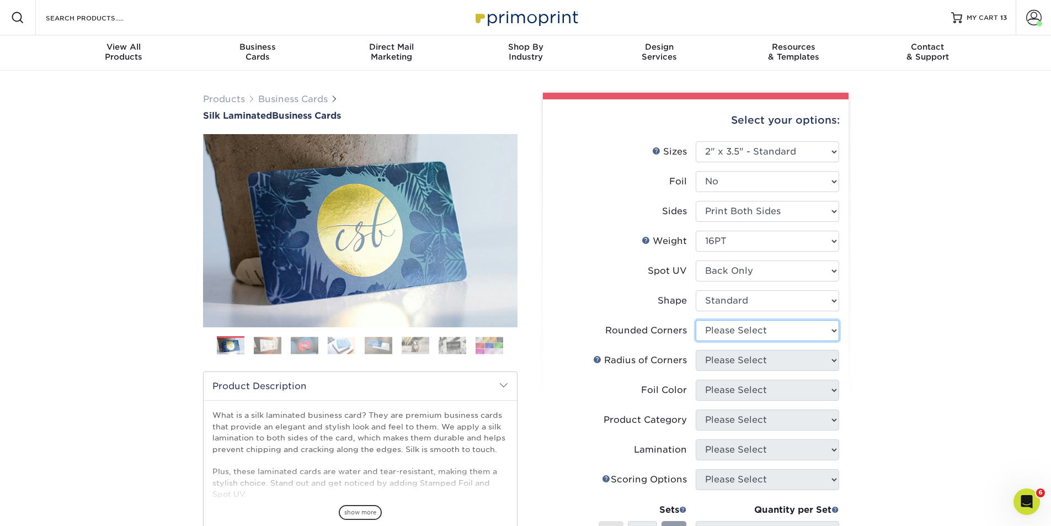
click at [773, 328] on select "Please Select Yes - Round 2 Corners Yes - Round 4 Corners No" at bounding box center [767, 330] width 143 height 21
select select "0"
click at [696, 320] on select "Please Select Yes - Round 2 Corners Yes - Round 4 Corners No" at bounding box center [767, 330] width 143 height 21
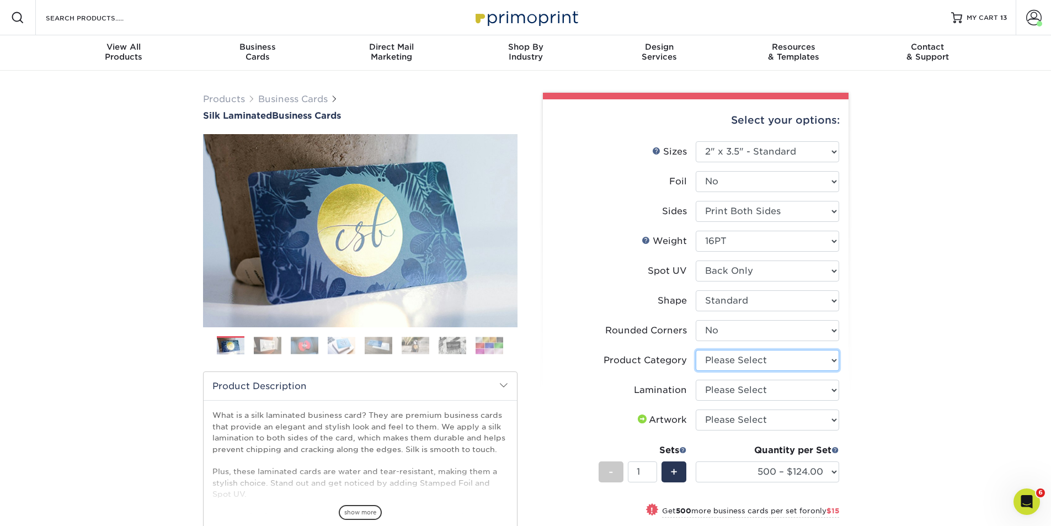
click at [769, 360] on select "Please Select Business Cards" at bounding box center [767, 360] width 143 height 21
select select "3b5148f1-0588-4f88-a218-97bcfdce65c1"
click at [696, 350] on select "Please Select Business Cards" at bounding box center [767, 360] width 143 height 21
click at [762, 392] on select "Please Select Silk" at bounding box center [767, 389] width 143 height 21
select select "ccacb42f-45f7-42d3-bbd3-7c8421cf37f0"
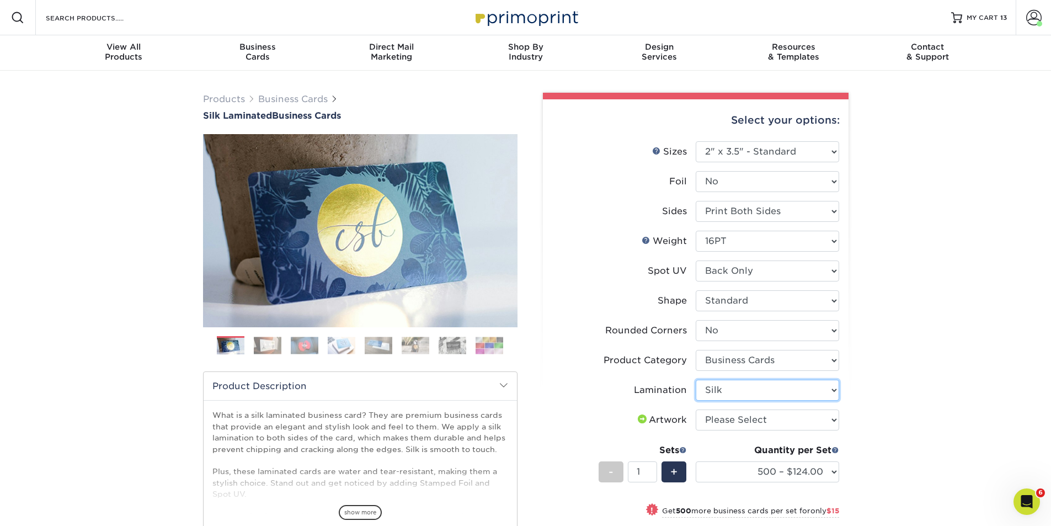
click at [696, 379] on select "Please Select Silk" at bounding box center [767, 389] width 143 height 21
click at [758, 421] on select "Please Select I will upload files I need a design - $100" at bounding box center [767, 419] width 143 height 21
select select "upload"
click at [696, 409] on select "Please Select I will upload files I need a design - $100" at bounding box center [767, 419] width 143 height 21
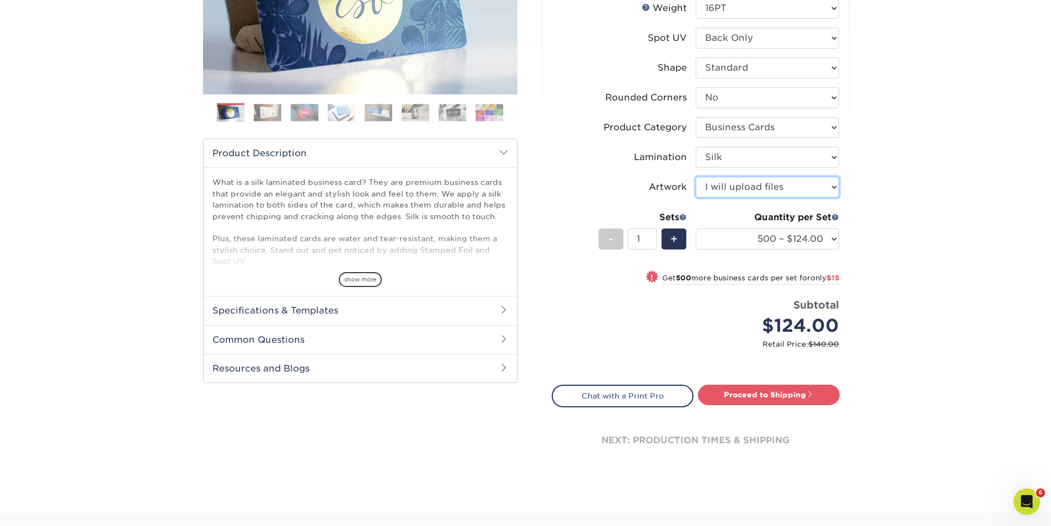
scroll to position [258, 0]
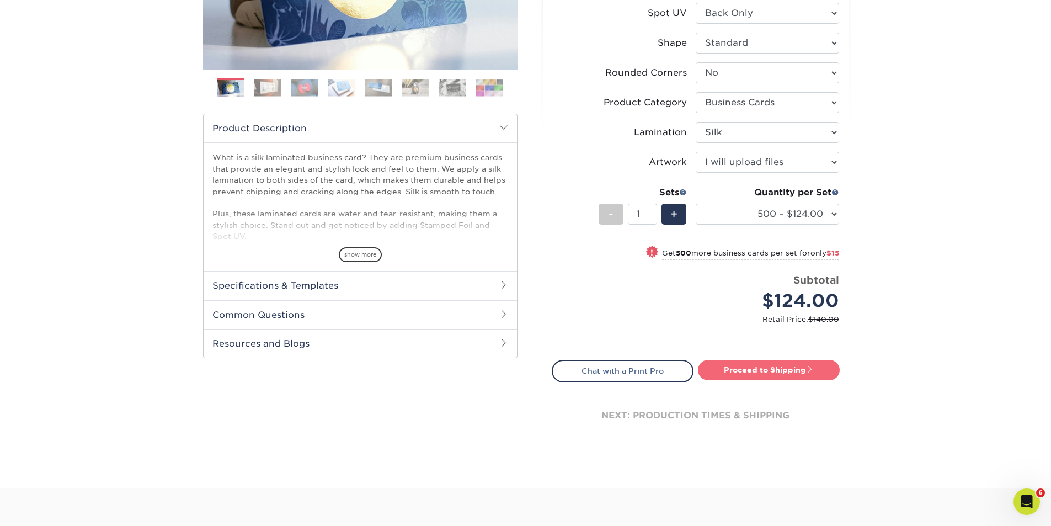
click at [757, 366] on link "Proceed to Shipping" at bounding box center [769, 370] width 142 height 20
type input "Set 1"
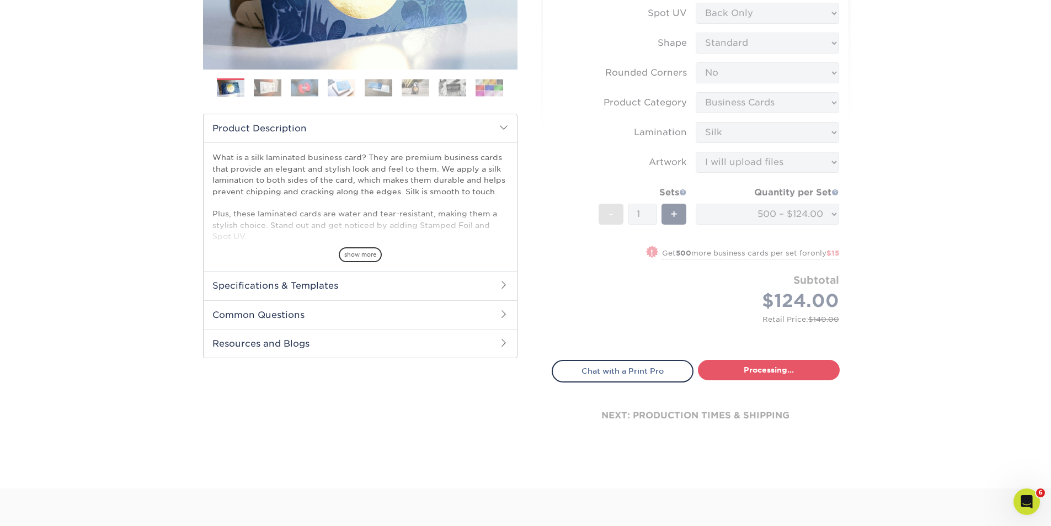
select select "e399a9eb-e8d1-49ae-b245-5a72cc745ce5"
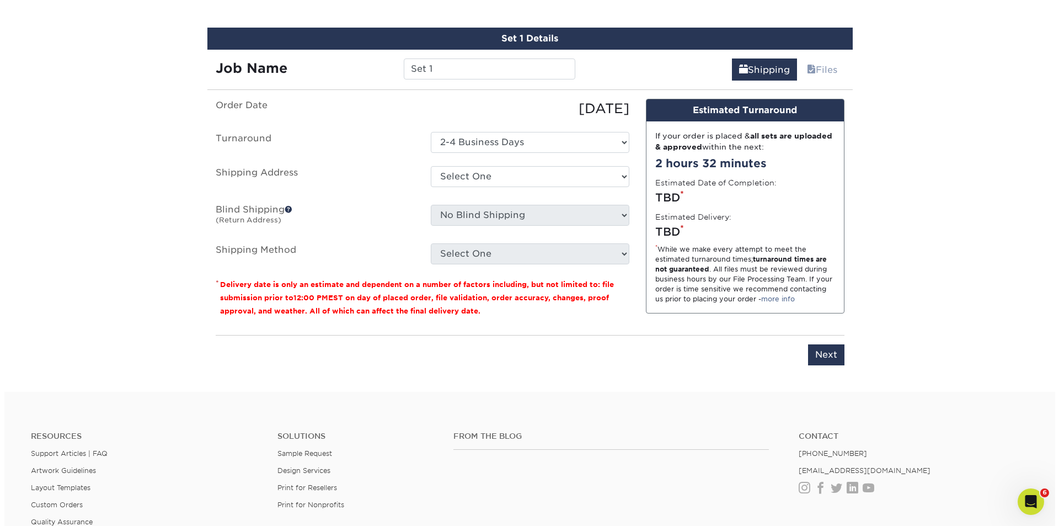
scroll to position [518, 0]
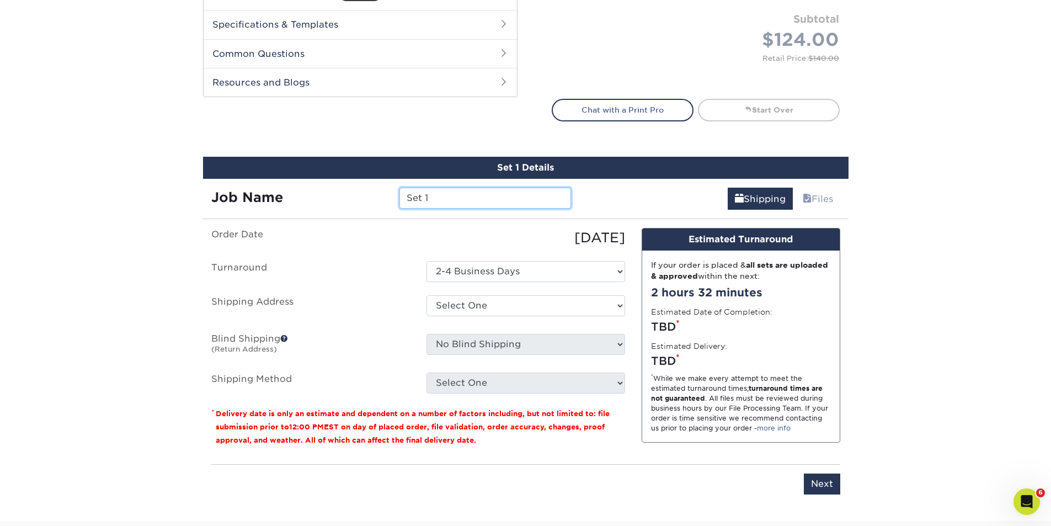
drag, startPoint x: 456, startPoint y: 196, endPoint x: 405, endPoint y: 196, distance: 50.7
click at [405, 196] on input "Set 1" at bounding box center [485, 198] width 172 height 21
type input "FIG-Shari Bouck"
click at [500, 304] on select "Select One AMEX Assistant Athletic Director for External Relations Business Car…" at bounding box center [525, 305] width 199 height 21
select select "newaddress"
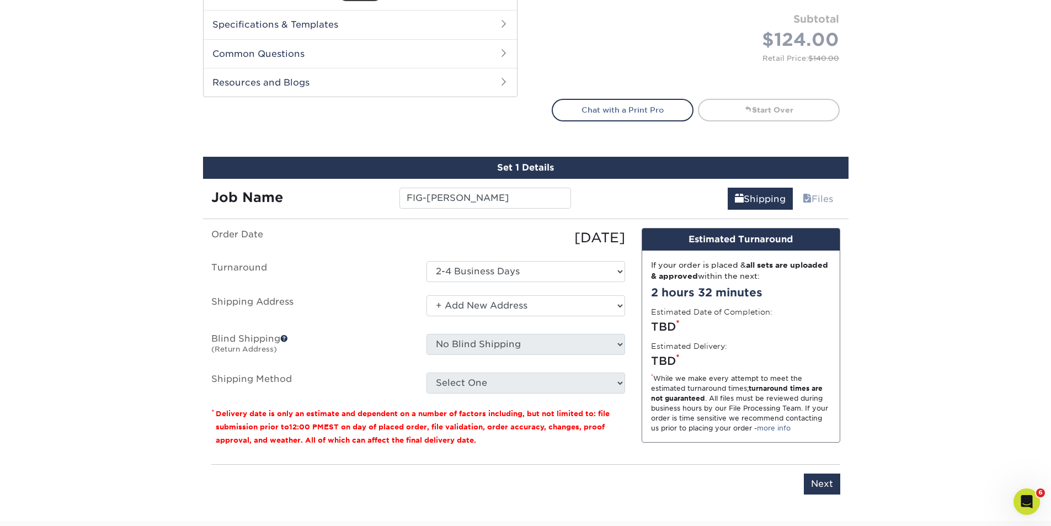
click at [426, 295] on select "Select One AMEX Assistant Athletic Director for External Relations Business Car…" at bounding box center [525, 305] width 199 height 21
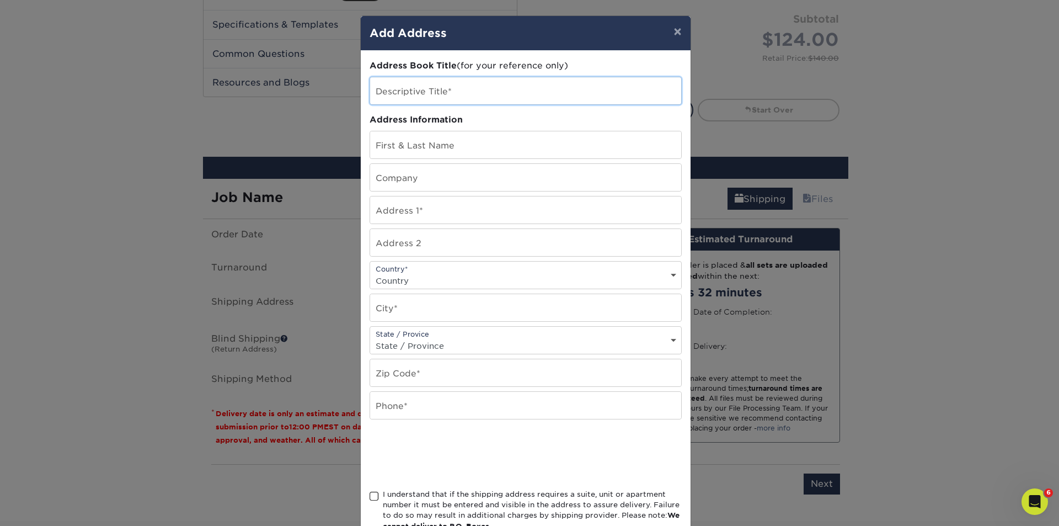
click at [459, 91] on input "text" at bounding box center [525, 90] width 311 height 27
type input "Fig-Shari Bouck"
click at [419, 142] on input "text" at bounding box center [525, 144] width 311 height 27
type input "Shari Bouck"
click at [410, 178] on input "text" at bounding box center [525, 177] width 311 height 27
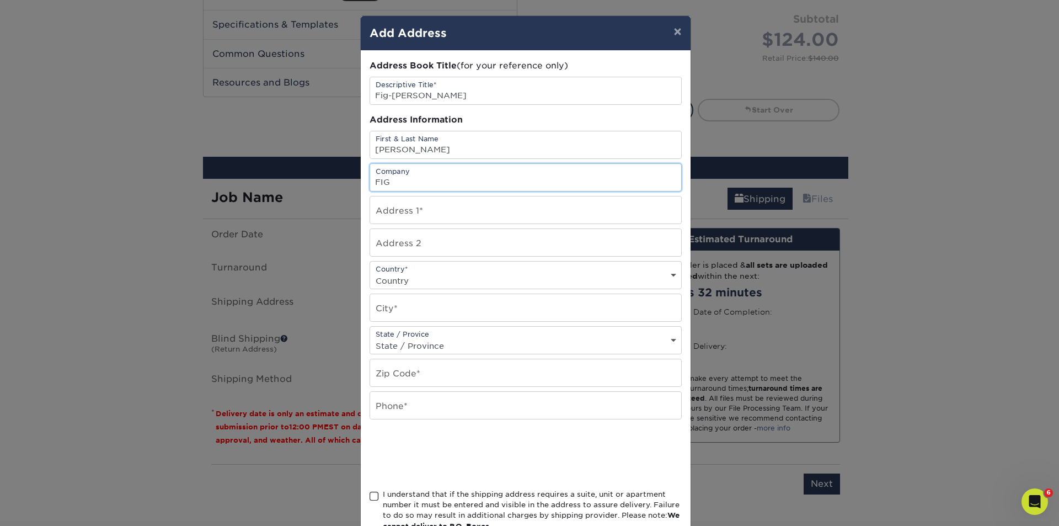
type input "FIG"
click at [407, 213] on input "text" at bounding box center [525, 209] width 311 height 27
type input "11260 N. 92nd Street"
click at [423, 244] on input "text" at bounding box center [525, 242] width 311 height 27
type input "Unit 2124"
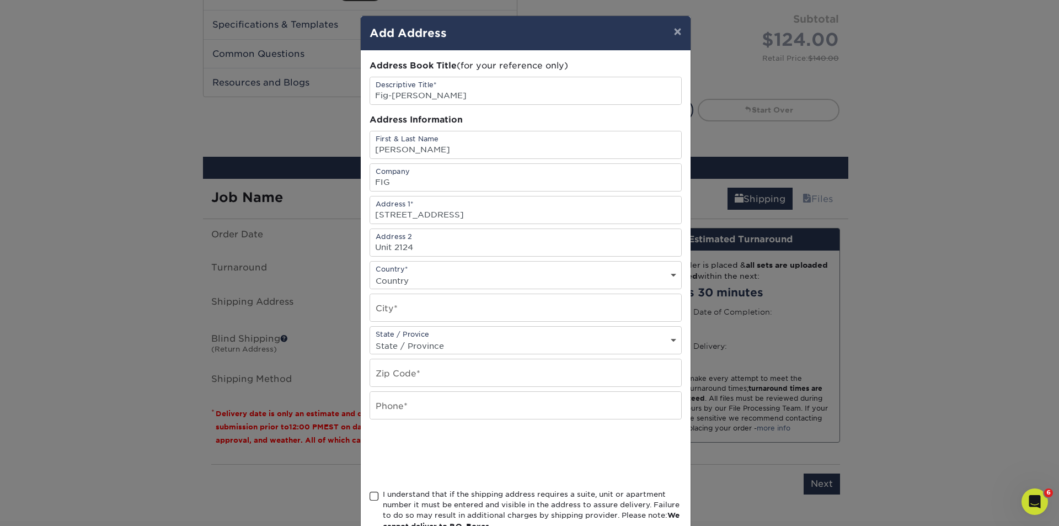
click at [429, 276] on select "Country United States Canada ----------------------------- Afghanistan Albania …" at bounding box center [525, 280] width 311 height 16
select select "US"
click at [370, 272] on select "Country United States Canada ----------------------------- Afghanistan Albania …" at bounding box center [525, 280] width 311 height 16
click at [406, 308] on input "text" at bounding box center [525, 307] width 311 height 27
type input "Scottsdale"
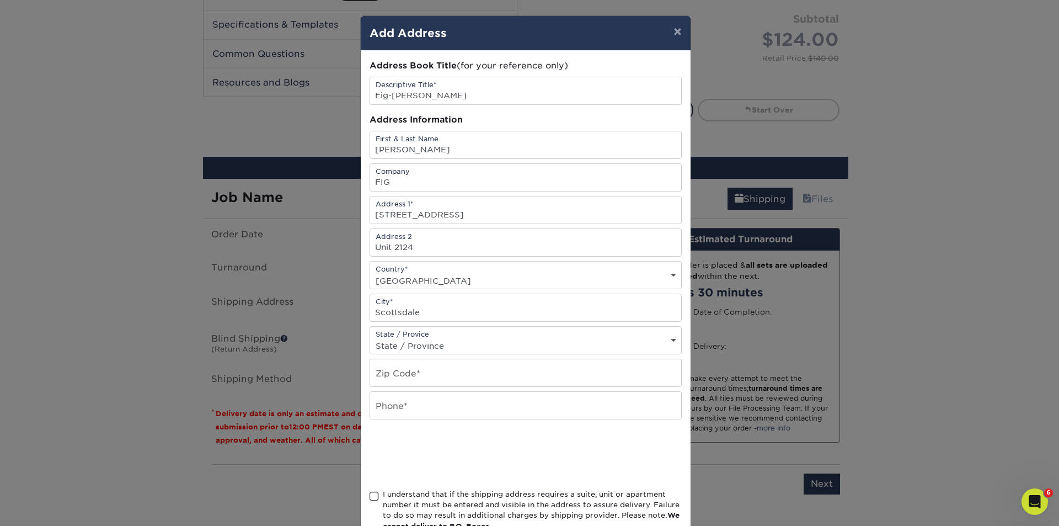
click at [441, 348] on select "State / Province Alabama Alaska Arizona Arkansas California Colorado Connecticu…" at bounding box center [525, 346] width 311 height 16
select select "AZ"
click at [370, 338] on select "State / Province Alabama Alaska Arizona Arkansas California Colorado Connecticu…" at bounding box center [525, 346] width 311 height 16
click at [426, 371] on input "text" at bounding box center [525, 372] width 311 height 27
type input "85260"
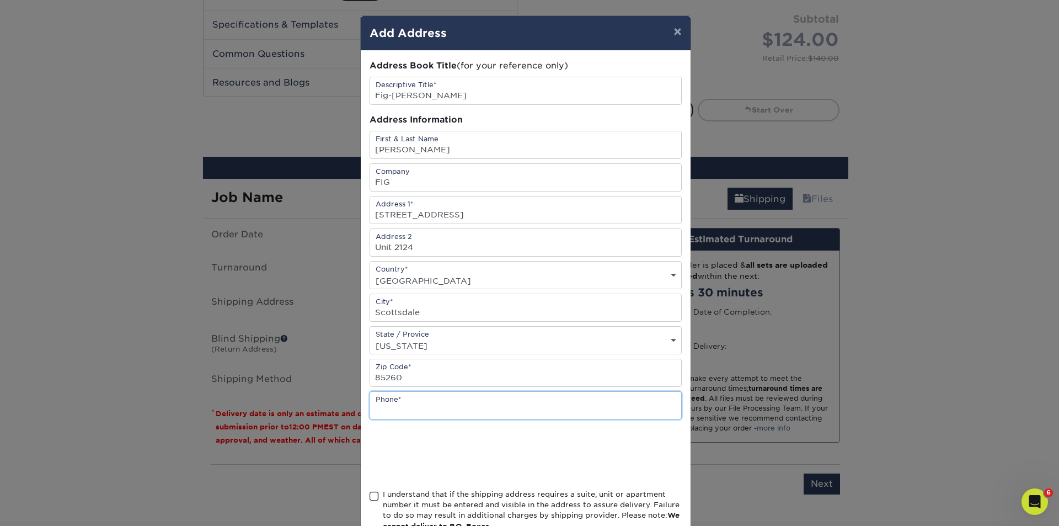
click at [410, 405] on input "text" at bounding box center [525, 405] width 311 height 27
type input "7049916888"
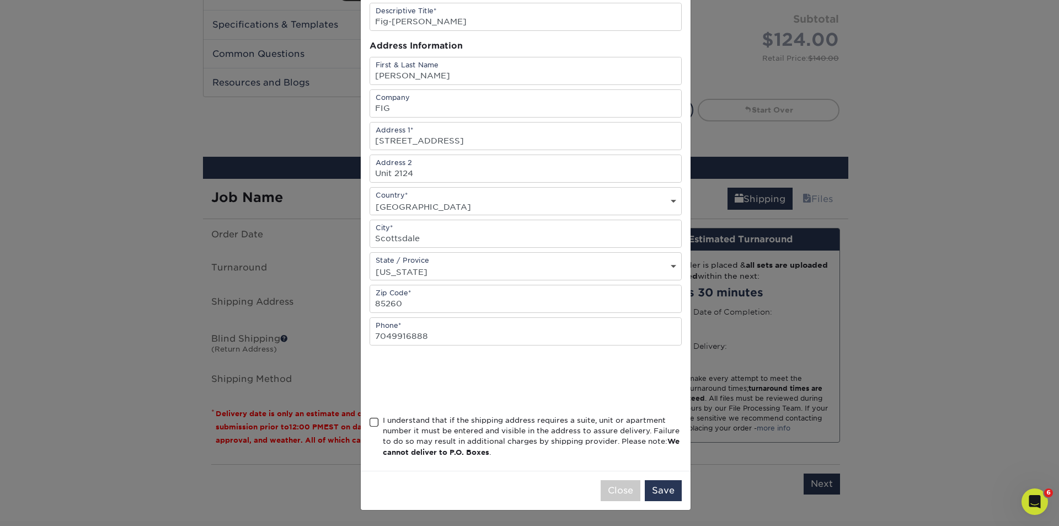
click at [370, 421] on span at bounding box center [374, 422] width 9 height 10
click at [0, 0] on input "I understand that if the shipping address requires a suite, unit or apartment n…" at bounding box center [0, 0] width 0 height 0
click at [662, 493] on button "Save" at bounding box center [663, 490] width 37 height 21
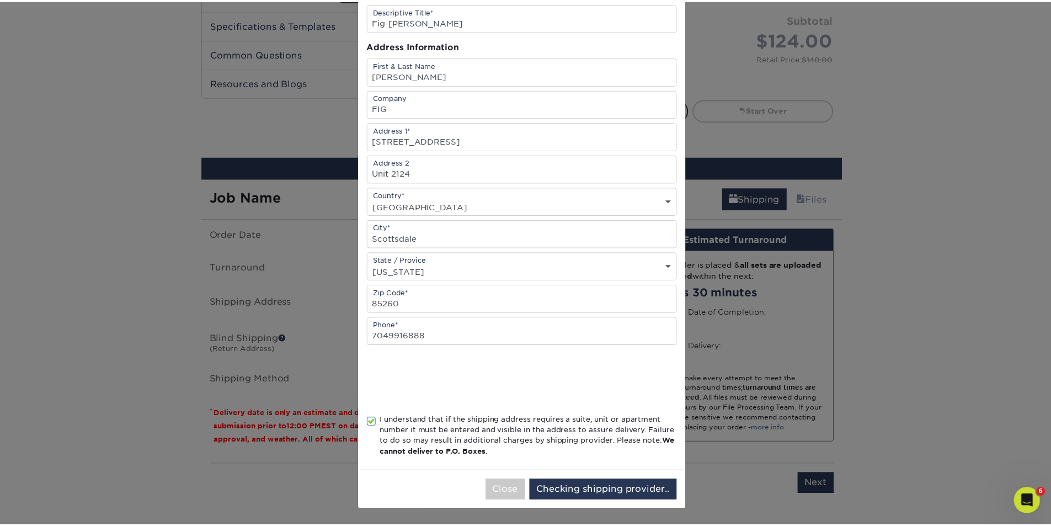
scroll to position [0, 0]
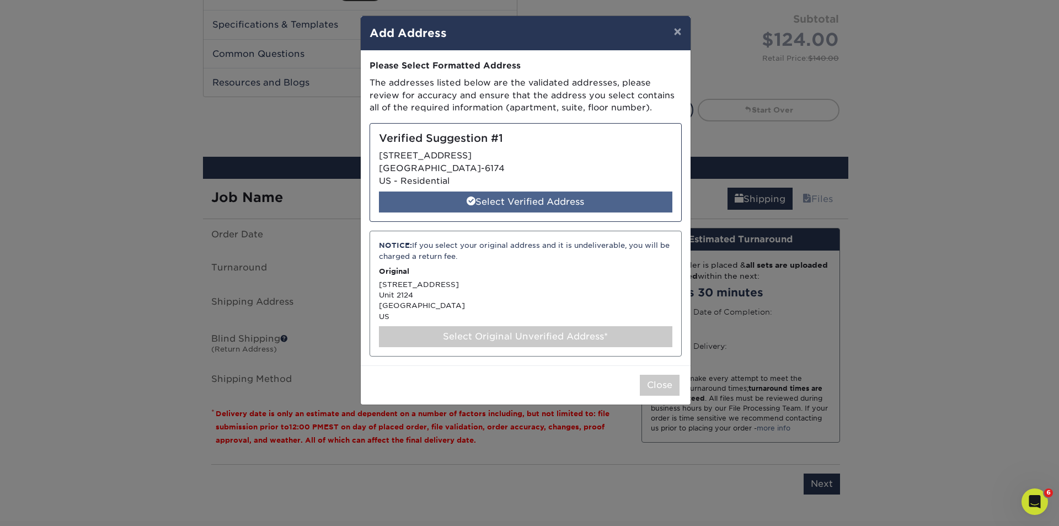
click at [510, 199] on div "Select Verified Address" at bounding box center [525, 201] width 293 height 21
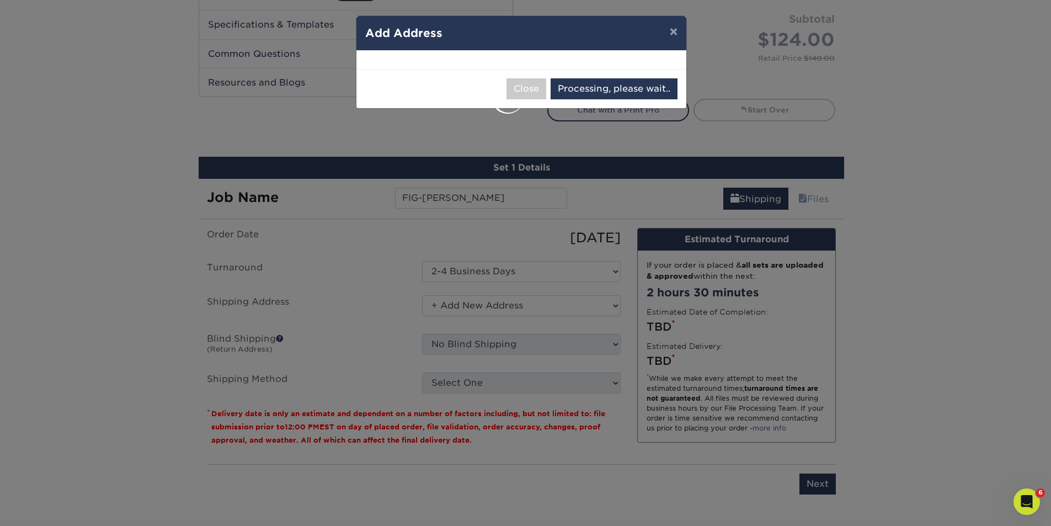
select select "285862"
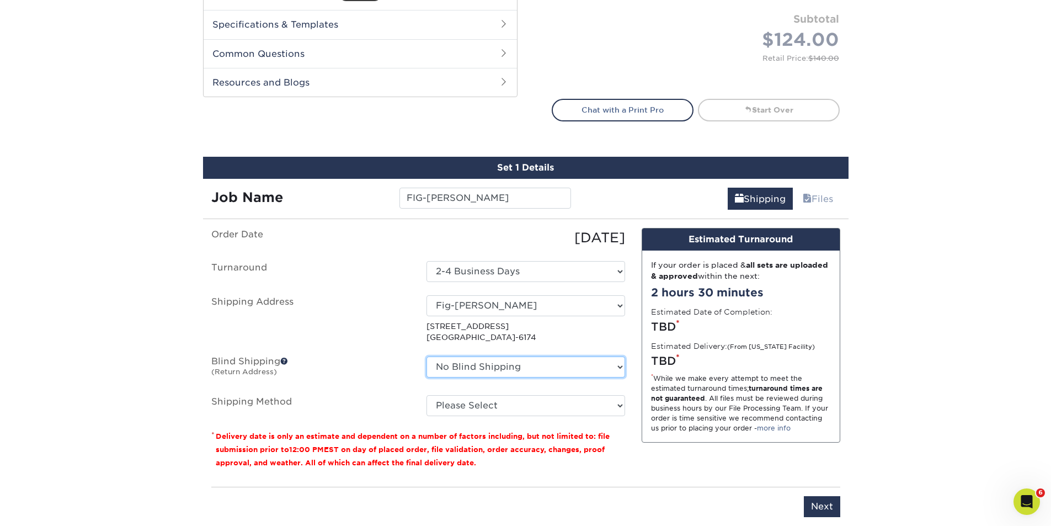
click at [618, 368] on select "No Blind Shipping AMEX Assistant Athletic Director for External Relations Busin…" at bounding box center [525, 366] width 199 height 21
select select "175278"
click at [426, 356] on select "No Blind Shipping AMEX Assistant Athletic Director for External Relations Busin…" at bounding box center [525, 366] width 199 height 21
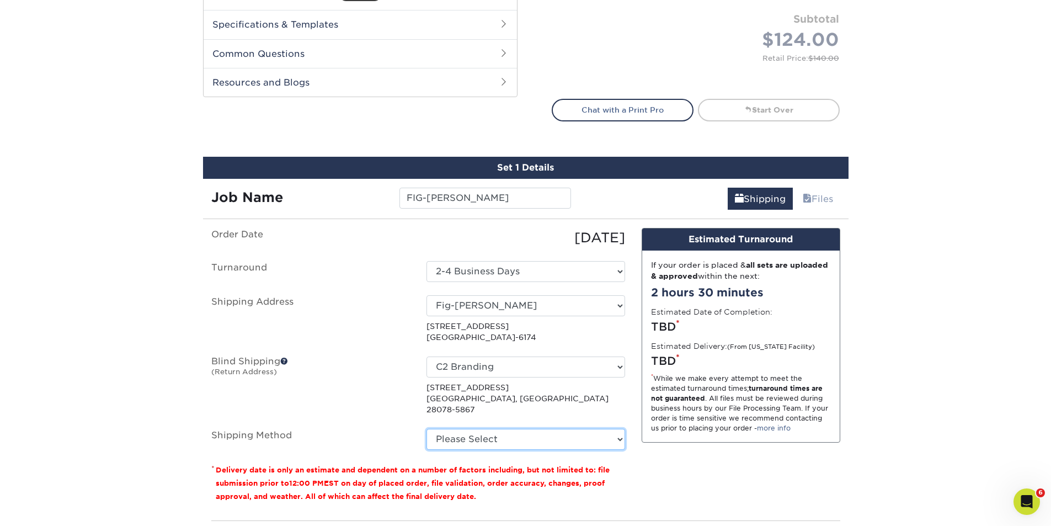
click at [617, 429] on select "Please Select Ground Shipping (+$8.96) 3 Day Shipping Service (+$20.04) 2 Day A…" at bounding box center [525, 439] width 199 height 21
select select "03"
click at [426, 429] on select "Please Select Ground Shipping (+$8.96) 3 Day Shipping Service (+$20.04) 2 Day A…" at bounding box center [525, 439] width 199 height 21
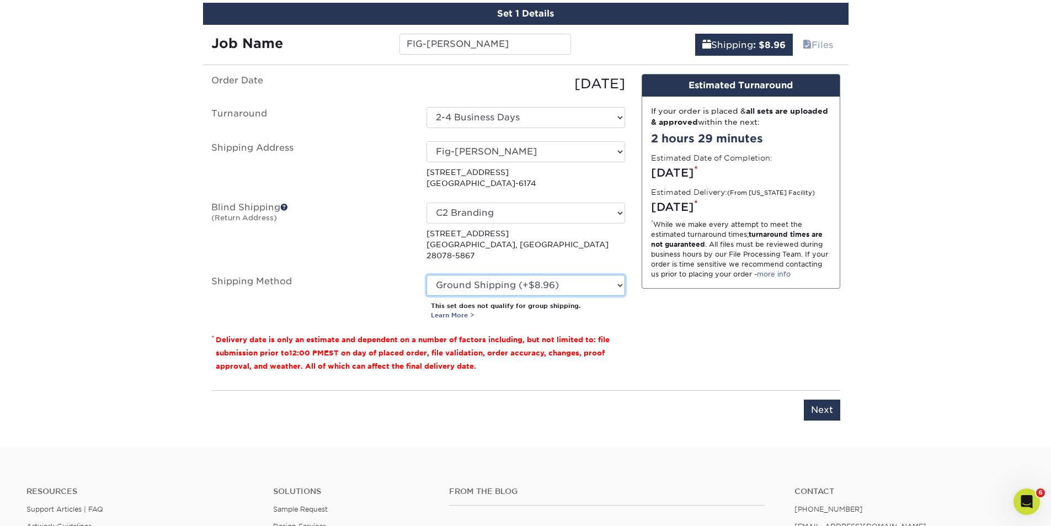
scroll to position [648, 0]
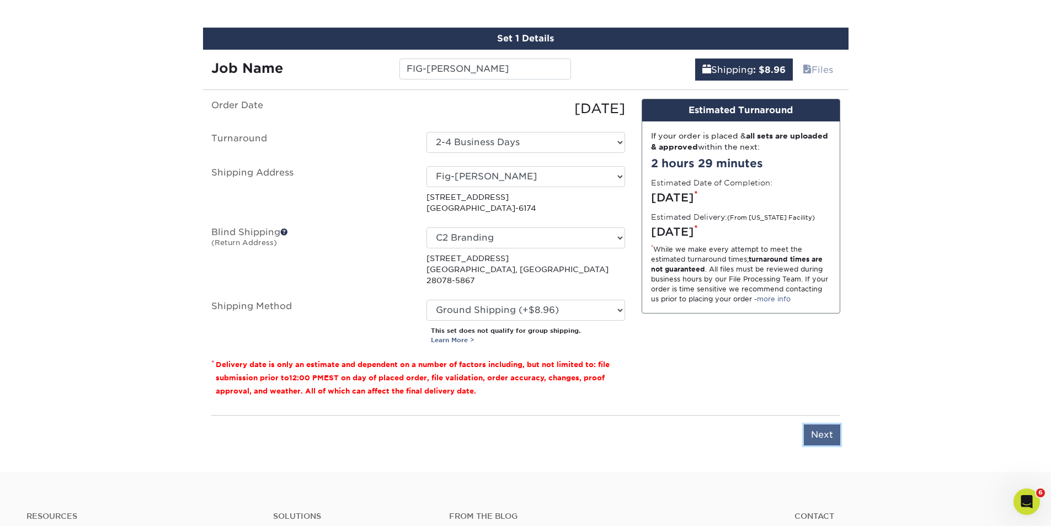
click at [817, 425] on input "Next" at bounding box center [822, 434] width 36 height 21
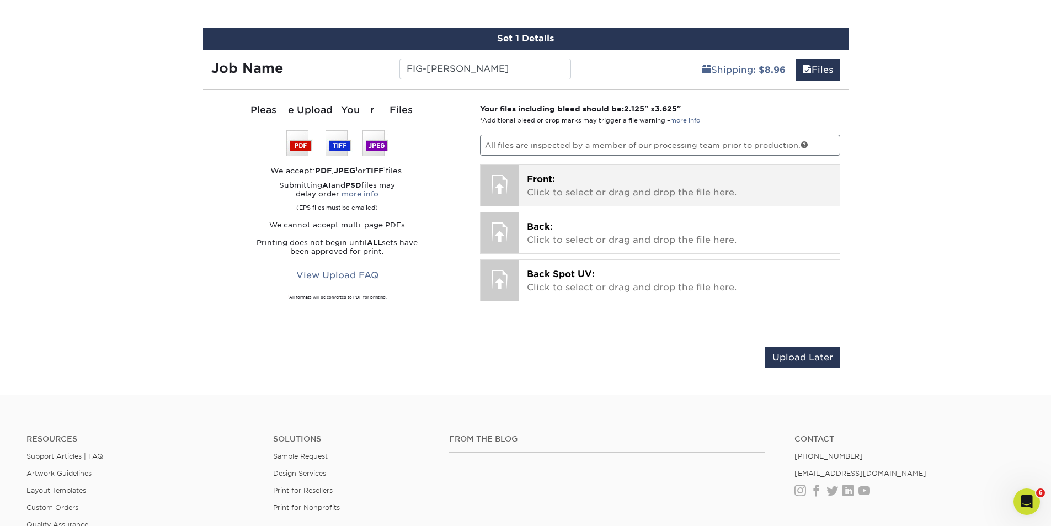
click at [569, 185] on p "Front: Click to select or drag and drop the file here." at bounding box center [679, 186] width 305 height 26
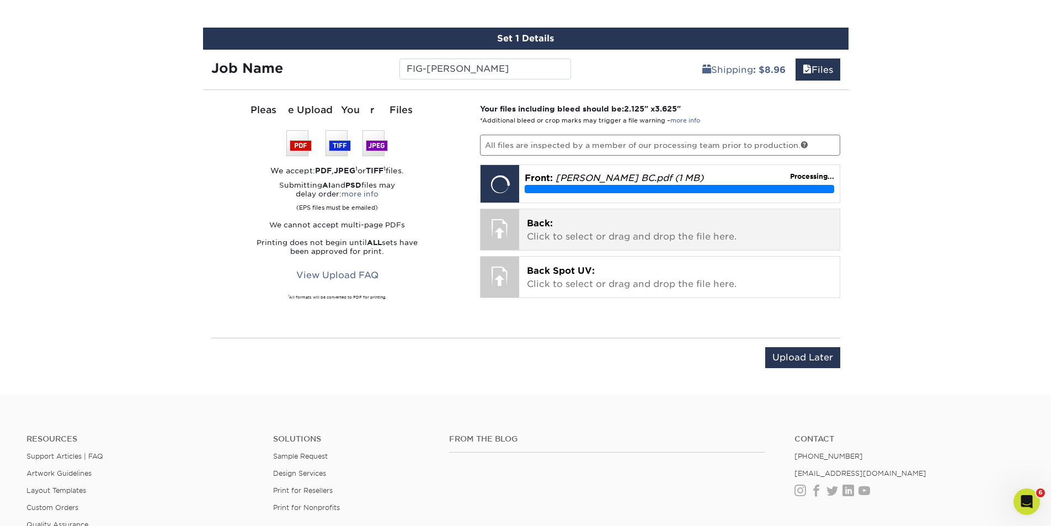
click at [574, 229] on p "Back: Click to select or drag and drop the file here." at bounding box center [679, 230] width 305 height 26
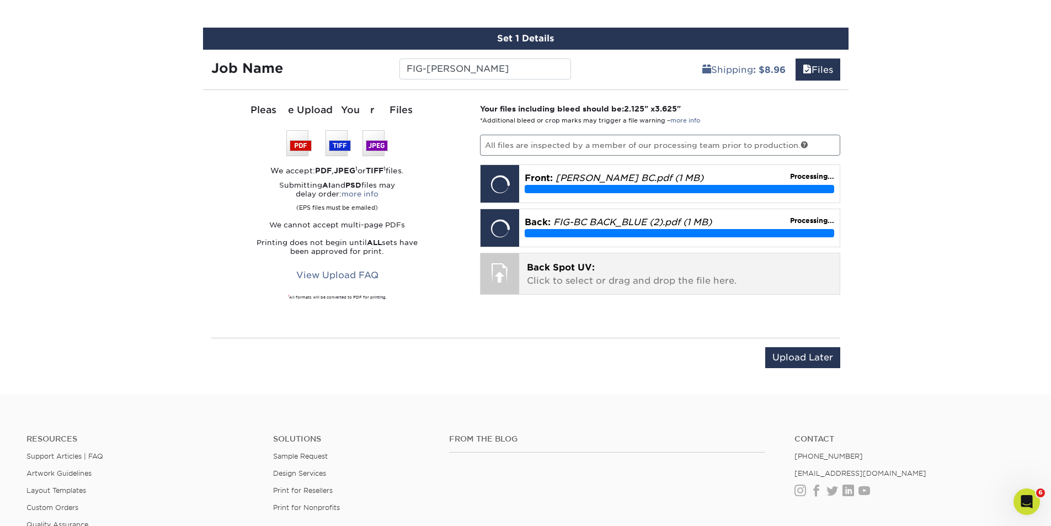
click at [555, 274] on p "Back Spot UV: Click to select or drag and drop the file here." at bounding box center [679, 274] width 305 height 26
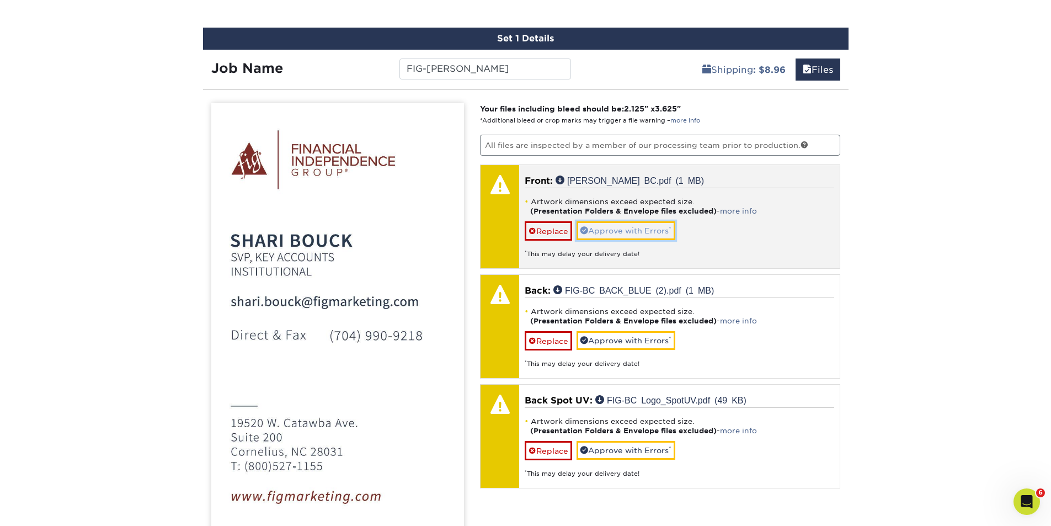
click at [630, 229] on link "Approve with Errors *" at bounding box center [625, 230] width 99 height 19
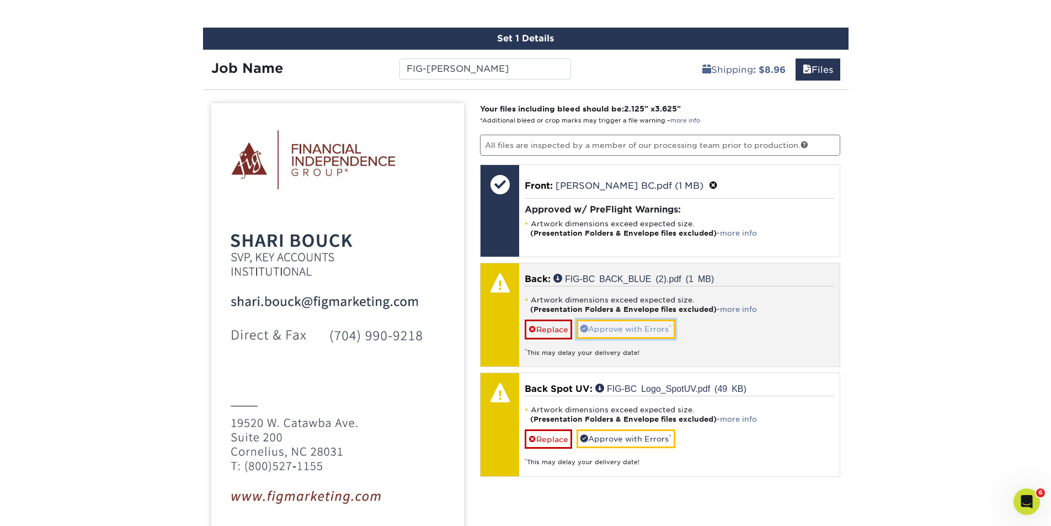
click at [626, 327] on link "Approve with Errors *" at bounding box center [625, 328] width 99 height 19
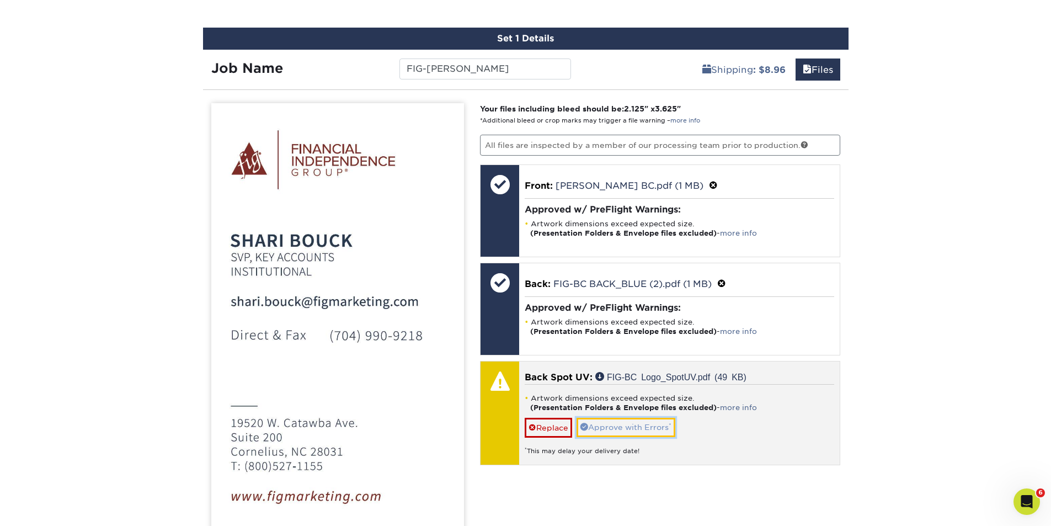
click at [623, 428] on link "Approve with Errors *" at bounding box center [625, 427] width 99 height 19
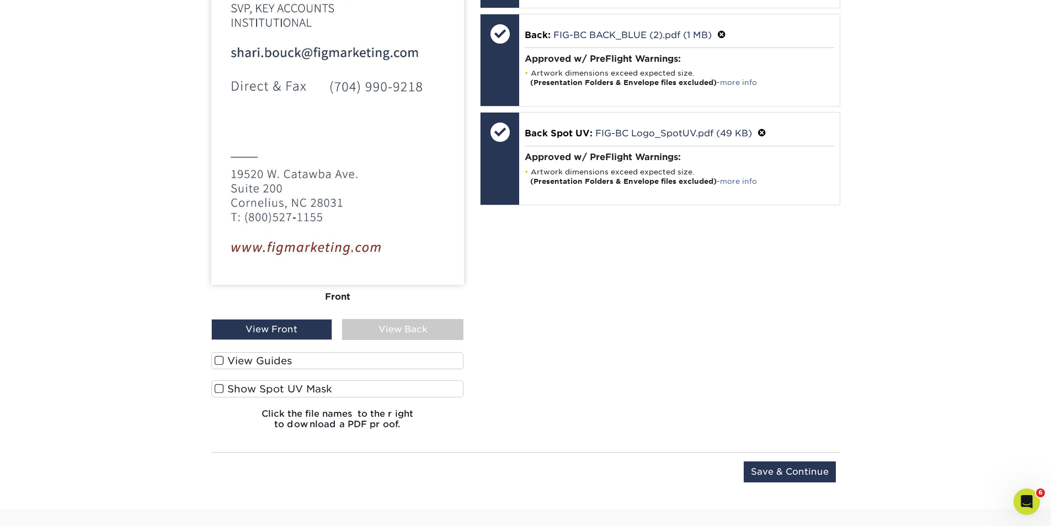
scroll to position [905, 0]
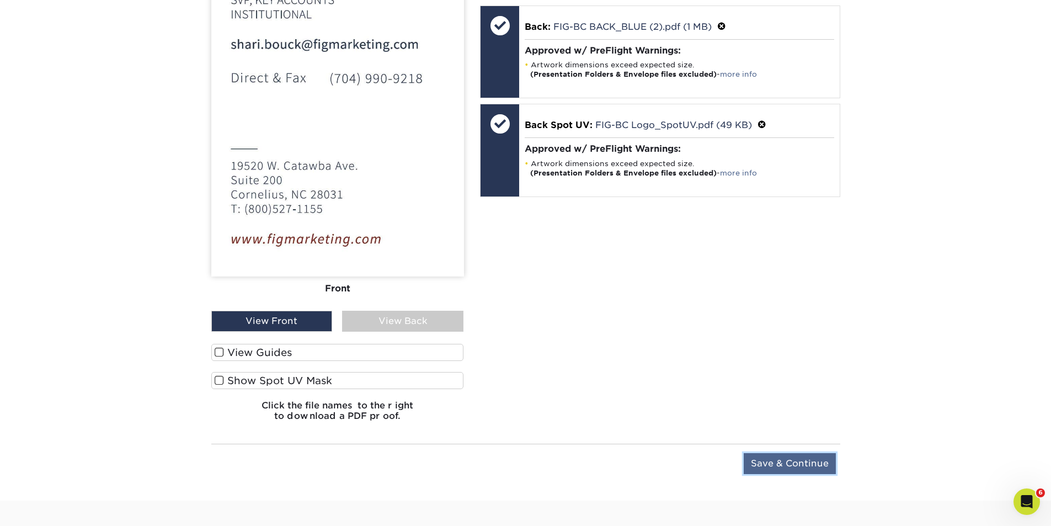
click at [782, 461] on input "Save & Continue" at bounding box center [789, 463] width 92 height 21
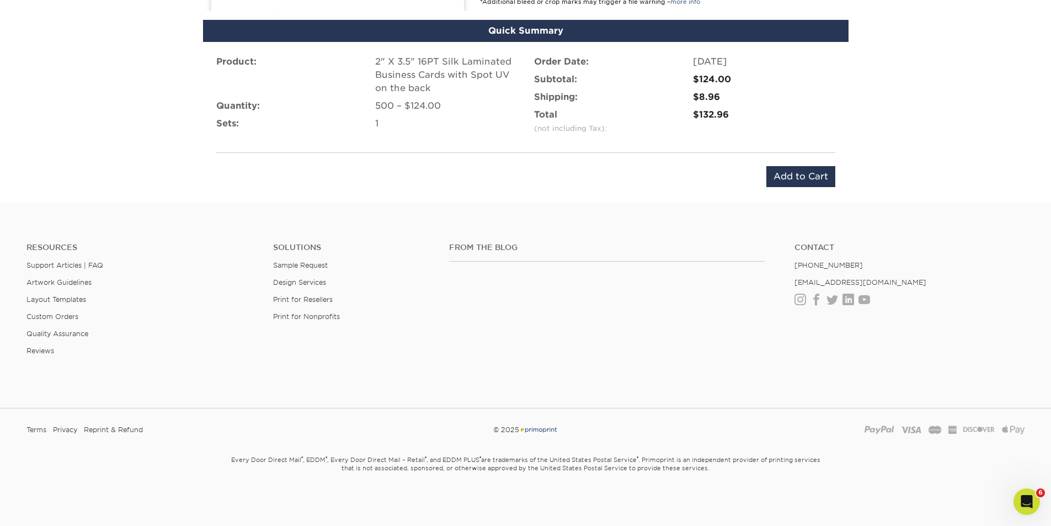
scroll to position [737, 0]
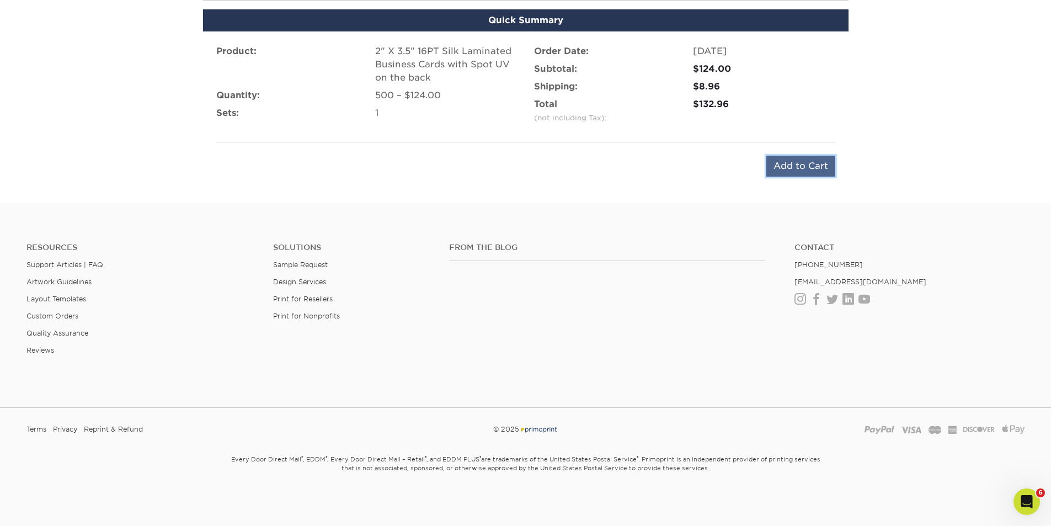
click at [791, 164] on input "Add to Cart" at bounding box center [800, 166] width 69 height 21
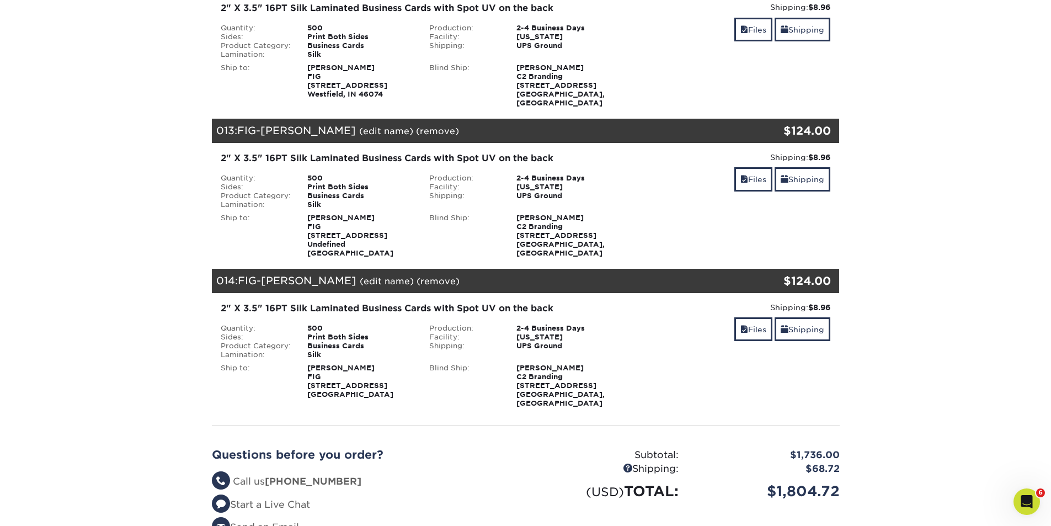
scroll to position [1544, 0]
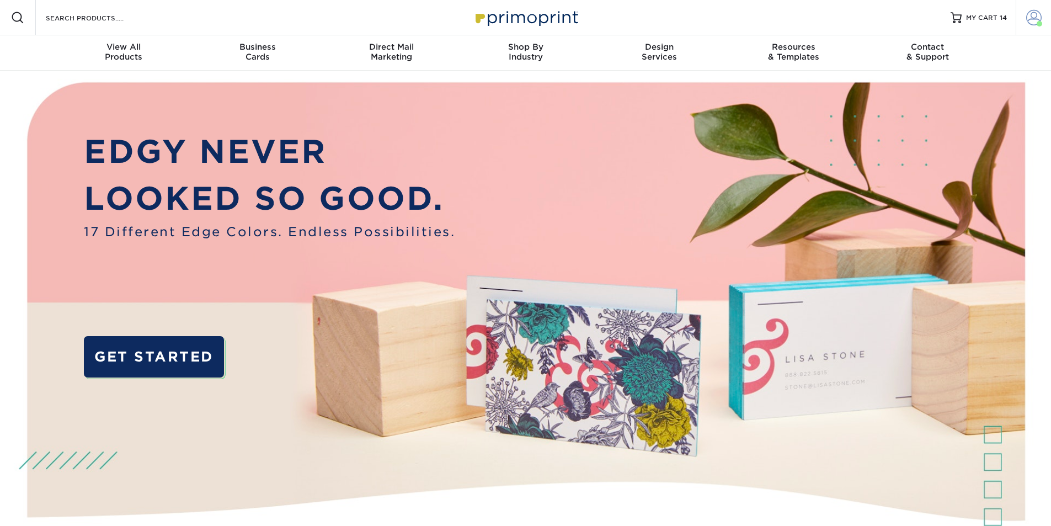
click at [1030, 17] on span at bounding box center [1033, 17] width 15 height 15
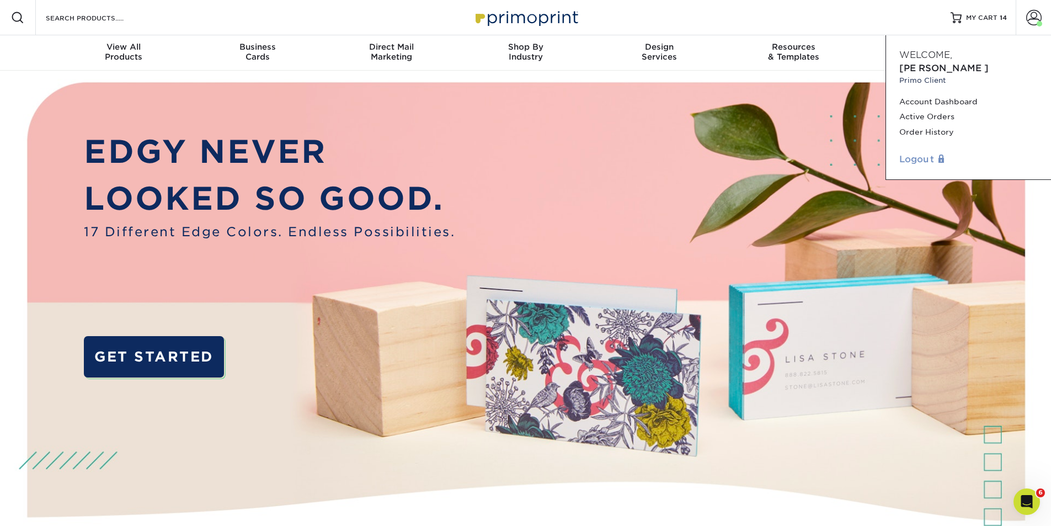
click at [919, 153] on link "Logout" at bounding box center [968, 159] width 138 height 13
